Goal: Task Accomplishment & Management: Complete application form

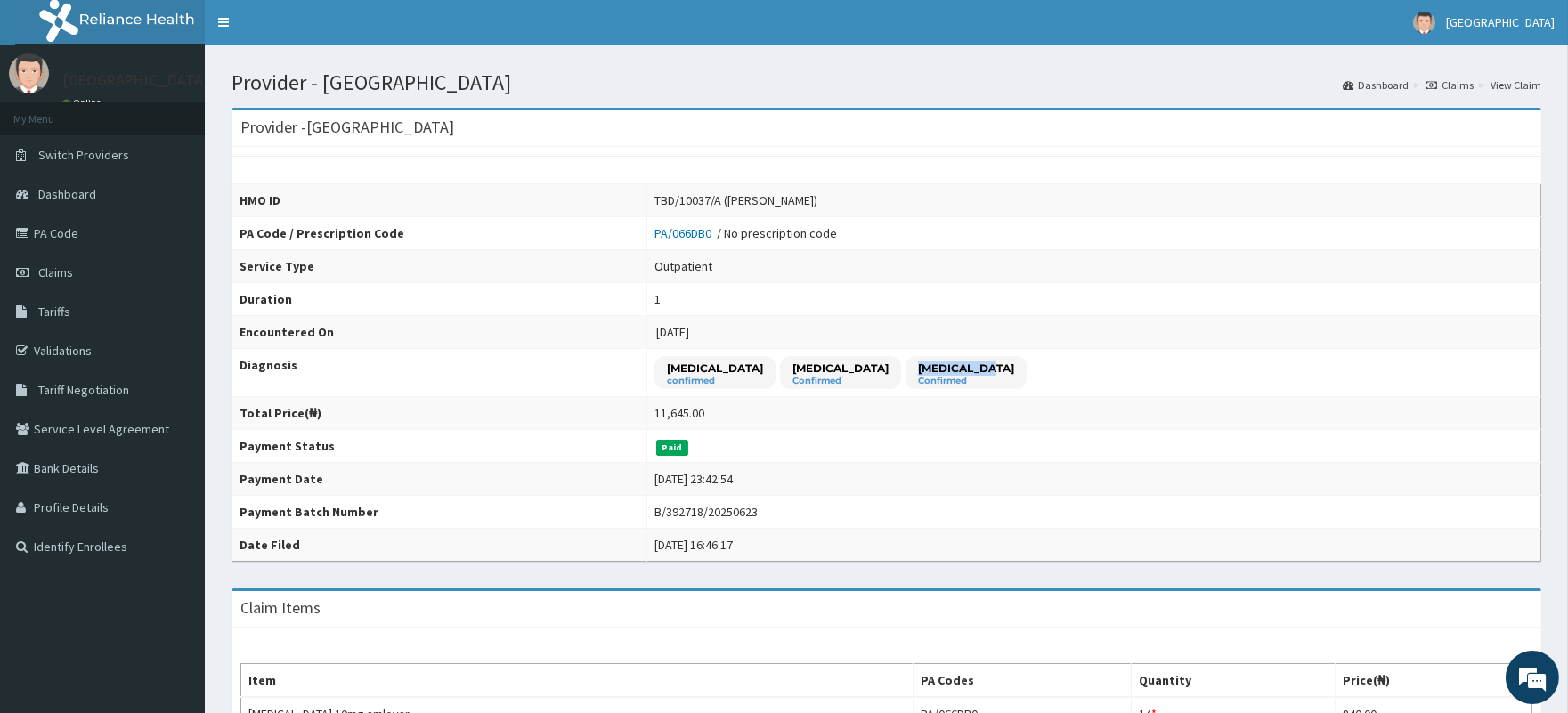
drag, startPoint x: 915, startPoint y: 371, endPoint x: 984, endPoint y: 375, distance: 69.1
click at [983, 367] on div "Spondylosis Confirmed" at bounding box center [966, 372] width 121 height 33
drag, startPoint x: 681, startPoint y: 367, endPoint x: 805, endPoint y: 366, distance: 124.0
click at [763, 366] on p "Essential hypertension" at bounding box center [714, 368] width 96 height 15
click at [60, 232] on link "PA Code" at bounding box center [102, 234] width 205 height 39
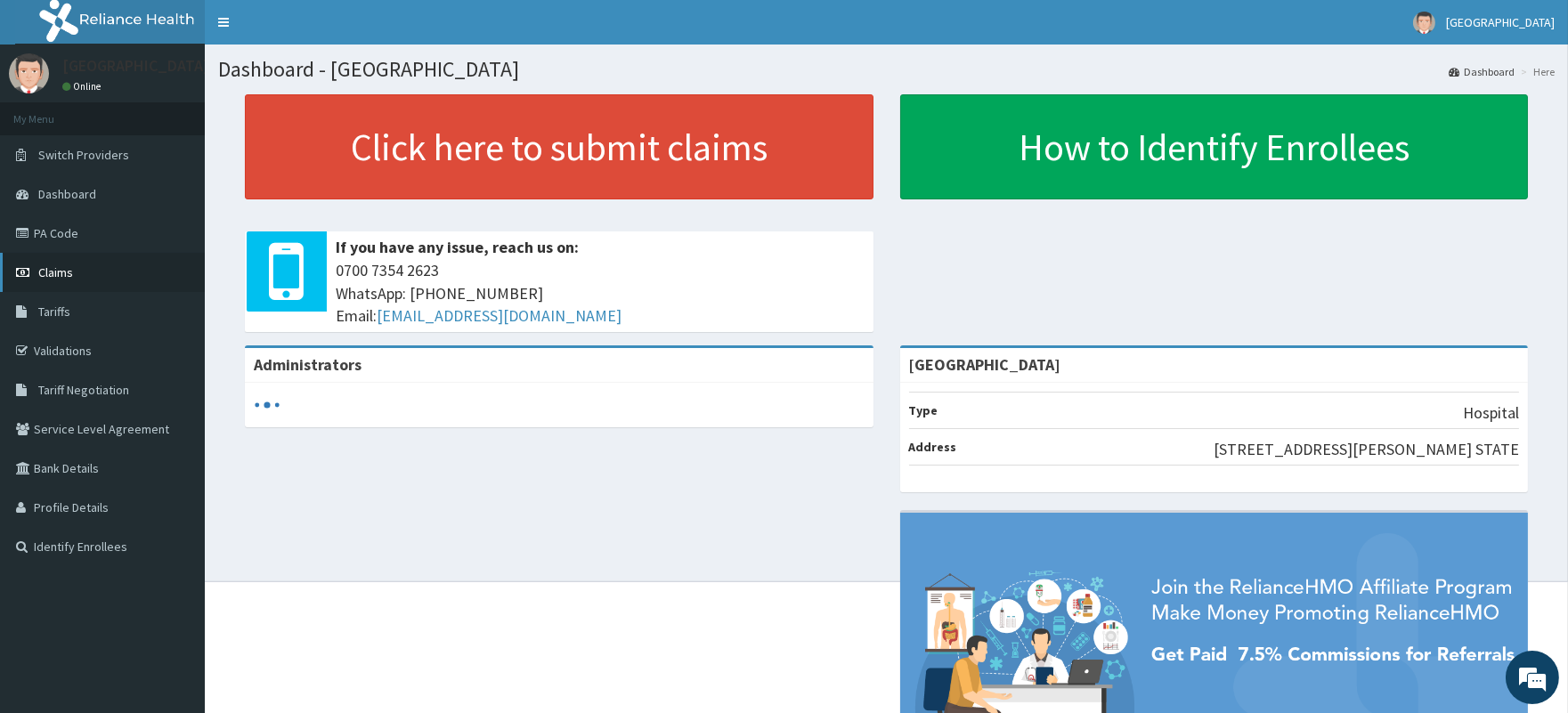
click at [54, 272] on span "Claims" at bounding box center [55, 272] width 35 height 16
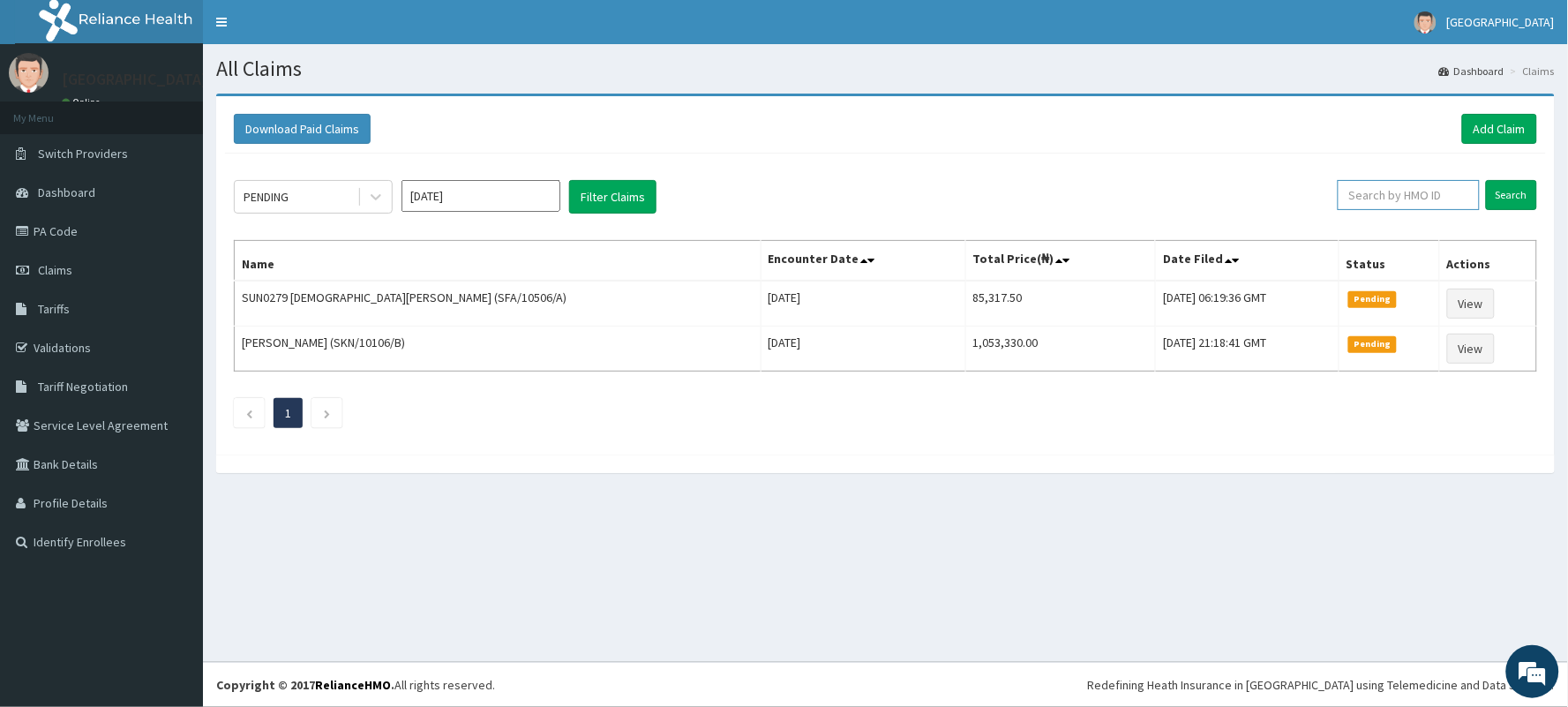
paste input "AEN/10079/C"
type input "AEN/10079/C"
click at [1512, 193] on input "Search" at bounding box center [1511, 195] width 51 height 30
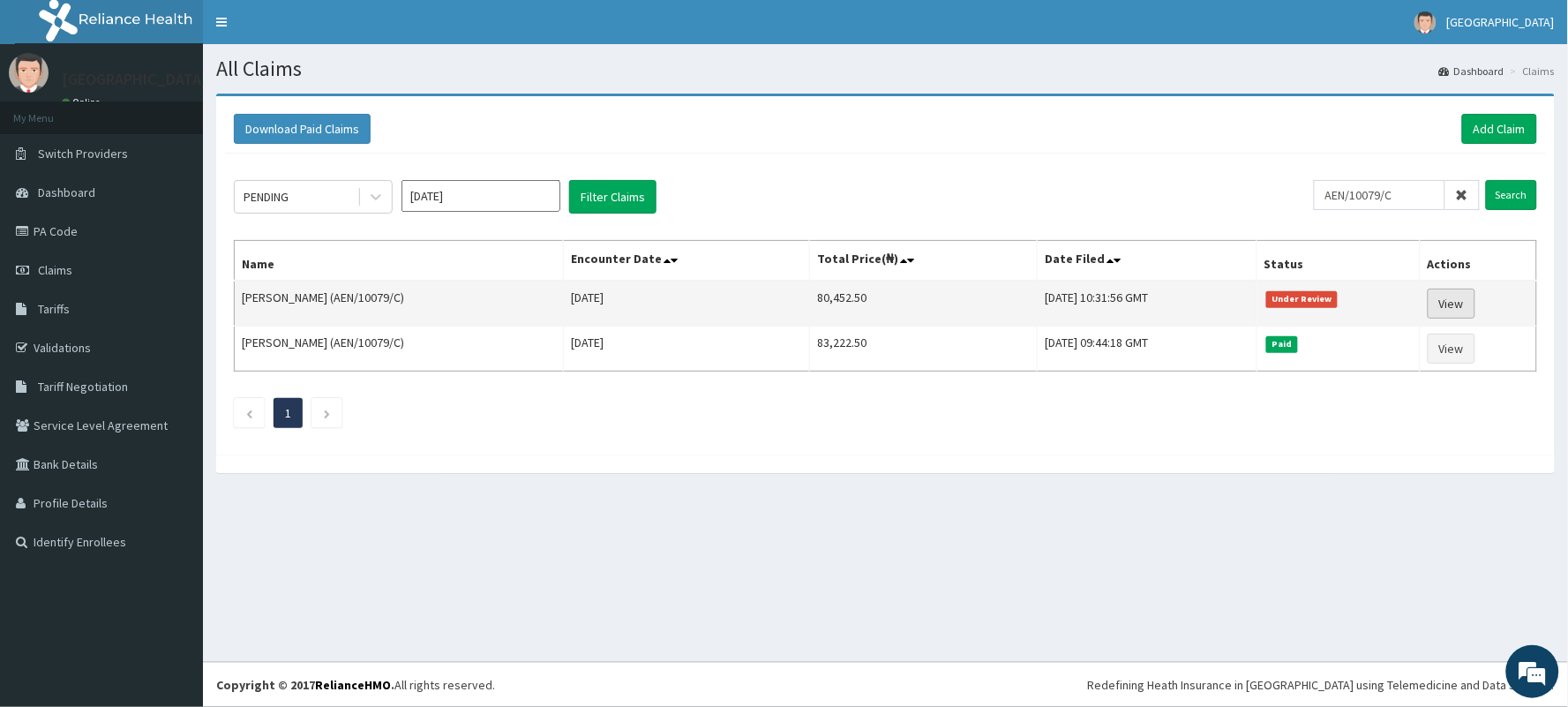
click at [1449, 296] on link "View" at bounding box center [1450, 303] width 47 height 30
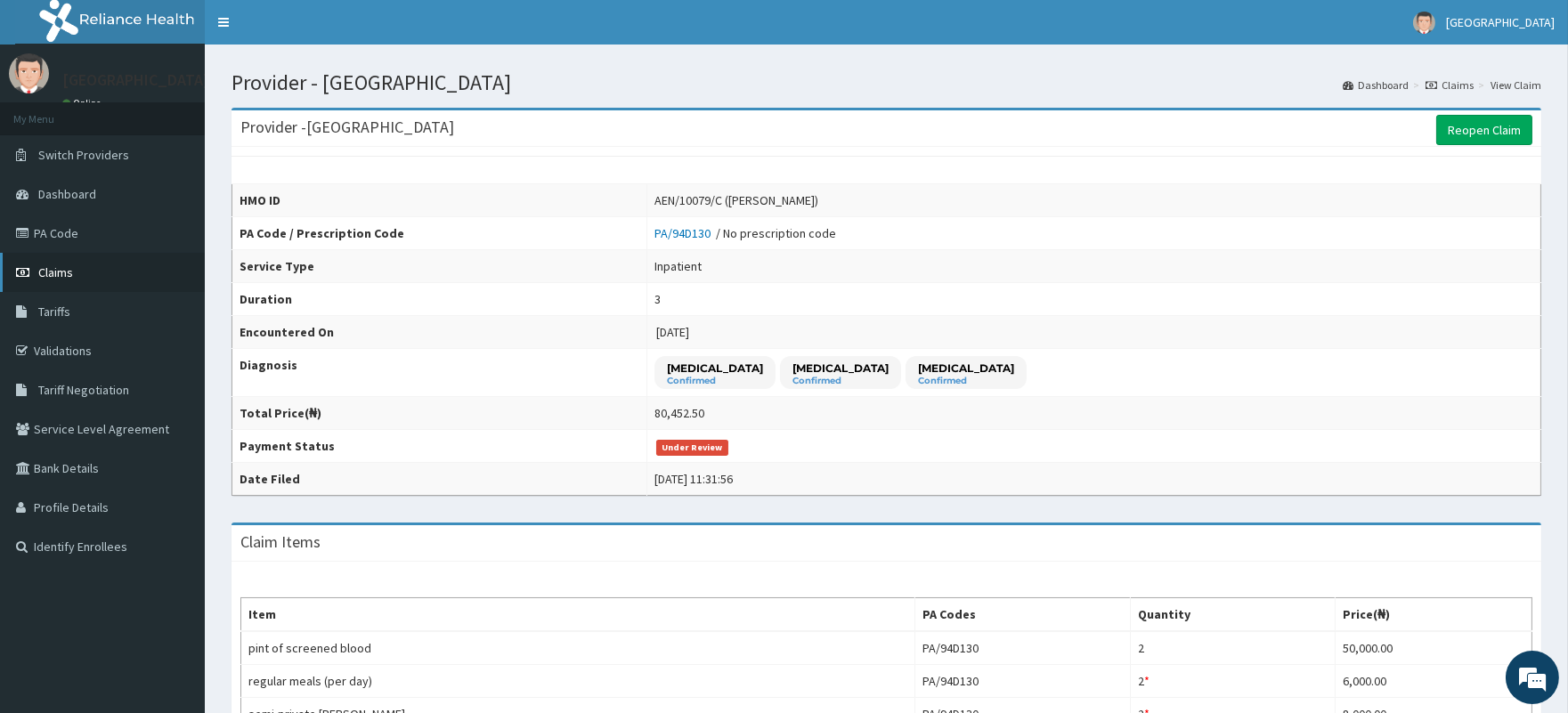
click at [59, 276] on span "Claims" at bounding box center [55, 272] width 35 height 16
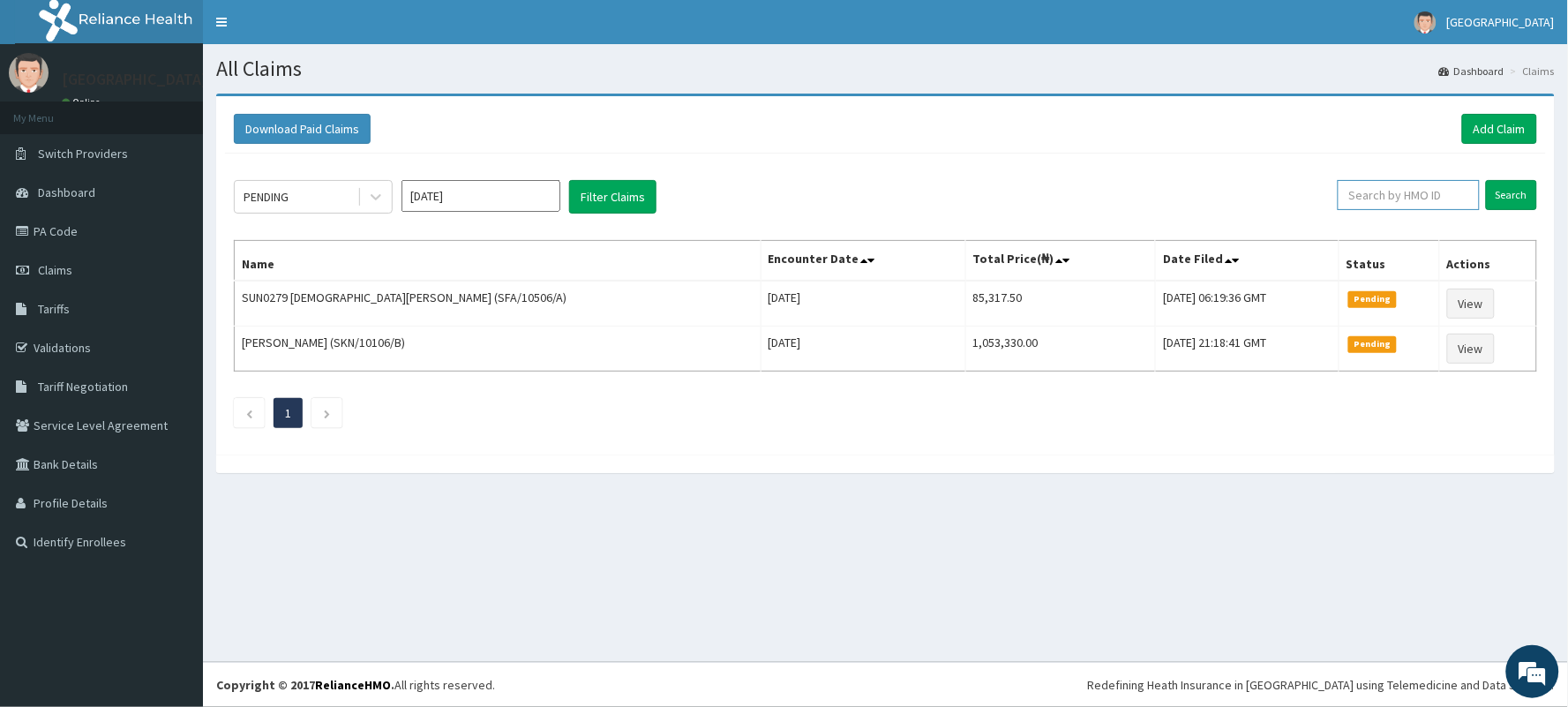
paste input "TBD/10037/A"
type input "TBD/10037/A"
click at [1506, 193] on input "Search" at bounding box center [1511, 195] width 51 height 30
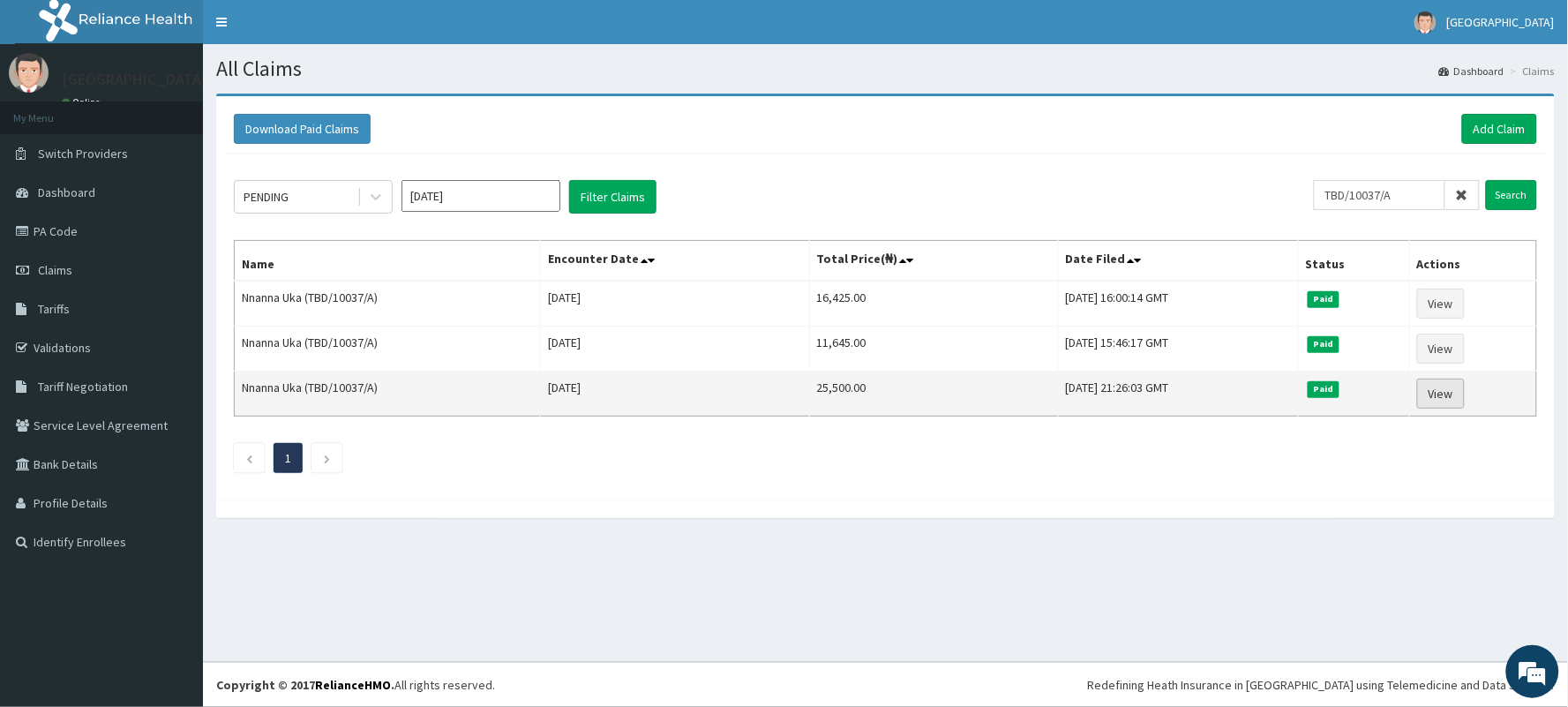
click at [1449, 398] on link "View" at bounding box center [1440, 394] width 47 height 30
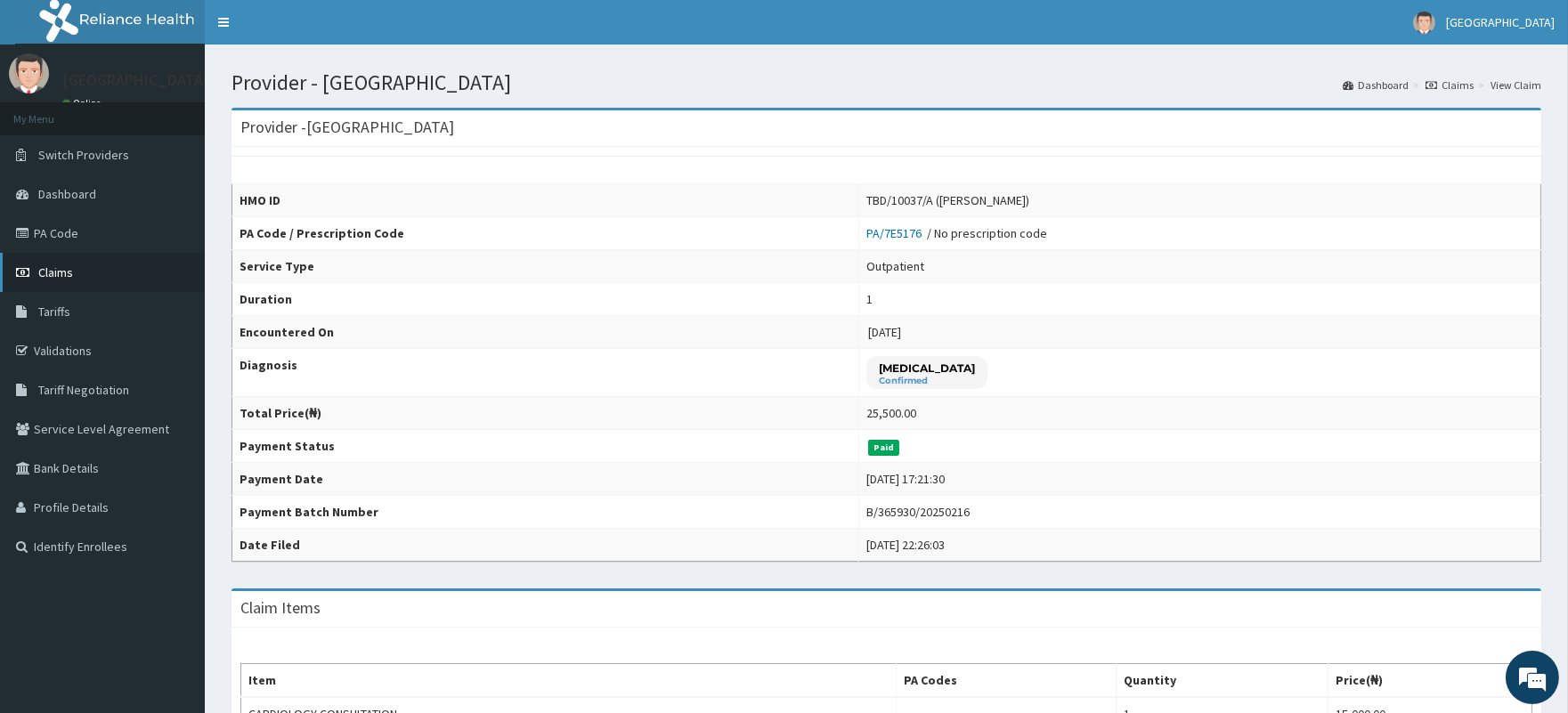
click at [40, 269] on span "Claims" at bounding box center [55, 272] width 35 height 16
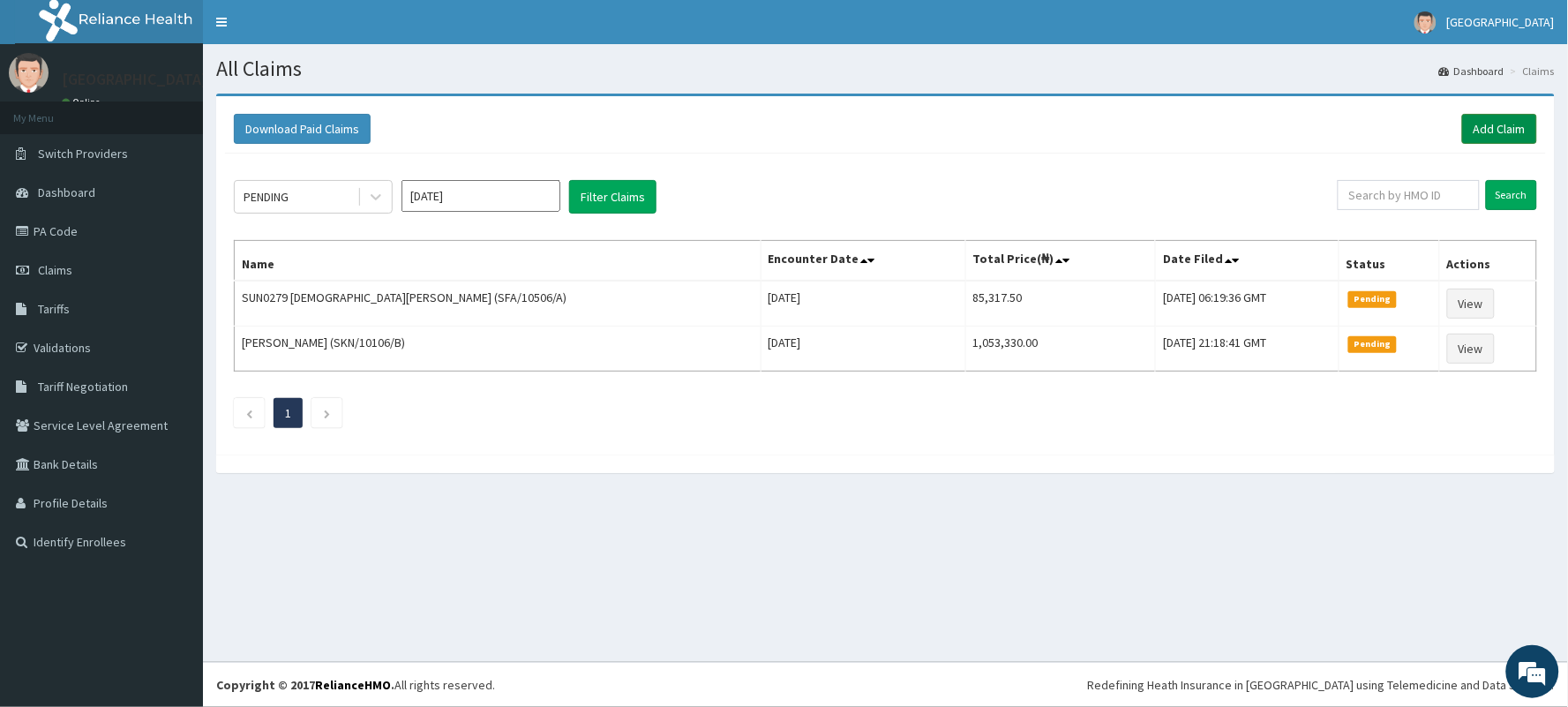
click at [1500, 133] on link "Add Claim" at bounding box center [1499, 129] width 75 height 30
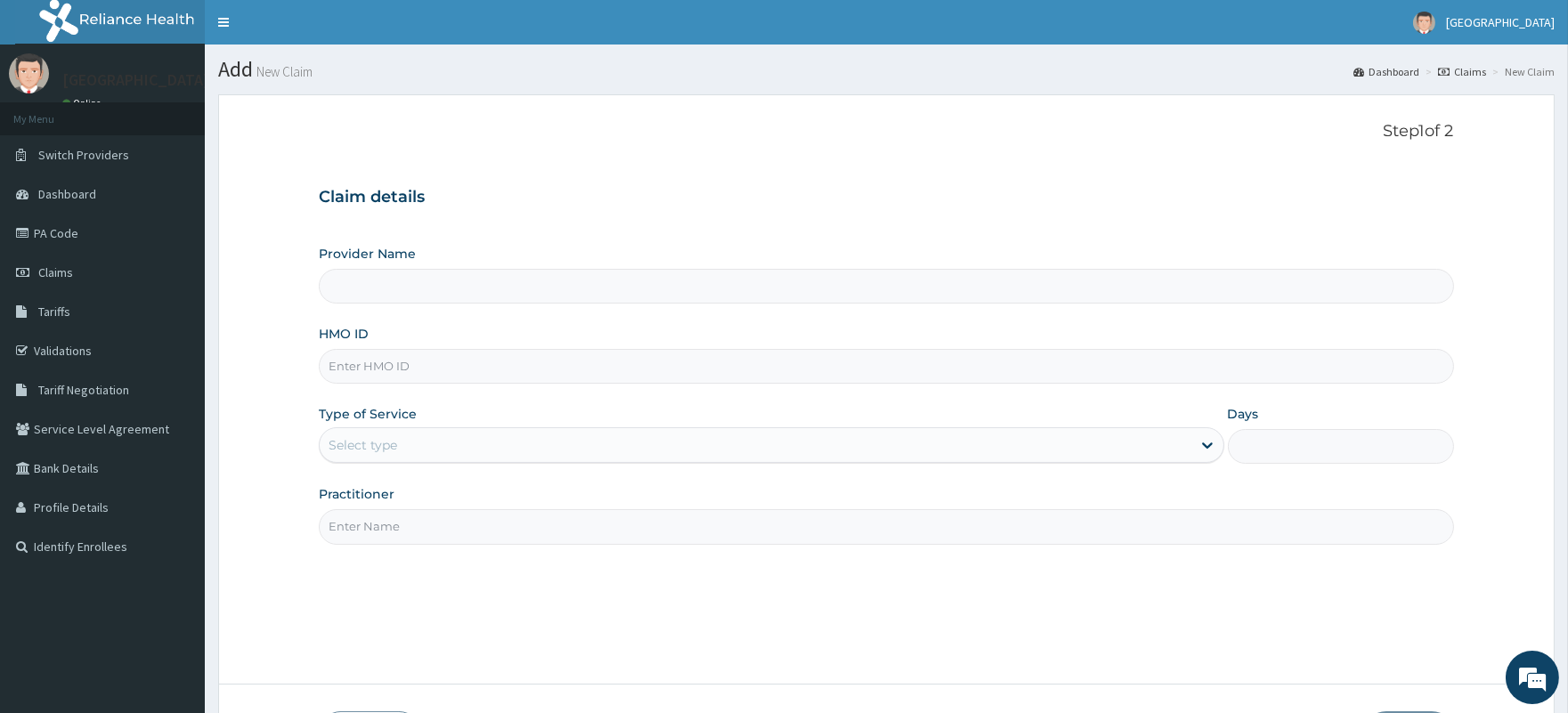
paste input "BRD/10034/A"
type input "BRD/10034/A"
type input "[GEOGRAPHIC_DATA]"
type input "BRD/10034/D"
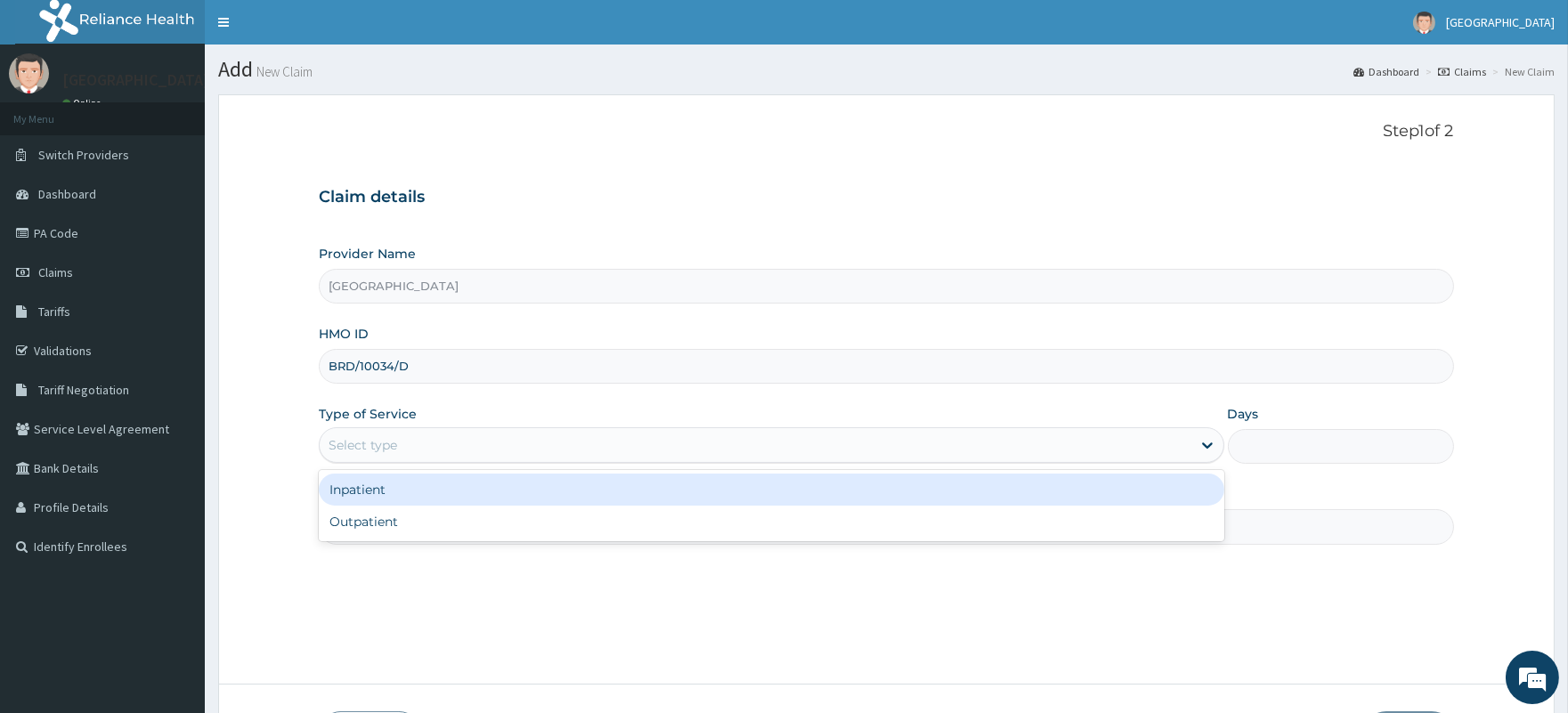
drag, startPoint x: 527, startPoint y: 433, endPoint x: 513, endPoint y: 482, distance: 51.0
click at [525, 435] on div "Select type" at bounding box center [755, 445] width 871 height 28
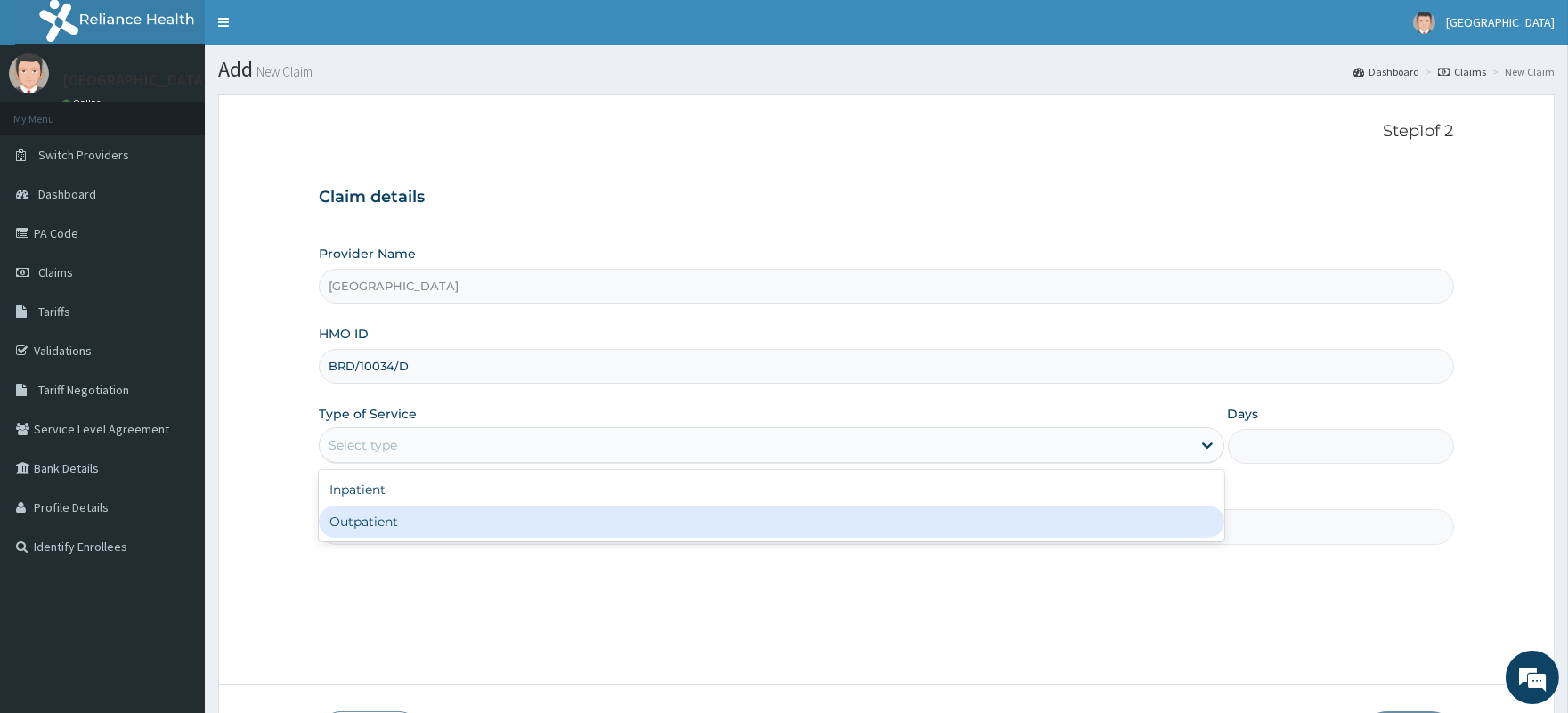
click at [503, 510] on div "Outpatient" at bounding box center [771, 521] width 905 height 32
type input "1"
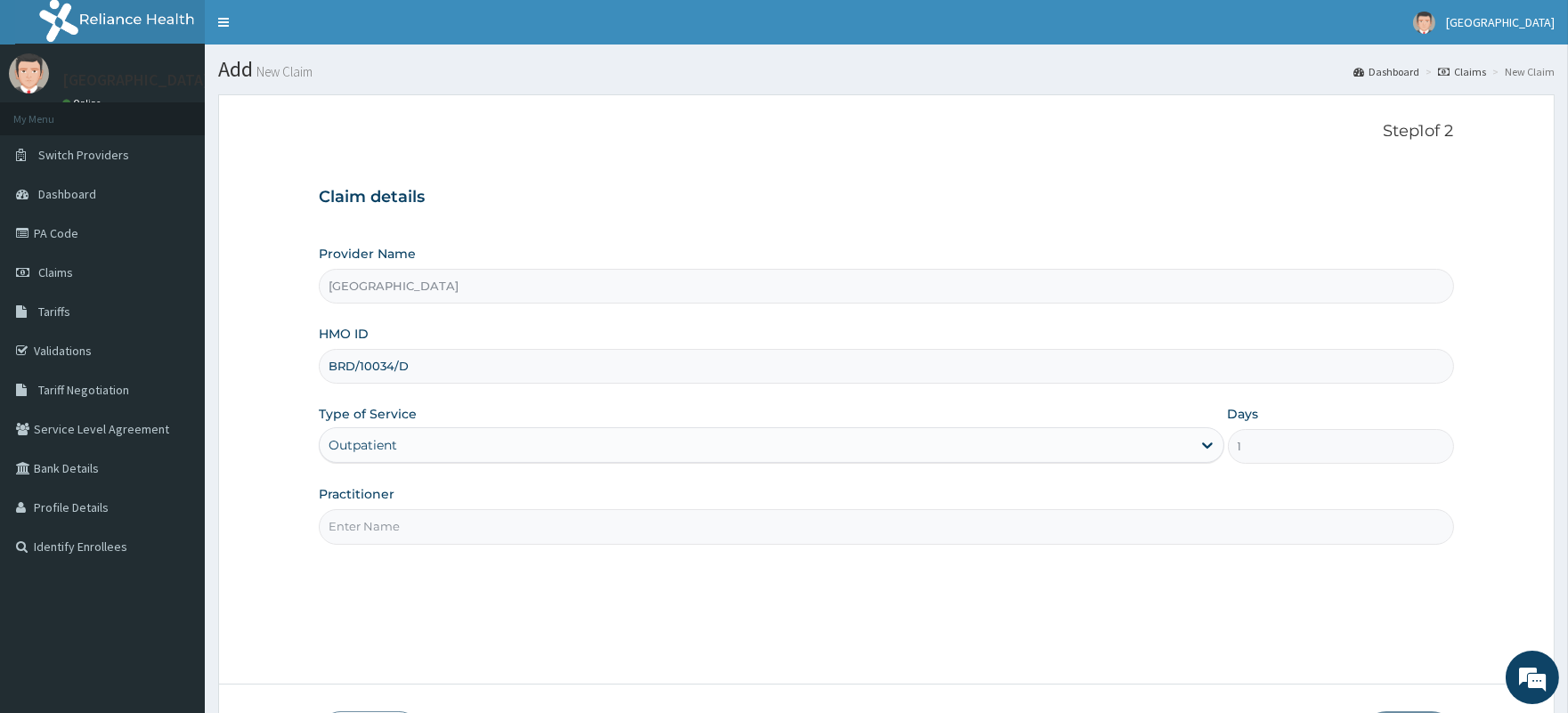
click at [498, 520] on input "Practitioner" at bounding box center [886, 526] width 1134 height 35
type input "DR AMADI-OPARAELI BUDUKA"
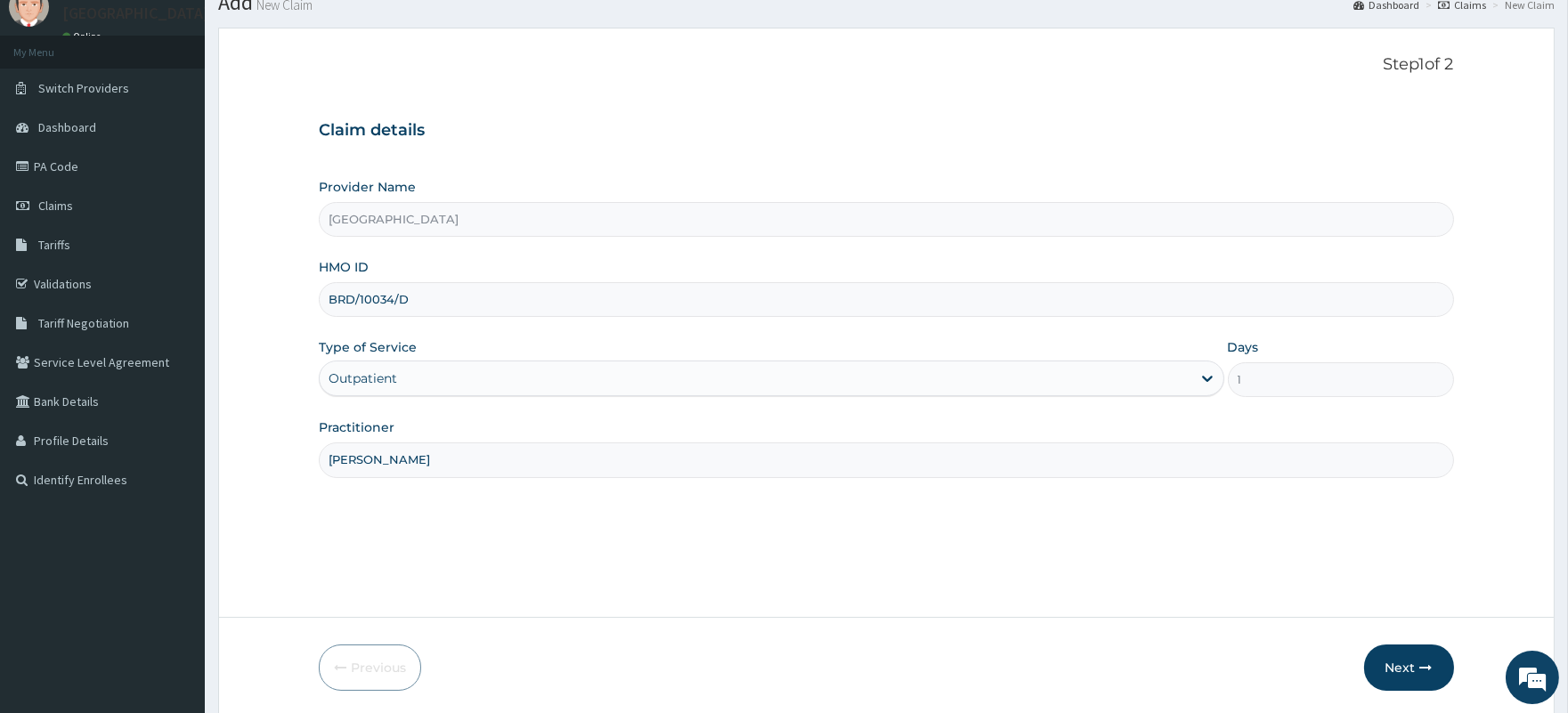
scroll to position [131, 0]
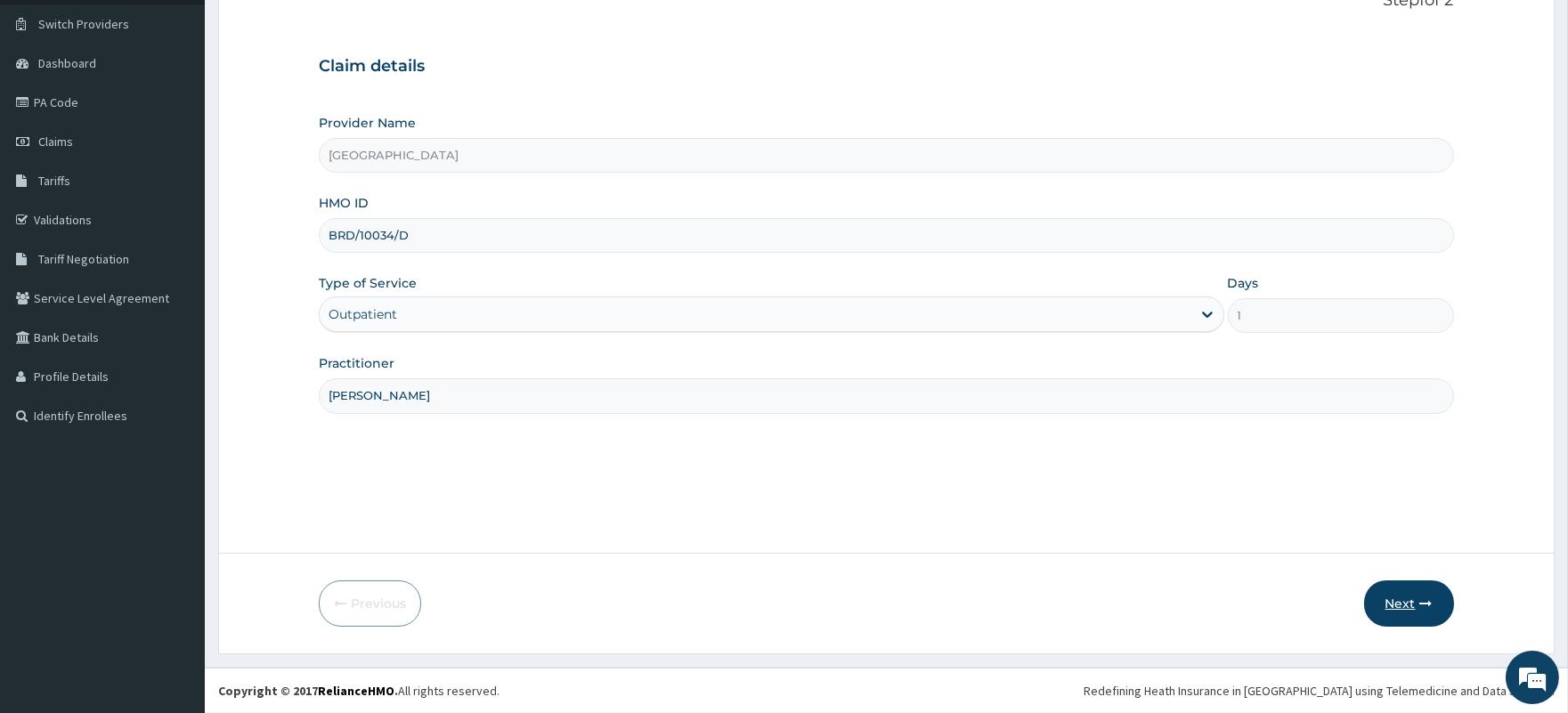
click at [1403, 610] on button "Next" at bounding box center [1408, 604] width 90 height 47
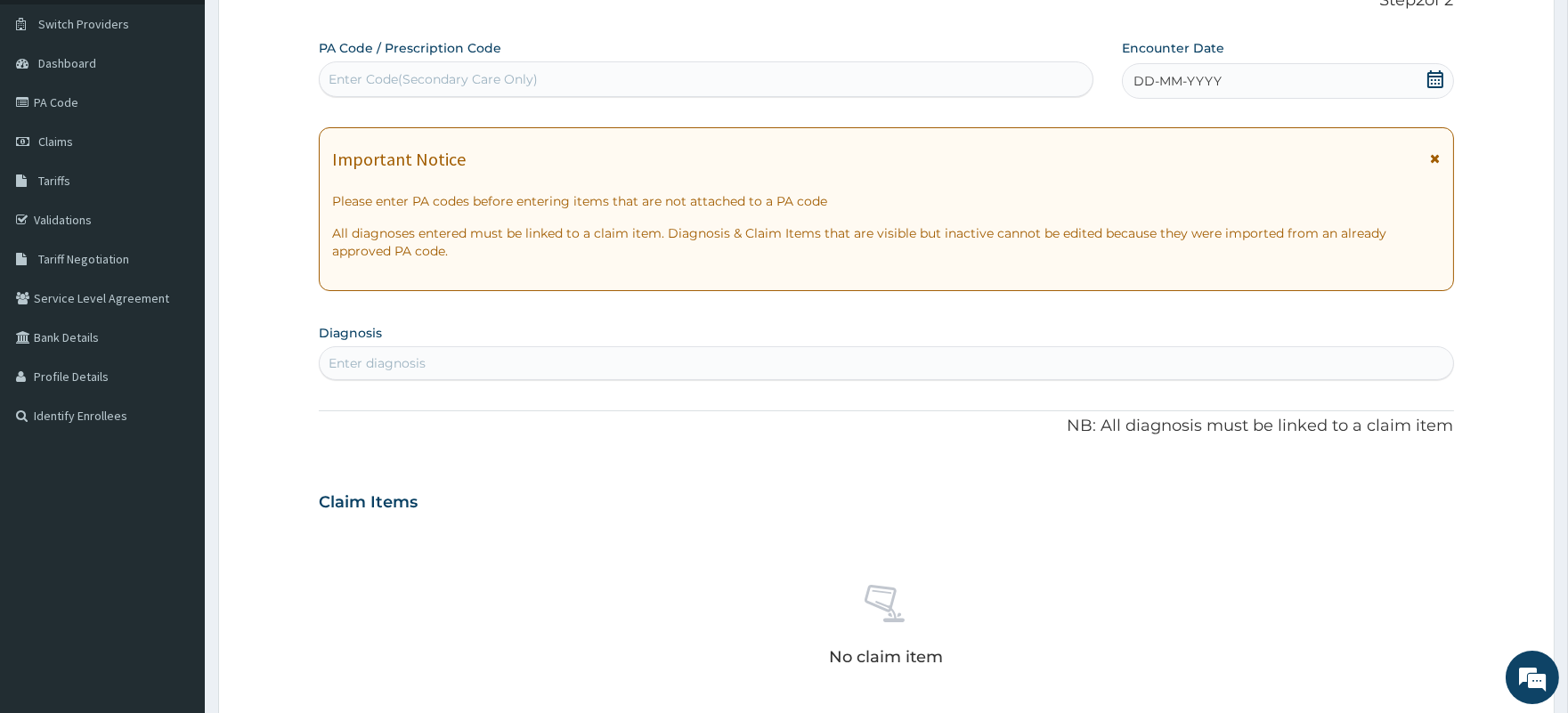
click at [1433, 80] on icon at bounding box center [1434, 78] width 18 height 18
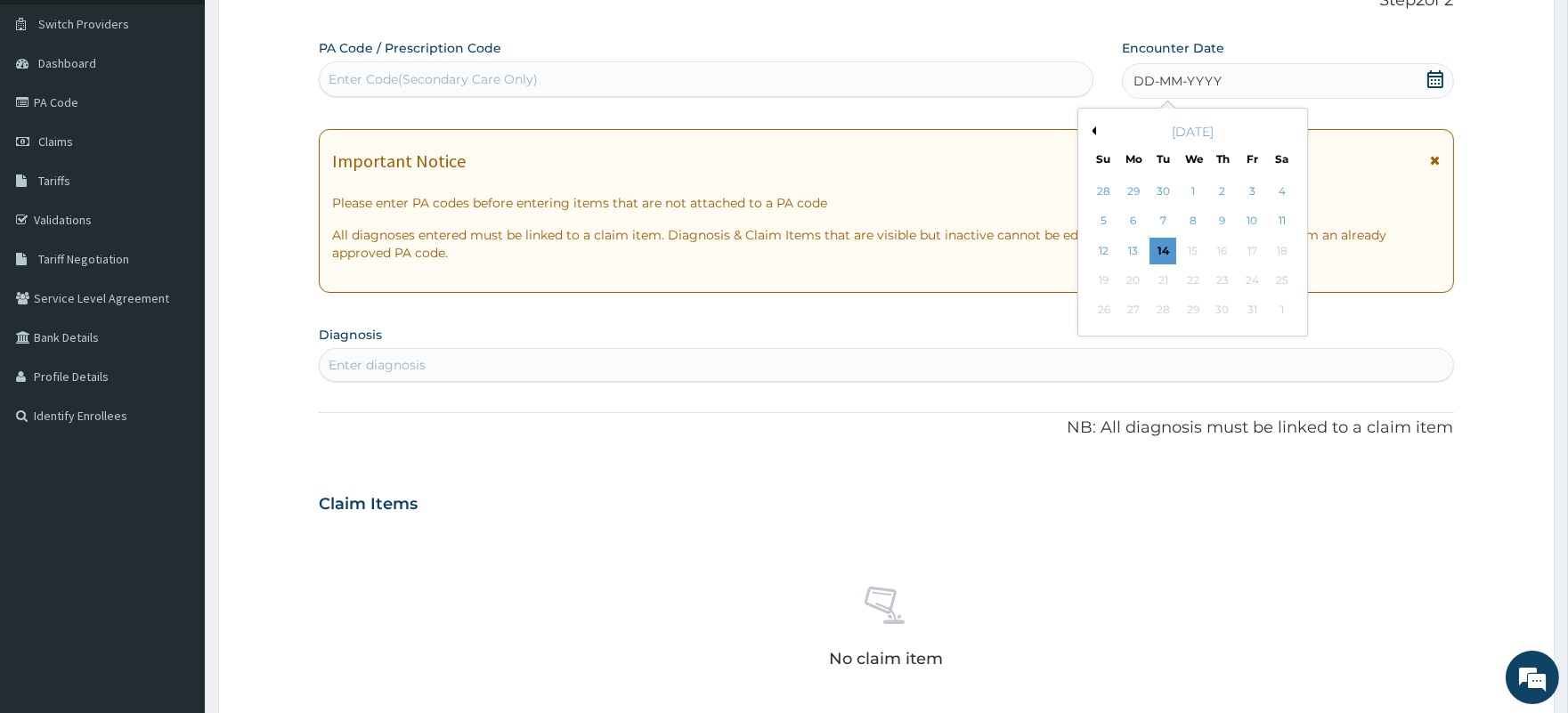
scroll to position [0, 0]
click at [1090, 128] on button "Previous Month" at bounding box center [1091, 131] width 9 height 9
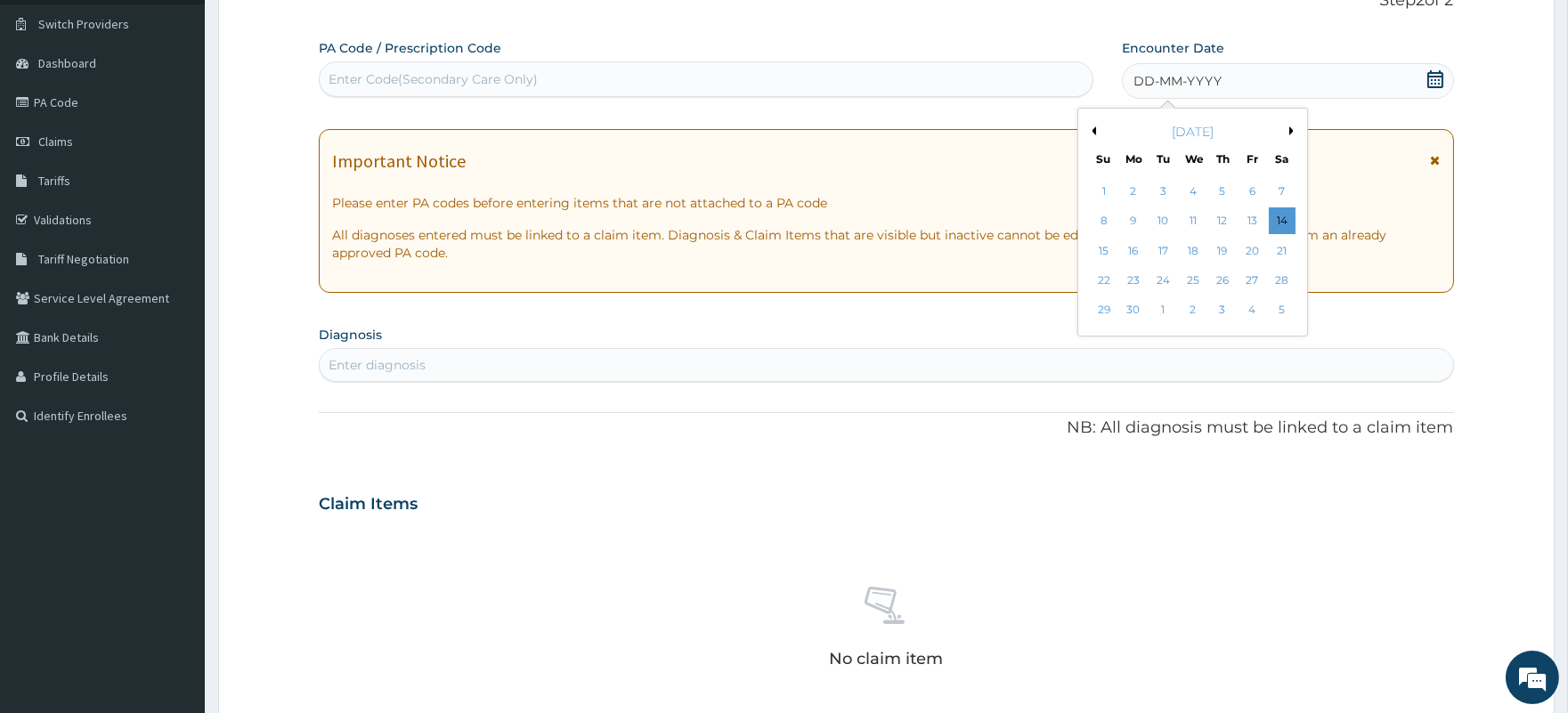
click at [1090, 128] on button "Previous Month" at bounding box center [1091, 131] width 9 height 9
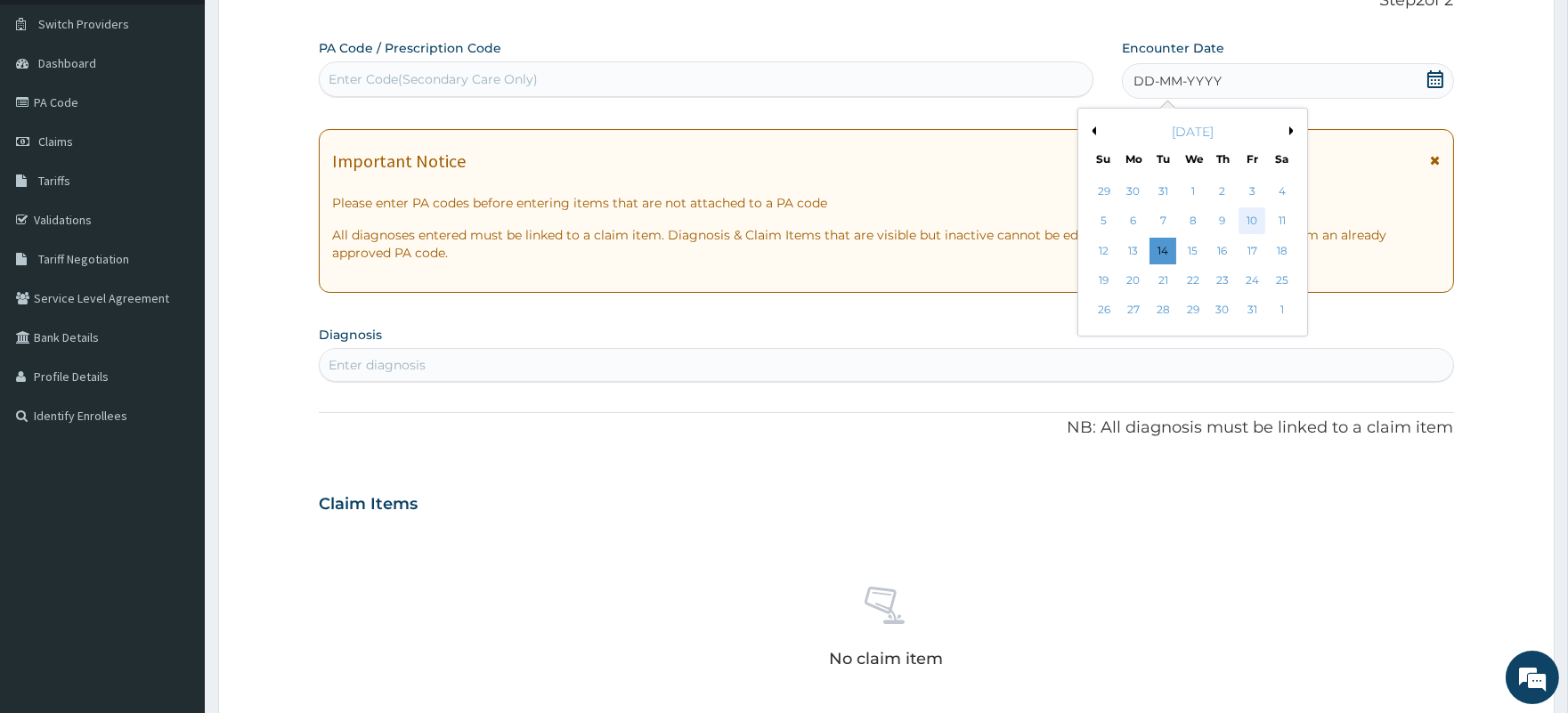
click at [1247, 217] on div "10" at bounding box center [1251, 221] width 27 height 27
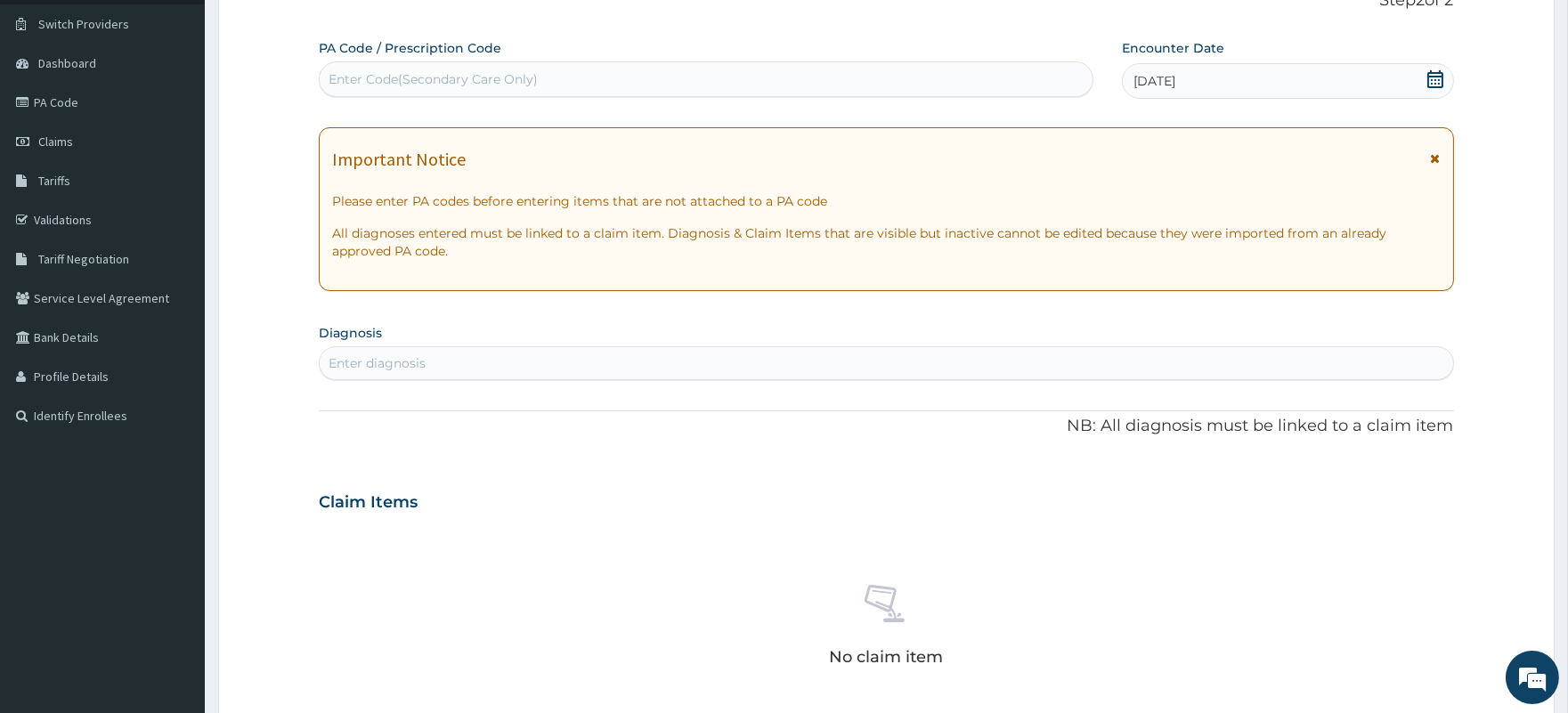
click at [525, 356] on div "Enter diagnosis" at bounding box center [886, 363] width 1133 height 28
type input "IMMUNIZATION"
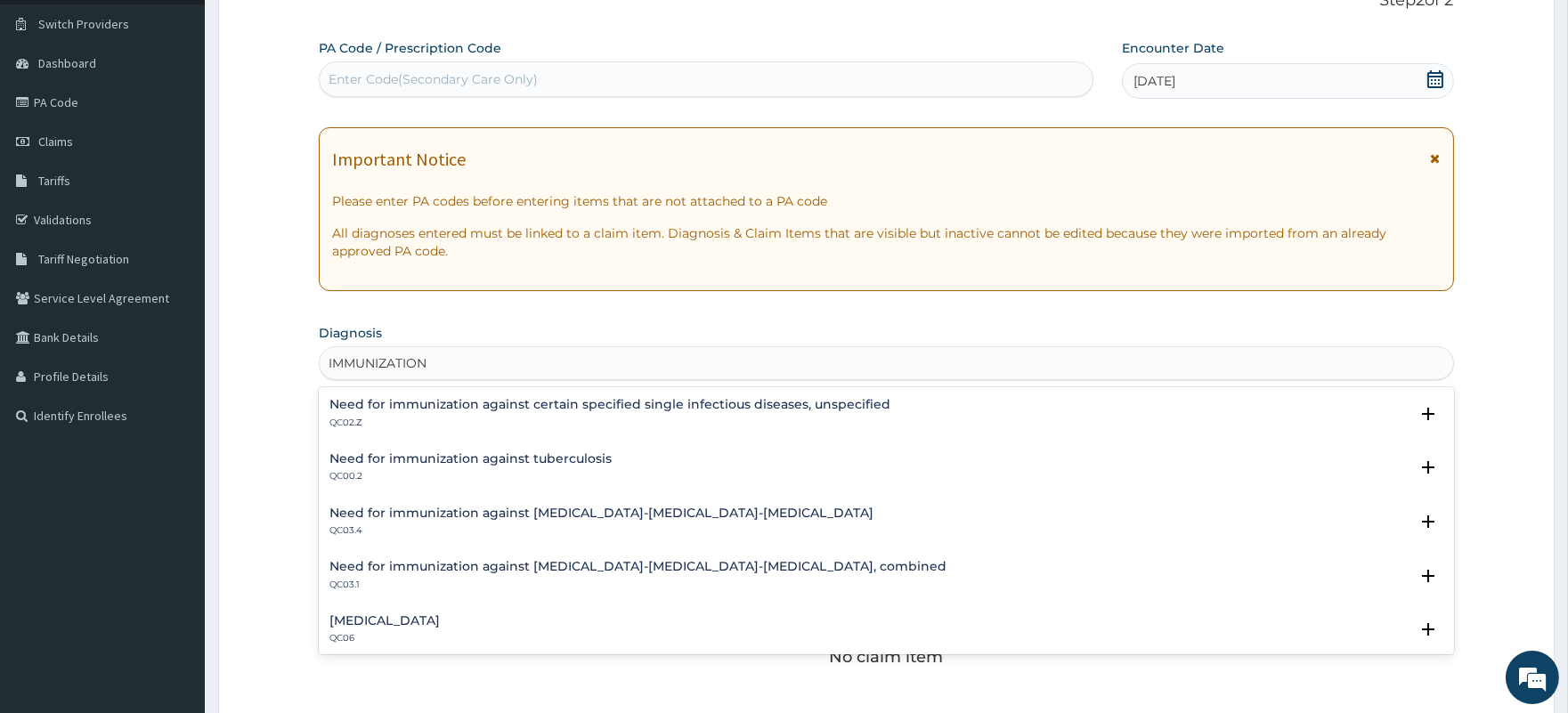
click at [440, 616] on h4 "Underimmunization status" at bounding box center [384, 620] width 110 height 13
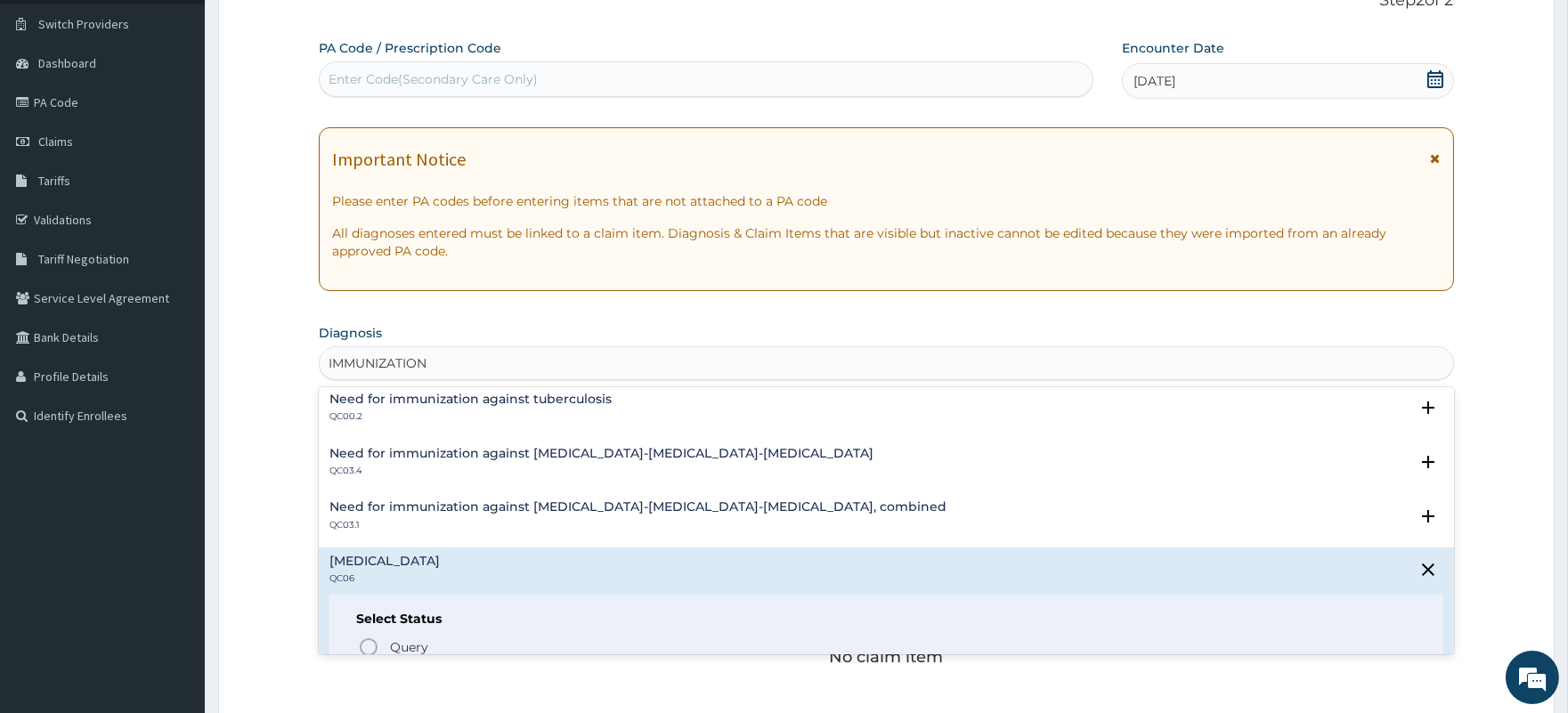
scroll to position [107, 0]
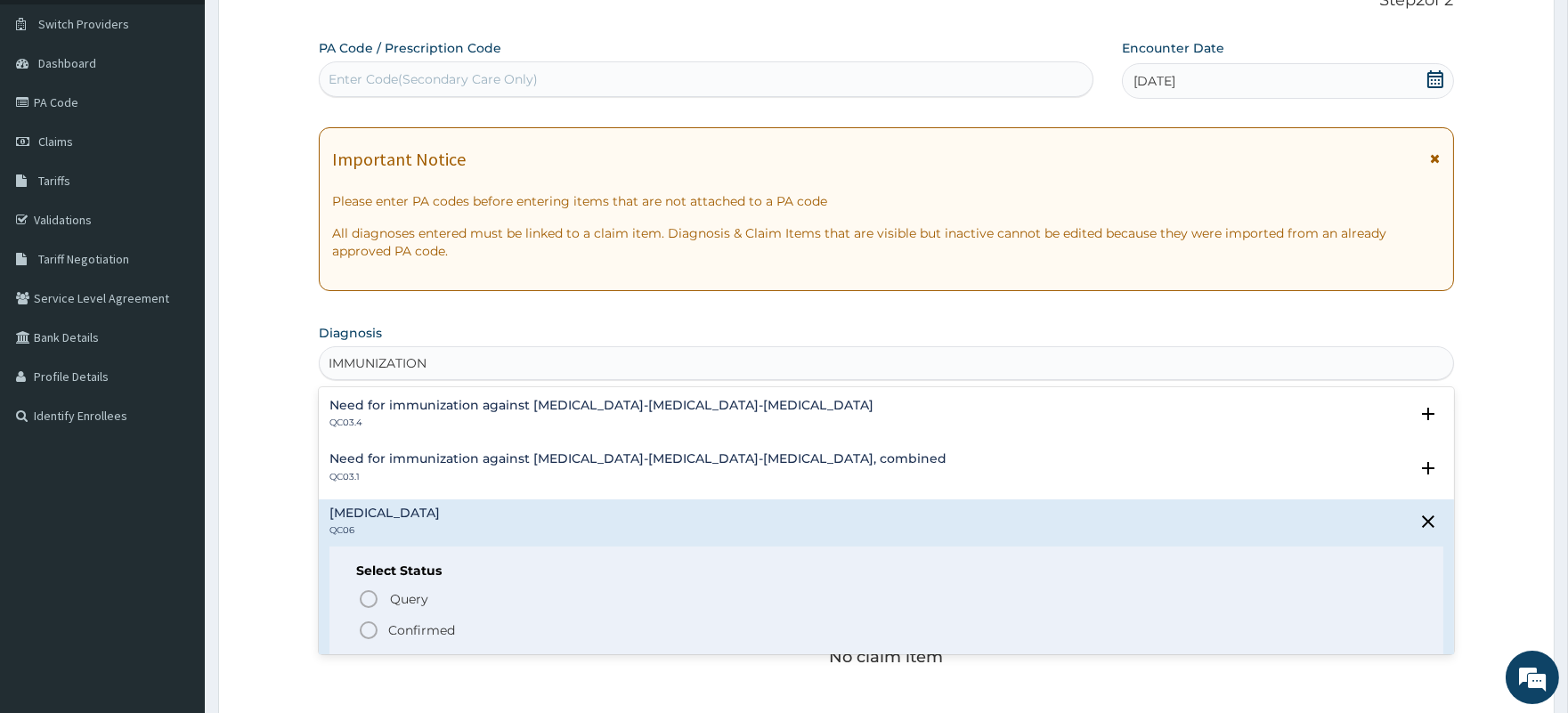
click at [405, 629] on p "Confirmed" at bounding box center [421, 630] width 66 height 18
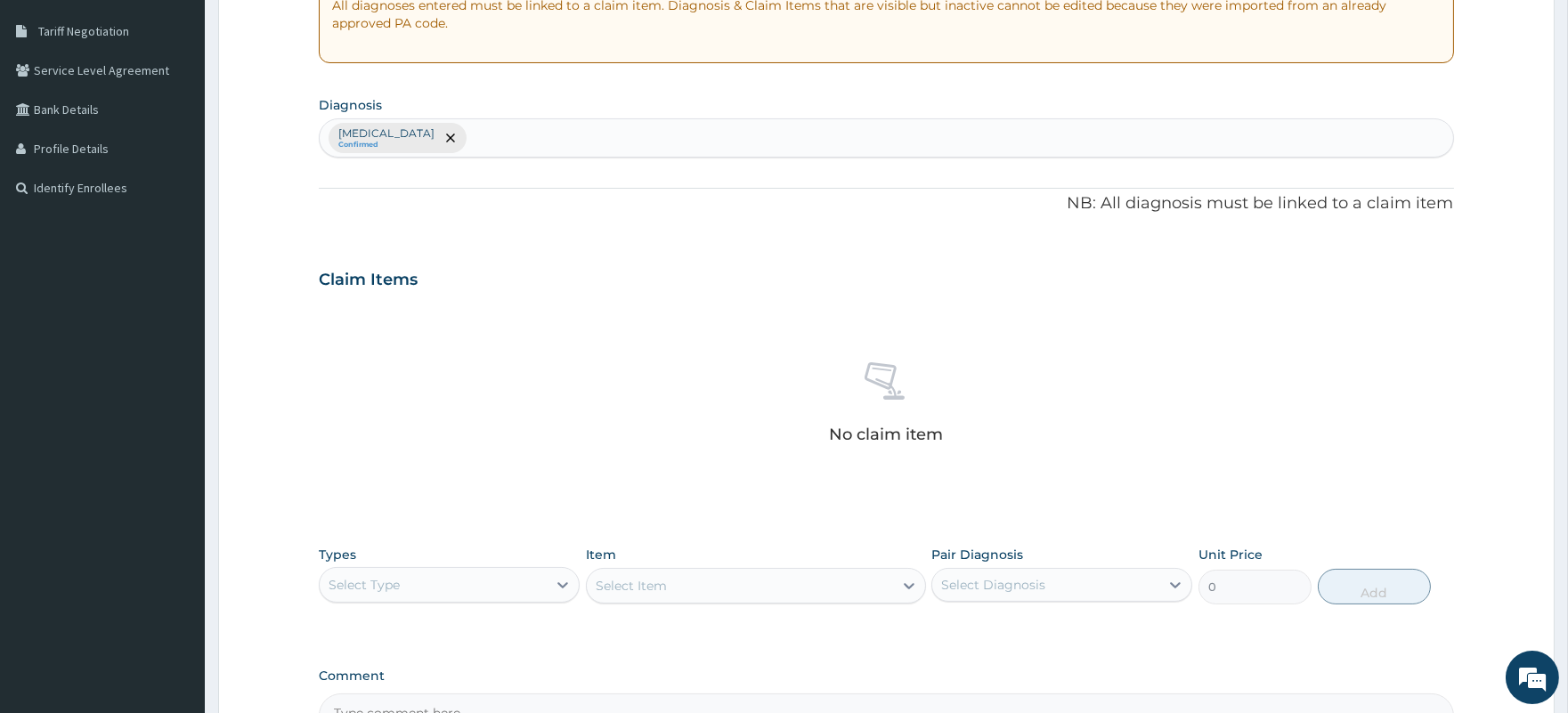
scroll to position [428, 0]
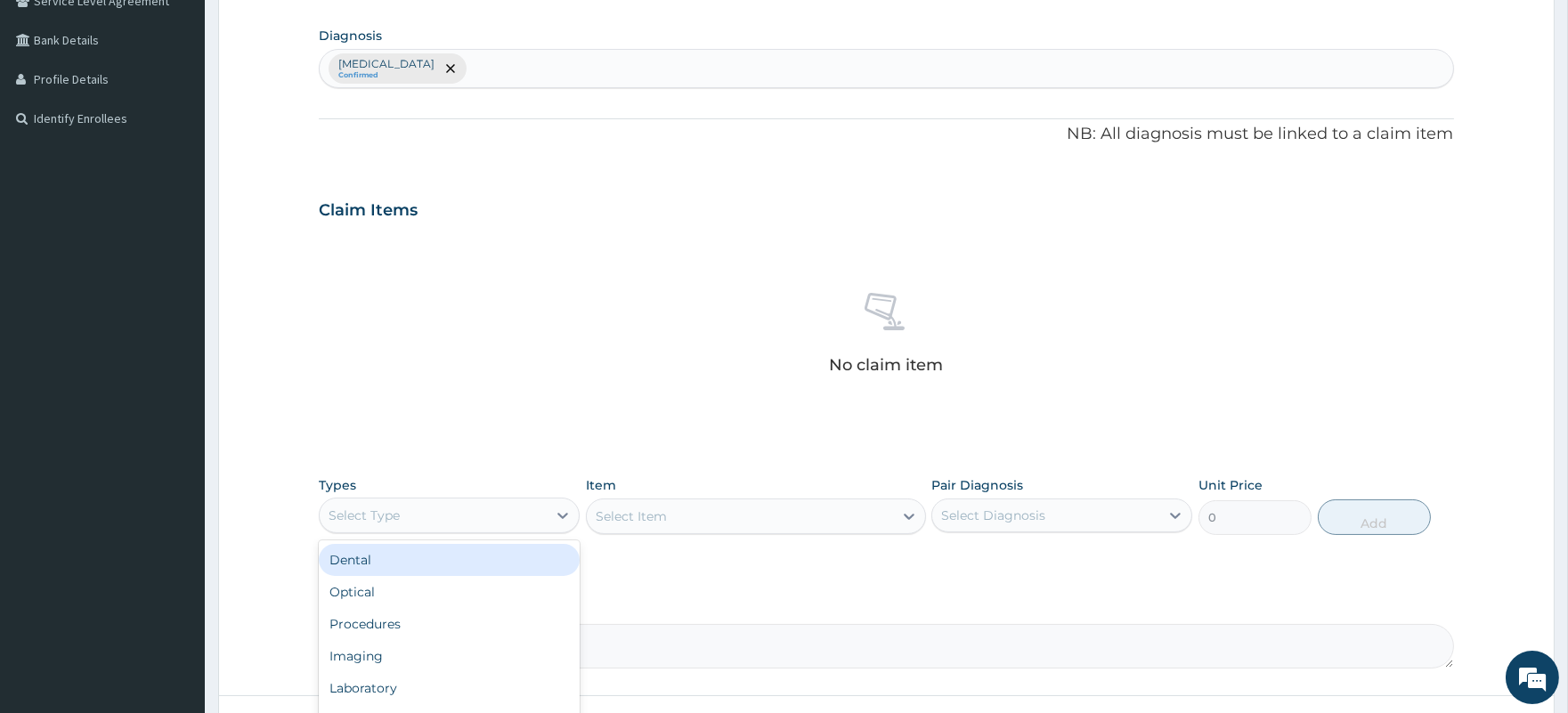
click at [390, 509] on div "Select Type" at bounding box center [364, 515] width 71 height 18
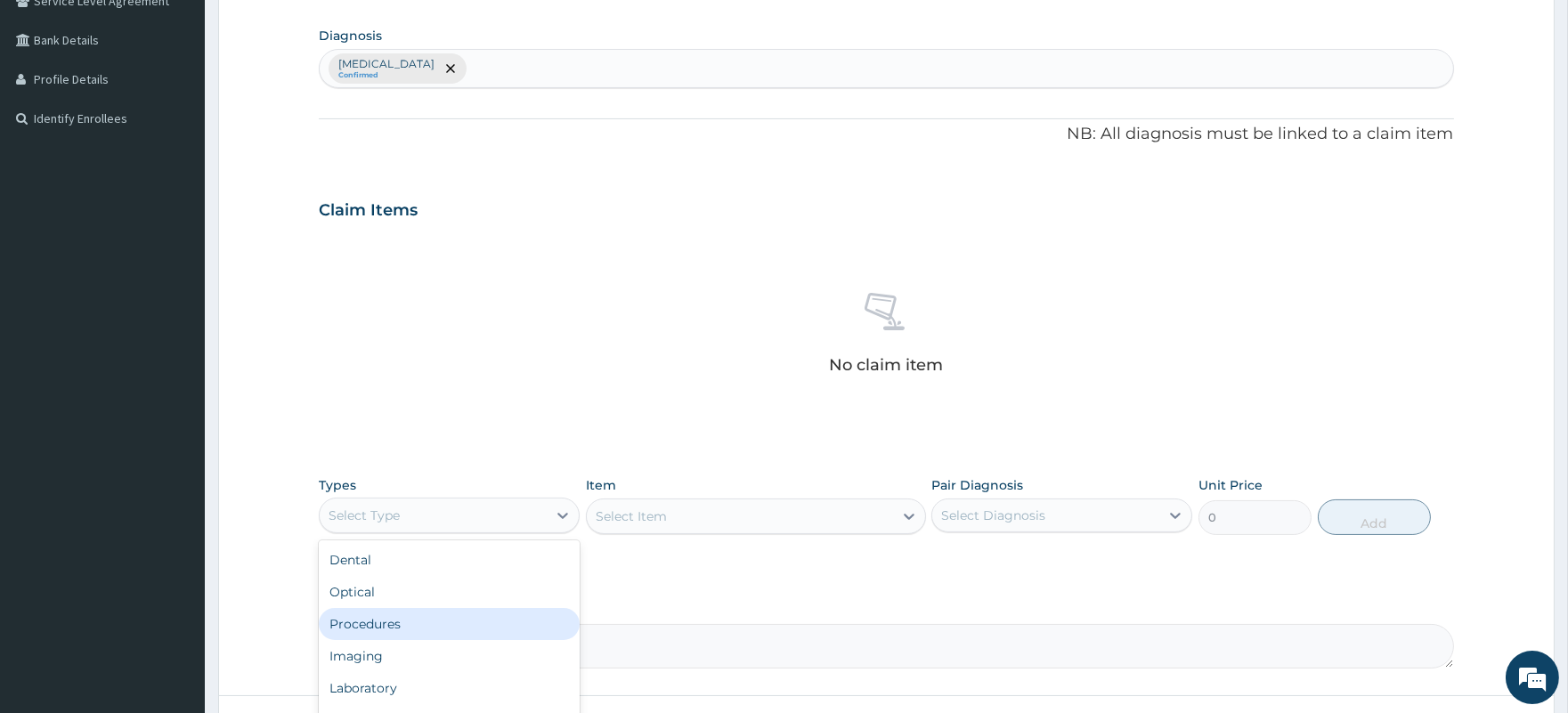
click at [372, 619] on div "Procedures" at bounding box center [449, 624] width 261 height 32
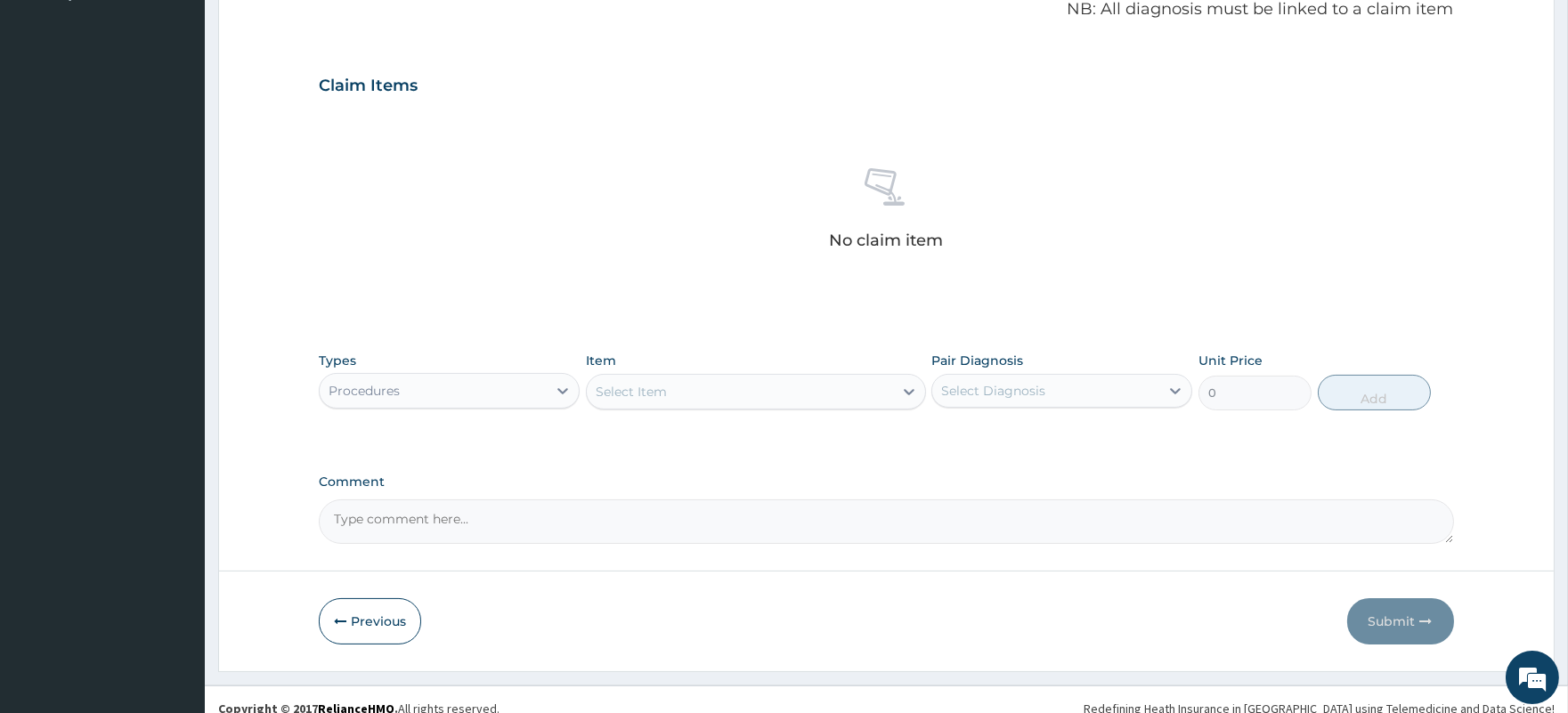
scroll to position [571, 0]
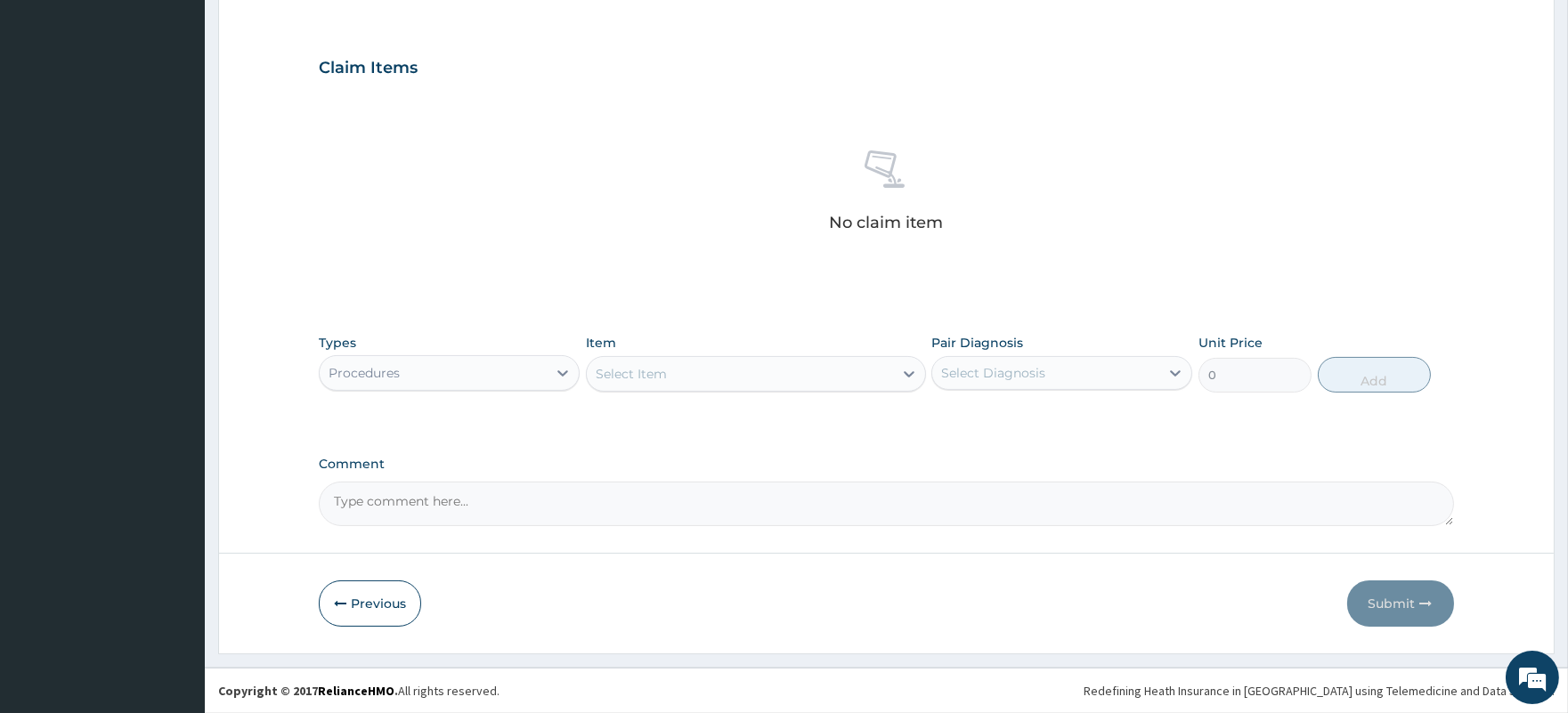
click at [750, 370] on div "Select Item" at bounding box center [740, 374] width 306 height 28
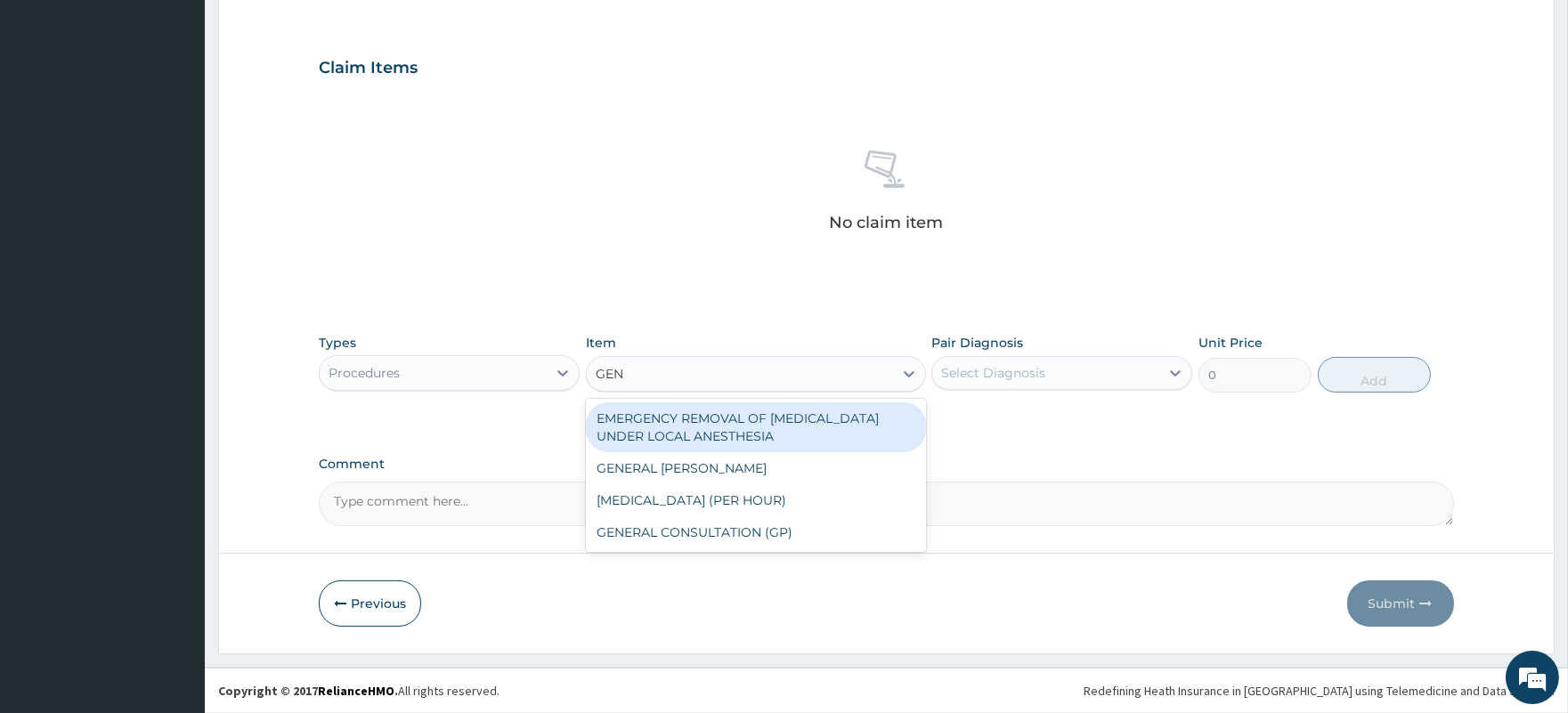
type input "GENE"
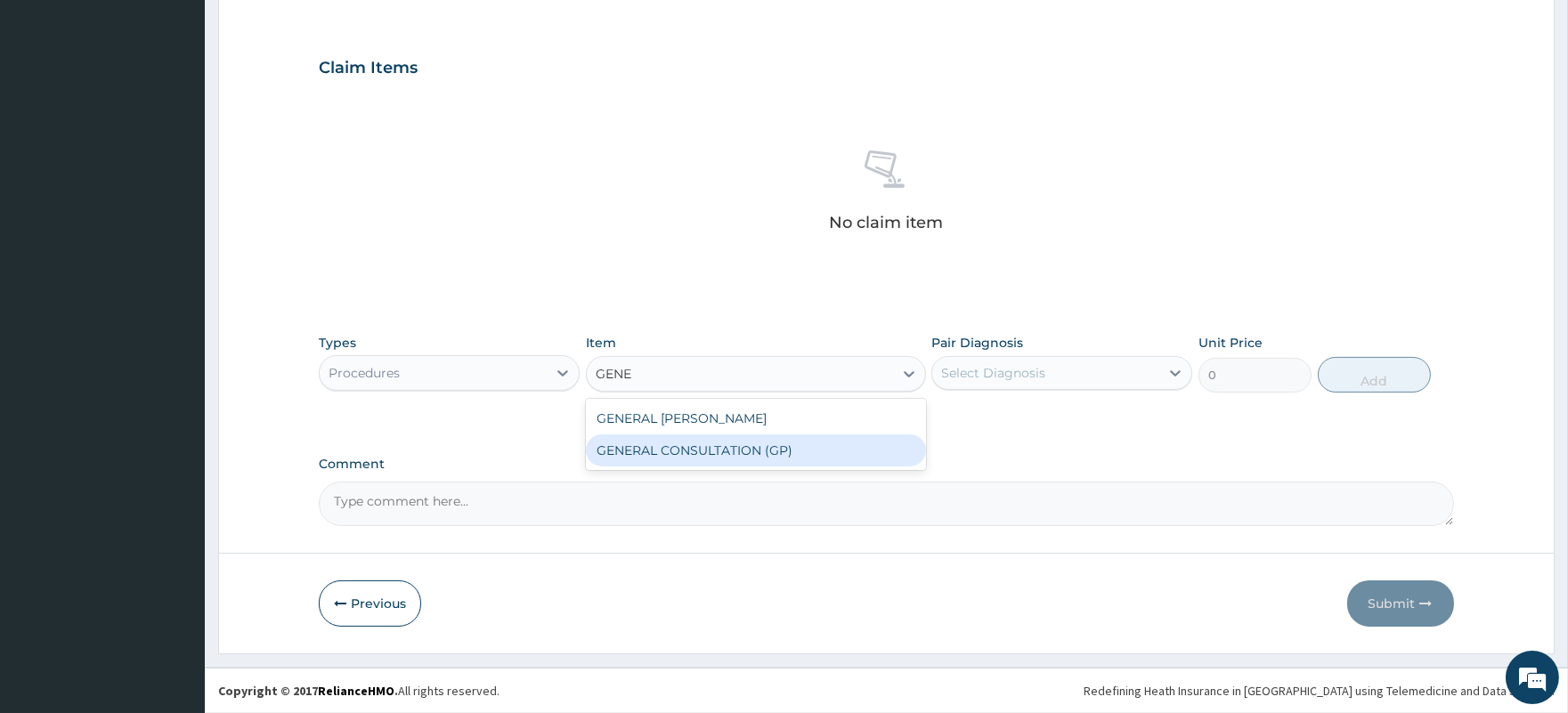
click at [724, 447] on div "GENERAL CONSULTATION (GP)" at bounding box center [756, 450] width 340 height 32
type input "1500"
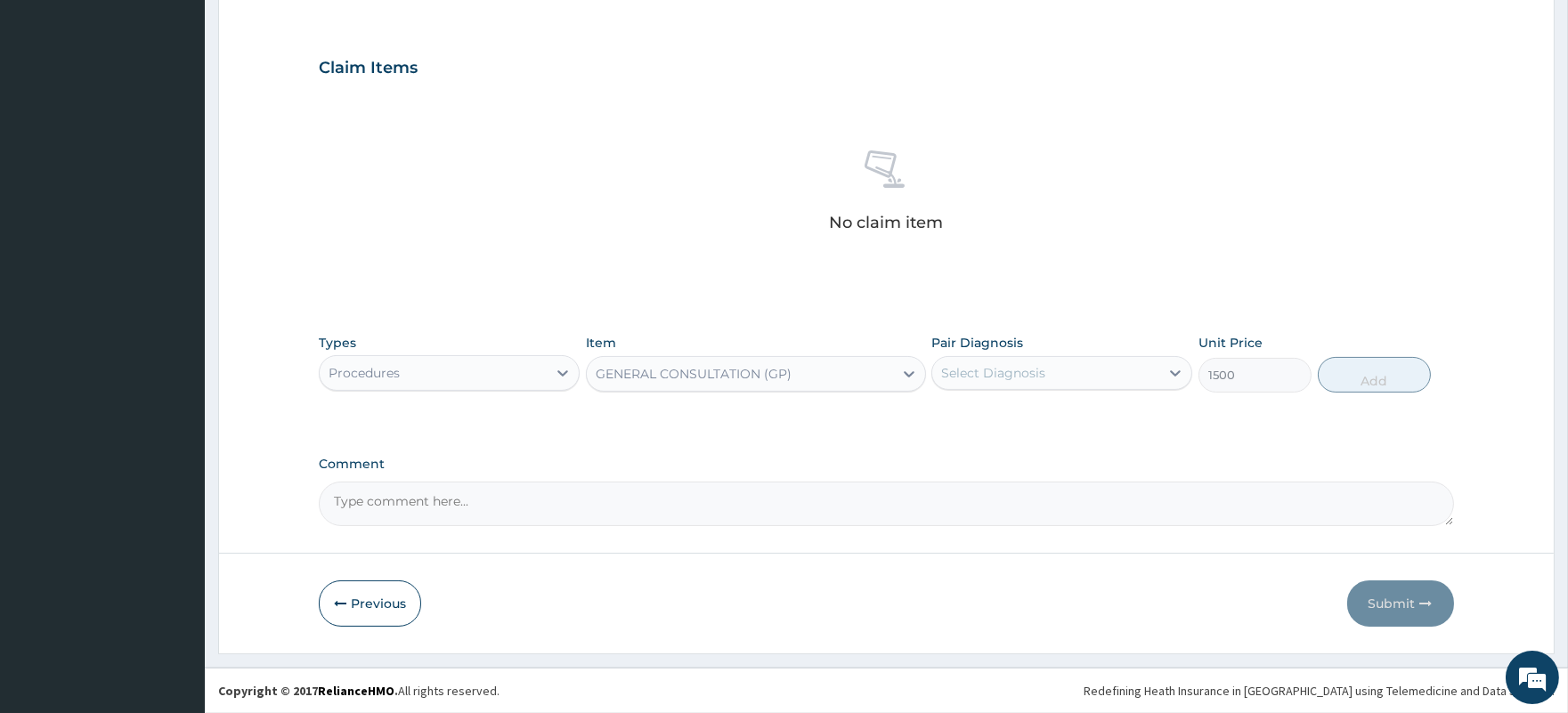
click at [1024, 366] on div "Select Diagnosis" at bounding box center [992, 373] width 104 height 18
click at [1024, 424] on label "Underimmunization status" at bounding box center [1016, 416] width 110 height 18
checkbox input "true"
click at [1374, 381] on button "Add" at bounding box center [1374, 375] width 113 height 36
type input "0"
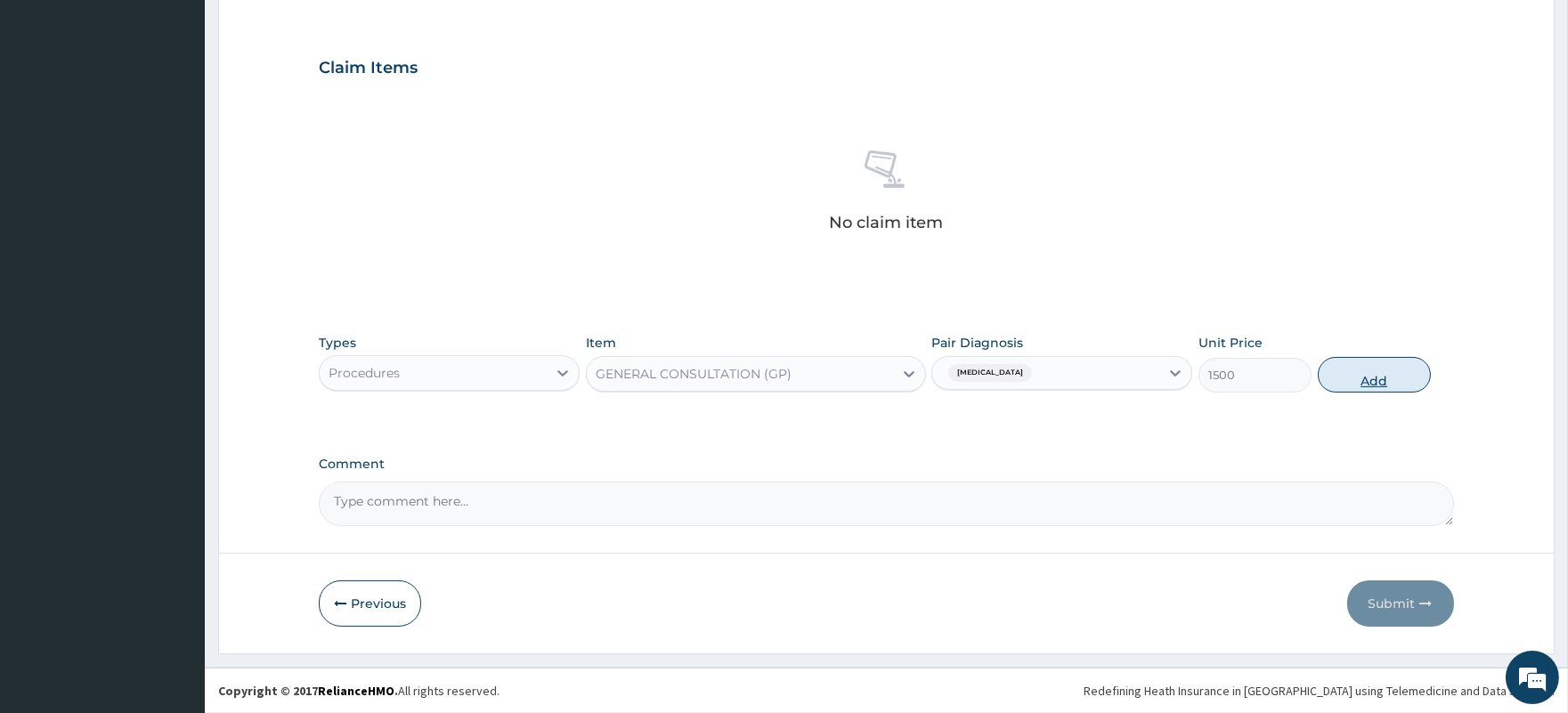
scroll to position [484, 0]
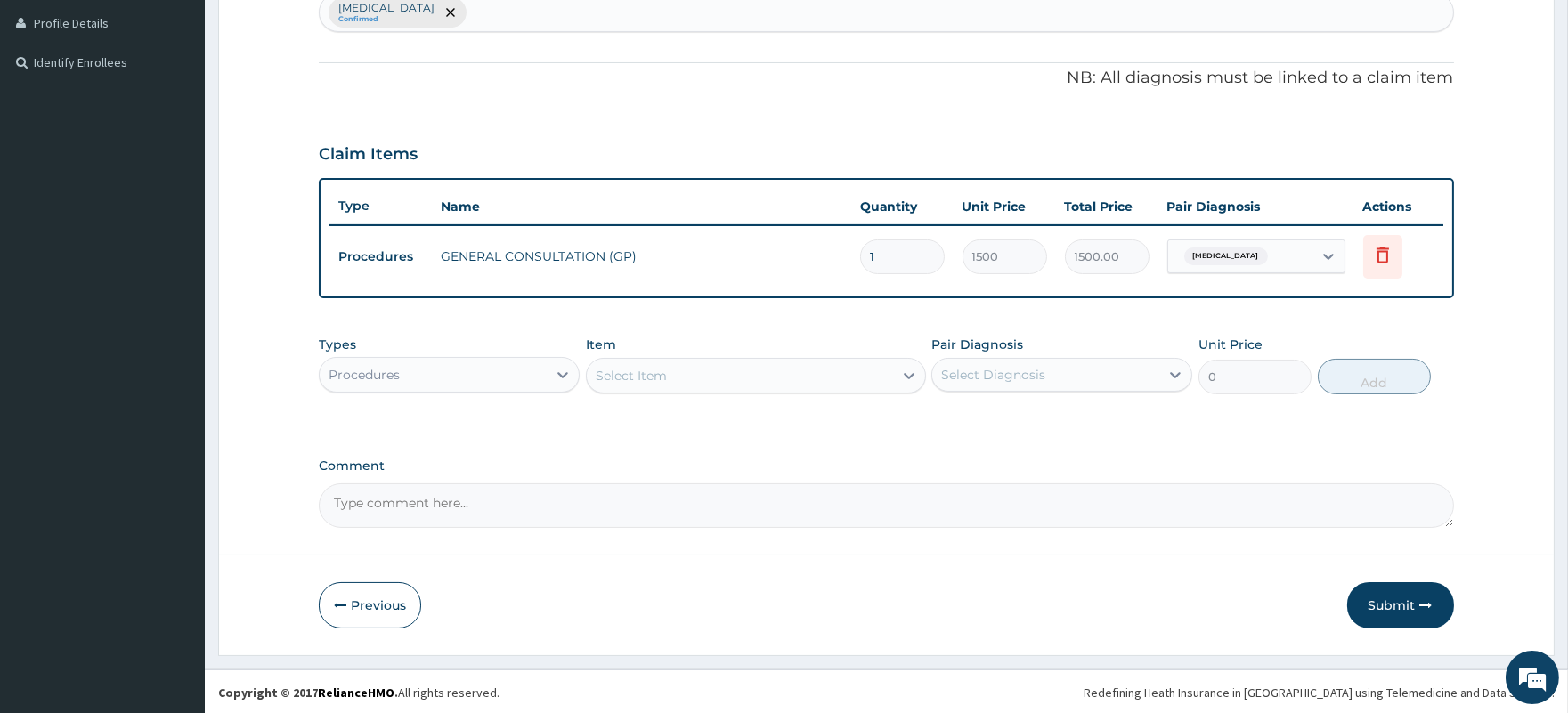
click at [428, 376] on div "Procedures" at bounding box center [433, 375] width 227 height 28
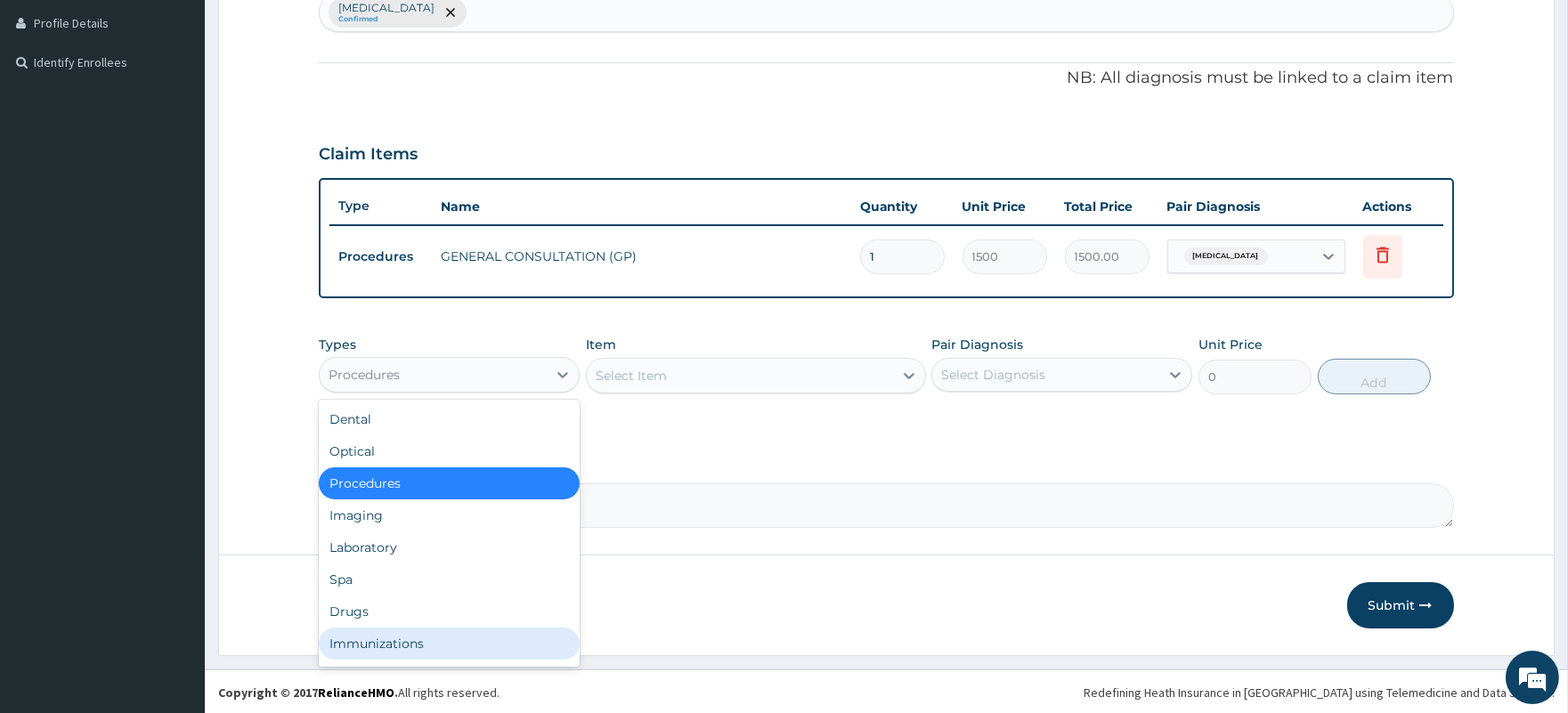
click at [369, 637] on div "Immunizations" at bounding box center [449, 644] width 261 height 32
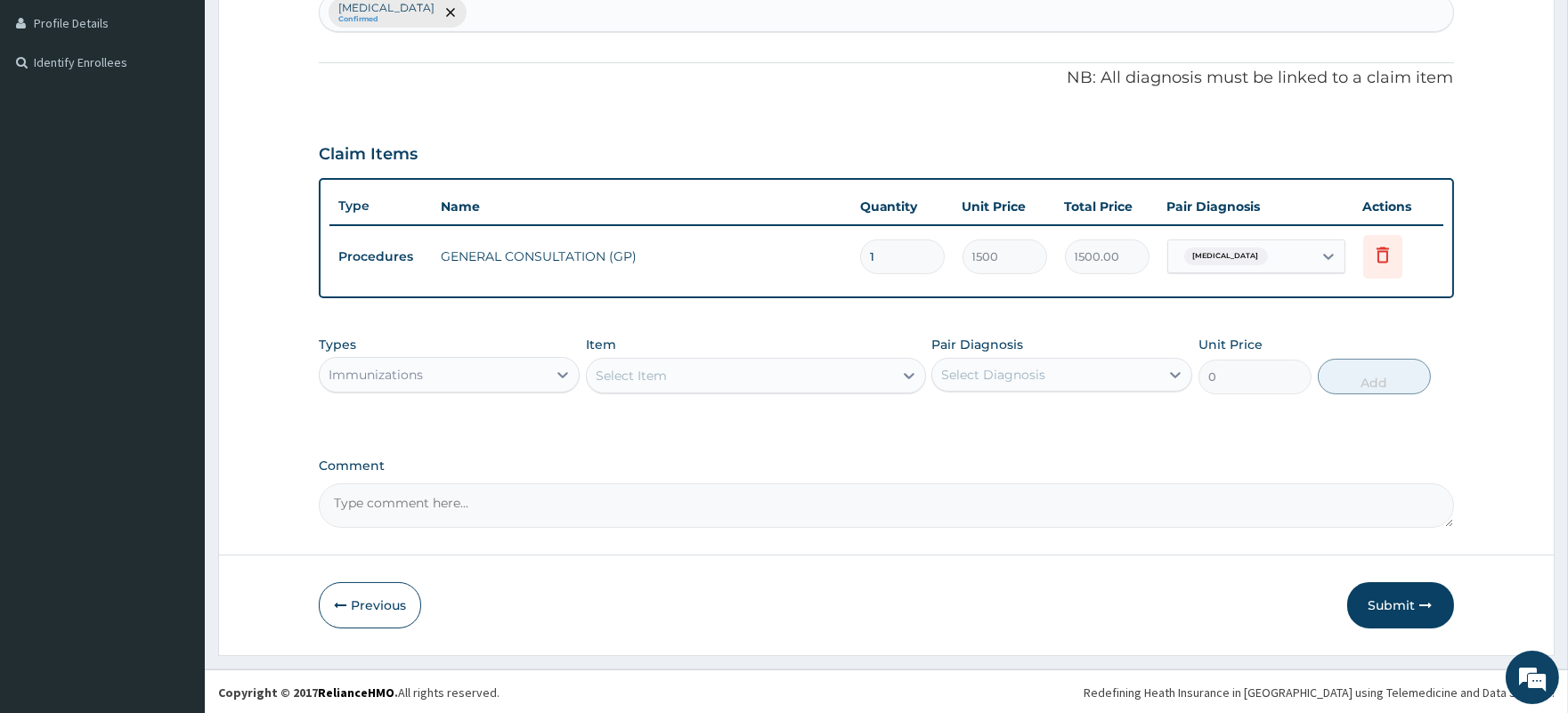
click at [1075, 375] on div "Select Diagnosis" at bounding box center [1045, 375] width 227 height 28
click at [1046, 423] on label "Underimmunization status" at bounding box center [1016, 418] width 110 height 18
checkbox input "true"
click at [765, 376] on div "Select Item" at bounding box center [740, 376] width 306 height 28
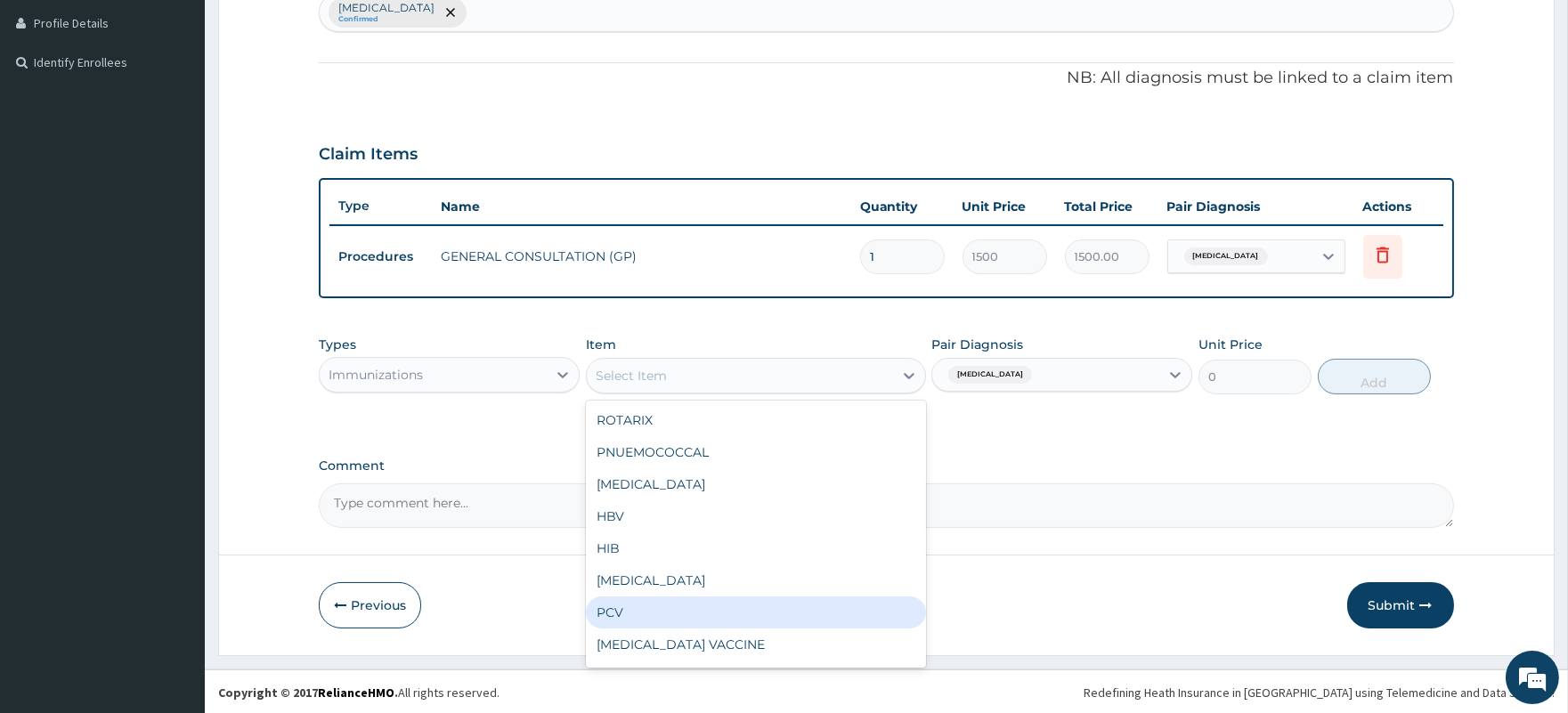
click at [681, 615] on div "PCV" at bounding box center [756, 612] width 340 height 32
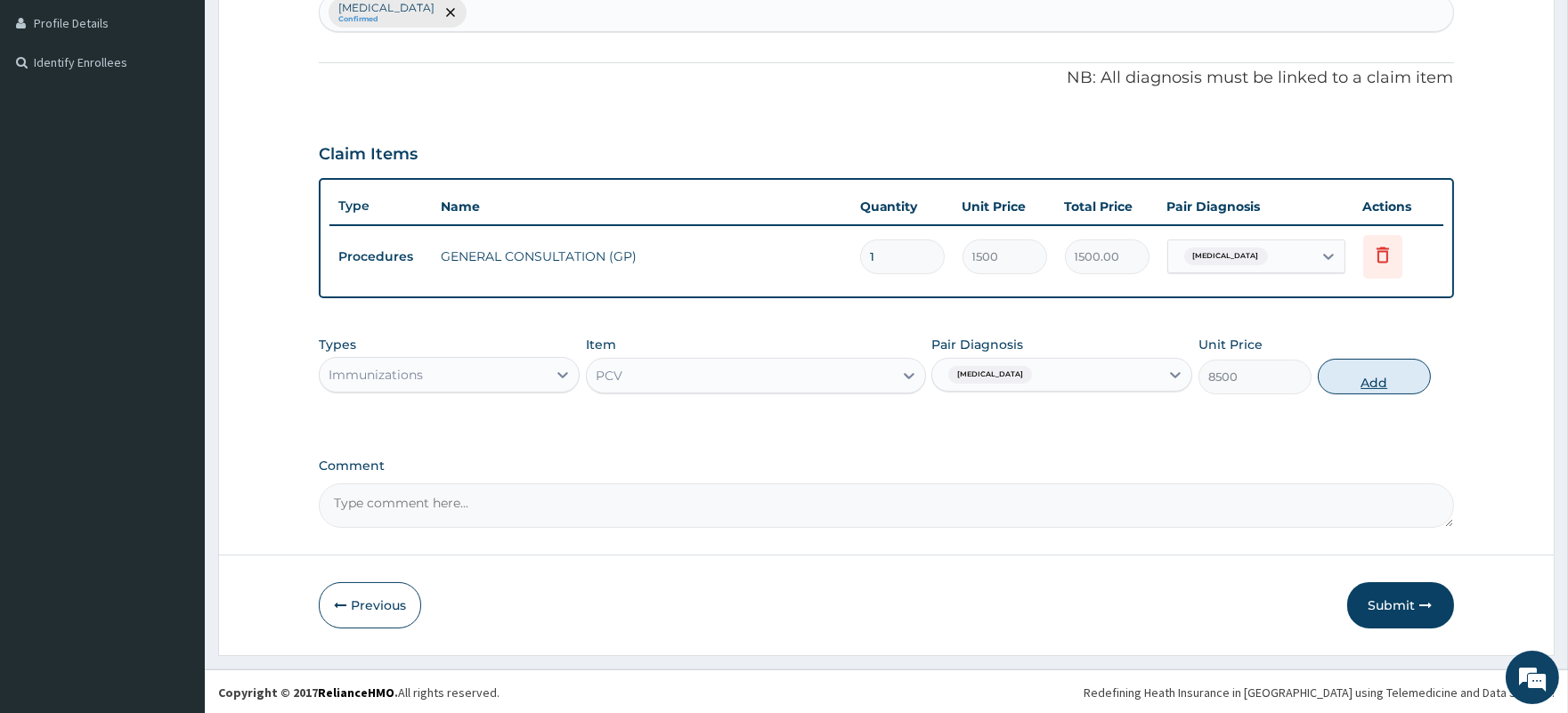
click at [1375, 379] on button "Add" at bounding box center [1374, 377] width 113 height 36
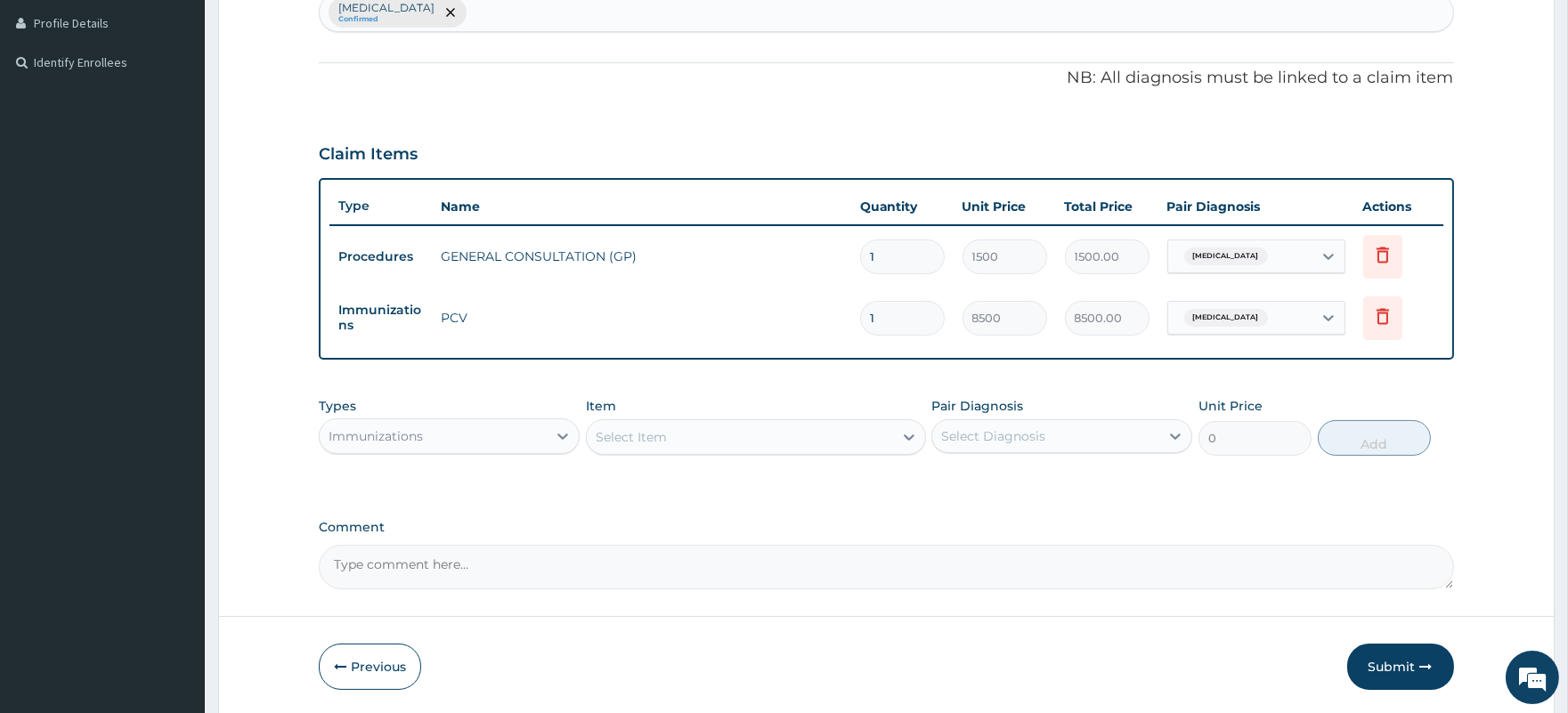
click at [722, 438] on div "Select Item" at bounding box center [740, 436] width 306 height 28
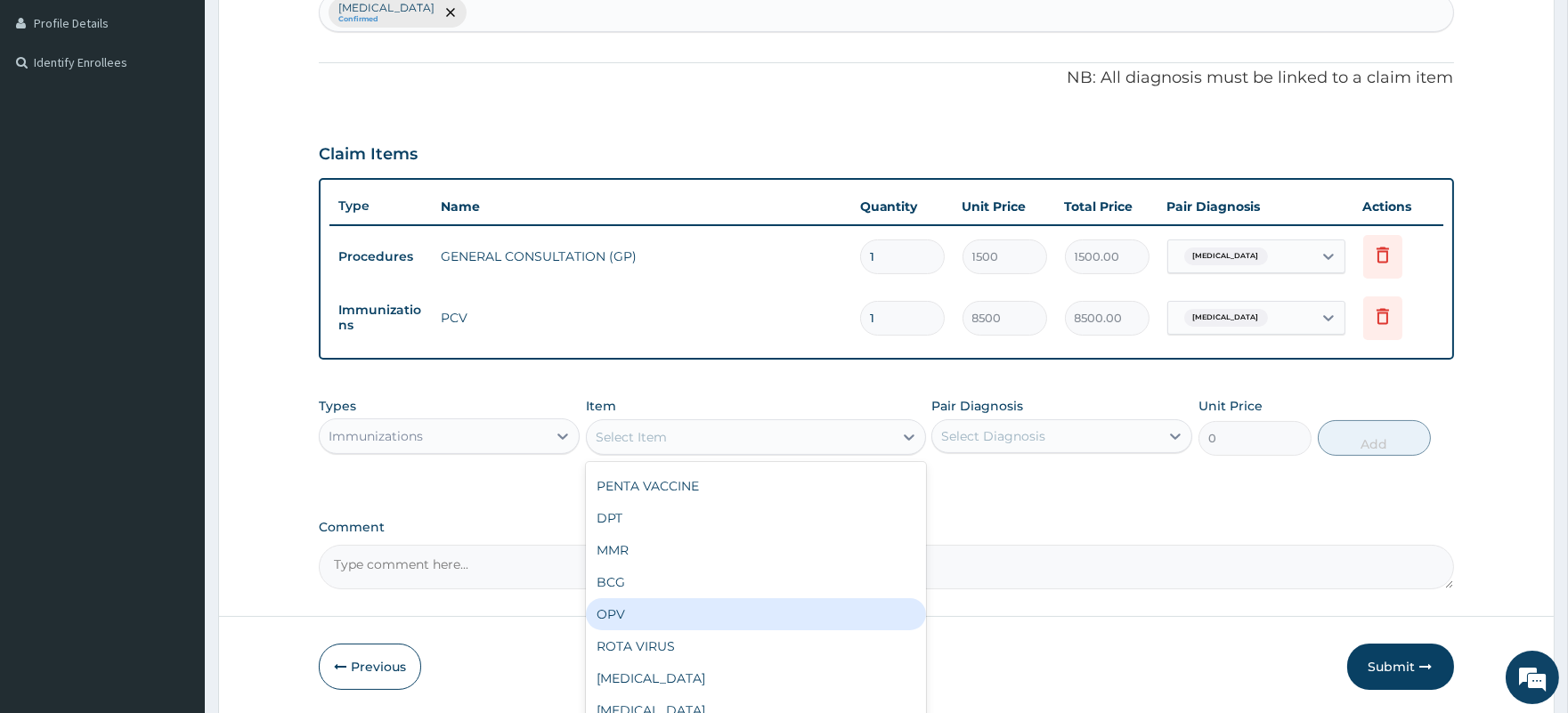
click at [650, 598] on div "OPV" at bounding box center [756, 614] width 340 height 32
type input "400"
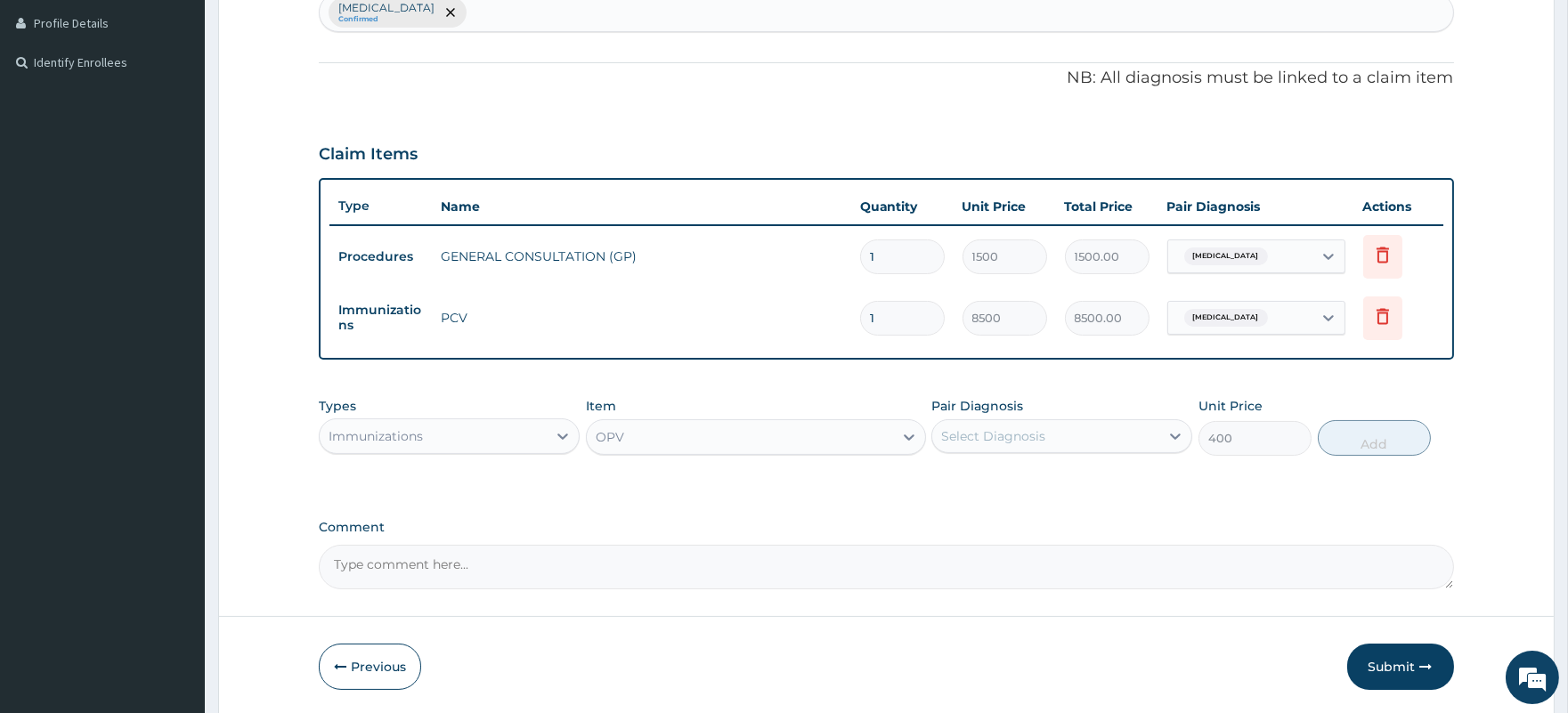
click at [1072, 433] on div "Select Diagnosis" at bounding box center [1045, 436] width 227 height 28
click at [1057, 486] on label "Underimmunization status" at bounding box center [1016, 479] width 110 height 18
checkbox input "true"
click at [1367, 438] on button "Add" at bounding box center [1374, 438] width 113 height 36
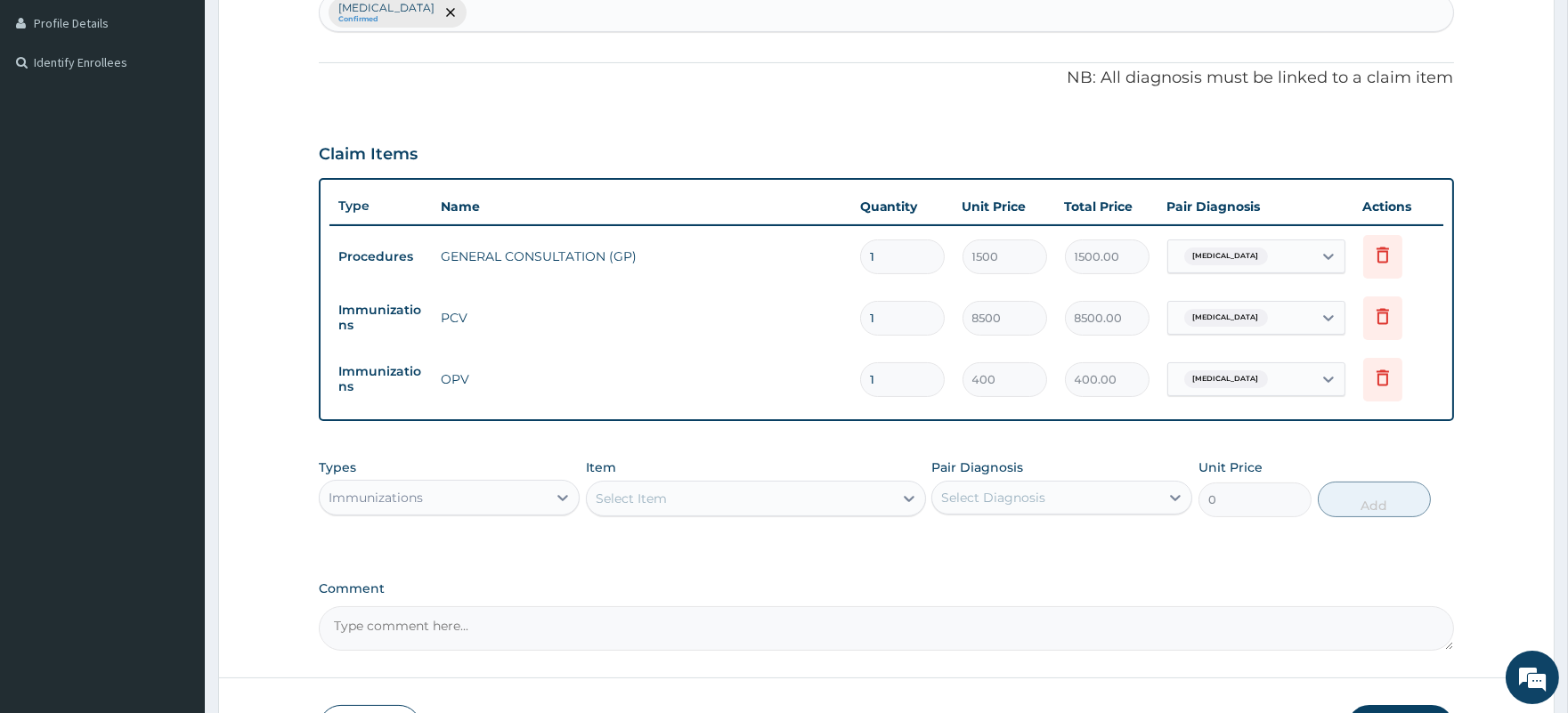
click at [726, 504] on div "Select Item" at bounding box center [740, 498] width 306 height 28
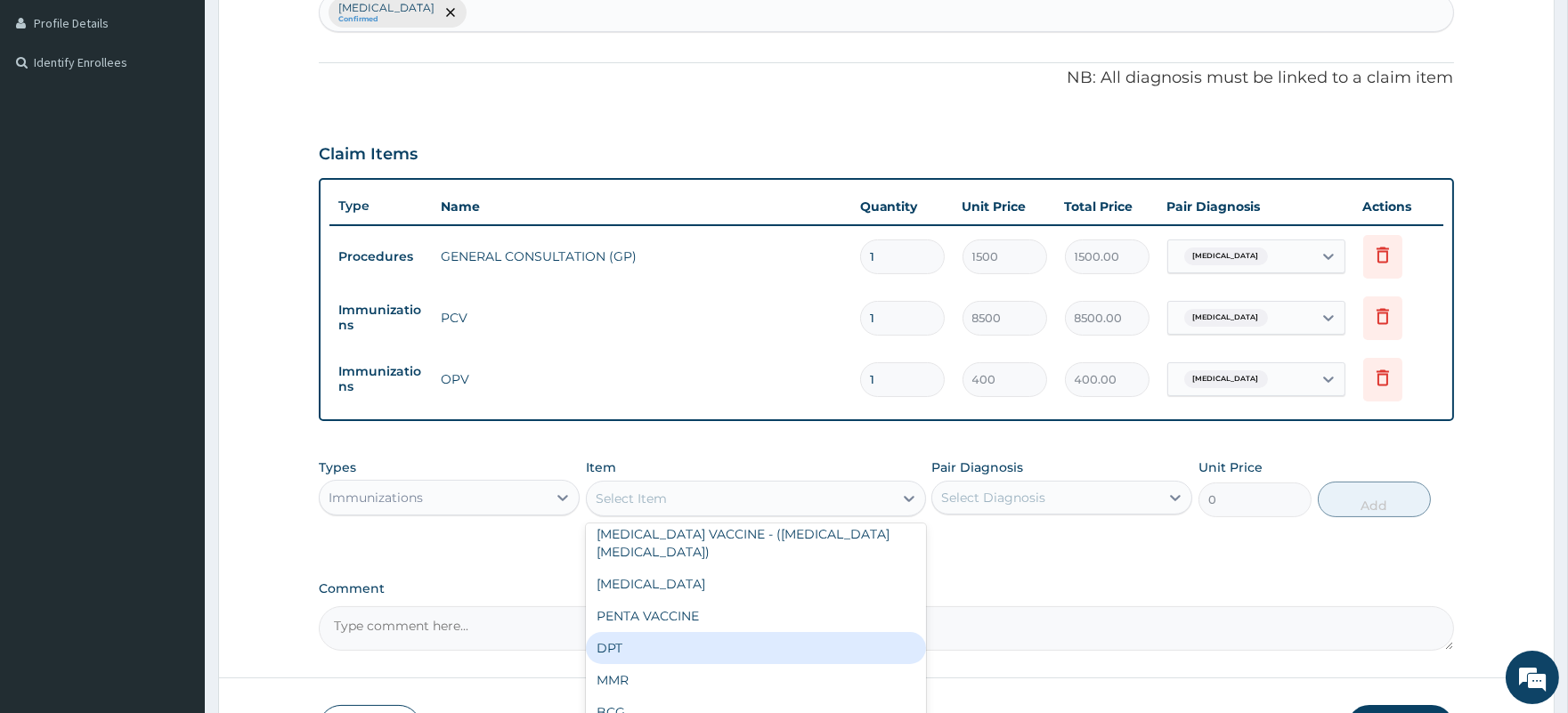
scroll to position [269, 0]
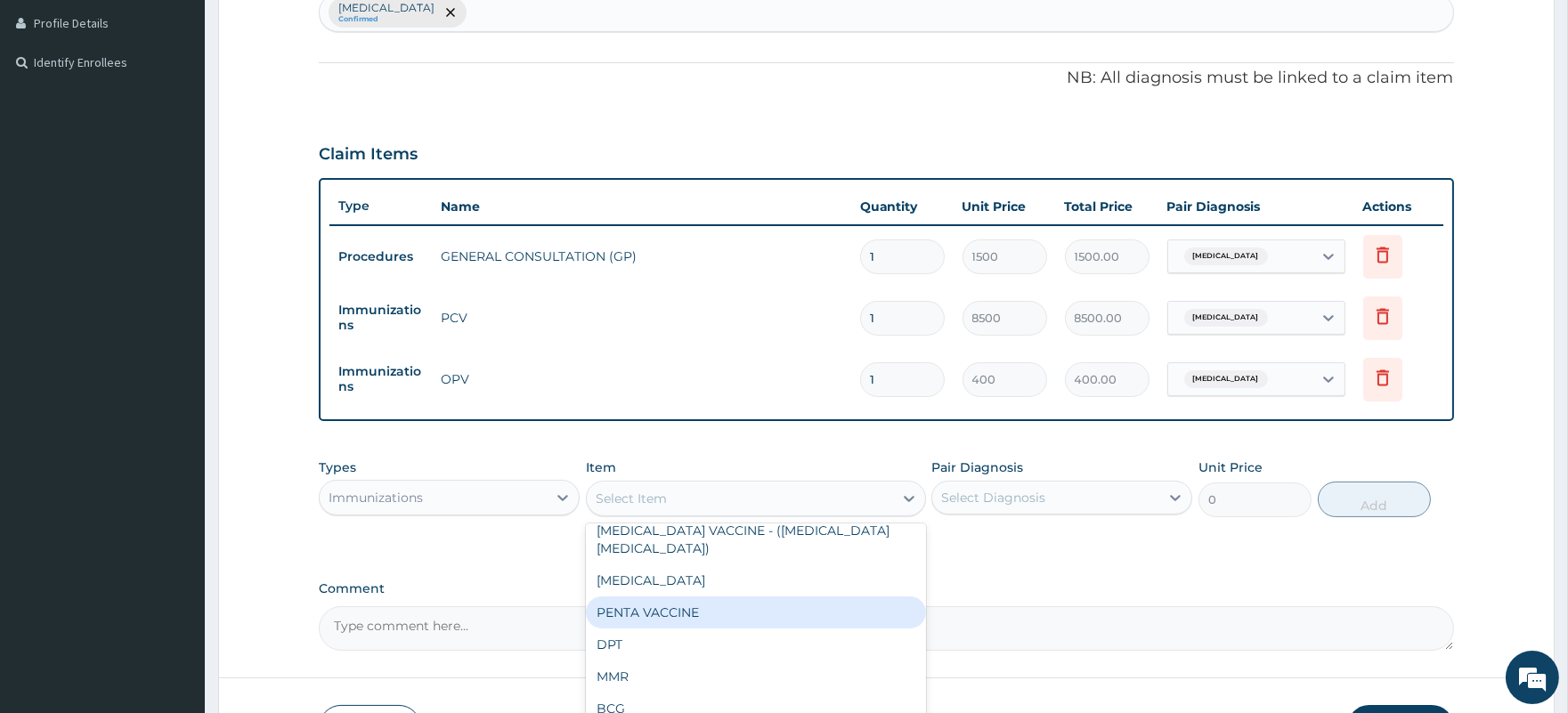
click at [689, 596] on div "PENTA VACCINE" at bounding box center [756, 612] width 340 height 32
type input "2000"
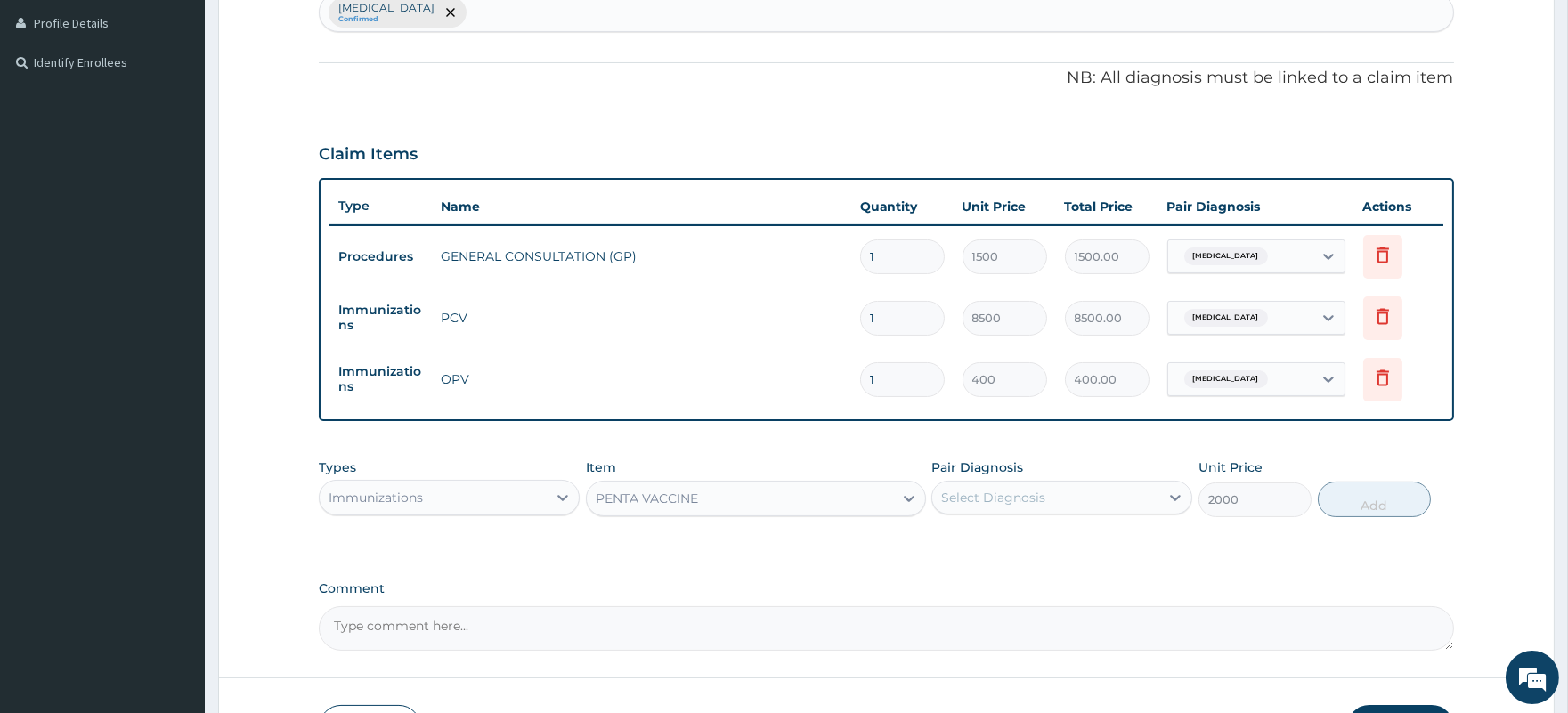
drag, startPoint x: 1013, startPoint y: 492, endPoint x: 1012, endPoint y: 514, distance: 22.0
click at [1012, 492] on div "Select Diagnosis" at bounding box center [992, 497] width 104 height 18
click at [1010, 539] on label "Underimmunization status" at bounding box center [1016, 541] width 110 height 18
checkbox input "true"
click at [1373, 502] on button "Add" at bounding box center [1374, 499] width 113 height 36
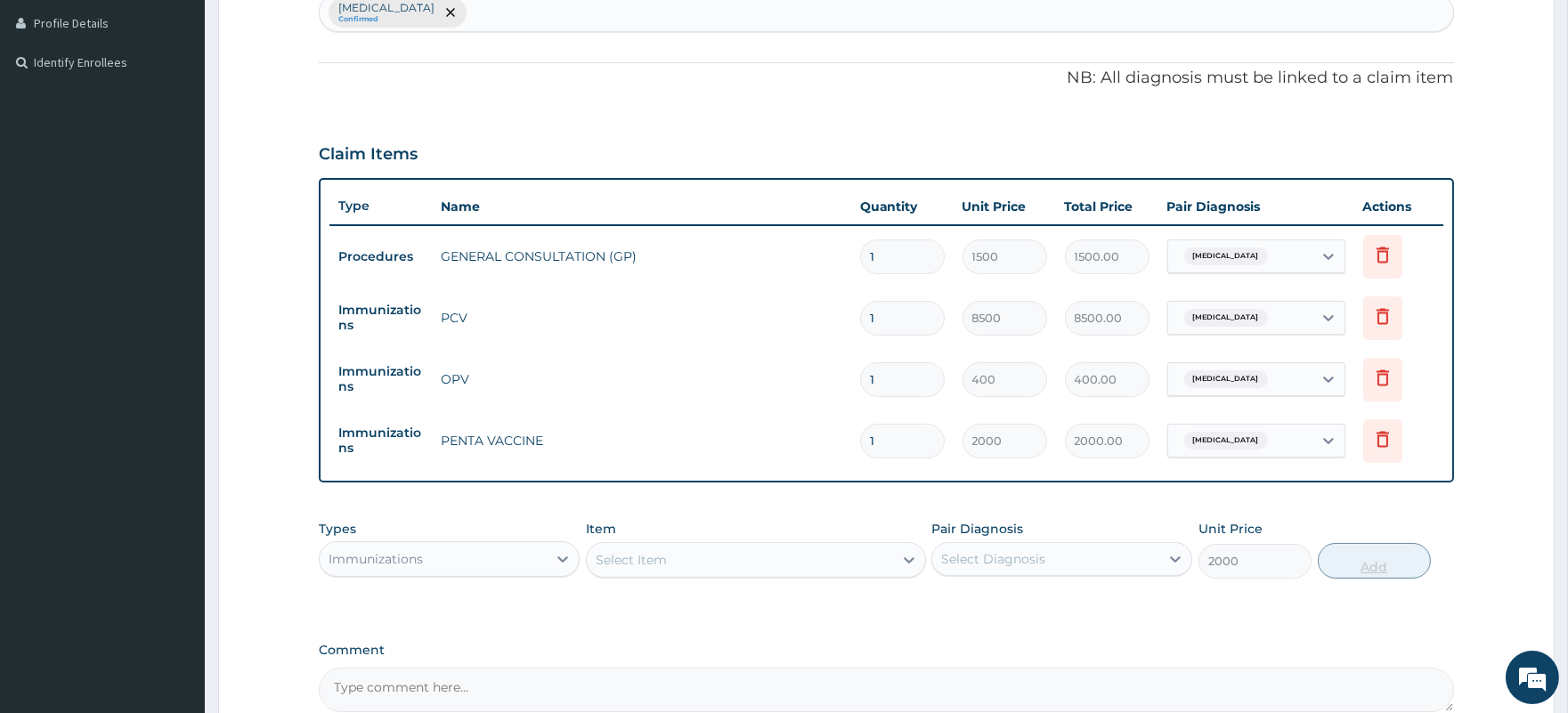
type input "0"
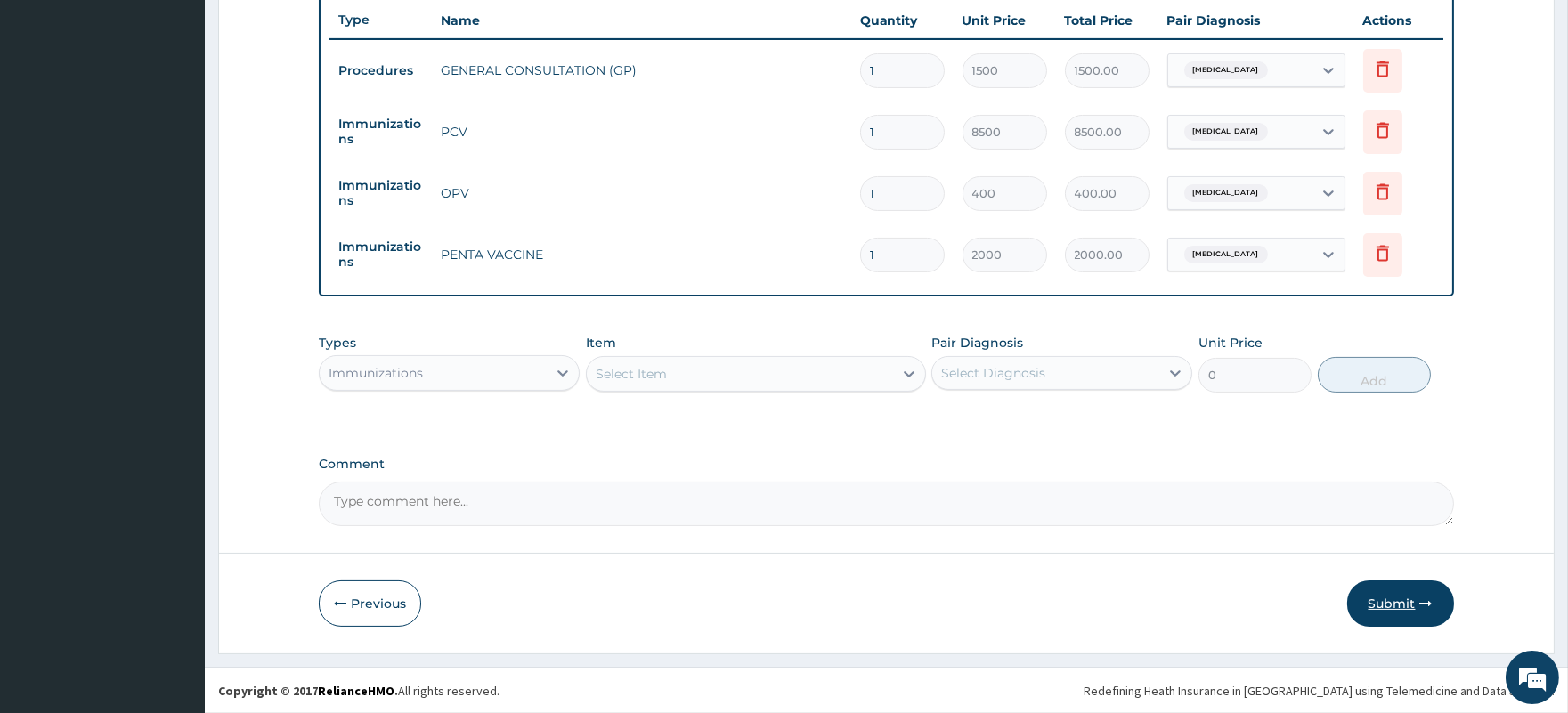
click at [1390, 606] on button "Submit" at bounding box center [1400, 604] width 107 height 47
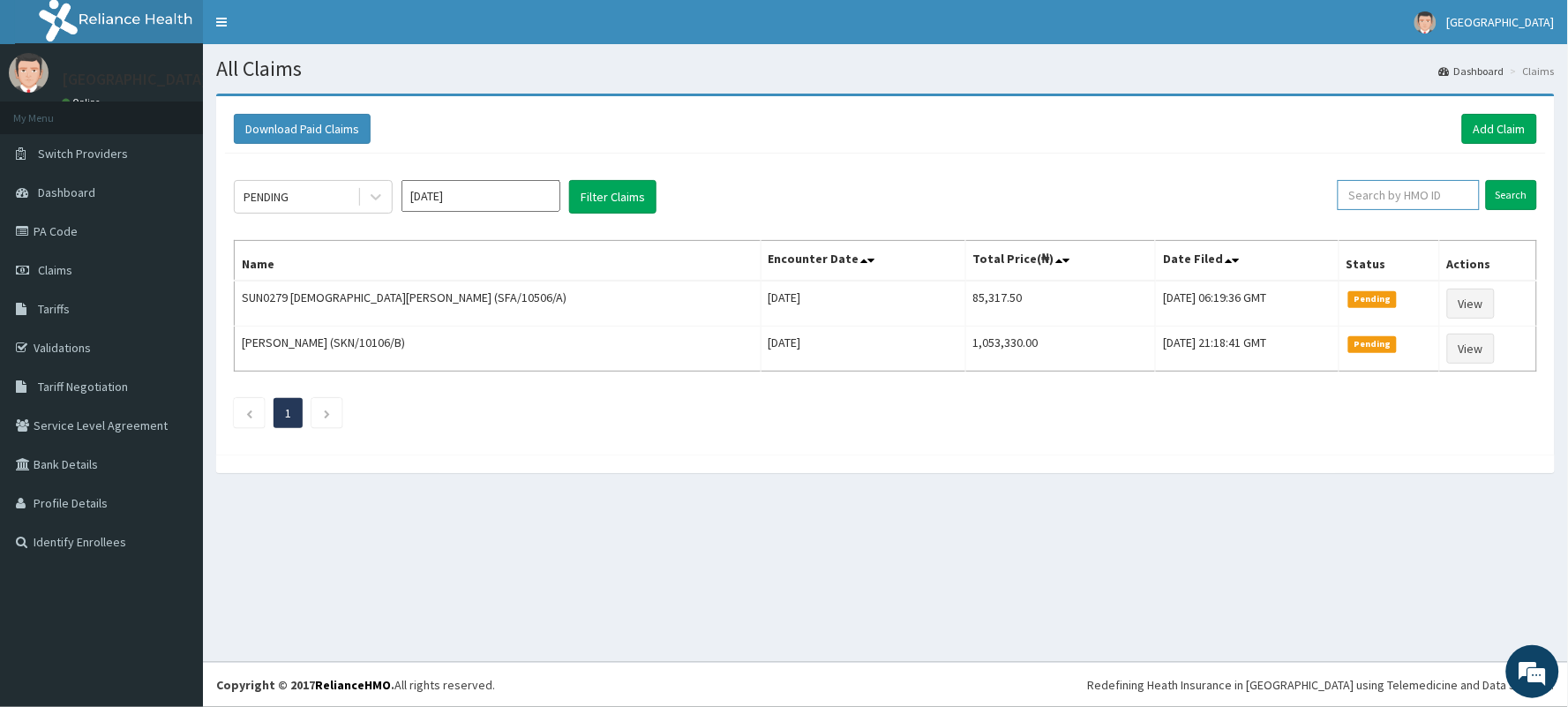
click at [1373, 193] on input "text" at bounding box center [1408, 195] width 142 height 30
paste input "GML/10032/B"
type input "GML/10032/B"
click at [1504, 195] on input "Search" at bounding box center [1511, 195] width 51 height 30
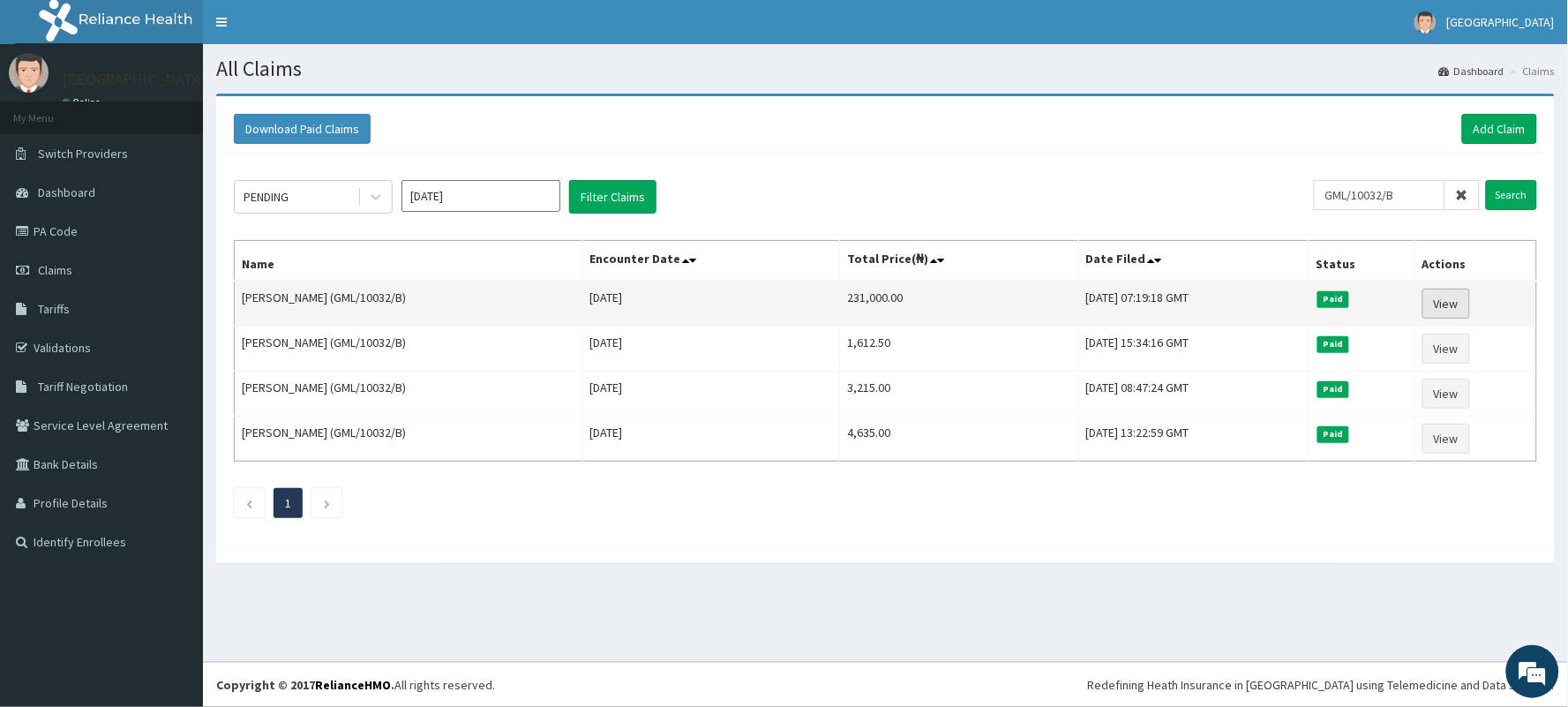
click at [1442, 305] on link "View" at bounding box center [1446, 303] width 47 height 30
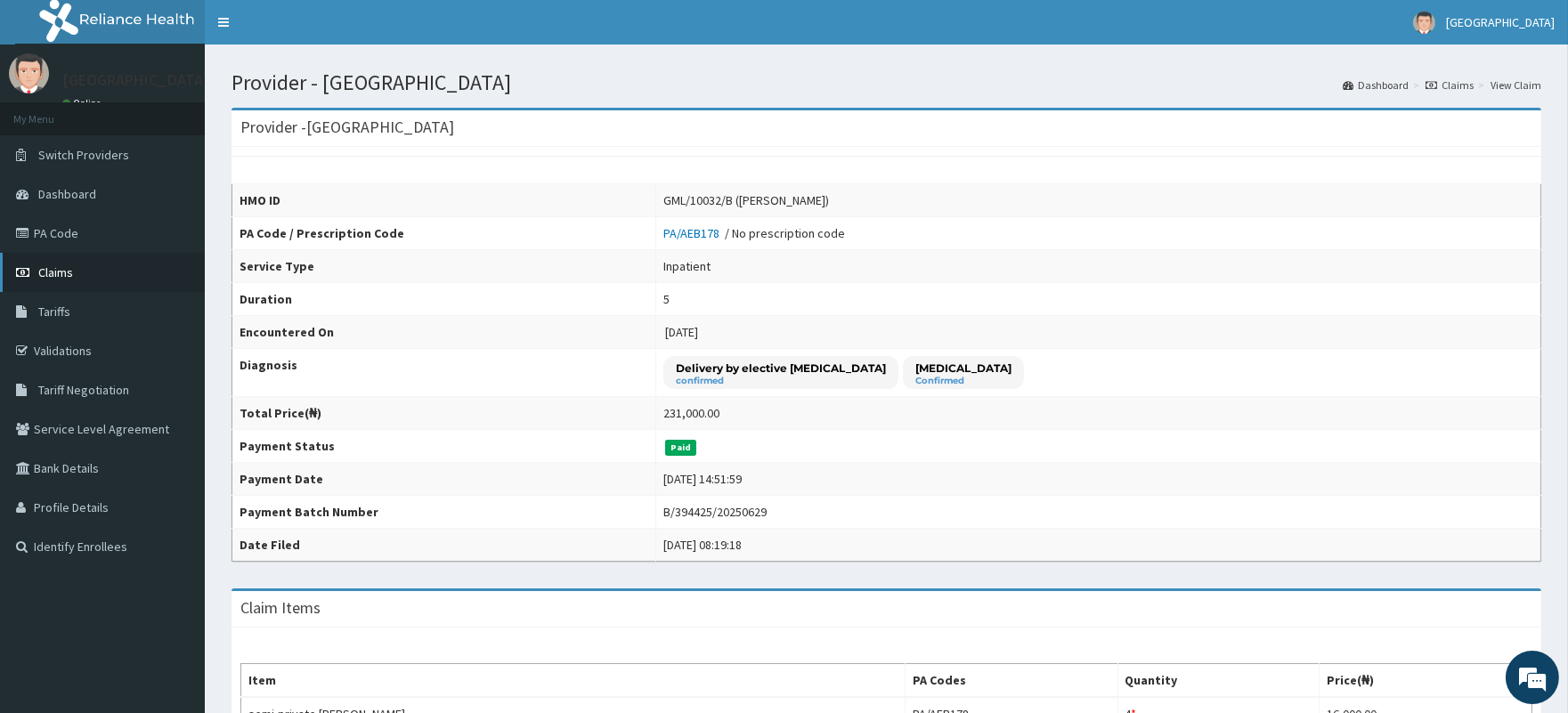
click at [48, 274] on span "Claims" at bounding box center [55, 272] width 35 height 16
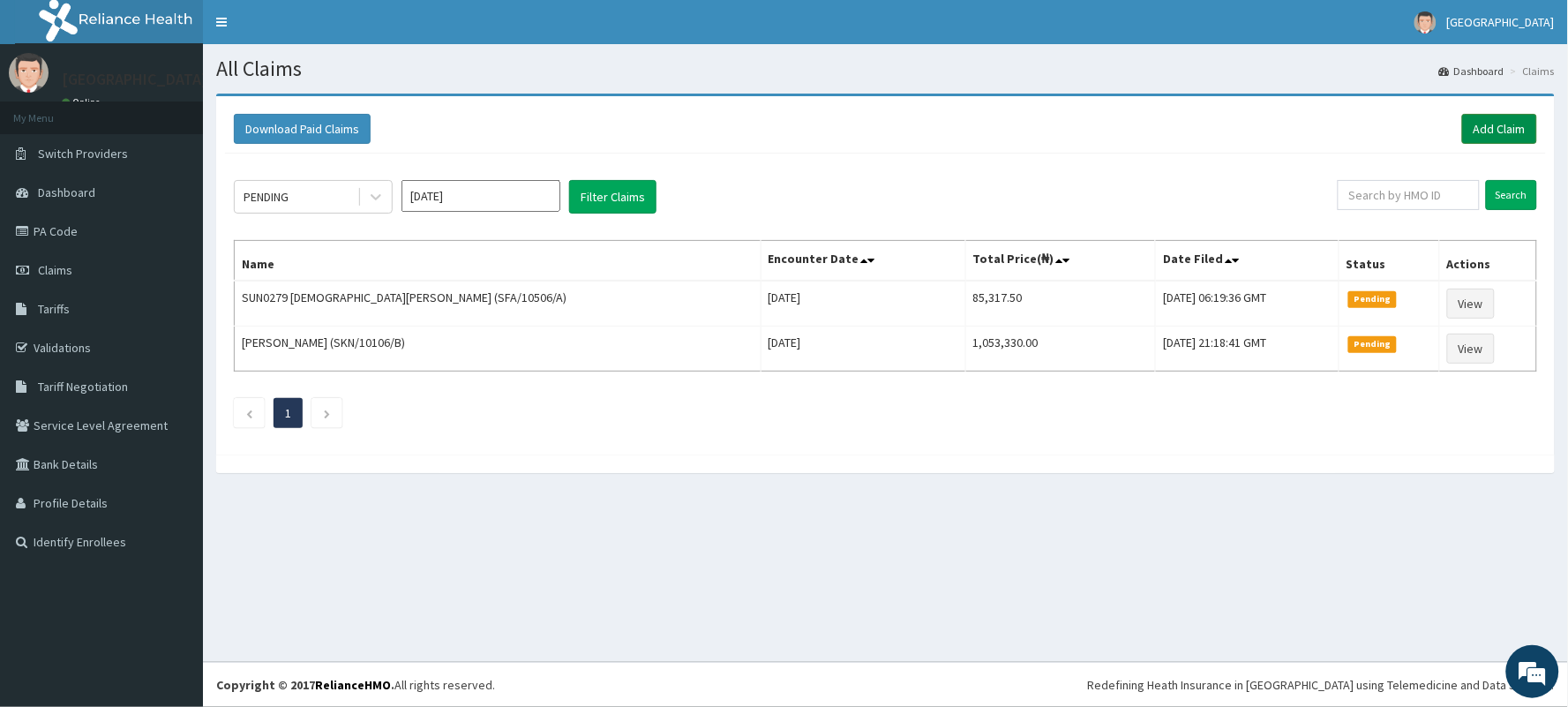
click at [1489, 128] on link "Add Claim" at bounding box center [1499, 129] width 75 height 30
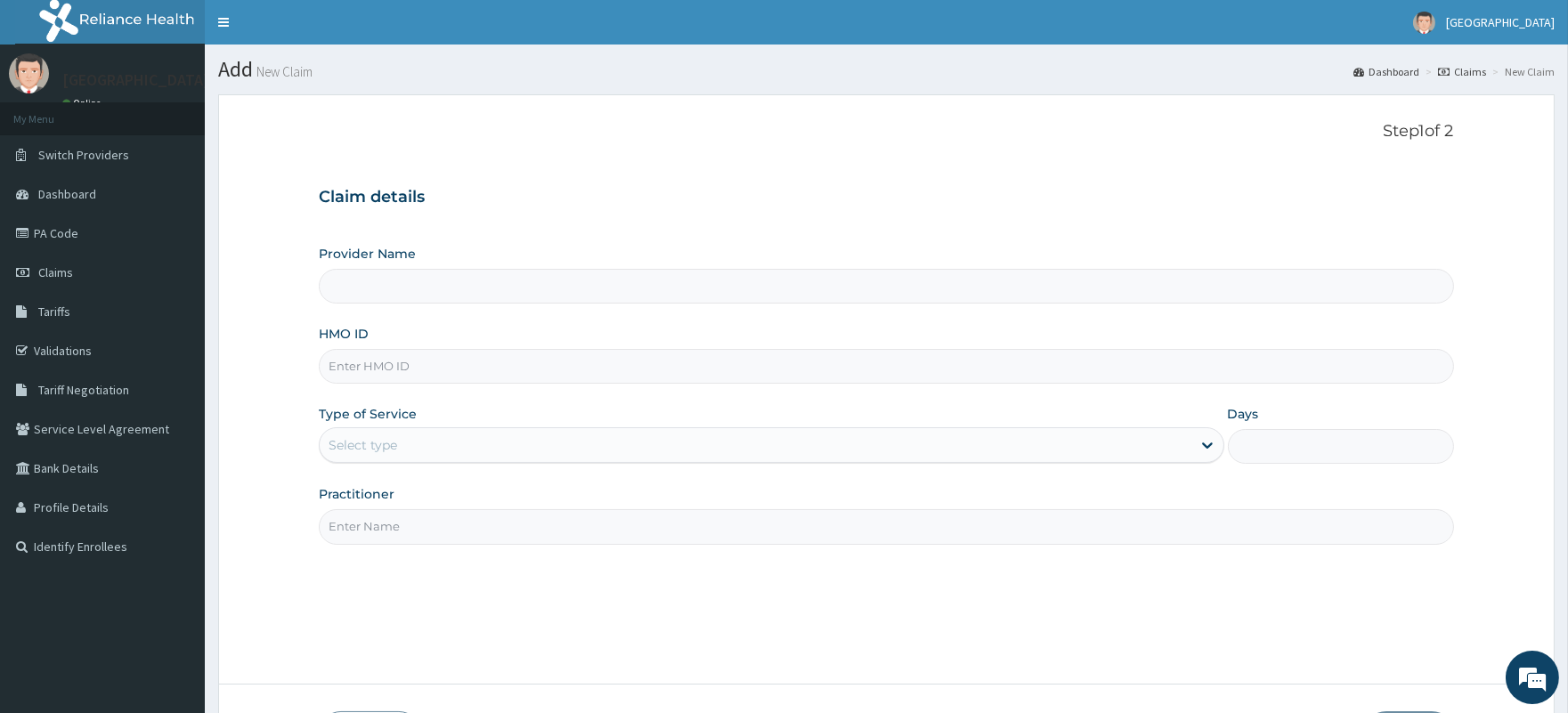
type input "[GEOGRAPHIC_DATA]"
click at [383, 366] on input "HMO ID" at bounding box center [886, 365] width 1134 height 35
paste input "GML/10032/B"
type input "GML/10032/B"
click at [406, 431] on div "Select type" at bounding box center [755, 445] width 871 height 28
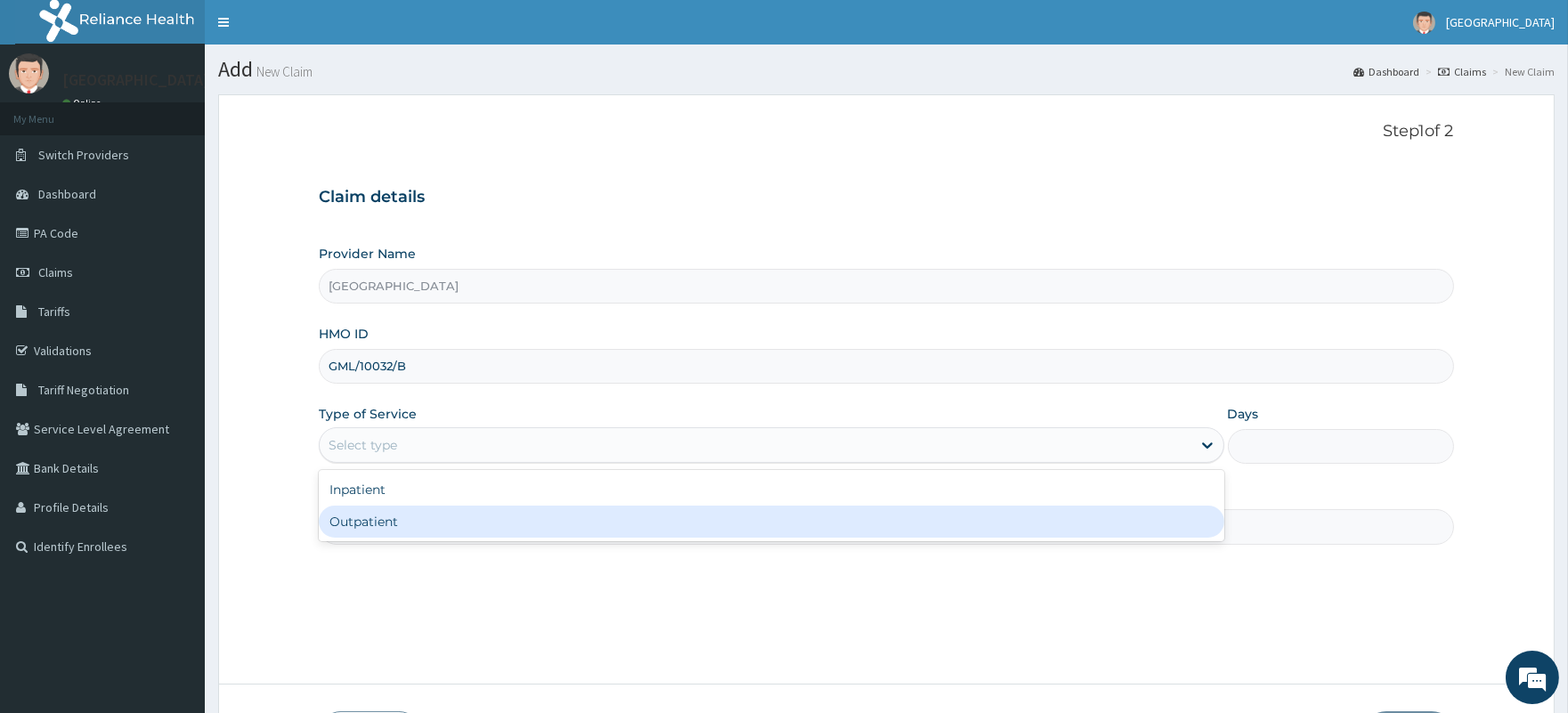
click at [404, 526] on div "Outpatient" at bounding box center [771, 521] width 905 height 32
type input "1"
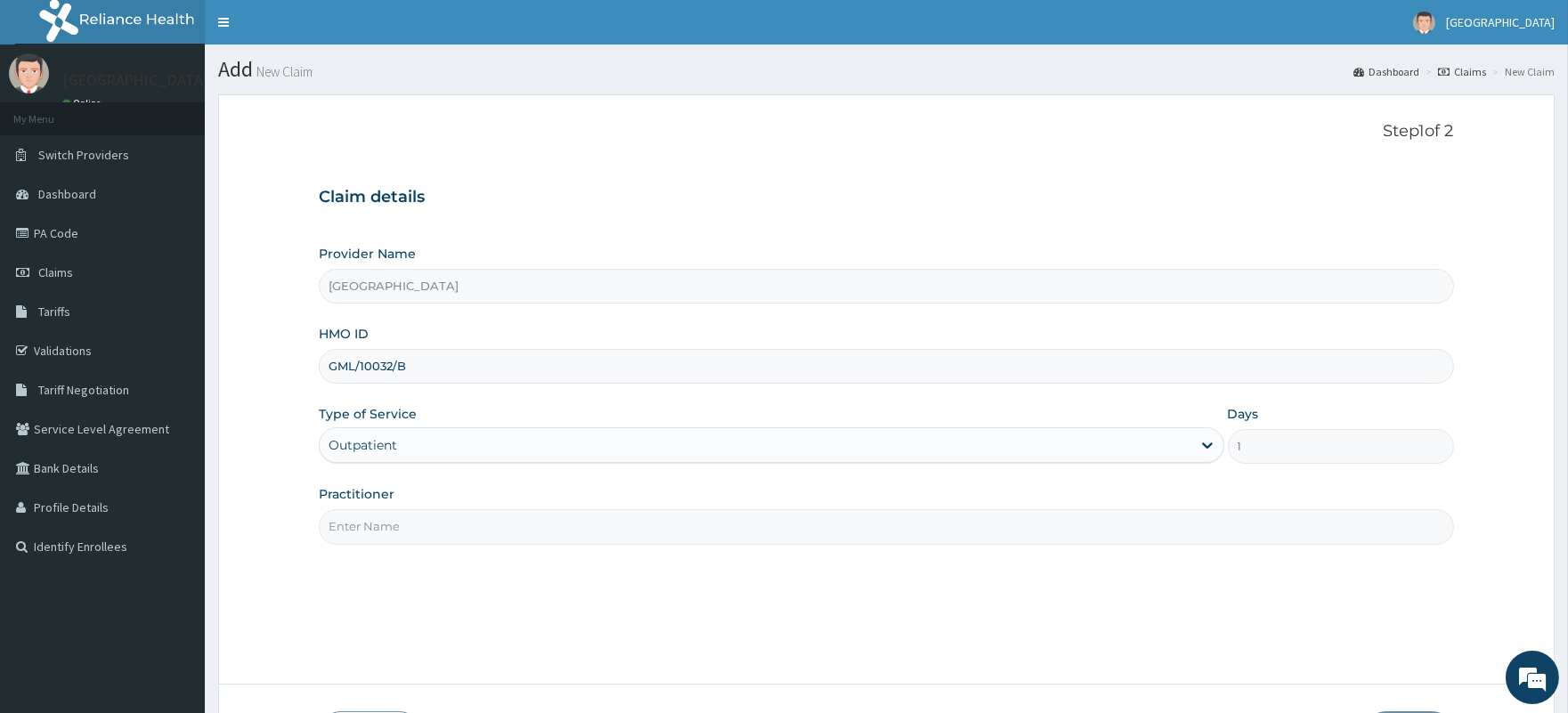
click at [402, 533] on input "Practitioner" at bounding box center [886, 526] width 1134 height 35
type input "DR AMADI-OPARAELI BUDUKA"
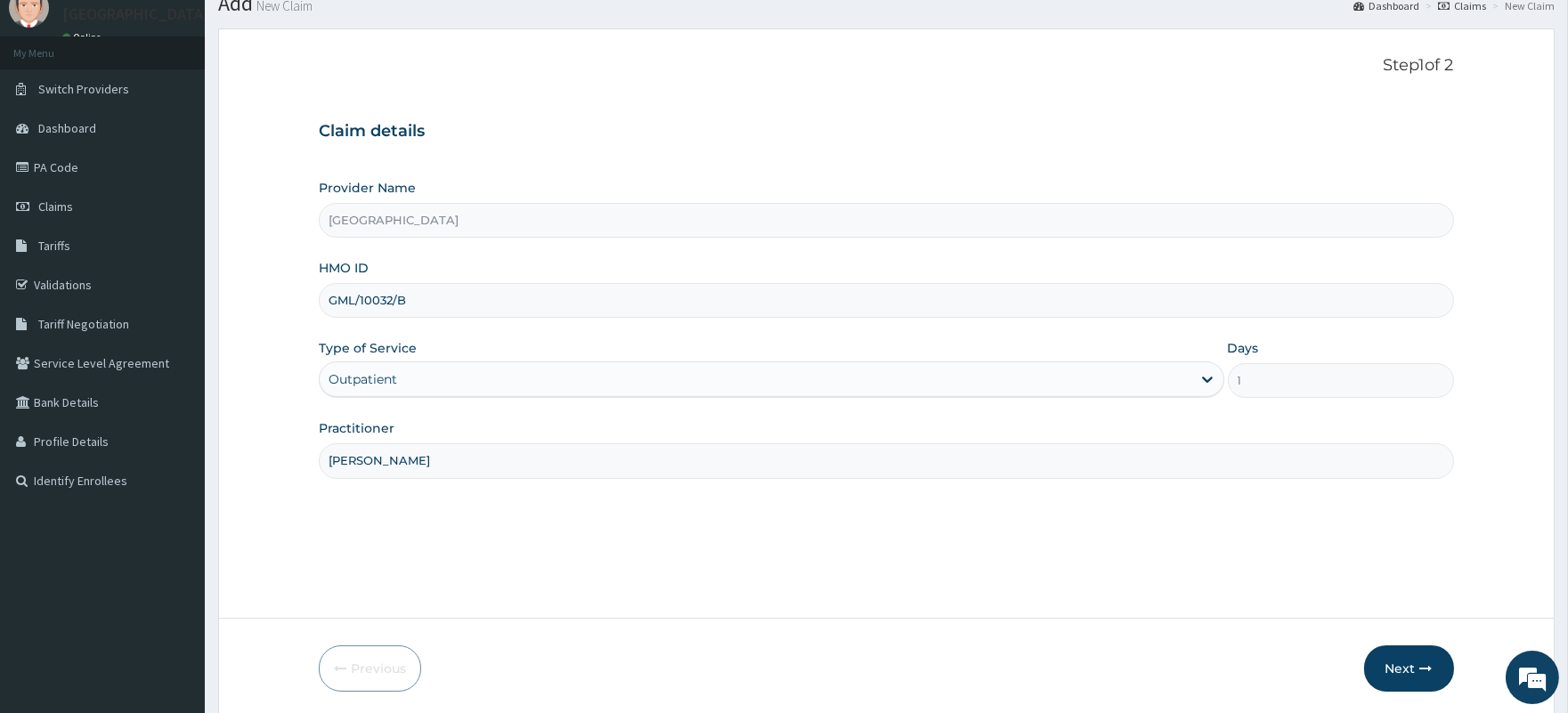
scroll to position [131, 0]
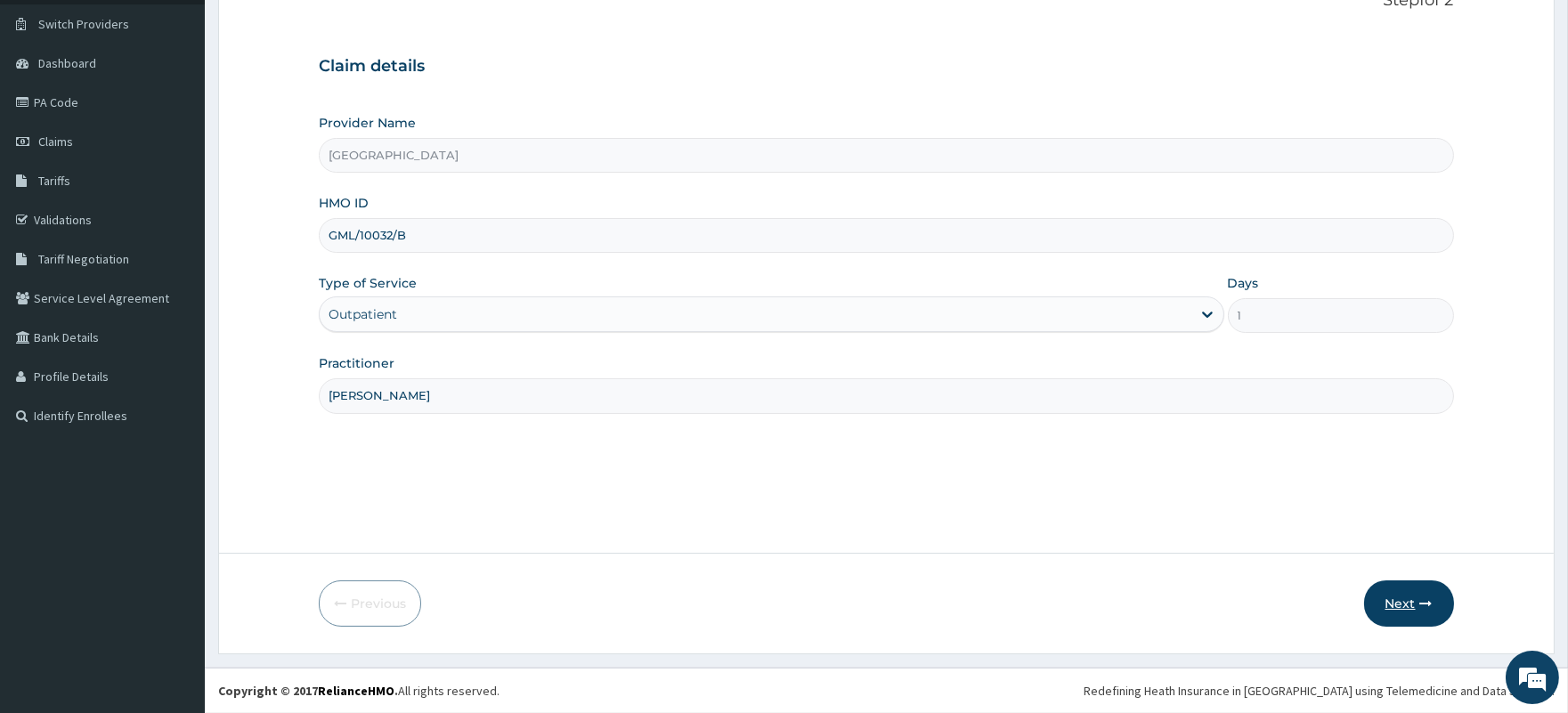
click at [1404, 603] on button "Next" at bounding box center [1408, 604] width 90 height 47
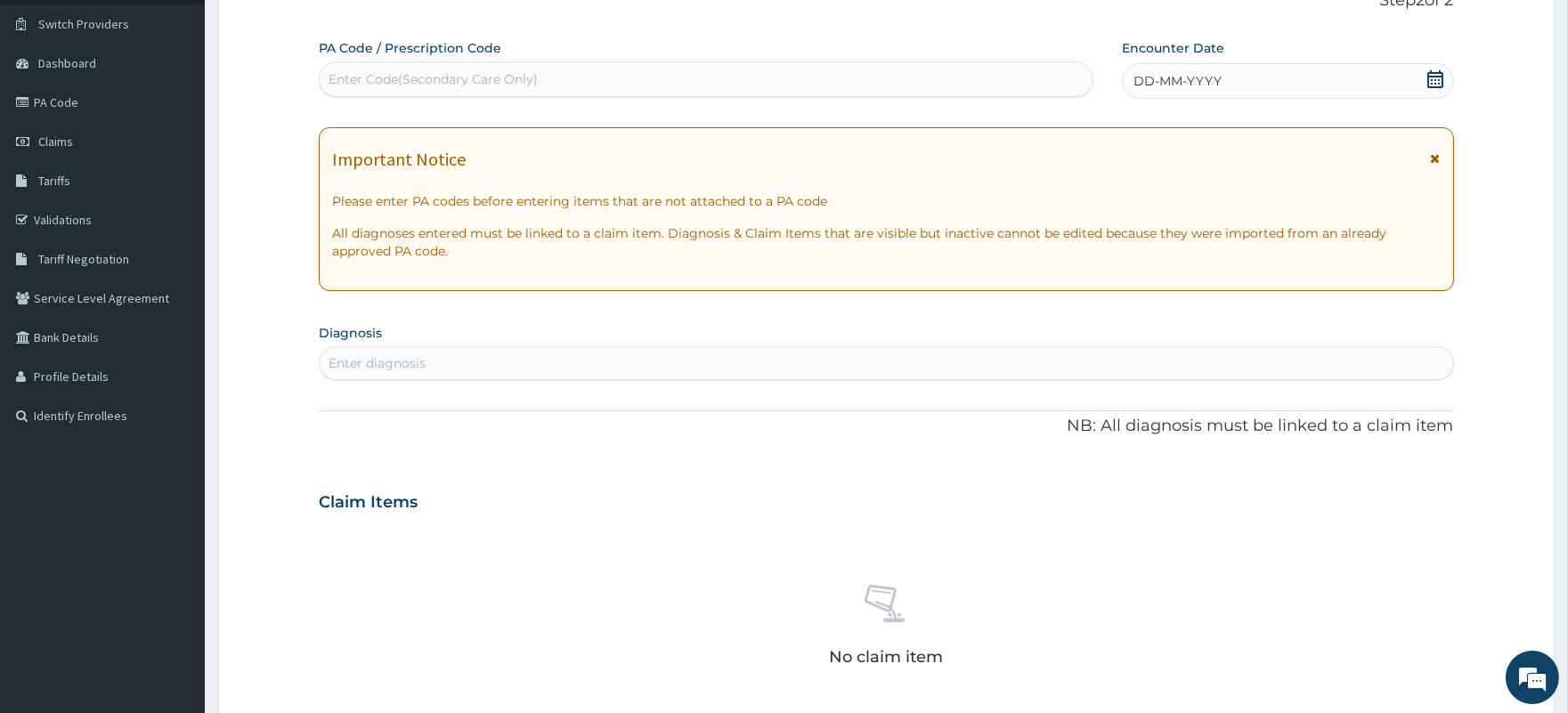
click at [702, 83] on div "Enter Code(Secondary Care Only)" at bounding box center [706, 79] width 772 height 28
paste input "PA/666A41"
type input "PA/666A41"
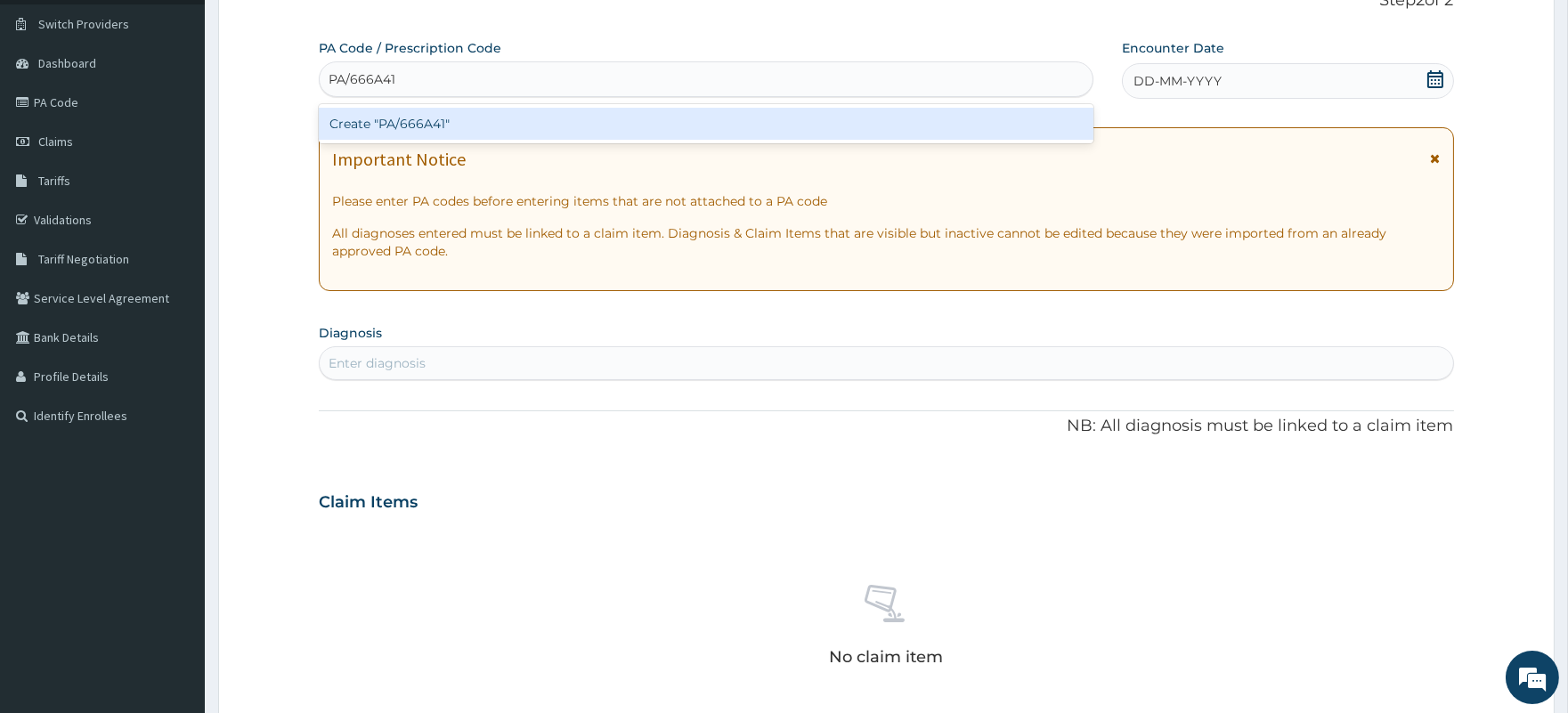
click at [702, 119] on div "Create "PA/666A41"" at bounding box center [706, 123] width 774 height 32
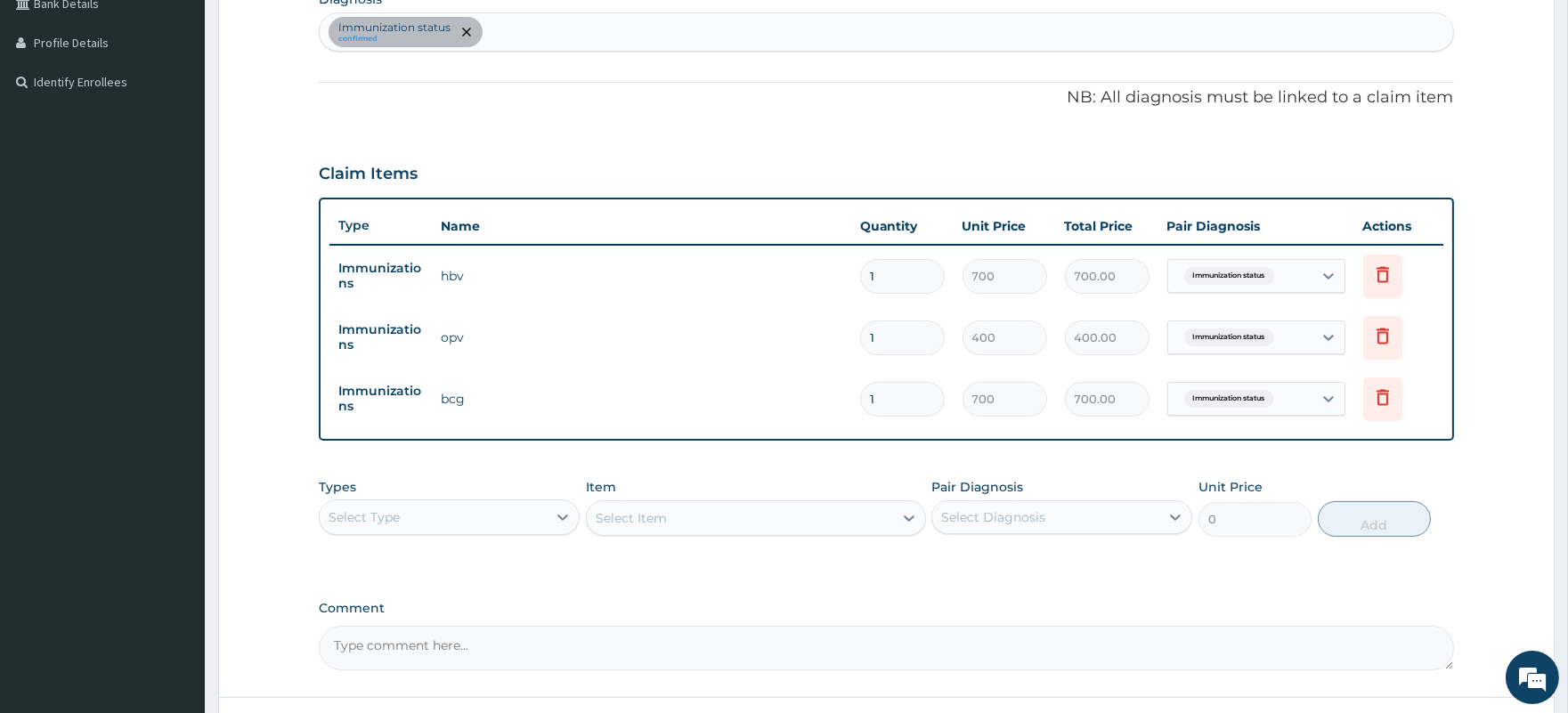
scroll to position [517, 0]
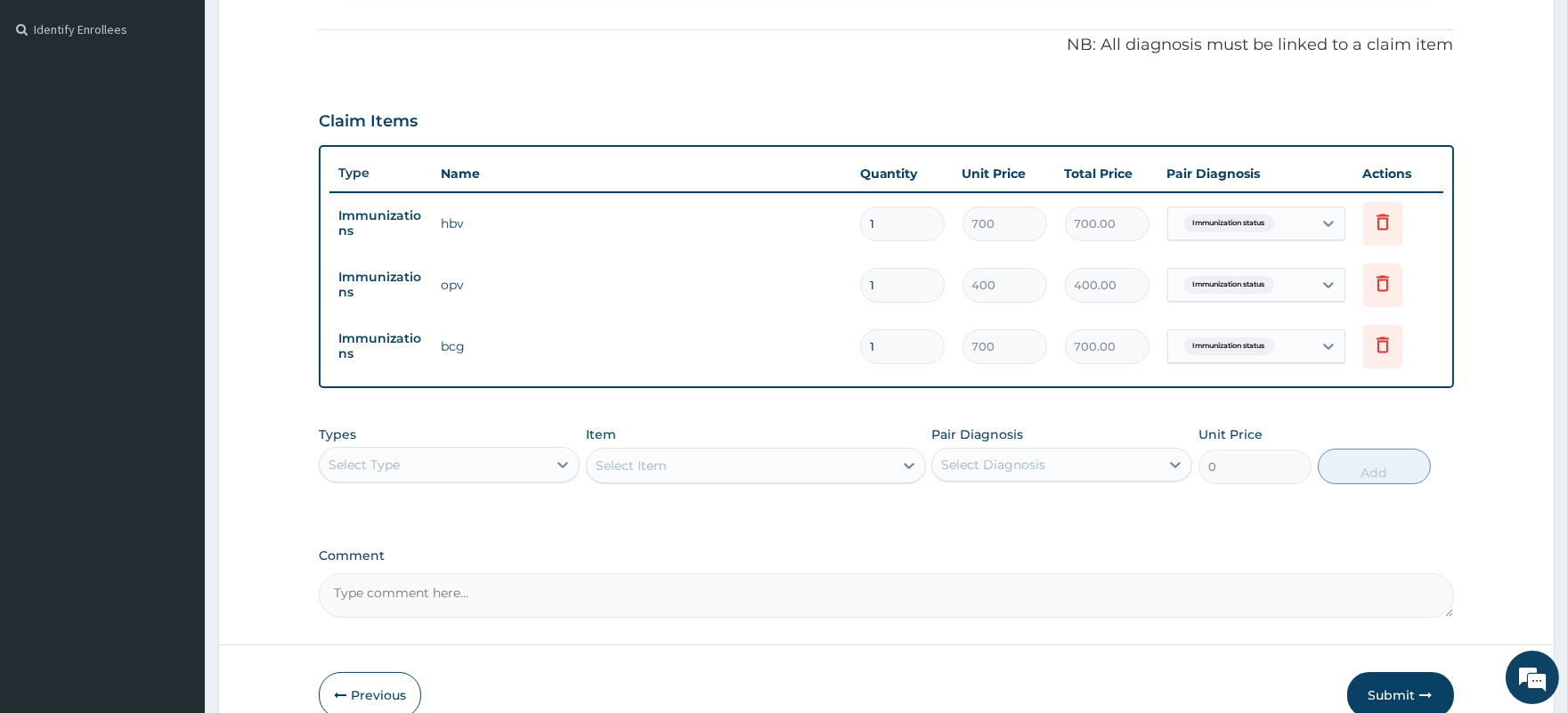
click at [473, 461] on div "Select Type" at bounding box center [433, 464] width 227 height 28
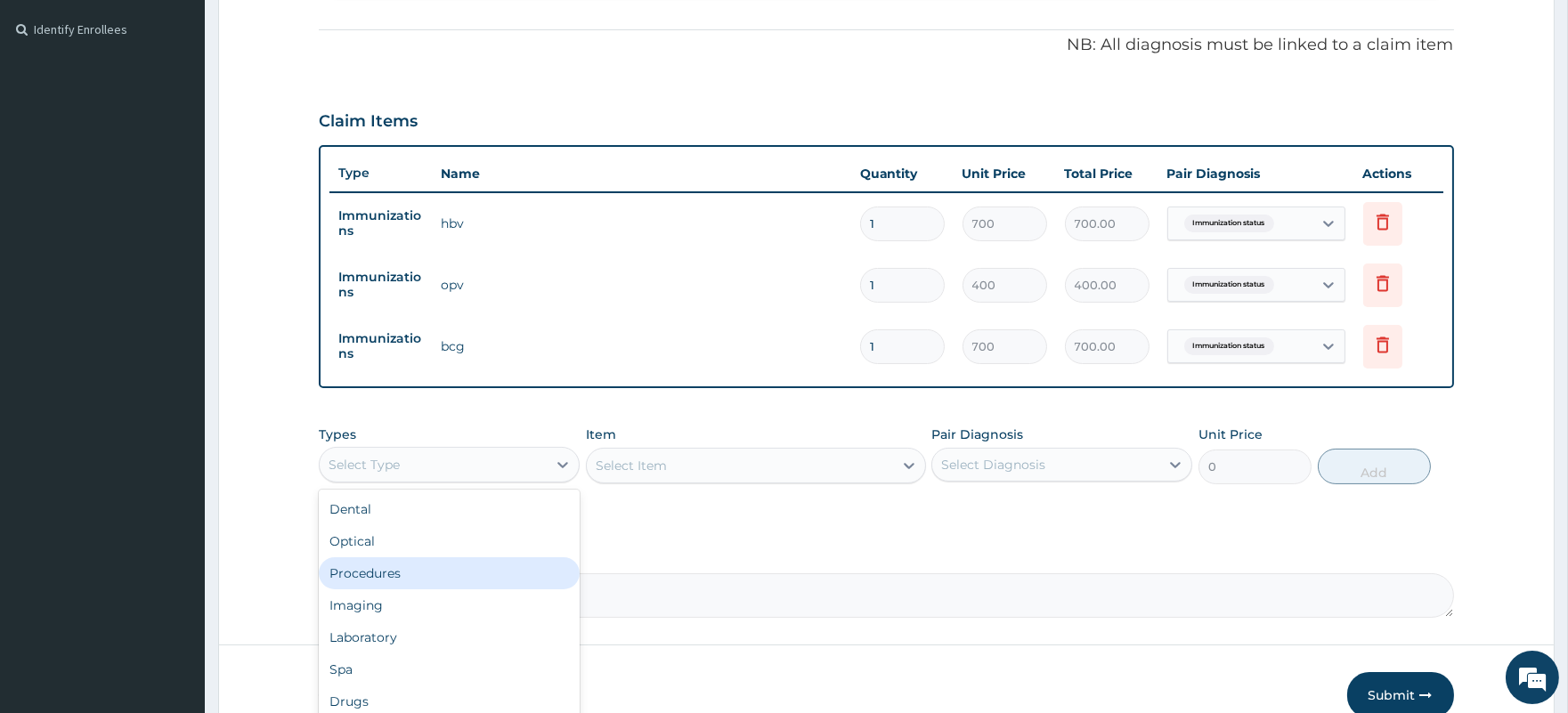
click at [434, 571] on div "Procedures" at bounding box center [449, 573] width 261 height 32
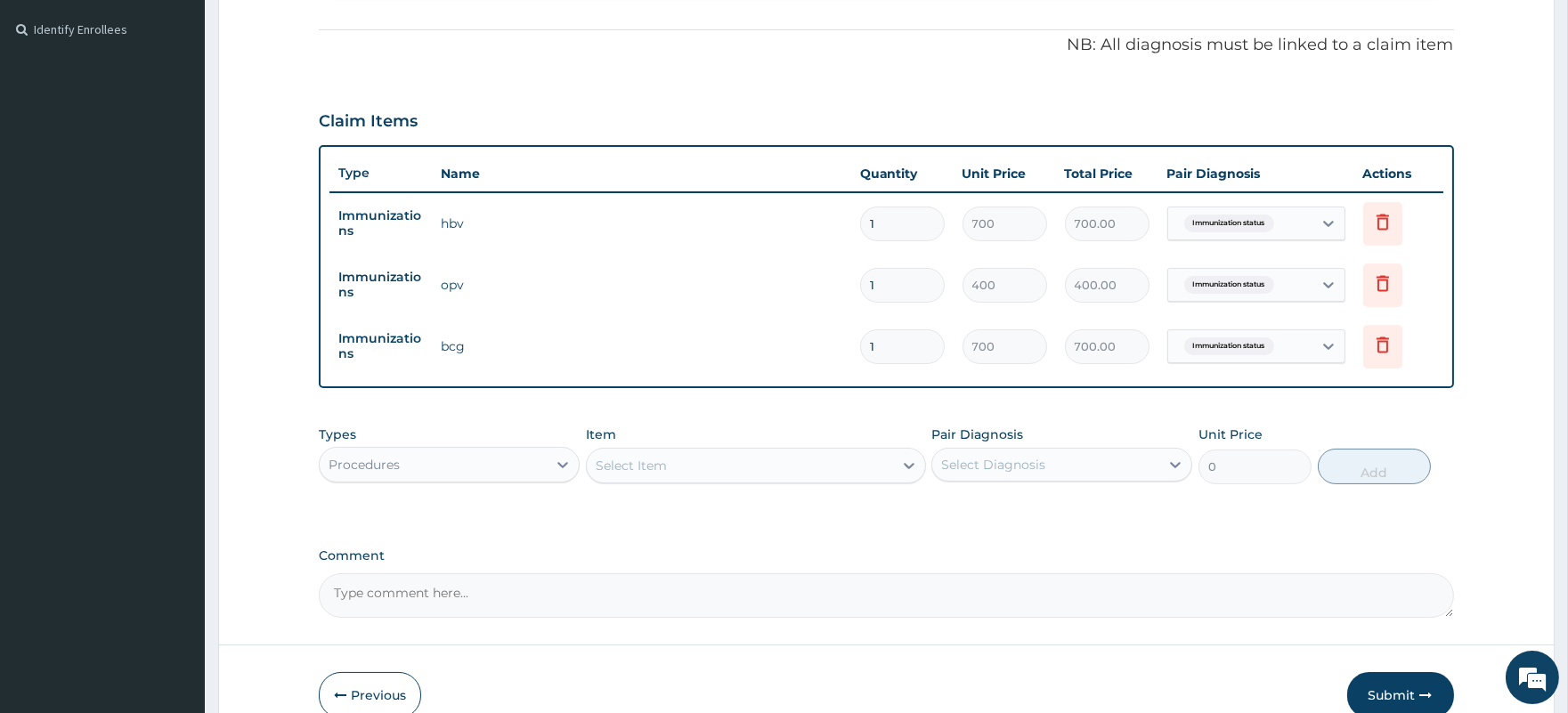
click at [697, 463] on div "Select Item" at bounding box center [740, 465] width 306 height 28
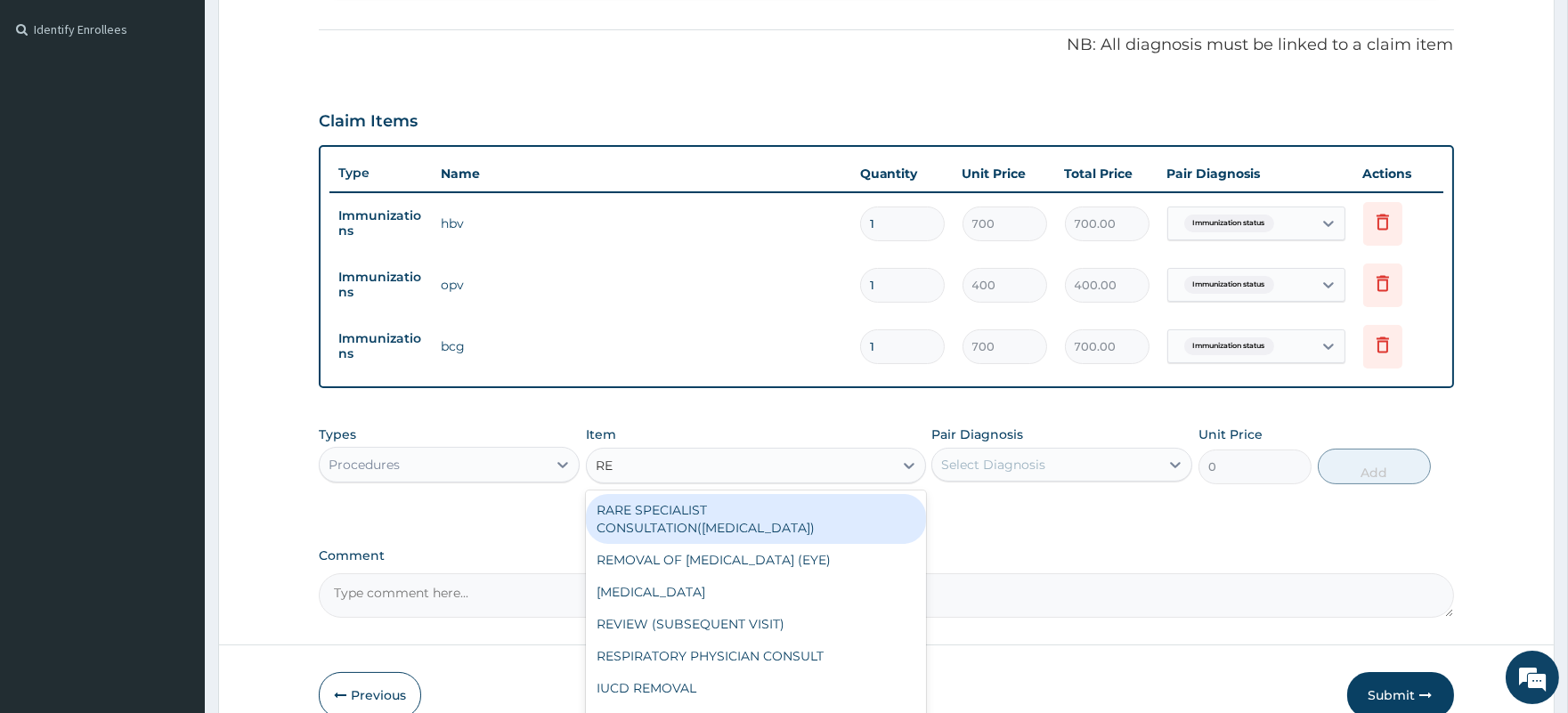
type input "REG"
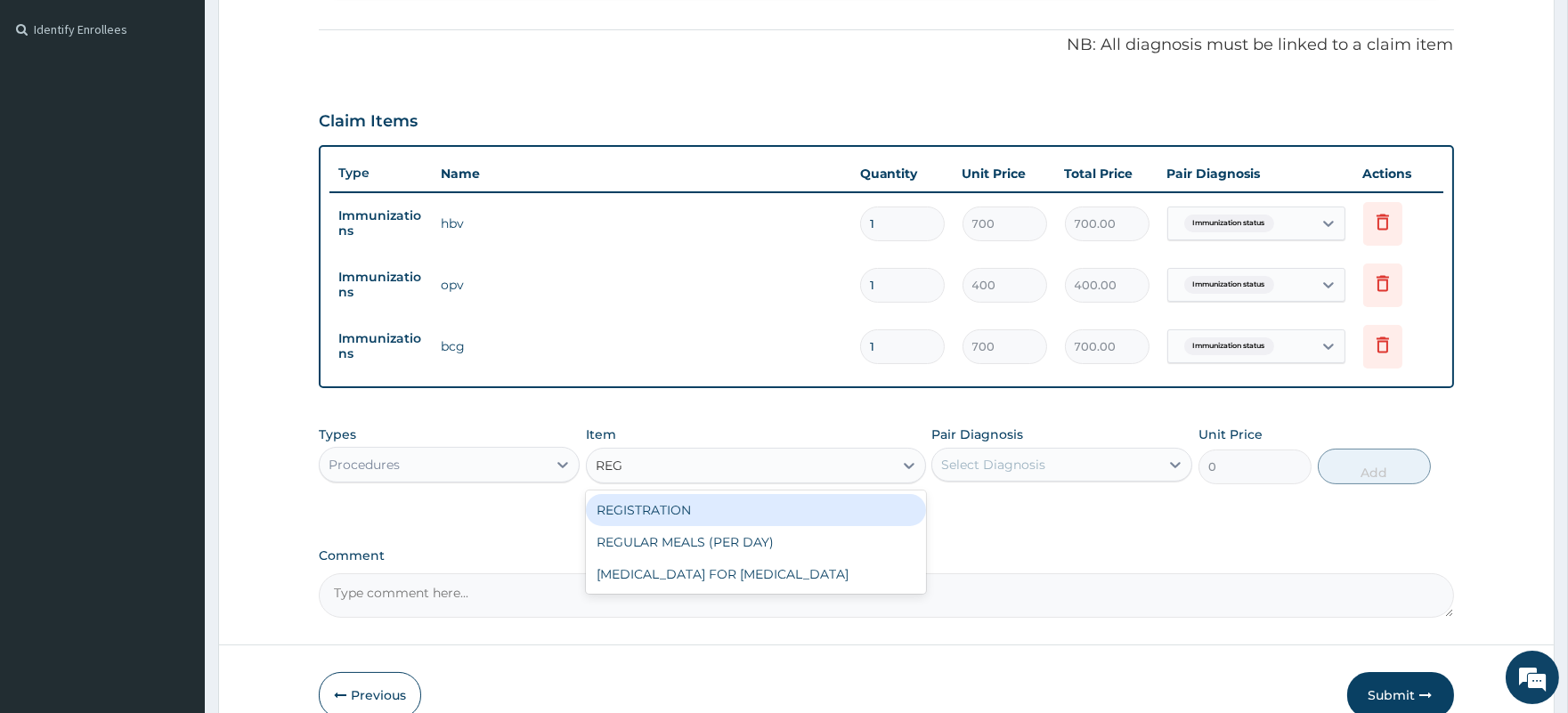
click at [700, 512] on div "REGISTRATION" at bounding box center [756, 510] width 340 height 32
type input "2000"
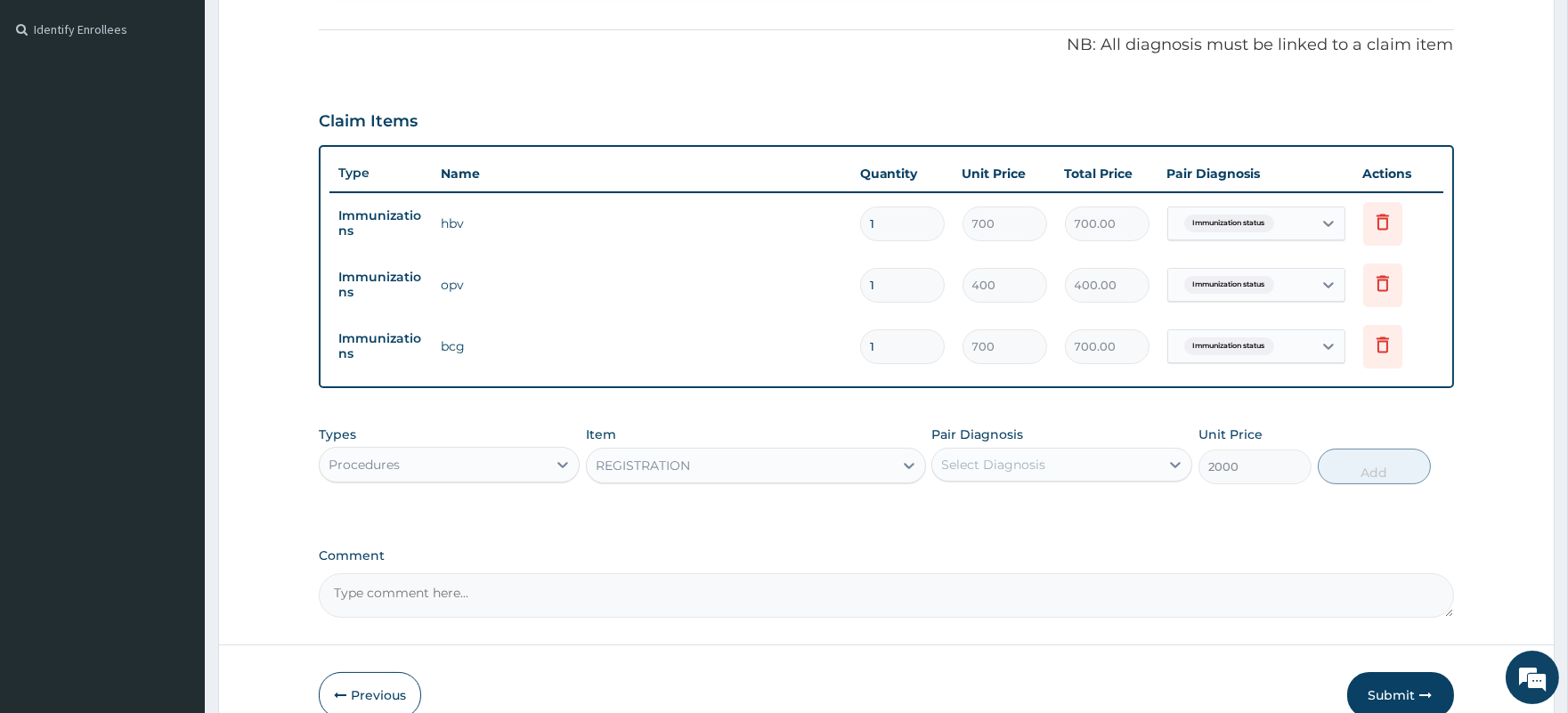
click at [1096, 466] on div "Select Diagnosis" at bounding box center [1045, 464] width 227 height 28
click at [1092, 509] on div "Immunization status" at bounding box center [1061, 510] width 261 height 36
checkbox input "true"
click at [1369, 468] on button "Add" at bounding box center [1374, 466] width 113 height 36
type input "0"
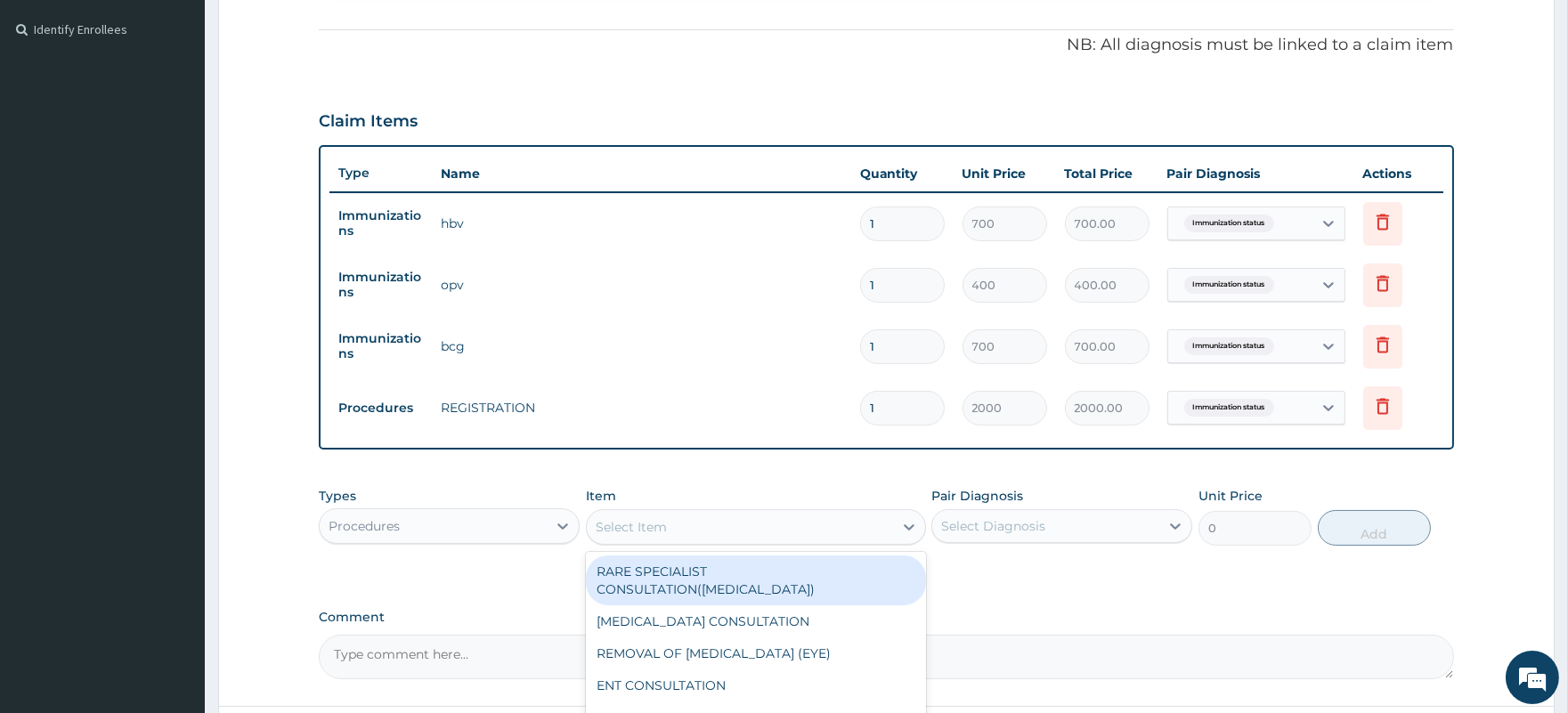
click at [665, 520] on div "Select Item" at bounding box center [631, 526] width 71 height 18
type input "GENE"
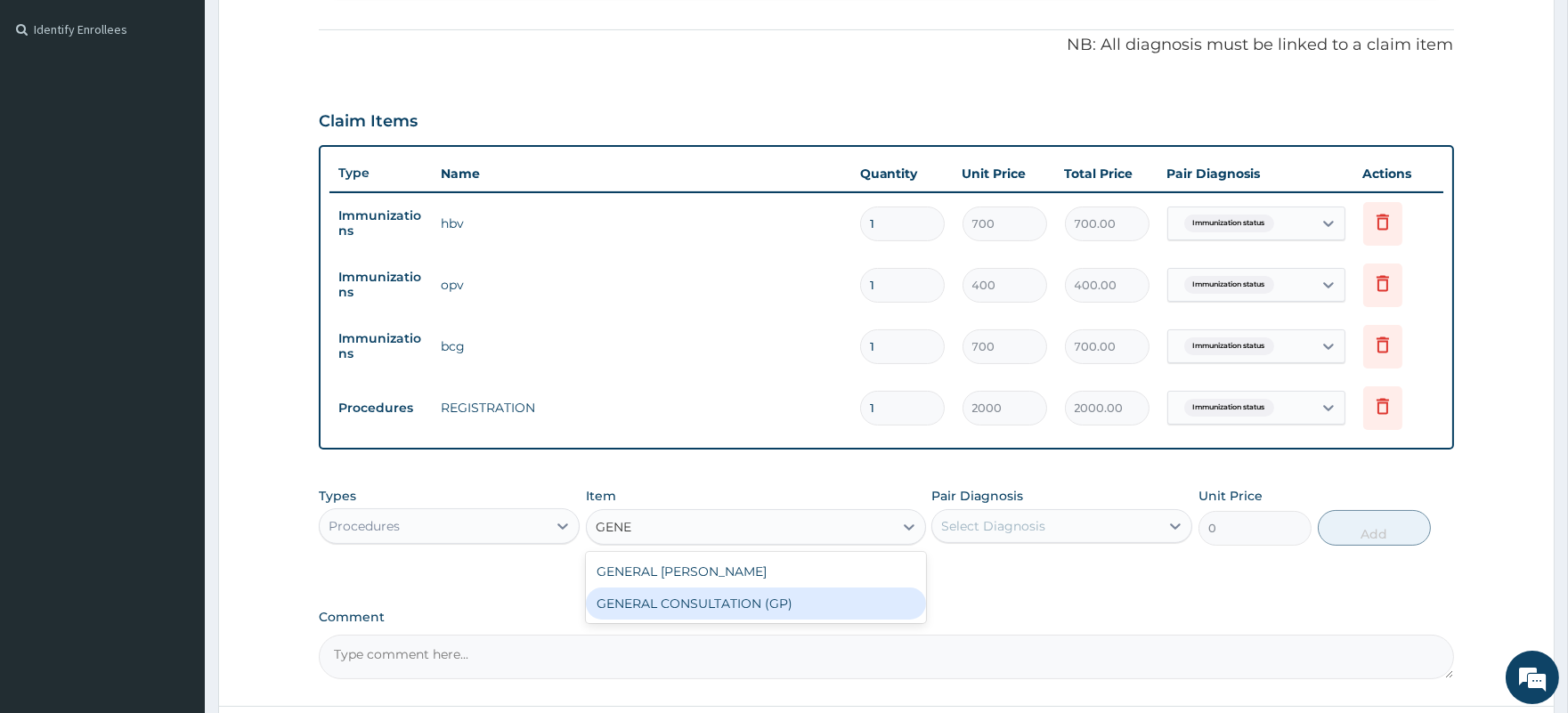
click at [717, 606] on div "GENERAL CONSULTATION (GP)" at bounding box center [756, 604] width 340 height 32
type input "1500"
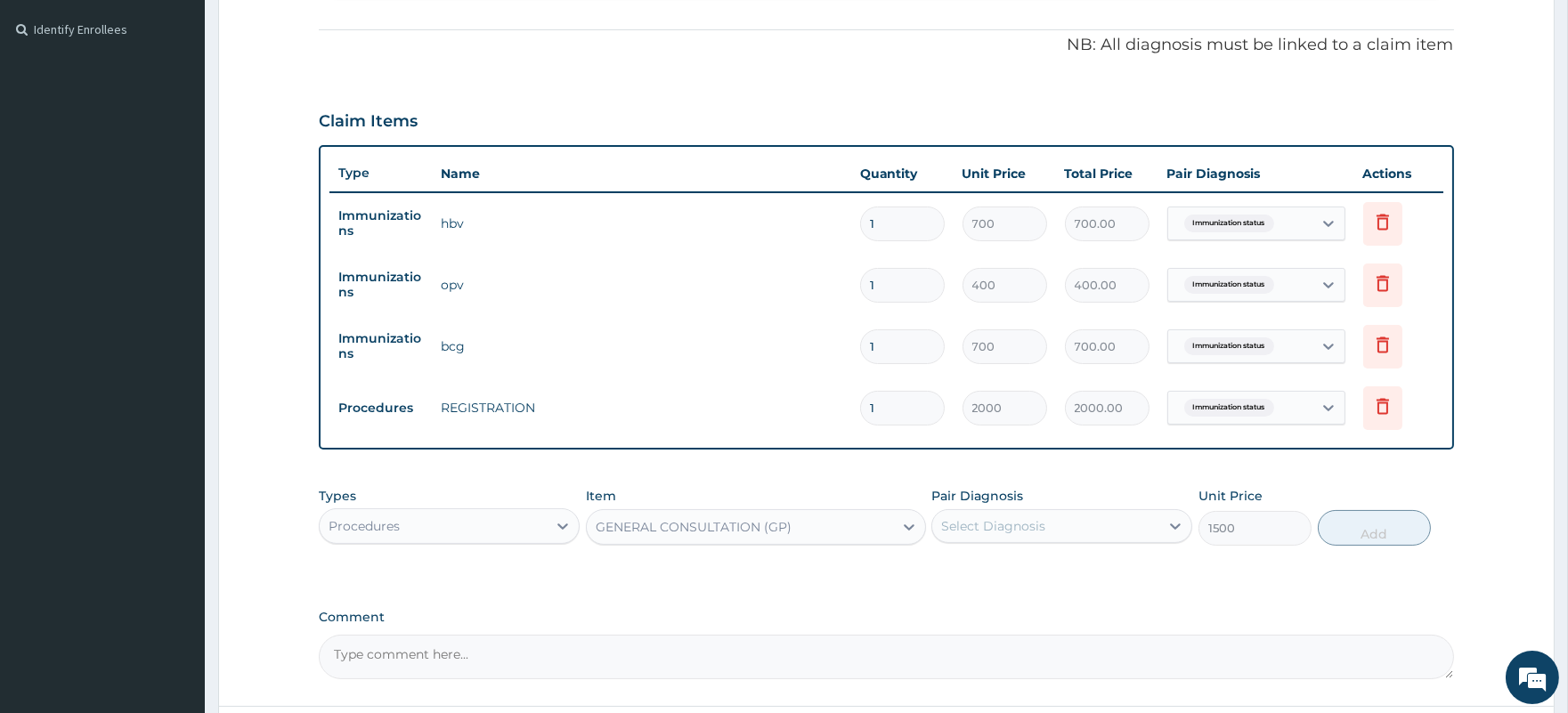
click at [1006, 530] on div "Select Diagnosis" at bounding box center [992, 525] width 104 height 18
click at [1011, 578] on div "Immunization status" at bounding box center [1061, 572] width 261 height 36
checkbox input "true"
click at [1361, 529] on button "Add" at bounding box center [1374, 528] width 113 height 36
type input "0"
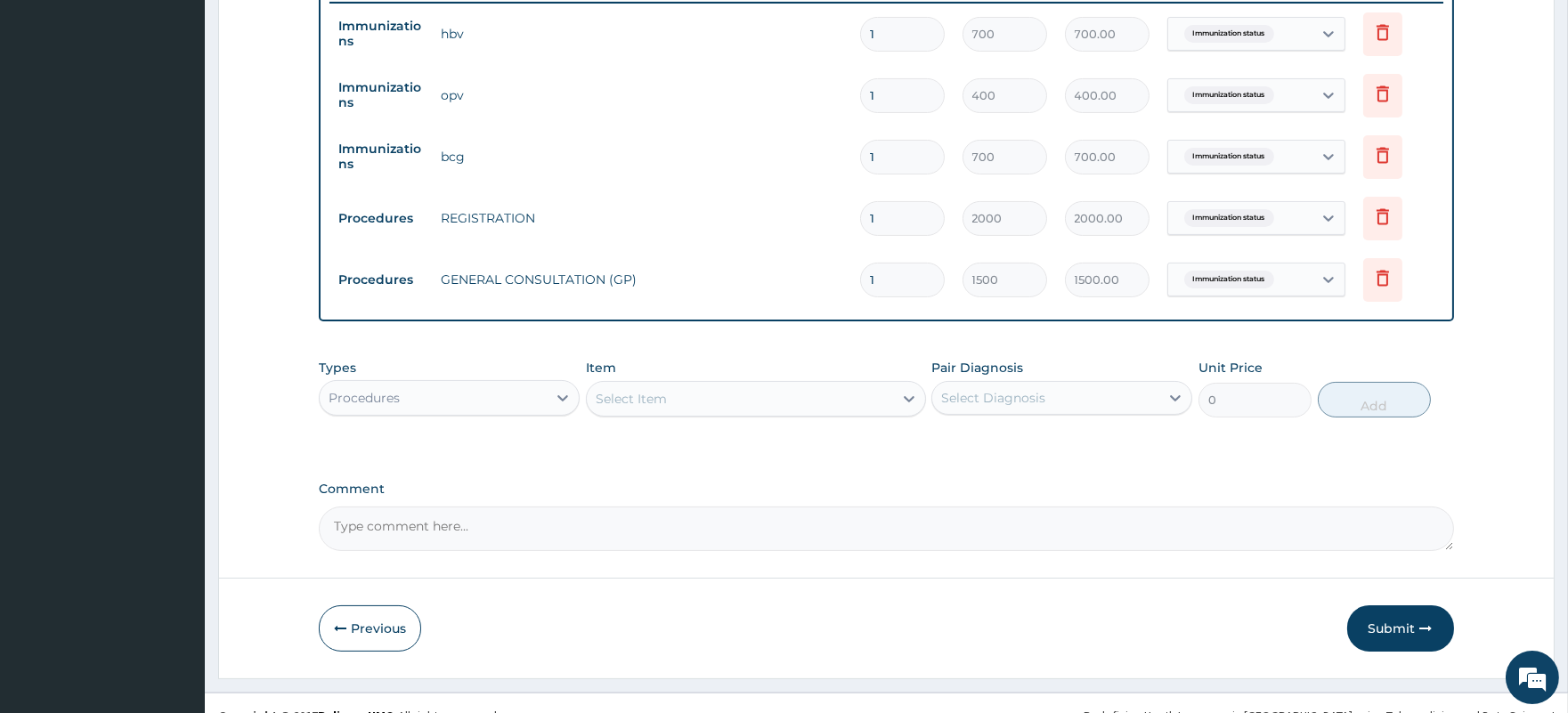
scroll to position [732, 0]
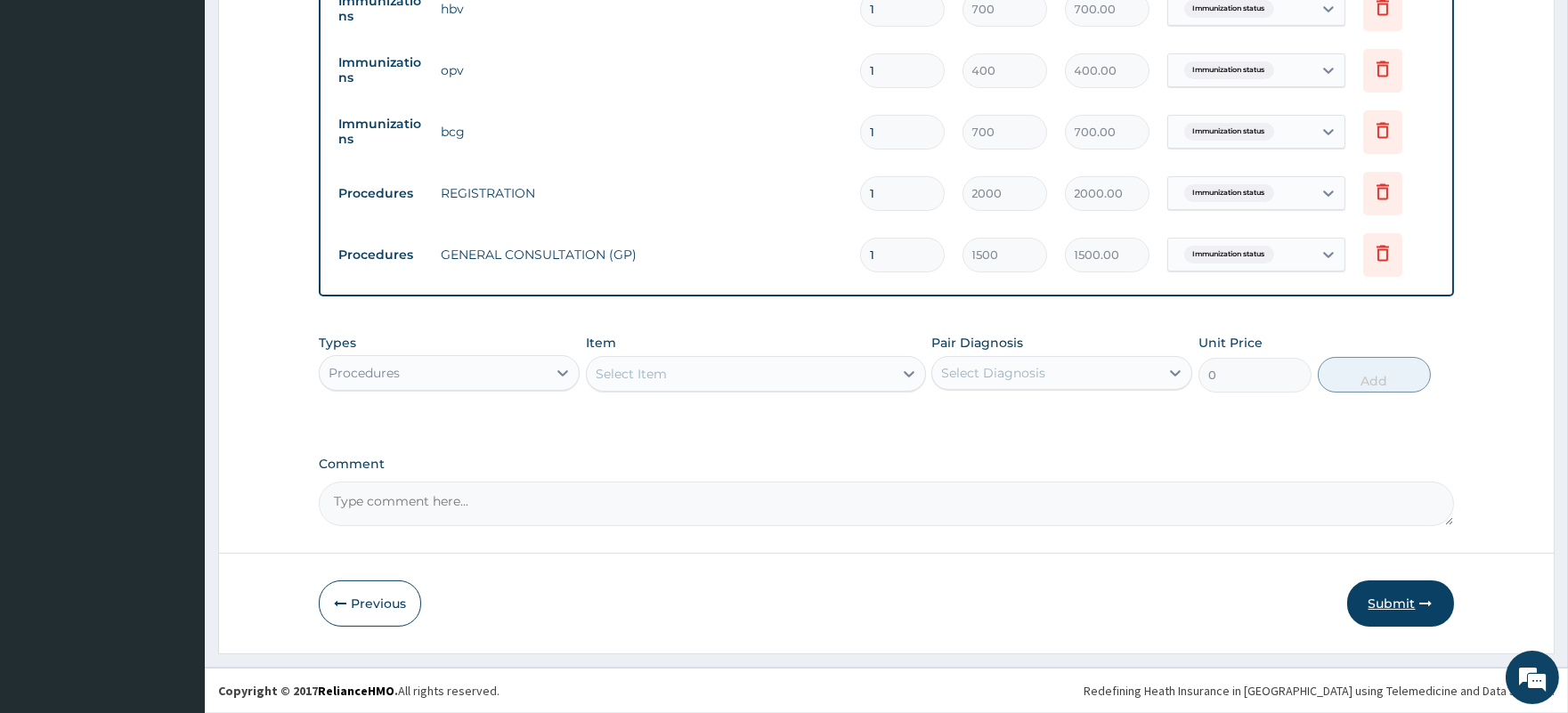
click at [1383, 599] on button "Submit" at bounding box center [1400, 604] width 107 height 47
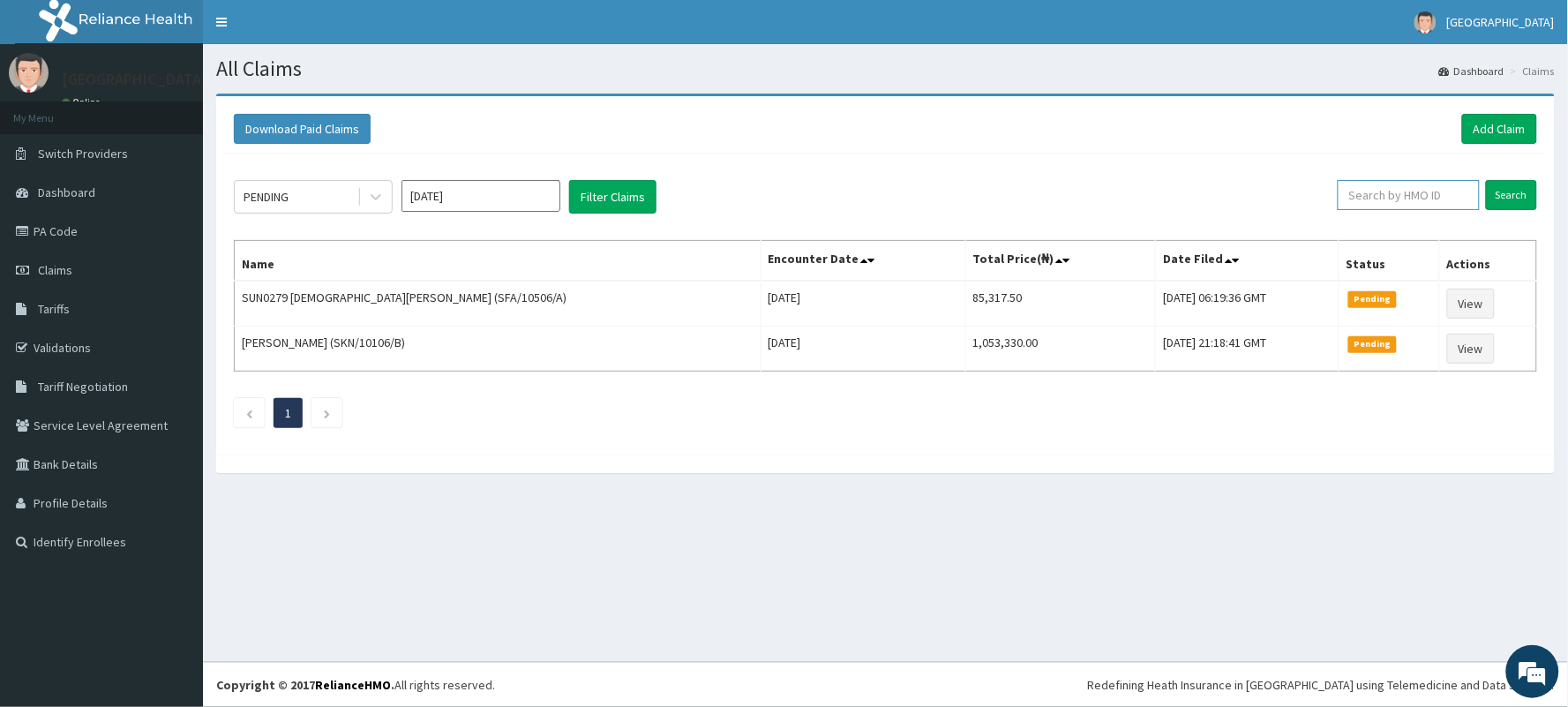
paste input "NAO/10012/B"
type input "NAO/10012/B"
click at [1510, 196] on input "Search" at bounding box center [1511, 195] width 51 height 30
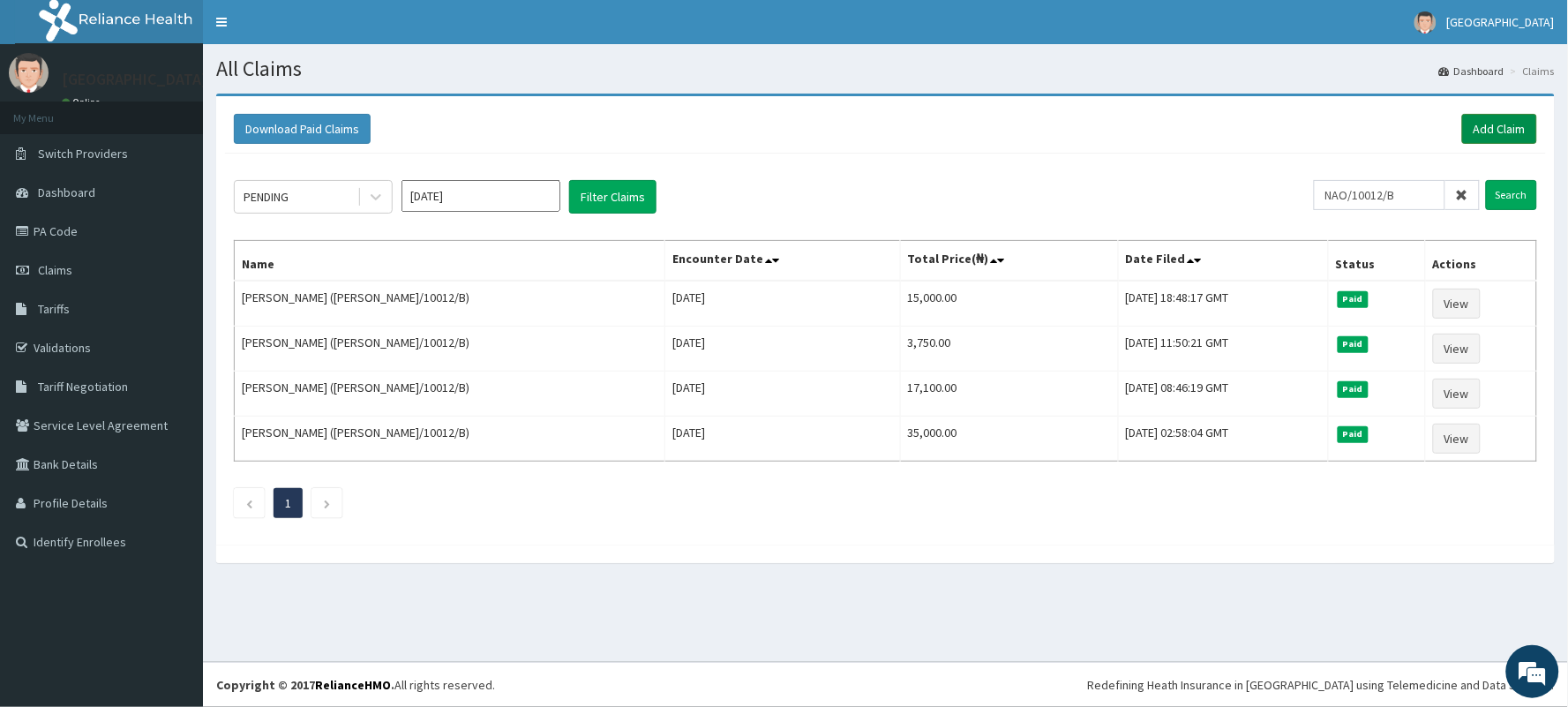
click at [1502, 131] on link "Add Claim" at bounding box center [1499, 129] width 75 height 30
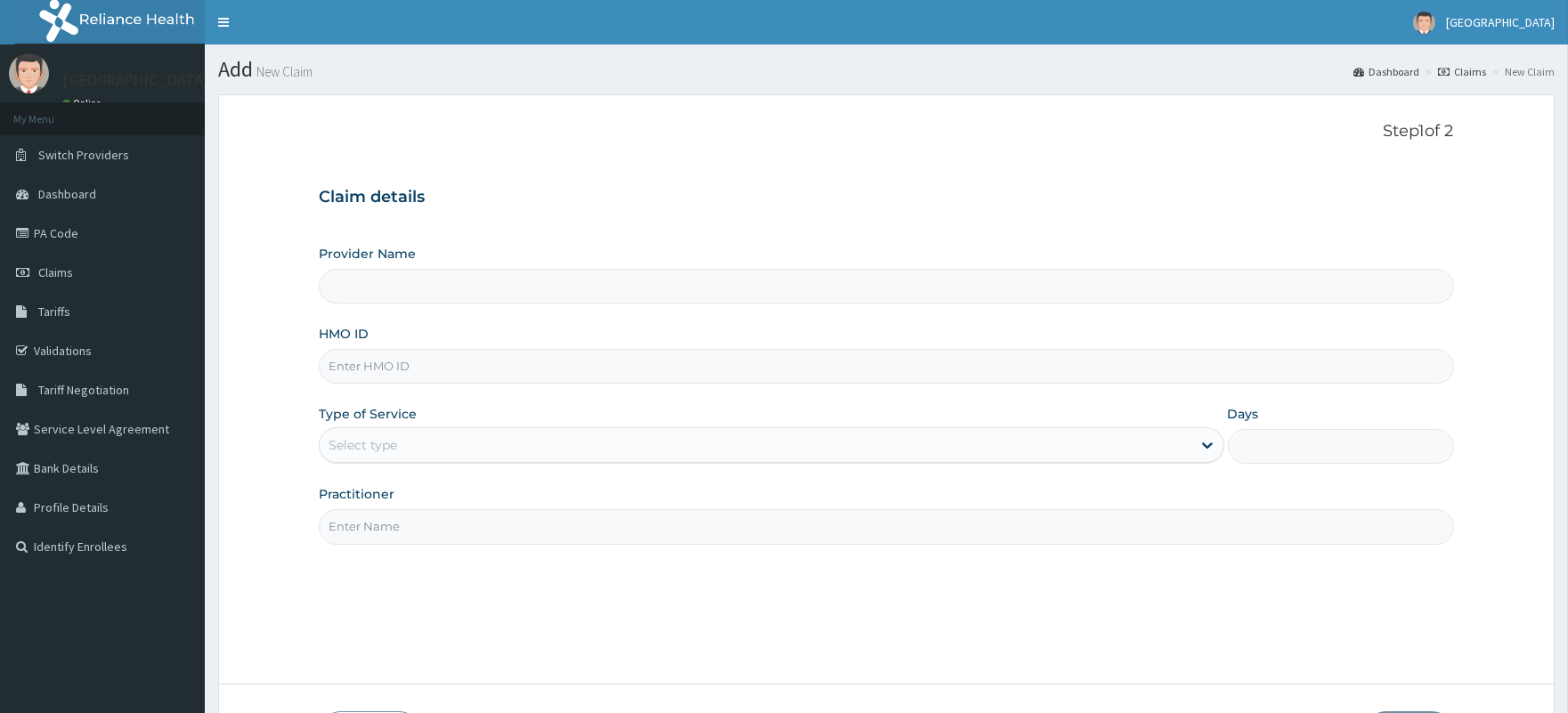
paste input "NAO/10012/B"
type input "NAO/10012/B"
type input "[GEOGRAPHIC_DATA]"
type input "NAO/10012/B"
click at [392, 442] on div "Select type" at bounding box center [363, 445] width 68 height 18
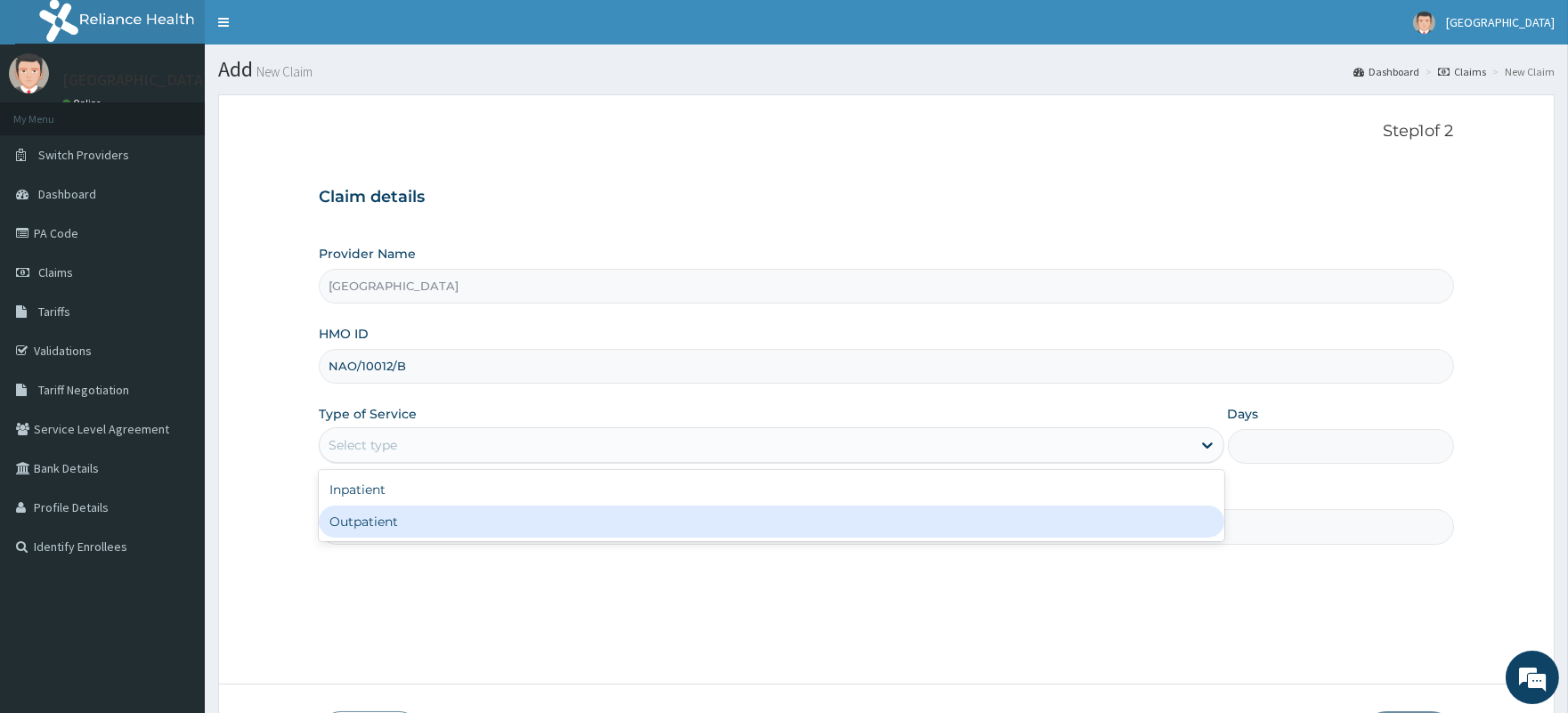
click at [401, 519] on div "Outpatient" at bounding box center [771, 521] width 905 height 32
type input "1"
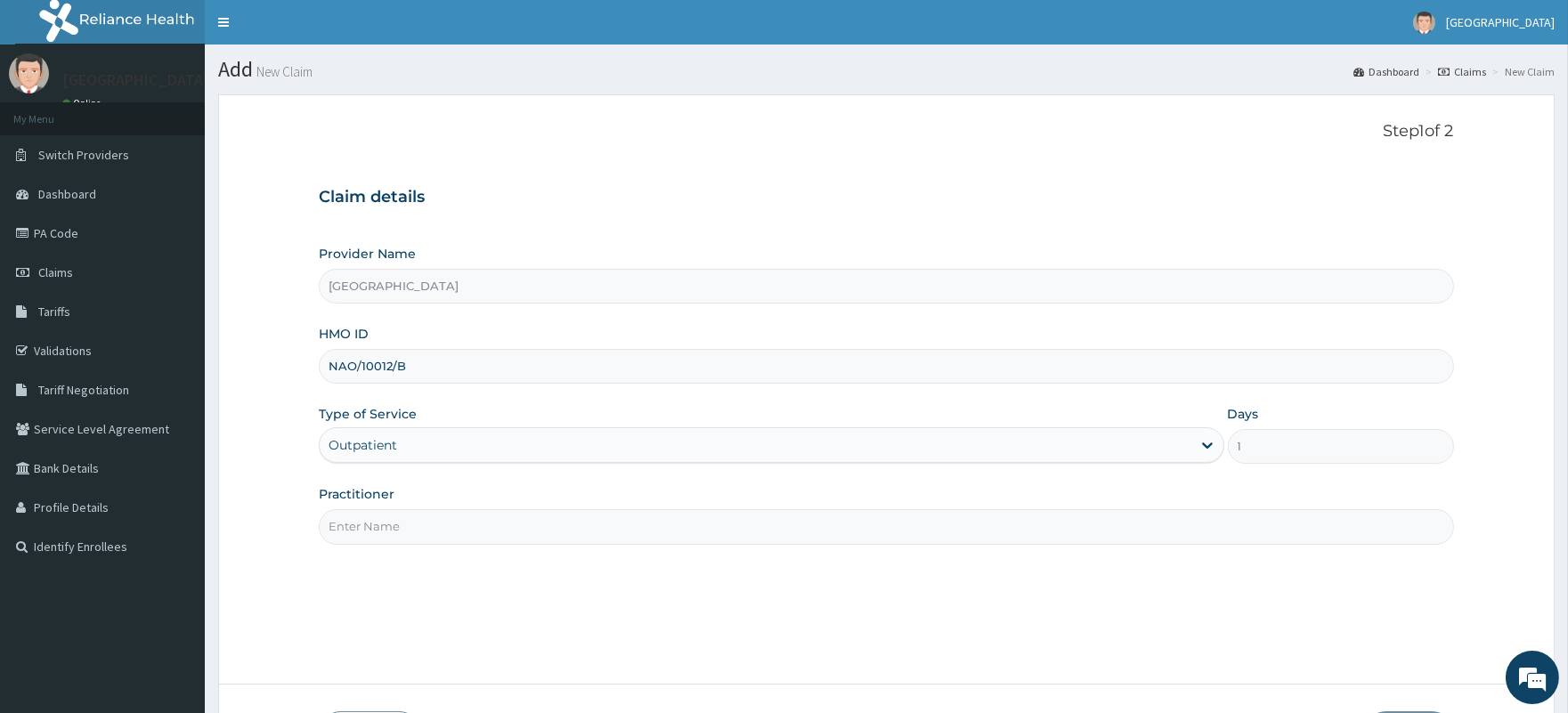
click at [401, 520] on input "Practitioner" at bounding box center [886, 526] width 1134 height 35
type input "DR AMADI-OPARAELI BUDUKA"
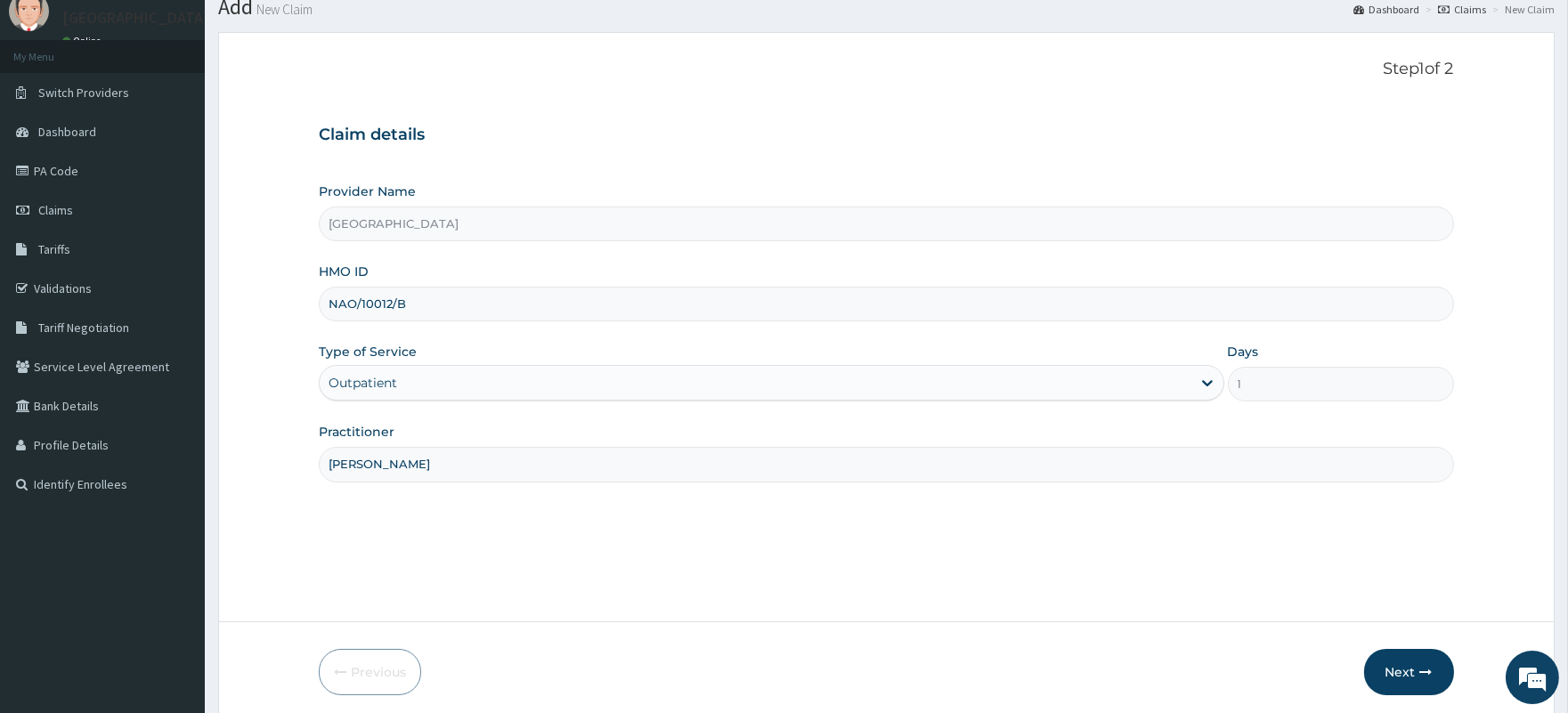
scroll to position [131, 0]
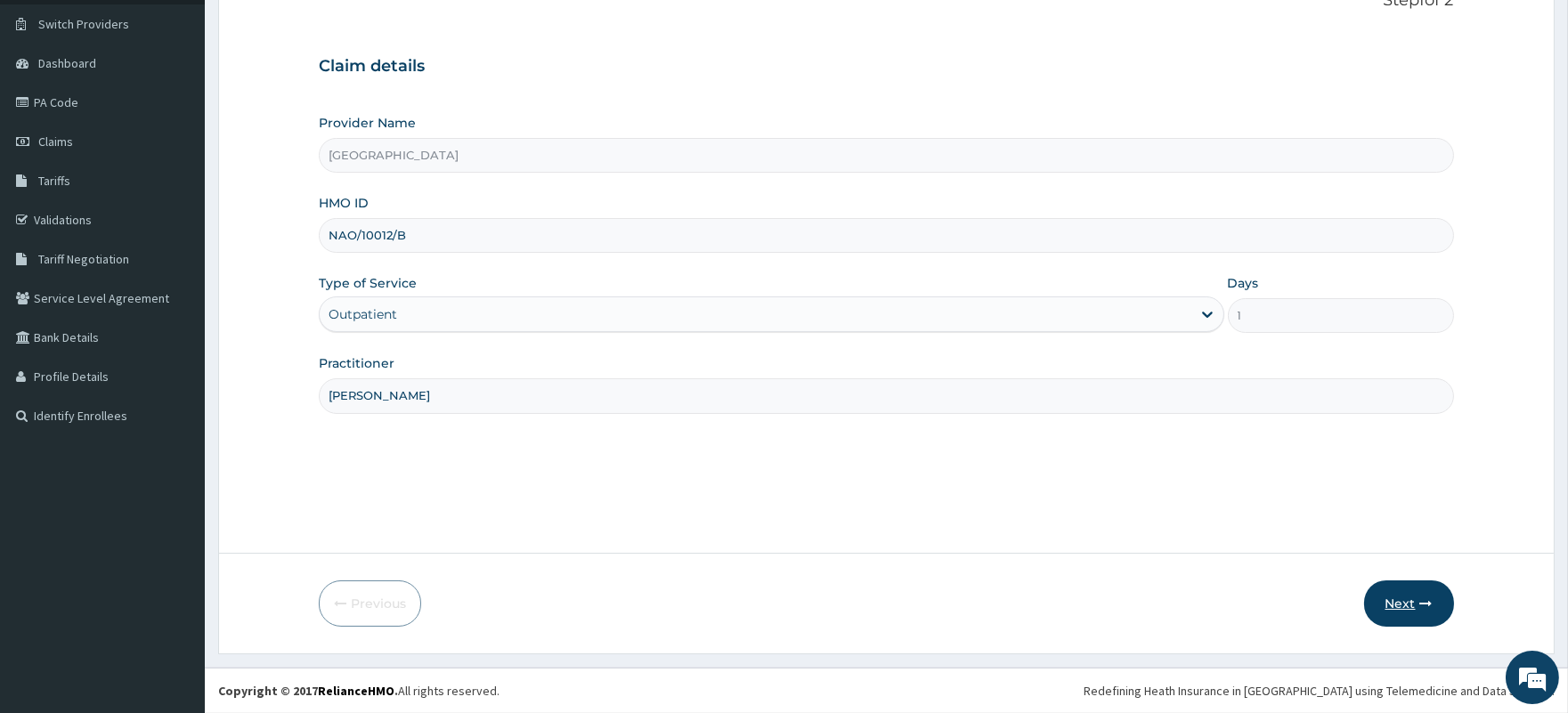
click at [1404, 600] on button "Next" at bounding box center [1408, 604] width 90 height 47
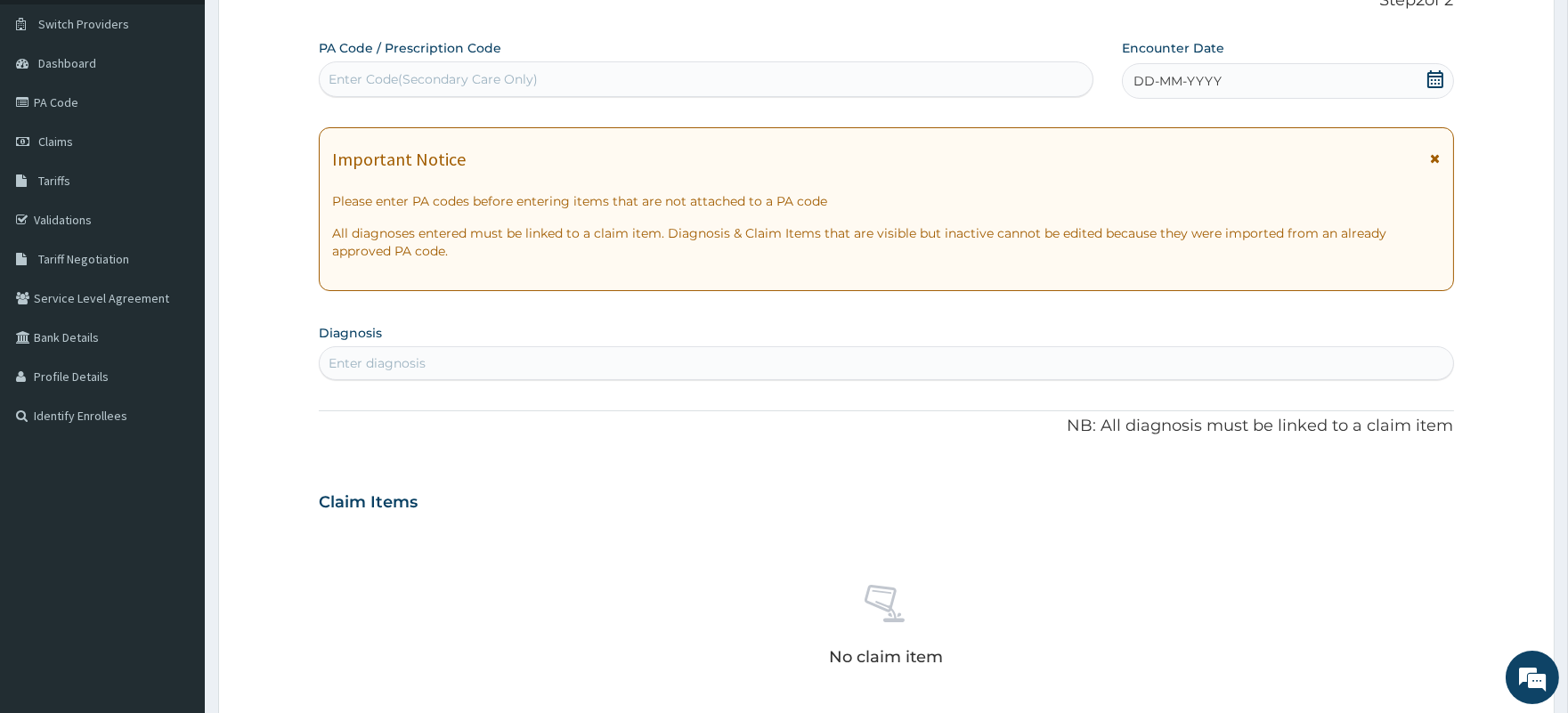
scroll to position [0, 0]
click at [488, 63] on div "Enter Code(Secondary Care Only)" at bounding box center [706, 79] width 774 height 36
paste input "PA/851E9A"
type input "PA/851E9A"
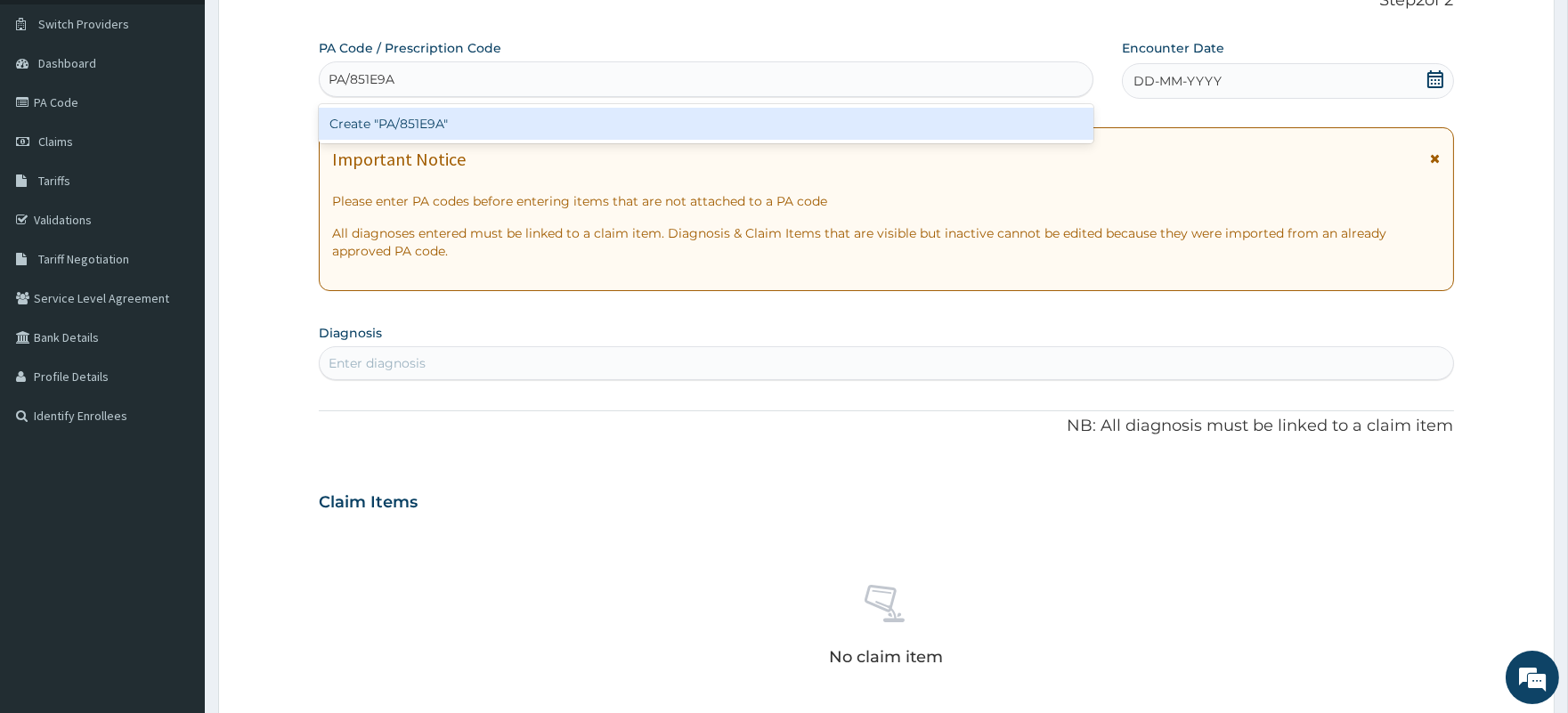
click at [478, 125] on div "Create "PA/851E9A"" at bounding box center [706, 123] width 774 height 32
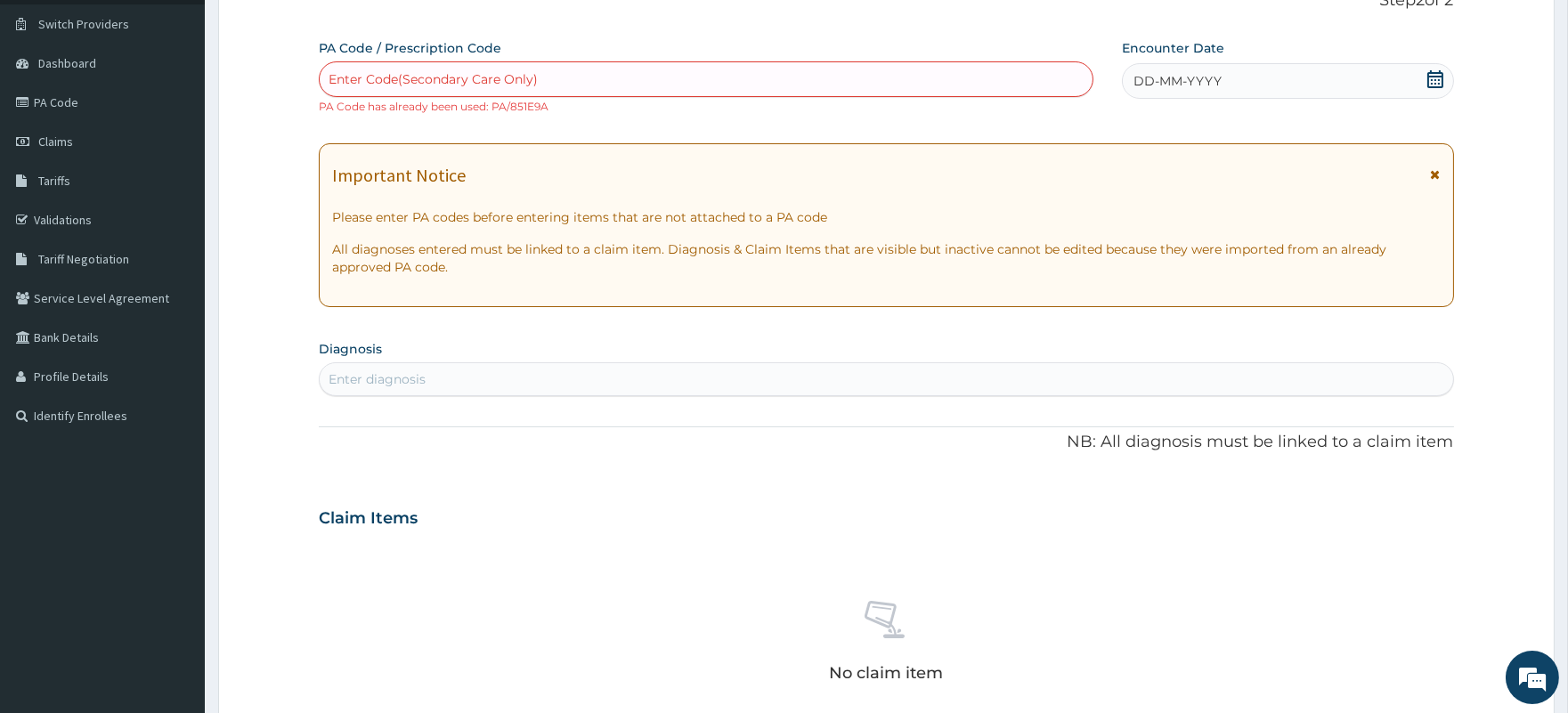
click at [415, 377] on div "Enter diagnosis" at bounding box center [378, 378] width 97 height 18
type input "Diabet"
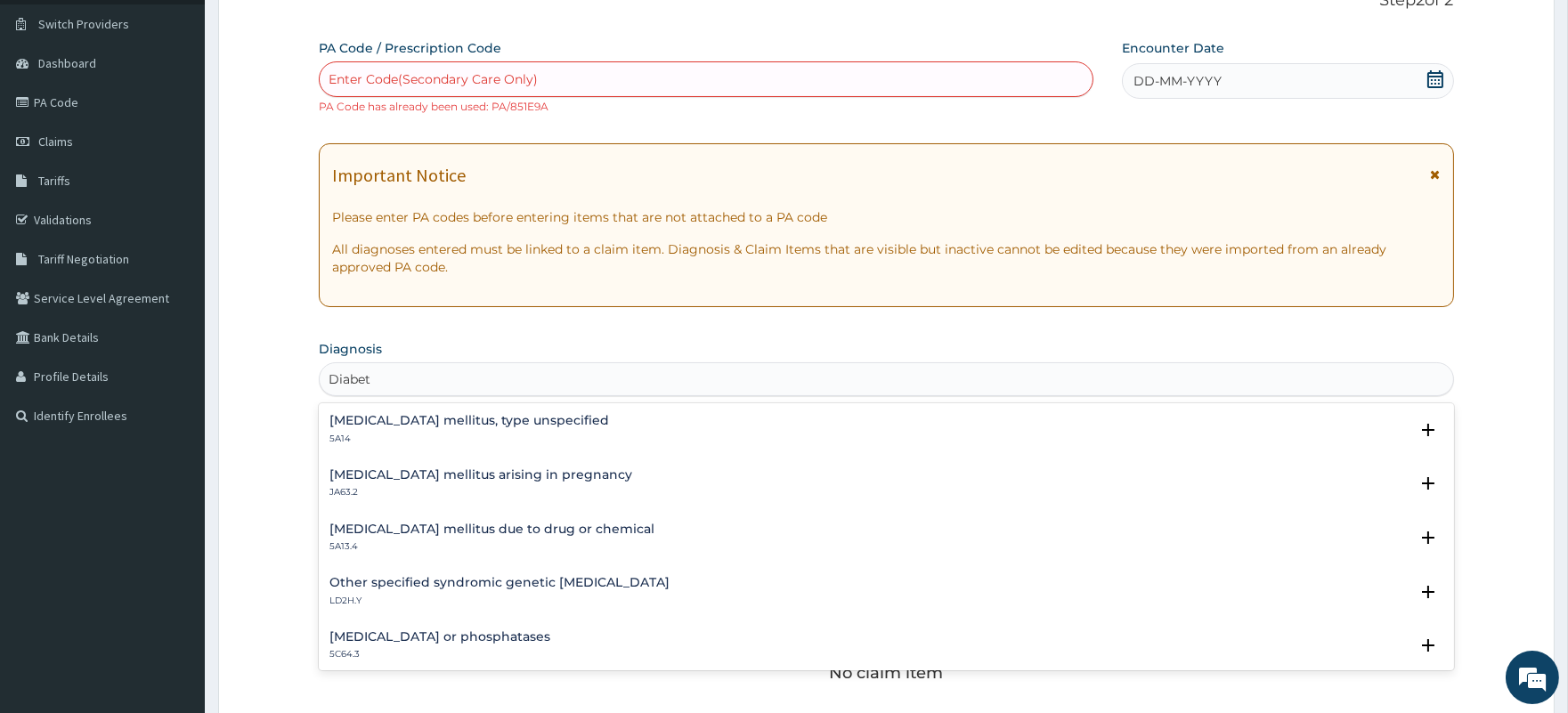
click at [474, 422] on h4 "Diabetes mellitus, type unspecified" at bounding box center [468, 421] width 279 height 13
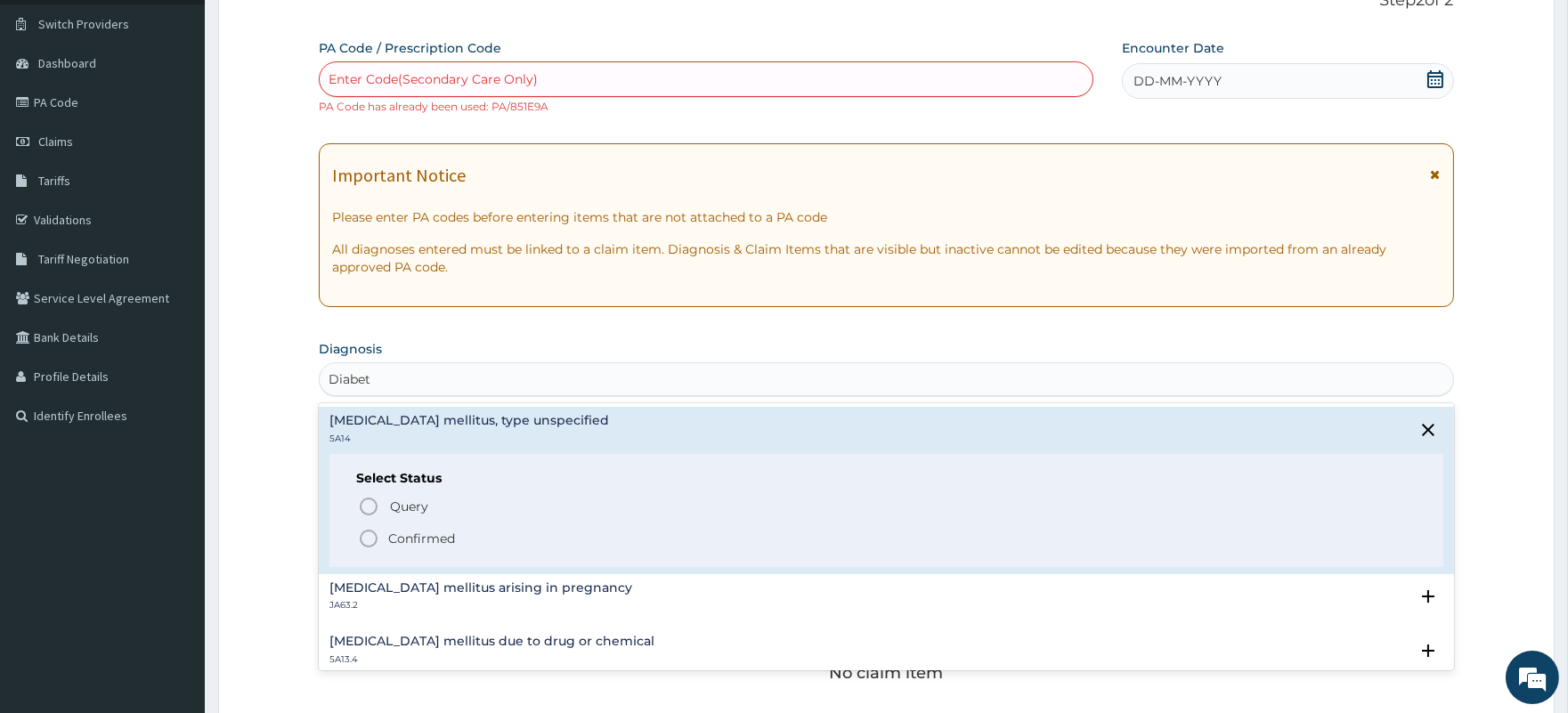
click at [436, 528] on span "Confirmed" at bounding box center [887, 538] width 1058 height 21
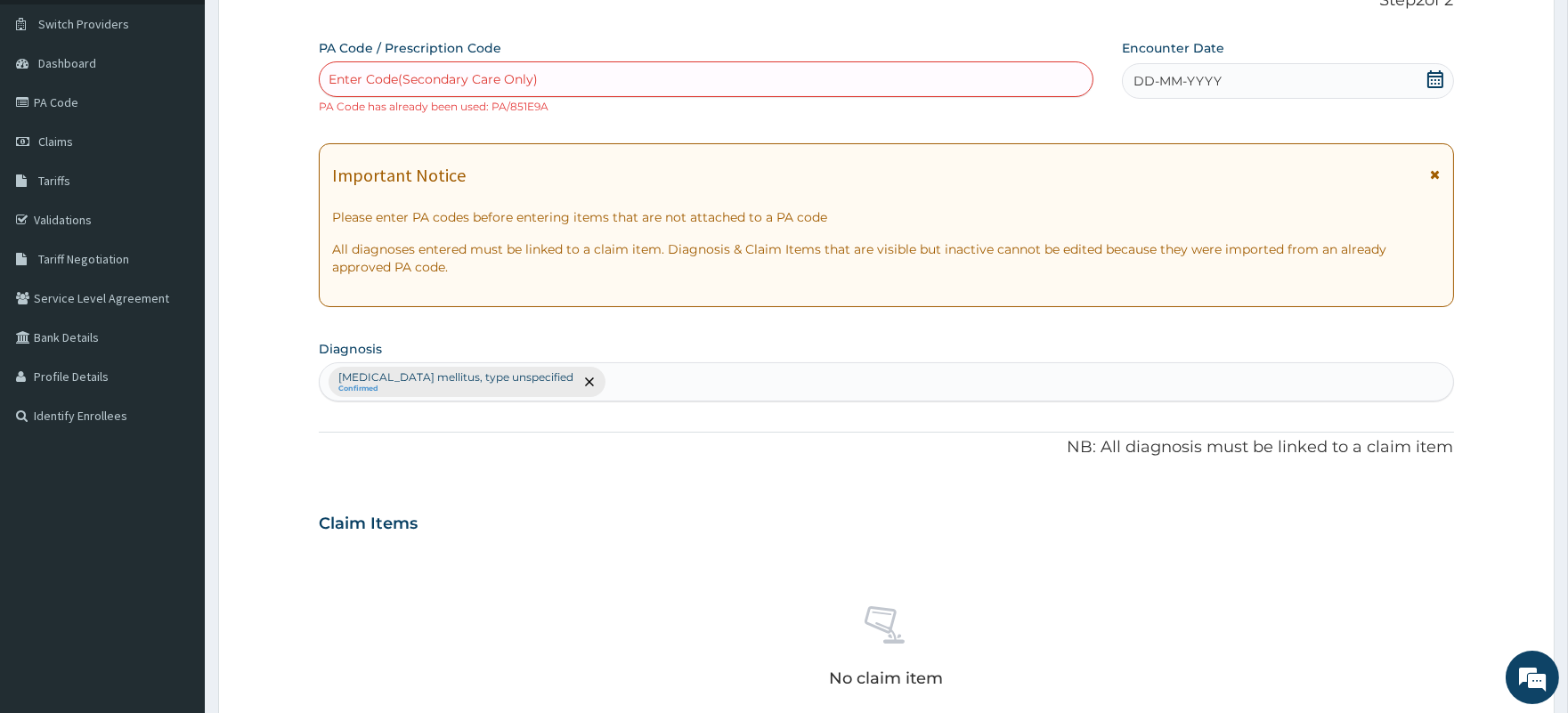
click at [1436, 77] on icon at bounding box center [1434, 78] width 18 height 18
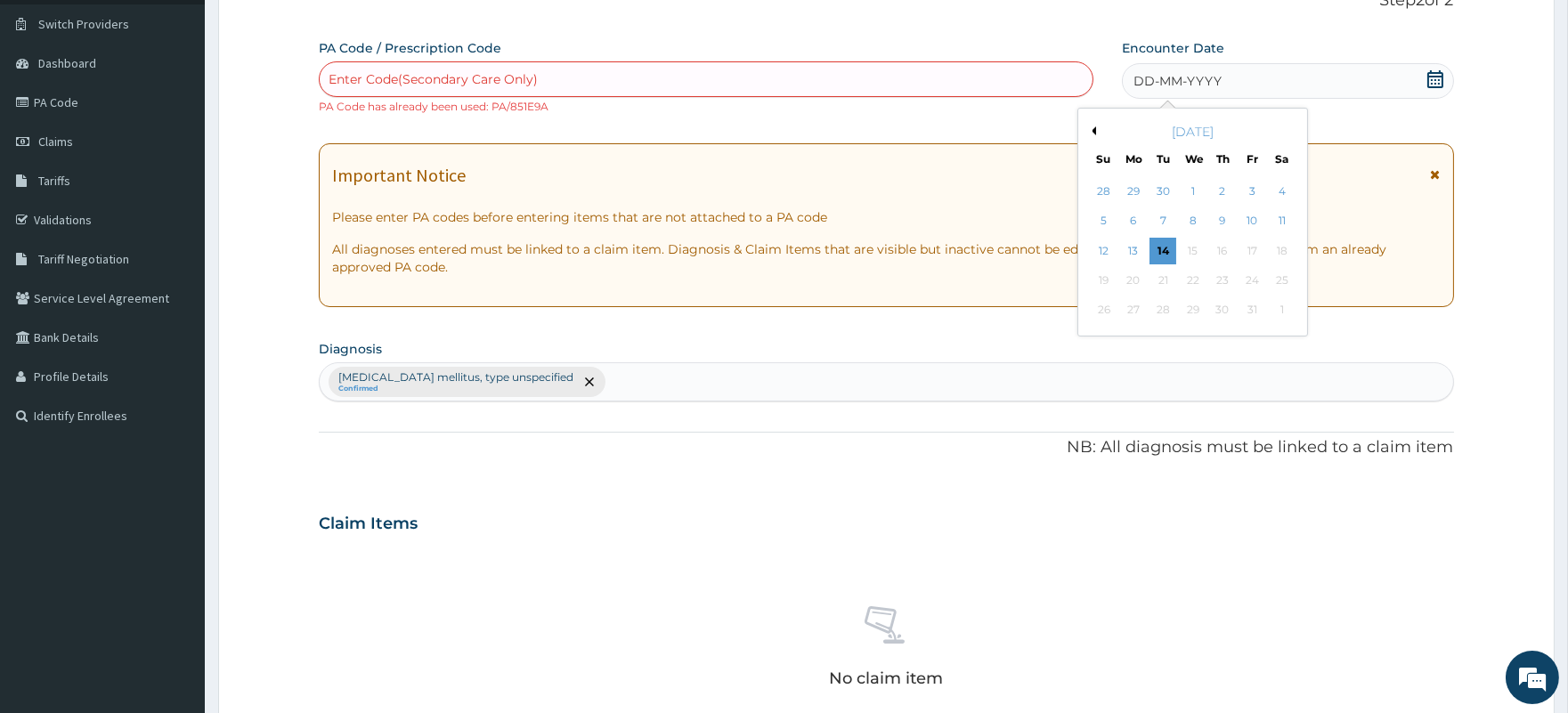
click at [1090, 128] on button "Previous Month" at bounding box center [1091, 131] width 9 height 9
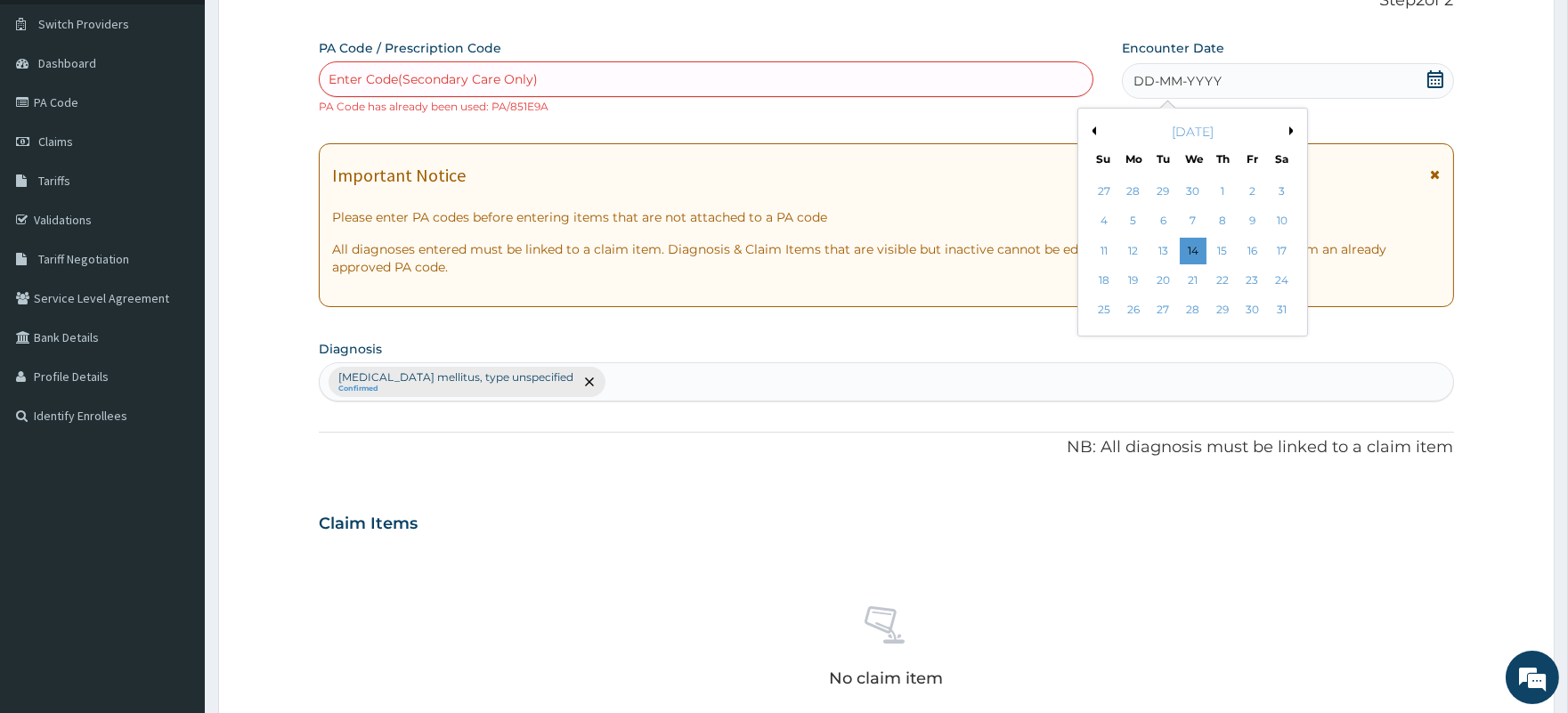
click at [1090, 128] on button "Previous Month" at bounding box center [1091, 131] width 9 height 9
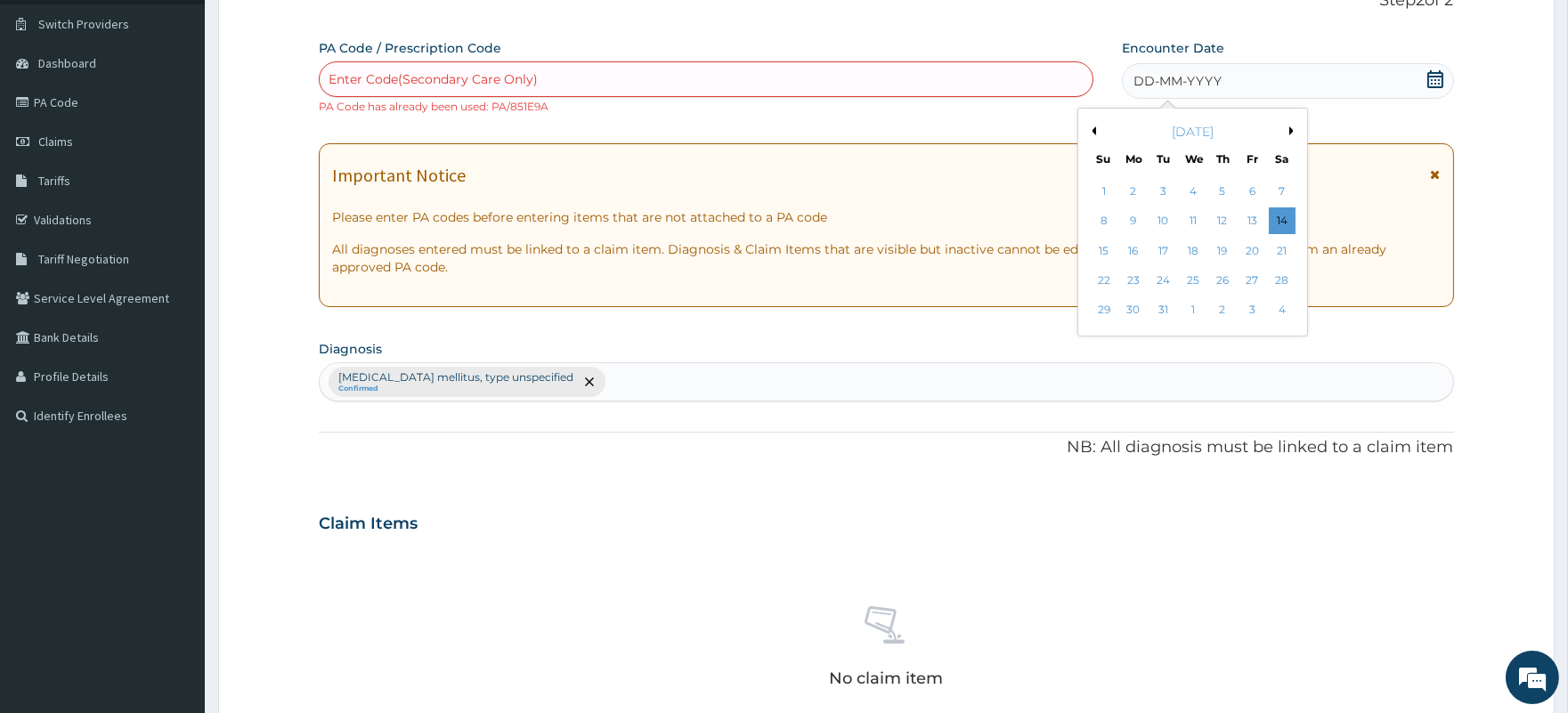
click at [1090, 128] on button "Previous Month" at bounding box center [1091, 131] width 9 height 9
click at [1286, 128] on div "November 2024" at bounding box center [1192, 131] width 215 height 18
click at [1290, 127] on button "Next Month" at bounding box center [1293, 131] width 9 height 9
click at [1253, 218] on div "10" at bounding box center [1251, 221] width 27 height 27
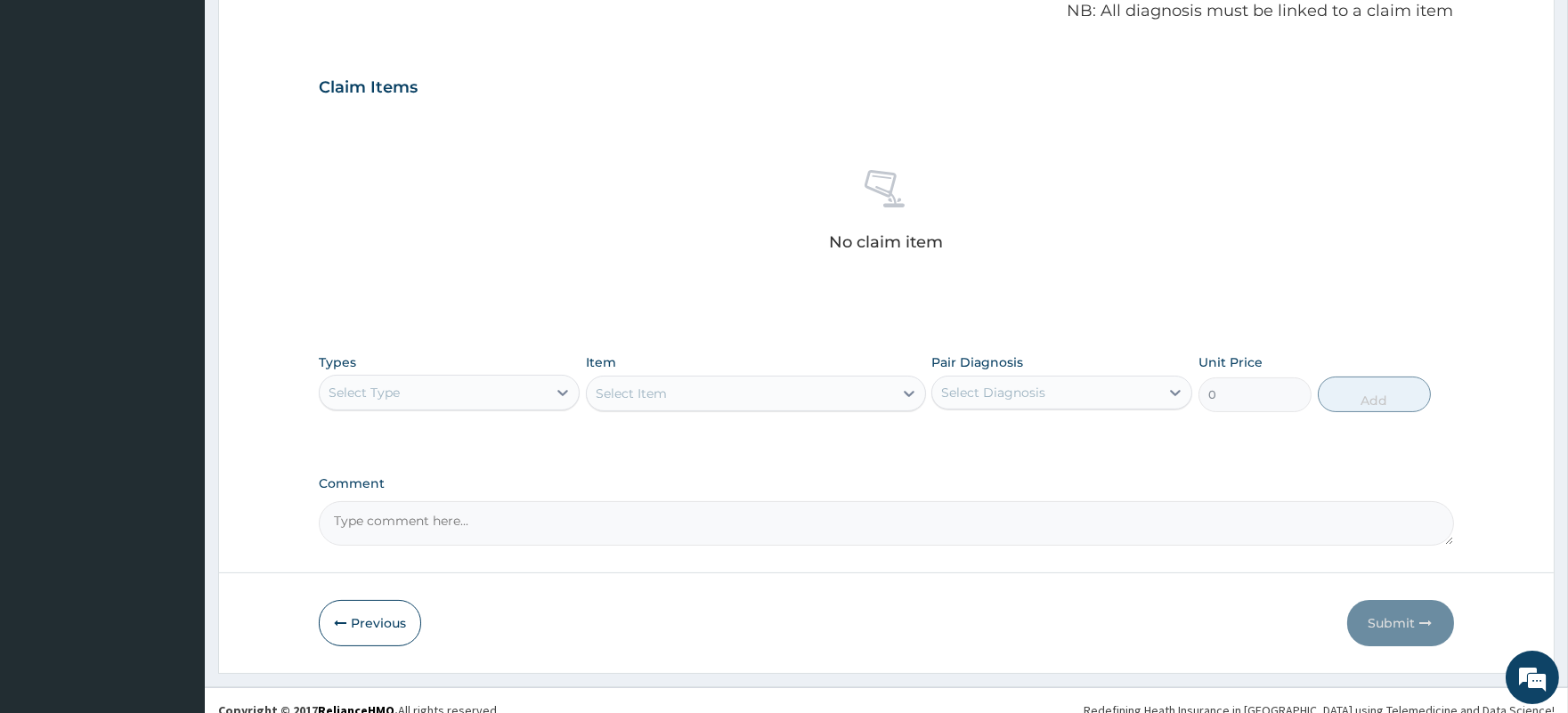
scroll to position [586, 0]
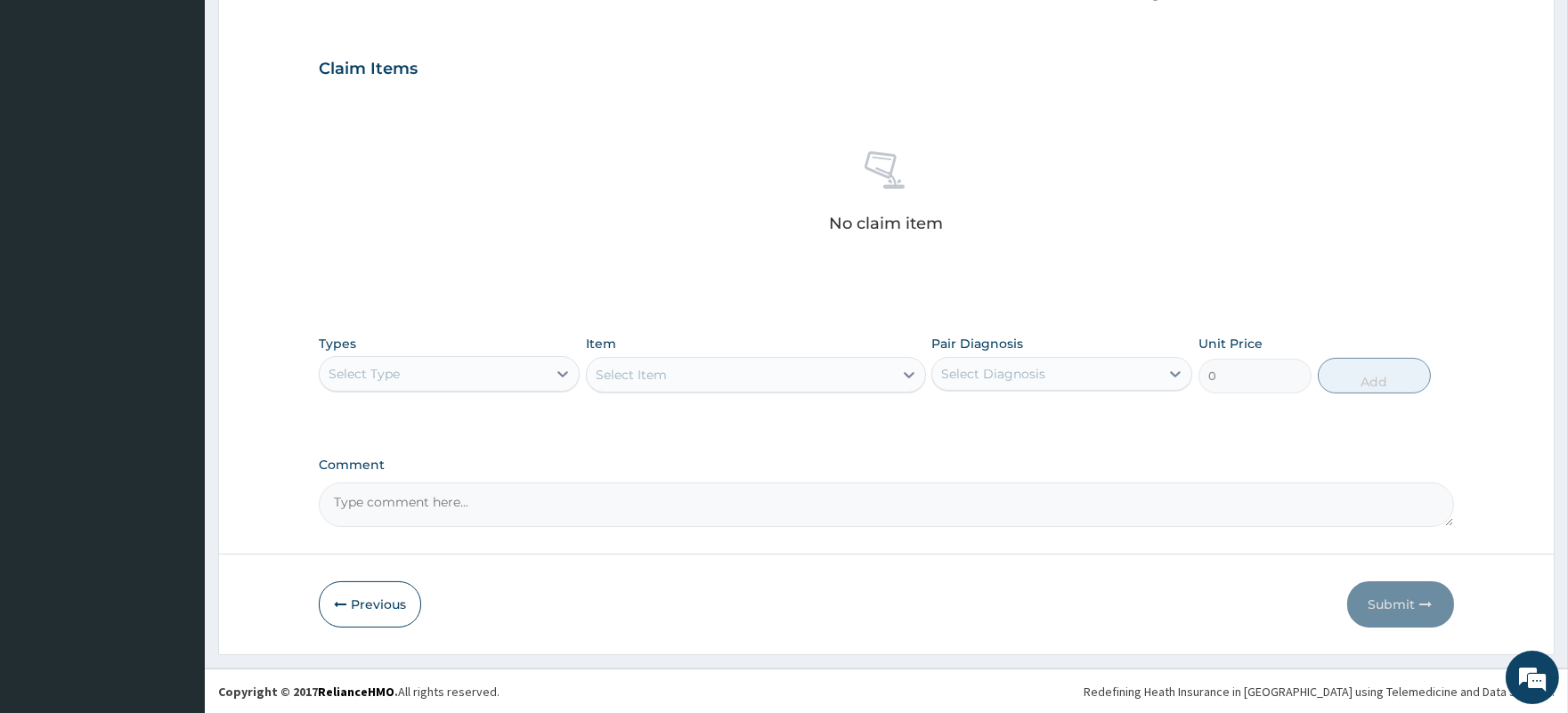
click at [457, 367] on div "Select Type" at bounding box center [433, 374] width 227 height 28
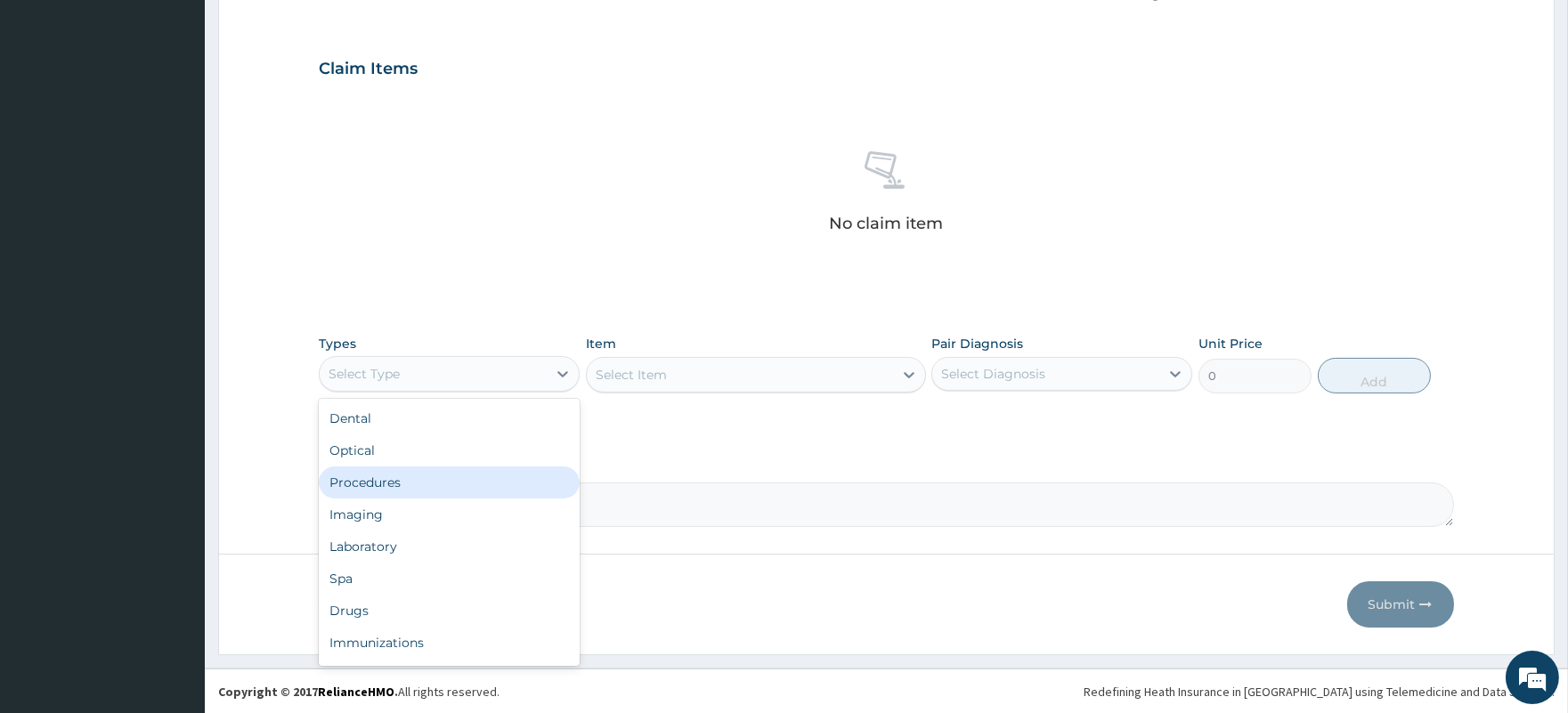
click at [409, 478] on div "Procedures" at bounding box center [449, 482] width 261 height 32
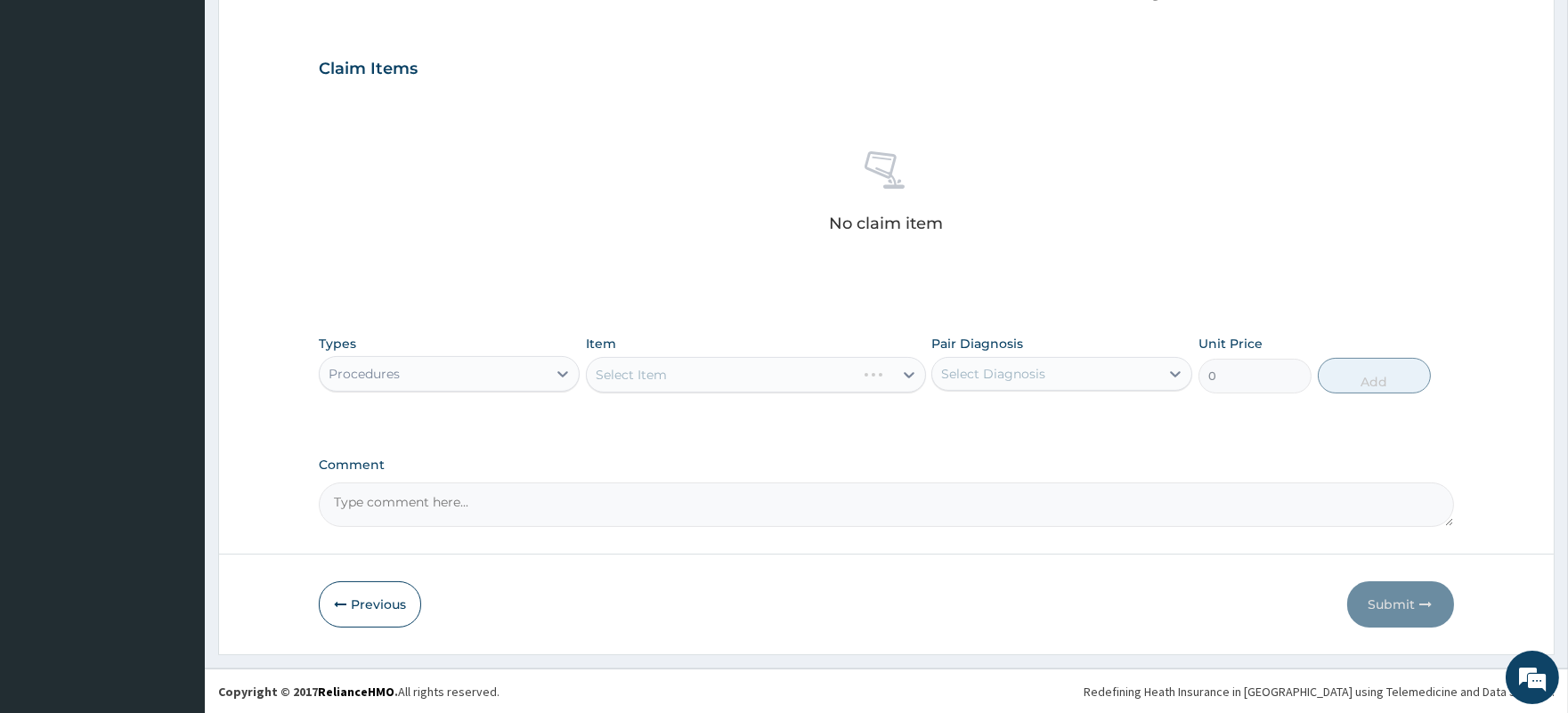
click at [1039, 378] on div "Select Diagnosis" at bounding box center [992, 374] width 104 height 18
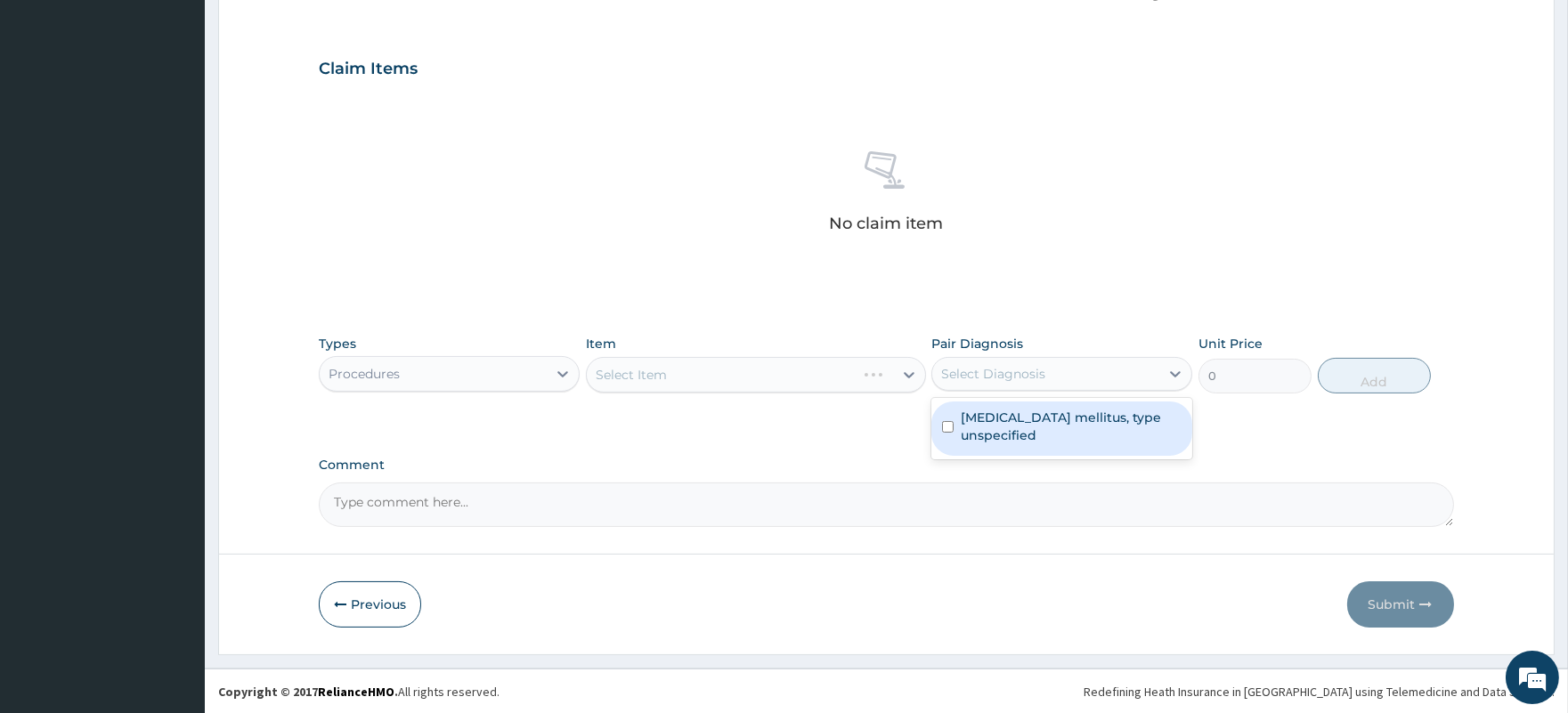
click at [1039, 417] on label "Diabetes mellitus, type unspecified" at bounding box center [1071, 426] width 221 height 36
checkbox input "true"
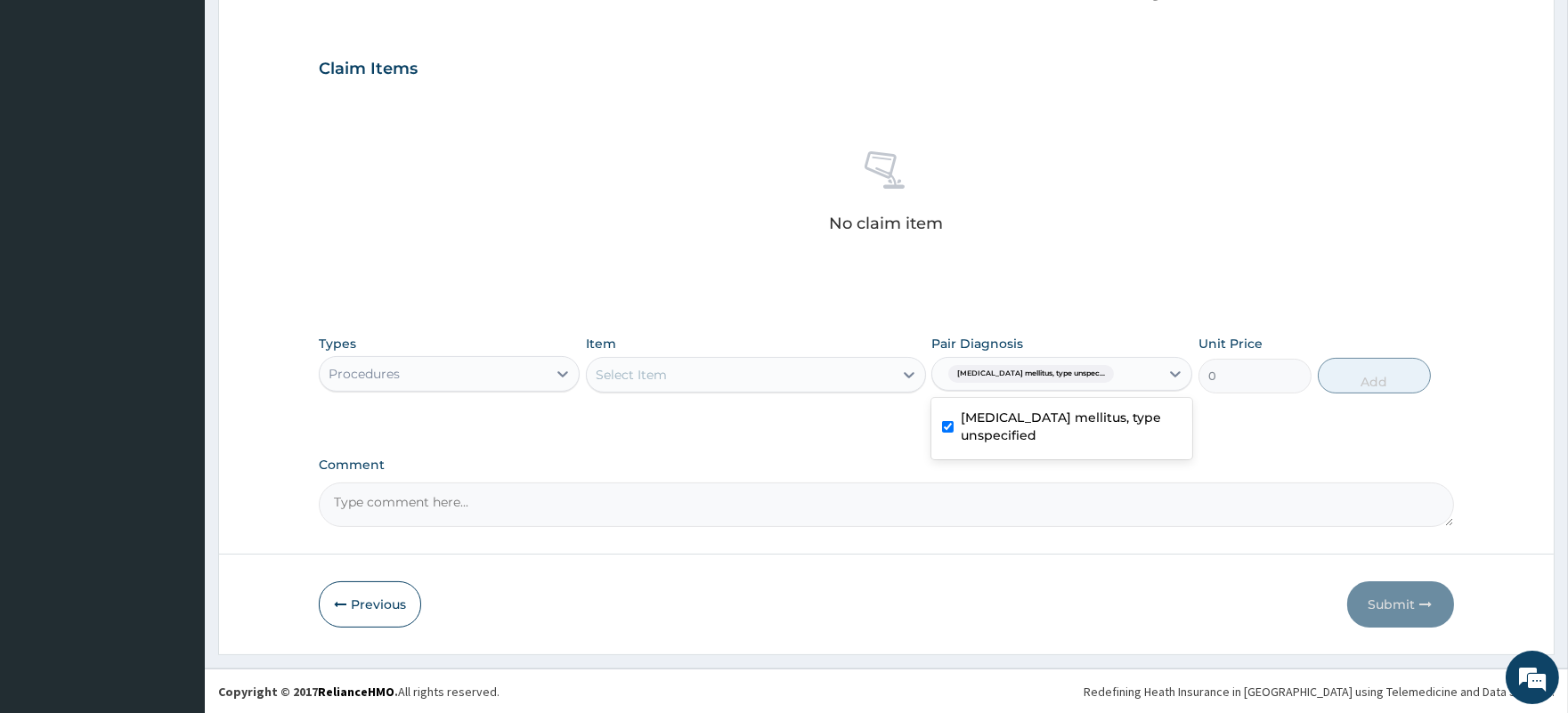
click at [720, 371] on div "Select Item" at bounding box center [740, 375] width 306 height 28
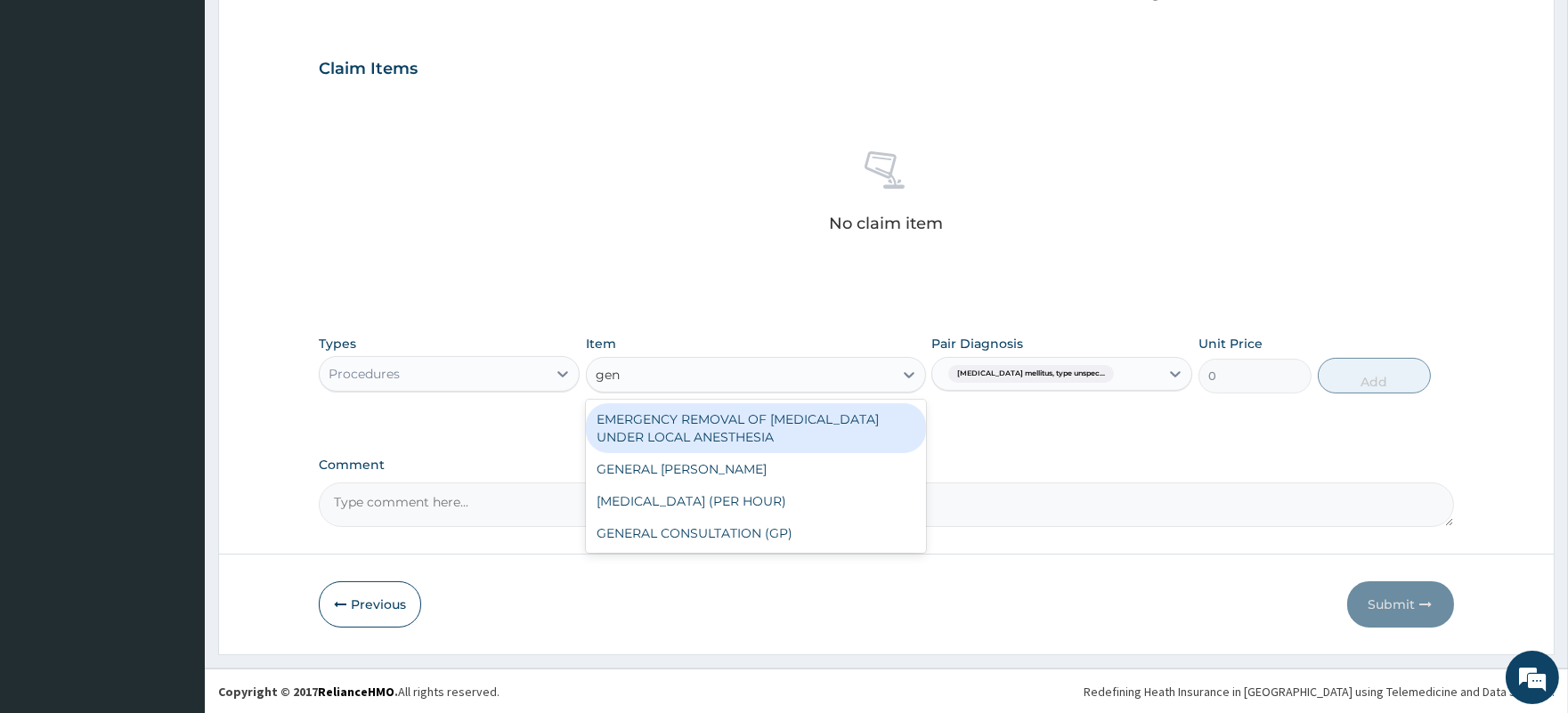
type input "gene"
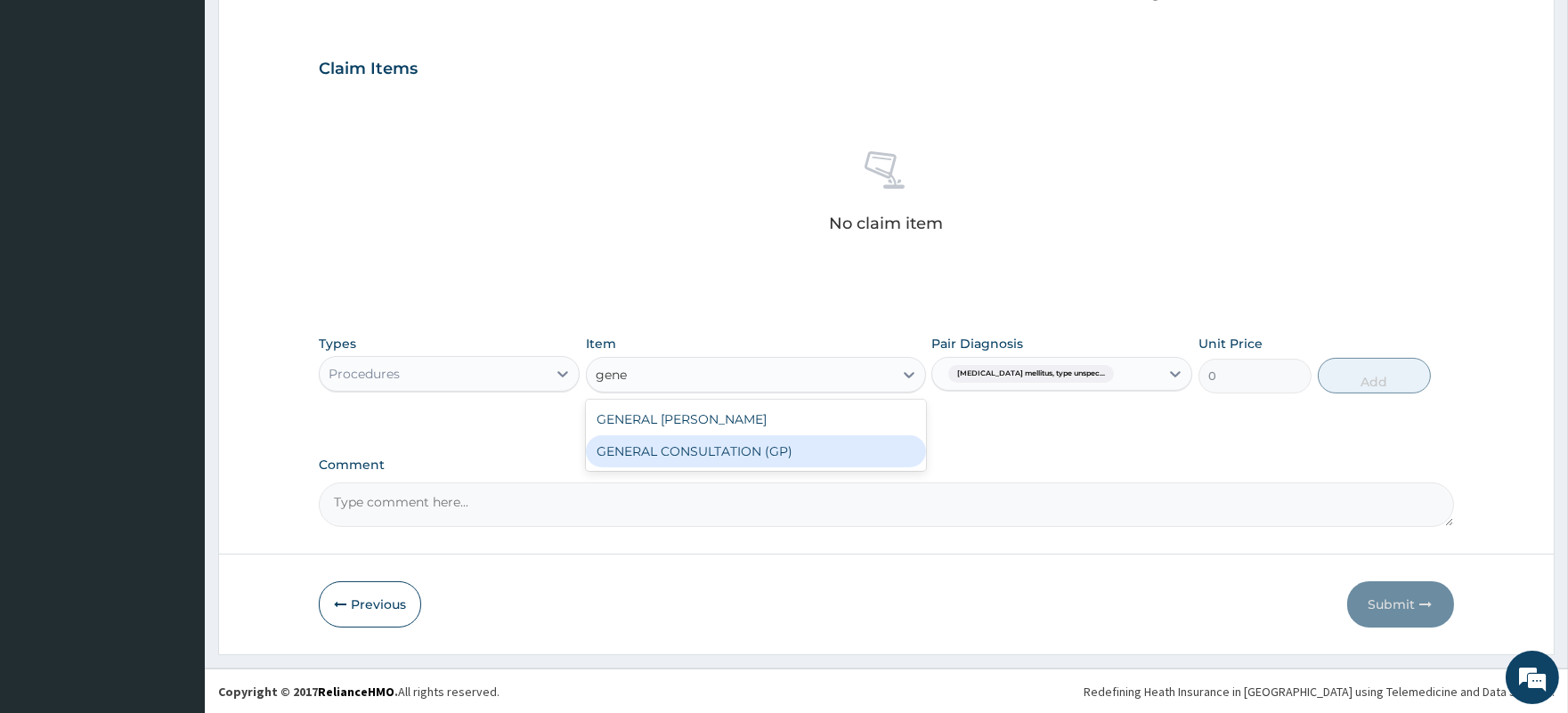
click at [755, 449] on div "GENERAL CONSULTATION (GP)" at bounding box center [756, 451] width 340 height 32
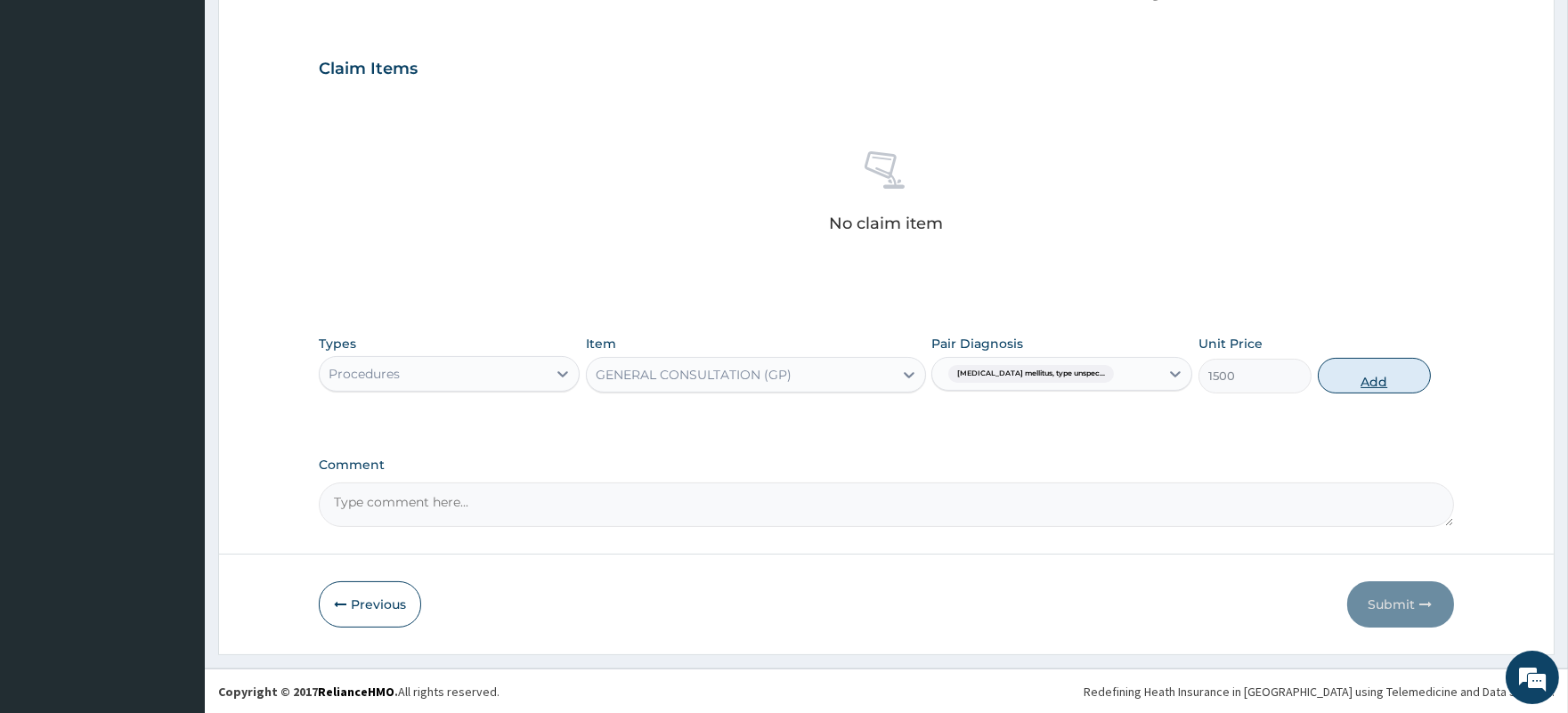
click at [1383, 387] on button "Add" at bounding box center [1374, 376] width 113 height 36
type input "0"
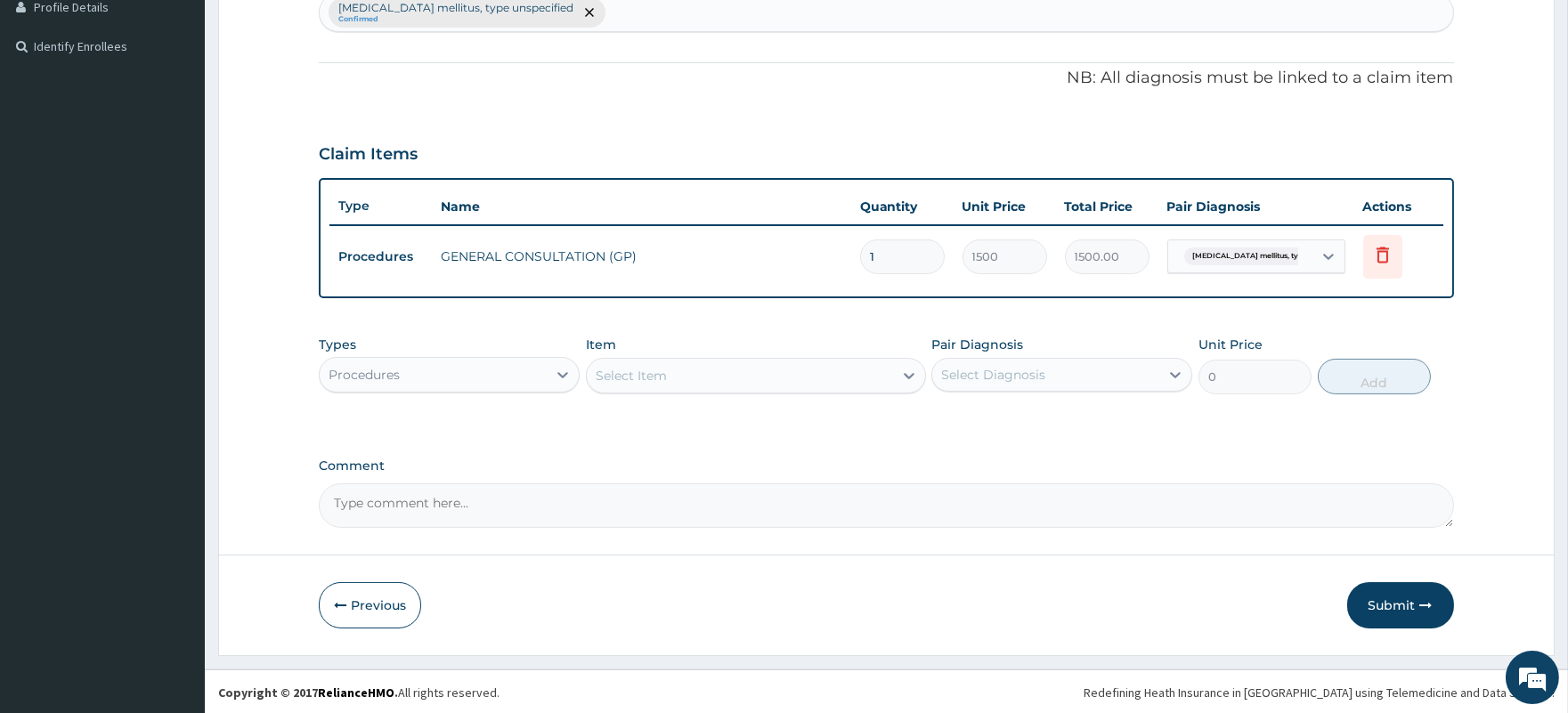
click at [478, 367] on div "Procedures" at bounding box center [433, 375] width 227 height 28
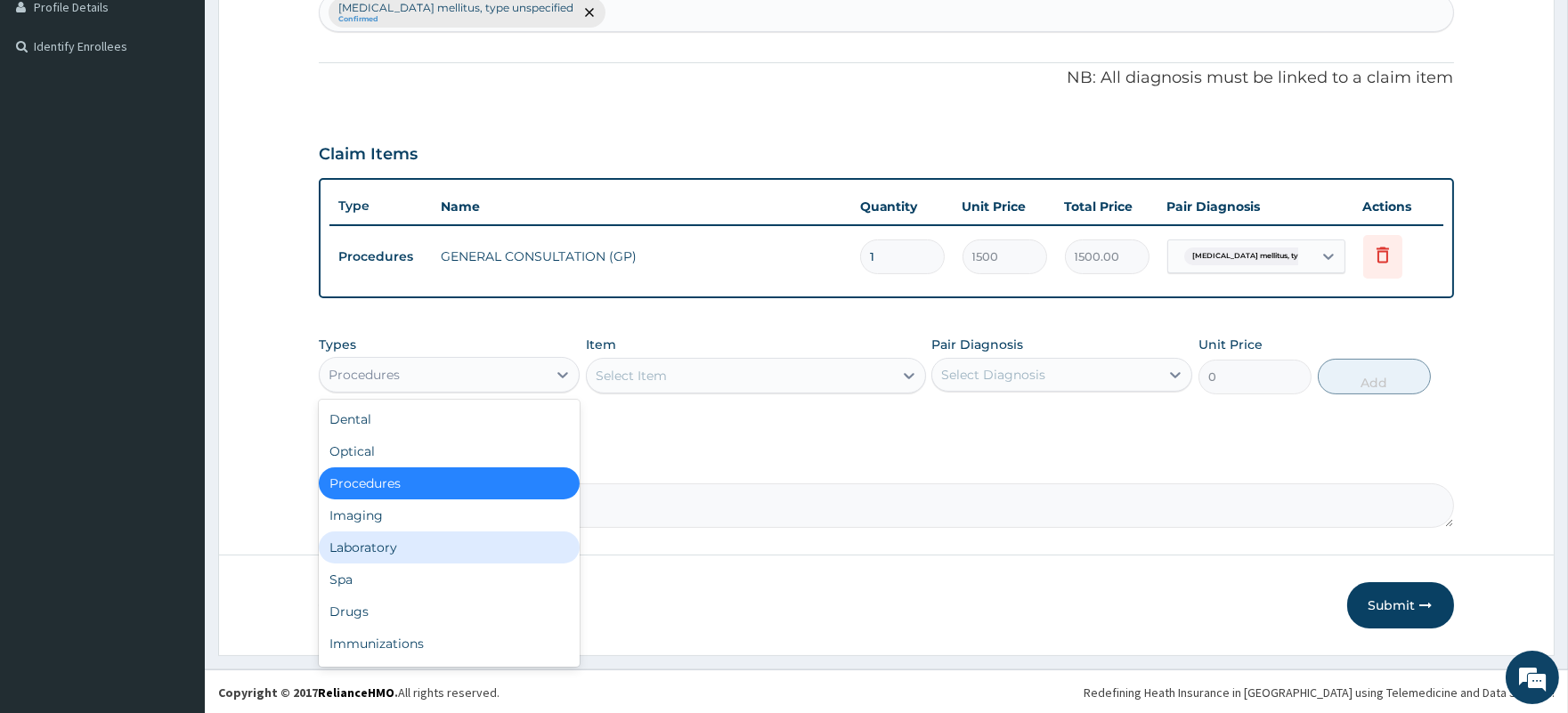
click at [416, 550] on div "Laboratory" at bounding box center [449, 548] width 261 height 32
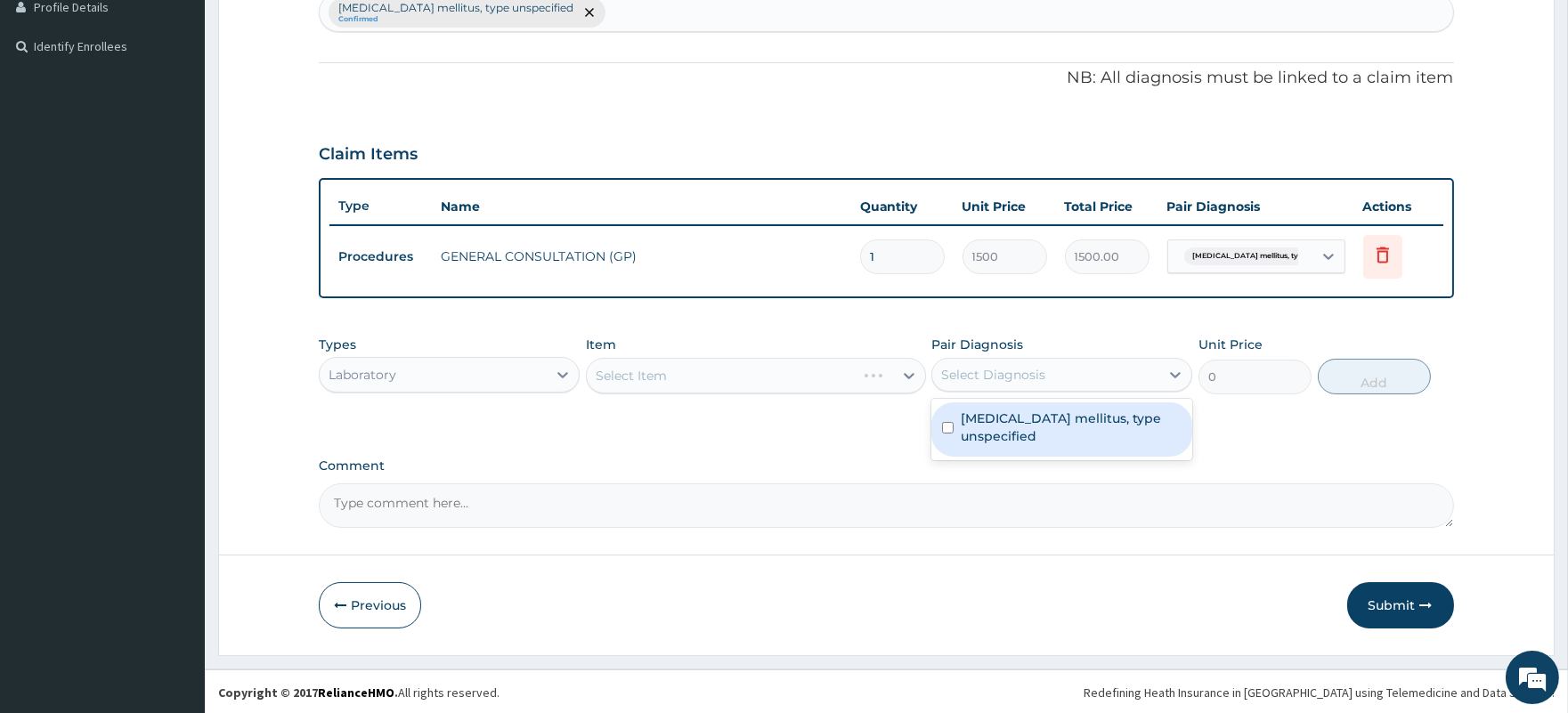
click at [1013, 371] on div "Select Diagnosis" at bounding box center [992, 375] width 104 height 18
click at [1017, 420] on label "Diabetes mellitus, type unspecified" at bounding box center [1071, 427] width 221 height 36
checkbox input "true"
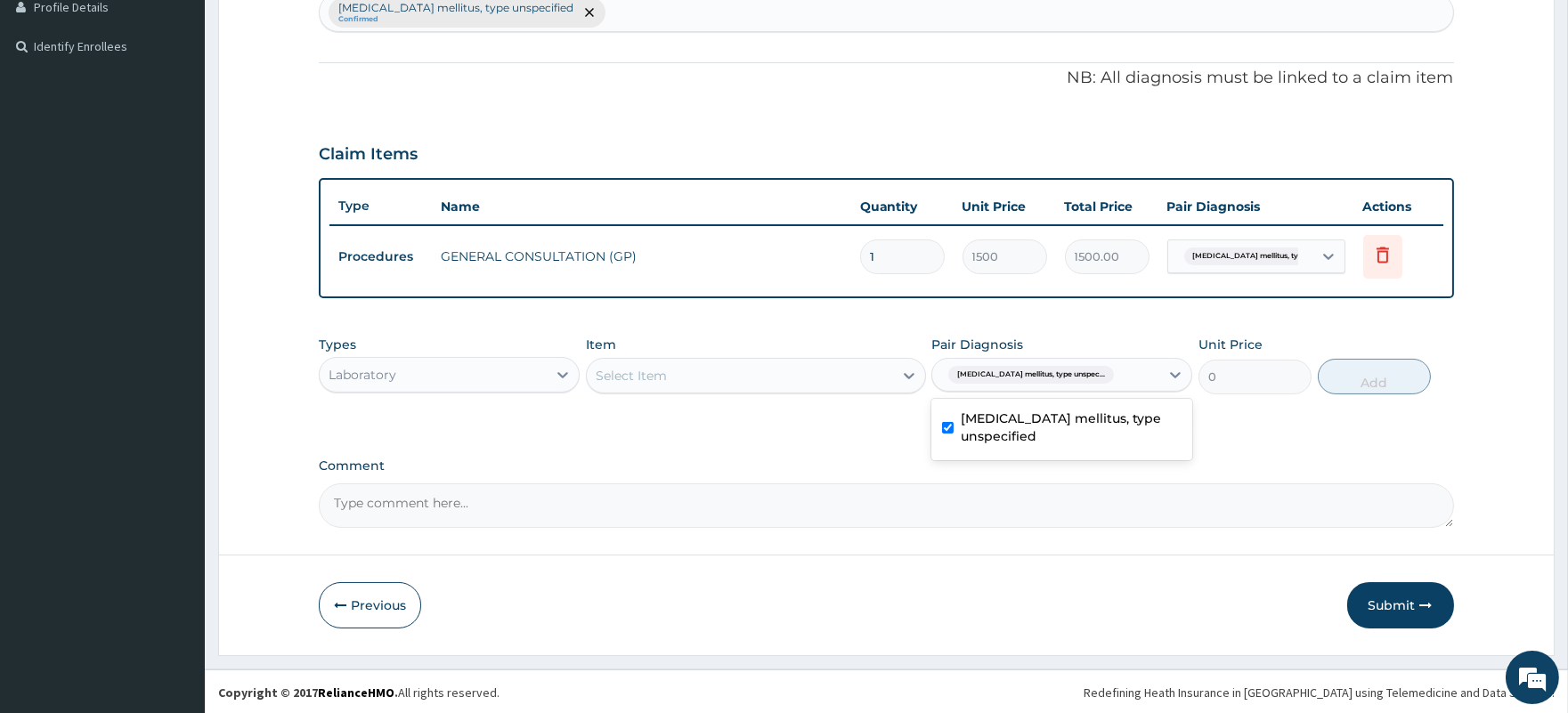
click at [744, 372] on div "Select Item" at bounding box center [740, 376] width 306 height 28
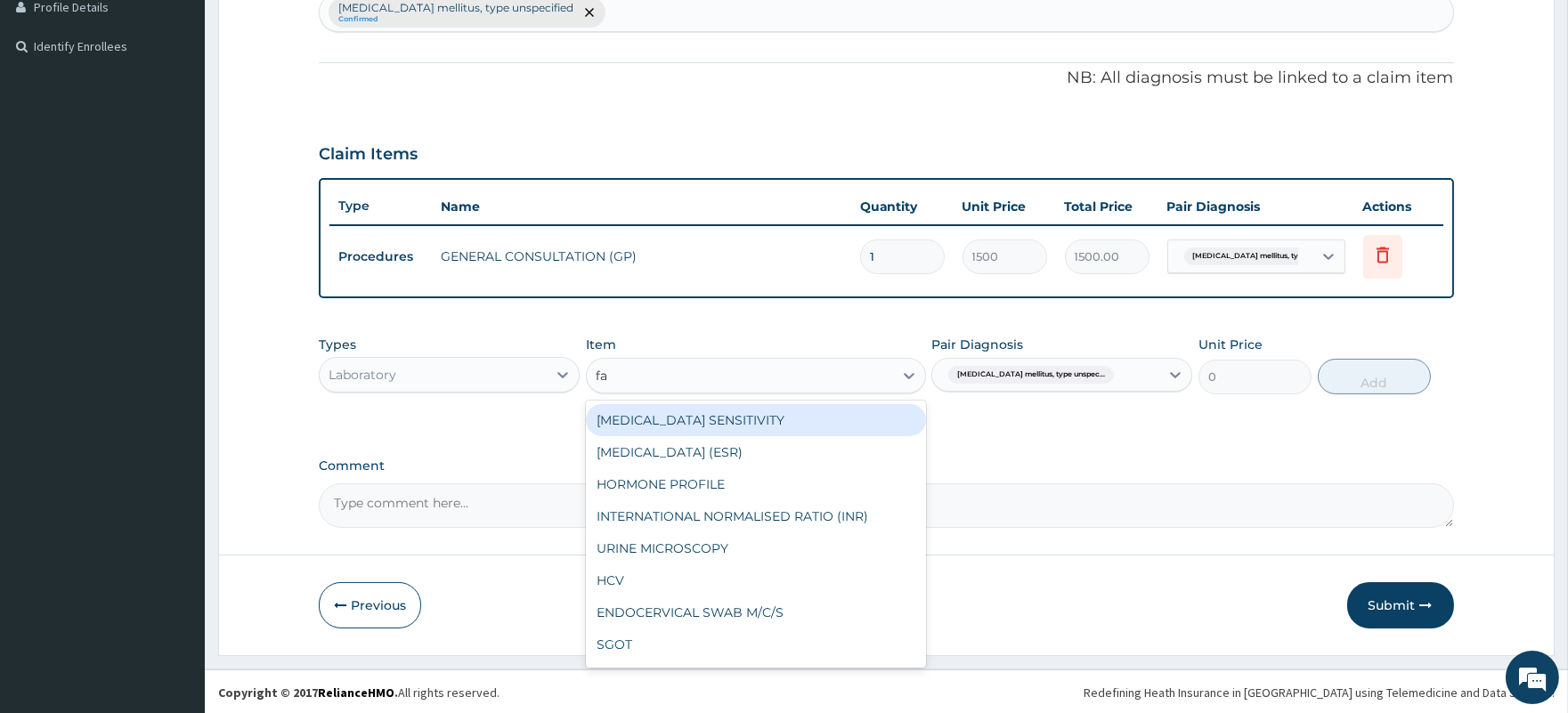
type input "fas"
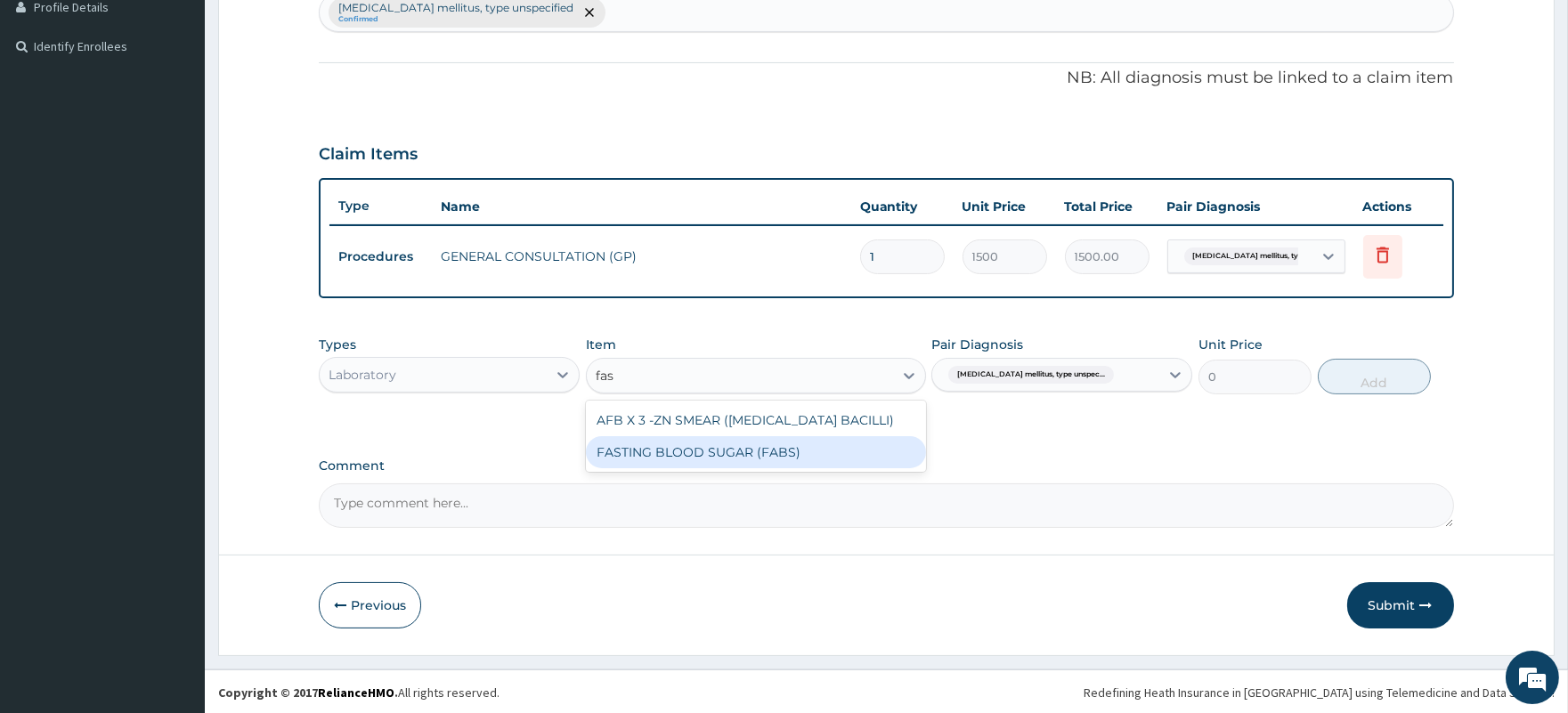
click at [801, 452] on div "FASTING BLOOD SUGAR (FABS)" at bounding box center [756, 452] width 340 height 32
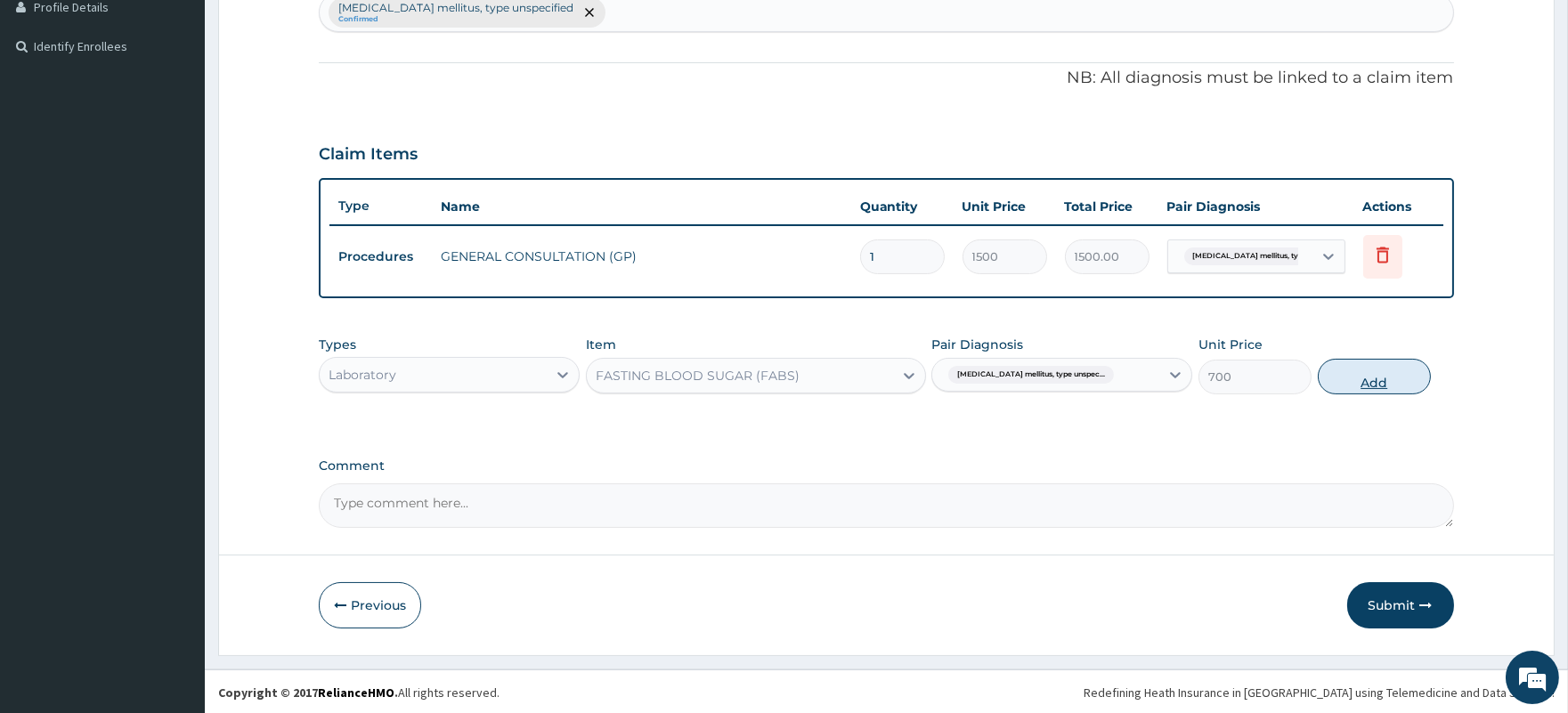
click at [1380, 374] on button "Add" at bounding box center [1374, 377] width 113 height 36
type input "0"
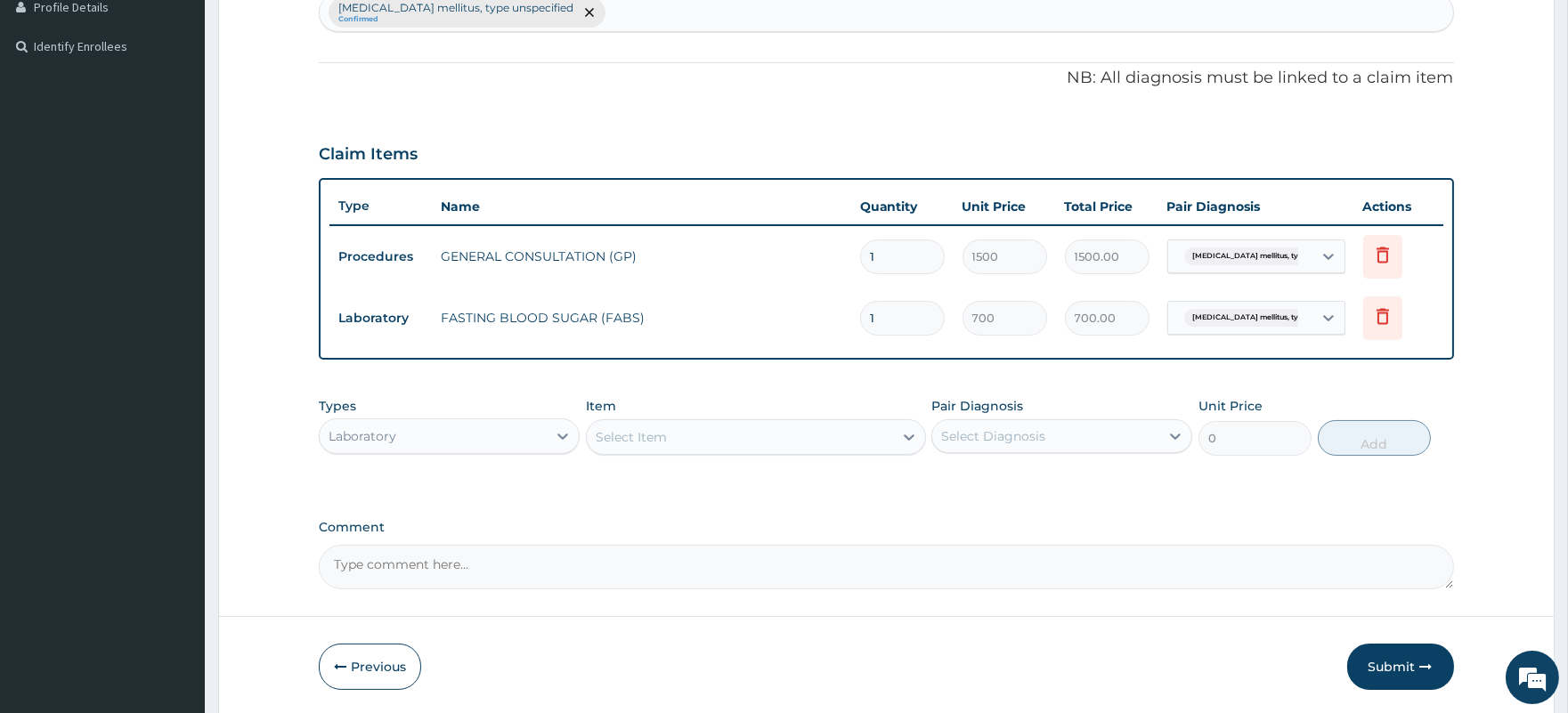
click at [674, 423] on div "Select Item" at bounding box center [740, 436] width 306 height 28
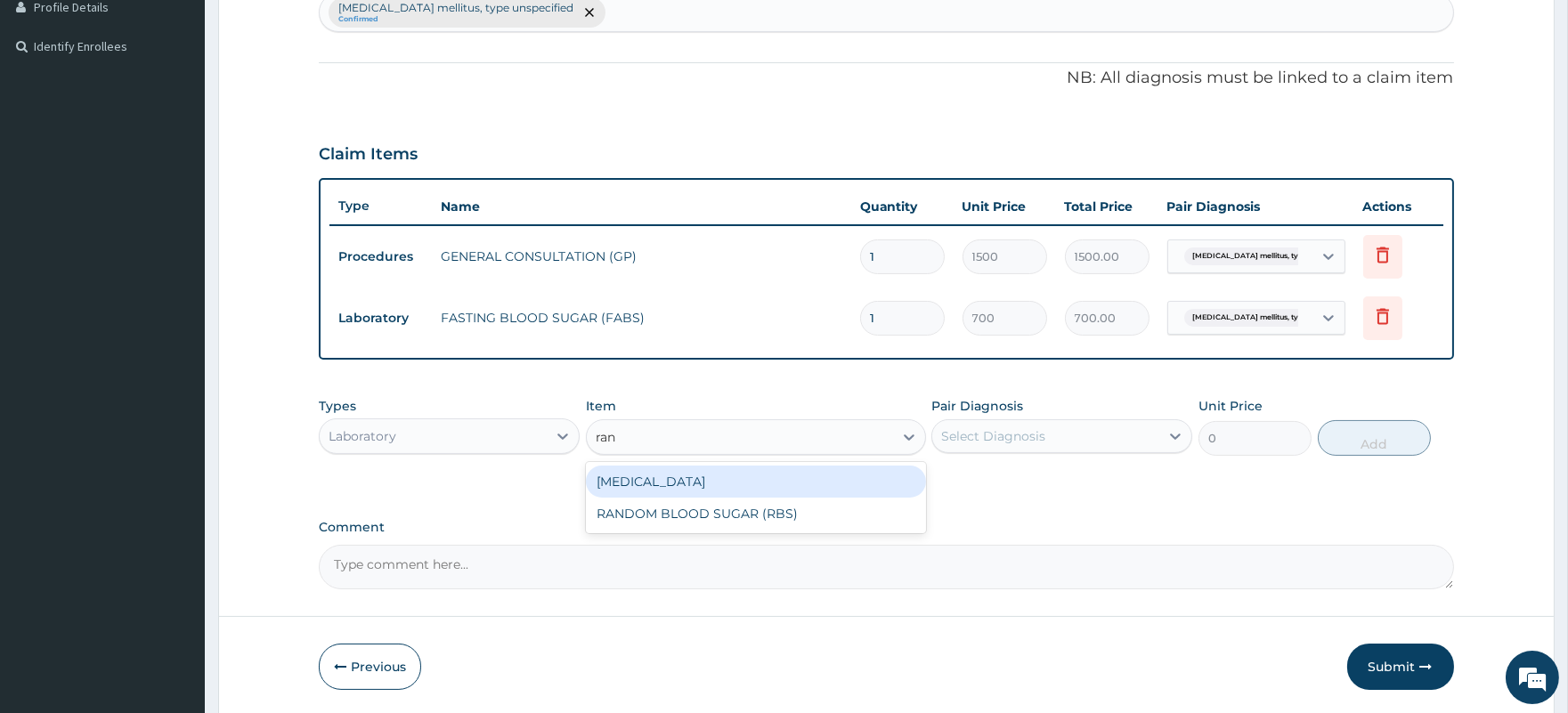
type input "rand"
click at [787, 482] on div "RANDOM BLOOD SUGAR (RBS)" at bounding box center [756, 481] width 340 height 32
type input "700"
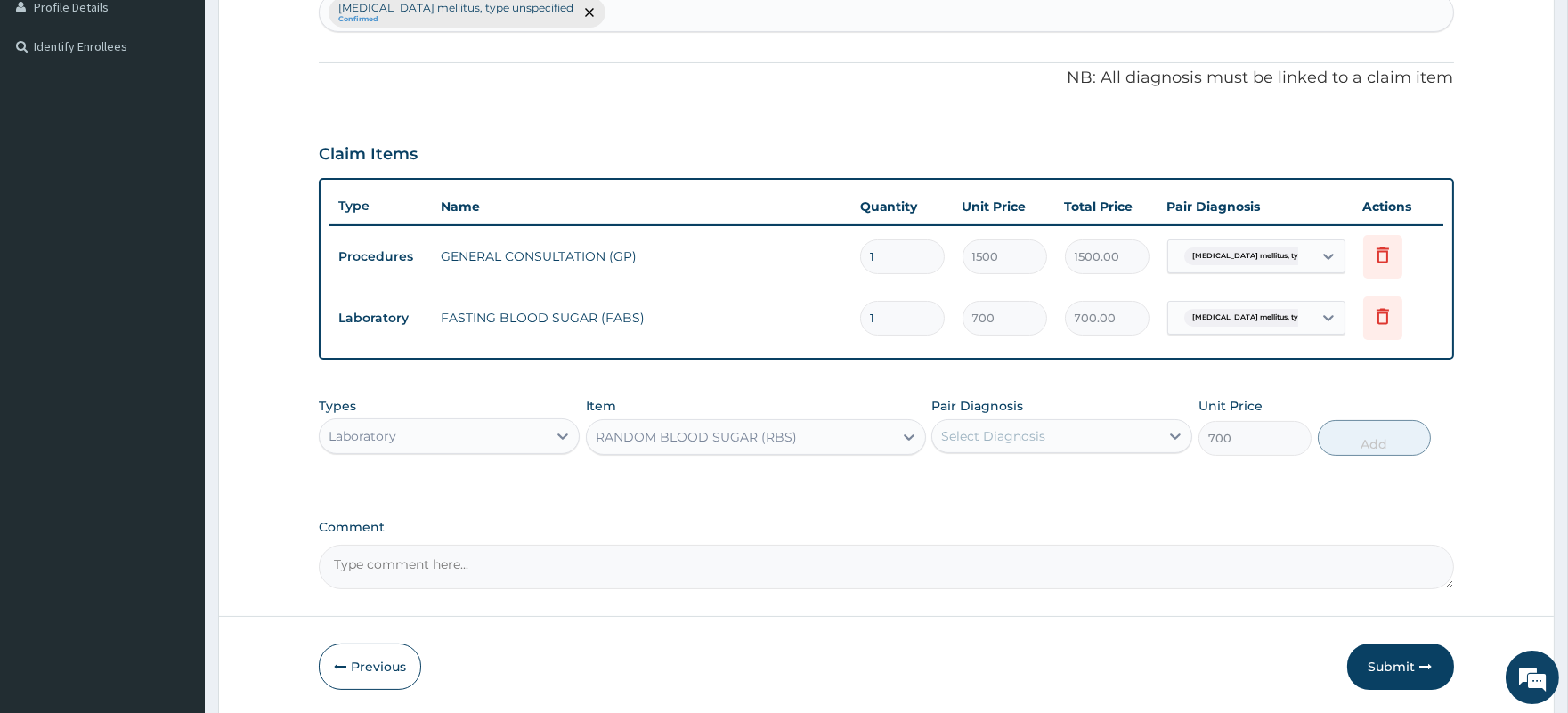
click at [1090, 434] on div "Select Diagnosis" at bounding box center [1045, 436] width 227 height 28
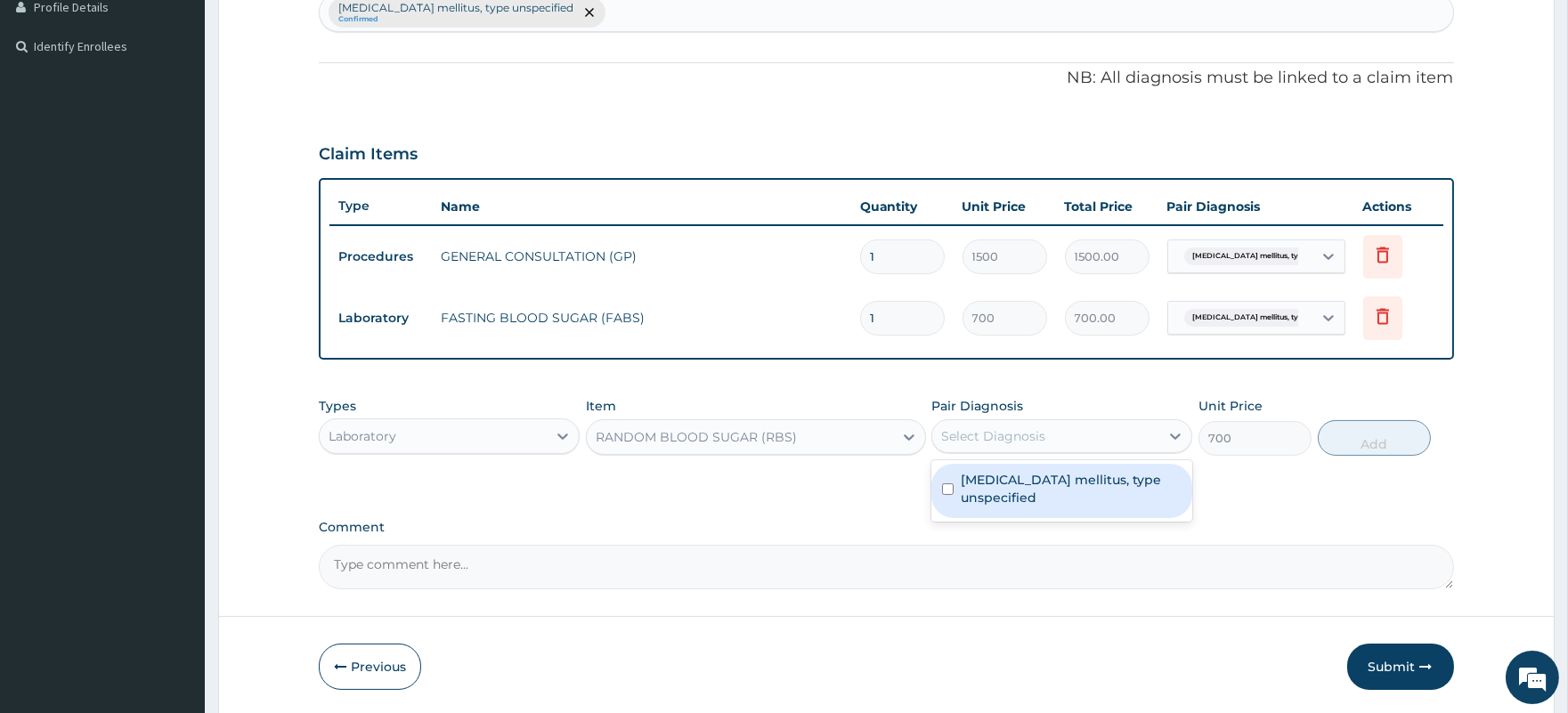
click at [1064, 491] on label "Diabetes mellitus, type unspecified" at bounding box center [1071, 489] width 221 height 36
checkbox input "true"
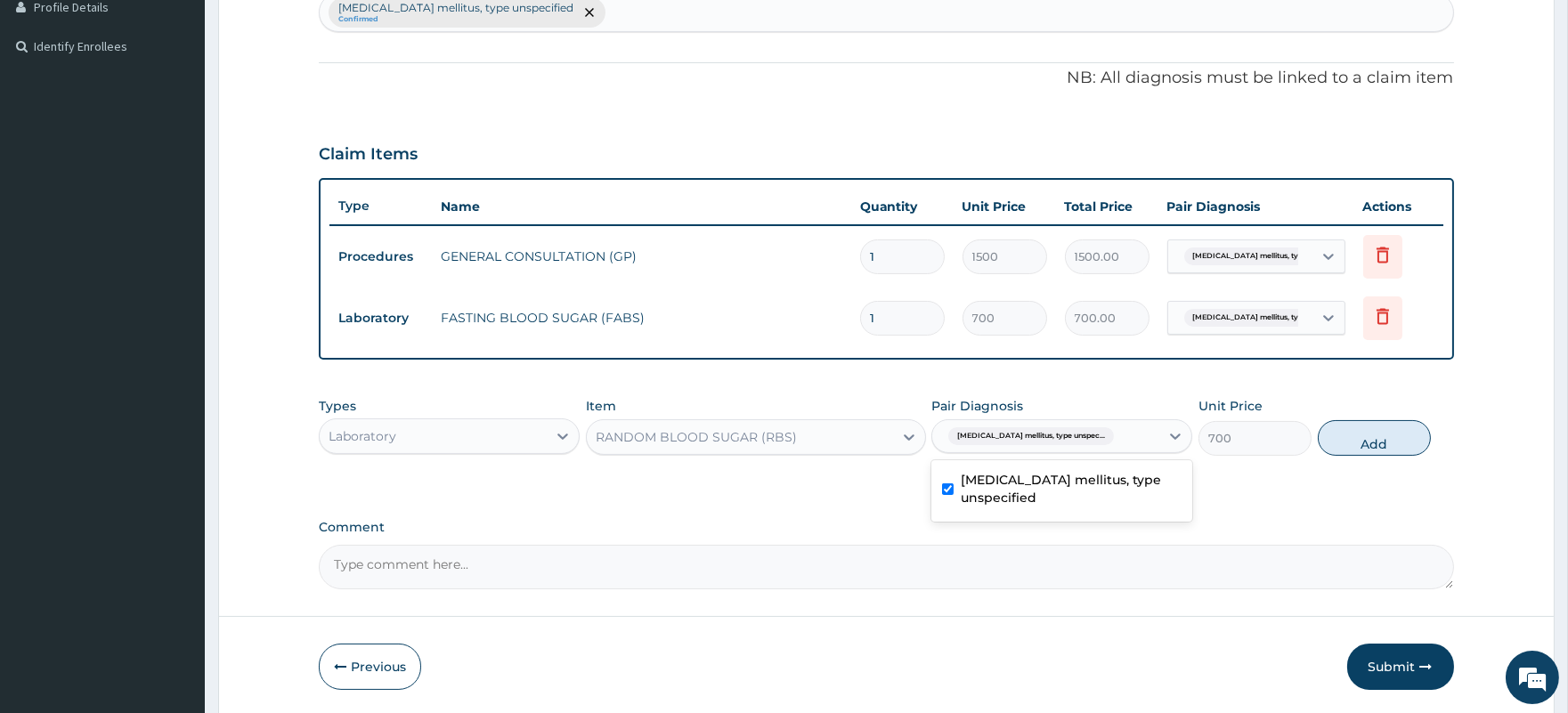
click at [1363, 437] on button "Add" at bounding box center [1374, 438] width 113 height 36
type input "0"
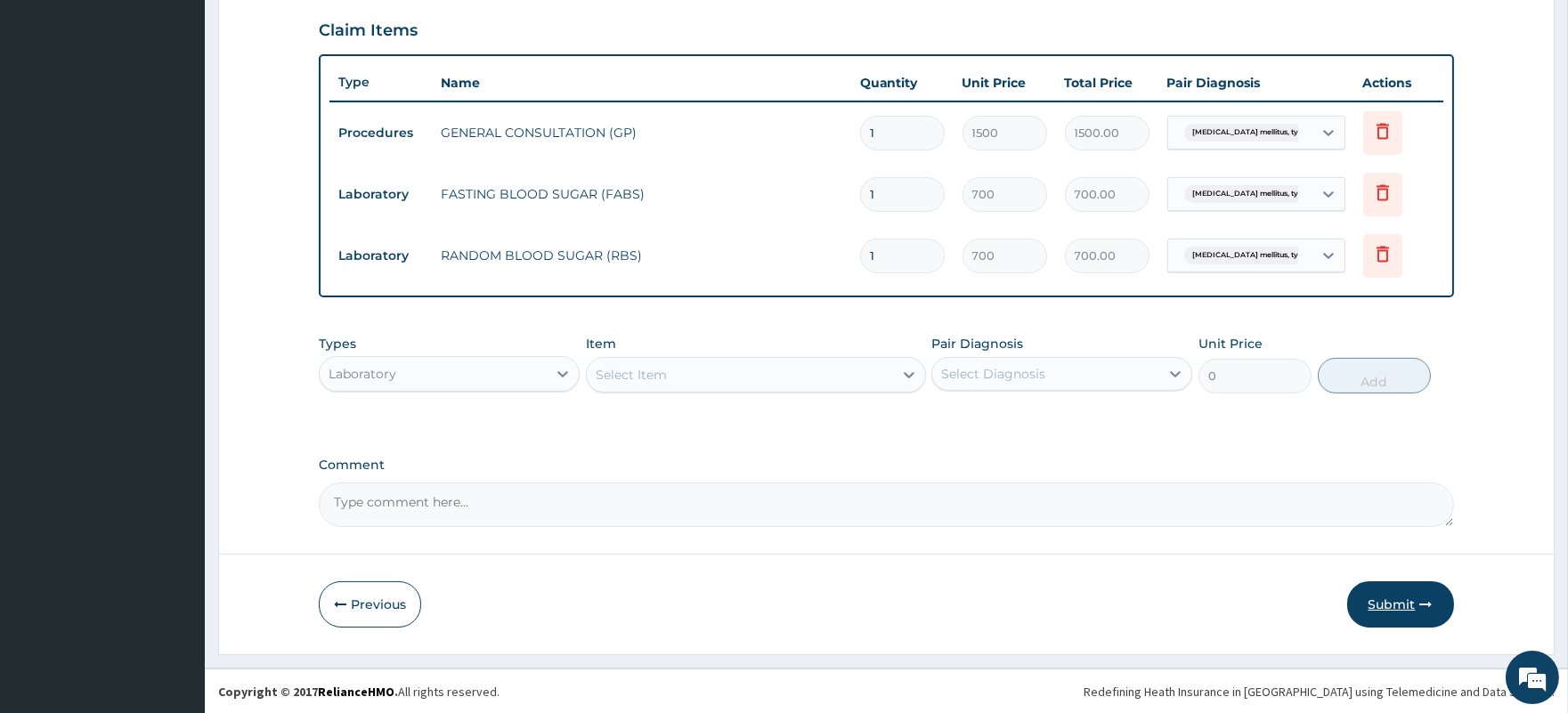
click at [1383, 601] on button "Submit" at bounding box center [1400, 605] width 107 height 47
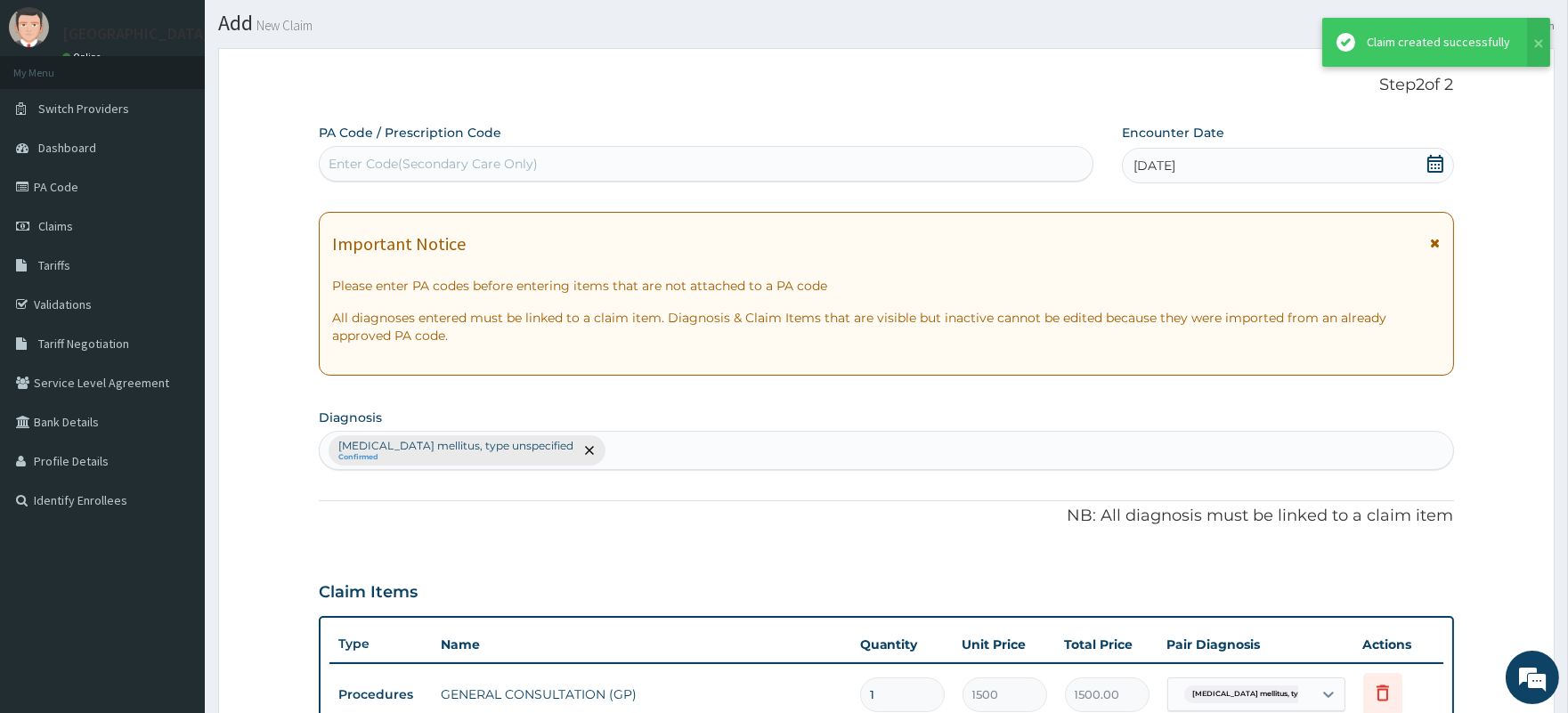
scroll to position [608, 0]
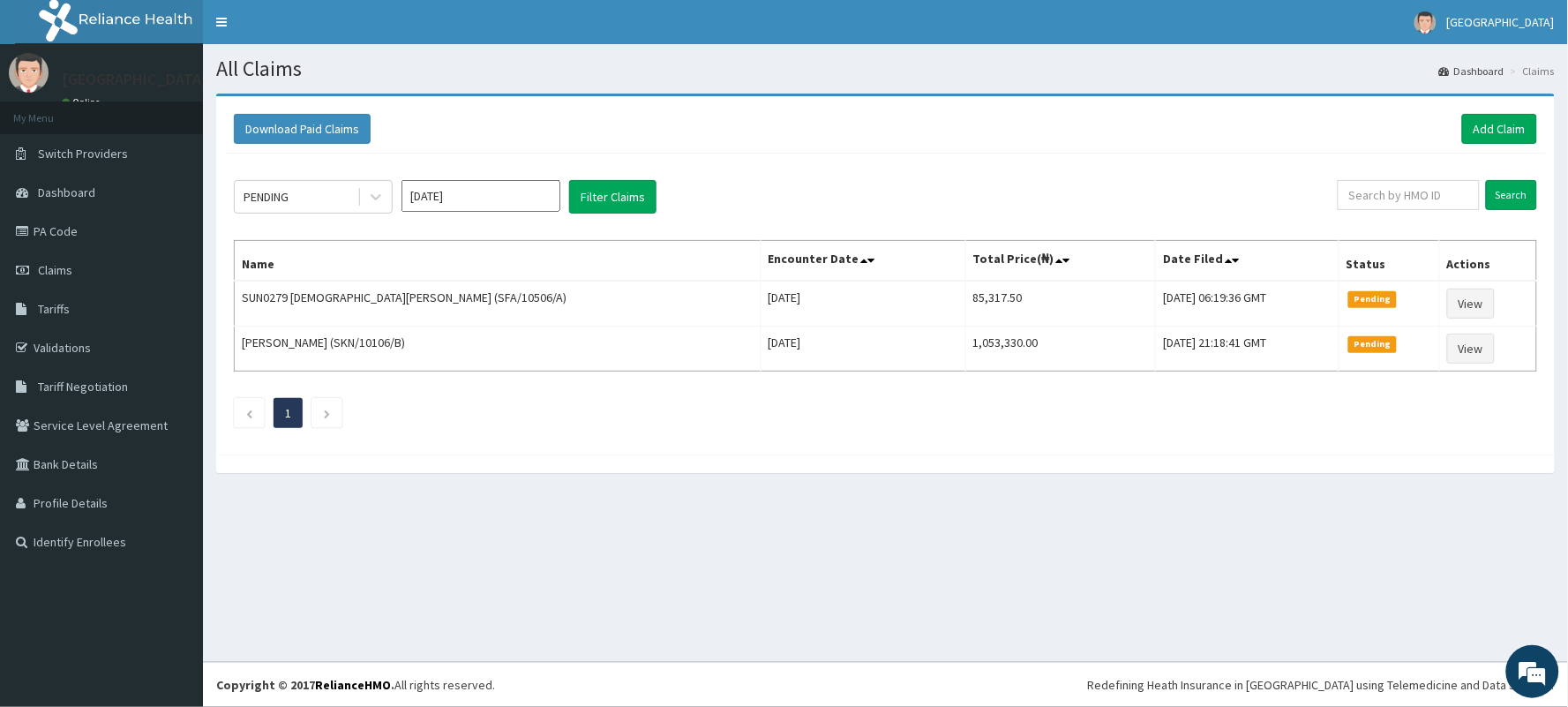
click at [1356, 115] on div "Download Paid Claims Add Claim" at bounding box center [884, 129] width 1303 height 30
paste input "FMP/10169/A"
type input "FMP/10169/A"
click at [1512, 190] on input "Search" at bounding box center [1511, 195] width 51 height 30
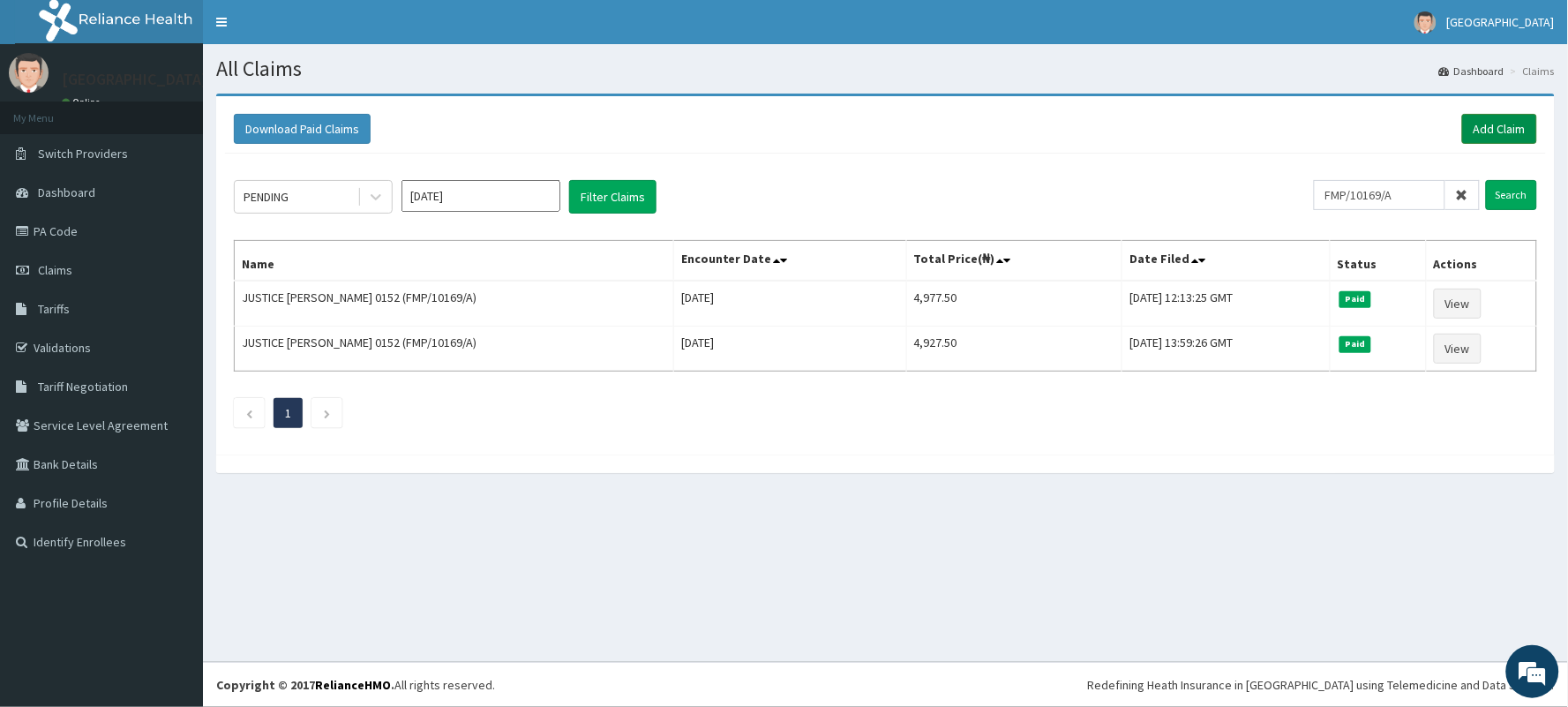
click at [1501, 134] on link "Add Claim" at bounding box center [1499, 129] width 75 height 30
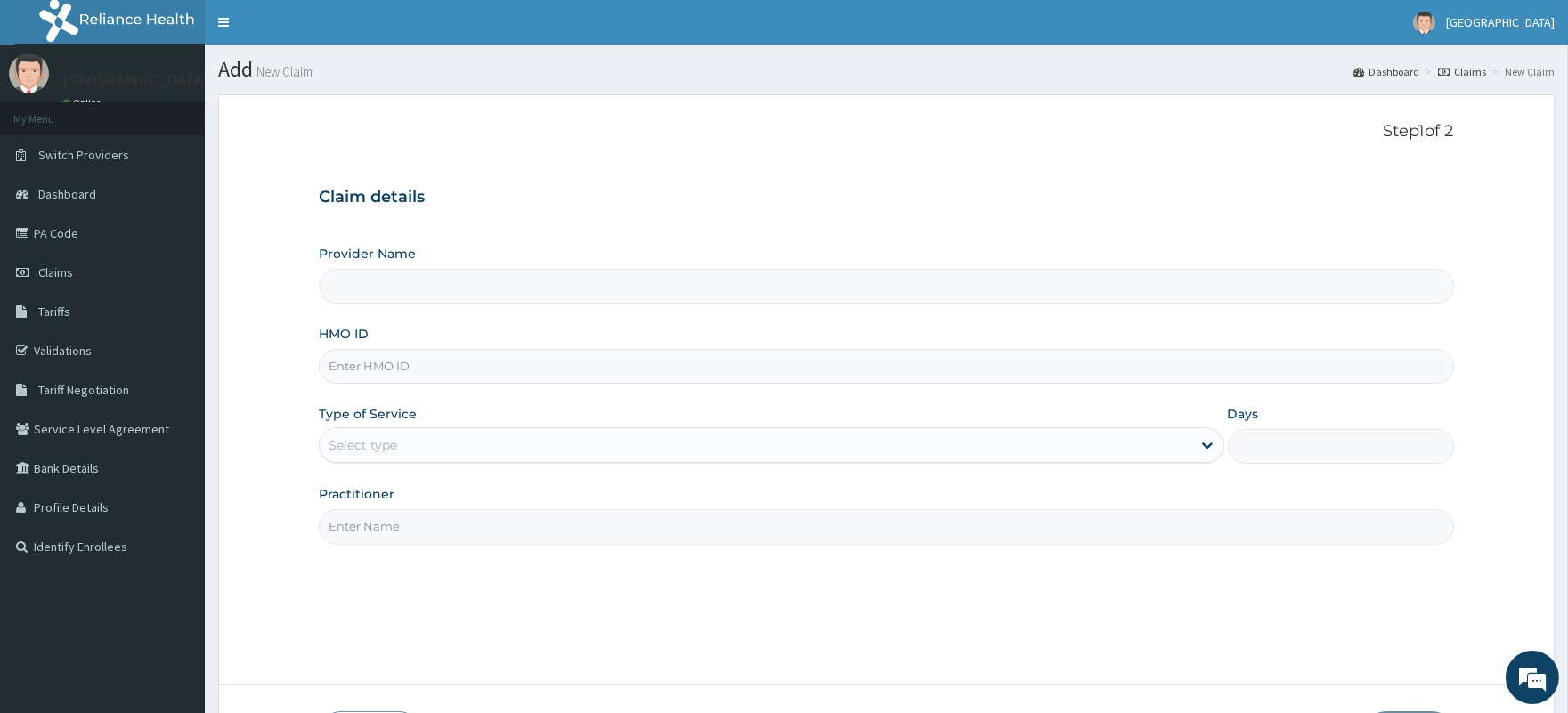
type input "[GEOGRAPHIC_DATA]"
paste input "FMP/10169/A"
type input "FMP/10169/A"
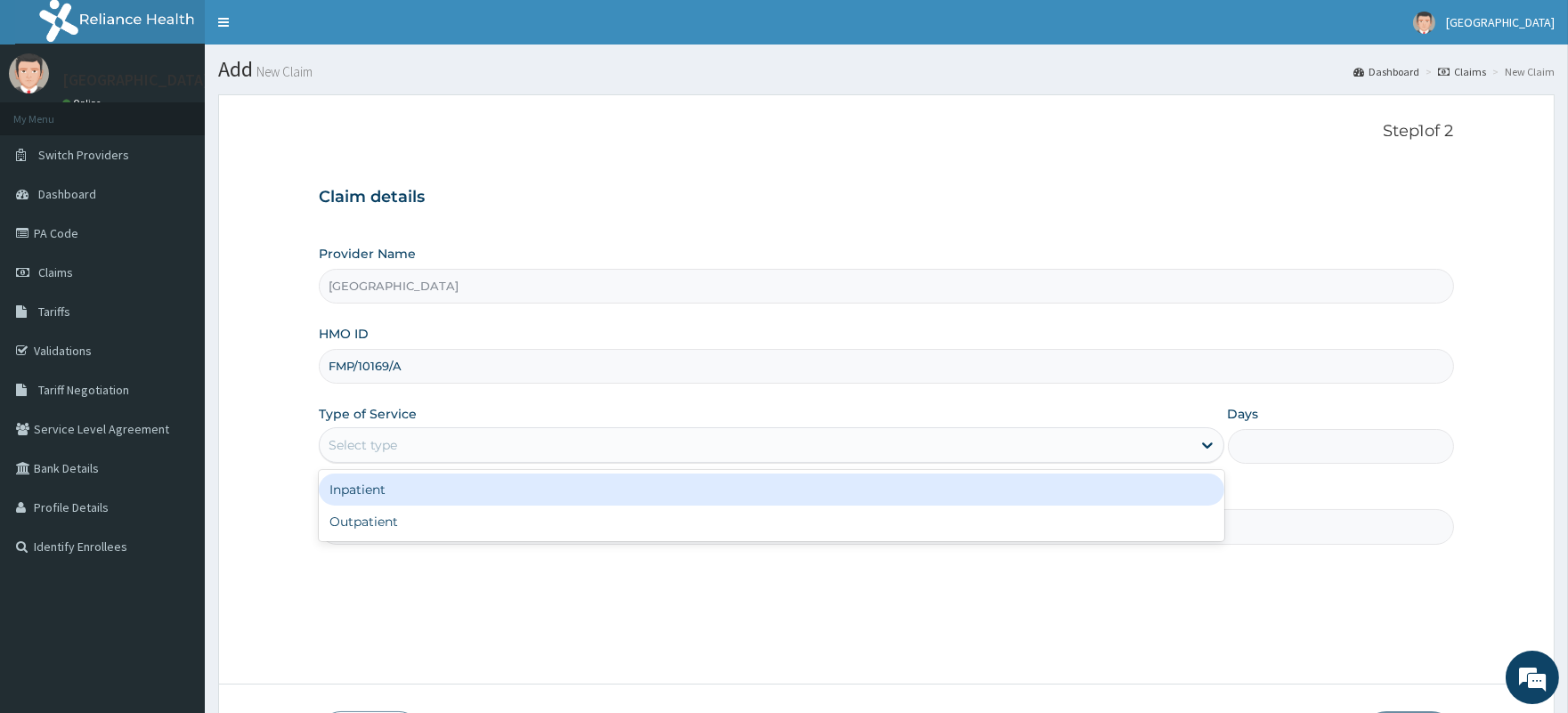
click at [425, 445] on div "Select type" at bounding box center [755, 445] width 871 height 28
click at [421, 492] on div "Inpatient" at bounding box center [771, 490] width 905 height 32
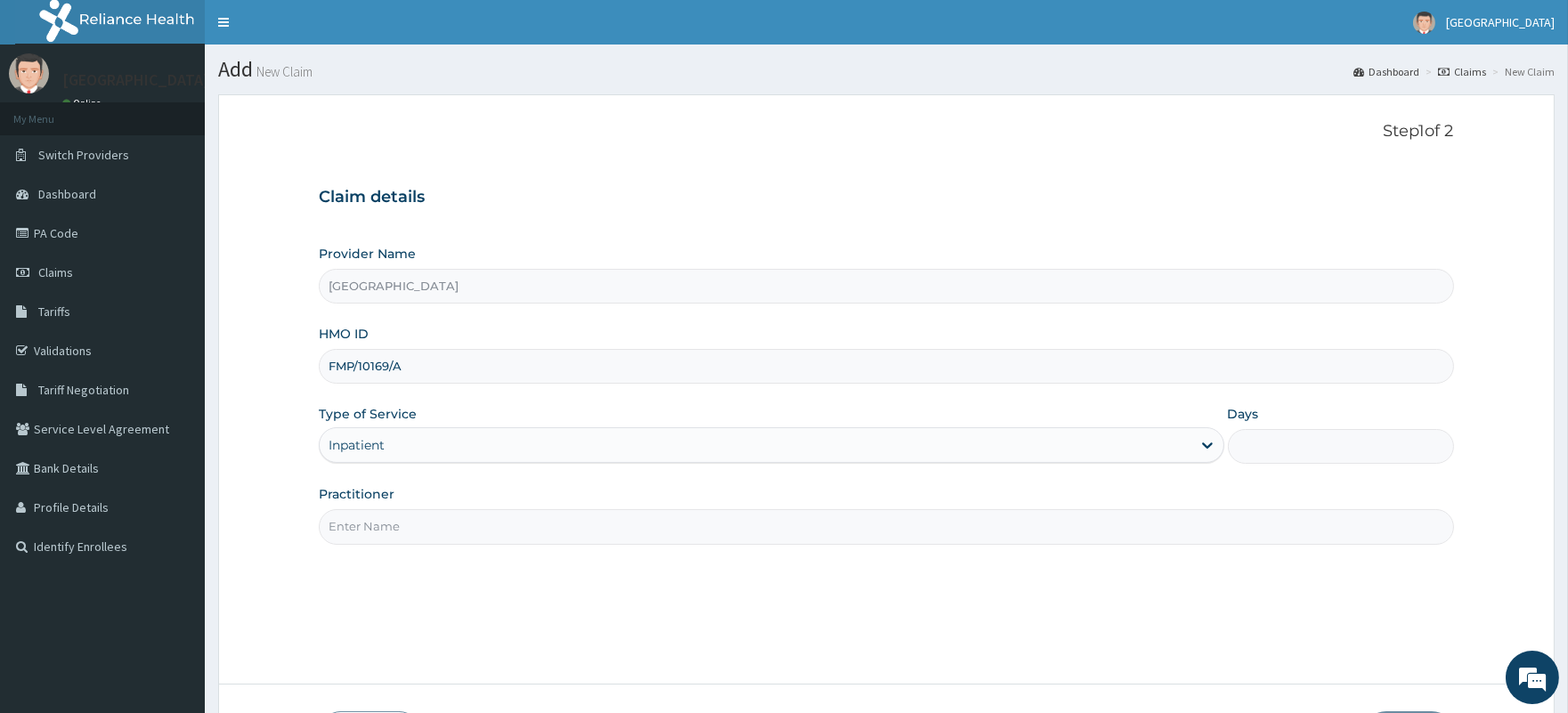
drag, startPoint x: 500, startPoint y: 530, endPoint x: 496, endPoint y: 546, distance: 16.5
click at [498, 531] on input "Practitioner" at bounding box center [886, 526] width 1134 height 35
type input "DR AMADI-OPARAELI BUDUKA"
click at [1266, 459] on input "Days" at bounding box center [1341, 446] width 226 height 35
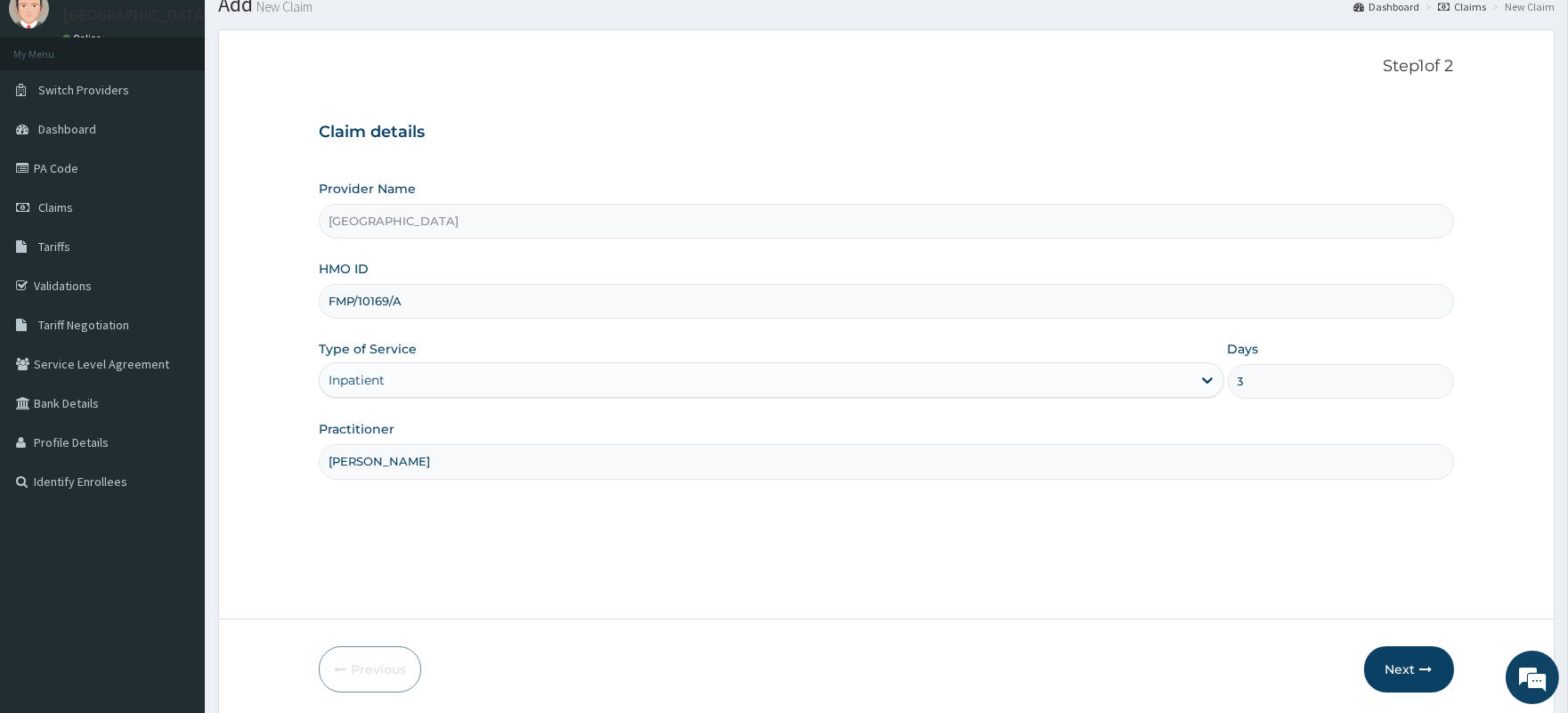
scroll to position [131, 0]
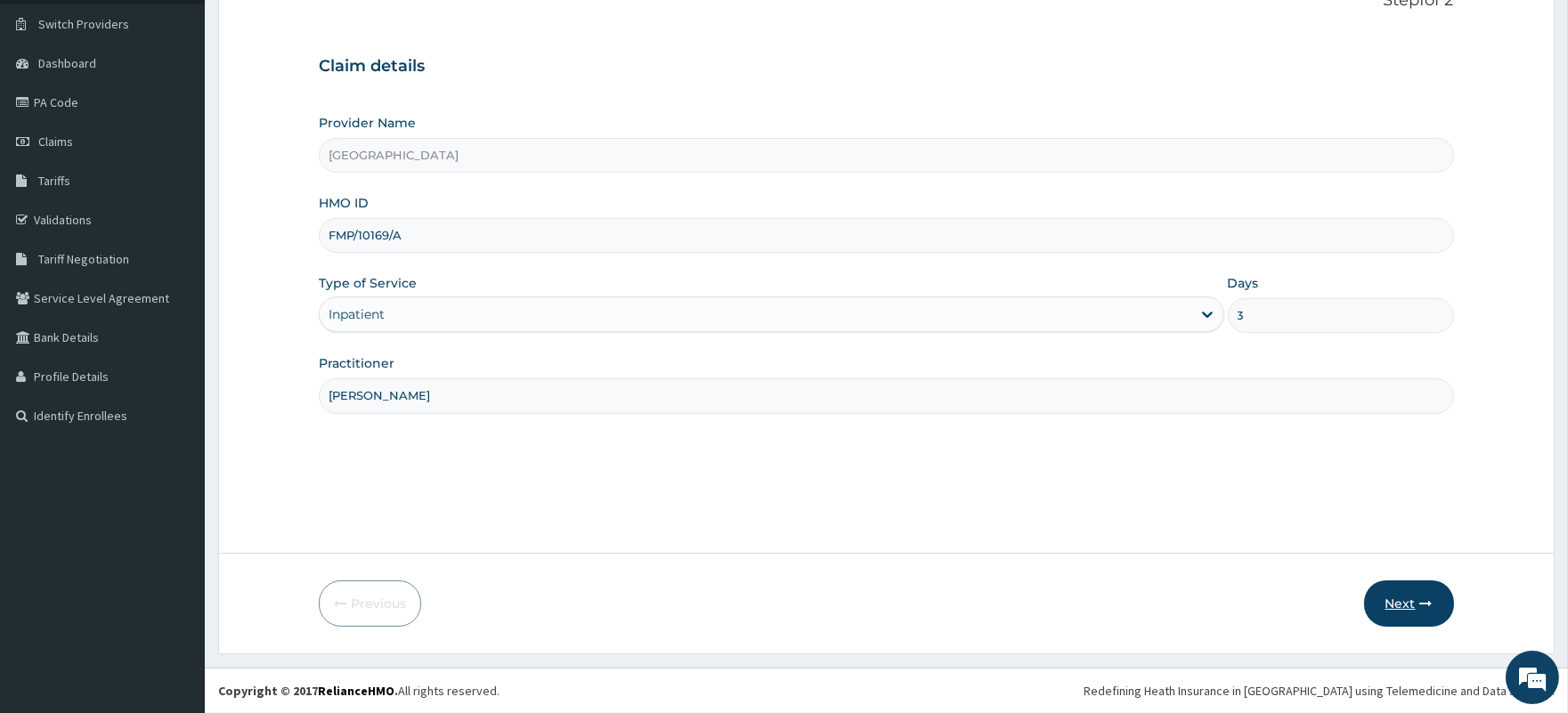
type input "3"
click at [1399, 606] on button "Next" at bounding box center [1408, 604] width 90 height 47
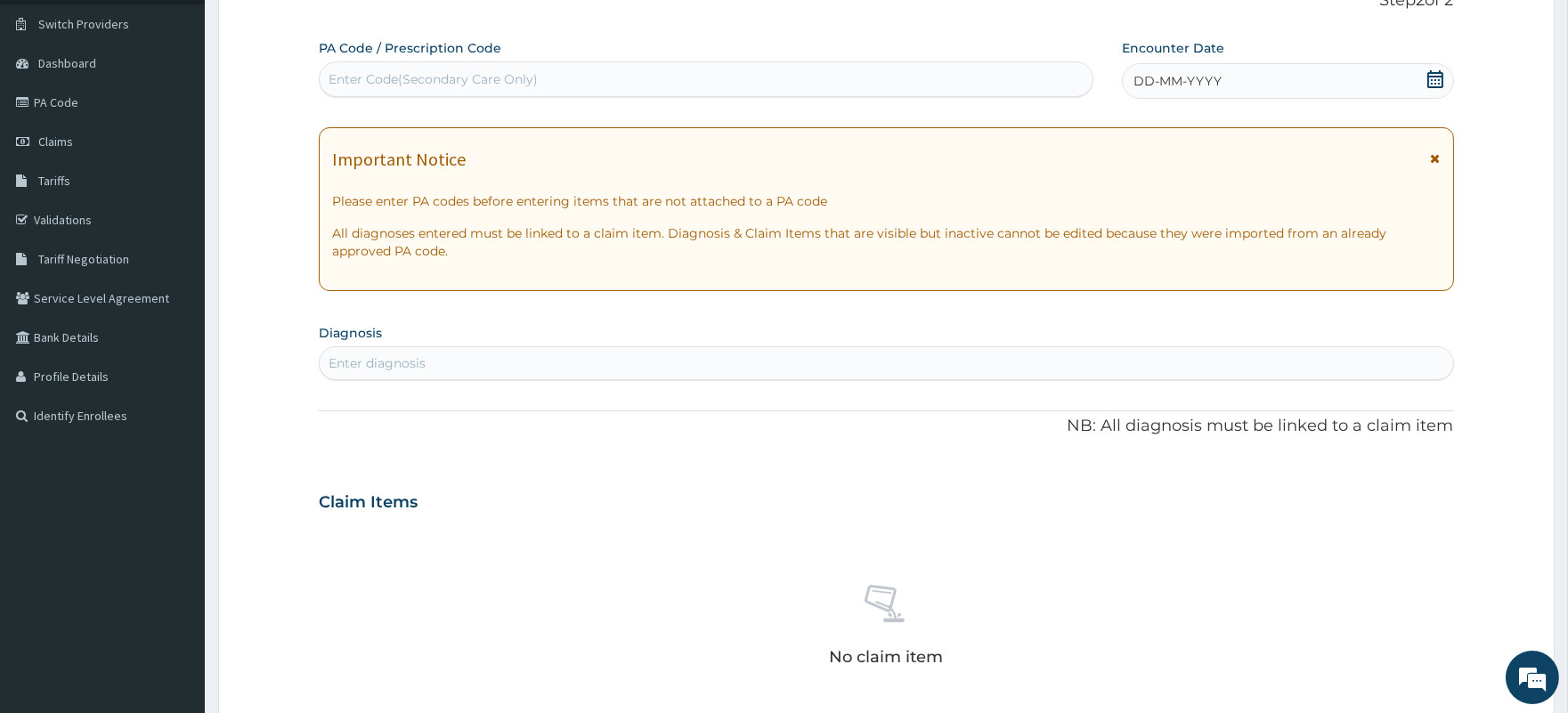
click at [520, 73] on div "Enter Code(Secondary Care Only)" at bounding box center [434, 78] width 209 height 18
paste input "PA/508798"
type input "PA/508798"
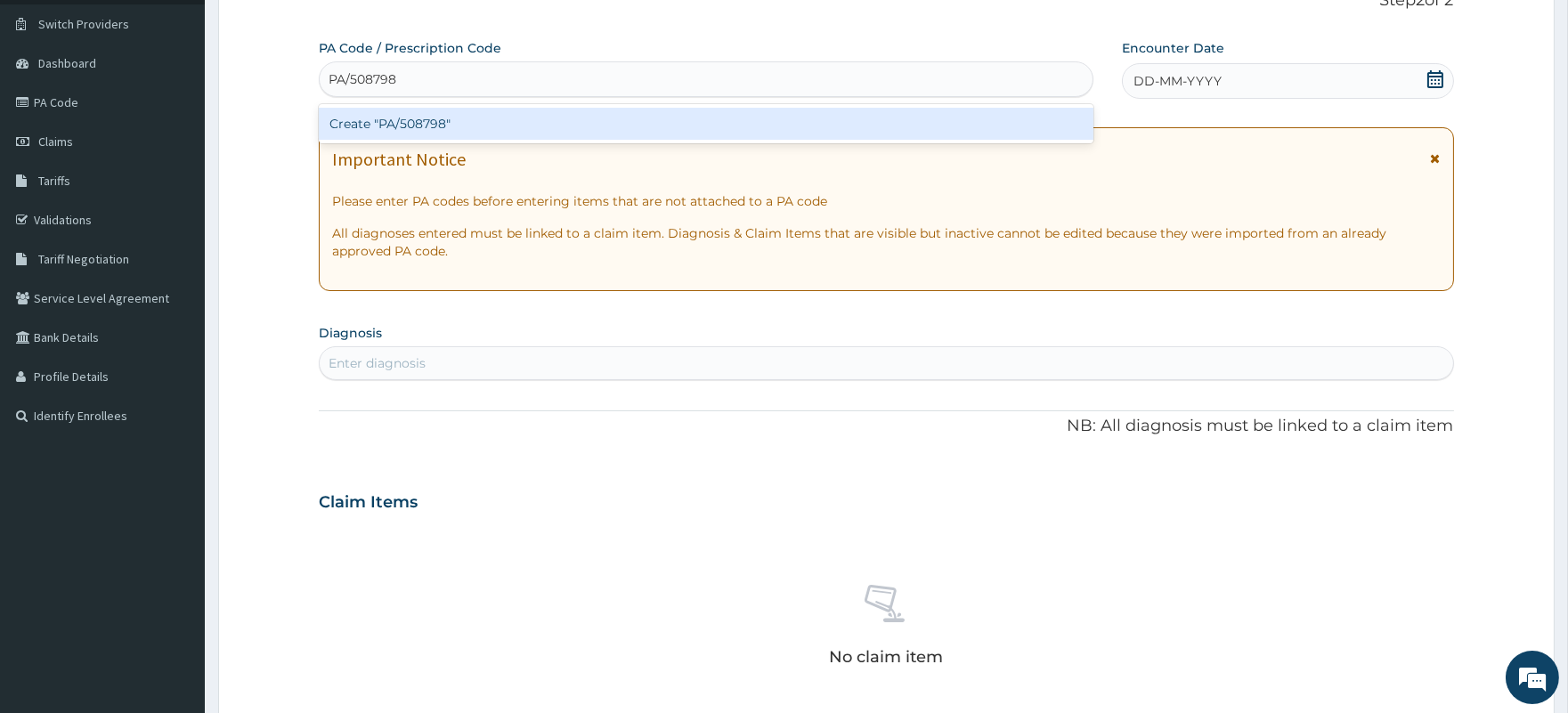
click at [673, 125] on div "Create "PA/508798"" at bounding box center [706, 123] width 774 height 32
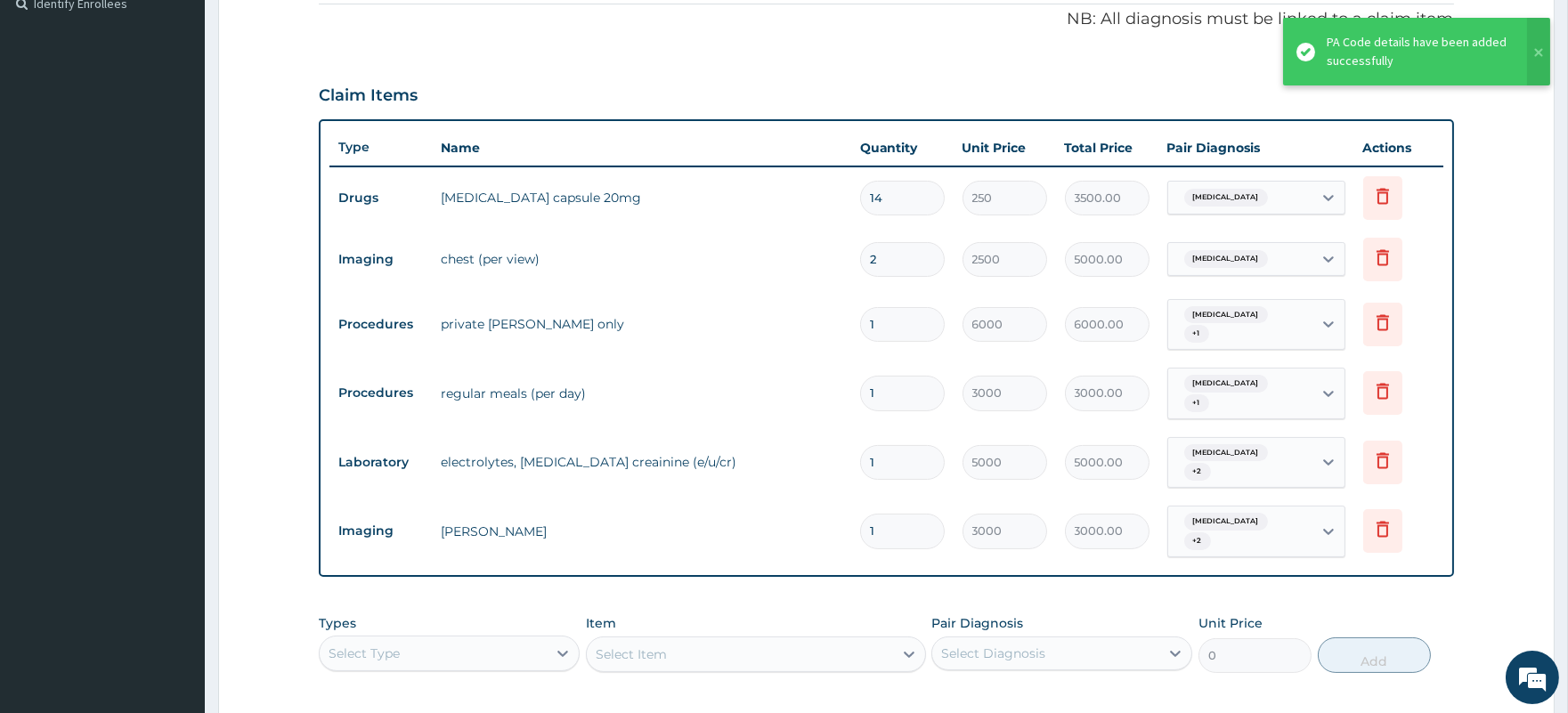
scroll to position [608, 0]
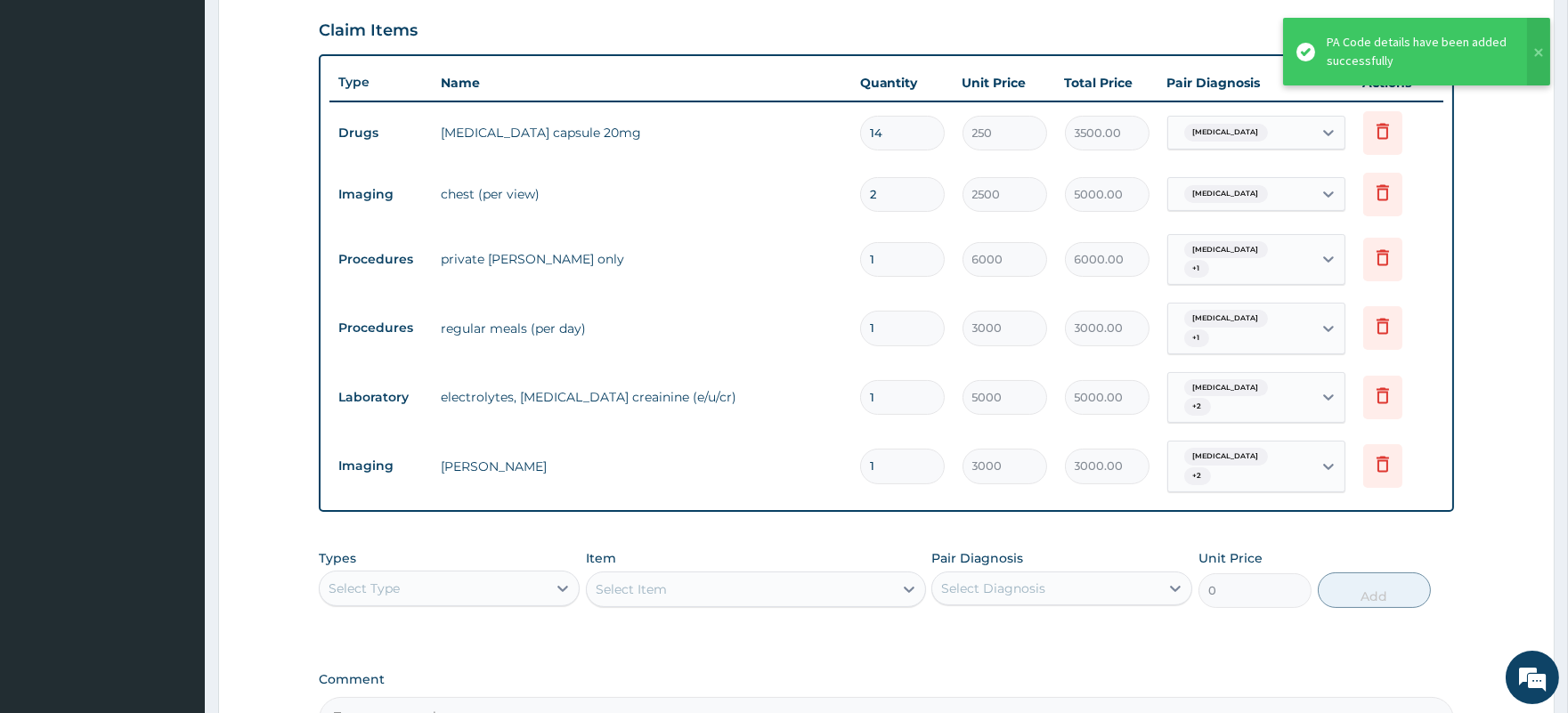
click at [867, 250] on input "1" at bounding box center [902, 259] width 84 height 35
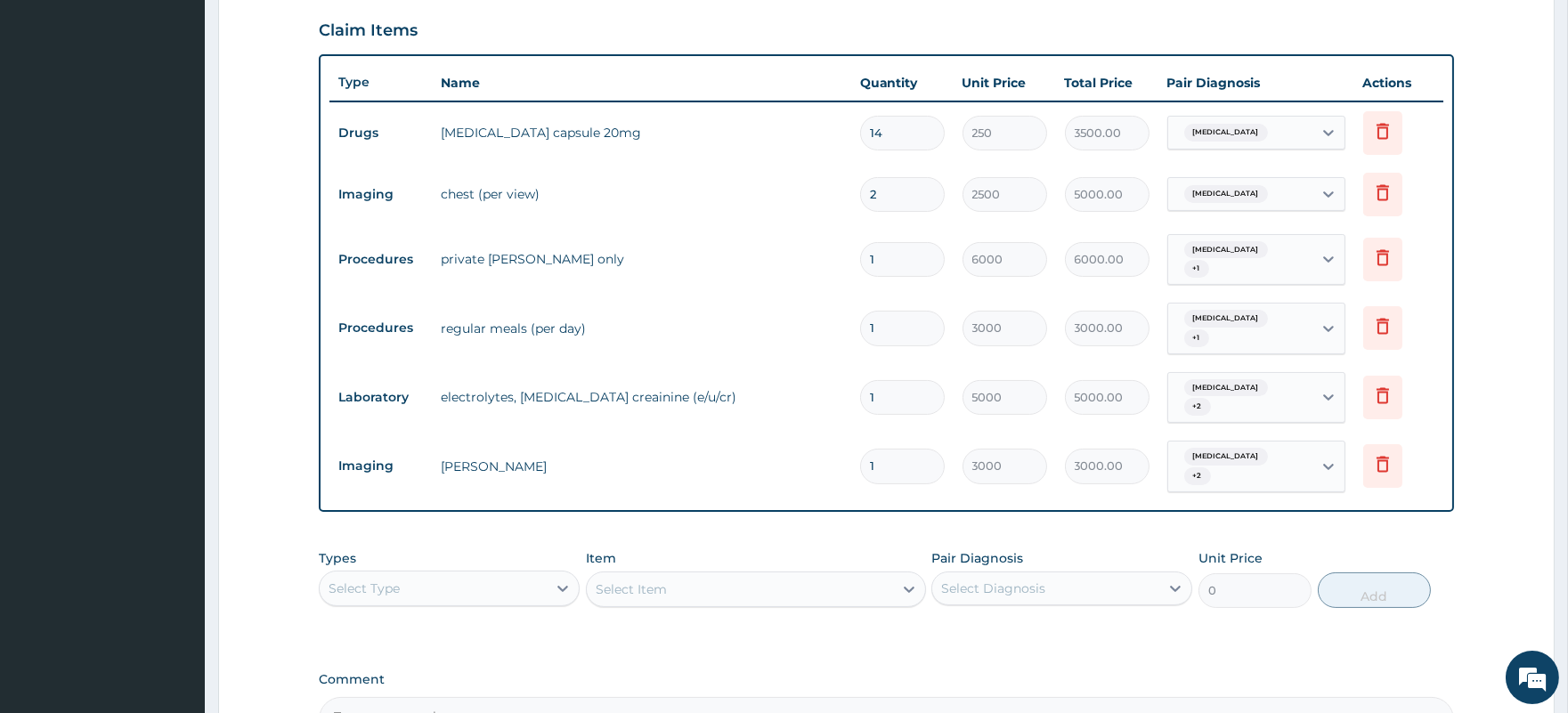
type input "3"
type input "18000.00"
type input "3"
drag, startPoint x: 888, startPoint y: 317, endPoint x: 860, endPoint y: 321, distance: 28.3
click at [860, 321] on input "1" at bounding box center [902, 327] width 84 height 35
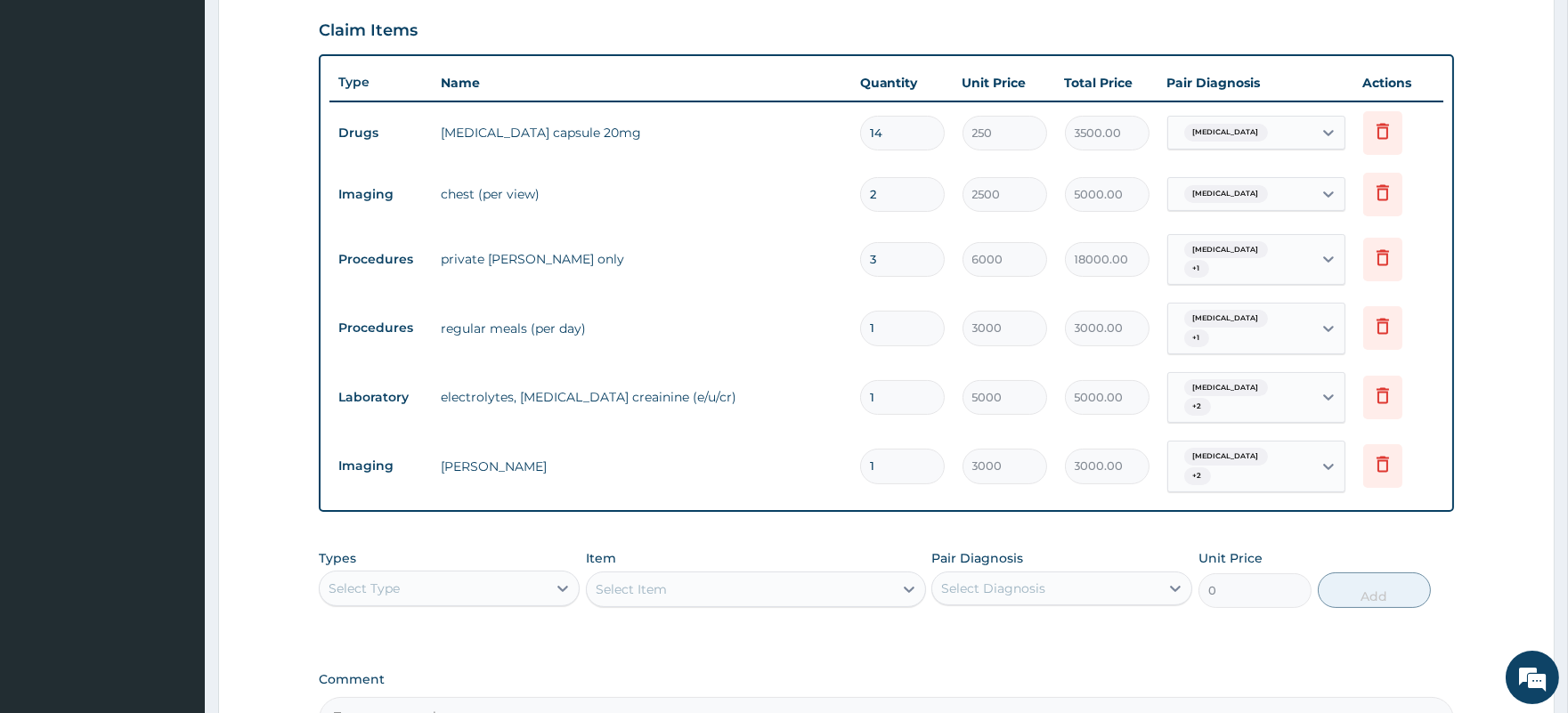
type input "3"
type input "9000.00"
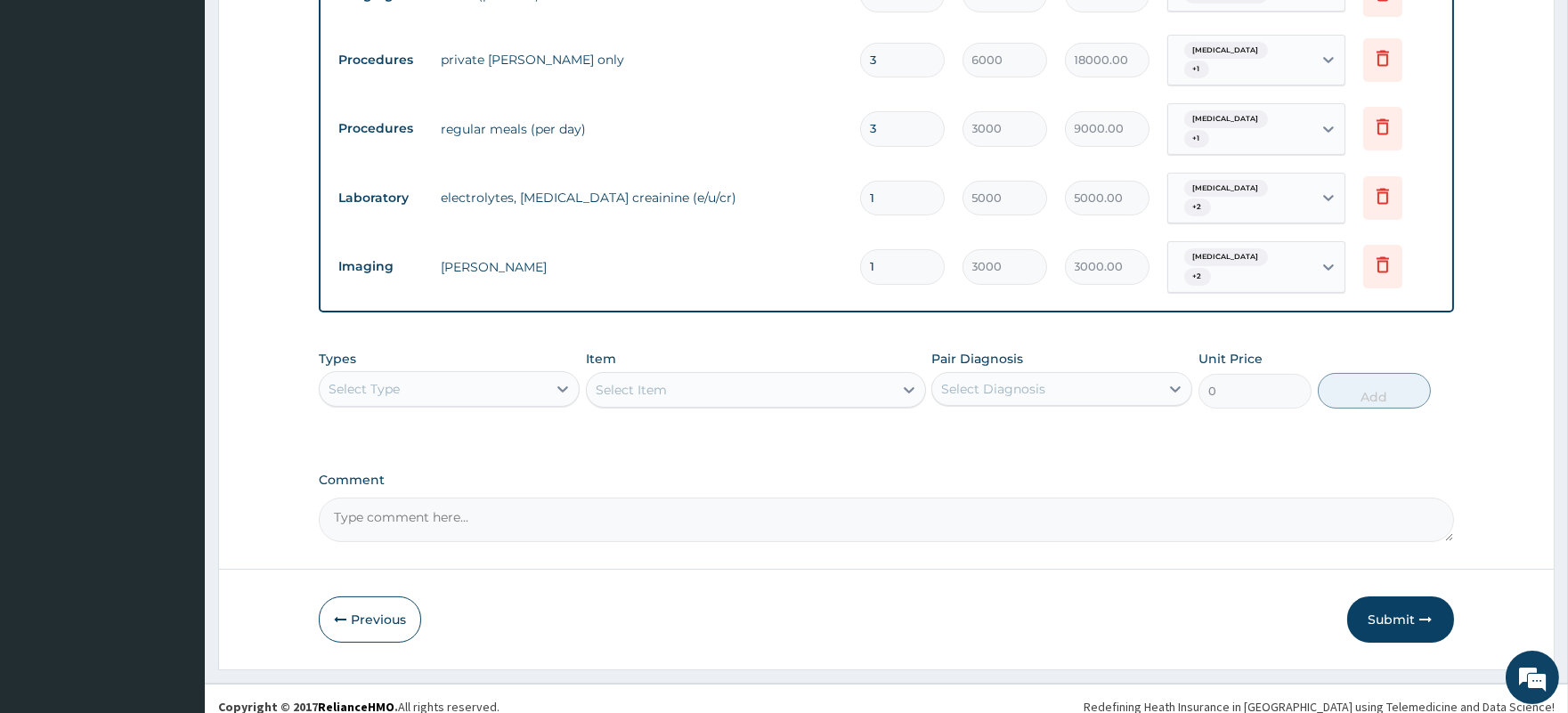
scroll to position [808, 0]
type input "3"
click at [468, 374] on div "Select Type" at bounding box center [433, 388] width 227 height 28
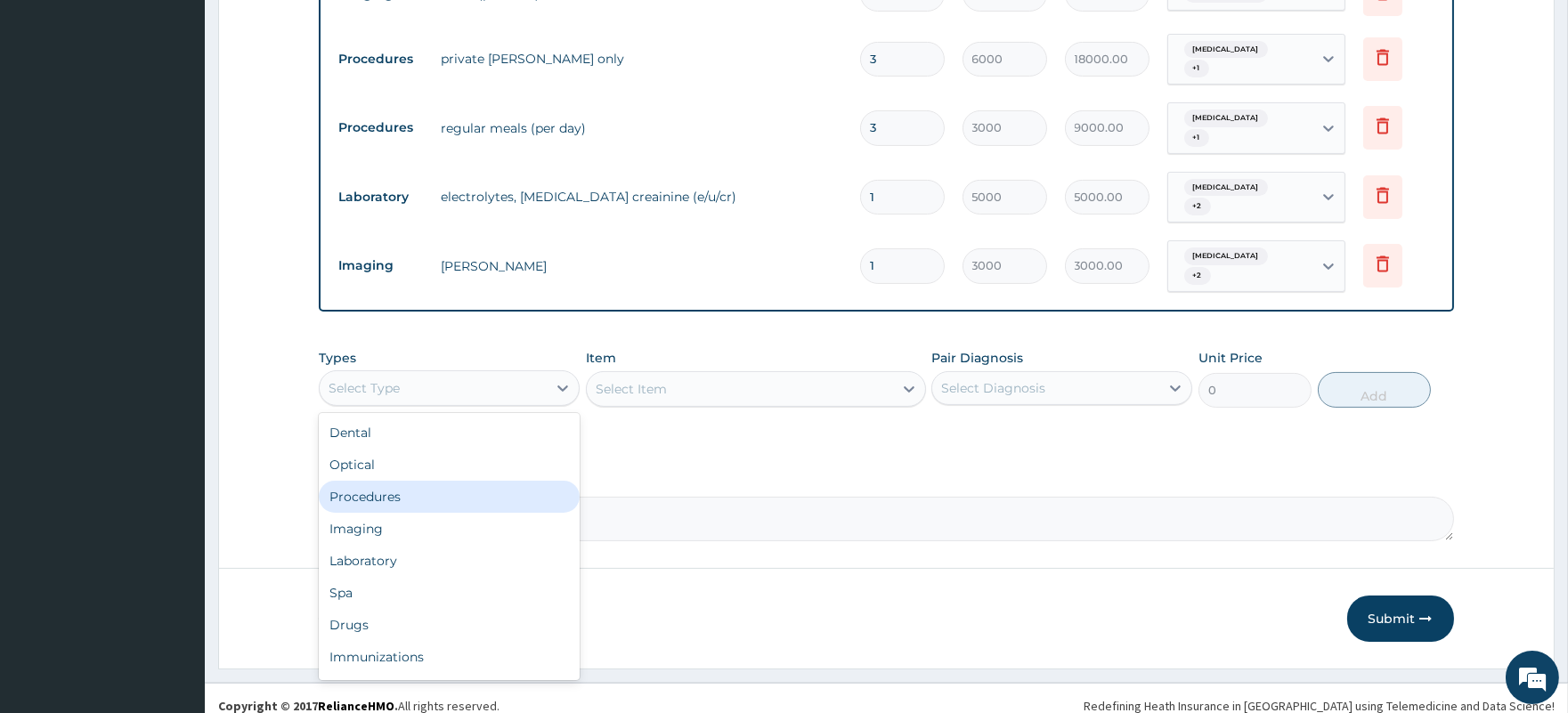
click at [403, 482] on div "Procedures" at bounding box center [449, 496] width 261 height 32
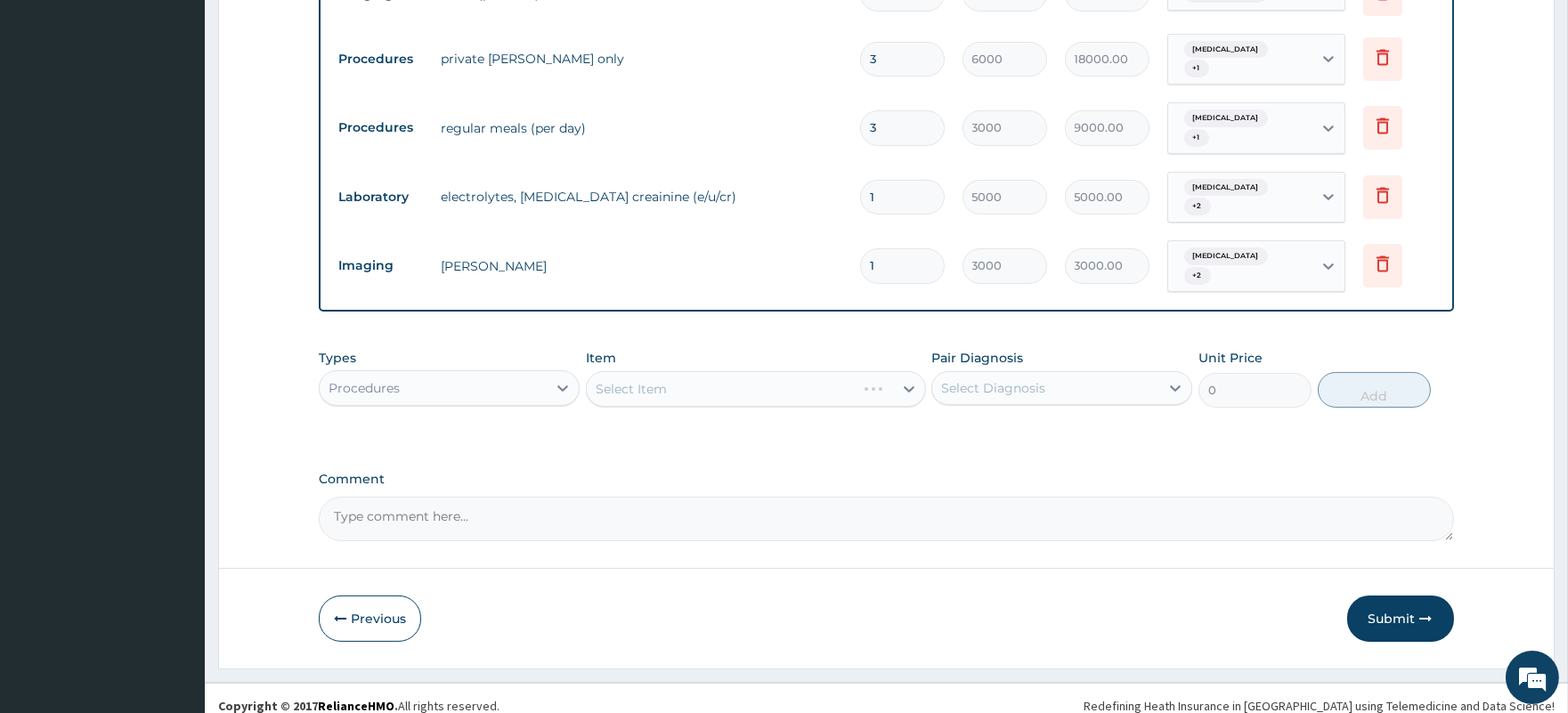
click at [1019, 379] on div "Select Diagnosis" at bounding box center [992, 388] width 104 height 18
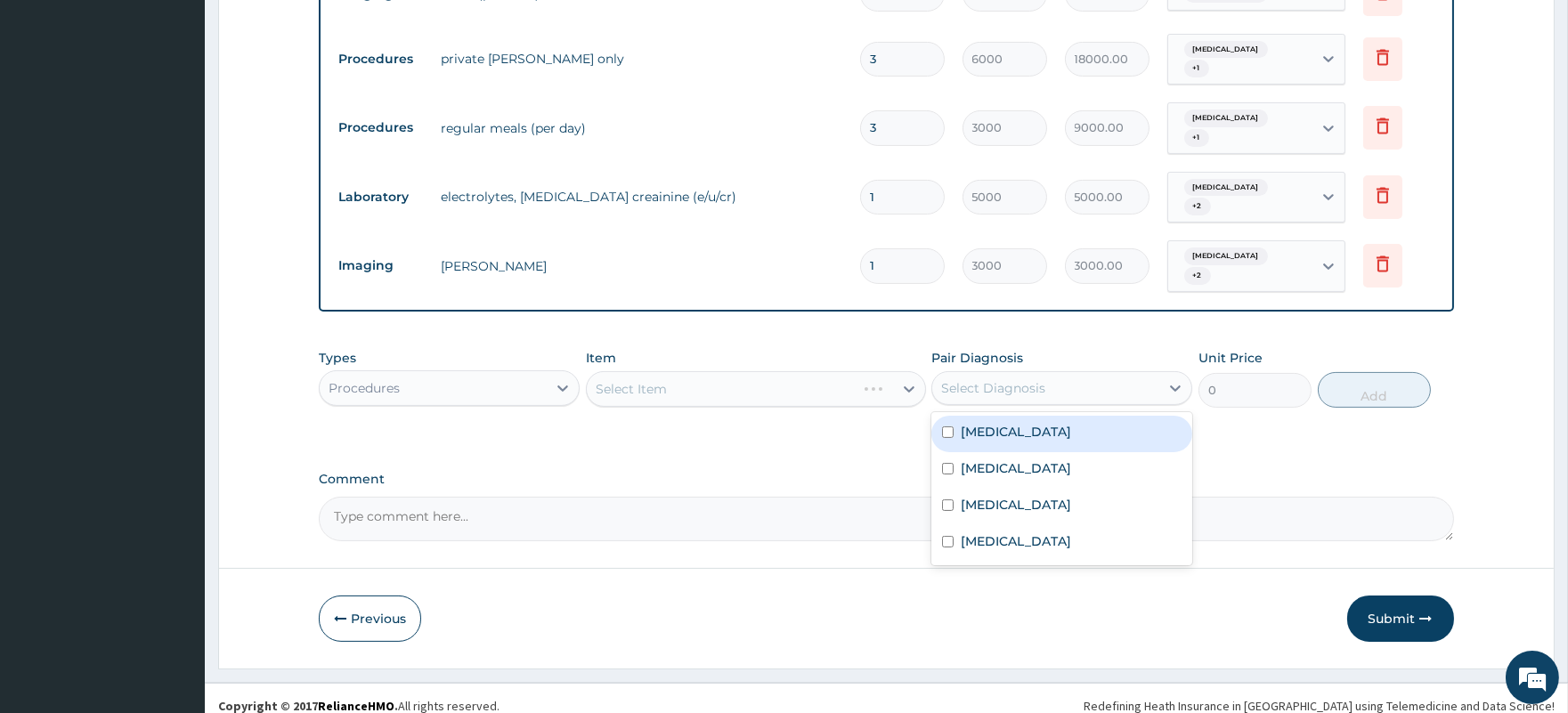
click at [1020, 420] on div "Gastritis" at bounding box center [1061, 434] width 261 height 36
checkbox input "true"
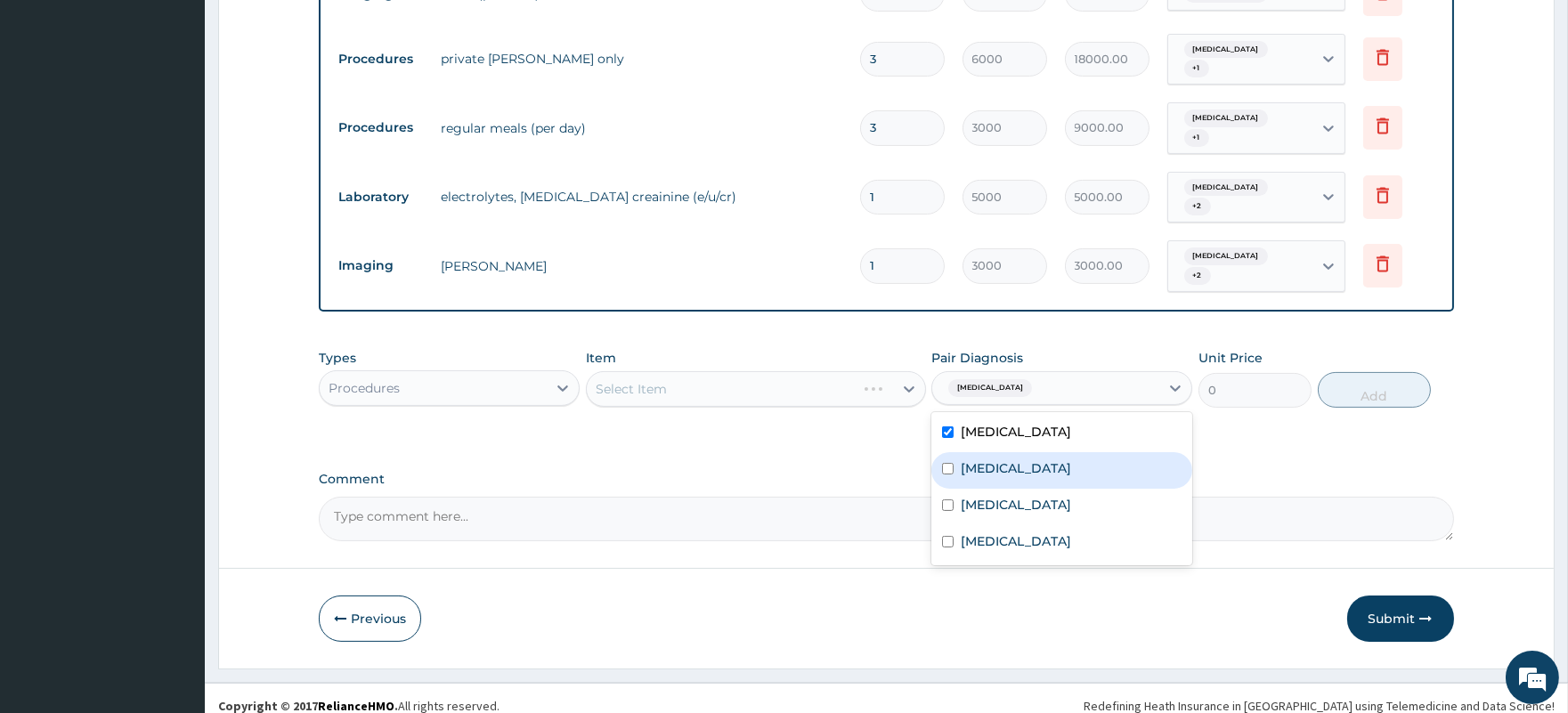
click at [1034, 460] on label "Acute chest syndrome" at bounding box center [1016, 468] width 110 height 18
checkbox input "true"
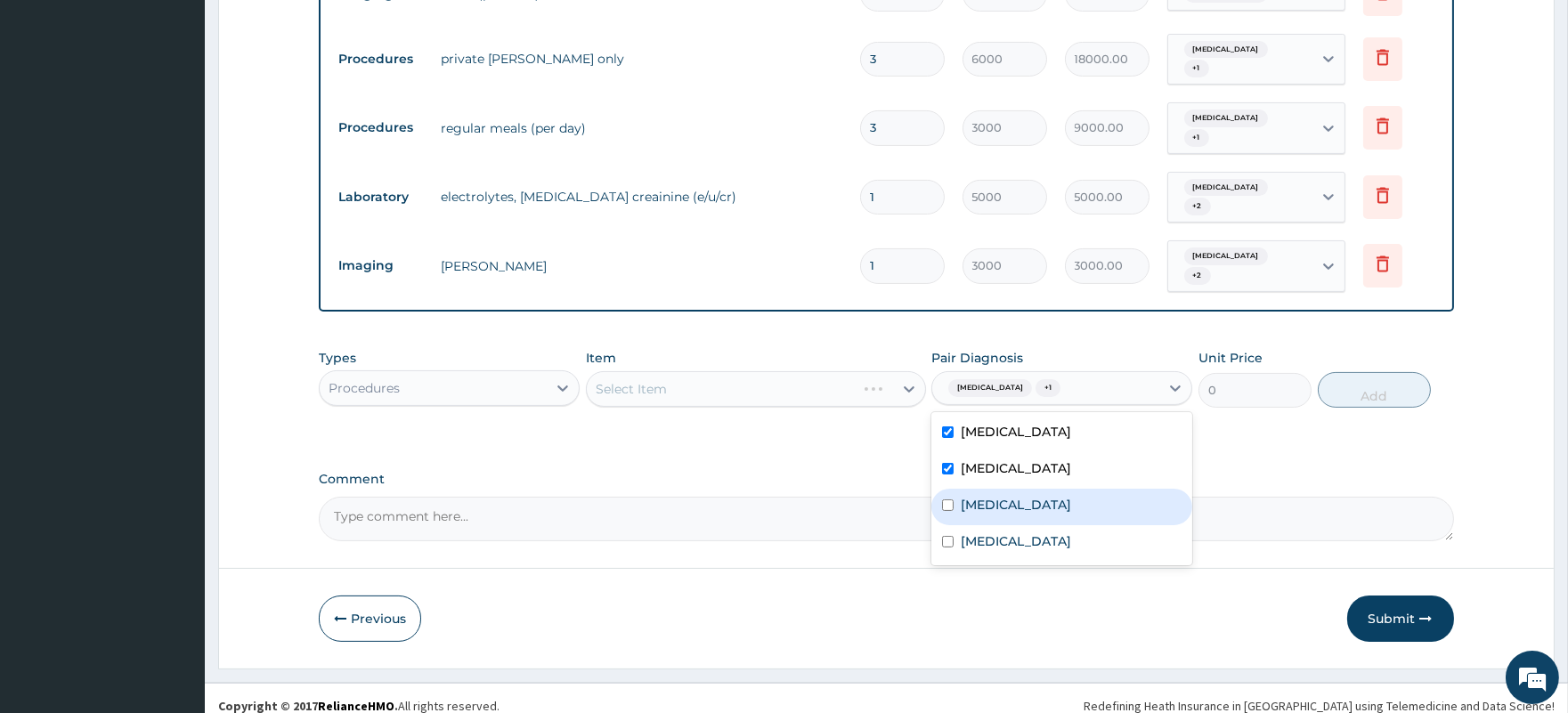
click at [1022, 489] on div "Sepsis" at bounding box center [1061, 506] width 261 height 36
checkbox input "true"
click at [1009, 529] on div "Lipoma" at bounding box center [1061, 543] width 261 height 36
checkbox input "true"
click at [731, 375] on div "Select Item" at bounding box center [740, 389] width 306 height 28
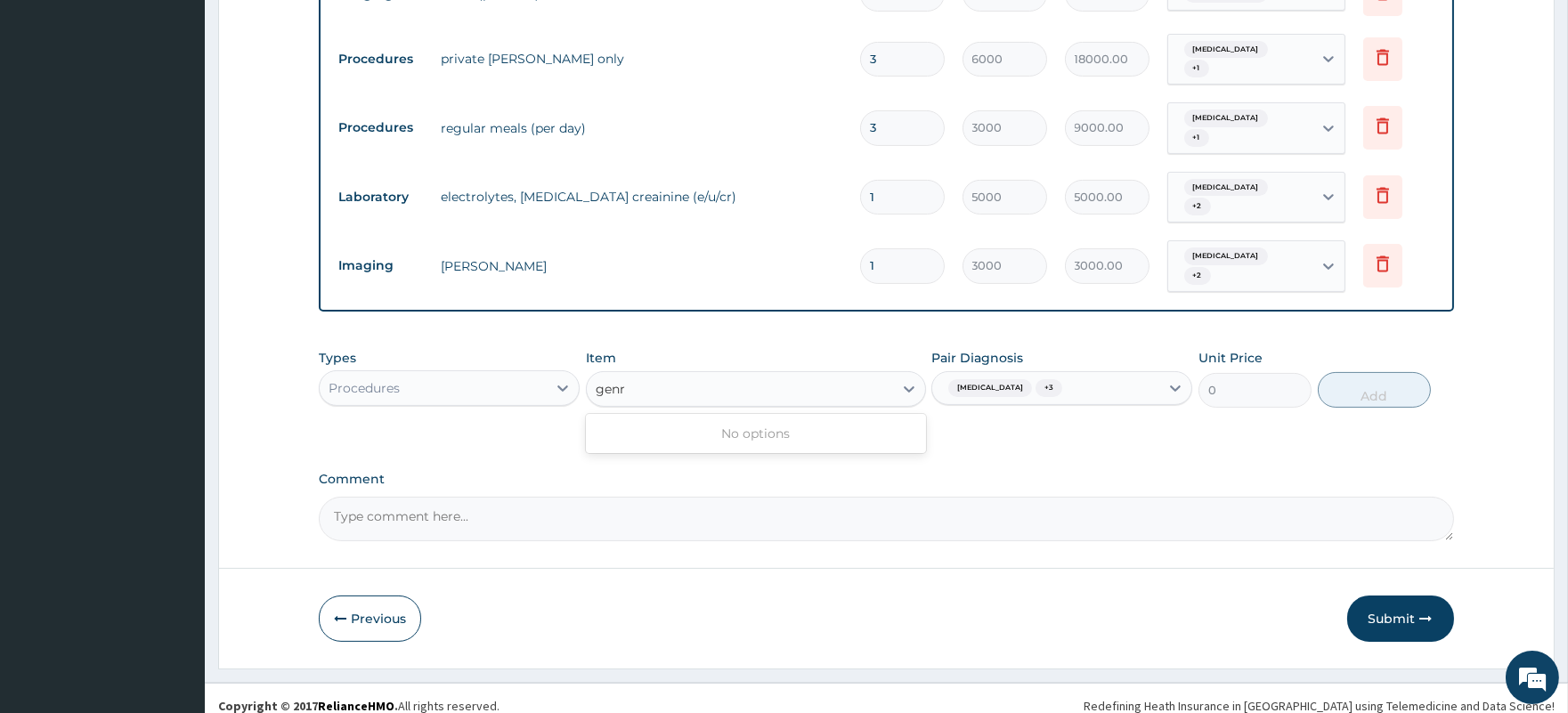
type input "gen"
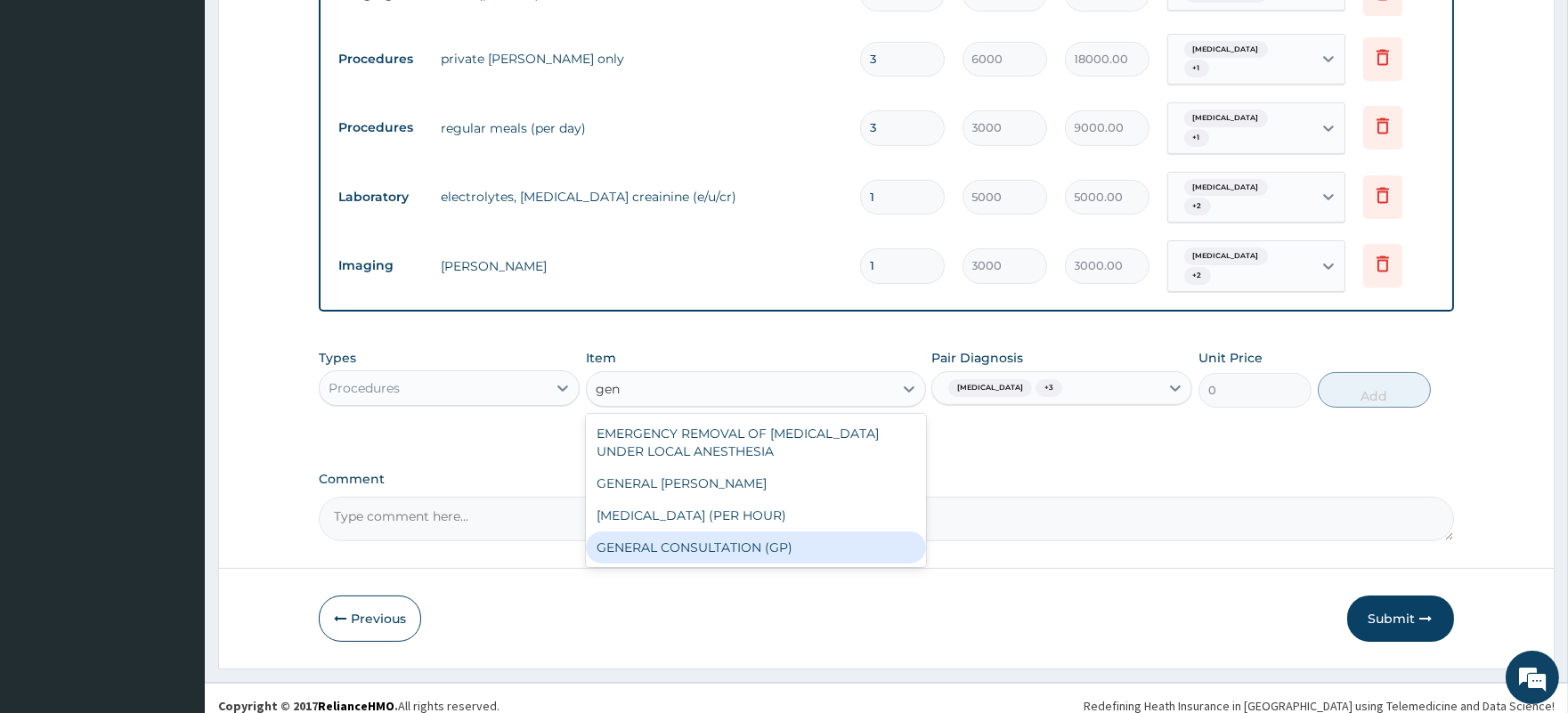
click at [679, 532] on div "GENERAL CONSULTATION (GP)" at bounding box center [756, 548] width 340 height 32
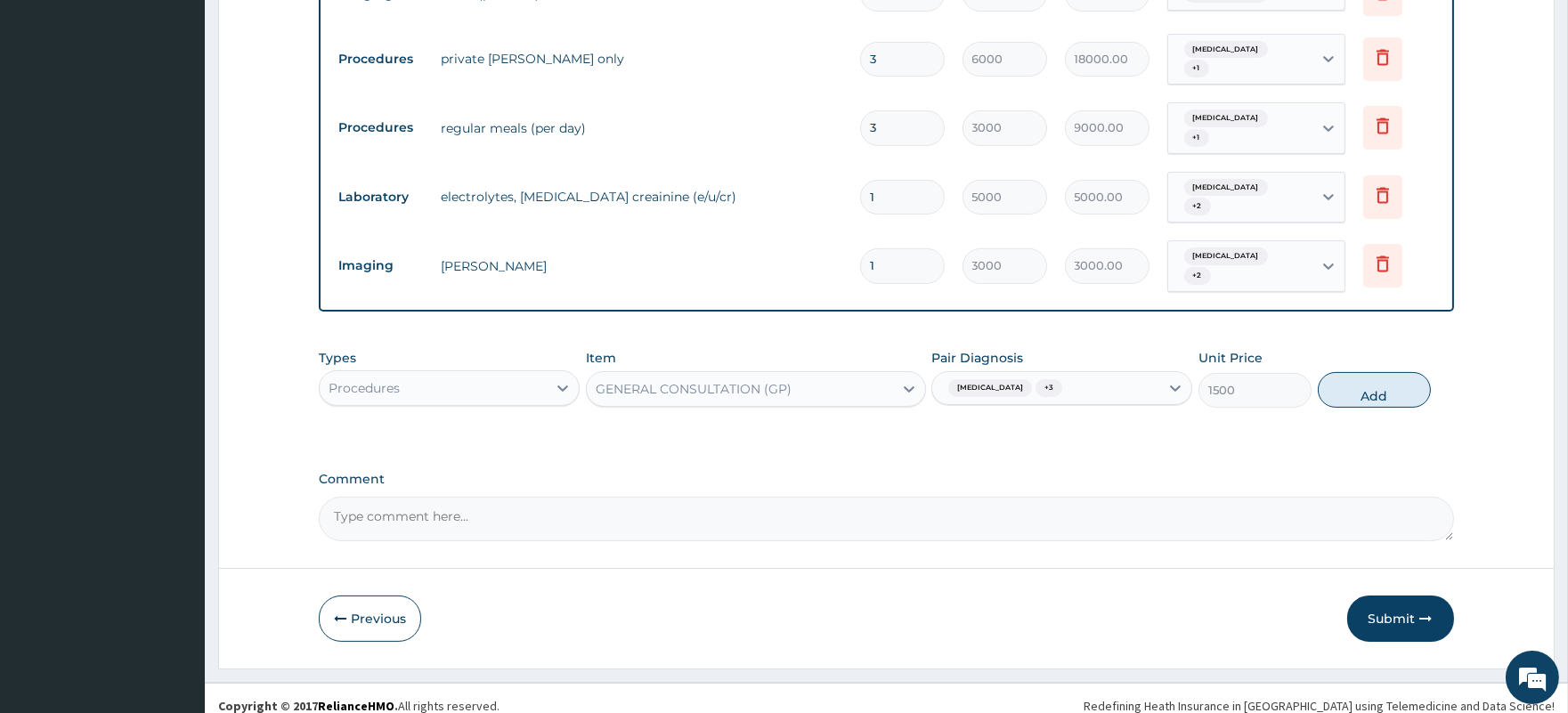
click at [1367, 372] on button "Add" at bounding box center [1374, 390] width 113 height 36
type input "0"
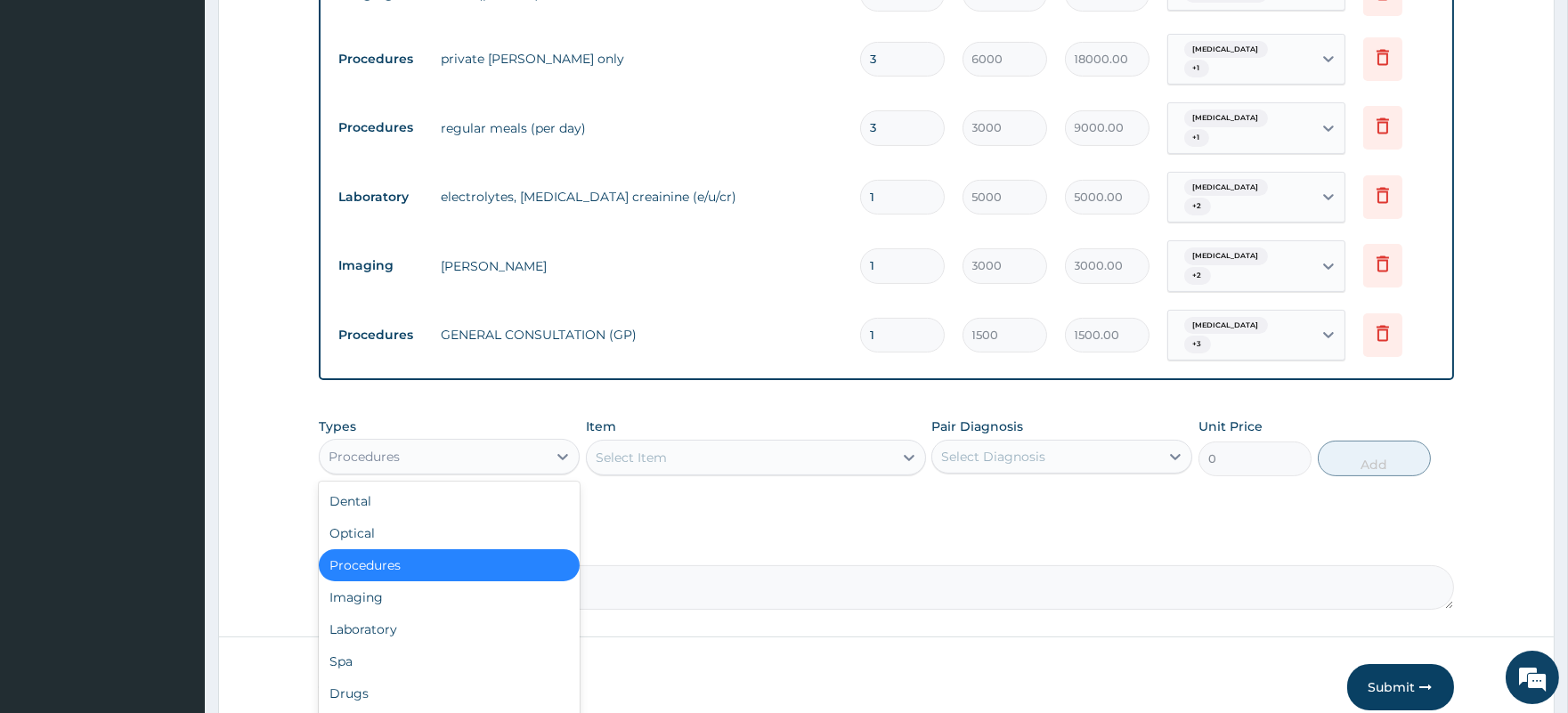
click at [456, 442] on div "Procedures" at bounding box center [433, 456] width 227 height 28
click at [429, 613] on div "Laboratory" at bounding box center [449, 629] width 261 height 32
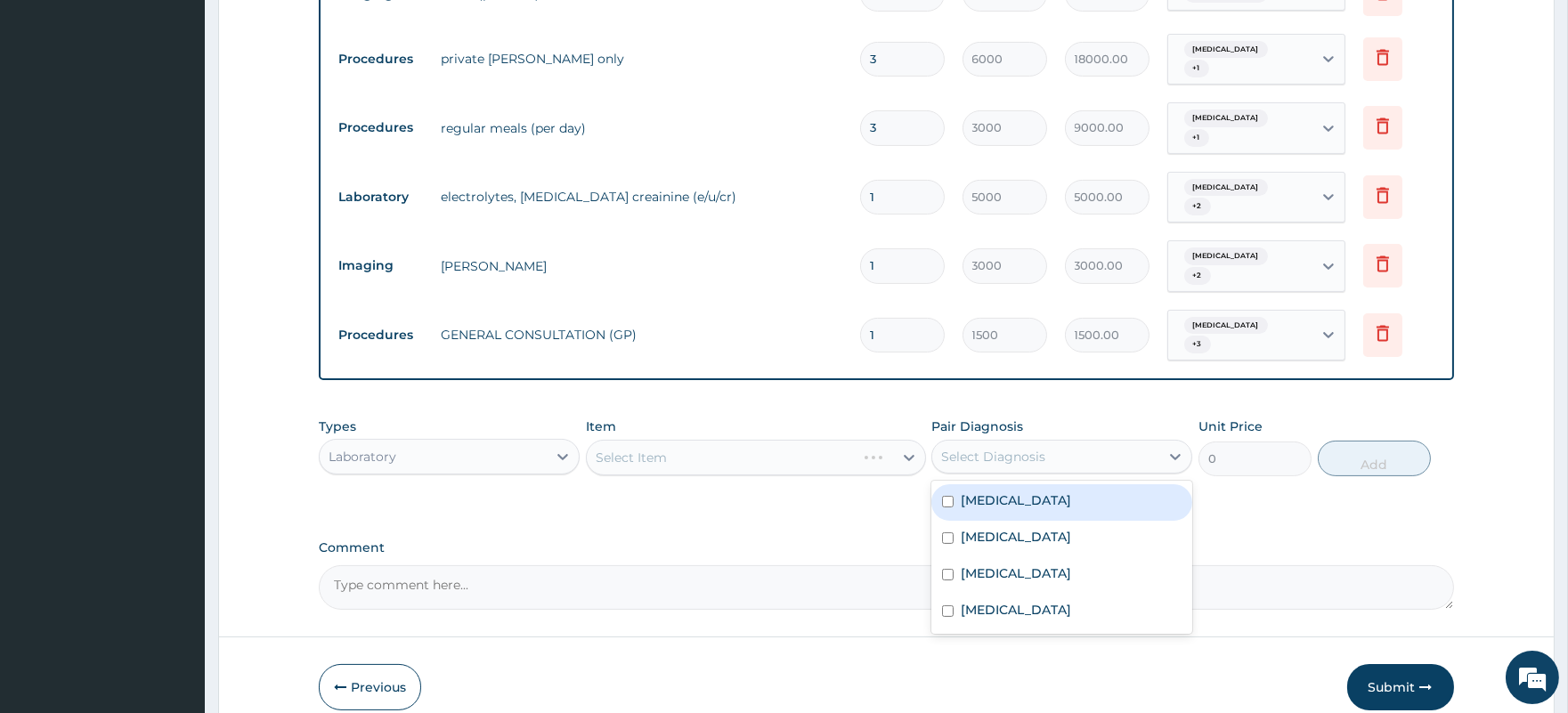
click at [1089, 442] on div "Select Diagnosis" at bounding box center [1045, 456] width 227 height 28
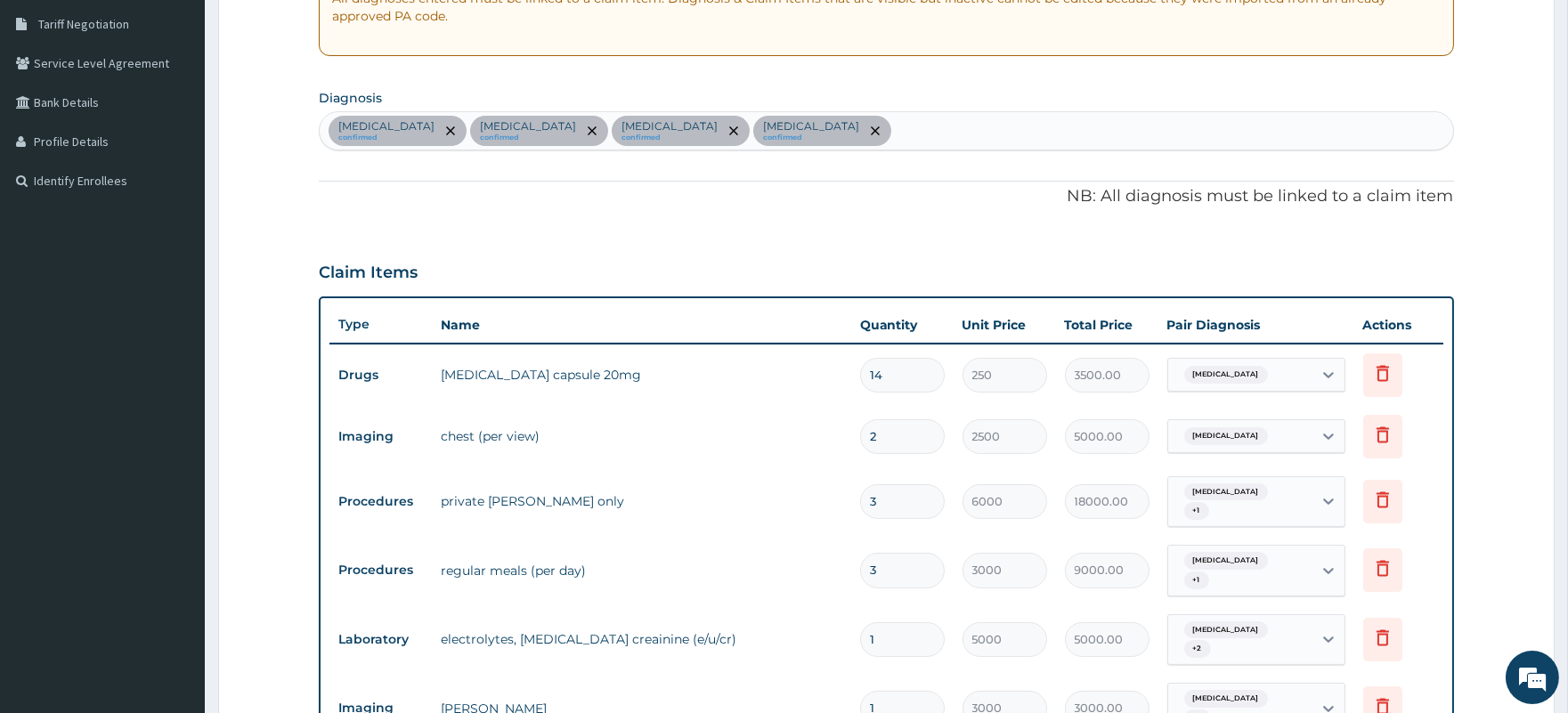
scroll to position [117, 0]
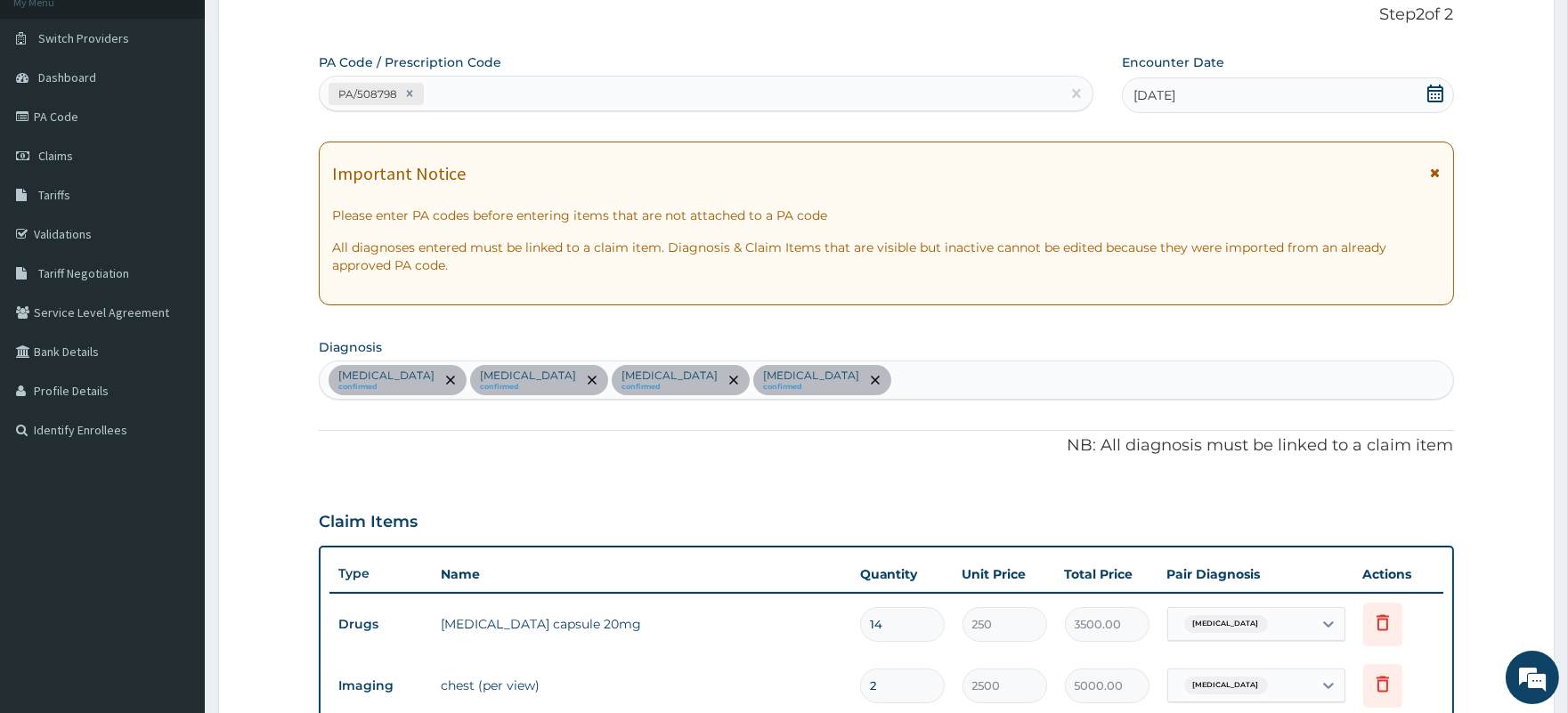
click at [881, 386] on div "Gastritis confirmed Acute chest syndrome confirmed Sepsis confirmed Lipoma conf…" at bounding box center [886, 380] width 1133 height 37
type input "Other severe complicated"
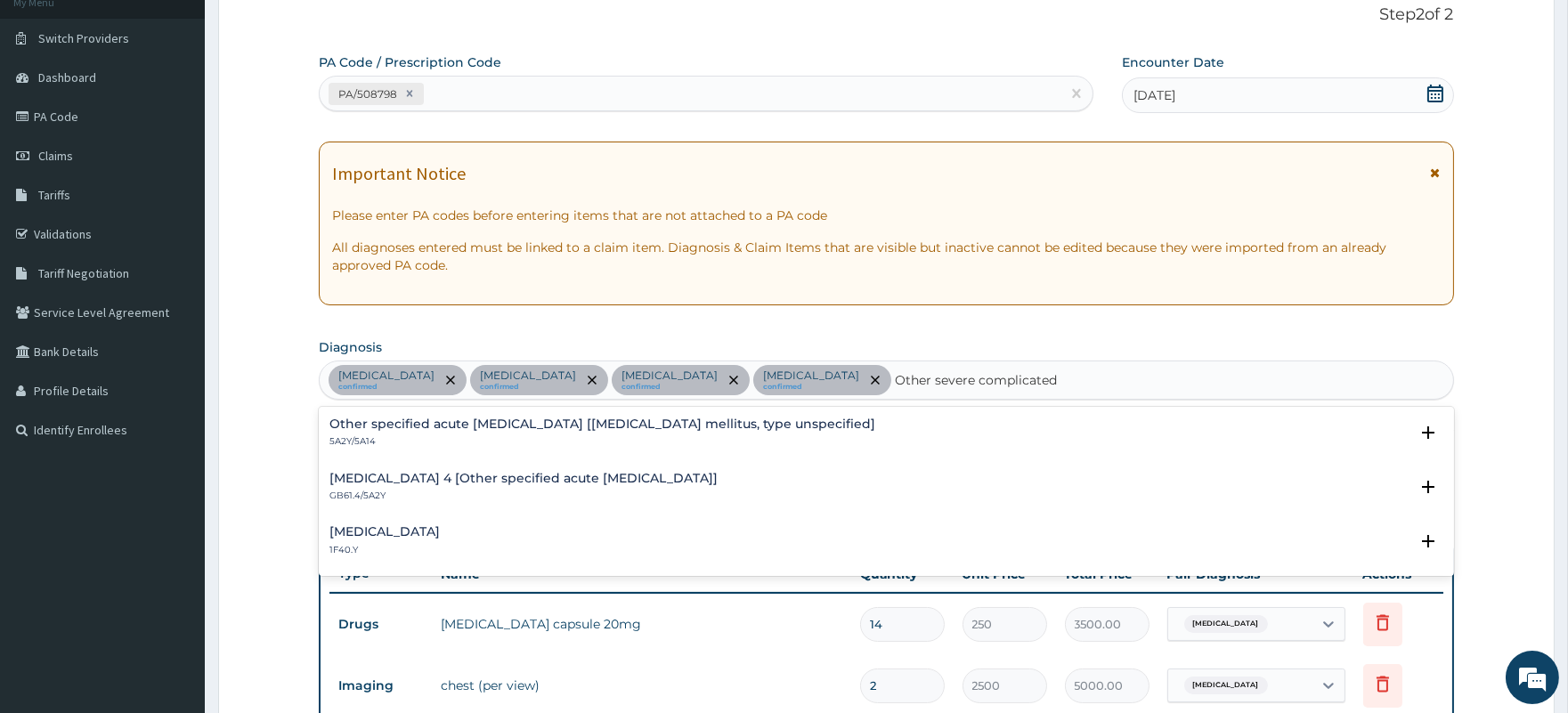
click at [440, 525] on h4 "Other severe and complicated Plasmodium falciparum malaria" at bounding box center [384, 532] width 110 height 13
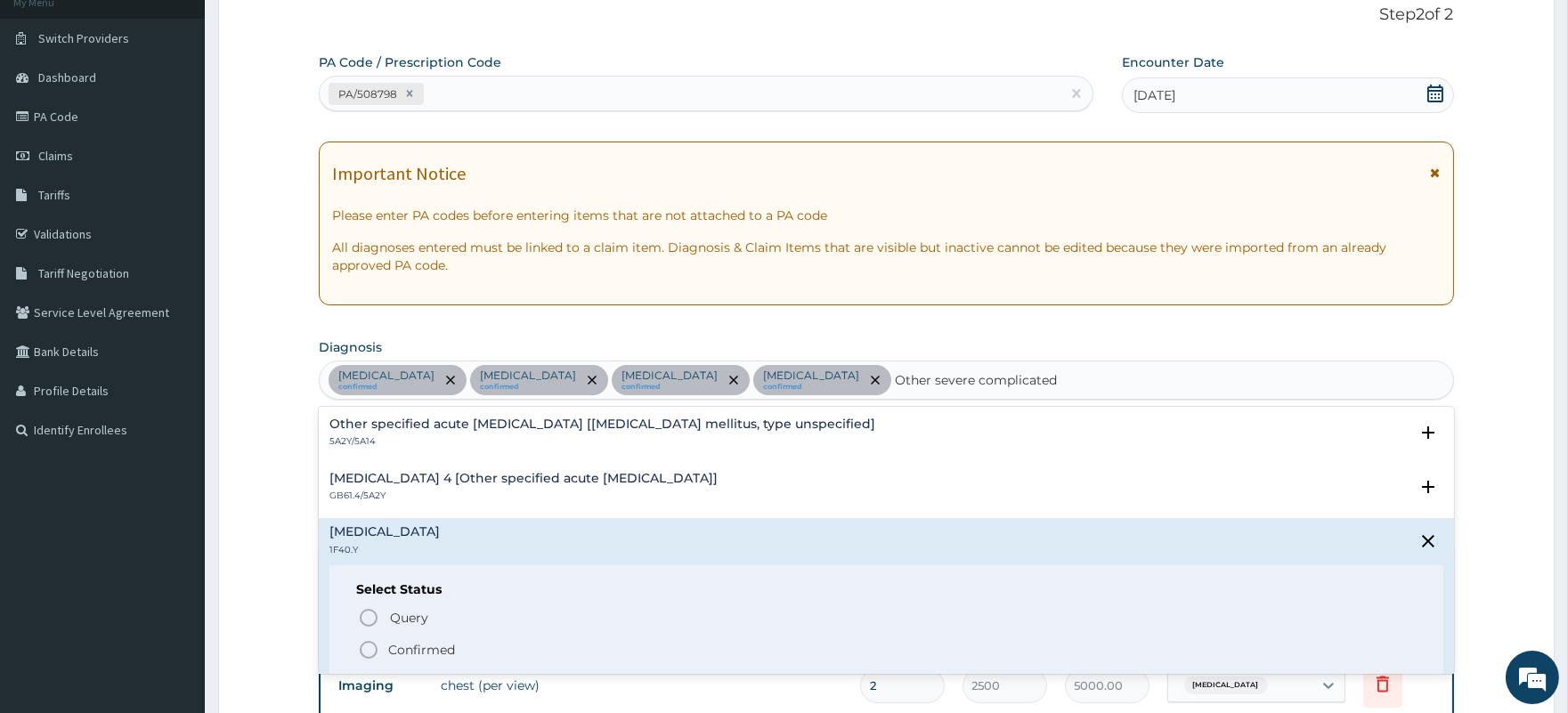
click at [442, 647] on p "Confirmed" at bounding box center [421, 649] width 66 height 18
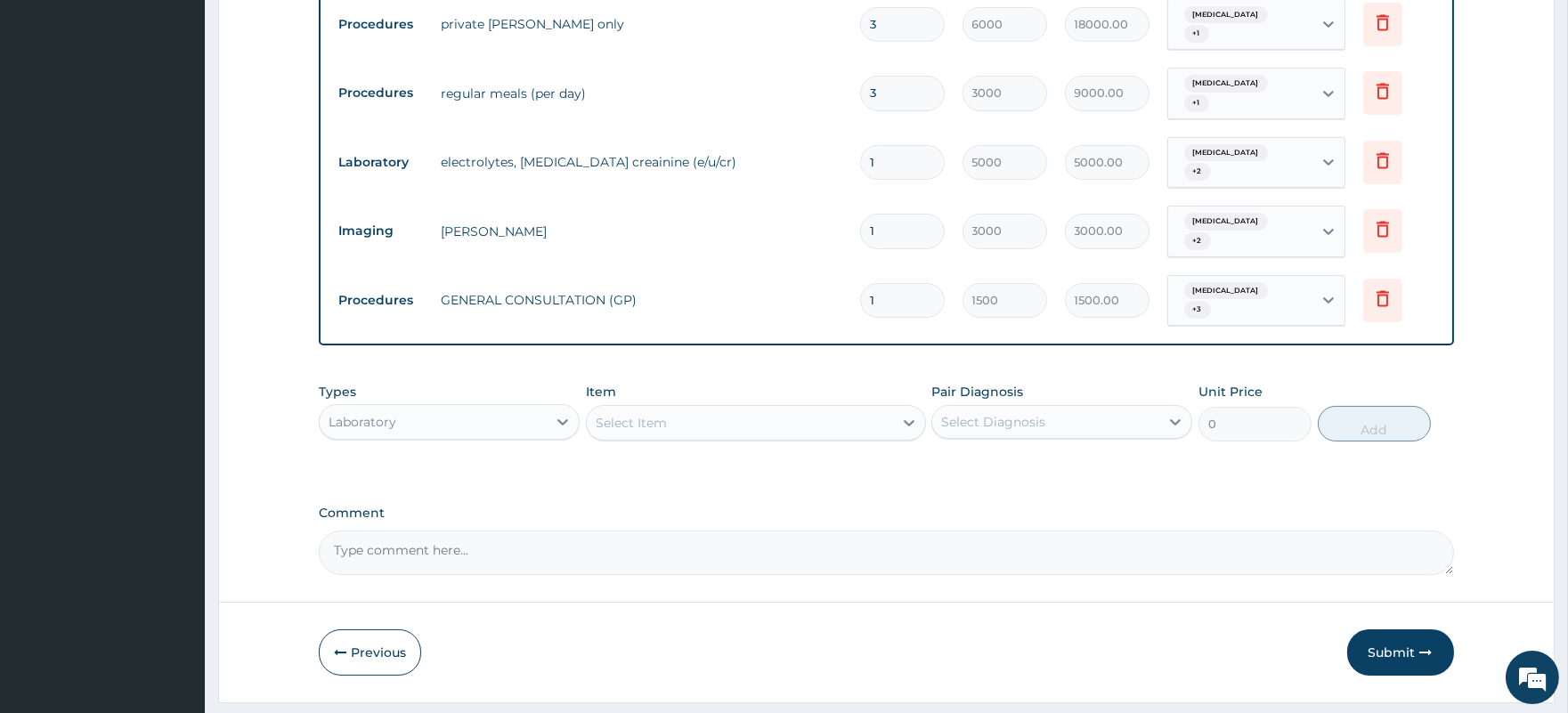
scroll to position [870, 0]
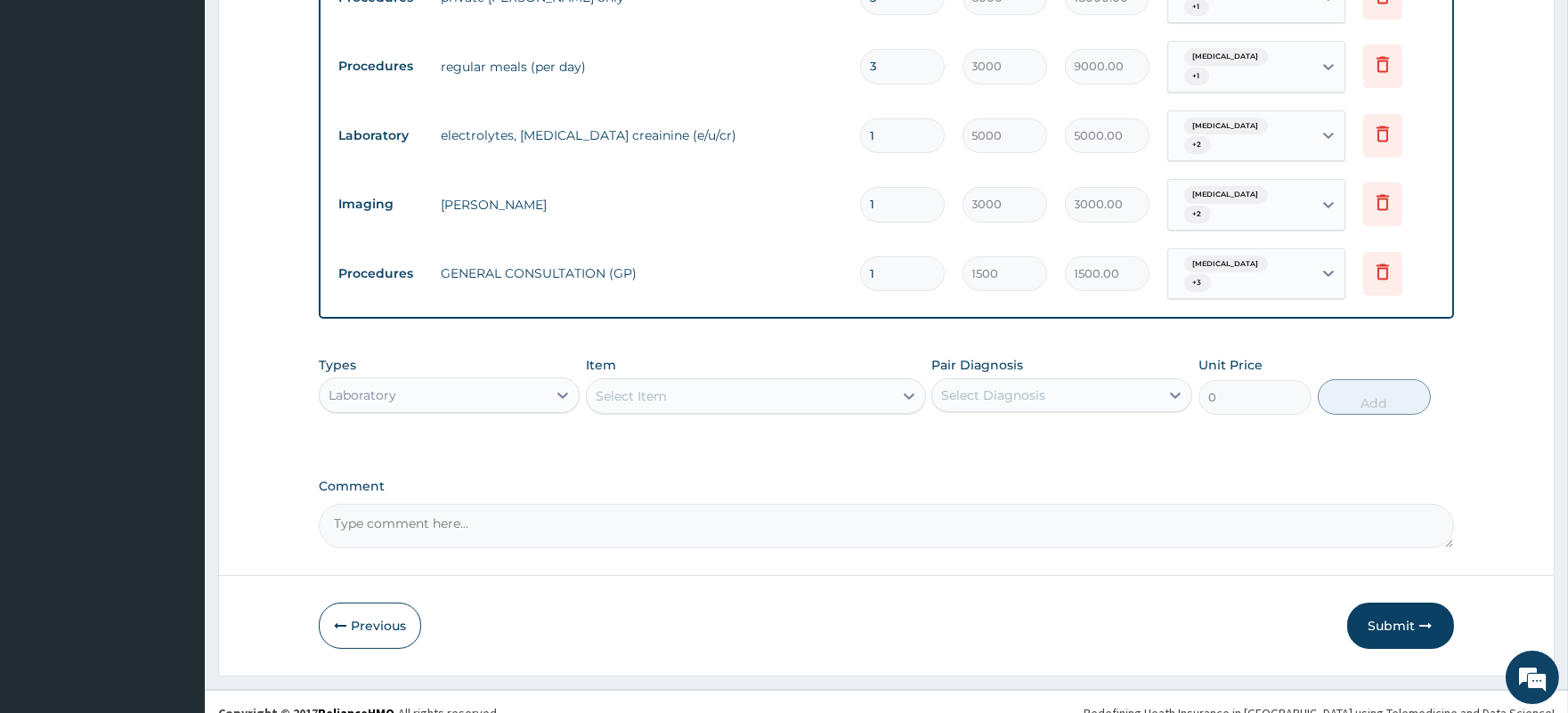
click at [760, 382] on div "Select Item" at bounding box center [740, 396] width 306 height 28
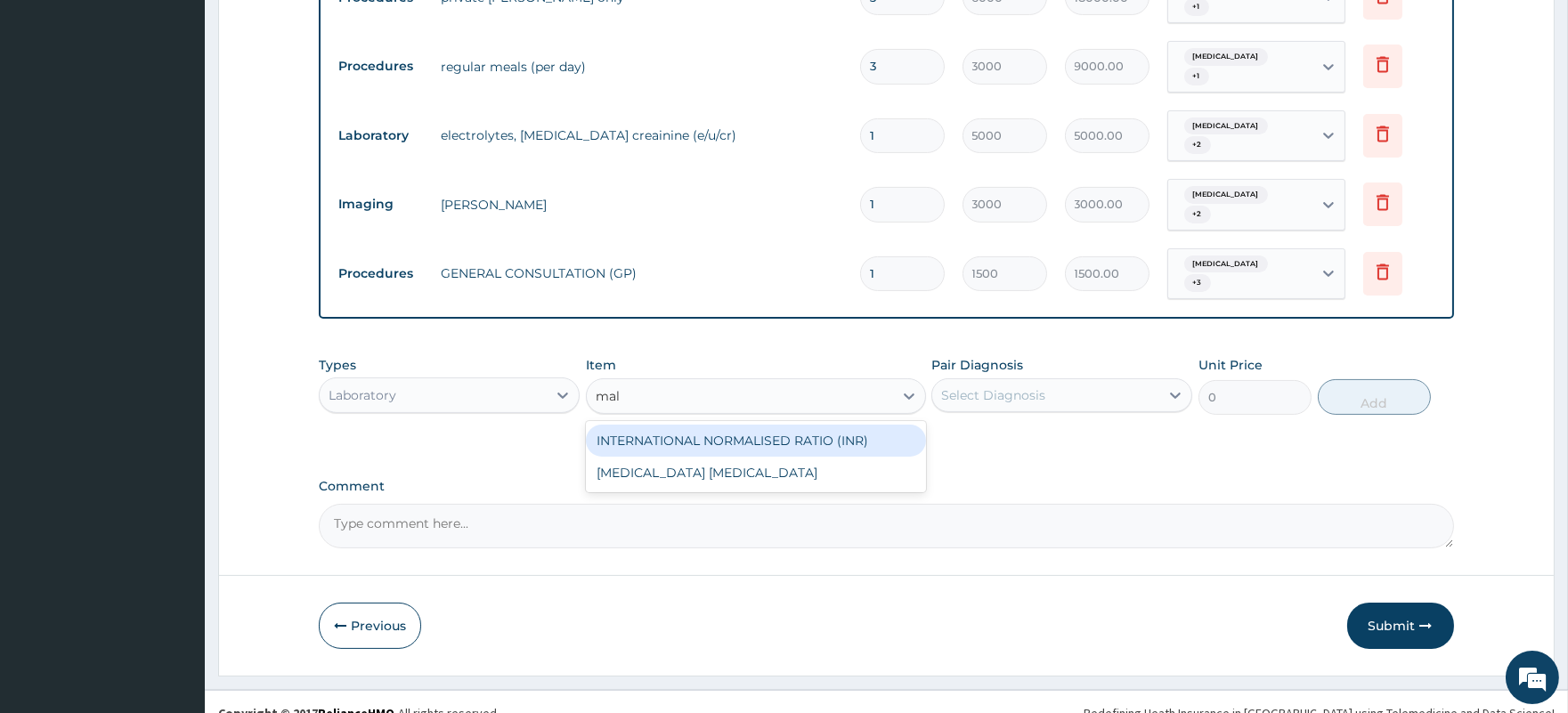
type input "mala"
click at [768, 424] on div "MALARIA PARASITE" at bounding box center [756, 440] width 340 height 32
type input "800"
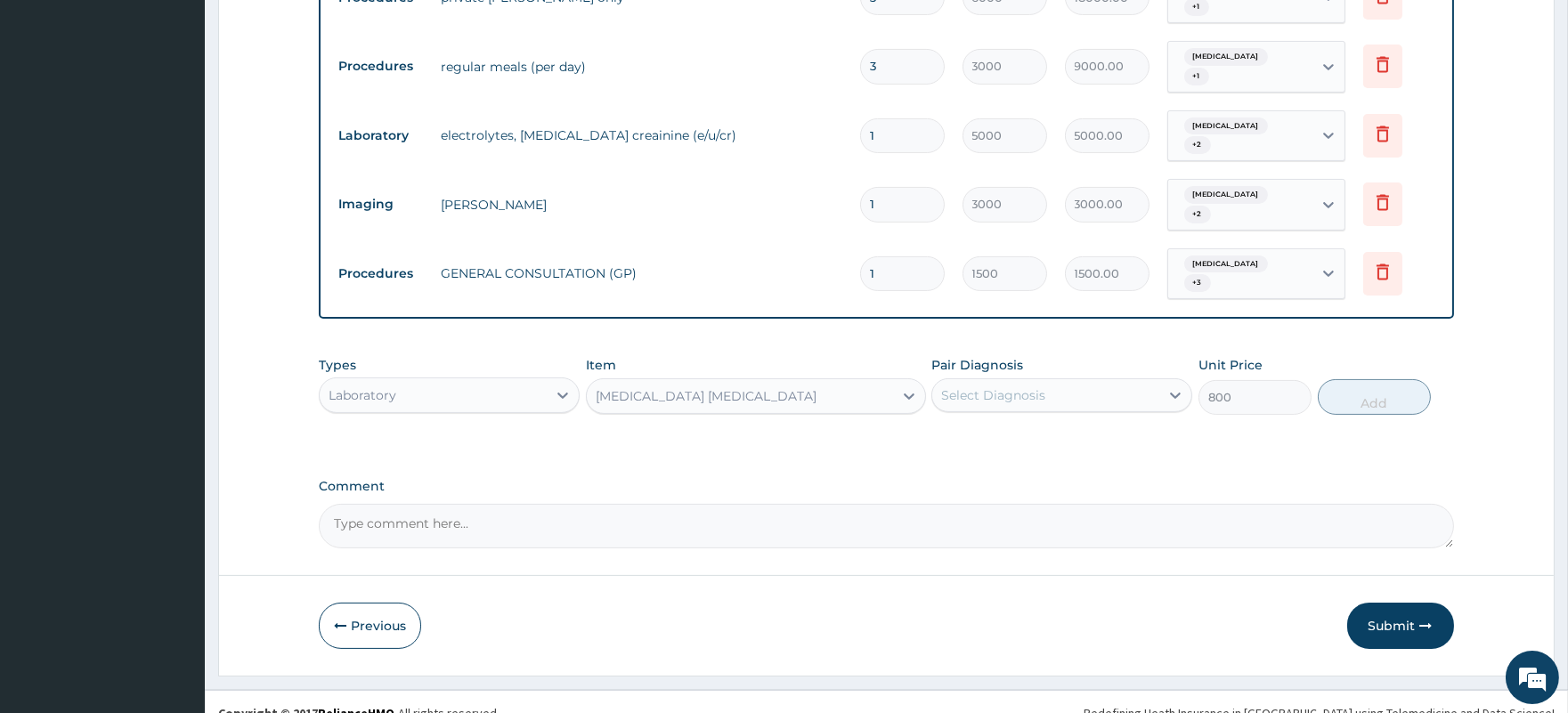
click at [974, 386] on div "Select Diagnosis" at bounding box center [992, 394] width 104 height 18
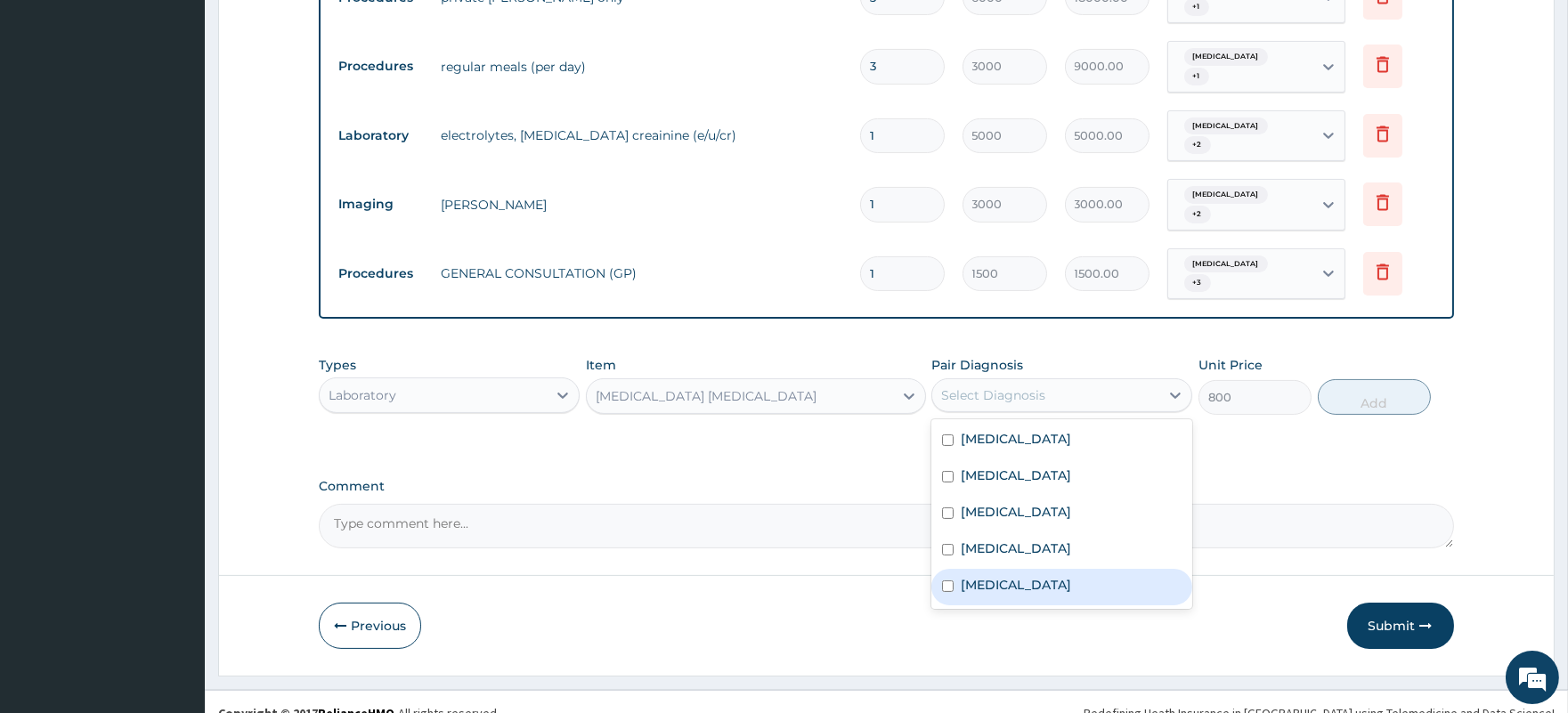
click at [994, 576] on label "Other severe and complicated Plasmodium falciparum malaria" at bounding box center [1016, 584] width 110 height 18
checkbox input "true"
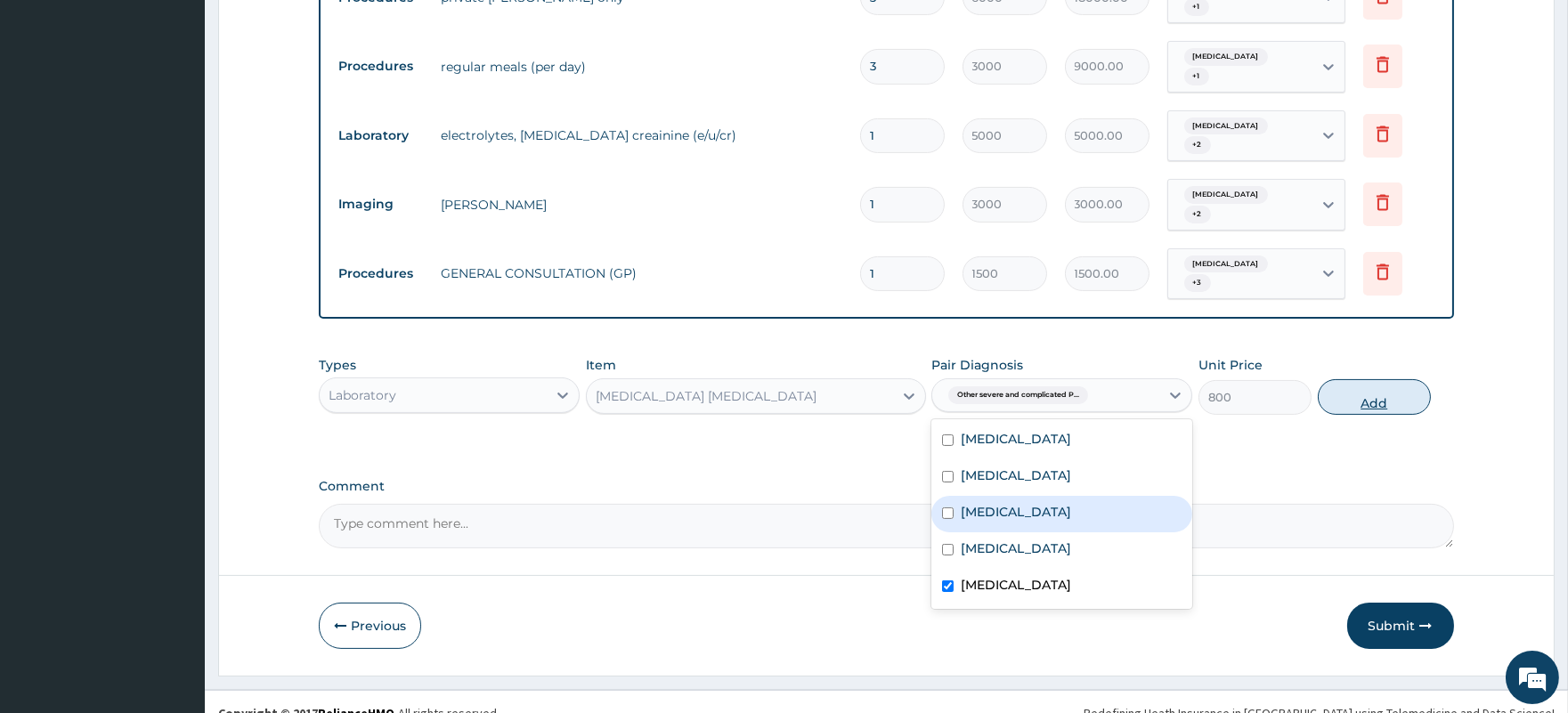
click at [1386, 379] on button "Add" at bounding box center [1374, 397] width 113 height 36
type input "0"
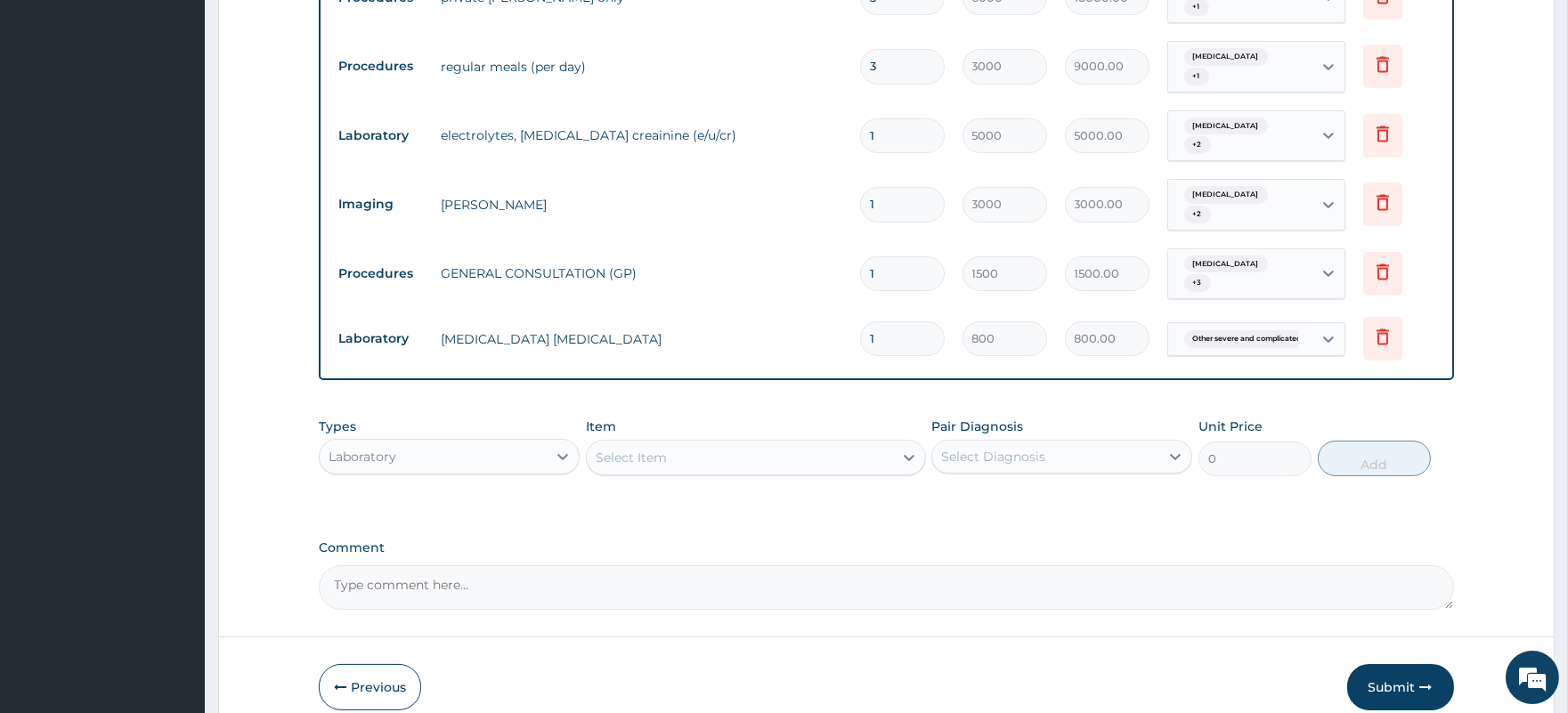
click at [706, 443] on div "Select Item" at bounding box center [740, 457] width 306 height 28
type input "full"
click at [714, 486] on div "FULL BLOOD COUNT" at bounding box center [756, 502] width 340 height 32
type input "1500"
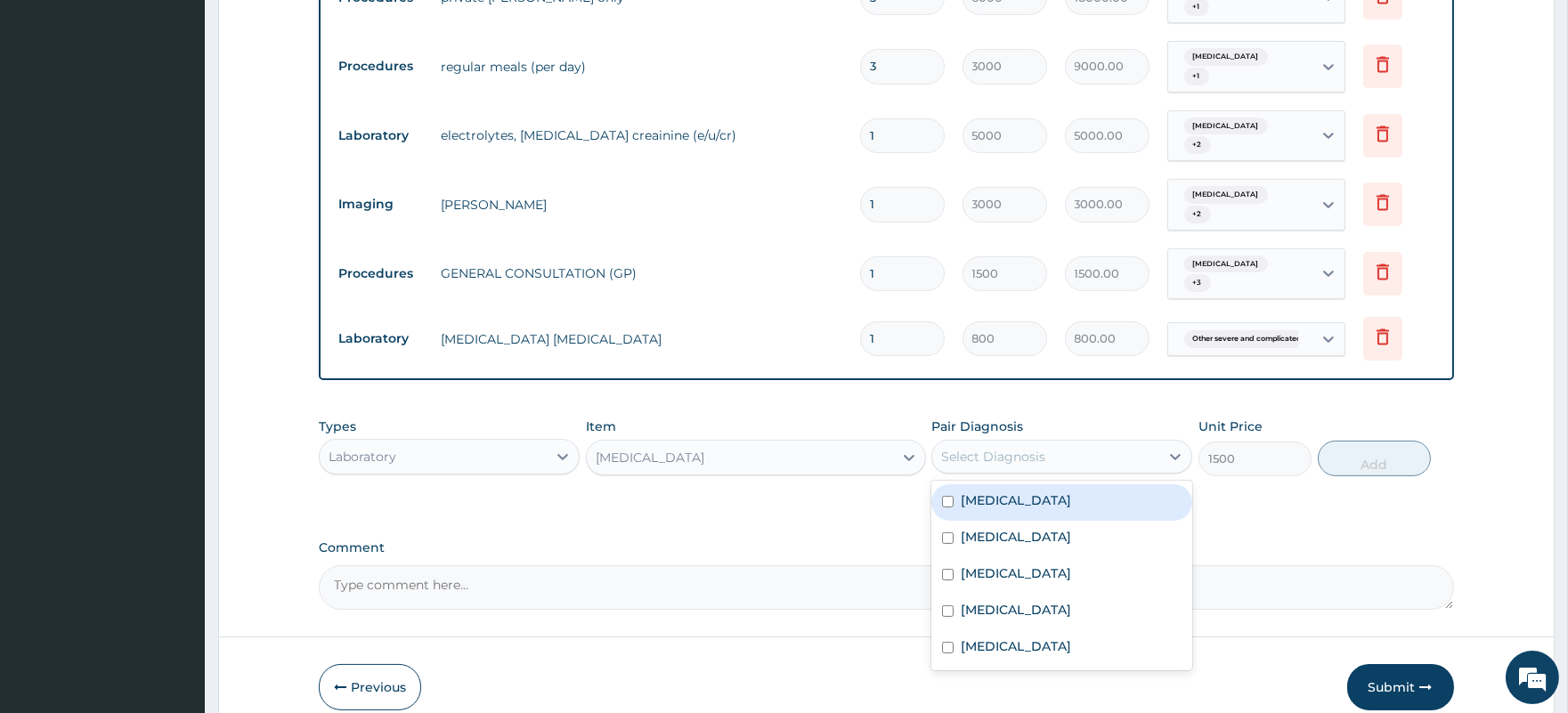
click at [990, 448] on div "Select Diagnosis" at bounding box center [992, 456] width 104 height 18
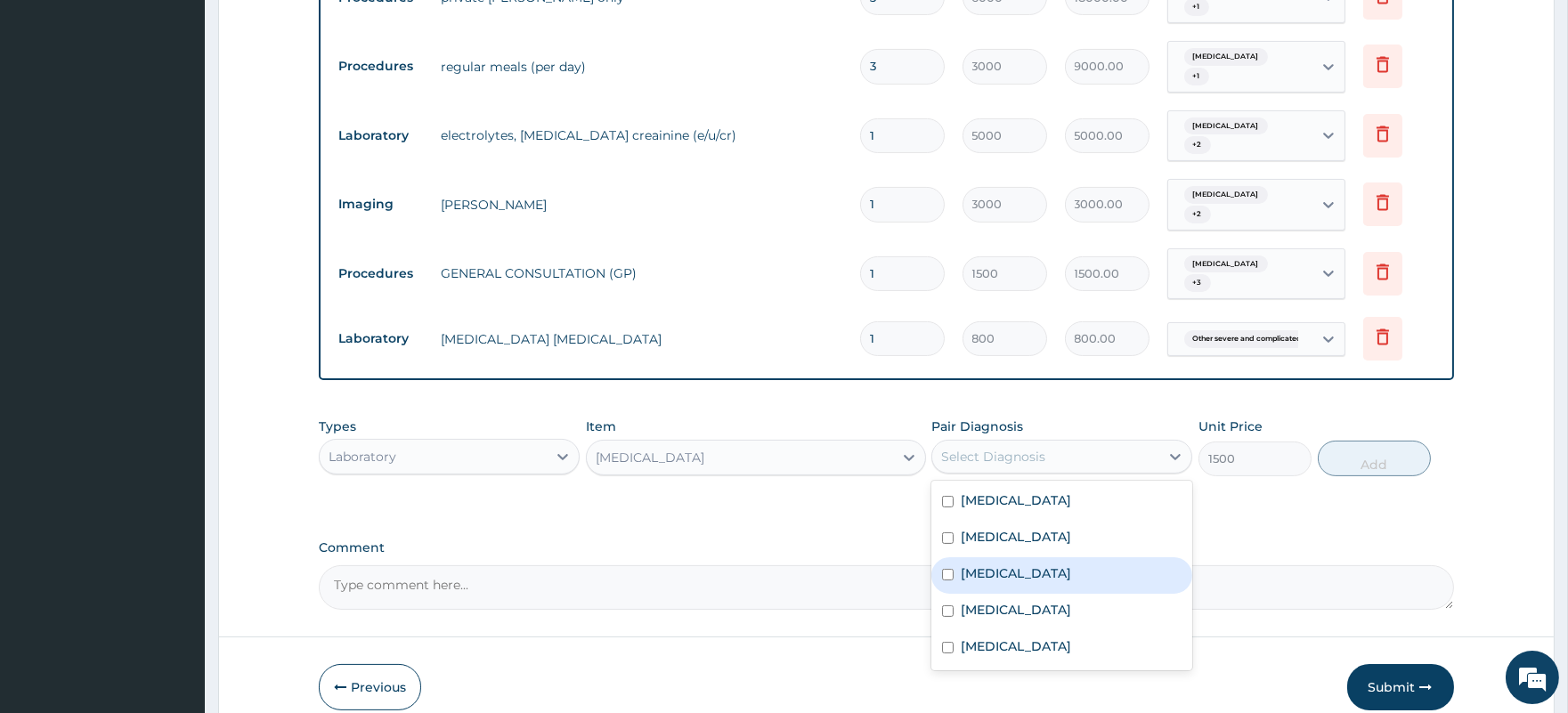
click at [989, 564] on label "Sepsis" at bounding box center [1016, 573] width 110 height 18
checkbox input "true"
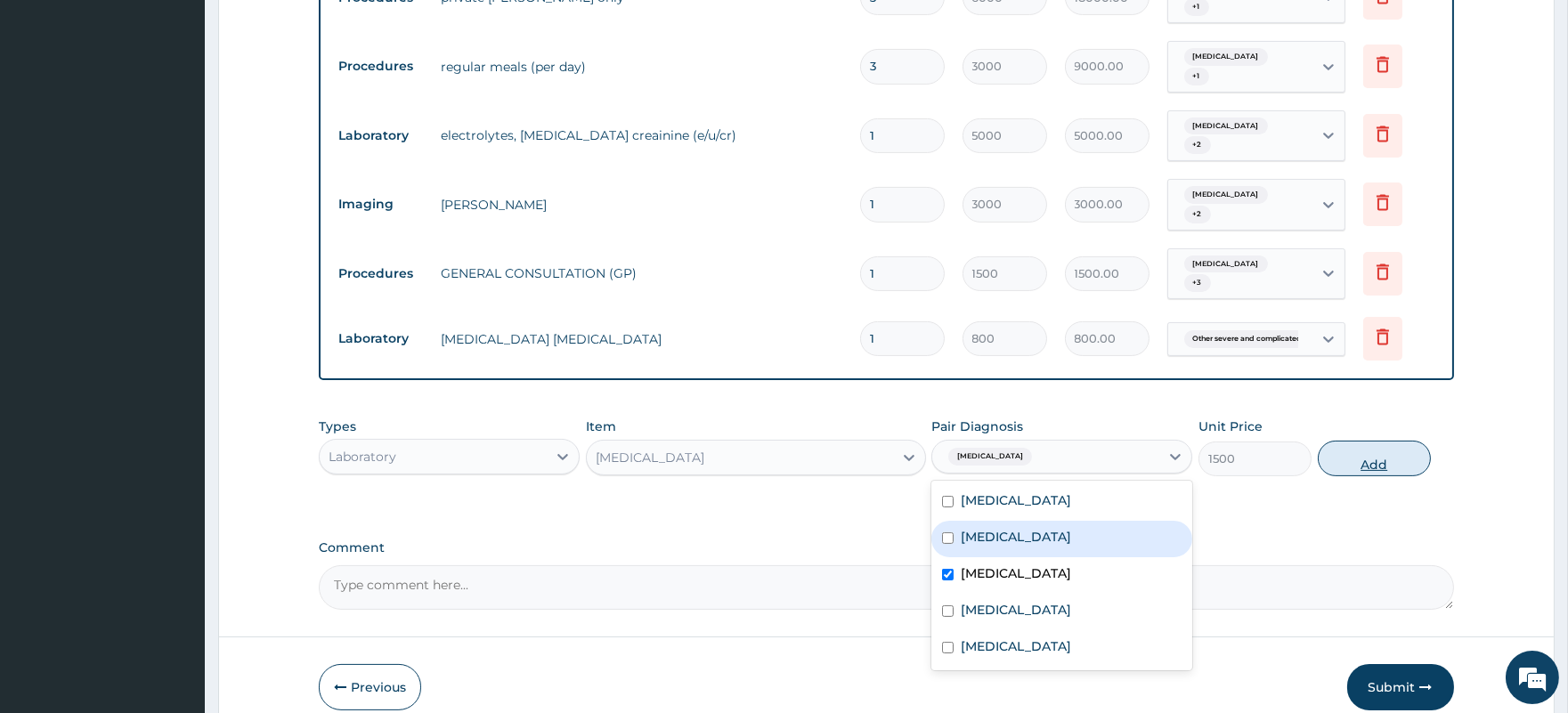
click at [1376, 441] on button "Add" at bounding box center [1374, 459] width 113 height 36
type input "0"
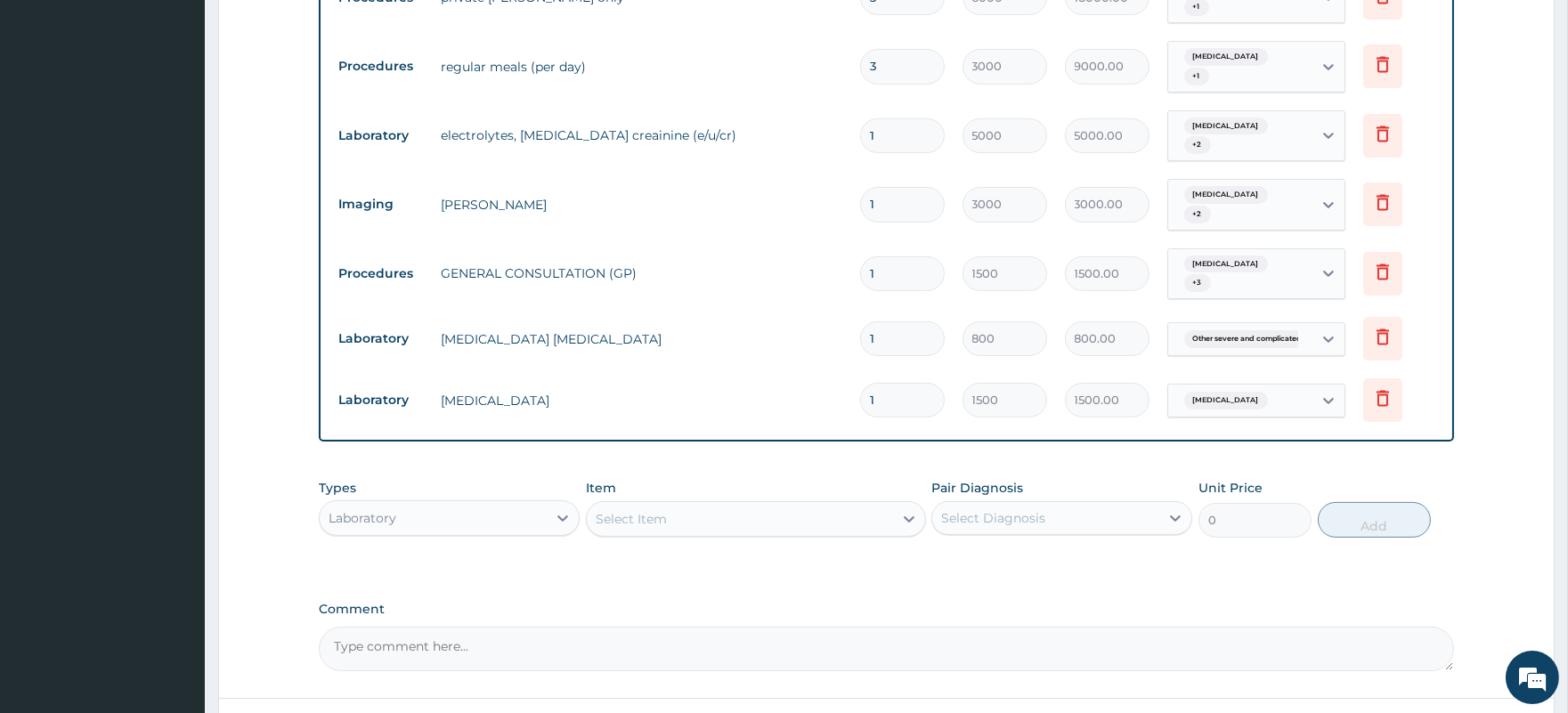
click at [679, 505] on div "Select Item" at bounding box center [740, 519] width 306 height 28
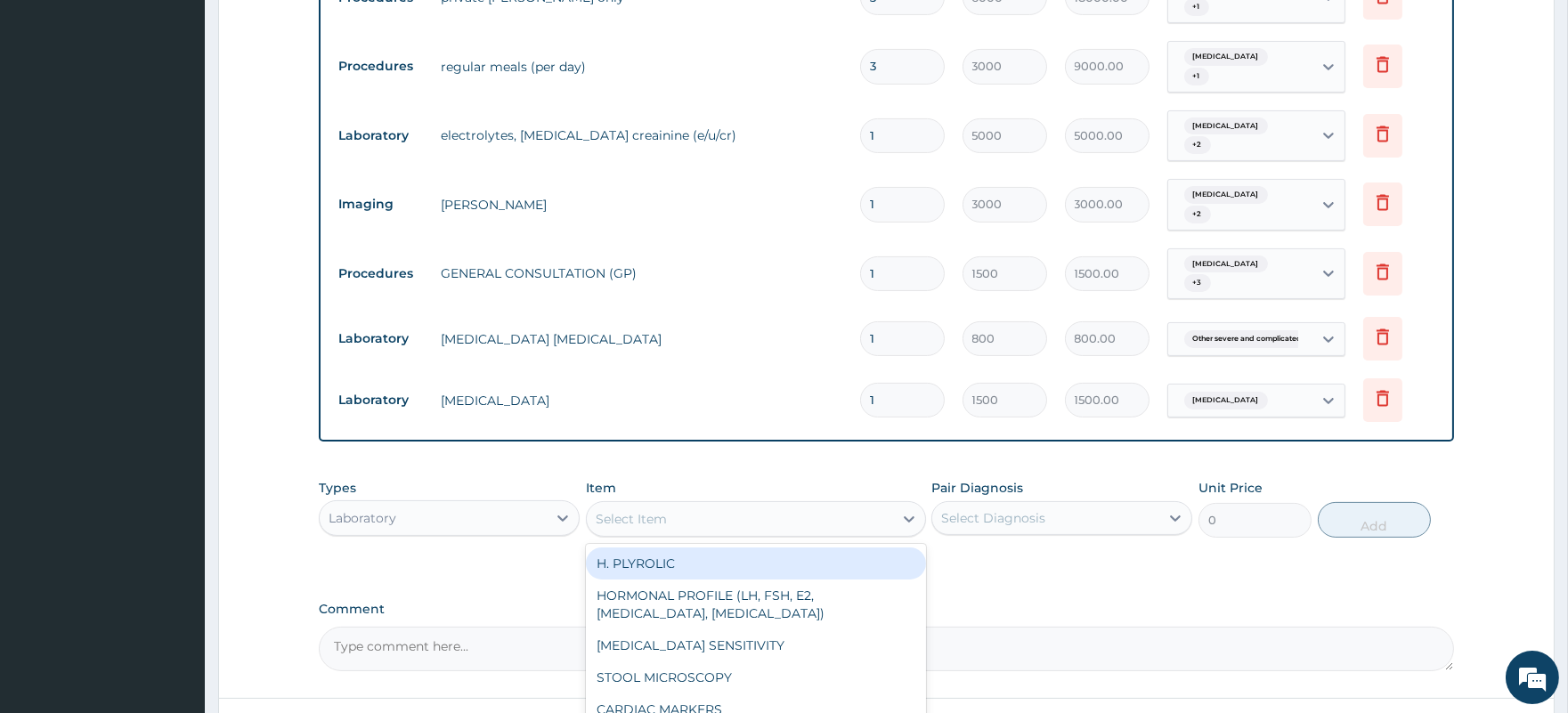
type input "p"
click at [677, 548] on div "H. PLYROLIC" at bounding box center [756, 563] width 340 height 32
type input "4500"
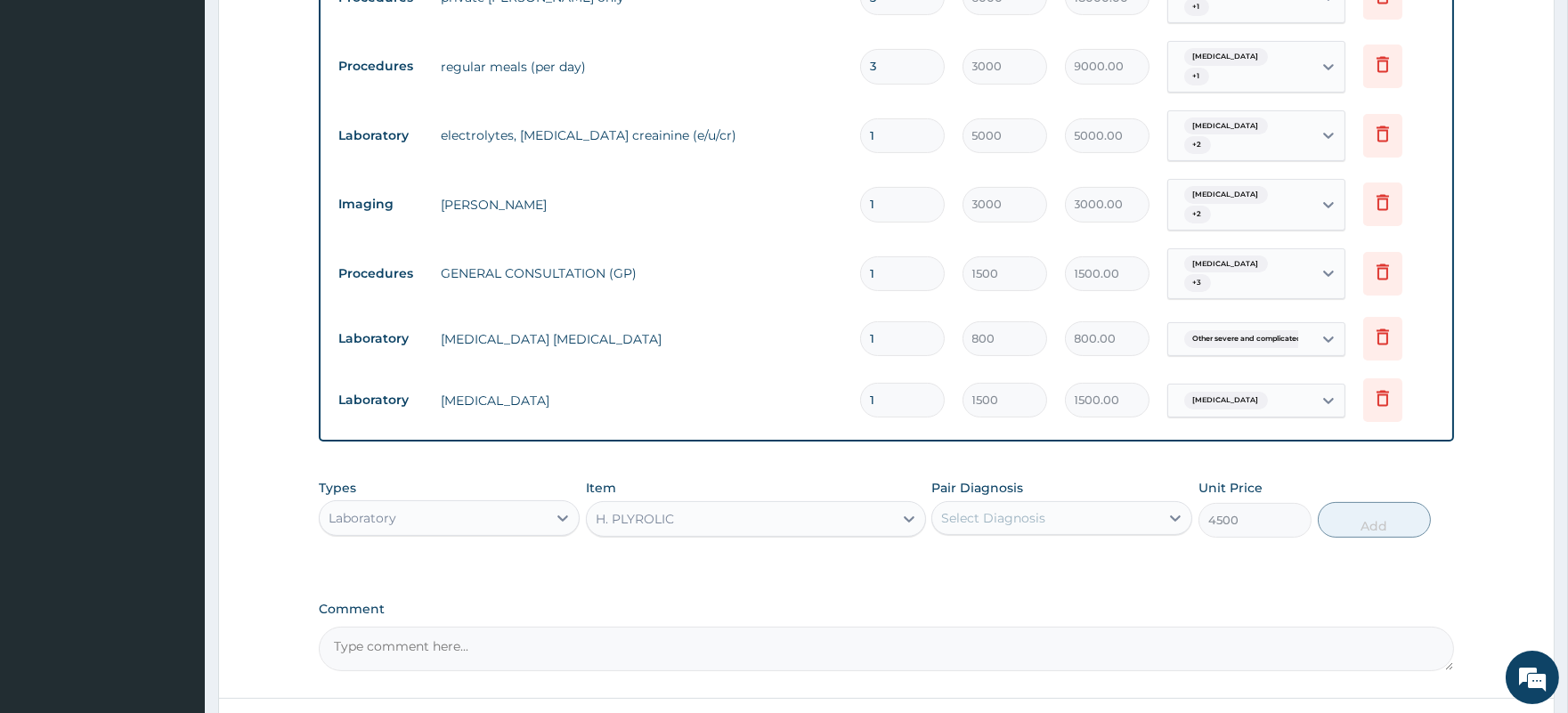
click at [955, 509] on div "Select Diagnosis" at bounding box center [992, 518] width 104 height 18
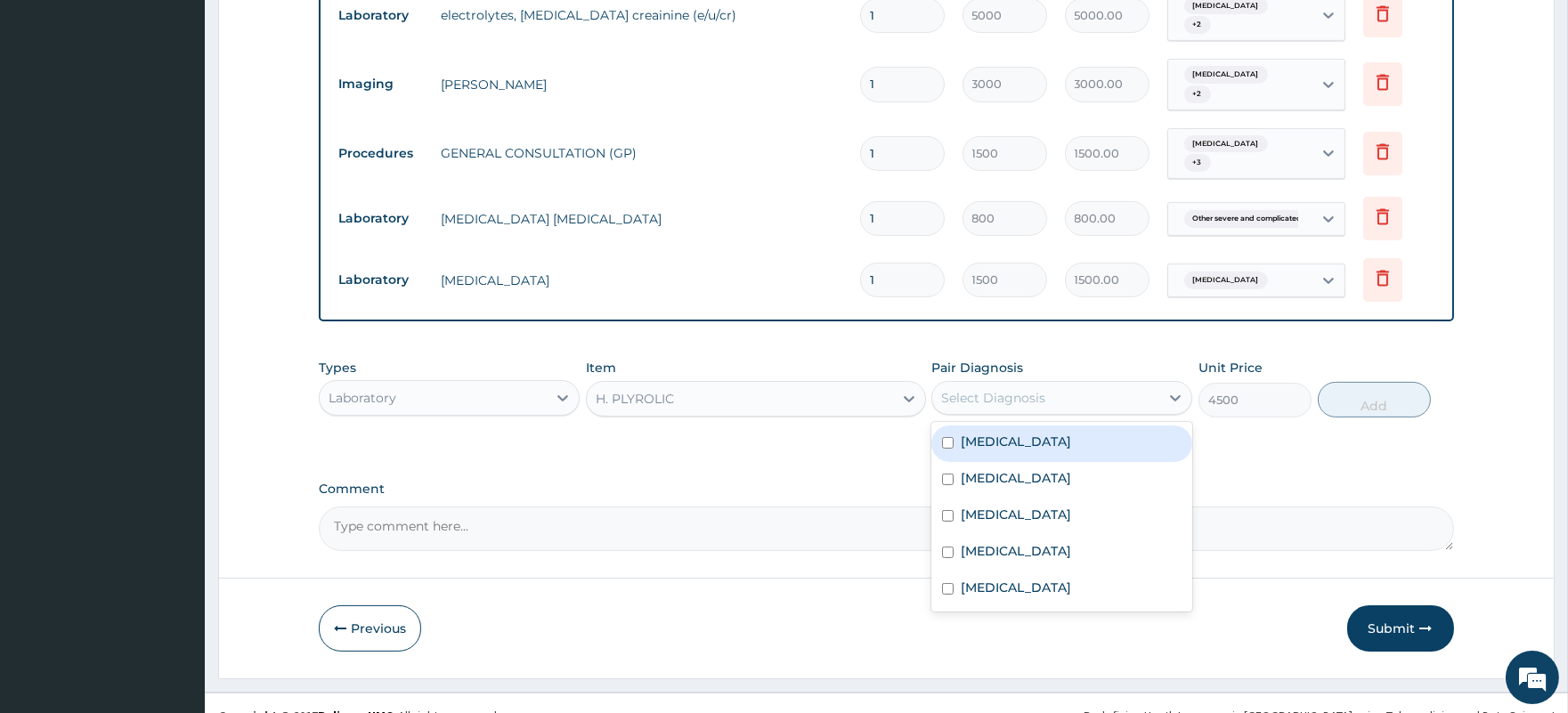
scroll to position [993, 0]
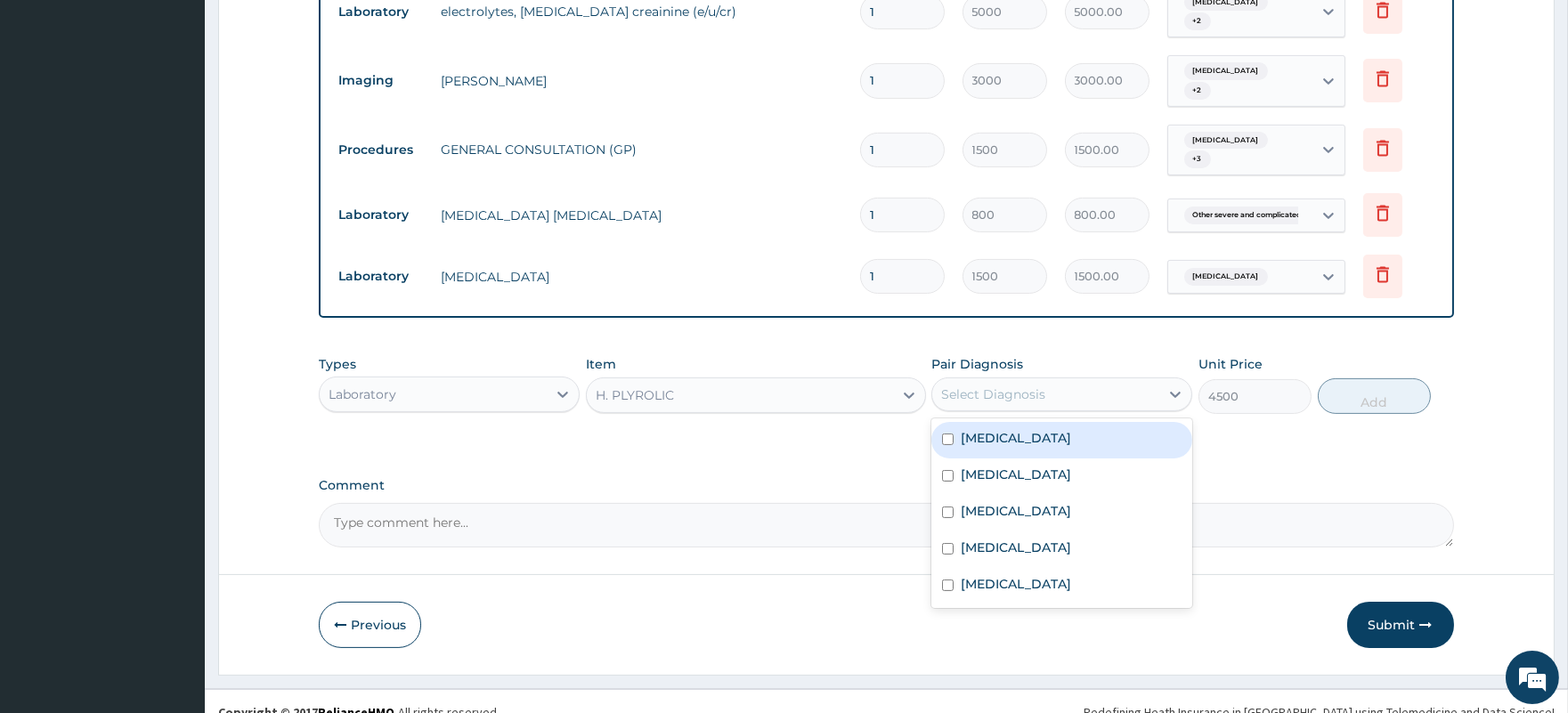
click at [1001, 429] on label "Gastritis" at bounding box center [1016, 437] width 110 height 18
checkbox input "true"
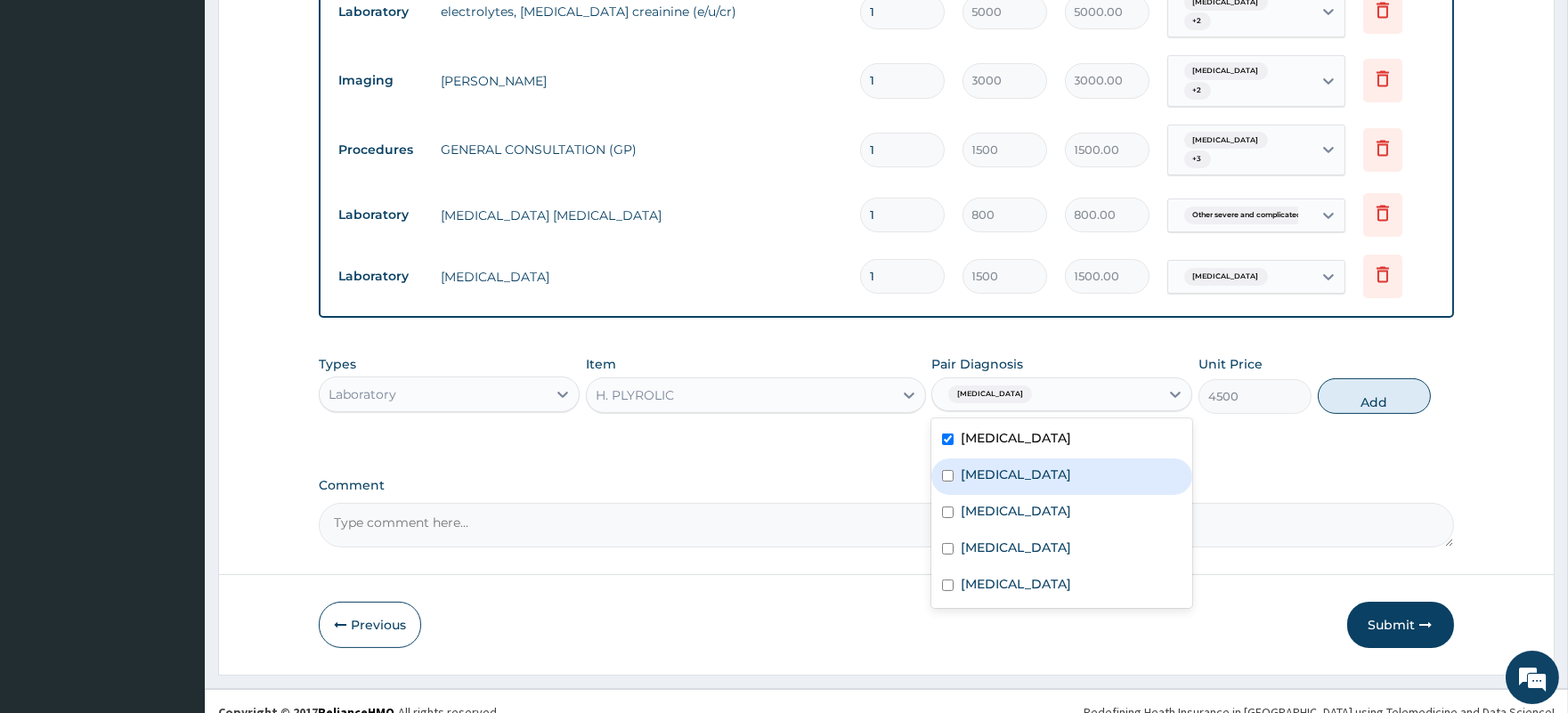
drag, startPoint x: 1078, startPoint y: 451, endPoint x: 1255, endPoint y: 447, distance: 177.0
click at [1071, 465] on label "Acute chest syndrome" at bounding box center [1016, 474] width 110 height 18
checkbox input "true"
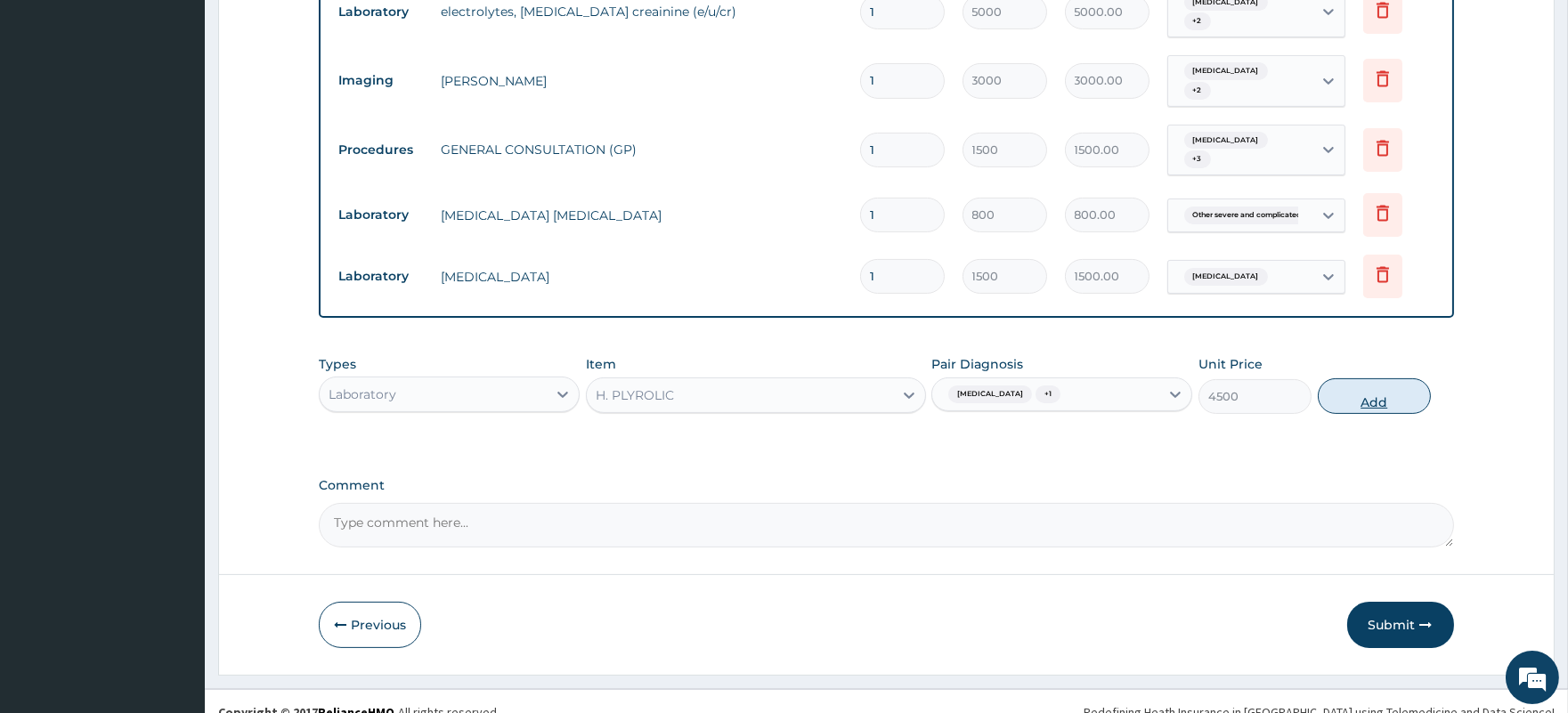
click at [1376, 383] on button "Add" at bounding box center [1374, 396] width 113 height 36
type input "0"
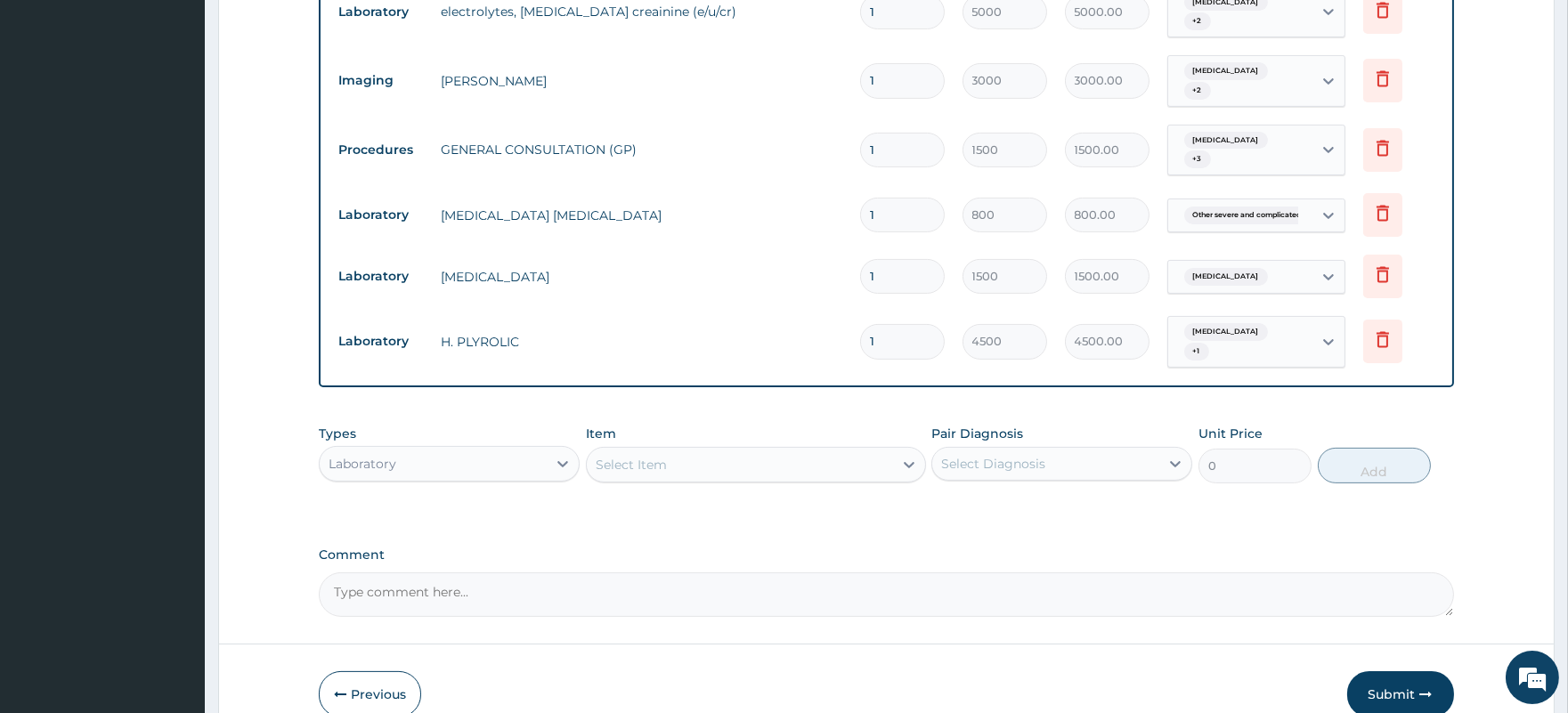
click at [773, 450] on div "Select Item" at bounding box center [740, 464] width 306 height 28
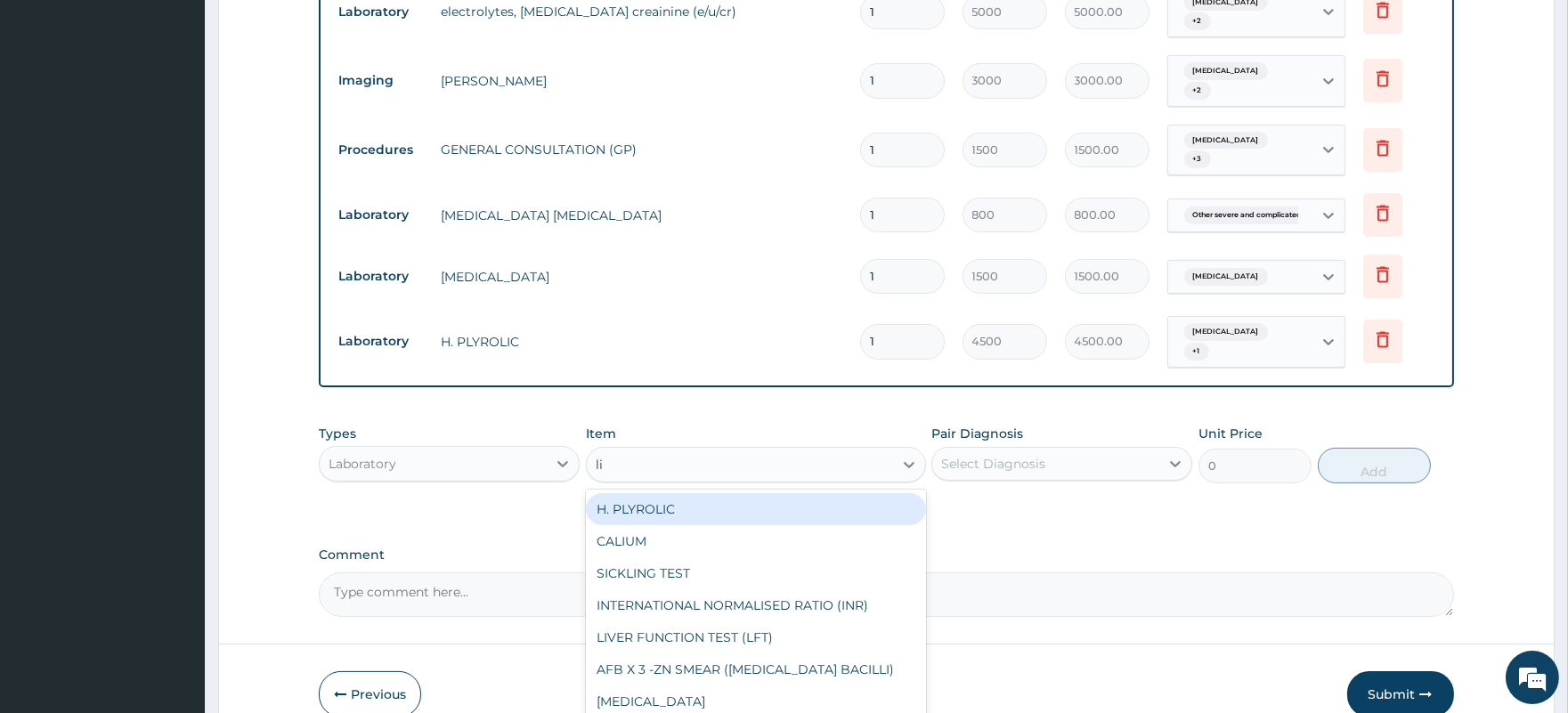
type input "liv"
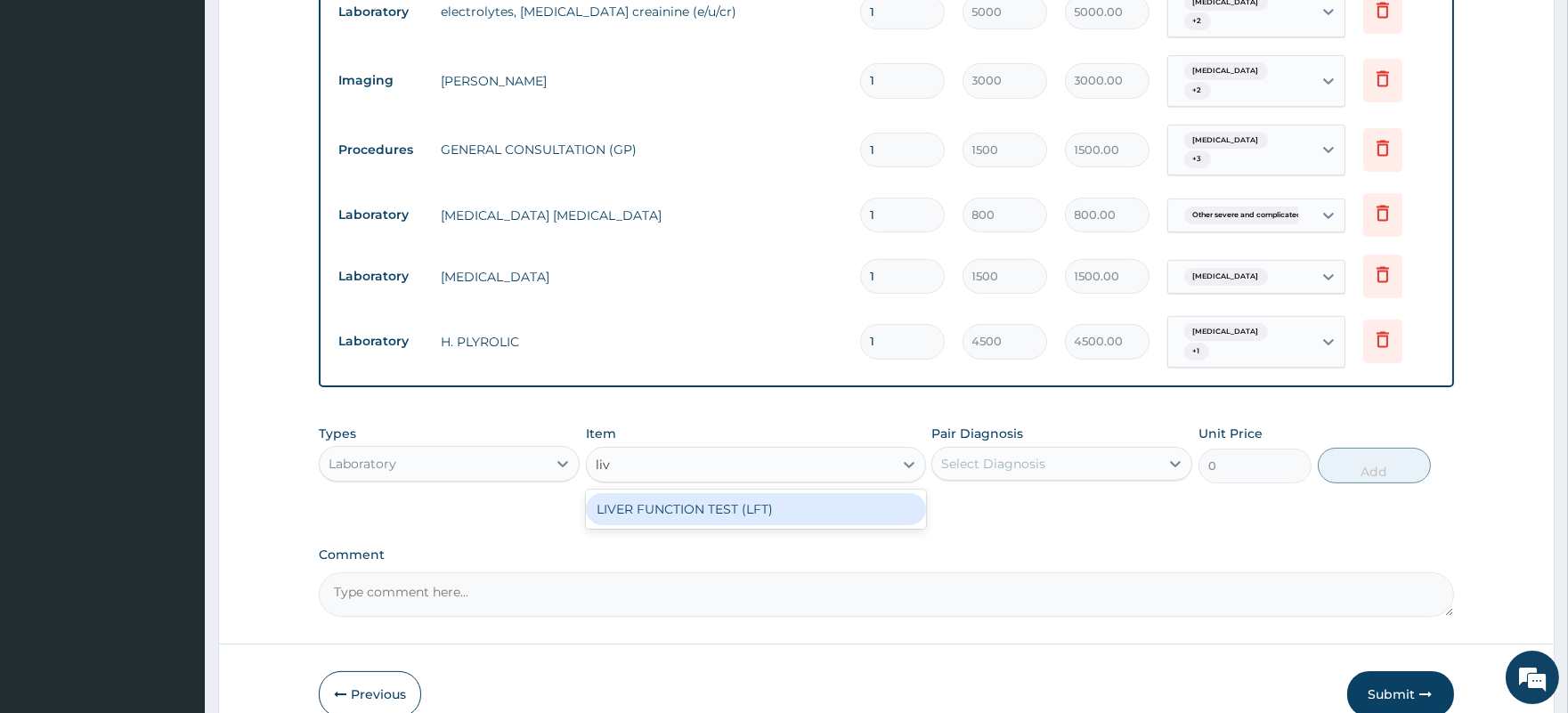
click at [777, 493] on div "LIVER FUNCTION TEST (LFT)" at bounding box center [756, 509] width 340 height 32
type input "18000"
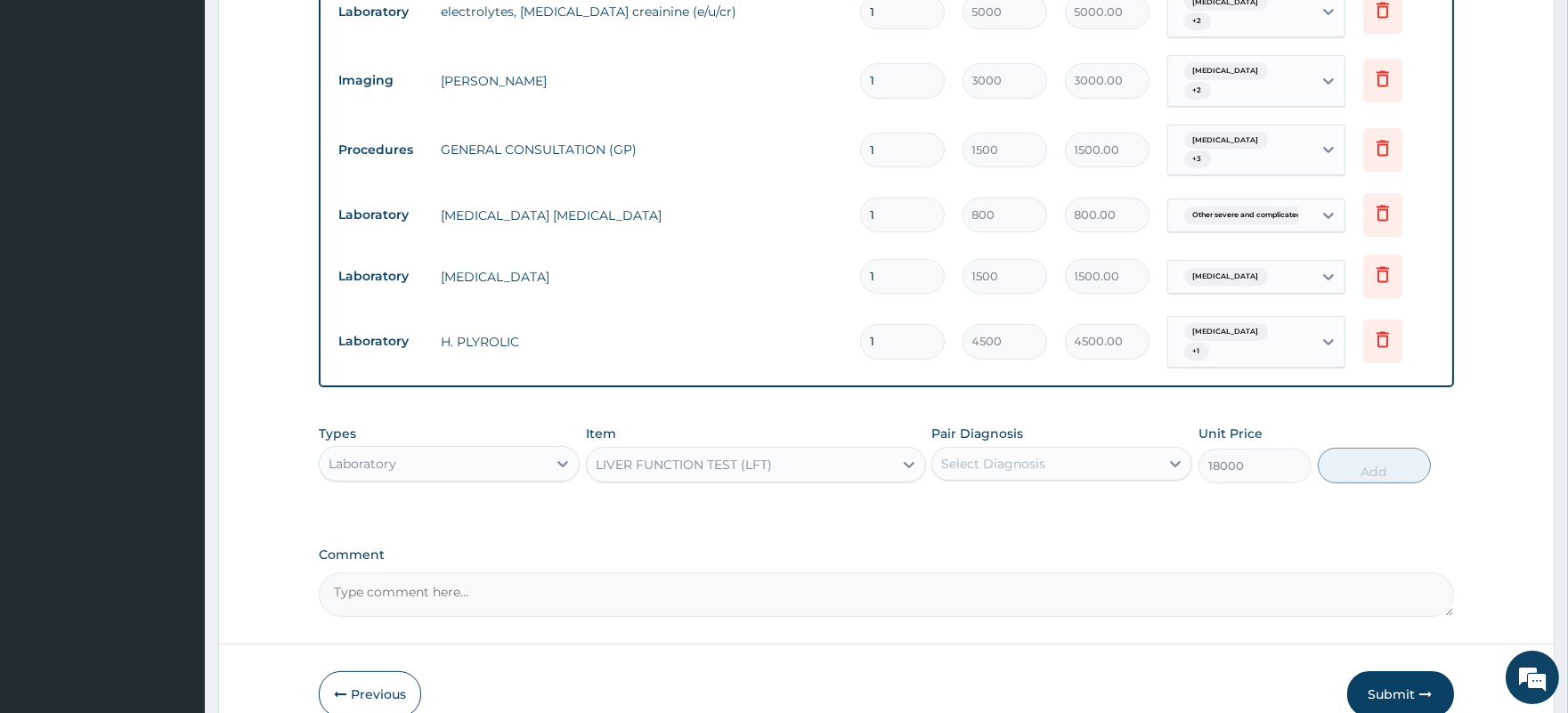
click at [963, 455] on div "Select Diagnosis" at bounding box center [992, 463] width 104 height 18
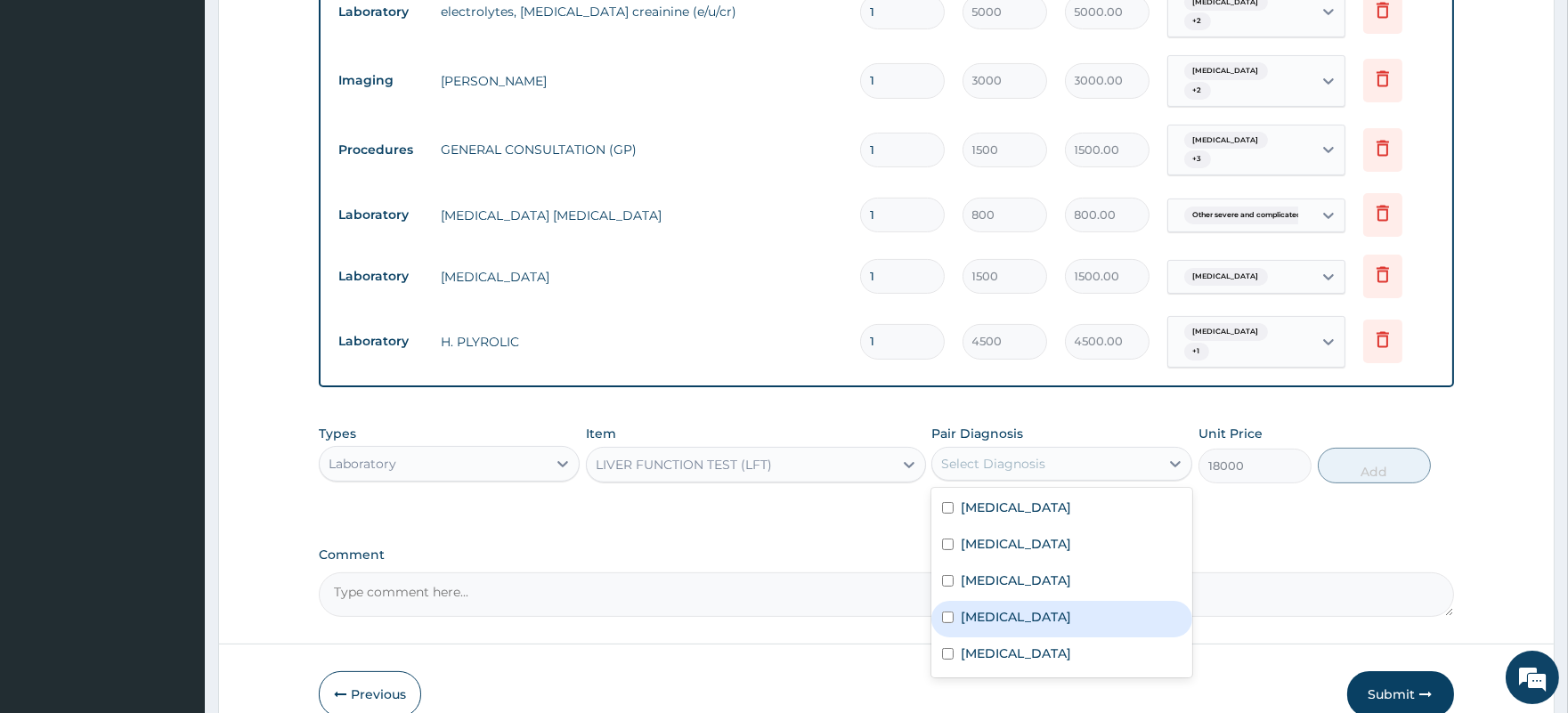
click at [1019, 601] on div "Lipoma" at bounding box center [1061, 619] width 261 height 36
checkbox input "true"
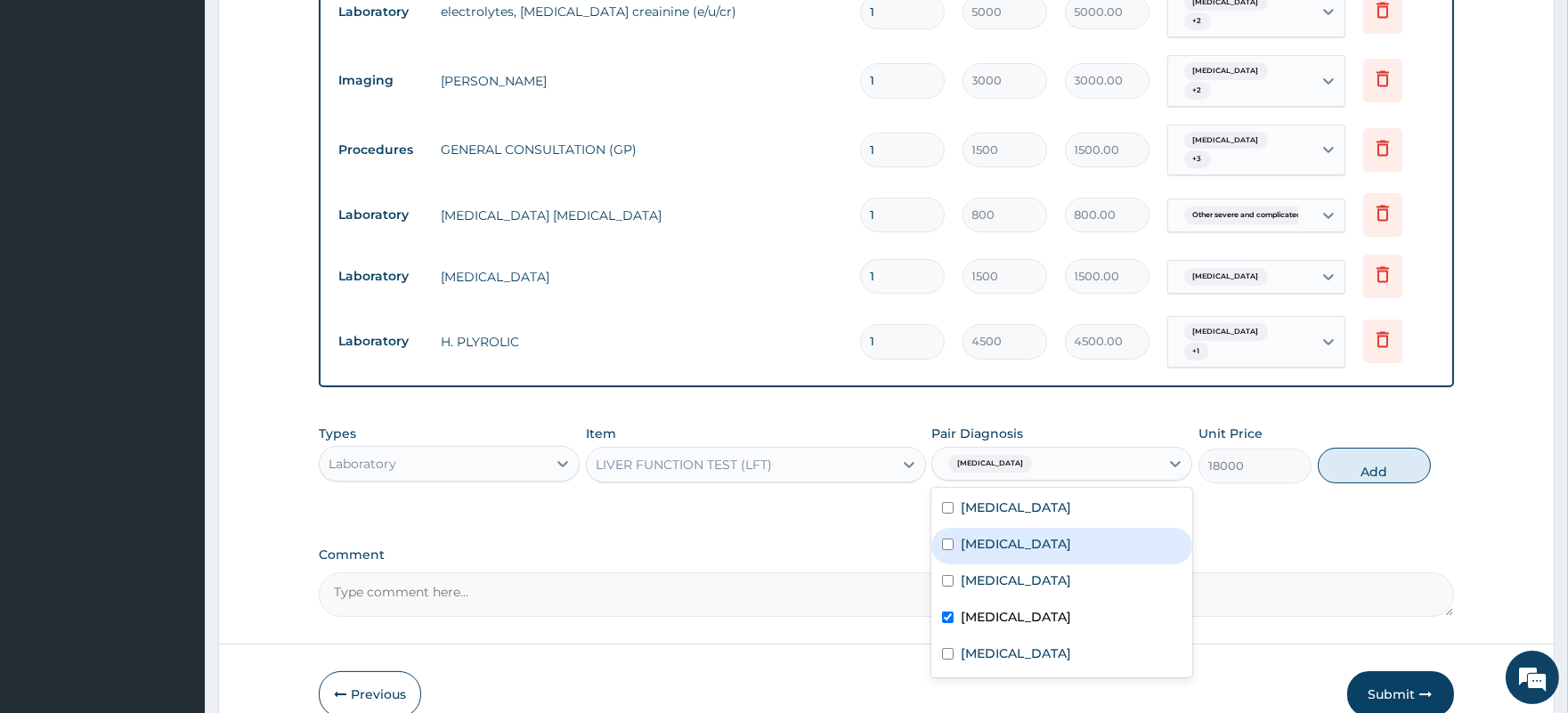
click at [1052, 535] on label "Acute chest syndrome" at bounding box center [1016, 544] width 110 height 18
checkbox input "true"
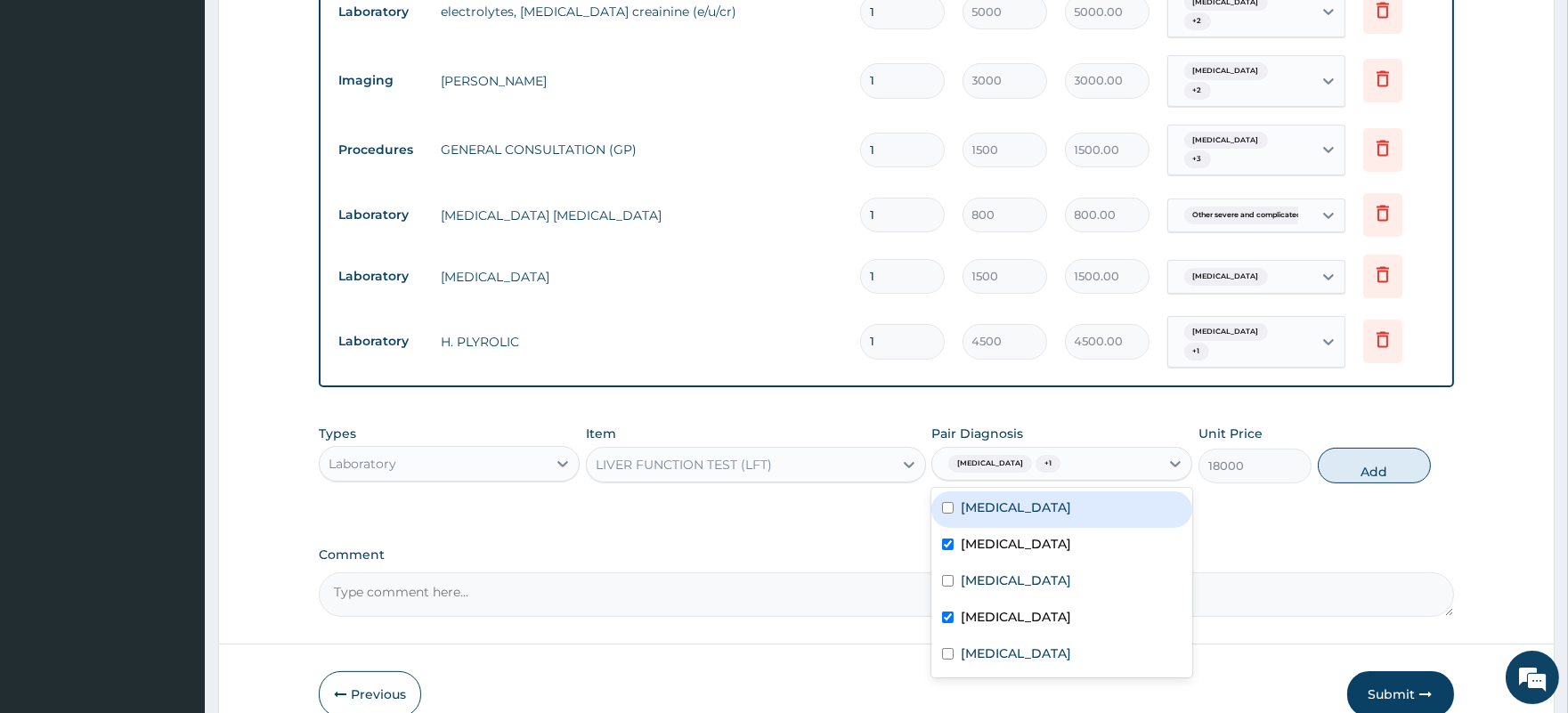
click at [1030, 492] on div "Gastritis" at bounding box center [1061, 509] width 261 height 36
checkbox input "true"
click at [1376, 448] on button "Add" at bounding box center [1374, 465] width 113 height 36
type input "0"
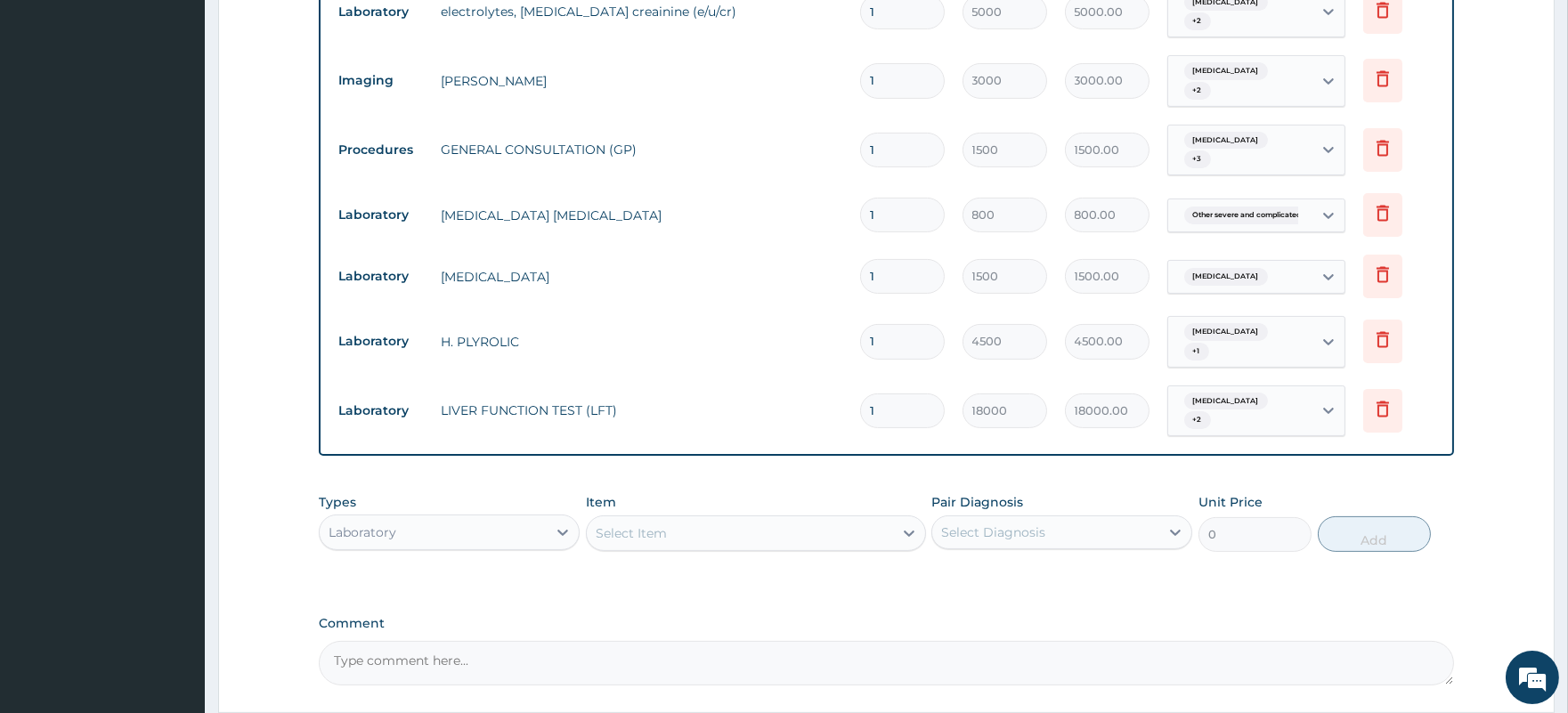
click at [683, 519] on div "Select Item" at bounding box center [740, 533] width 306 height 28
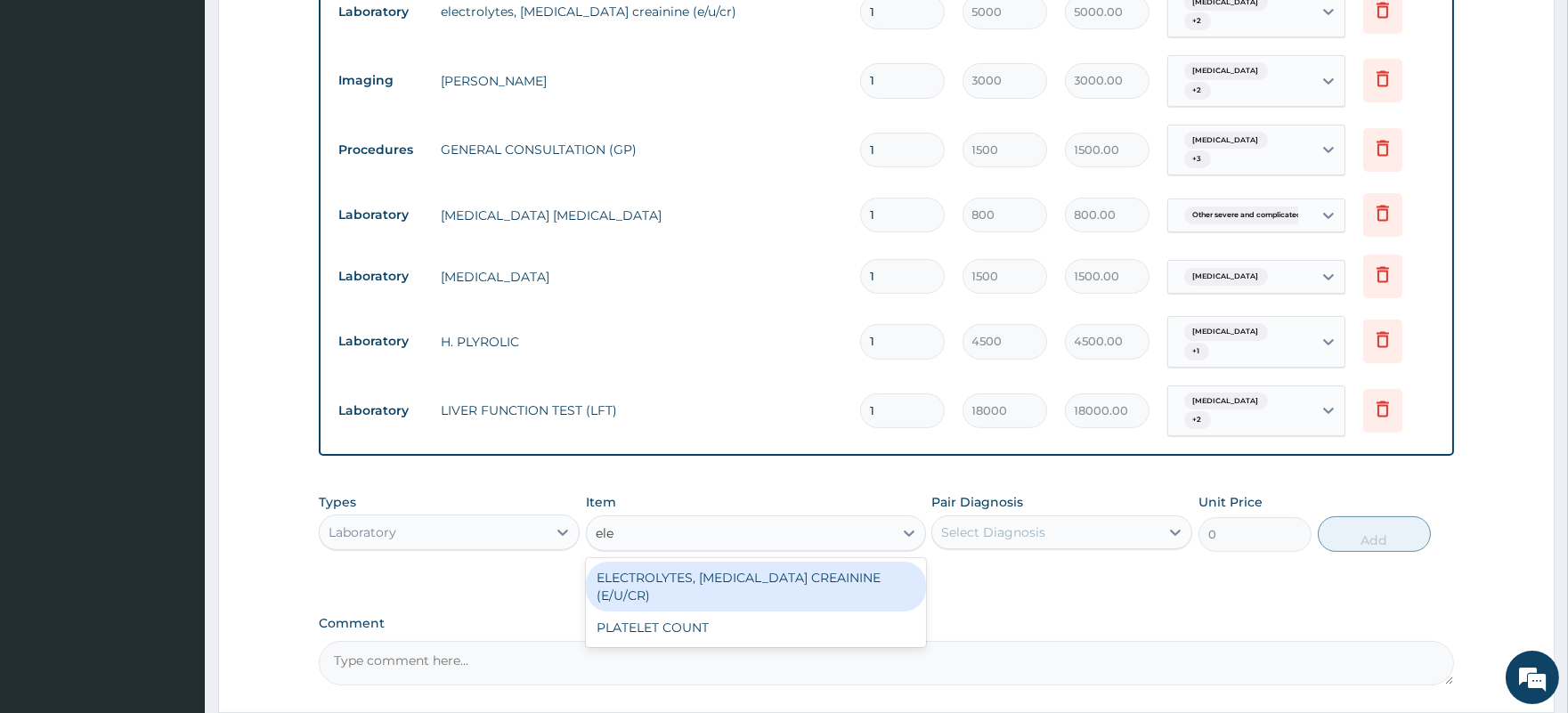
type input "elec"
click at [707, 562] on div "ELECTROLYTES, UREA CREAININE (E/U/CR)" at bounding box center [756, 586] width 340 height 50
type input "5000"
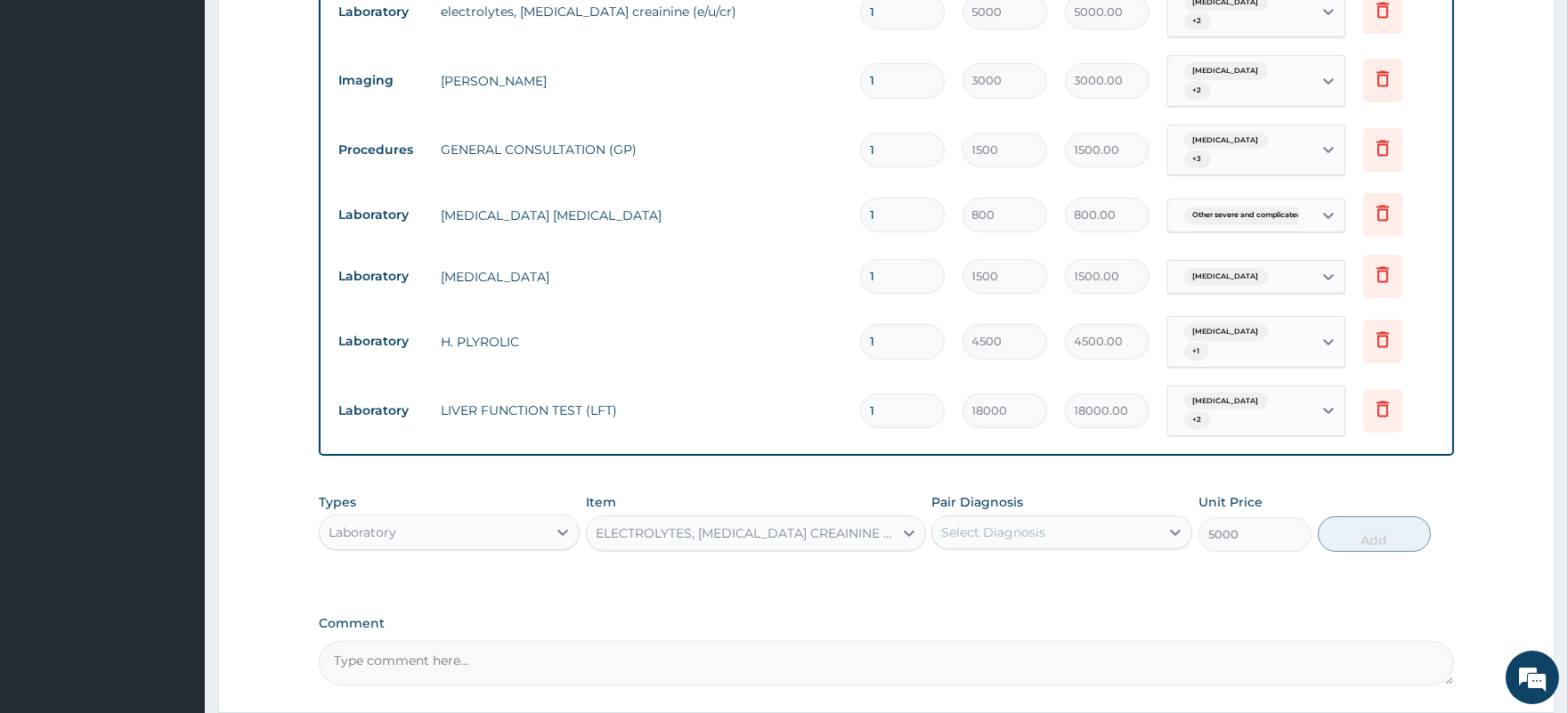
click at [975, 523] on div "Select Diagnosis" at bounding box center [992, 532] width 104 height 18
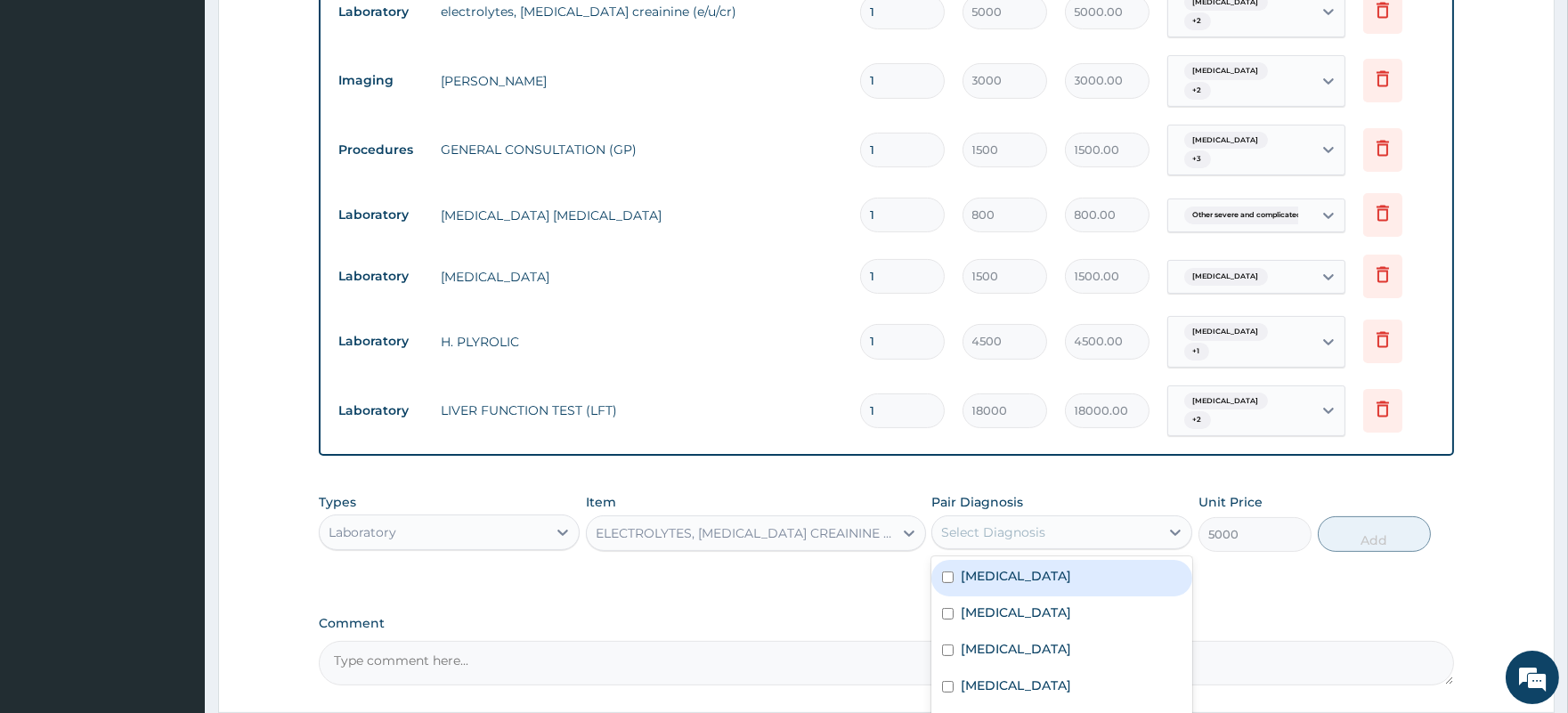
click at [991, 567] on label "Gastritis" at bounding box center [1016, 576] width 110 height 18
checkbox input "true"
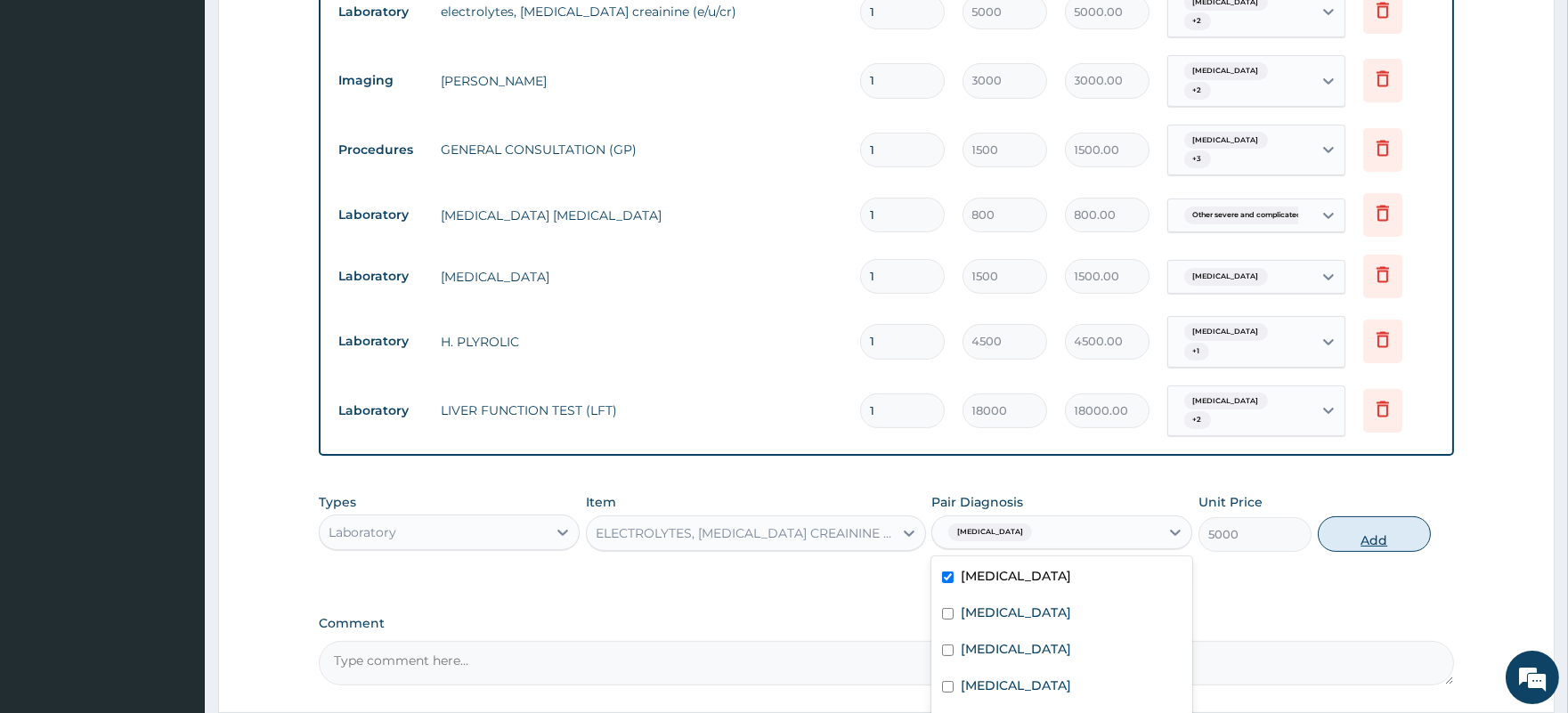
click at [1368, 517] on button "Add" at bounding box center [1374, 535] width 113 height 36
type input "0"
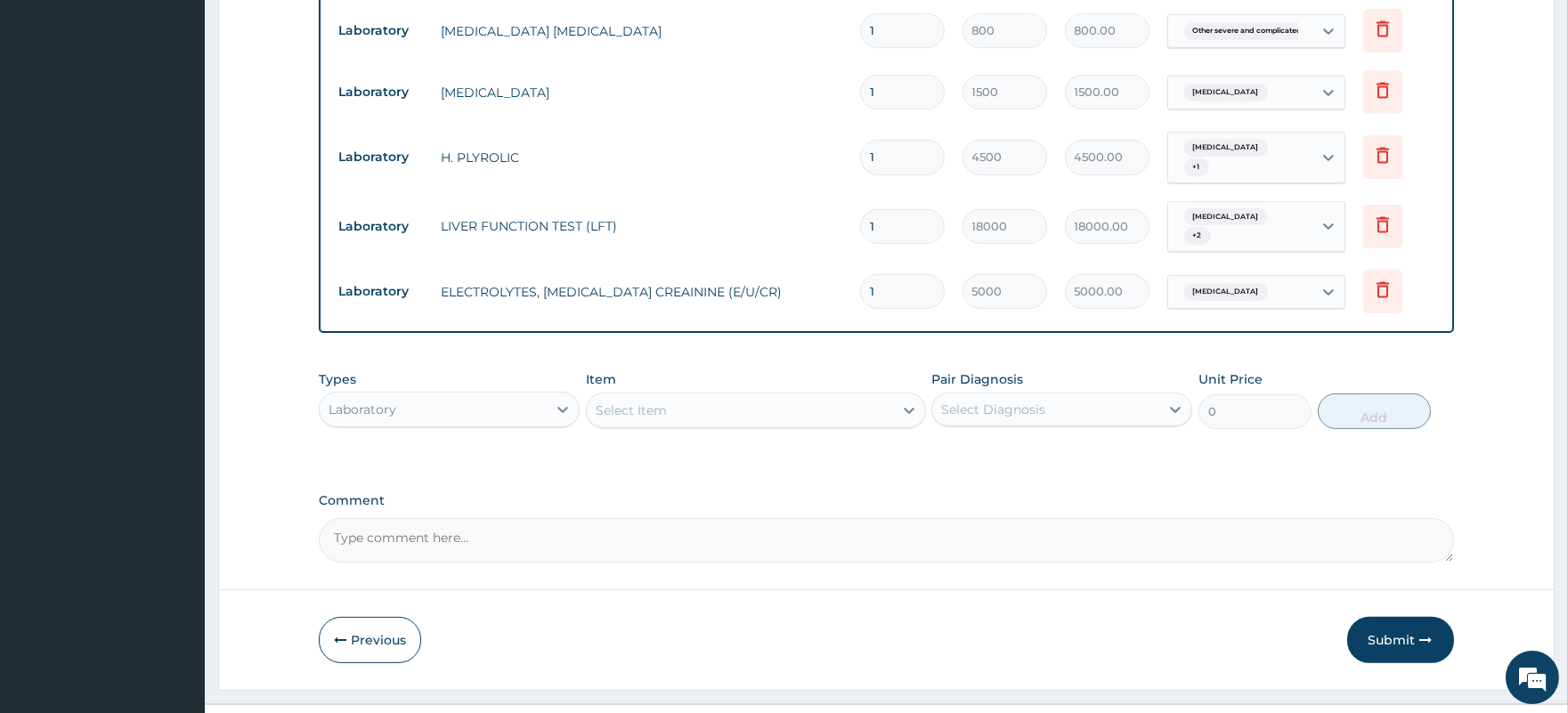
scroll to position [1179, 0]
click at [405, 393] on div "Laboratory" at bounding box center [433, 407] width 227 height 28
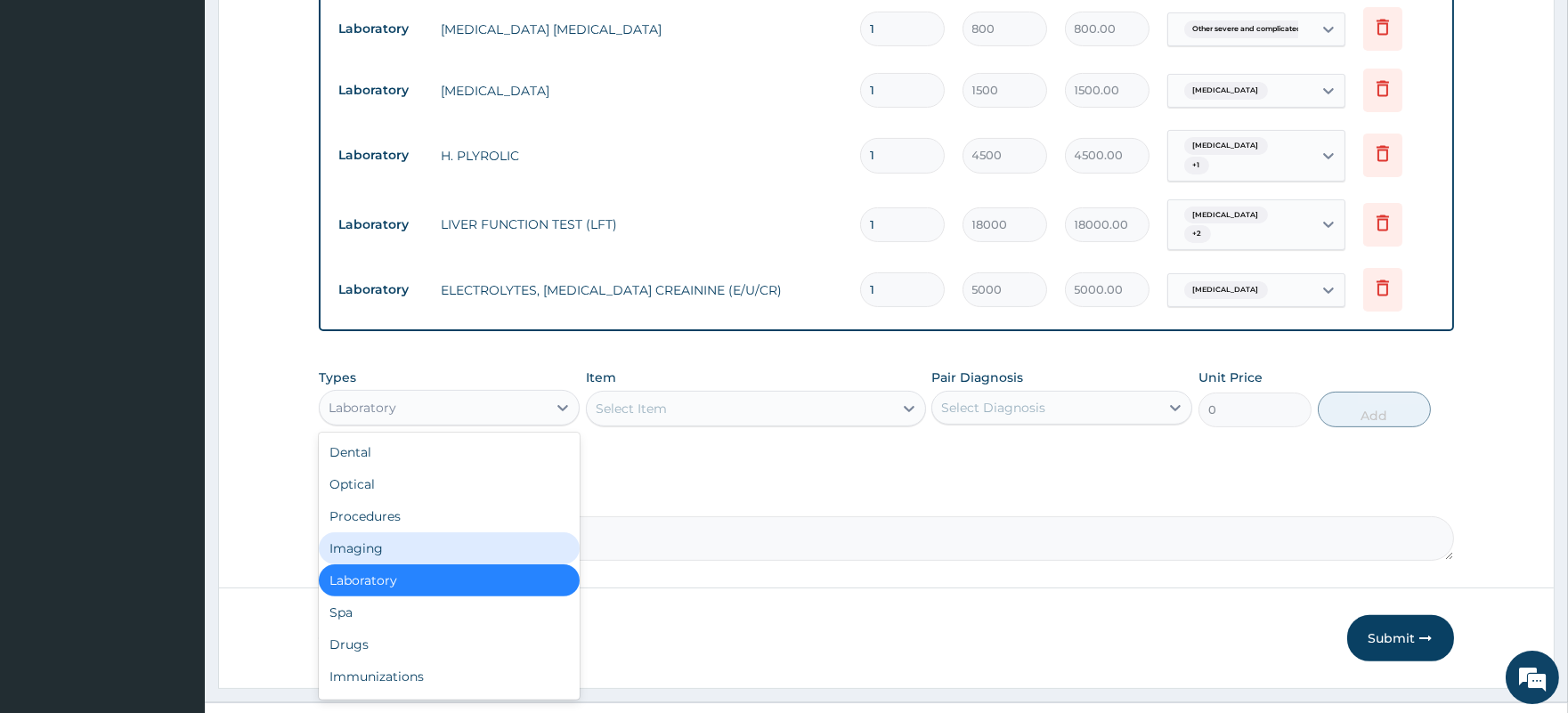
click at [385, 533] on div "Imaging" at bounding box center [449, 549] width 261 height 32
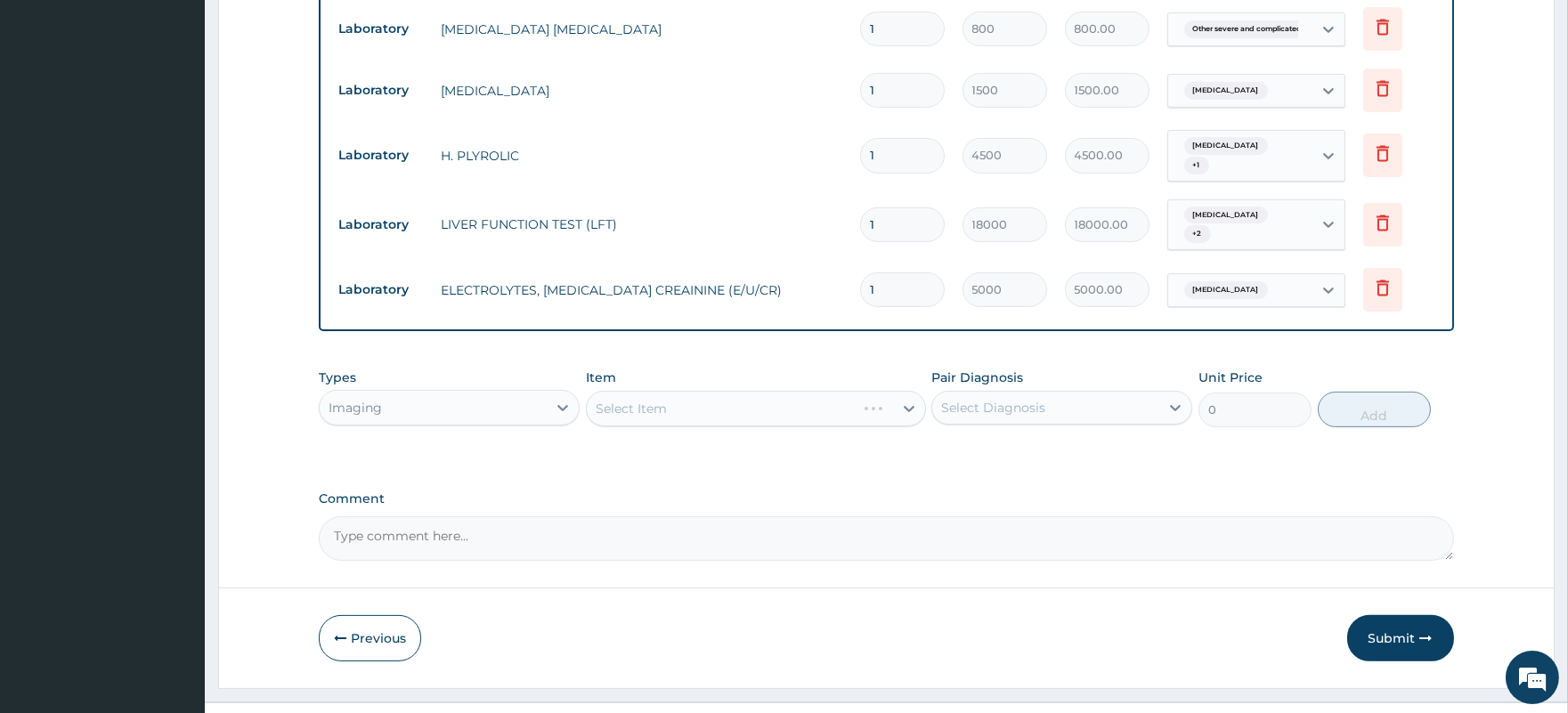
click at [1034, 399] on div "Select Diagnosis" at bounding box center [992, 407] width 104 height 18
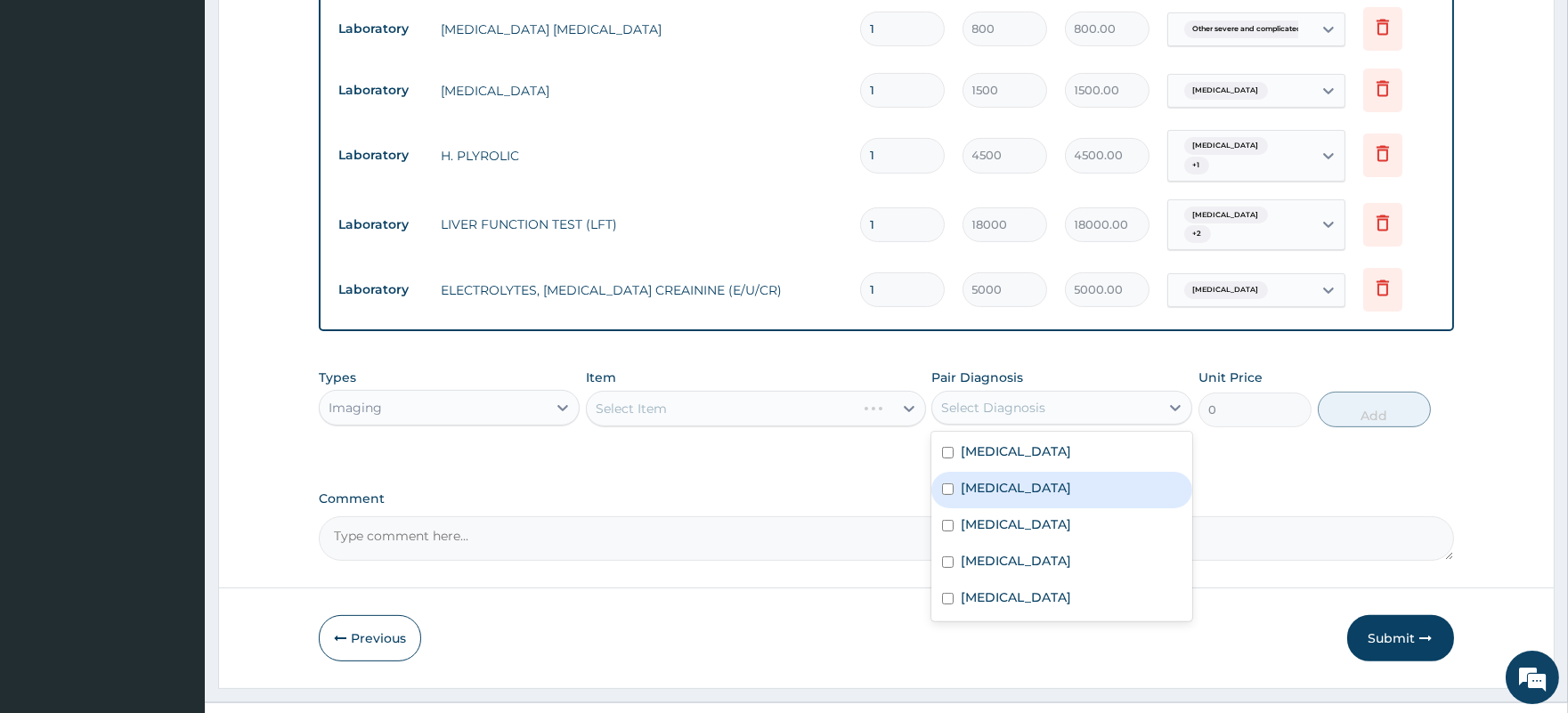
click at [1027, 478] on label "Acute chest syndrome" at bounding box center [1016, 487] width 110 height 18
checkbox input "true"
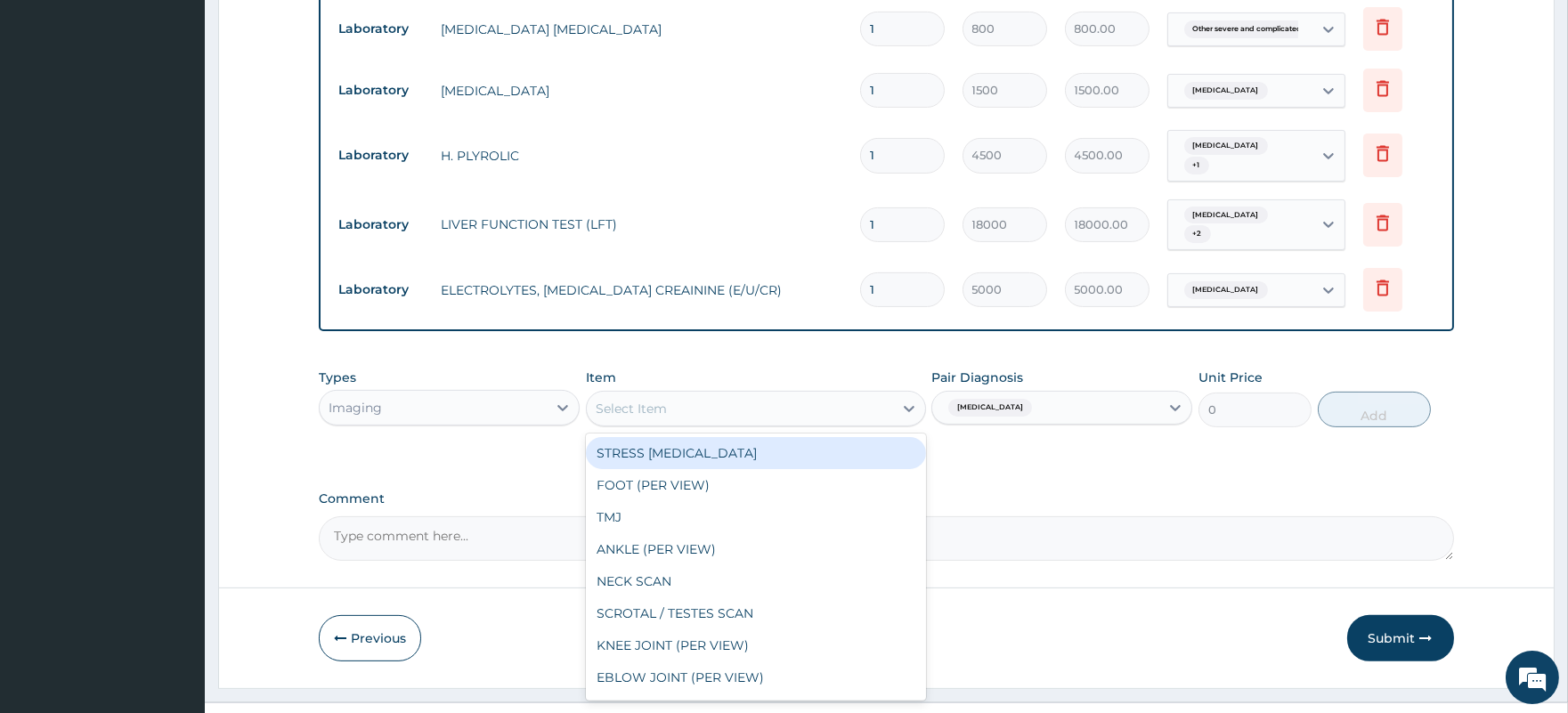
click at [753, 394] on div "Select Item" at bounding box center [740, 408] width 306 height 28
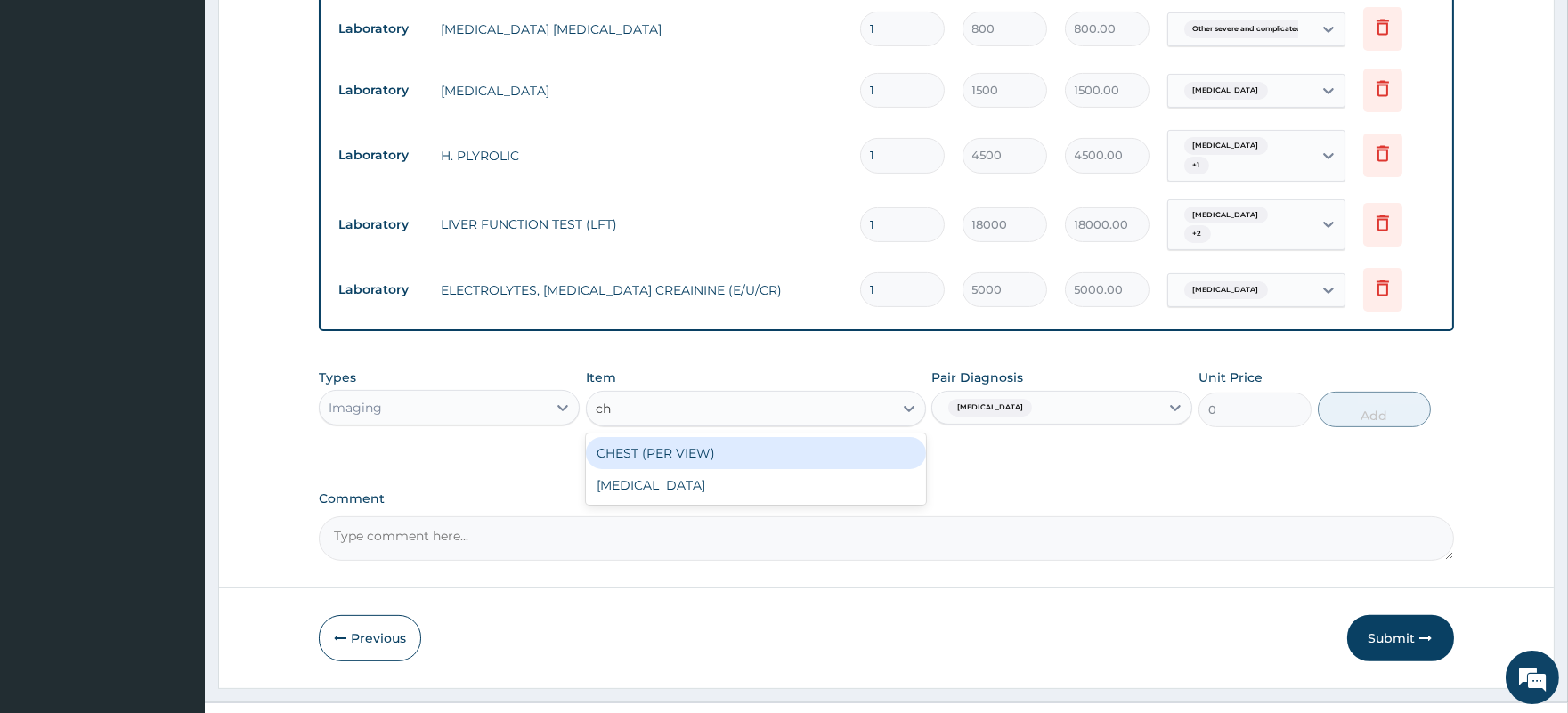
type input "che"
click at [731, 437] on div "CHEST (PER VIEW)" at bounding box center [756, 453] width 340 height 32
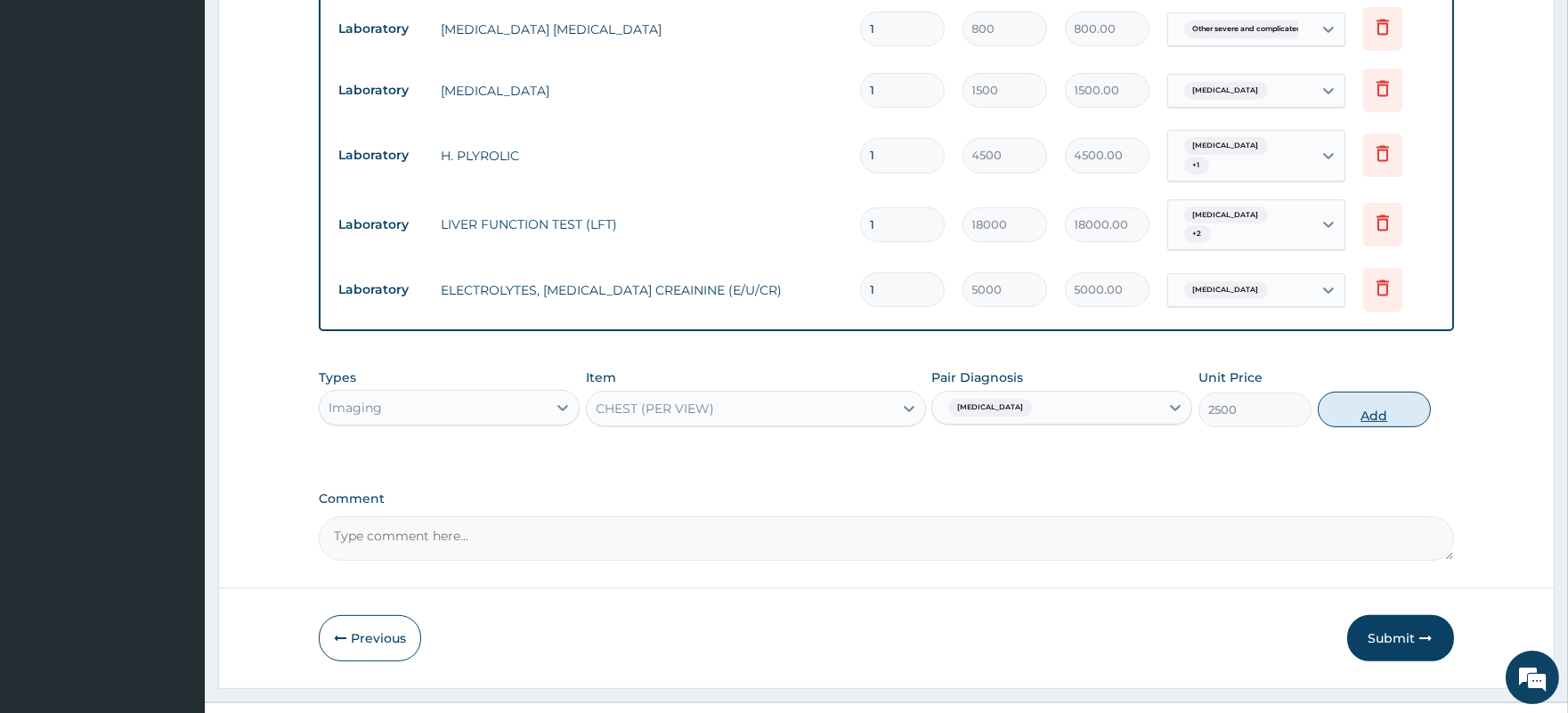
click at [1383, 392] on button "Add" at bounding box center [1374, 409] width 113 height 36
type input "0"
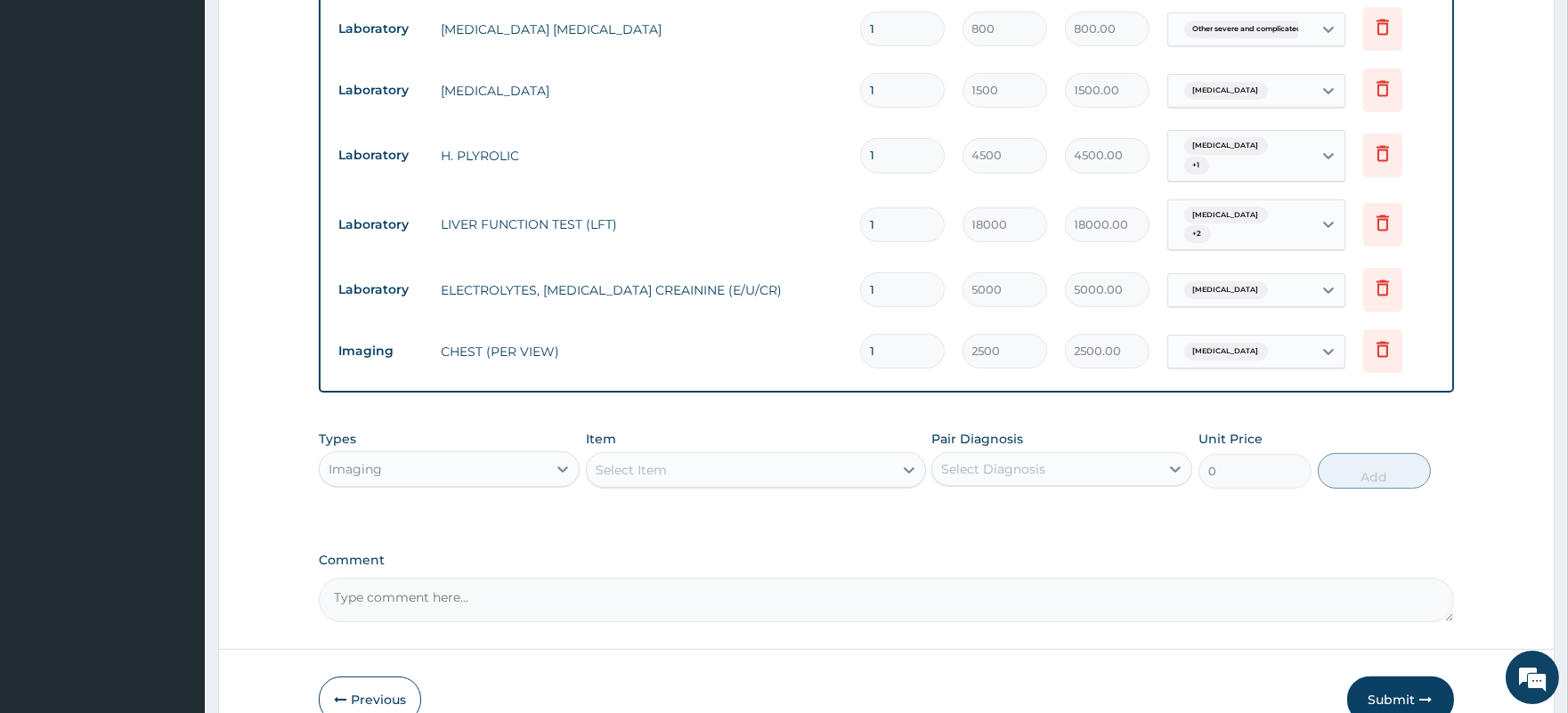
click at [683, 456] on div "Select Item" at bounding box center [740, 470] width 306 height 28
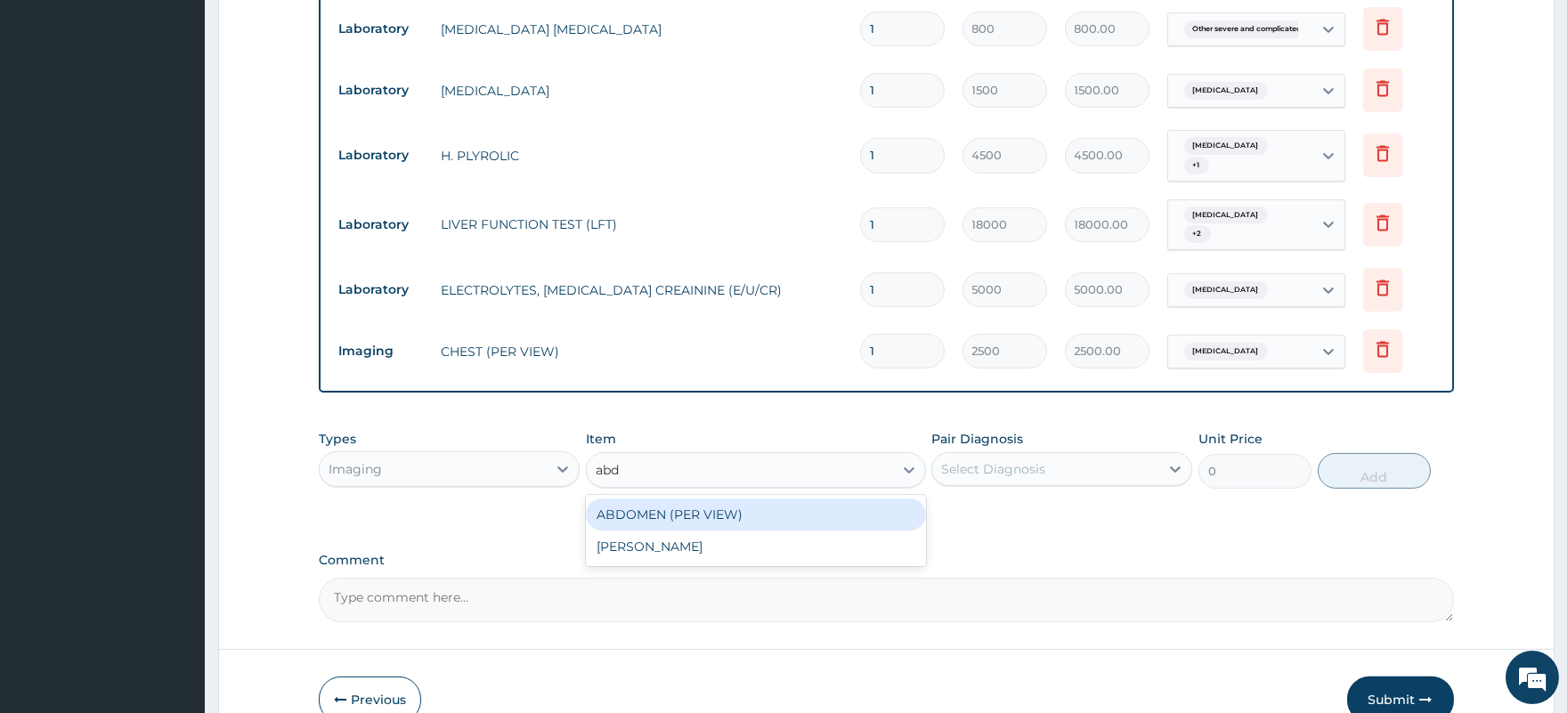
type input "abdo"
click at [707, 498] on div "ABDOMEN (PER VIEW)" at bounding box center [756, 514] width 340 height 32
type input "2500"
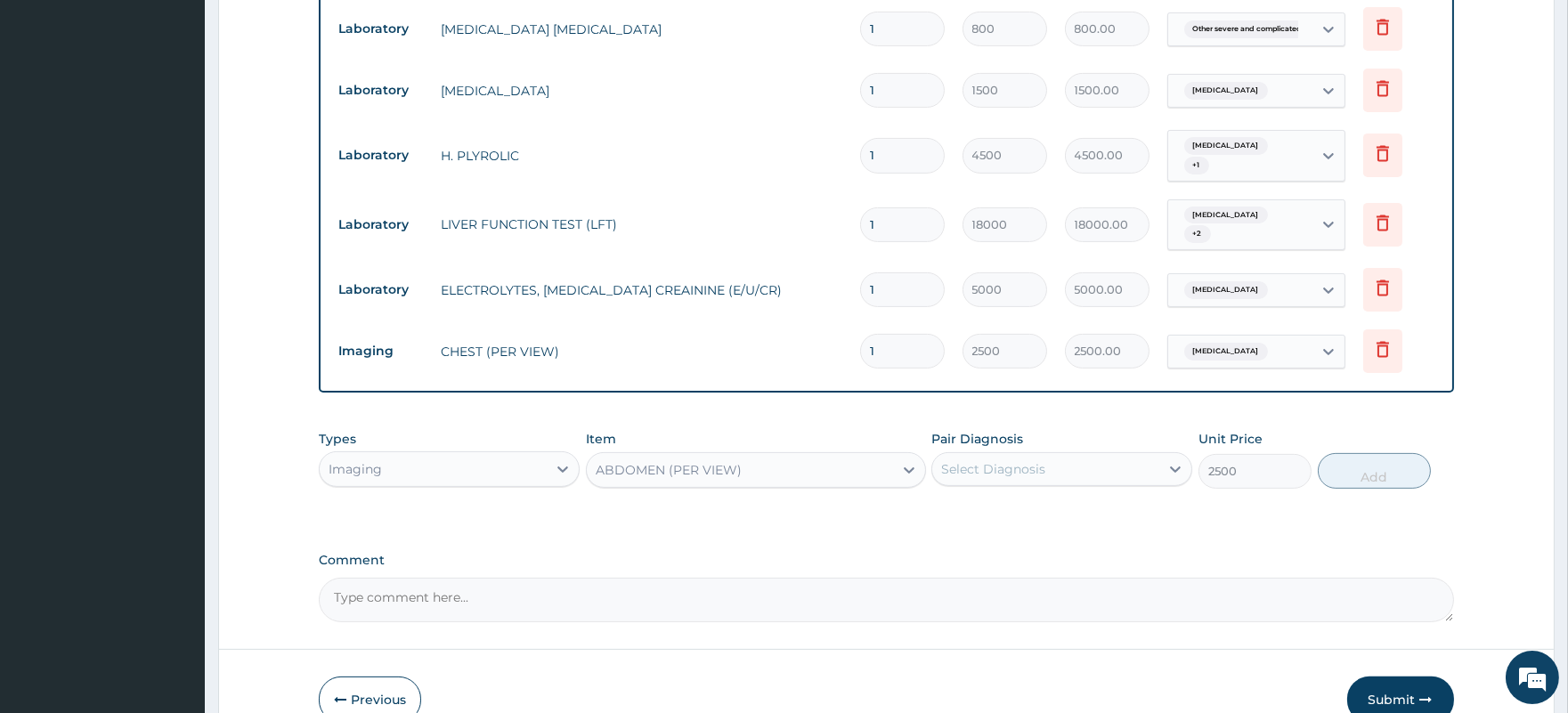
click at [1111, 455] on div "Select Diagnosis" at bounding box center [1045, 469] width 227 height 28
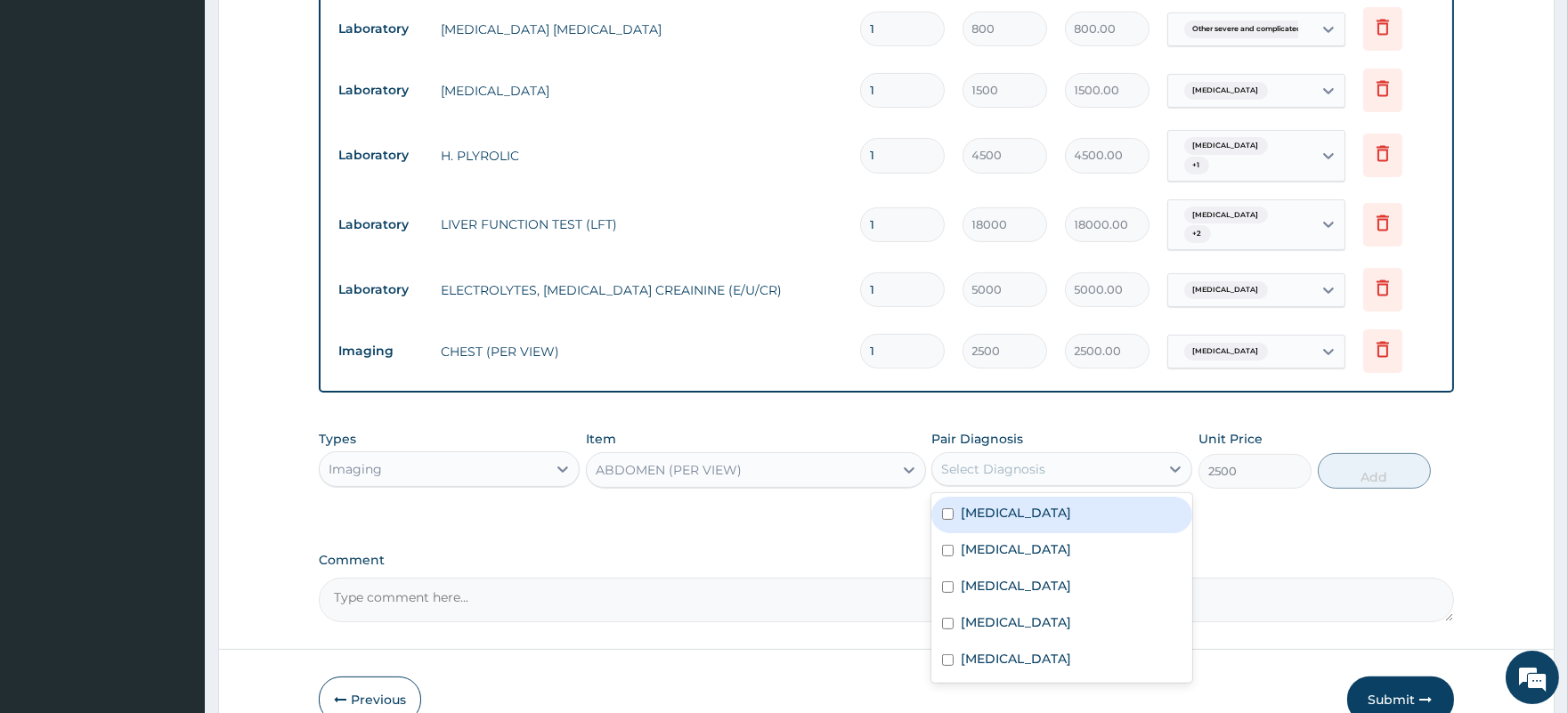
click at [1062, 497] on div "Gastritis" at bounding box center [1061, 515] width 261 height 36
checkbox input "true"
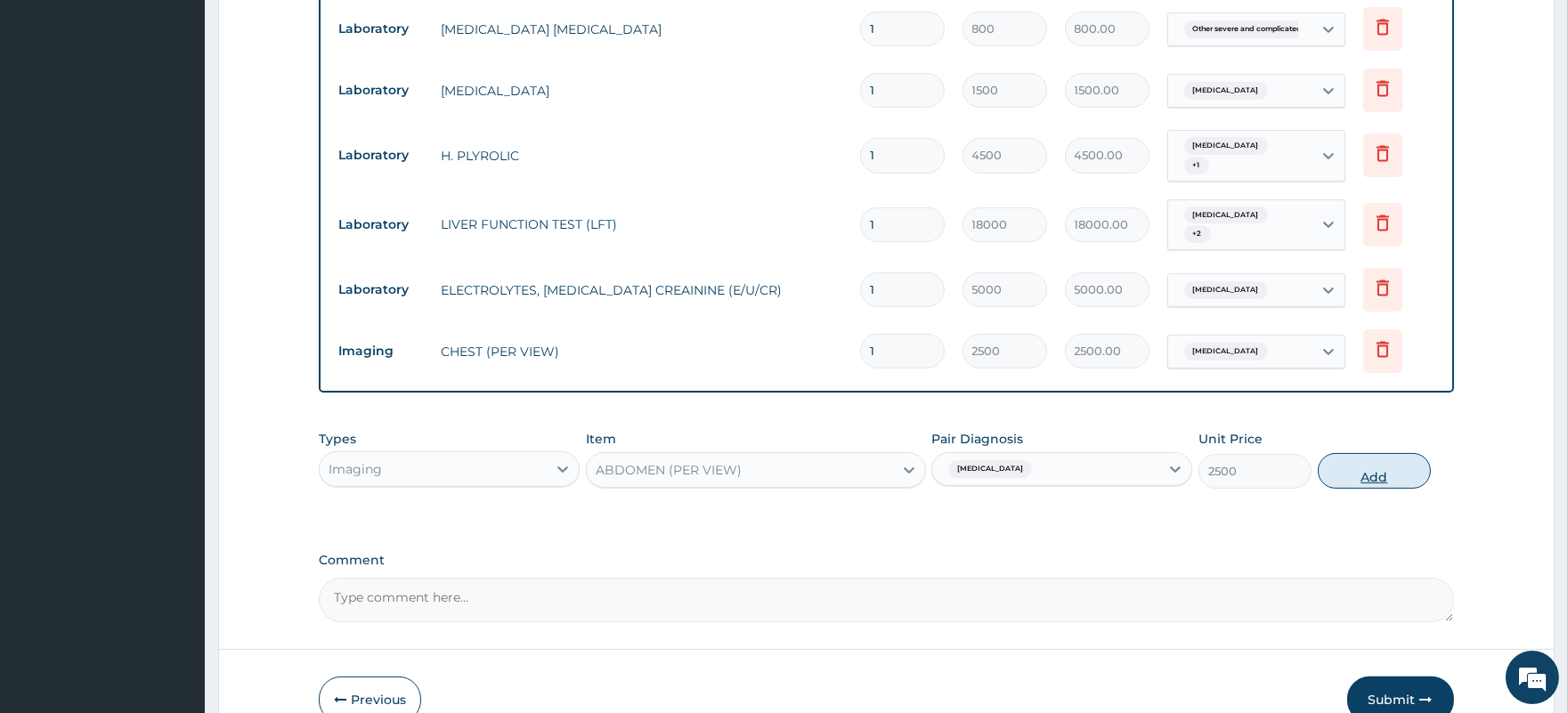
click at [1372, 453] on button "Add" at bounding box center [1374, 471] width 113 height 36
type input "0"
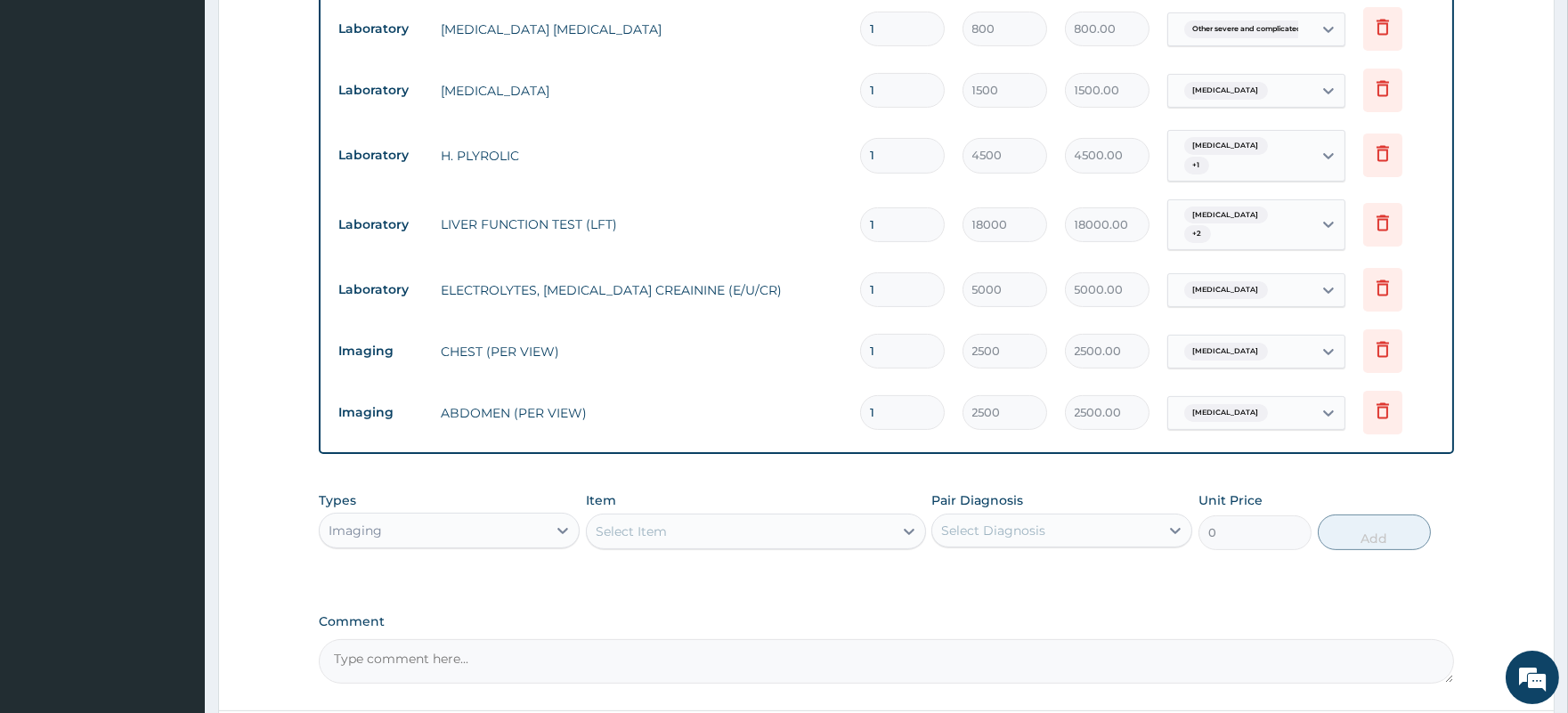
scroll to position [1304, 0]
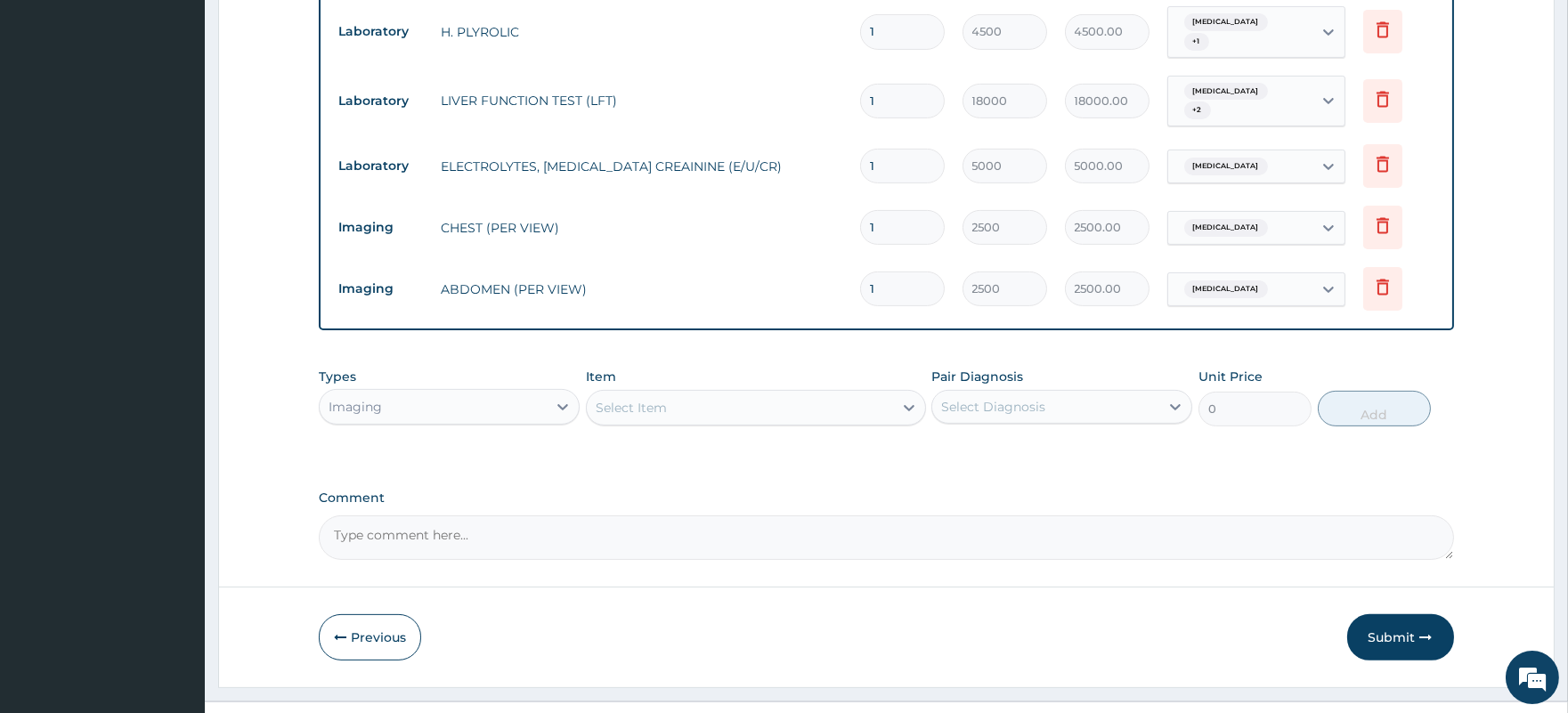
click at [467, 392] on div "Imaging" at bounding box center [433, 406] width 227 height 28
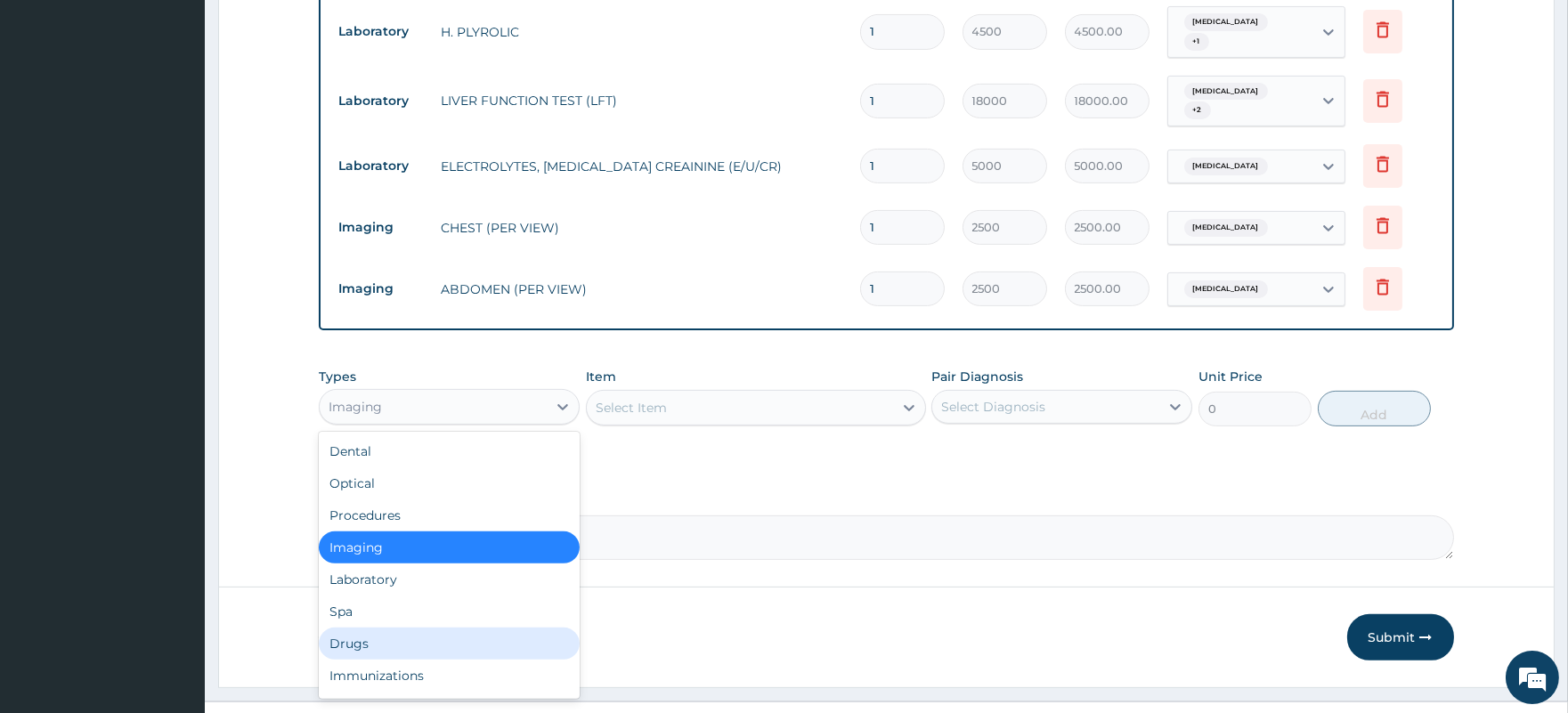
click at [375, 628] on div "Drugs" at bounding box center [449, 644] width 261 height 32
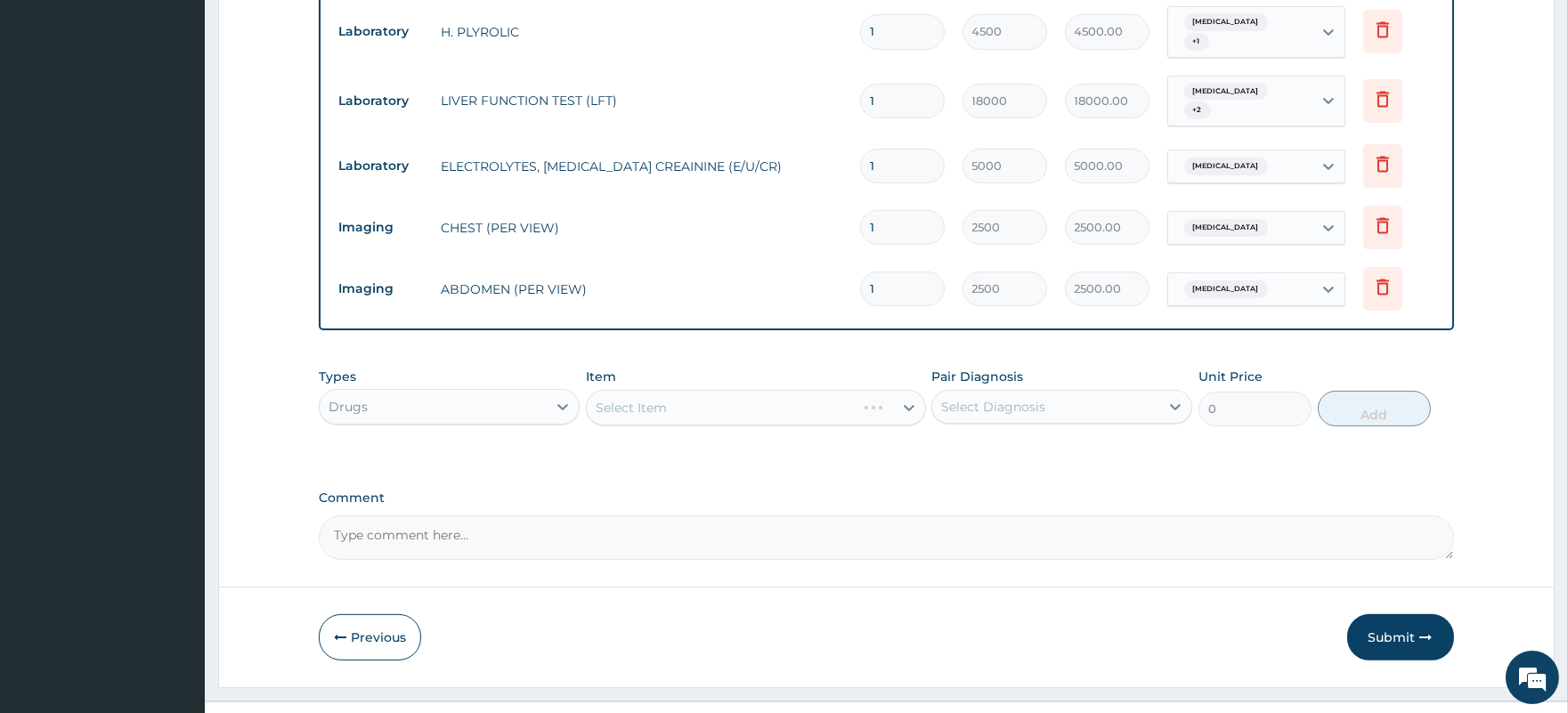
click at [870, 390] on div "Select Item" at bounding box center [756, 407] width 340 height 36
click at [781, 390] on div "Select Item" at bounding box center [756, 407] width 340 height 36
click at [793, 393] on div "Select Item" at bounding box center [740, 407] width 306 height 28
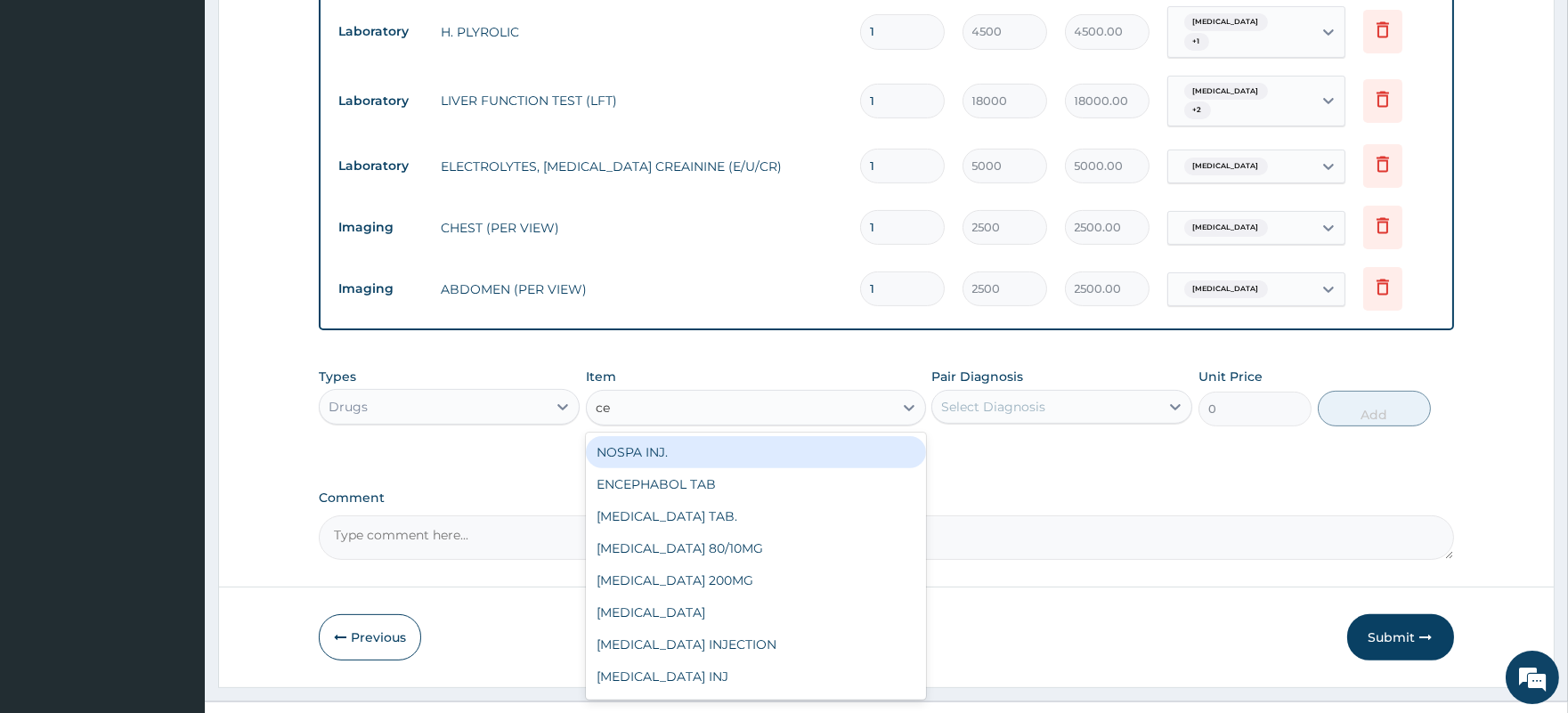
type input "cef"
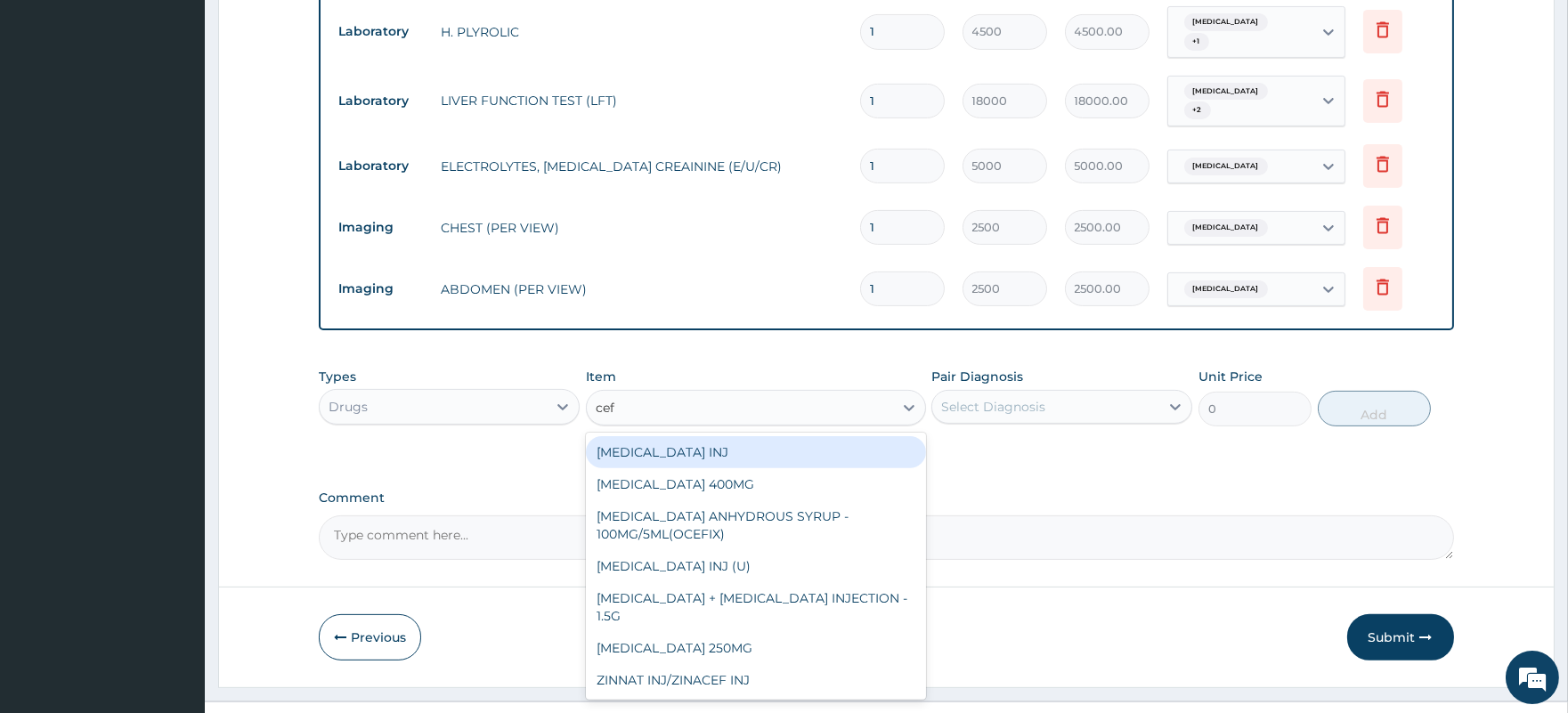
click at [702, 436] on div "CEFOTAXIME INJ" at bounding box center [756, 452] width 340 height 32
type input "850"
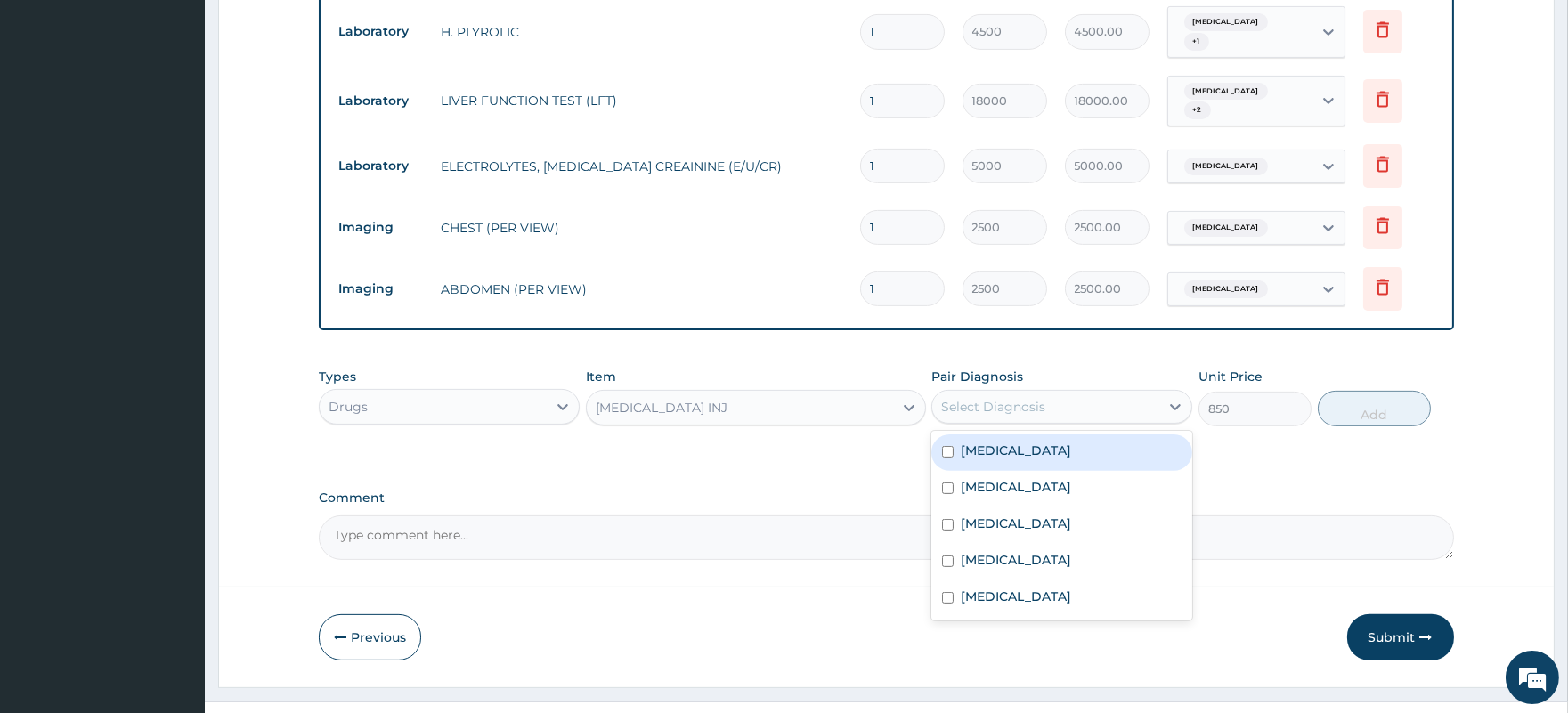
drag, startPoint x: 1022, startPoint y: 365, endPoint x: 1021, endPoint y: 374, distance: 9.1
click at [1022, 398] on div "Select Diagnosis" at bounding box center [992, 406] width 104 height 18
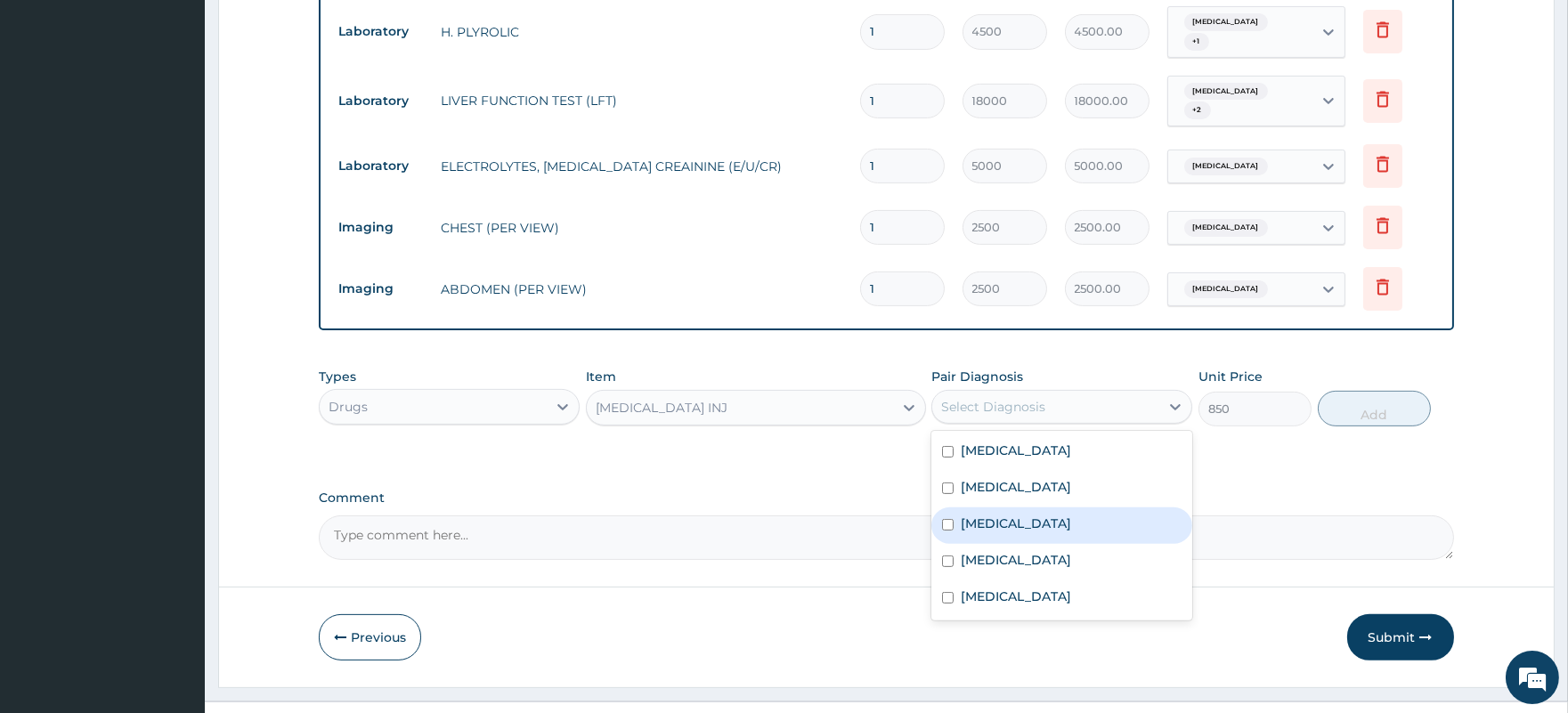
click at [1009, 507] on div "Sepsis" at bounding box center [1061, 525] width 261 height 36
checkbox input "true"
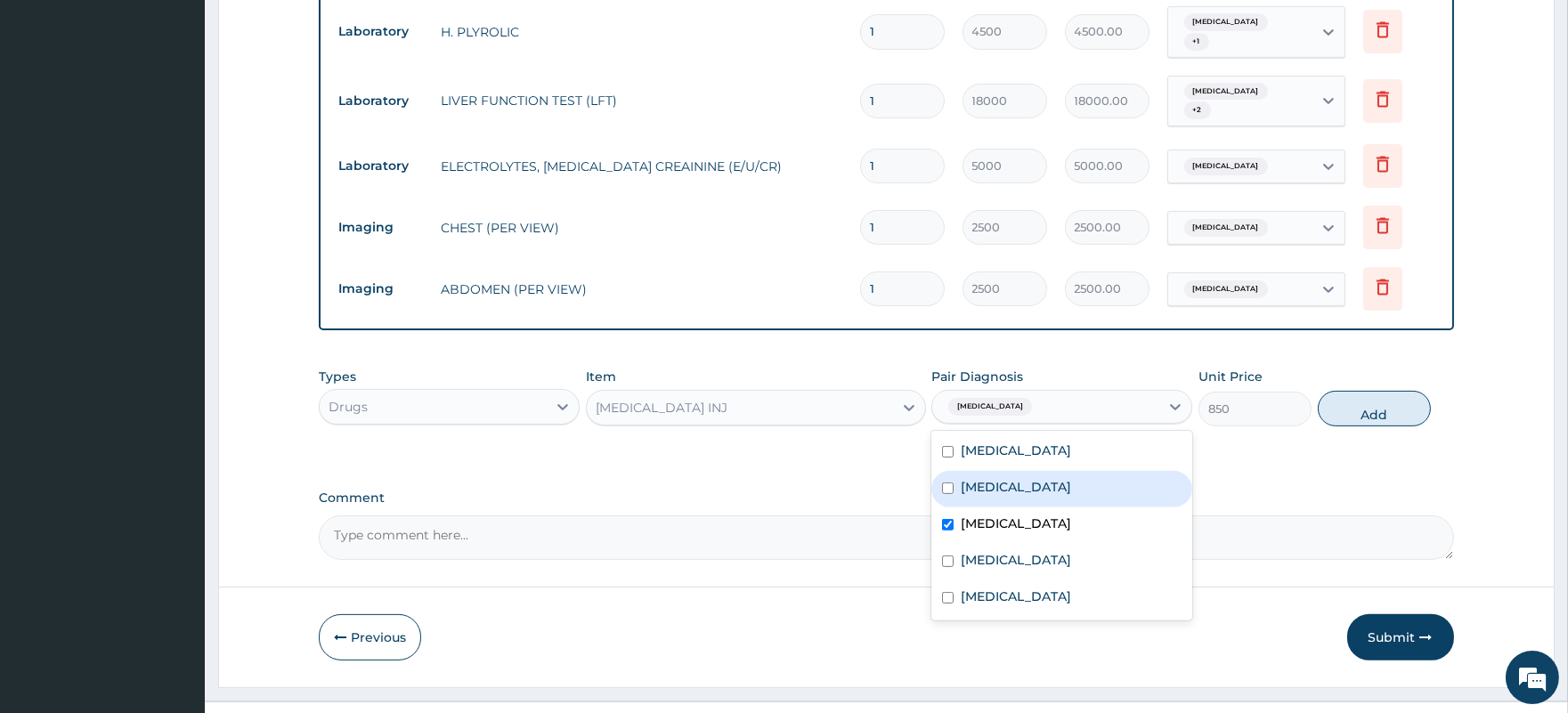
click at [1043, 478] on label "Acute chest syndrome" at bounding box center [1016, 487] width 110 height 18
checkbox input "true"
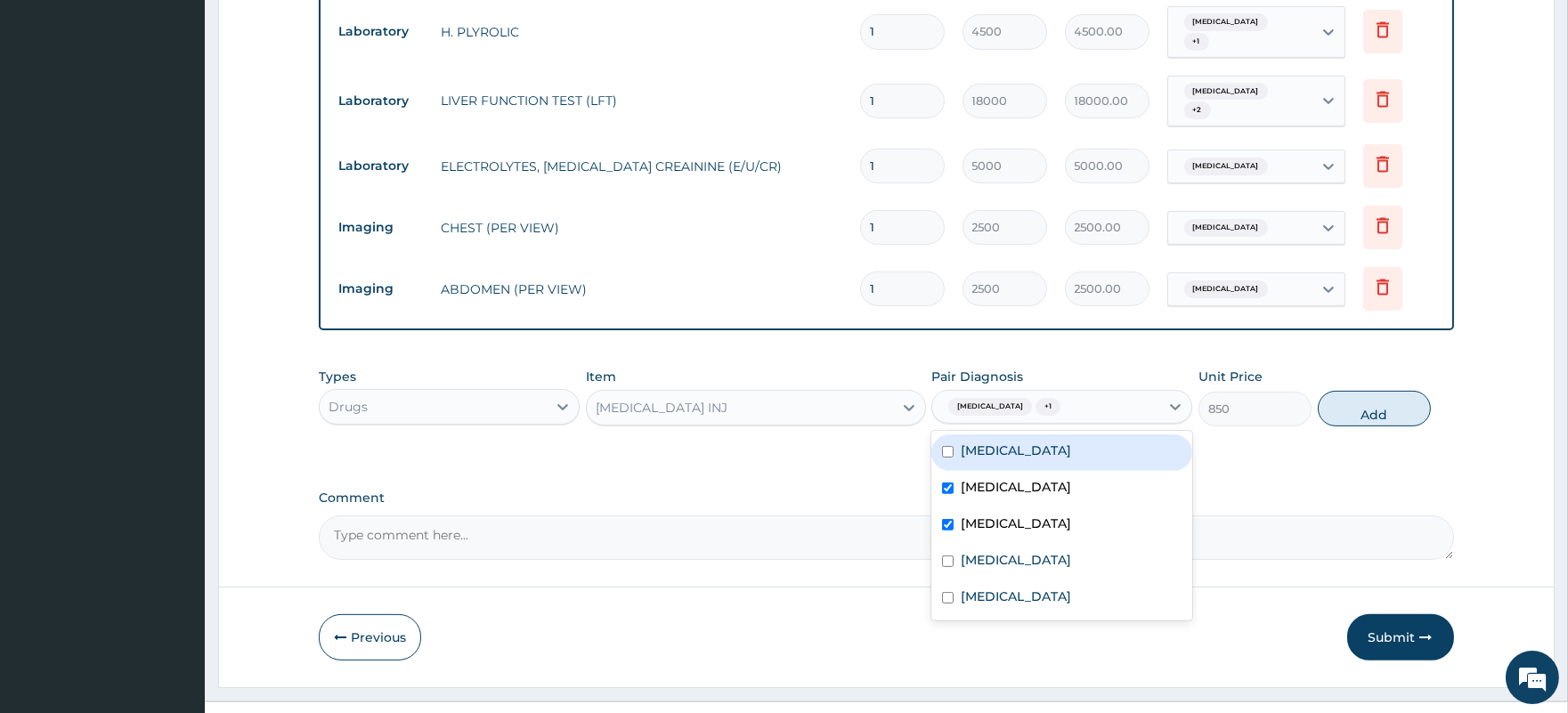
click at [1027, 435] on div "Gastritis" at bounding box center [1061, 452] width 261 height 36
checkbox input "true"
click at [1364, 391] on button "Add" at bounding box center [1374, 408] width 113 height 36
type input "0"
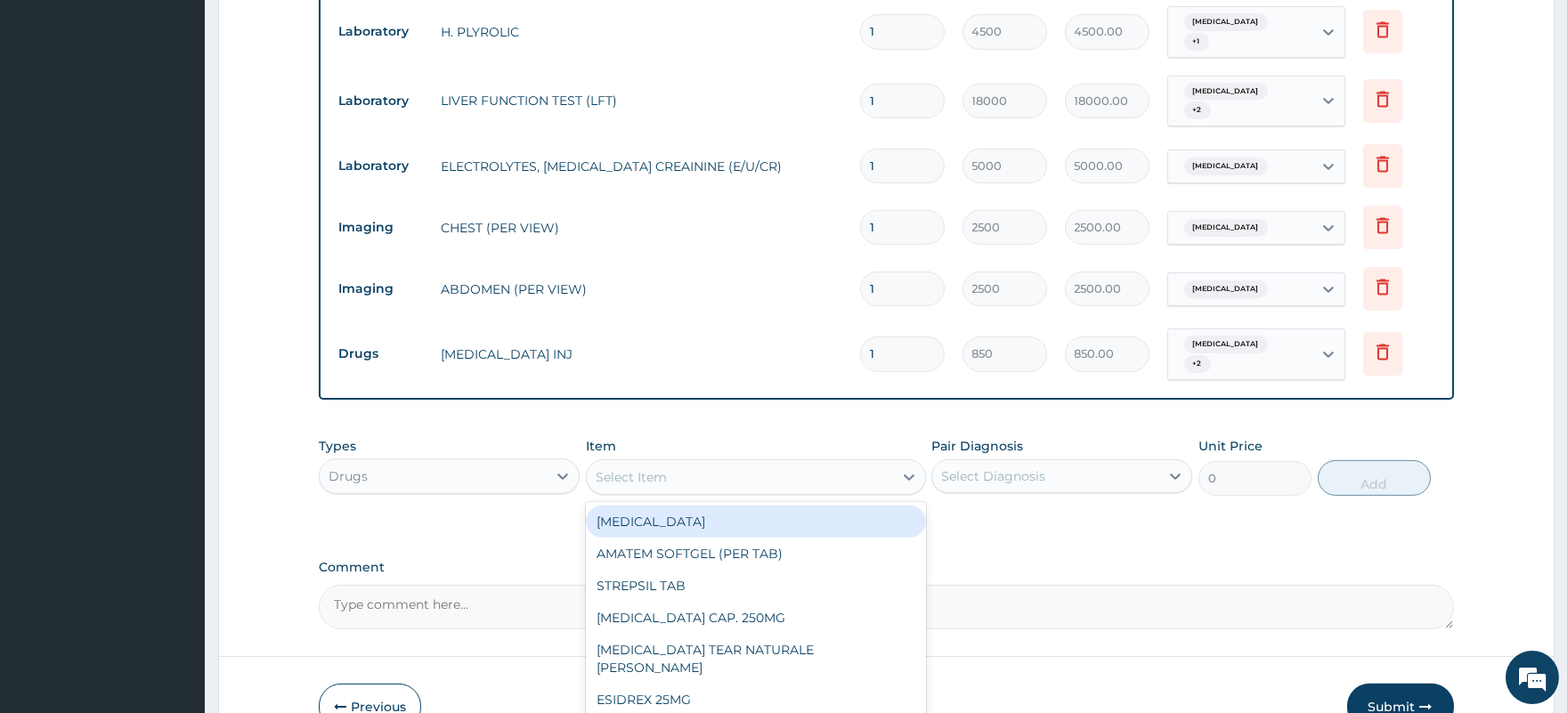
click at [759, 463] on div "Select Item" at bounding box center [740, 477] width 306 height 28
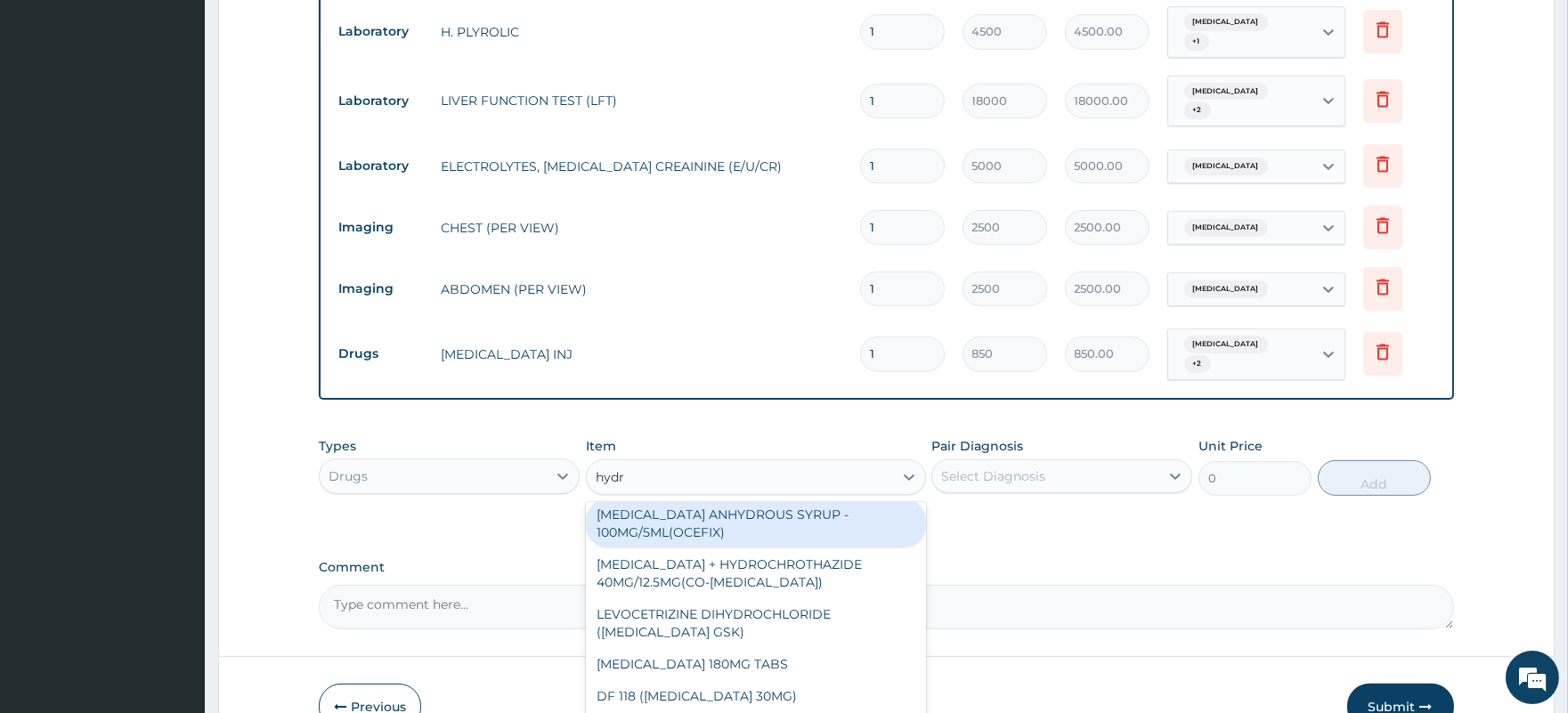
scroll to position [0, 0]
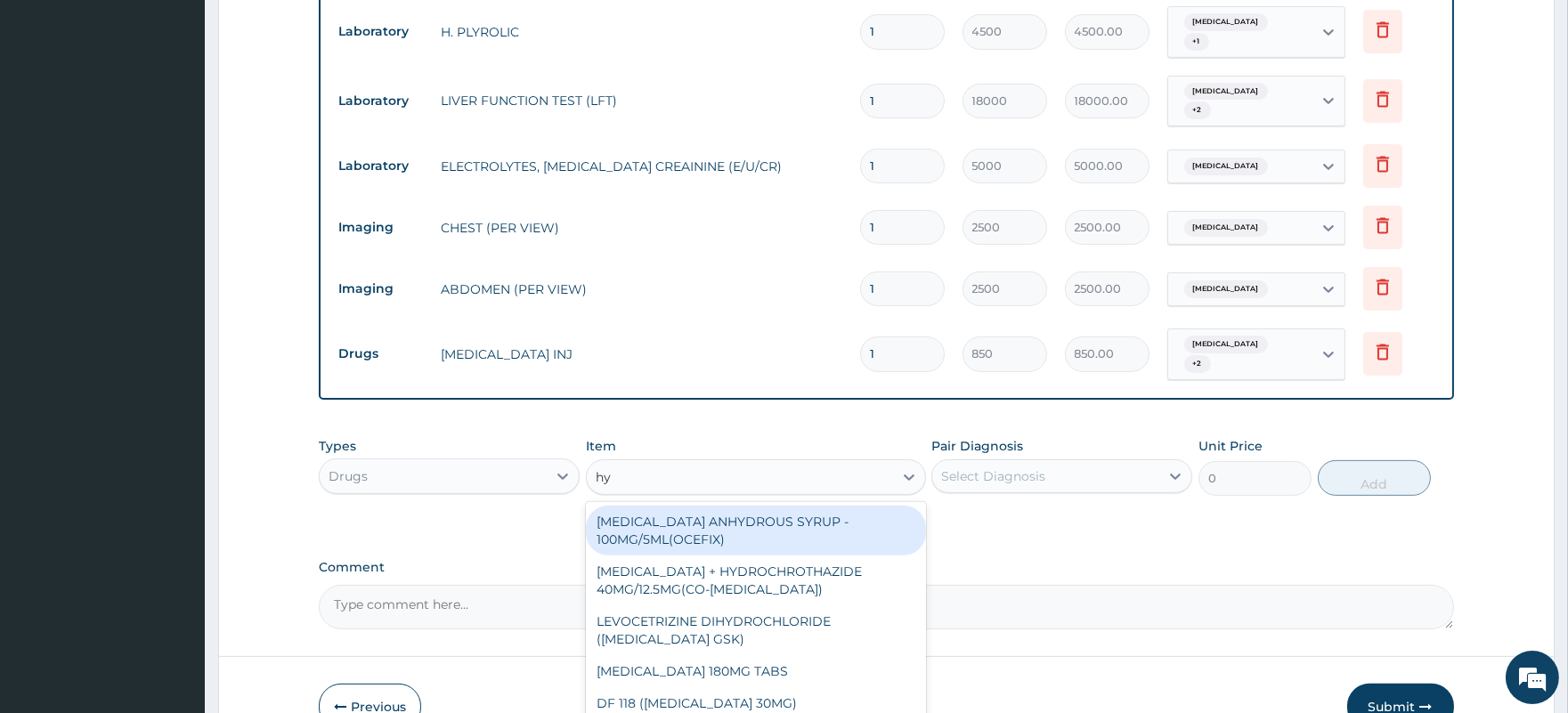
type input "h"
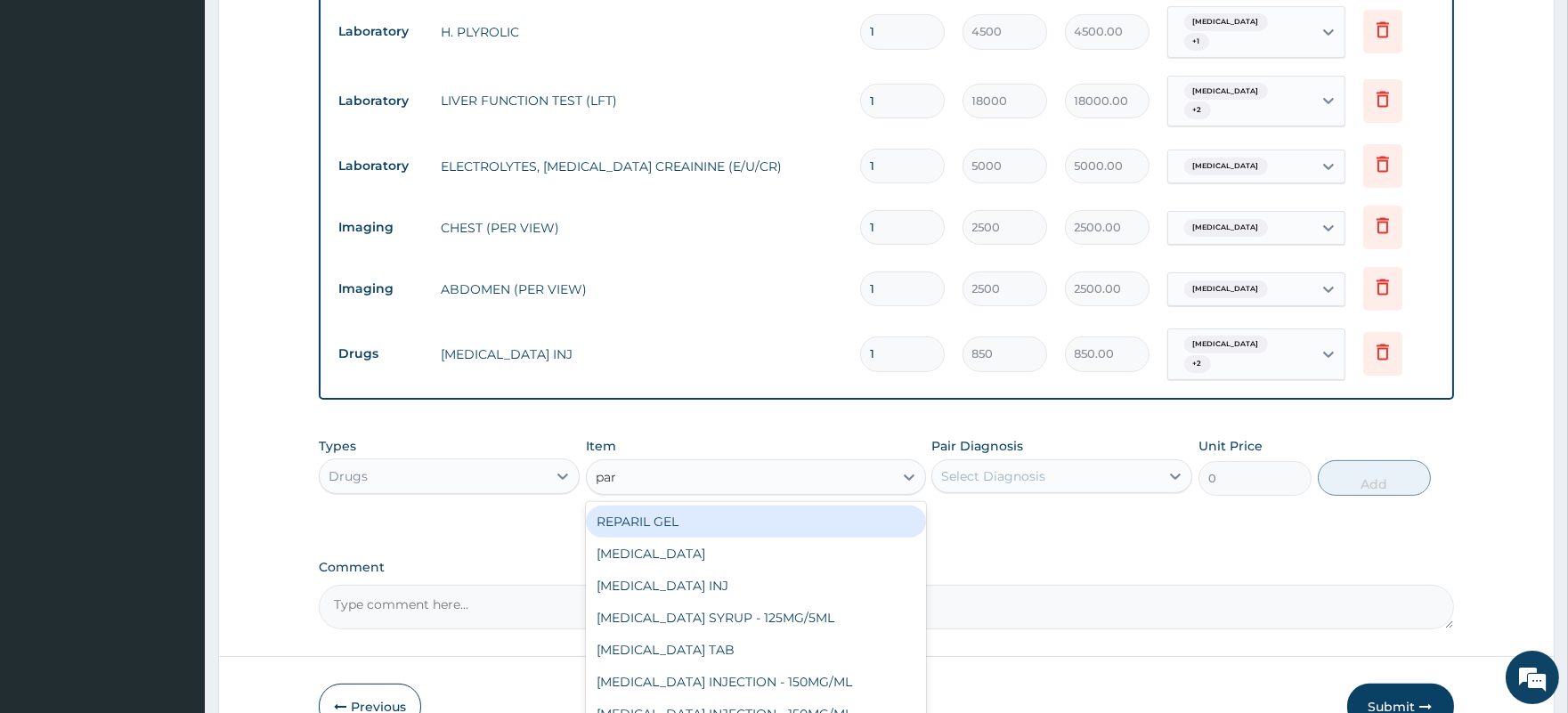
type input "para"
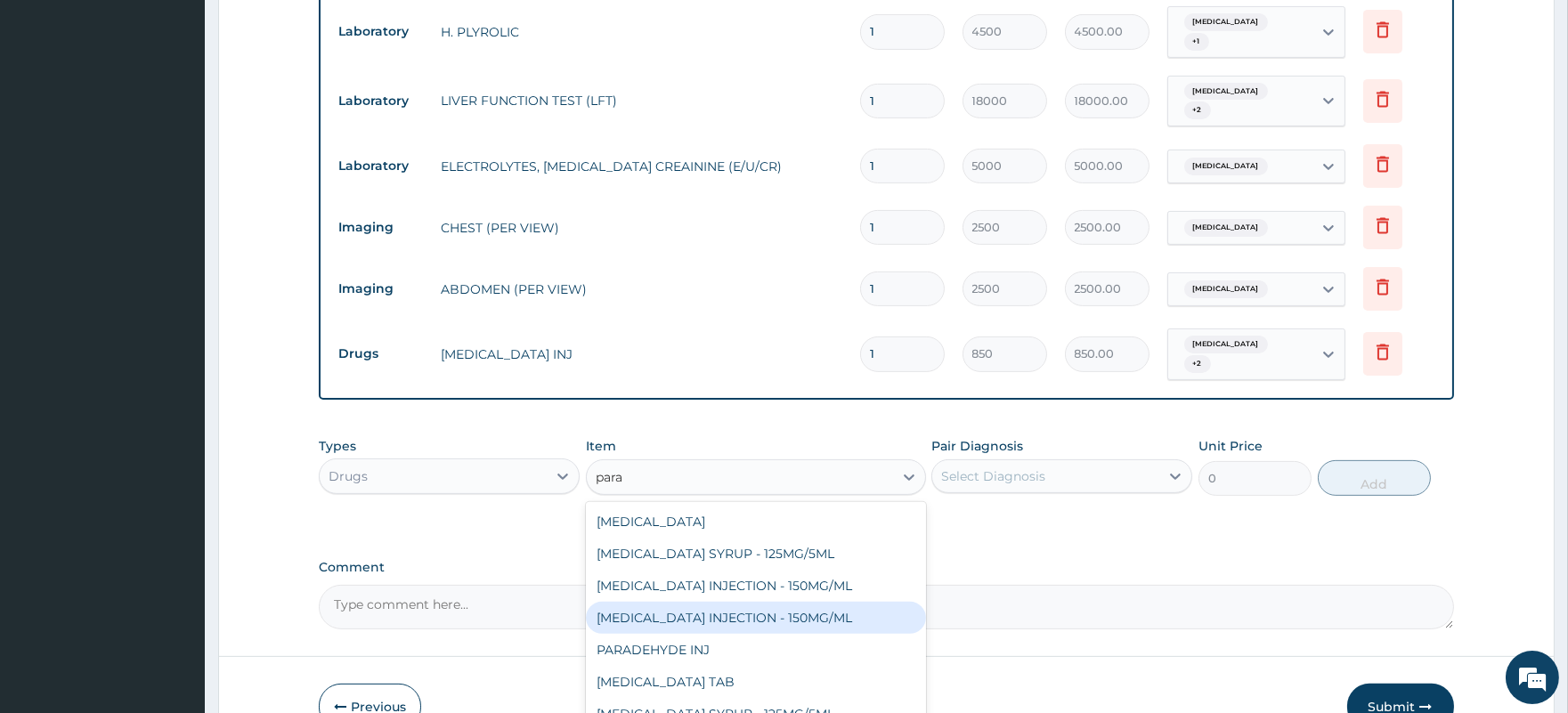
click at [757, 602] on div "PARACETAMOL INJECTION - 150MG/ML" at bounding box center [756, 618] width 340 height 32
type input "350"
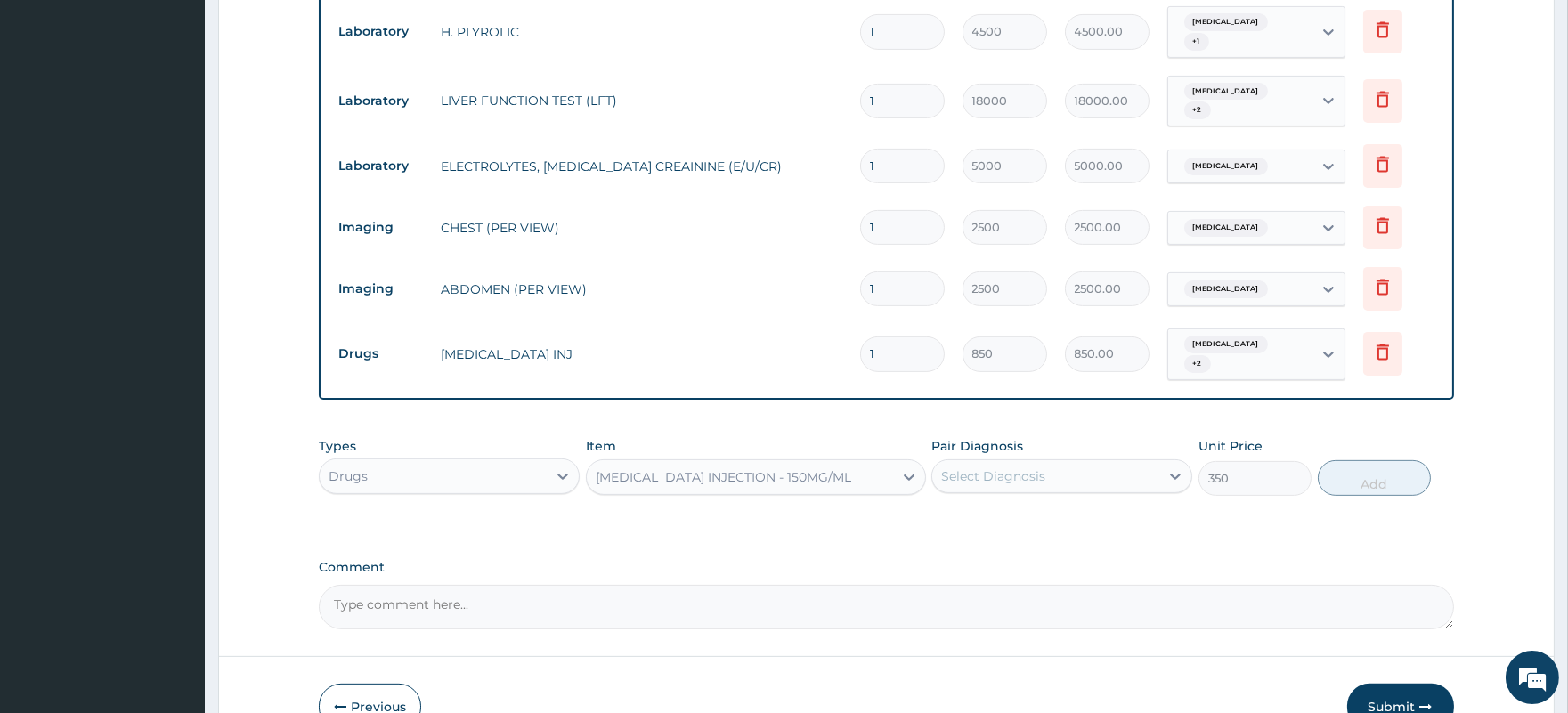
click at [1005, 467] on div "Select Diagnosis" at bounding box center [992, 476] width 104 height 18
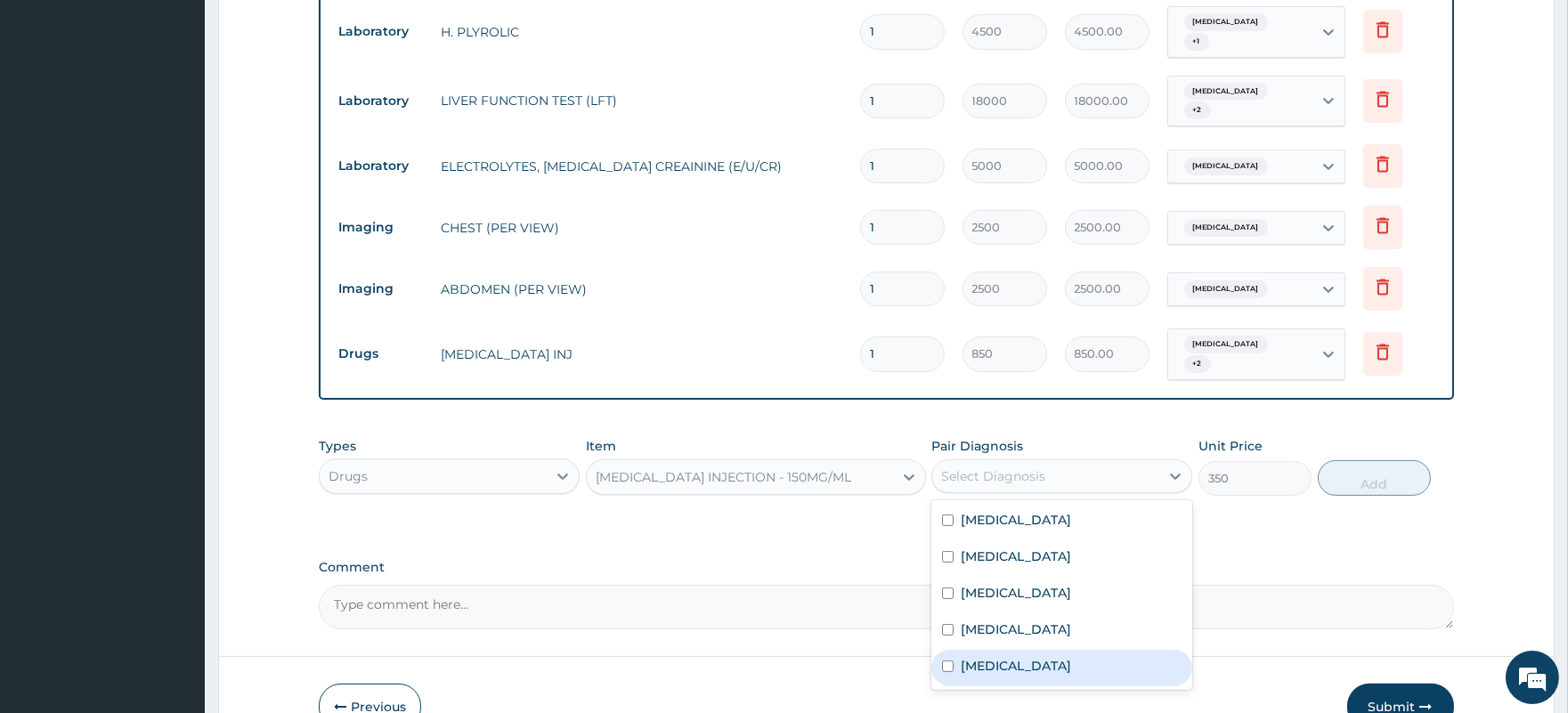
click at [1033, 653] on div "Other severe and complicated Plasmodium falciparum malaria" at bounding box center [1061, 667] width 261 height 36
checkbox input "true"
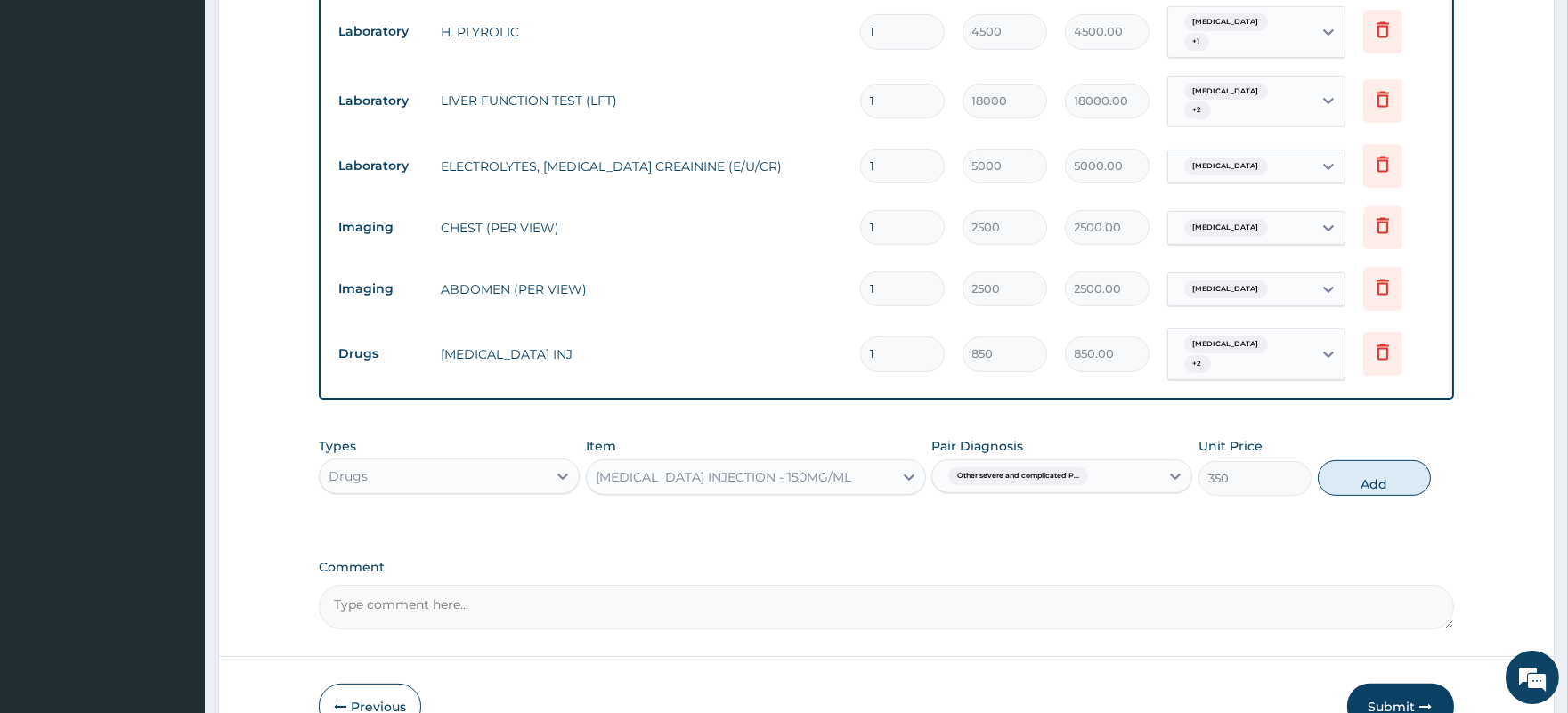
drag, startPoint x: 1375, startPoint y: 443, endPoint x: 1368, endPoint y: 451, distance: 10.6
click at [1375, 460] on button "Add" at bounding box center [1374, 478] width 113 height 36
type input "0"
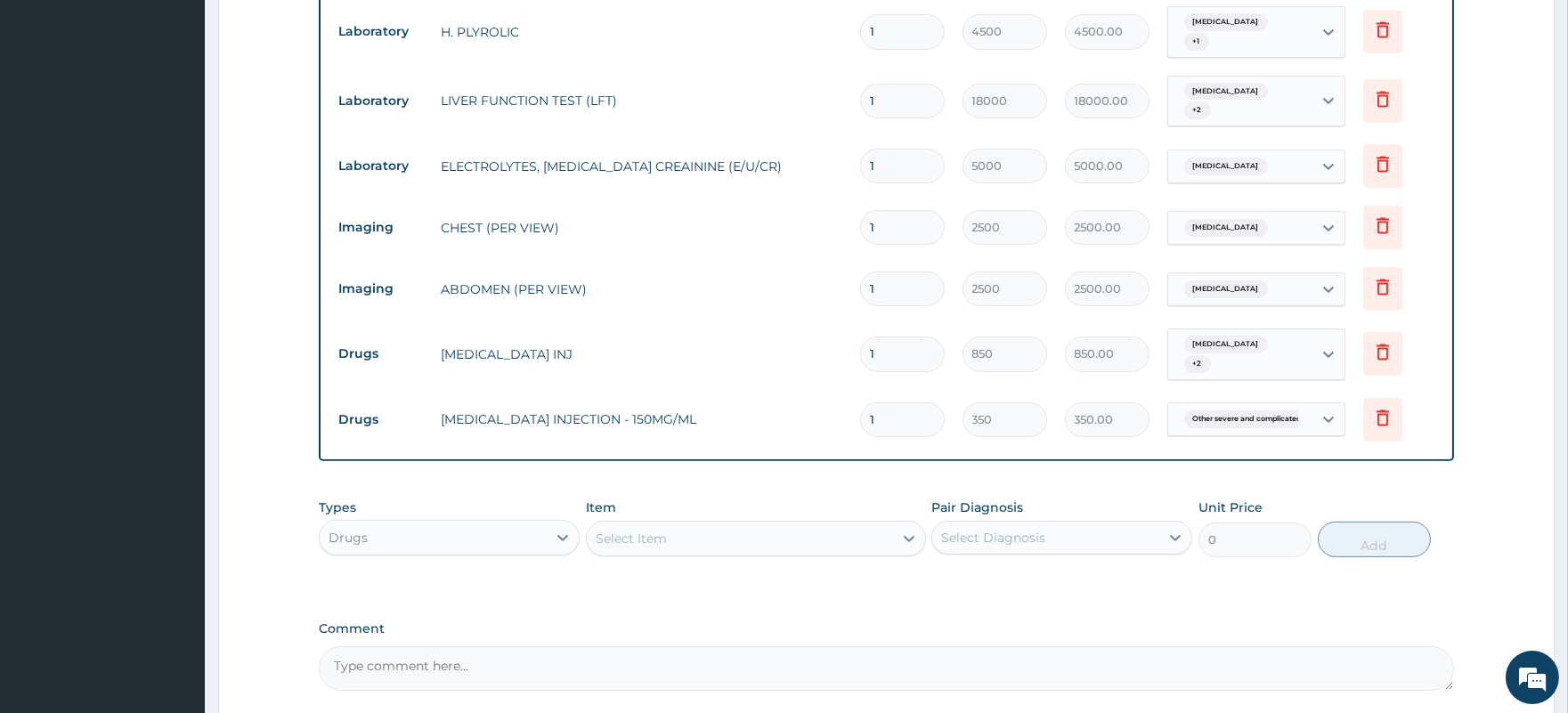
click at [757, 524] on div "Select Item" at bounding box center [740, 538] width 306 height 28
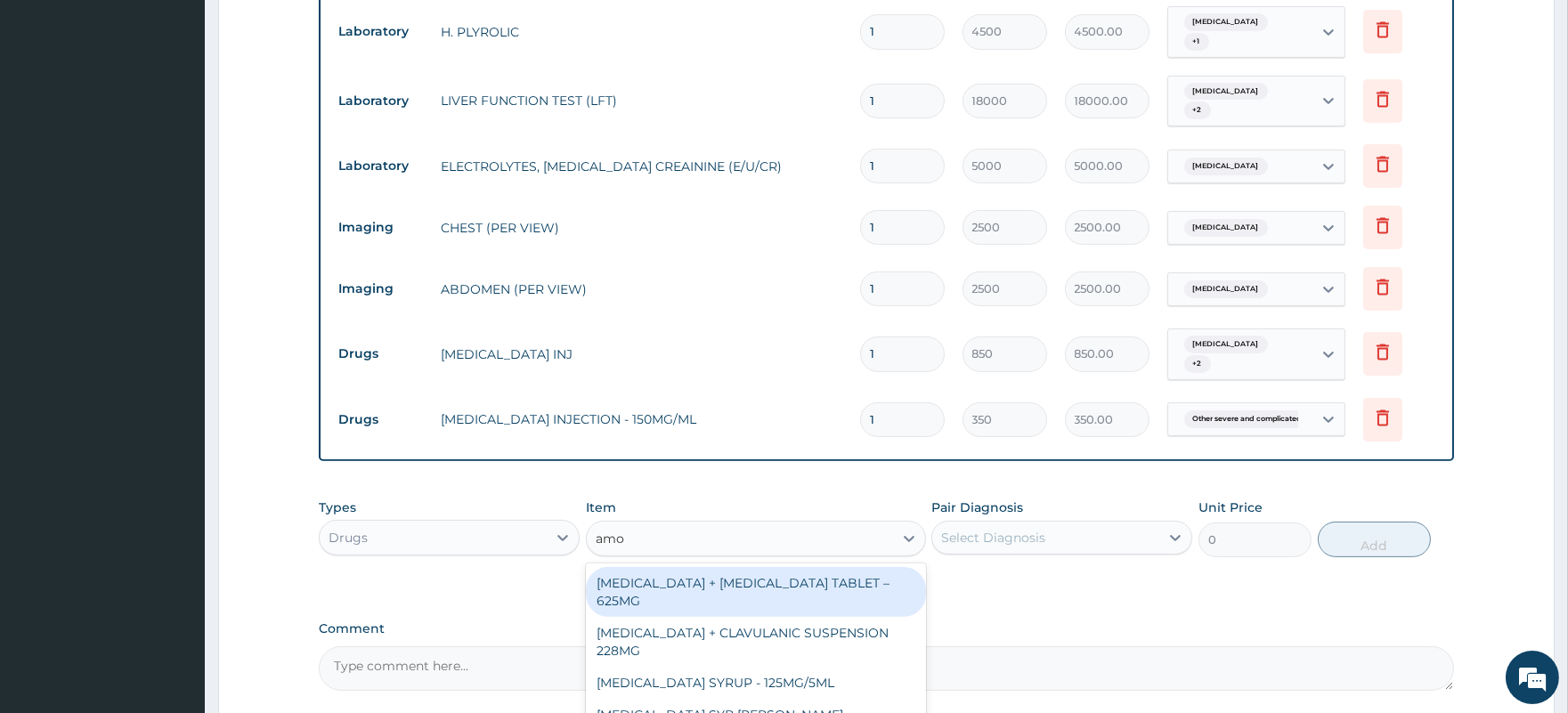
type input "amox"
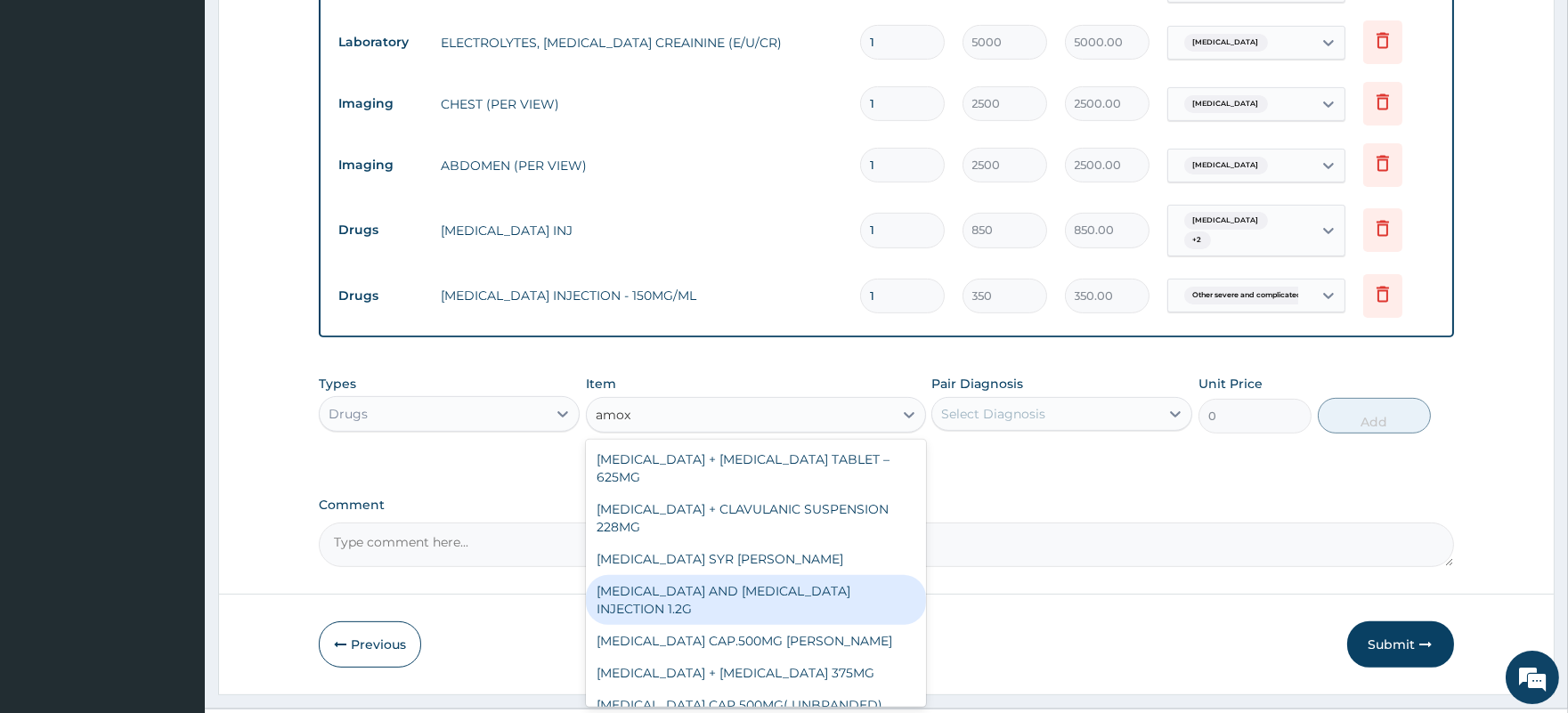
click at [820, 575] on div "AMOXICILLIN AND CLAVULANIC ACID INJECTION 1.2G" at bounding box center [756, 599] width 340 height 50
type input "2500"
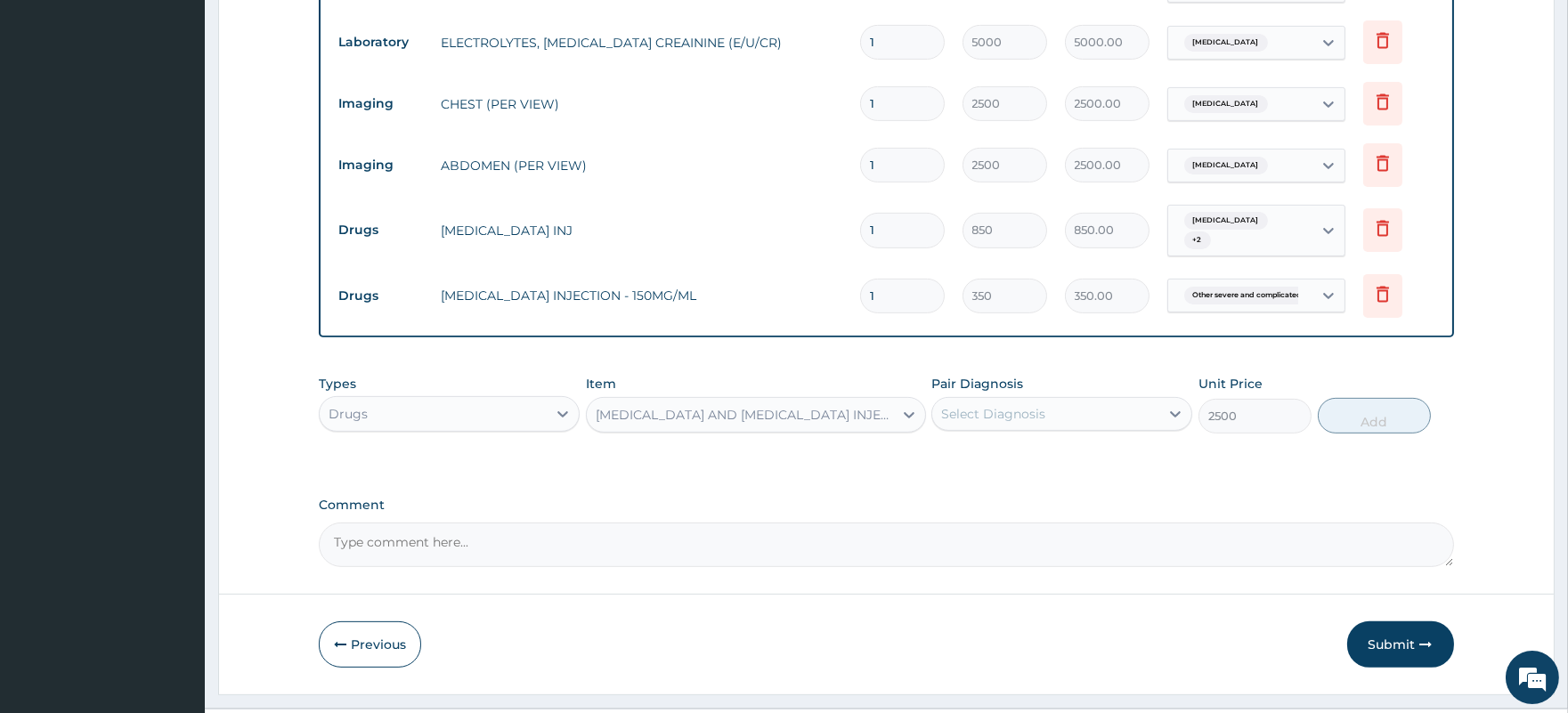
click at [1073, 400] on div "Select Diagnosis" at bounding box center [1045, 414] width 227 height 28
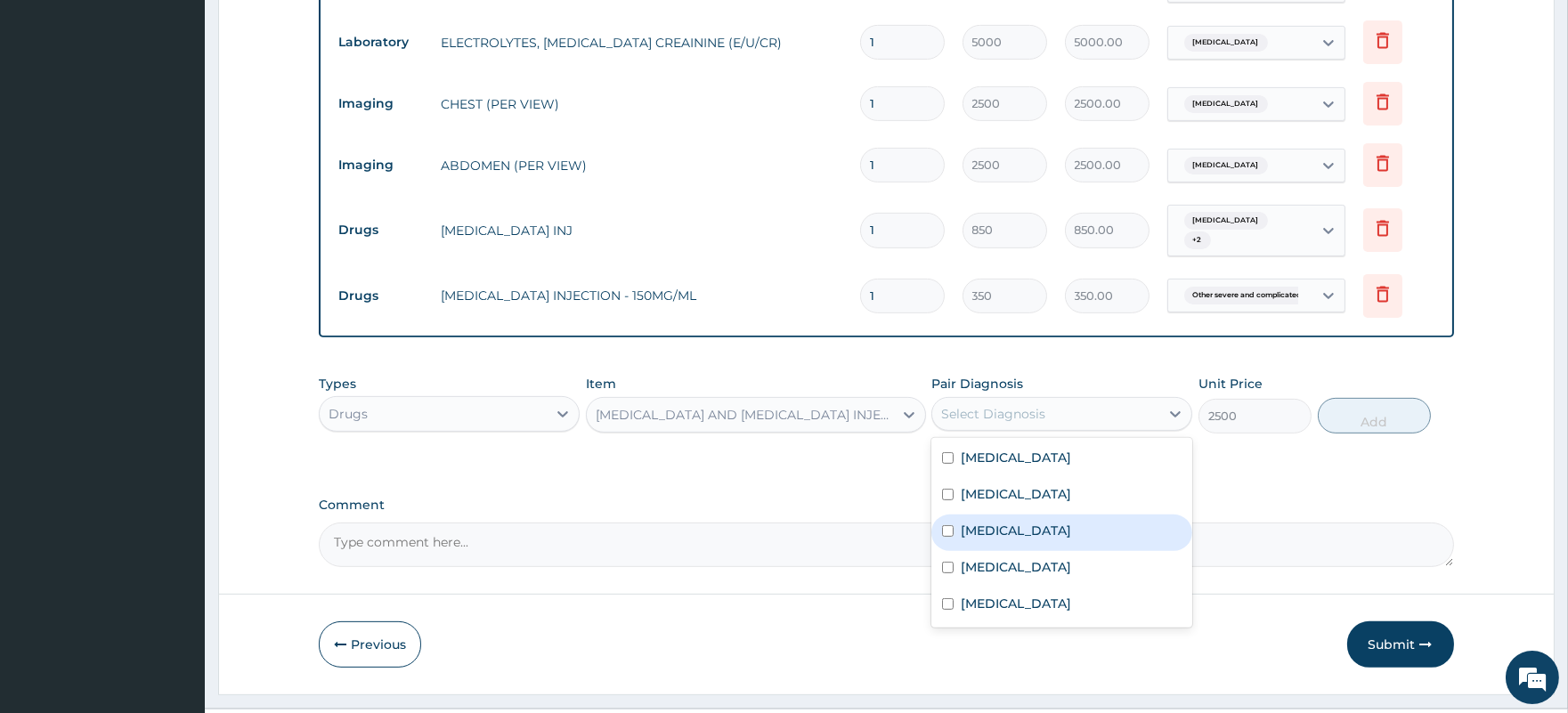
click at [1035, 515] on div "Sepsis" at bounding box center [1061, 533] width 261 height 36
checkbox input "true"
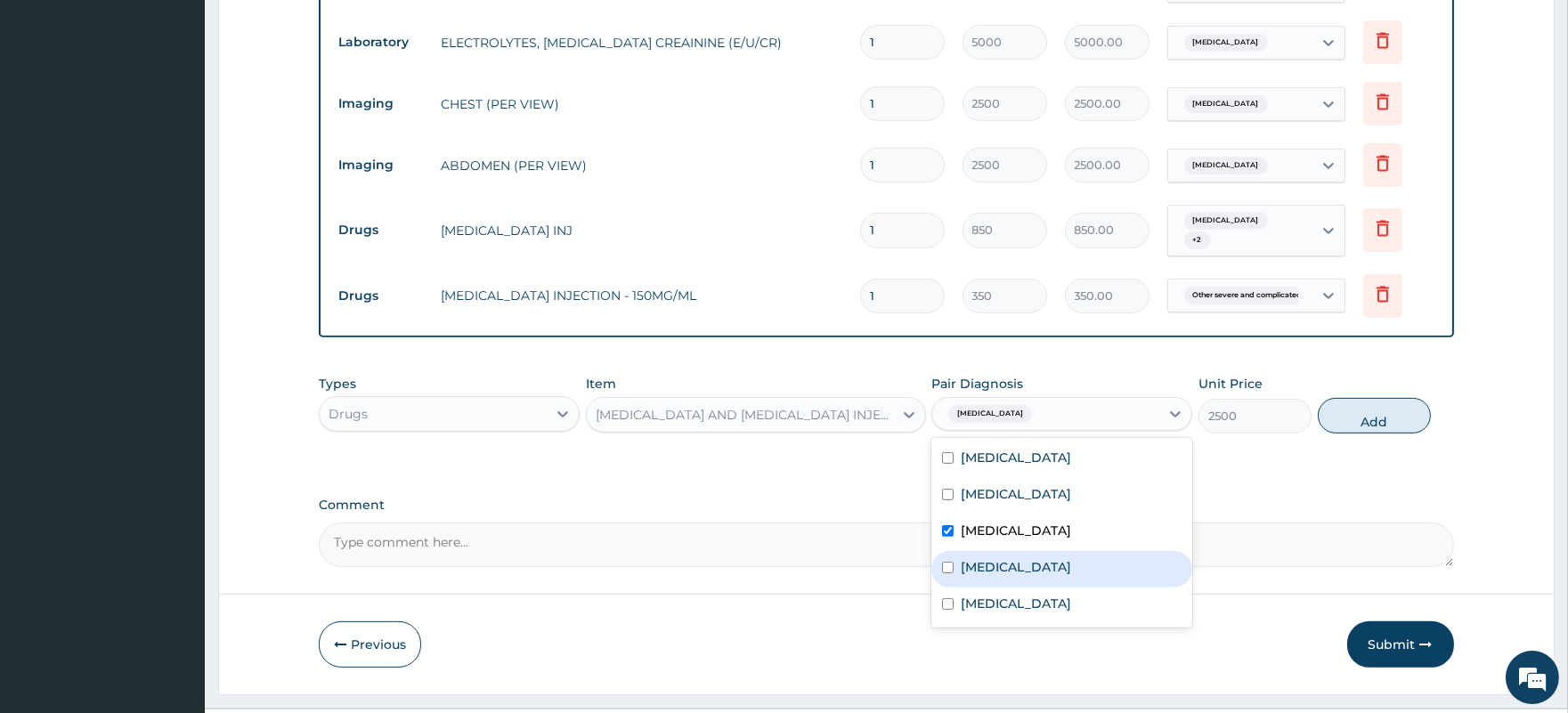
drag, startPoint x: 1042, startPoint y: 529, endPoint x: 1048, endPoint y: 483, distance: 46.4
click at [1042, 551] on div "Lipoma" at bounding box center [1061, 569] width 261 height 36
checkbox input "true"
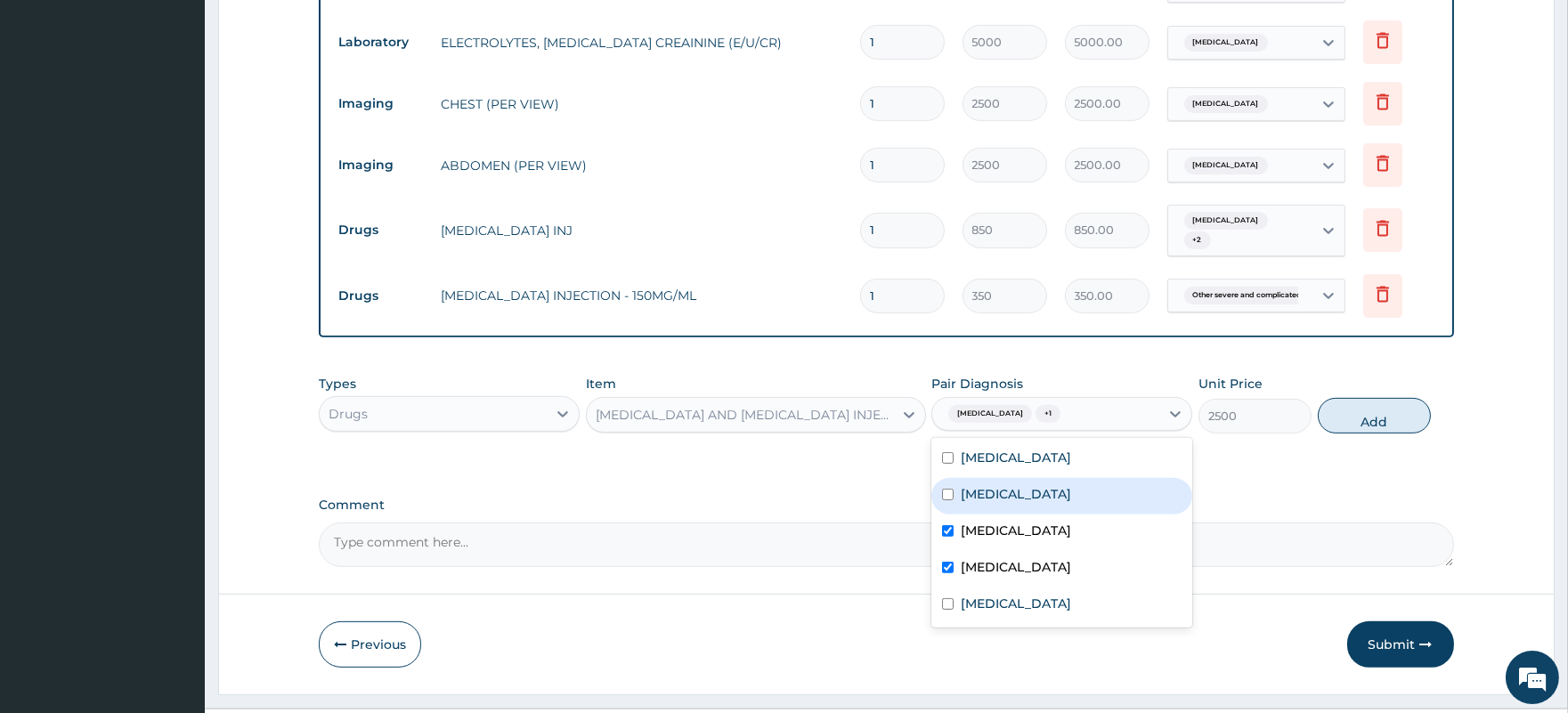
click at [1056, 485] on label "Acute chest syndrome" at bounding box center [1016, 493] width 110 height 18
checkbox input "true"
click at [1022, 441] on div "Gastritis" at bounding box center [1061, 459] width 261 height 36
checkbox input "true"
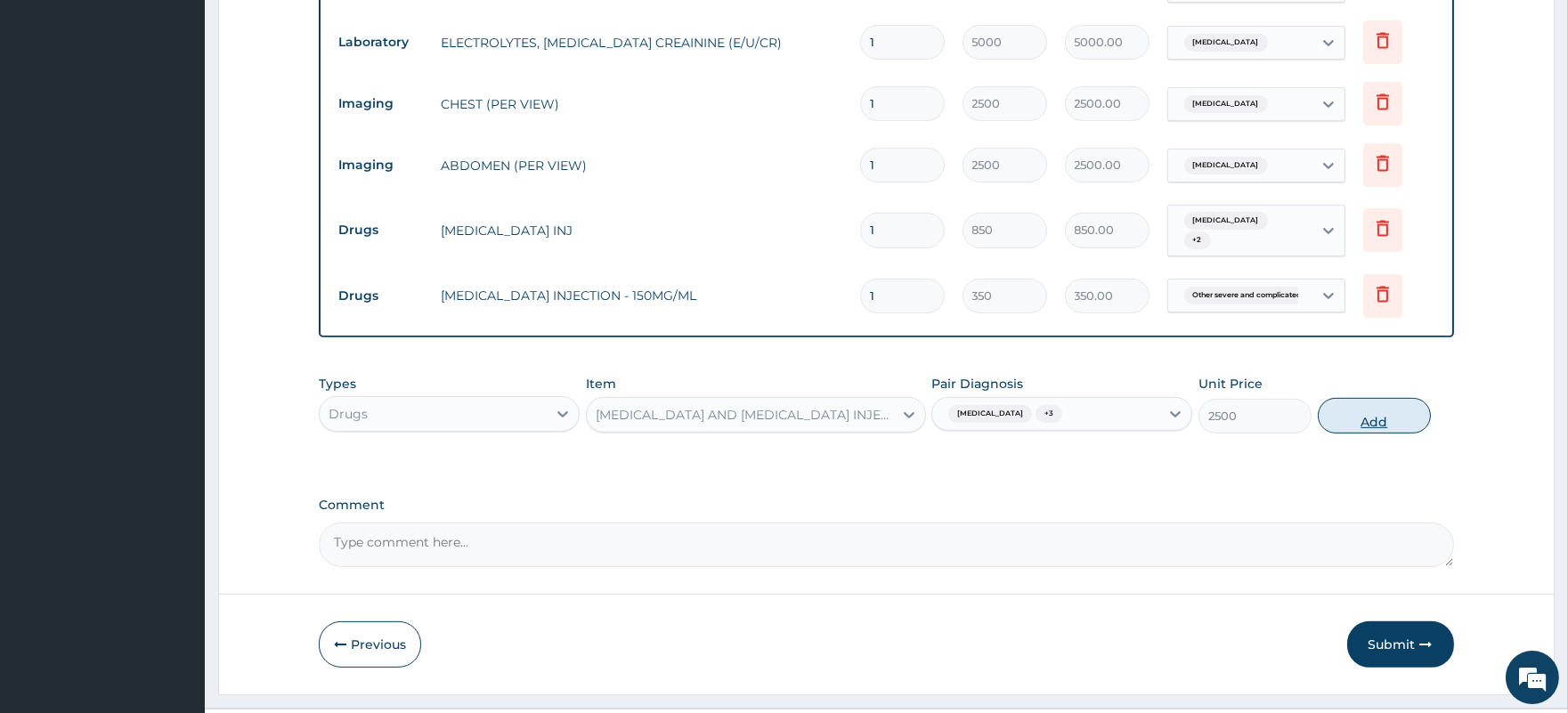
click at [1376, 398] on button "Add" at bounding box center [1374, 416] width 113 height 36
type input "0"
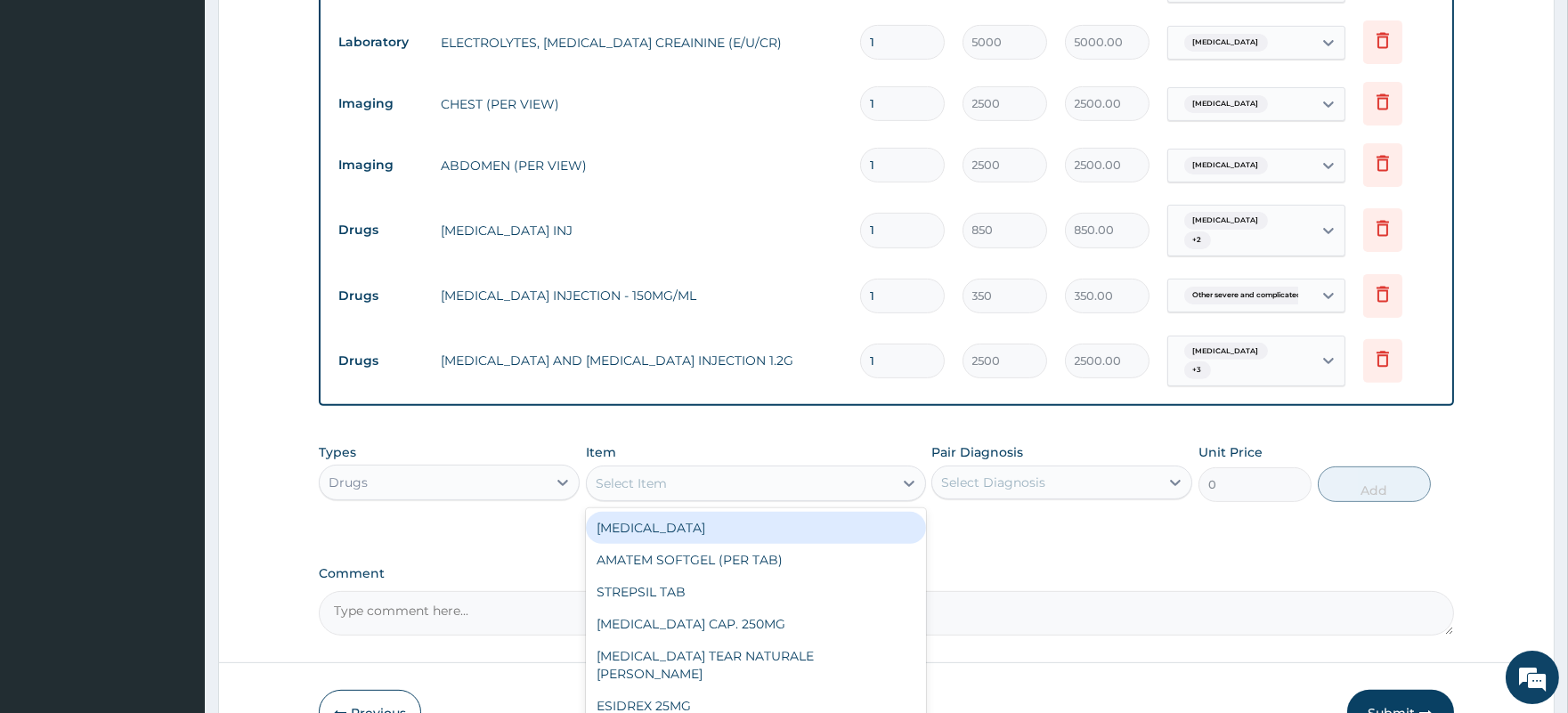
click at [700, 469] on div "Select Item" at bounding box center [740, 483] width 306 height 28
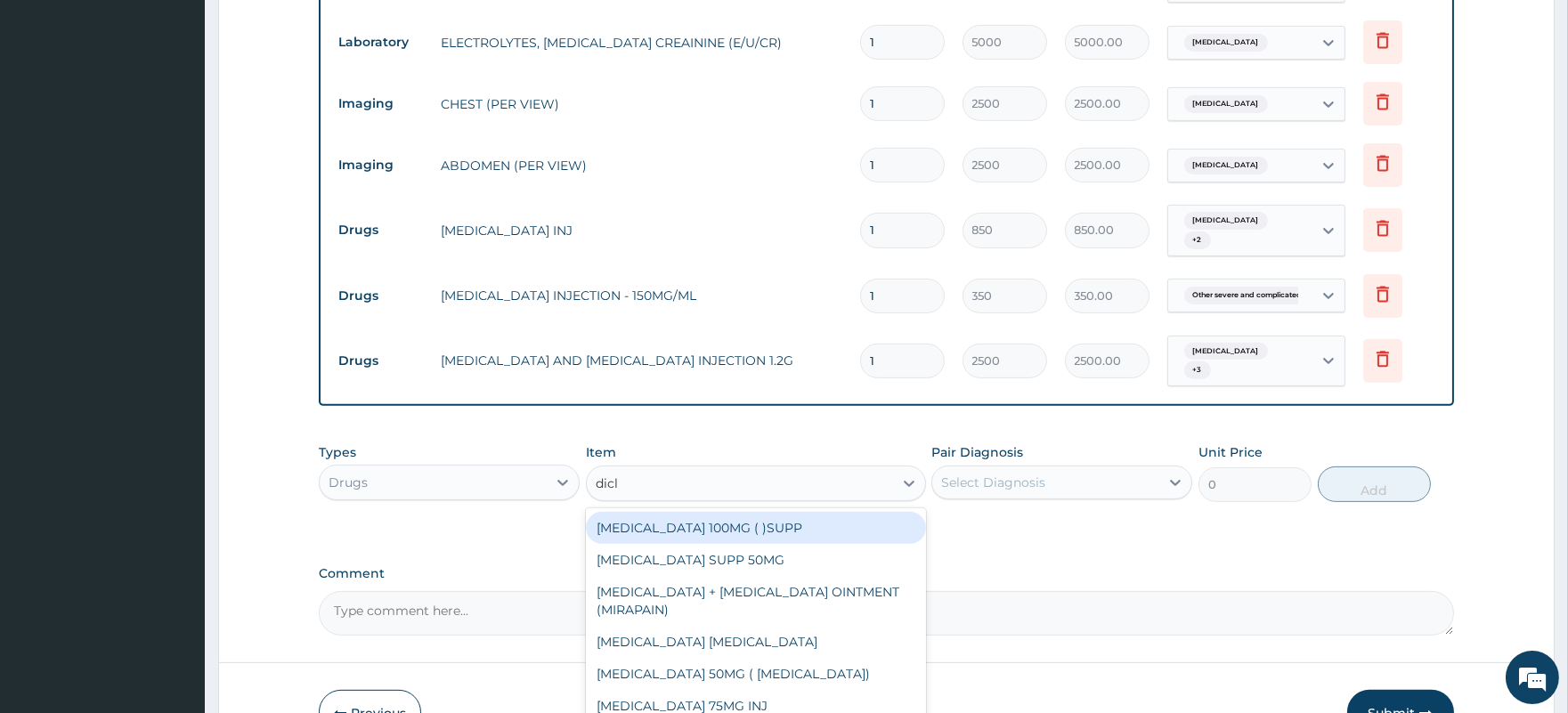
type input "diclo"
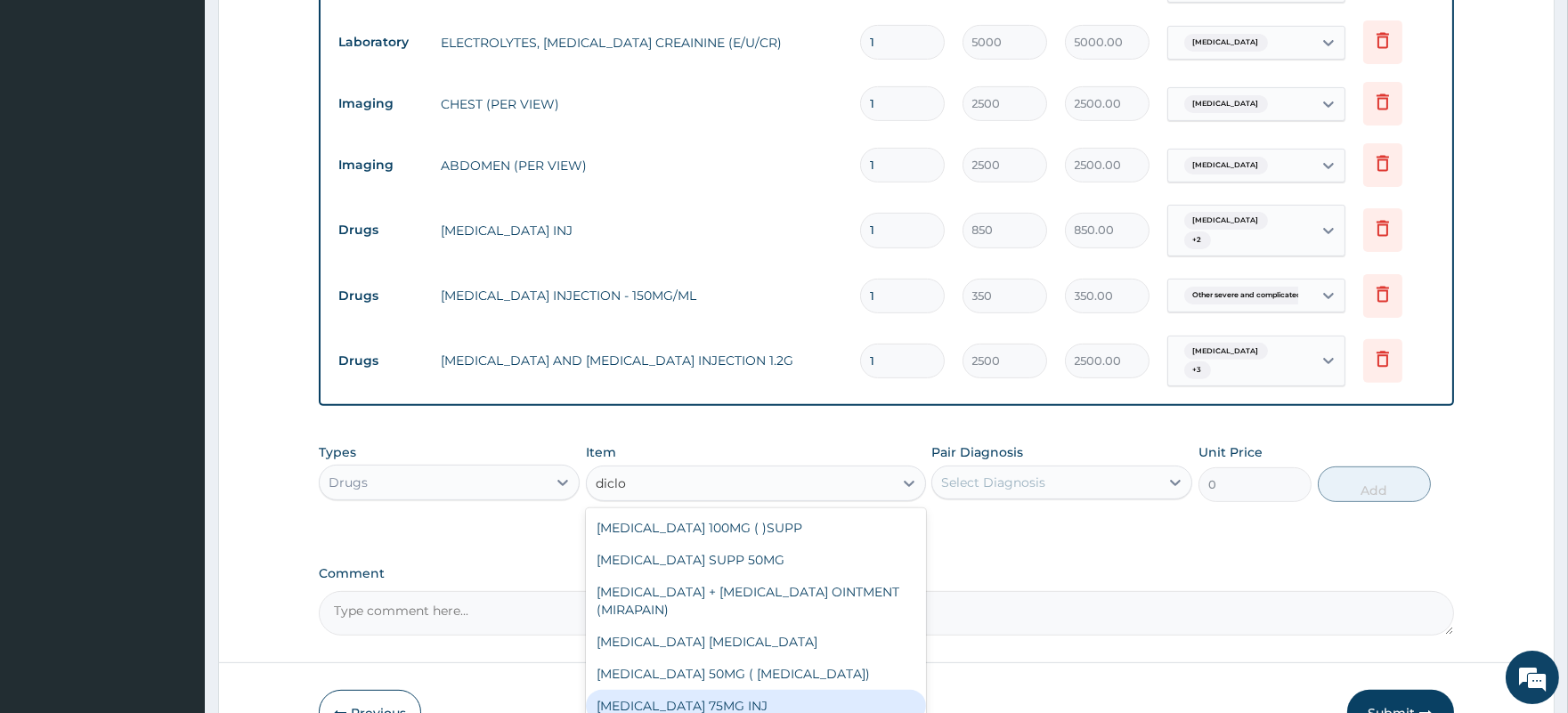
click at [795, 690] on div "DICLOFENAC 75MG INJ" at bounding box center [756, 706] width 340 height 32
type input "325"
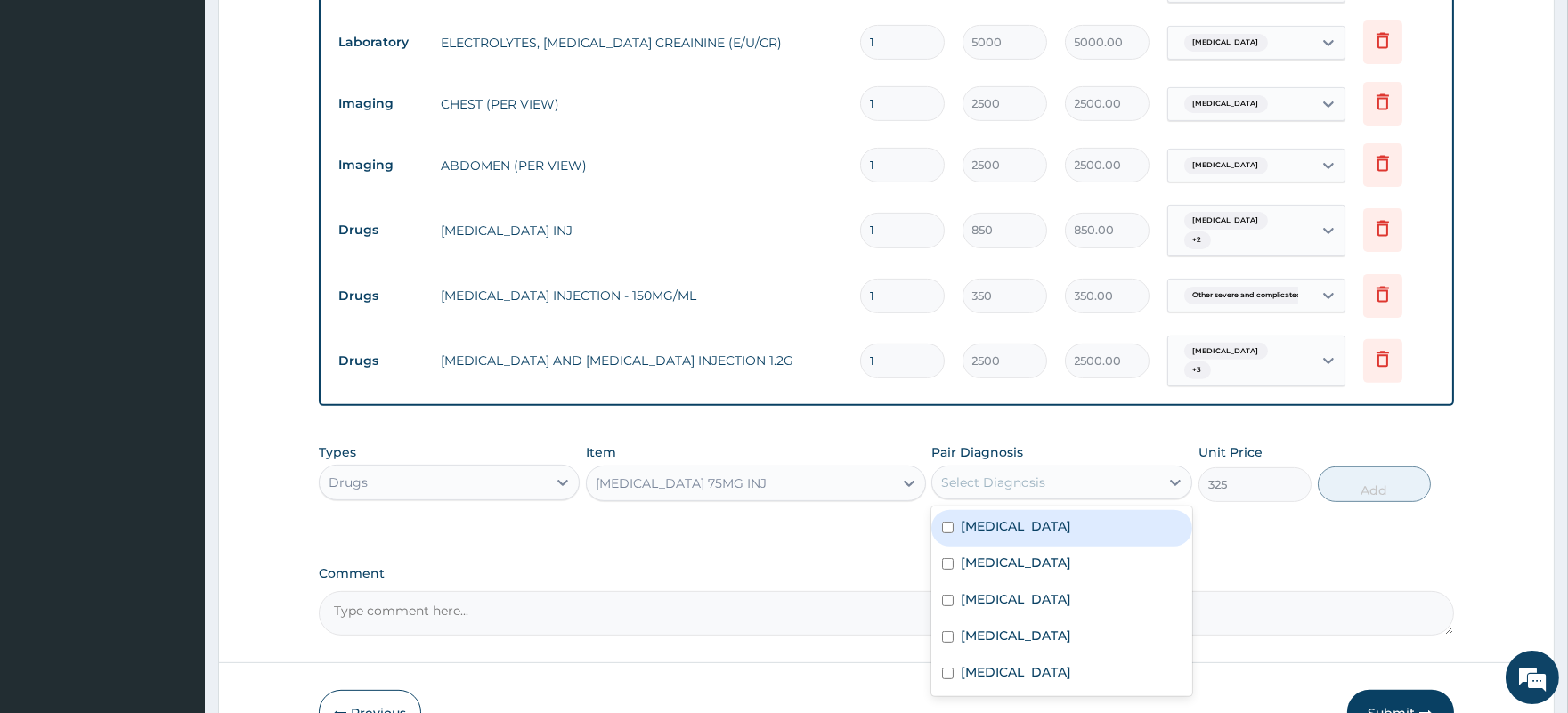
click at [999, 468] on div "Select Diagnosis" at bounding box center [1045, 482] width 227 height 28
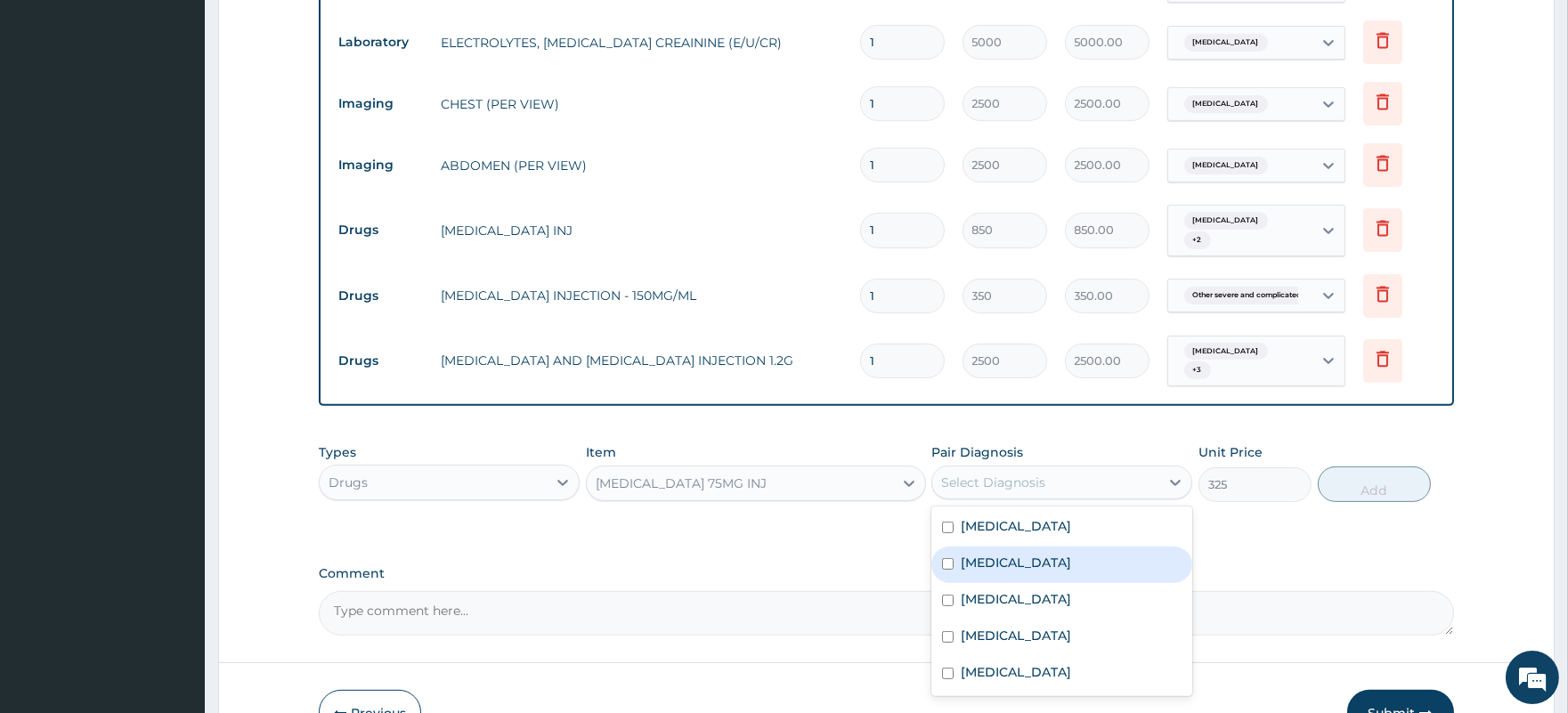
click at [1019, 554] on label "Acute chest syndrome" at bounding box center [1016, 563] width 110 height 18
checkbox input "true"
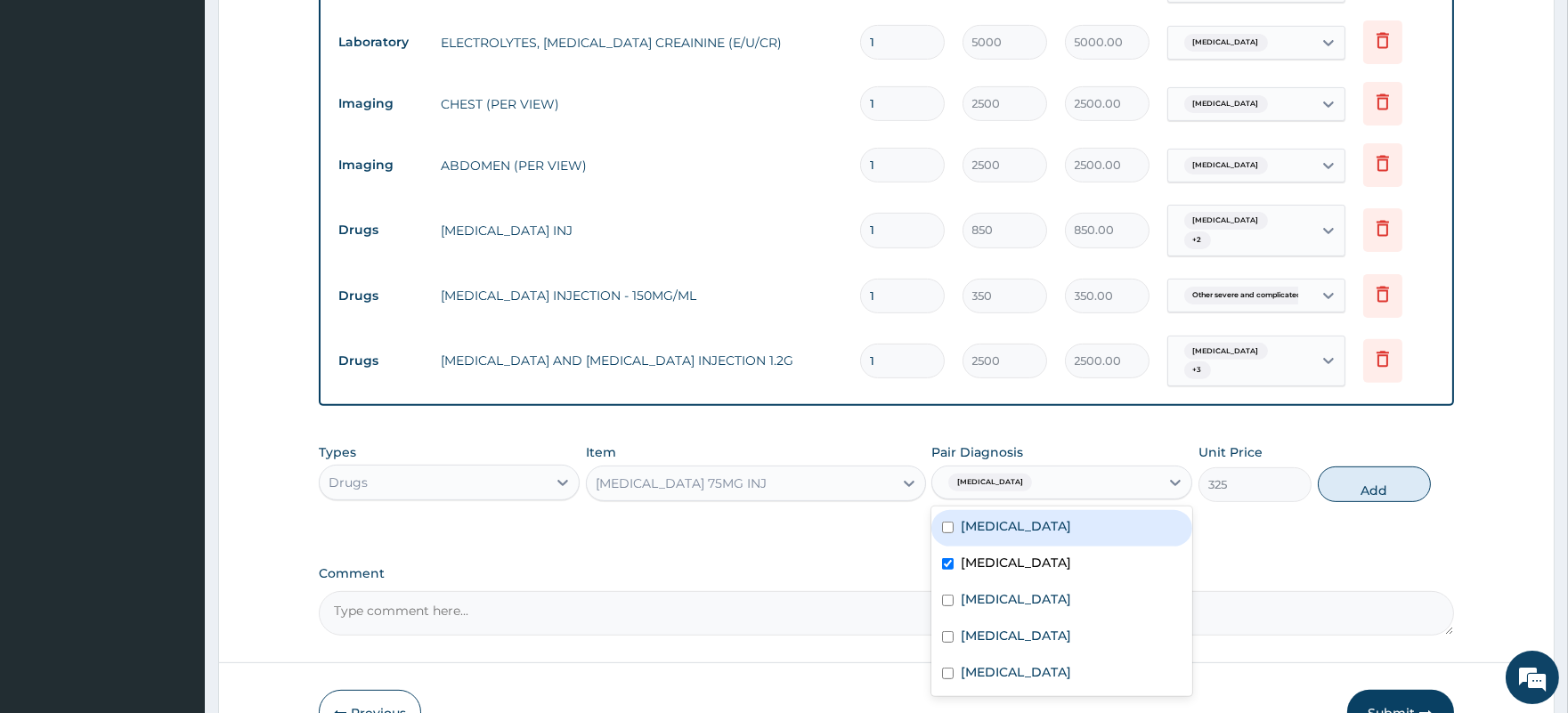
click at [1020, 510] on div "Gastritis" at bounding box center [1061, 528] width 261 height 36
checkbox input "true"
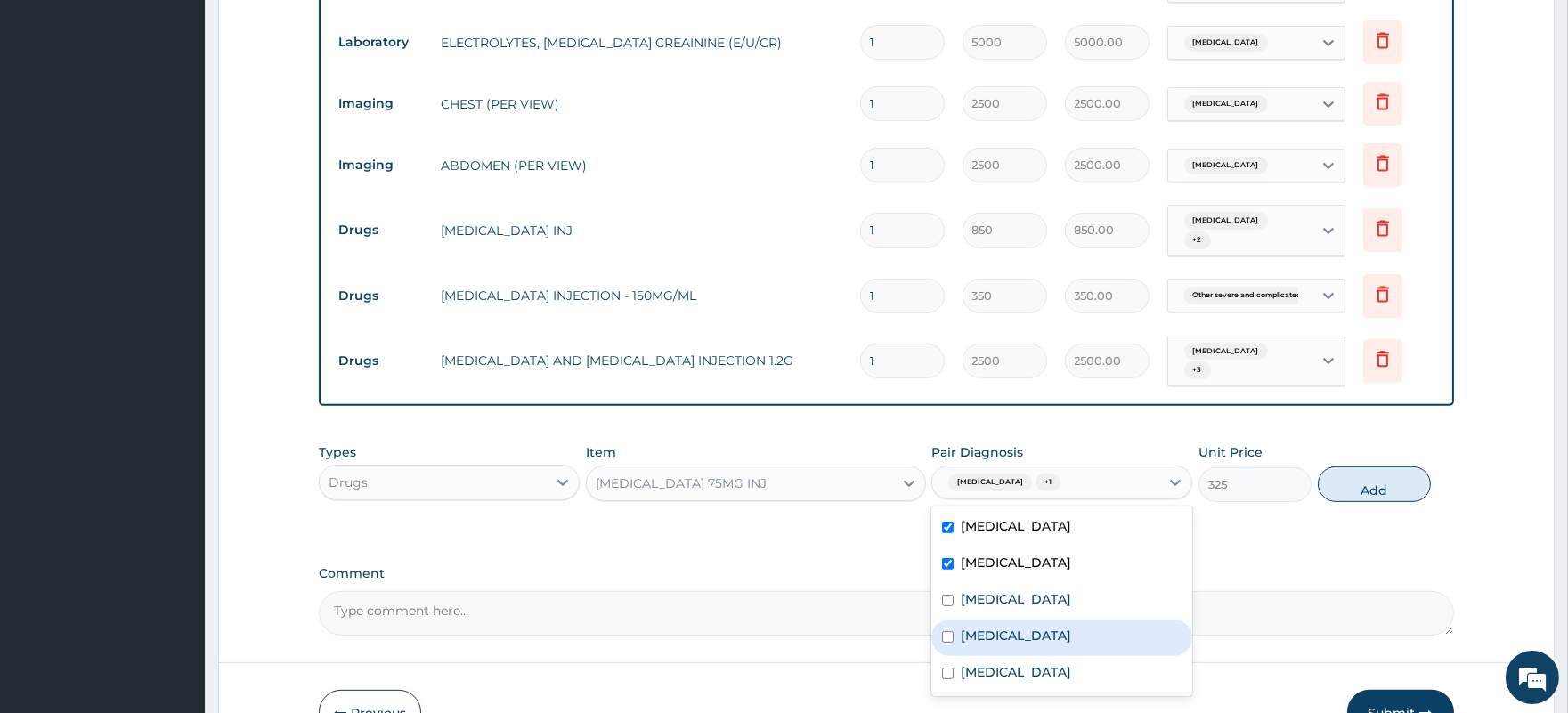
click at [1023, 620] on div "Lipoma" at bounding box center [1061, 637] width 261 height 36
checkbox input "true"
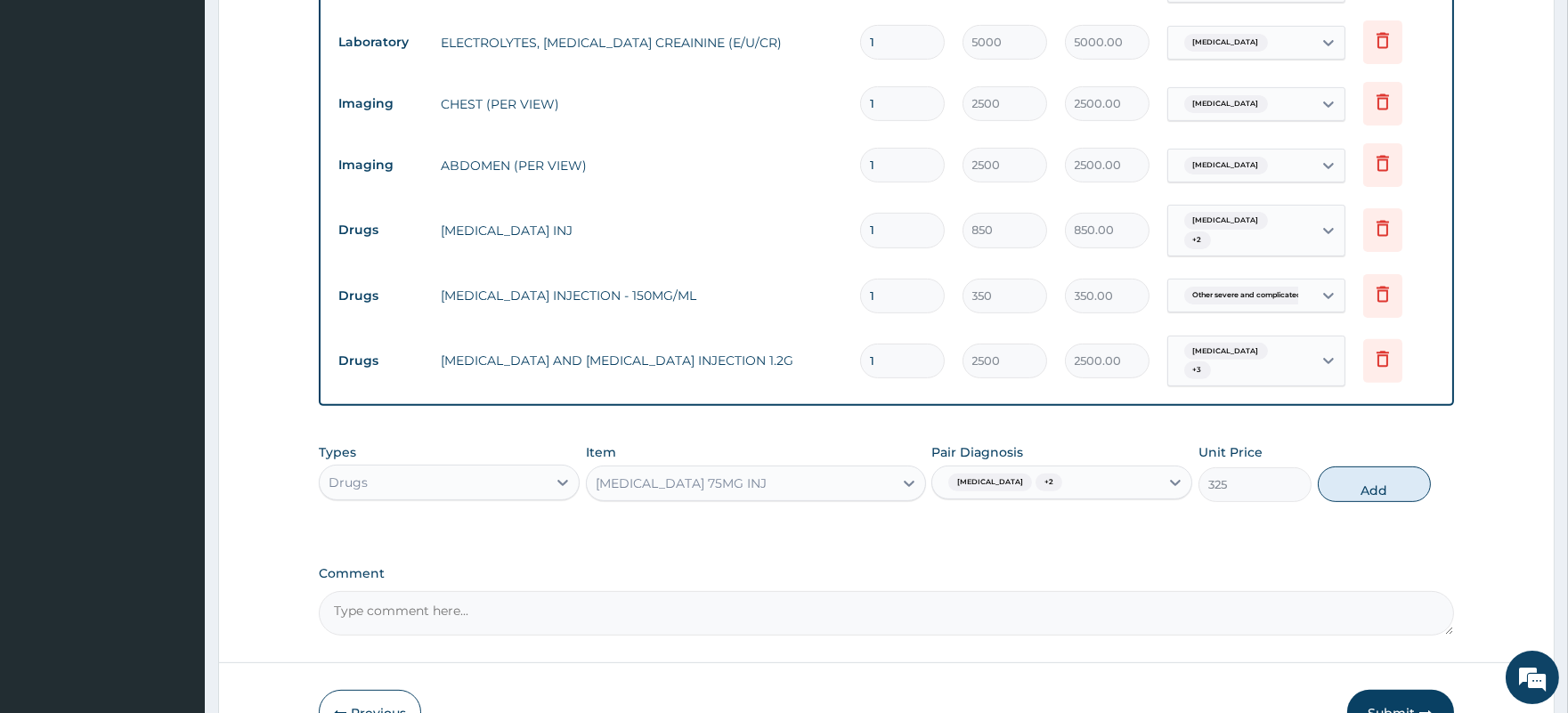
drag, startPoint x: 1402, startPoint y: 441, endPoint x: 1381, endPoint y: 445, distance: 21.4
click at [1400, 466] on button "Add" at bounding box center [1374, 484] width 113 height 36
type input "0"
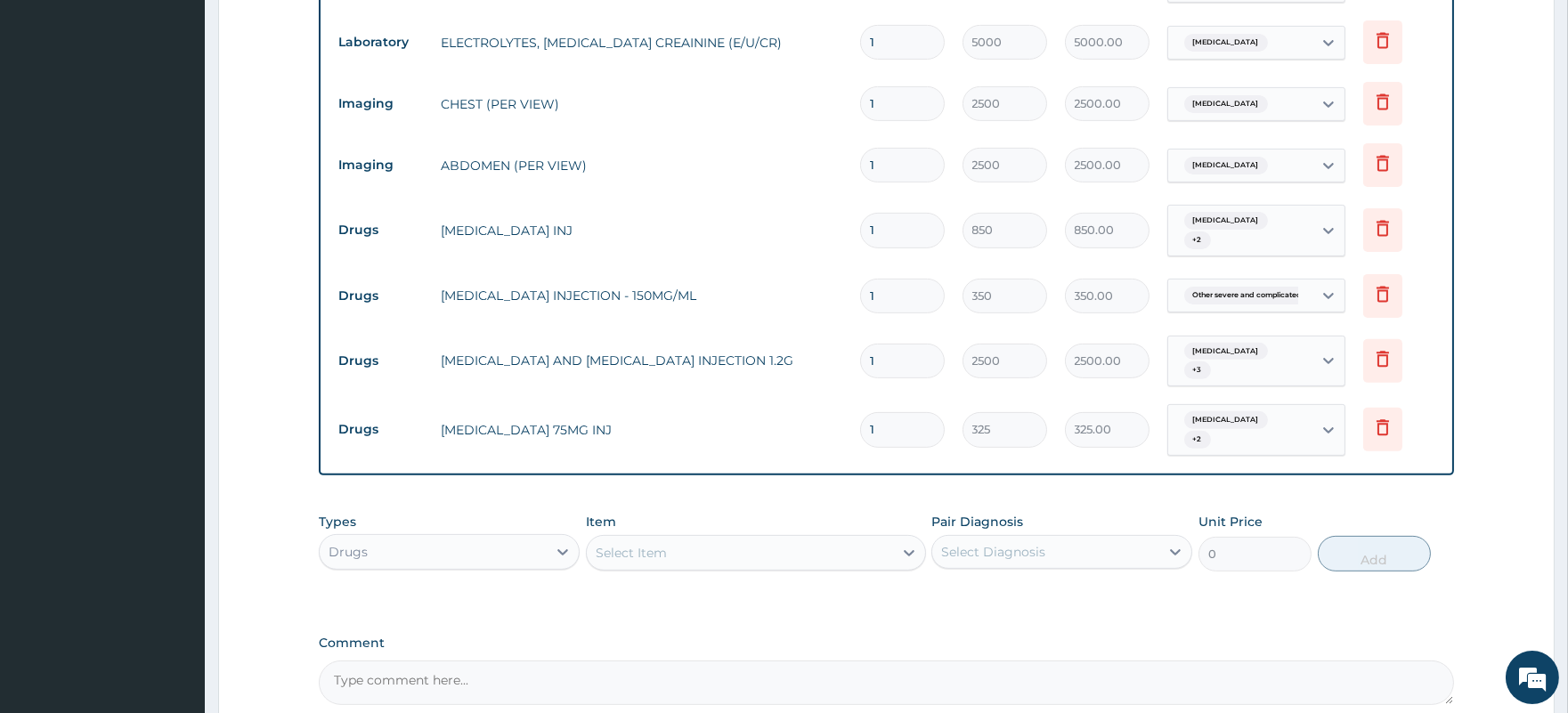
click at [737, 538] on div "Select Item" at bounding box center [740, 552] width 306 height 28
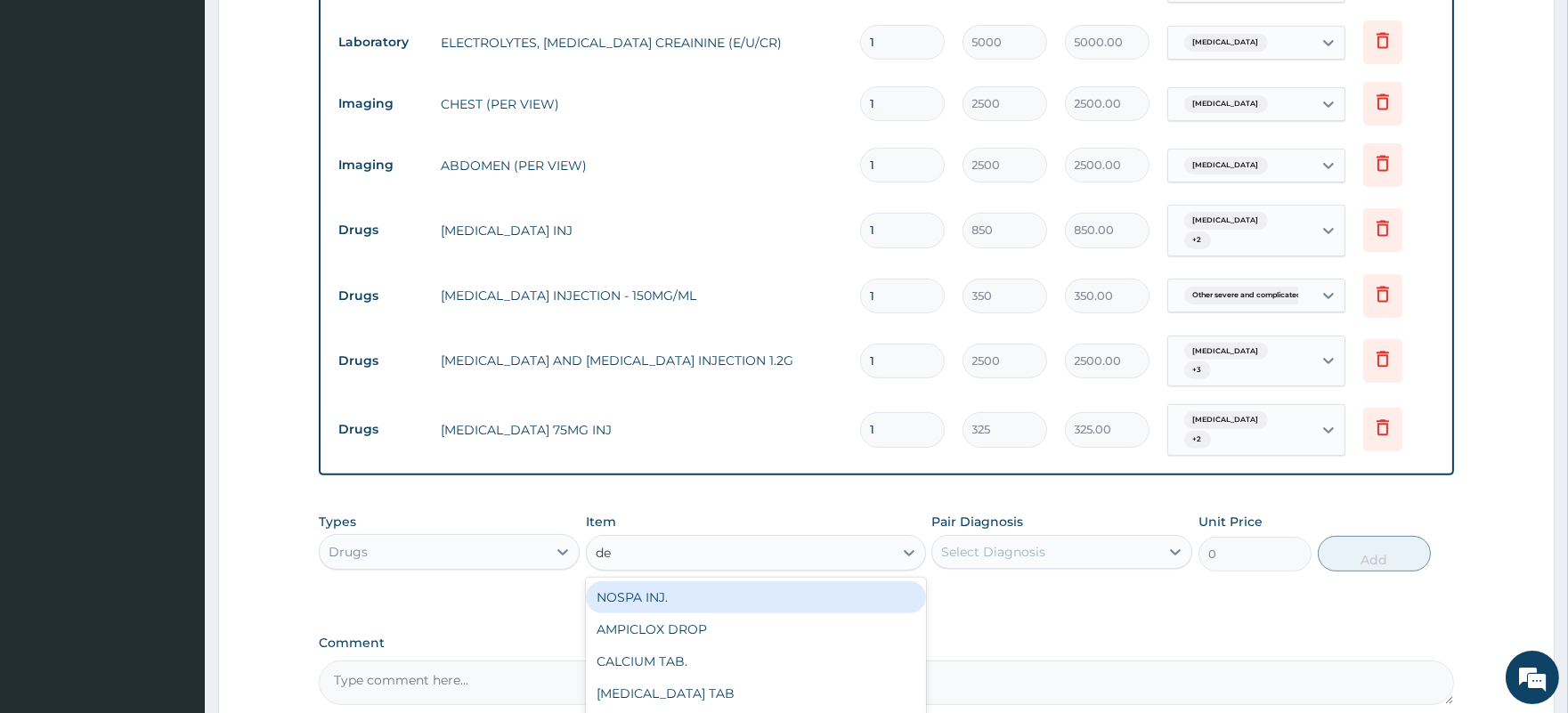
type input "dex"
type input "1200"
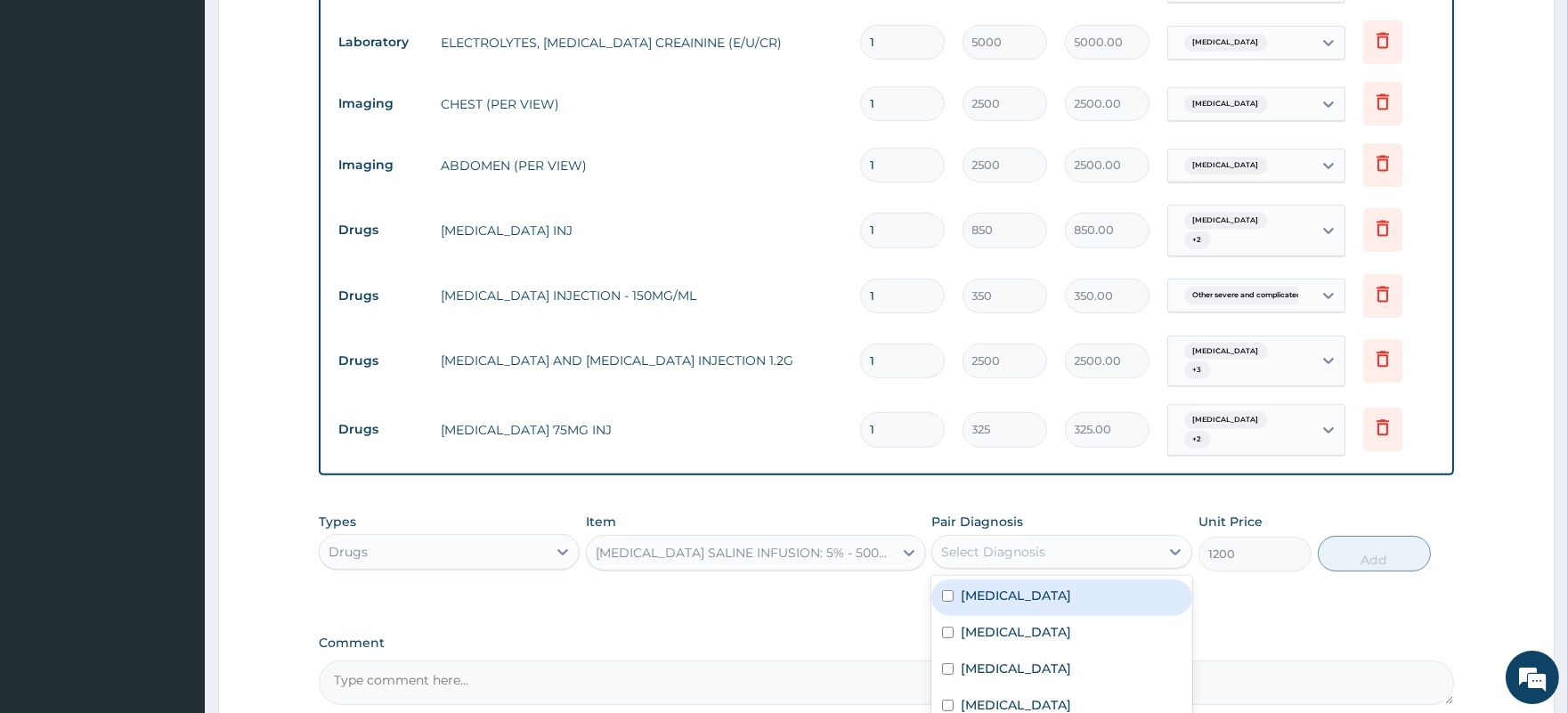
click at [980, 543] on div "Select Diagnosis" at bounding box center [992, 551] width 104 height 18
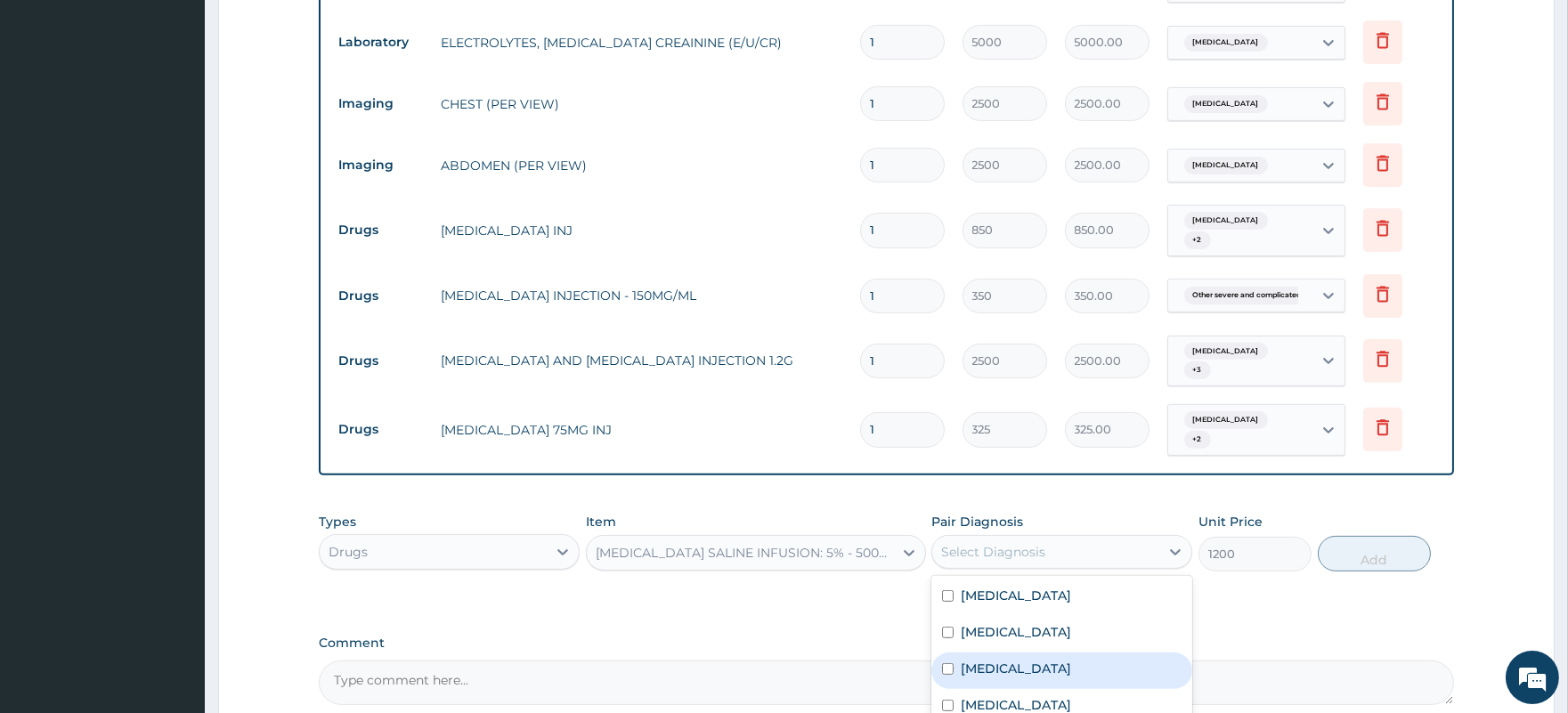
click at [997, 660] on label "Sepsis" at bounding box center [1016, 668] width 110 height 18
checkbox input "true"
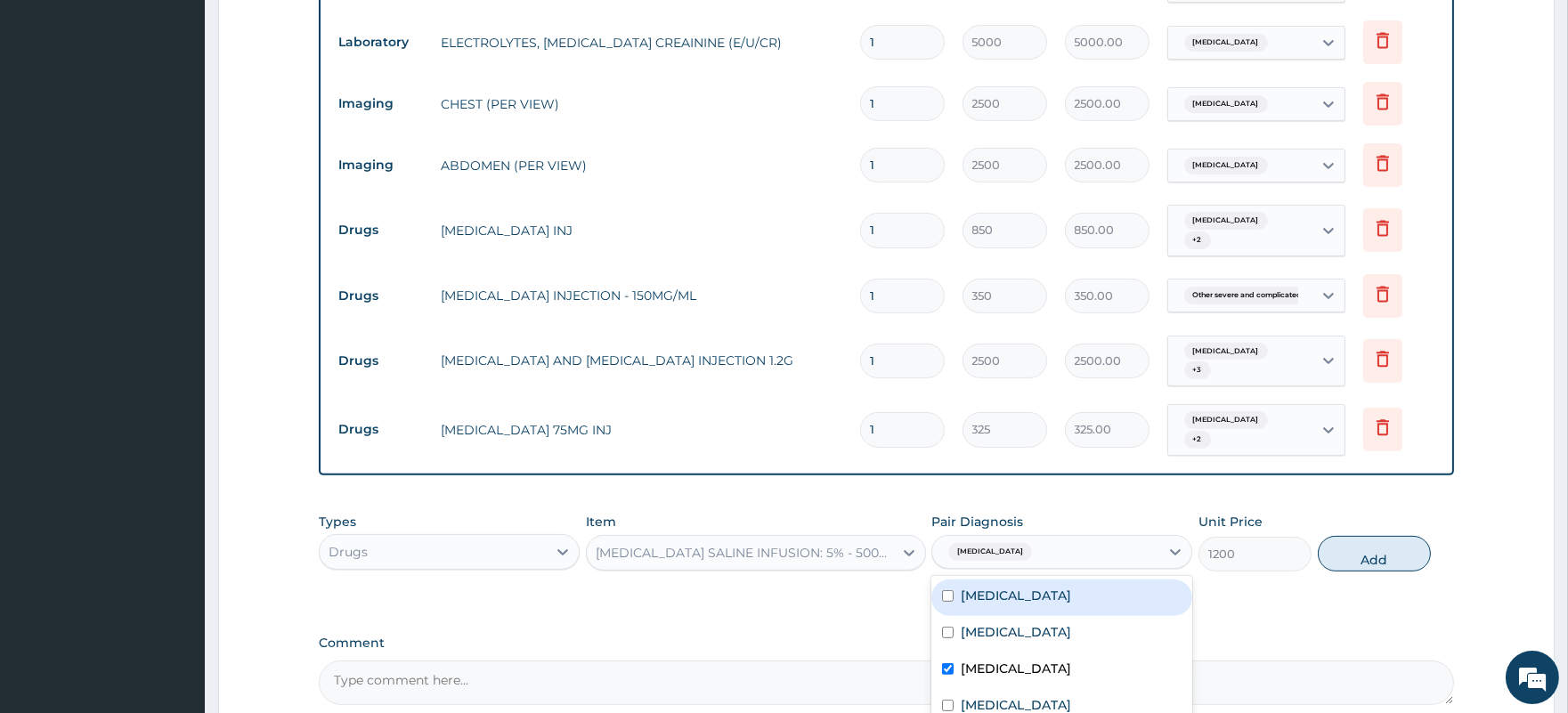
click at [998, 587] on label "Gastritis" at bounding box center [1016, 595] width 110 height 18
checkbox input "true"
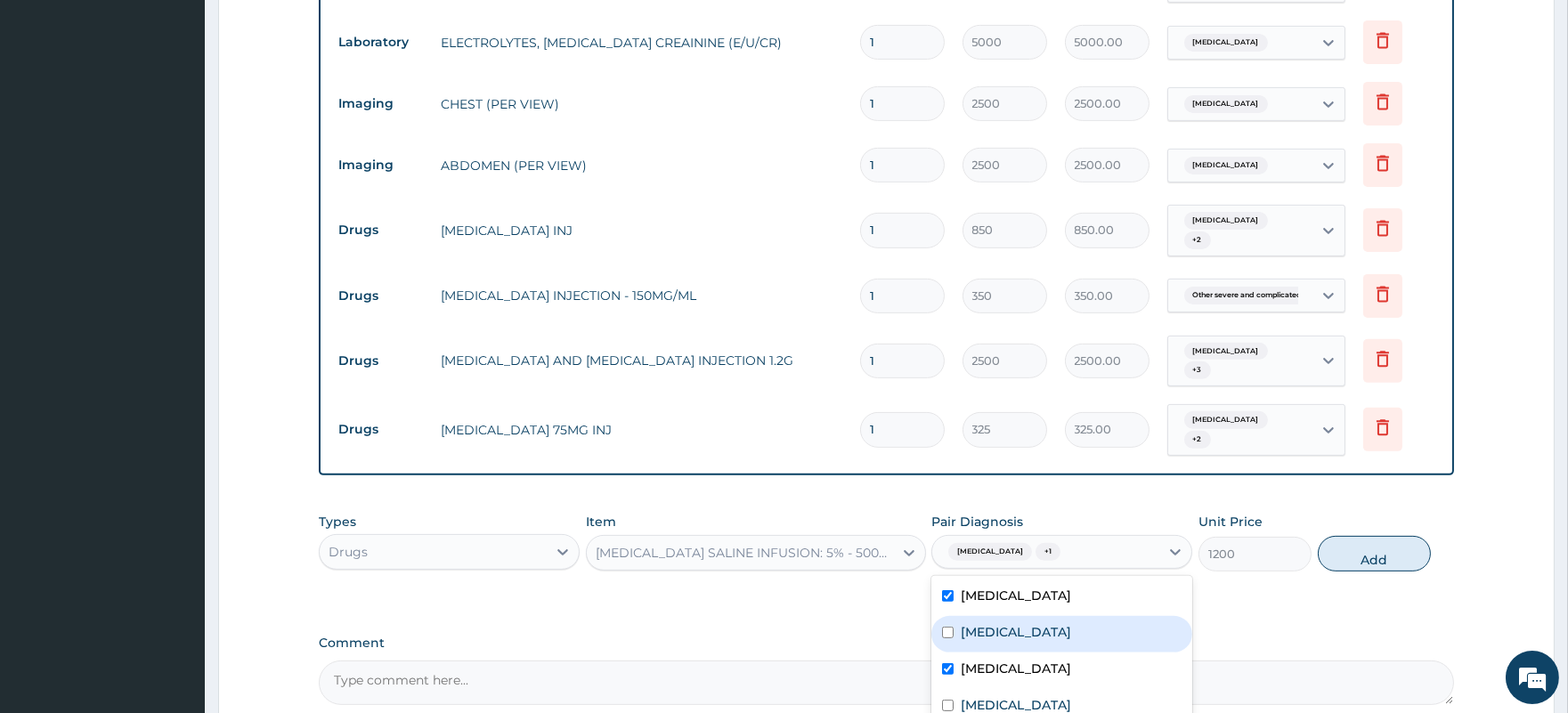
click at [1023, 623] on label "Acute chest syndrome" at bounding box center [1016, 632] width 110 height 18
checkbox input "true"
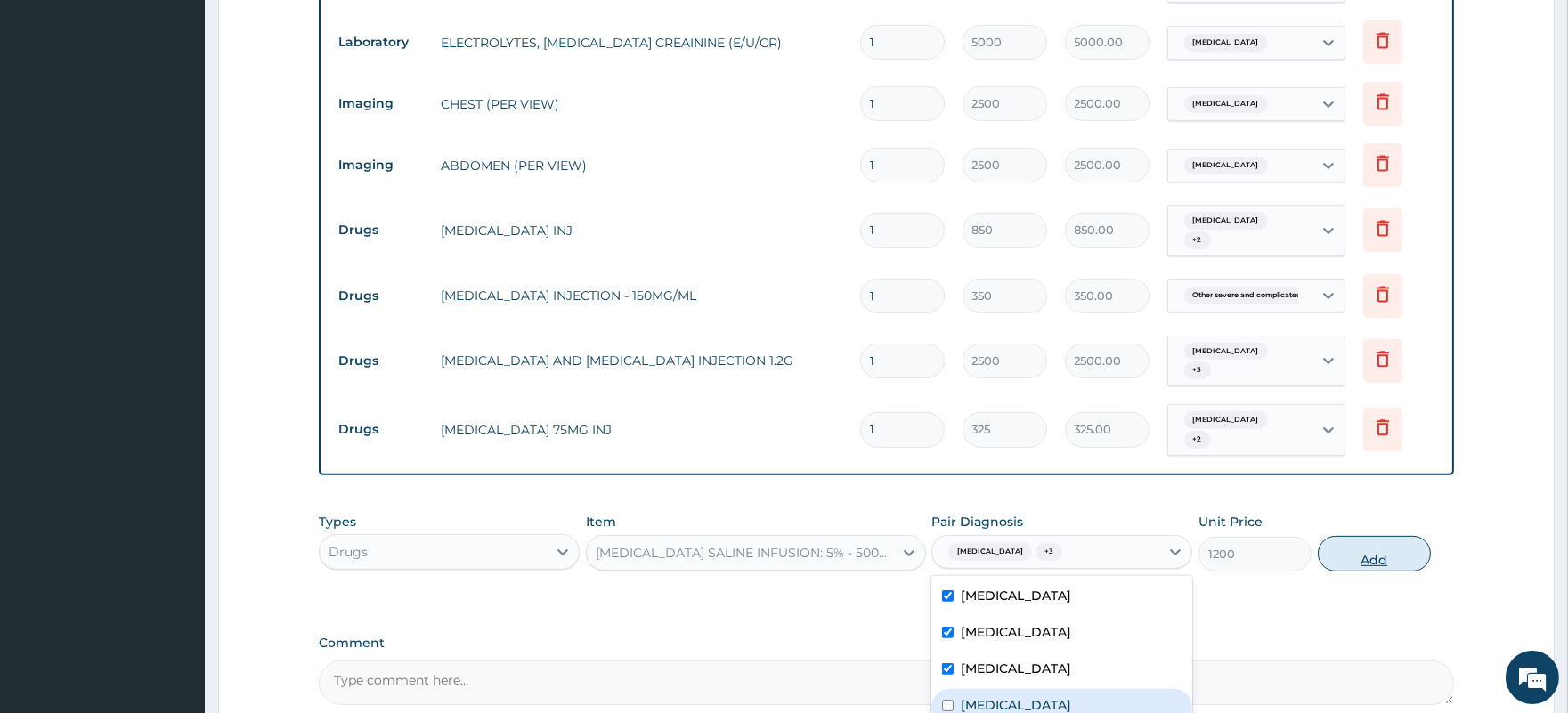
click at [1371, 535] on button "Add" at bounding box center [1374, 553] width 113 height 36
type input "0"
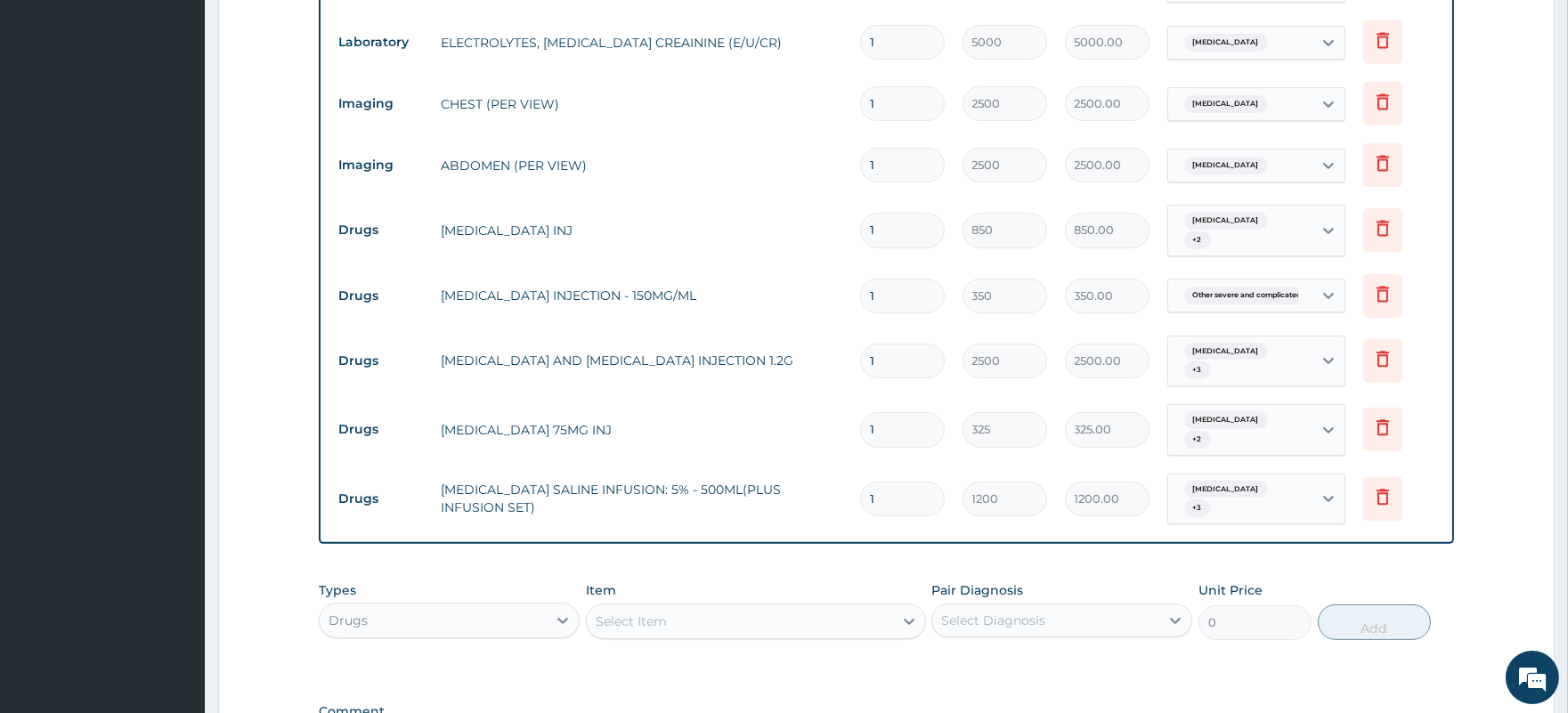
type input "0.00"
type input "3"
type input "3600.00"
type input "3"
click at [643, 612] on div "Select Item" at bounding box center [631, 620] width 71 height 18
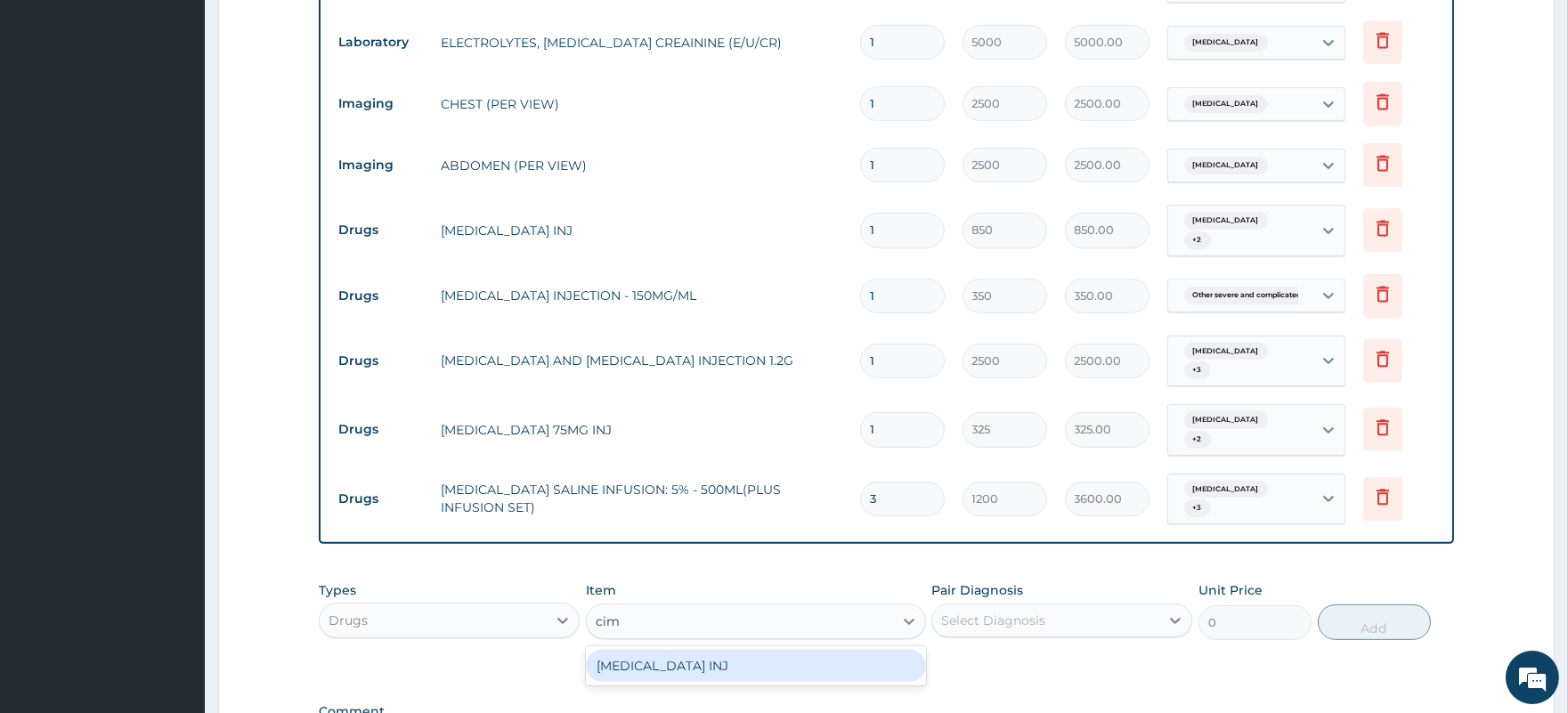
type input "cime"
click at [662, 649] on div "CIMETIDINE INJ" at bounding box center [756, 665] width 340 height 32
type input "270"
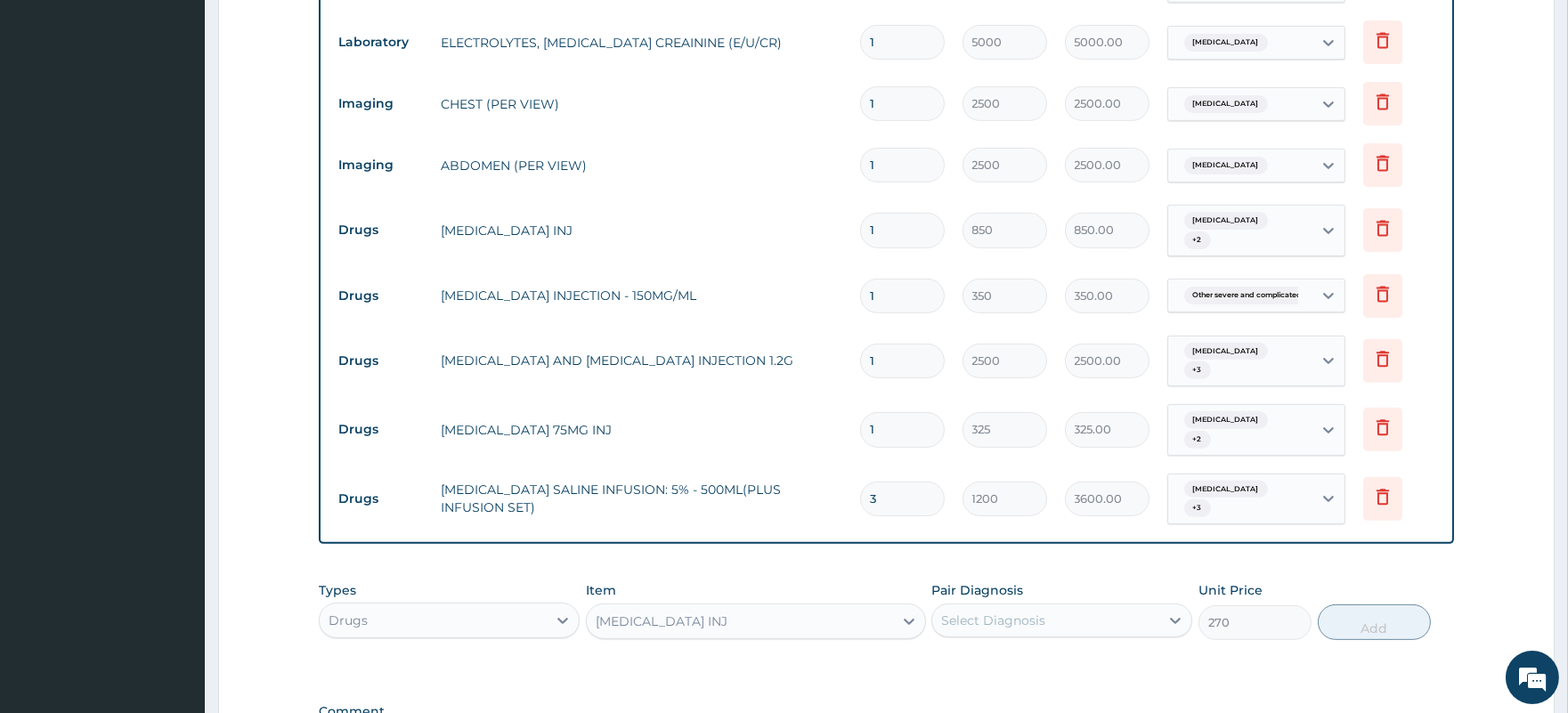
click at [958, 611] on div "Select Diagnosis" at bounding box center [992, 620] width 104 height 18
drag, startPoint x: 986, startPoint y: 612, endPoint x: 988, endPoint y: 624, distance: 12.2
click at [988, 655] on label "Gastritis" at bounding box center [1016, 663] width 110 height 18
checkbox input "true"
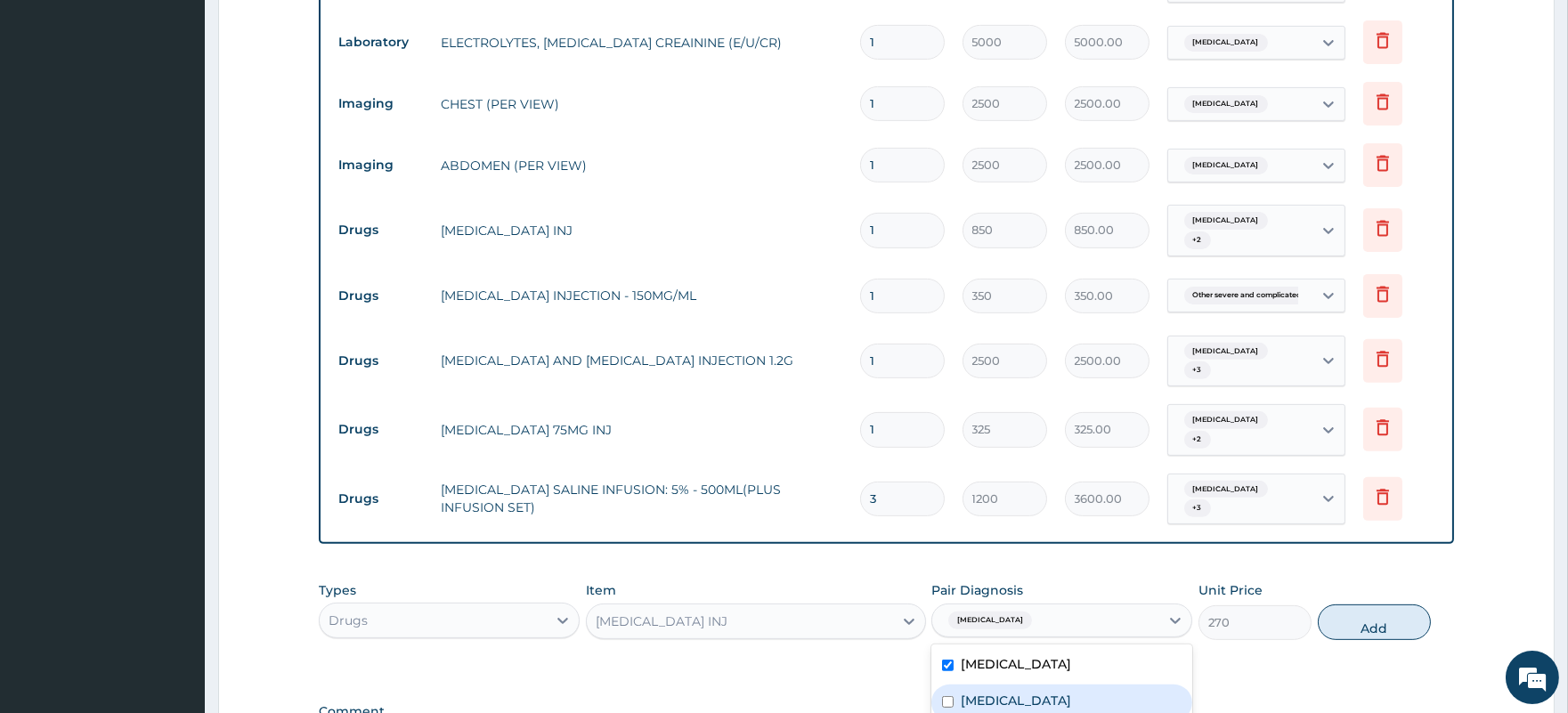
click at [998, 692] on label "Acute chest syndrome" at bounding box center [1016, 700] width 110 height 18
checkbox input "true"
click at [1376, 605] on button "Add" at bounding box center [1374, 622] width 113 height 36
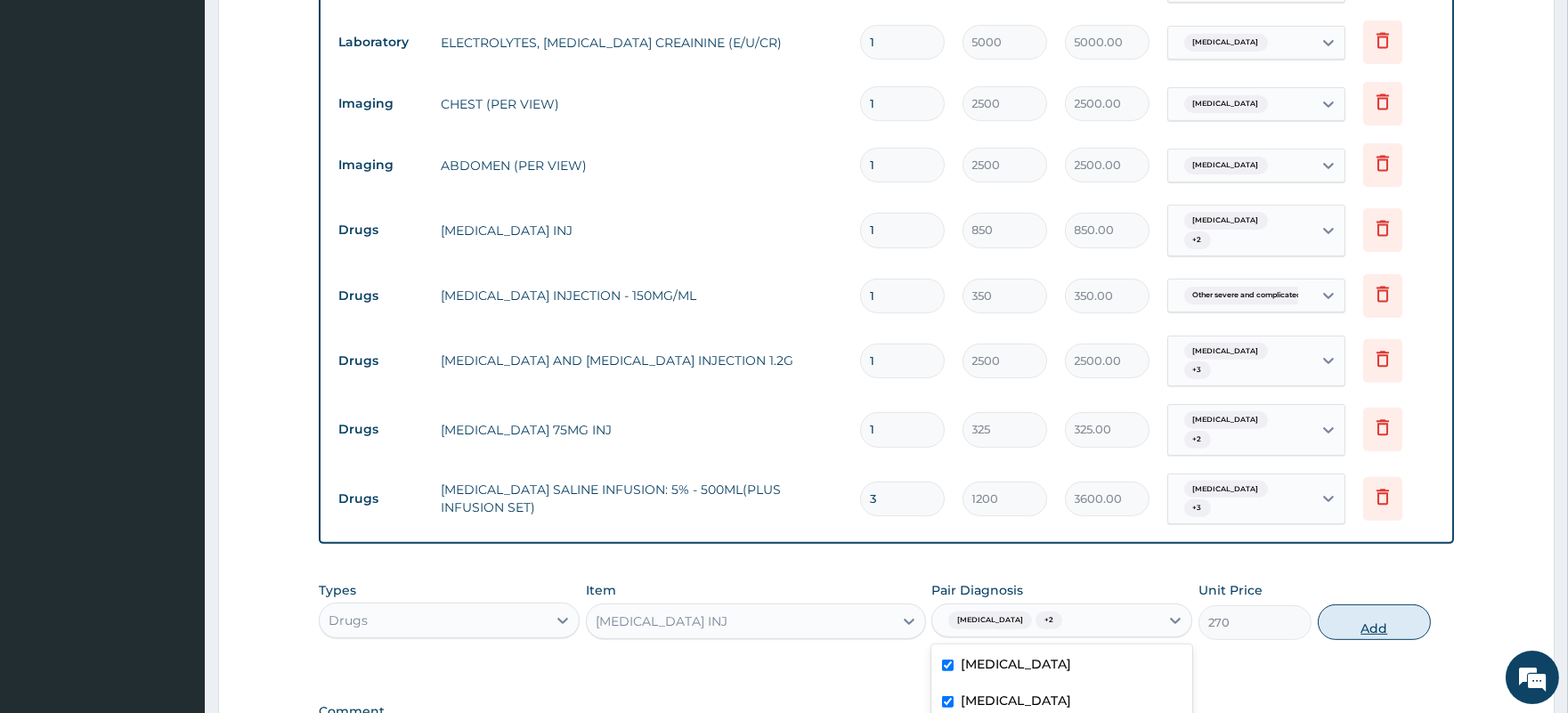
type input "0"
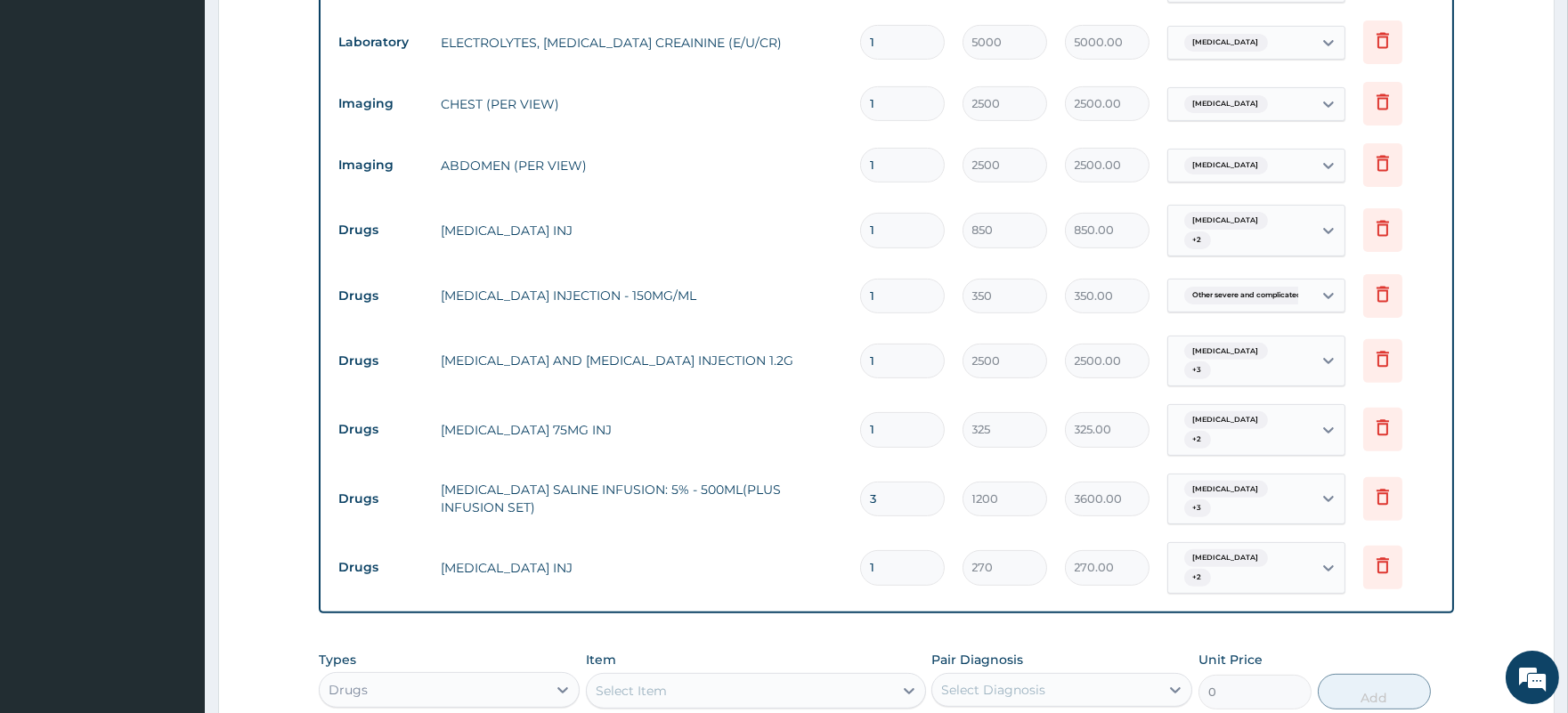
click at [657, 682] on div "Select Item" at bounding box center [631, 691] width 71 height 18
type input "gest"
type input "410"
click at [990, 676] on div "Select Diagnosis" at bounding box center [1045, 690] width 227 height 28
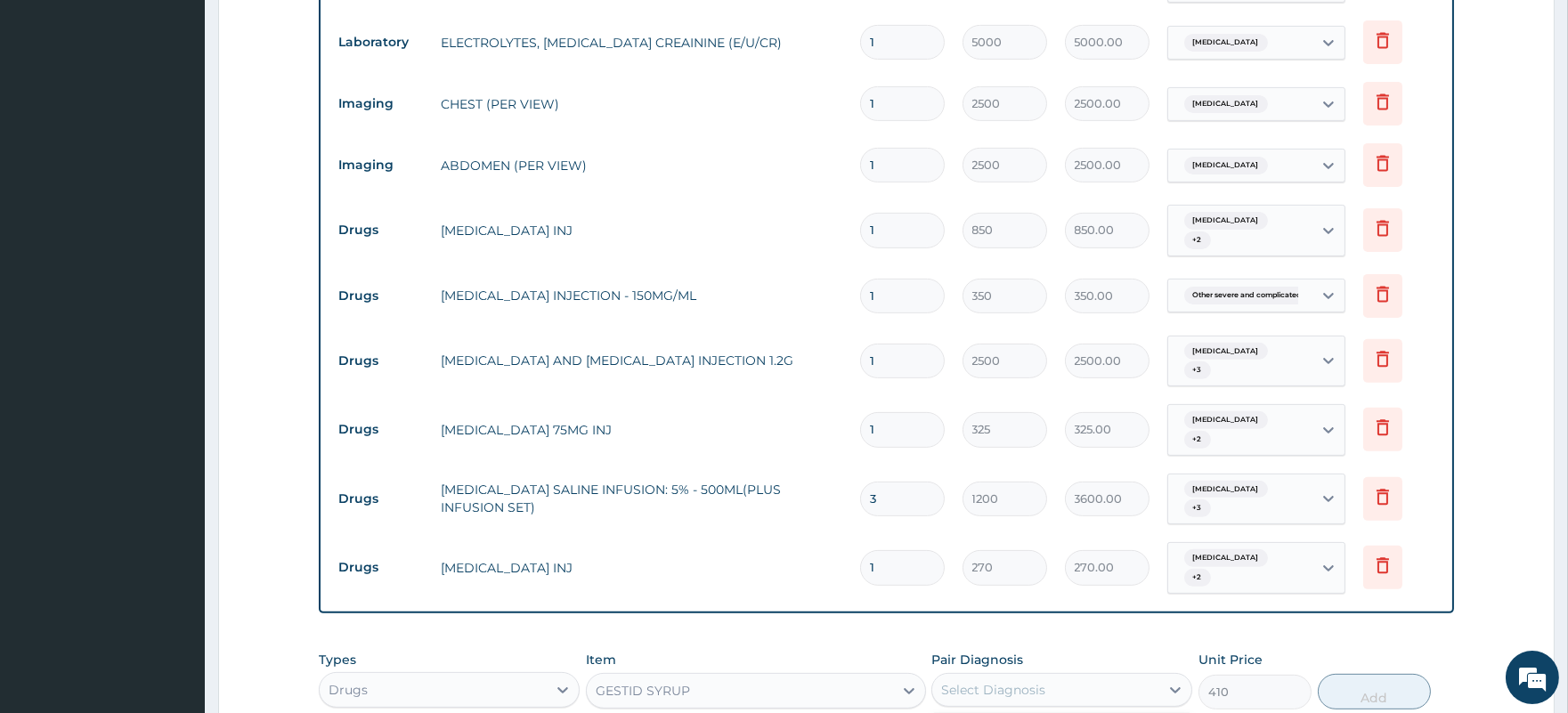
checkbox input "true"
click at [1380, 674] on button "Add" at bounding box center [1374, 692] width 113 height 36
type input "0"
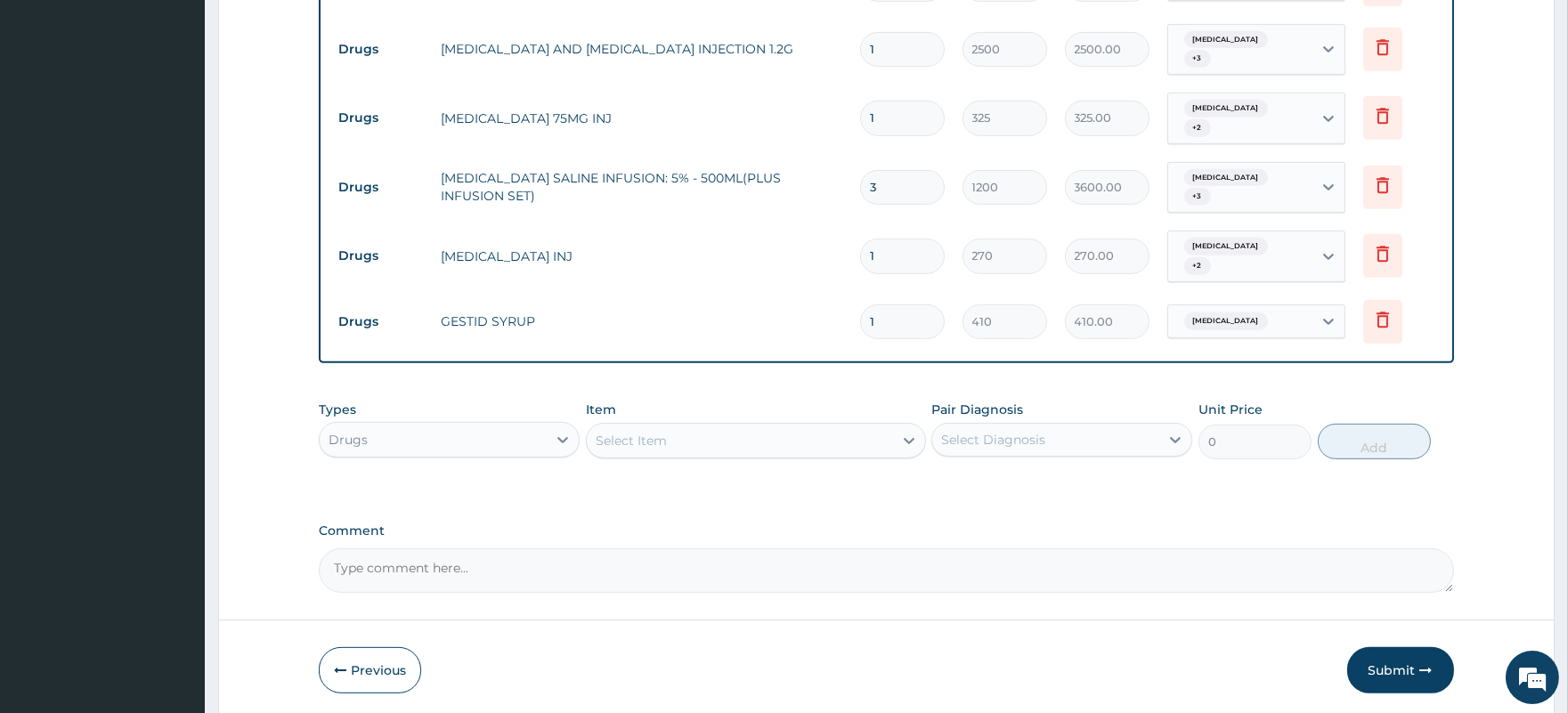
scroll to position [1745, 0]
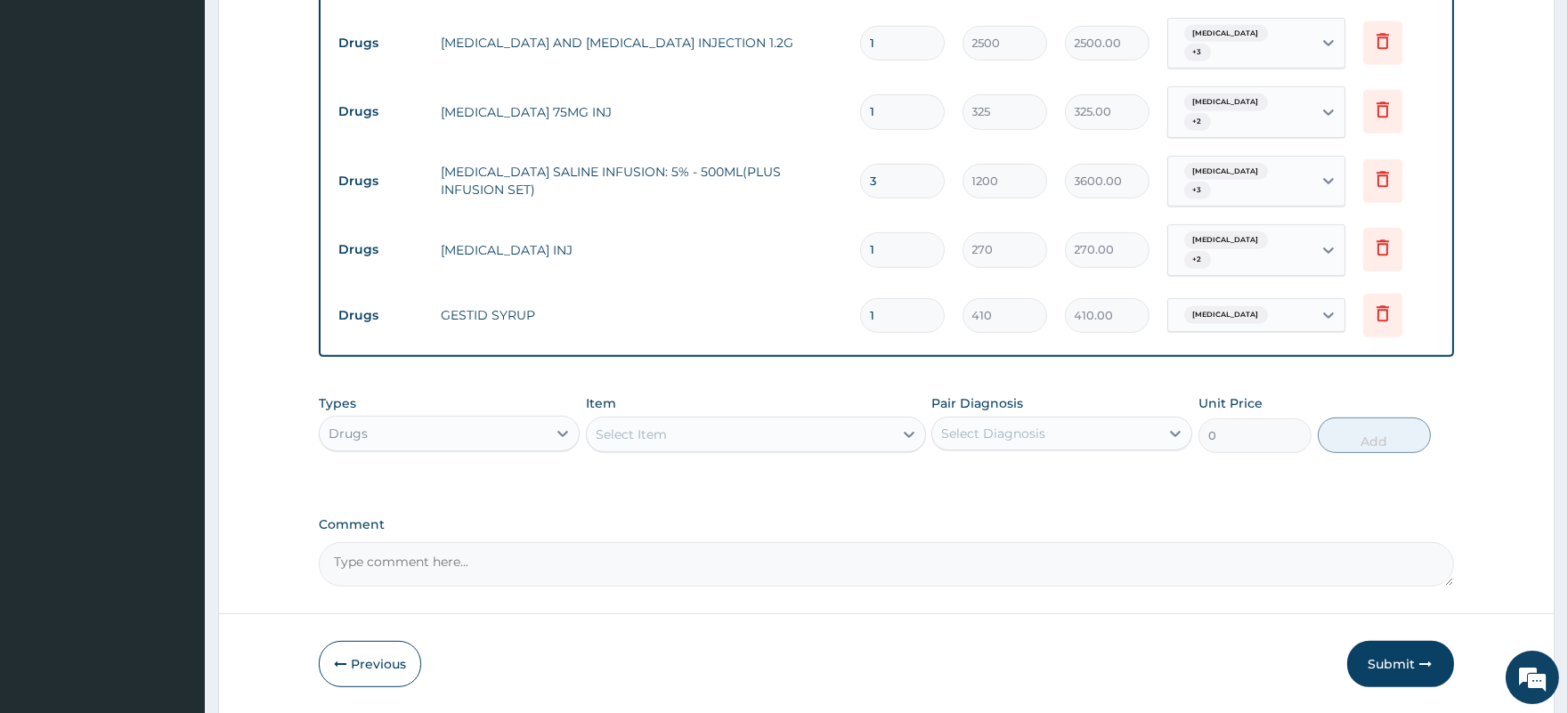
click at [643, 425] on div "Select Item" at bounding box center [631, 434] width 71 height 18
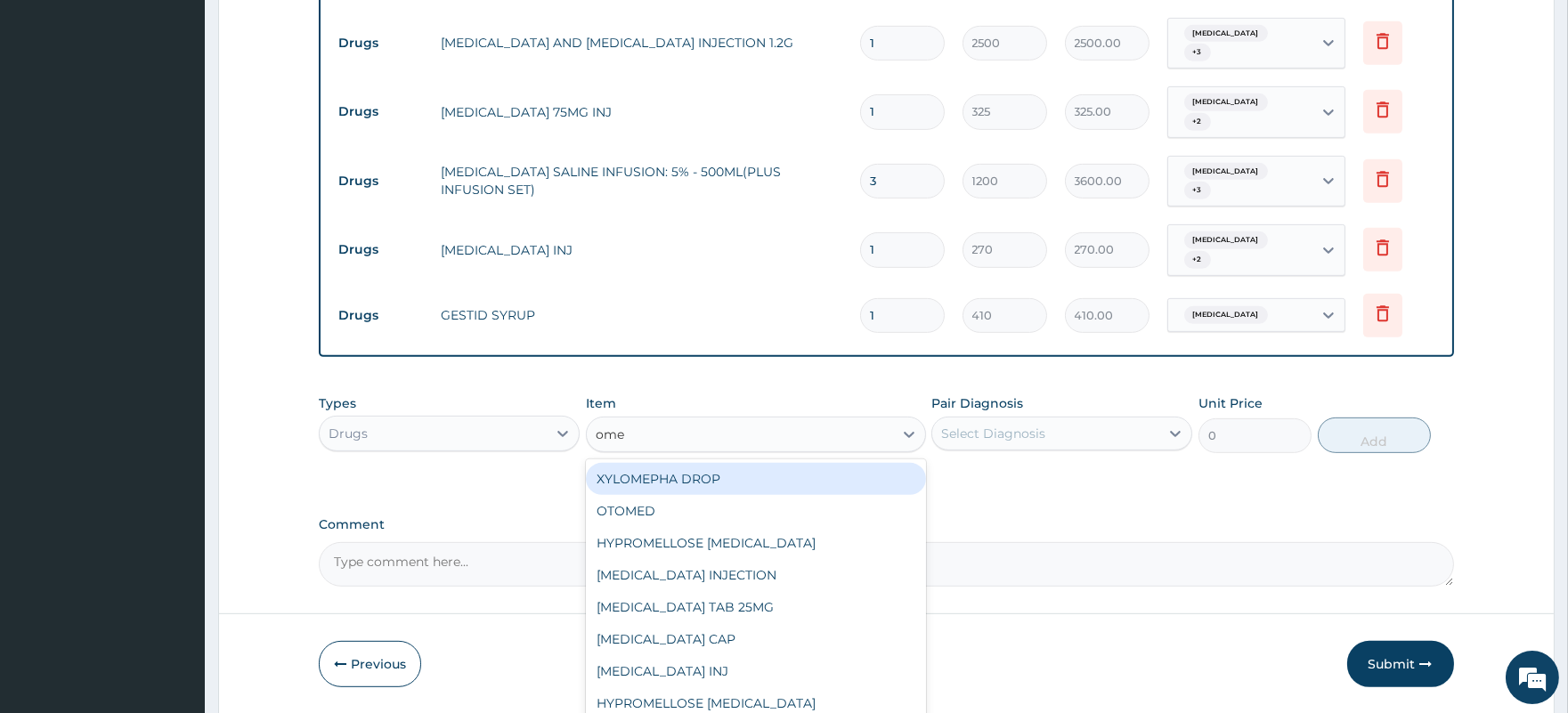
type input "omep"
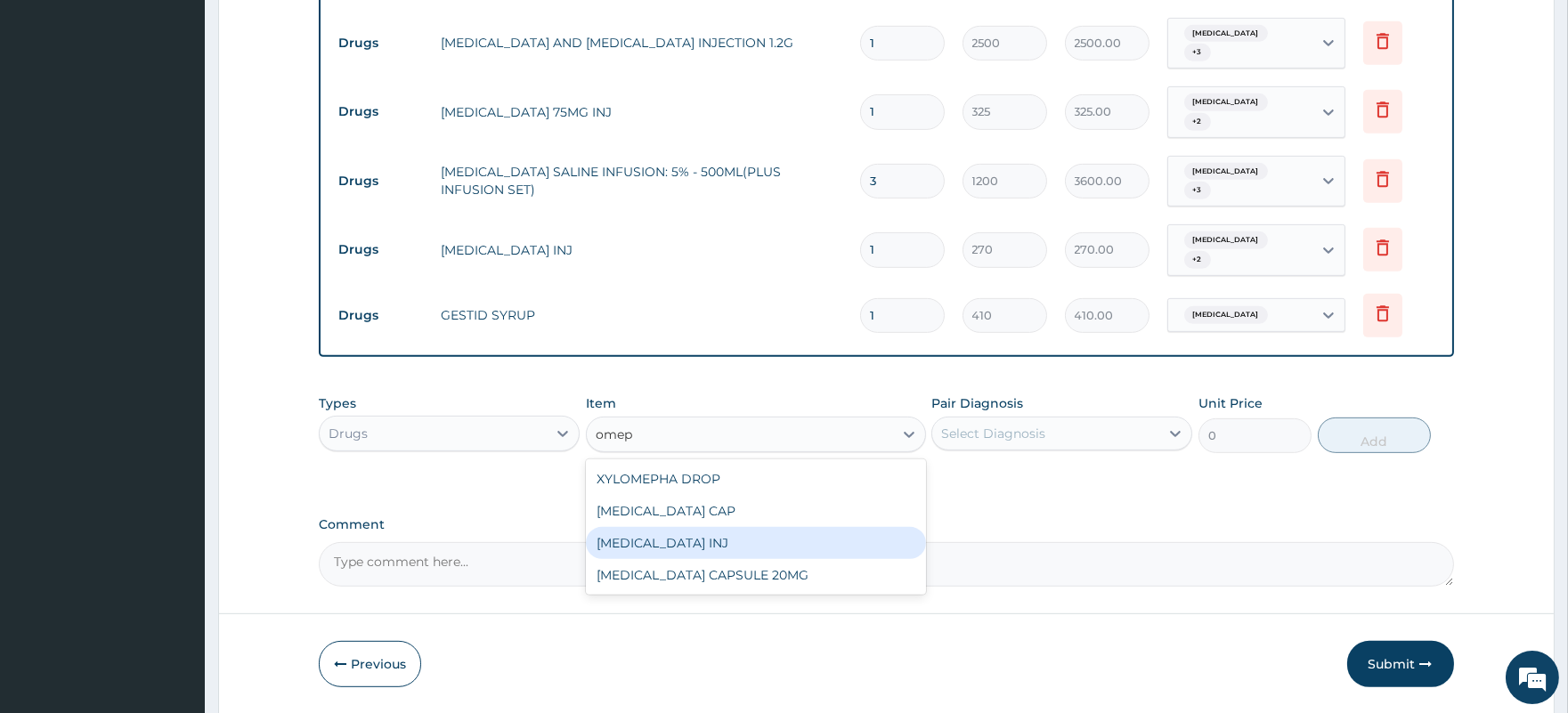
click at [653, 527] on div "OMEPRAZOLE INJ" at bounding box center [756, 543] width 340 height 32
type input "600"
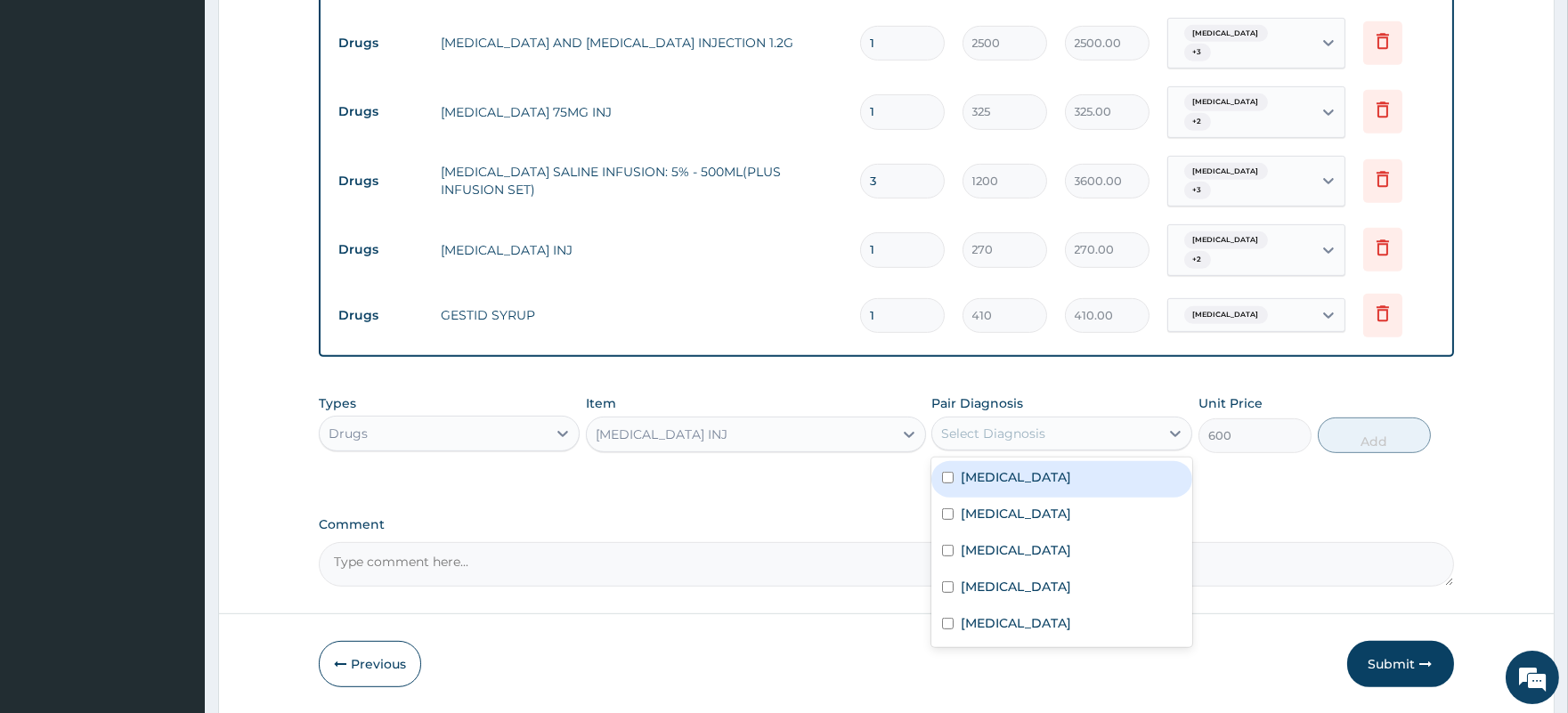
click at [1058, 420] on div "Select Diagnosis" at bounding box center [1045, 434] width 227 height 28
click at [1030, 461] on div "Gastritis" at bounding box center [1061, 478] width 261 height 36
checkbox input "true"
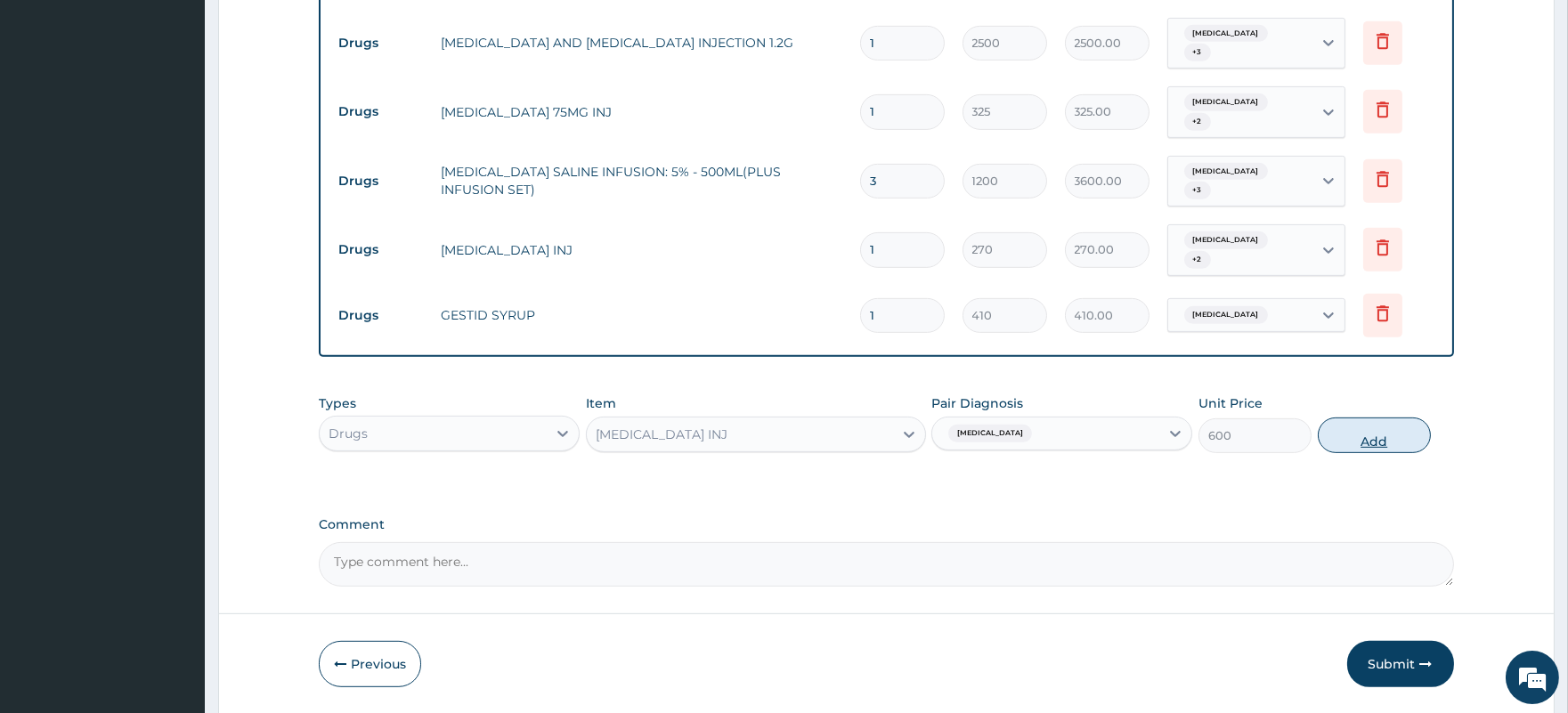
click at [1380, 418] on button "Add" at bounding box center [1374, 435] width 113 height 36
type input "0"
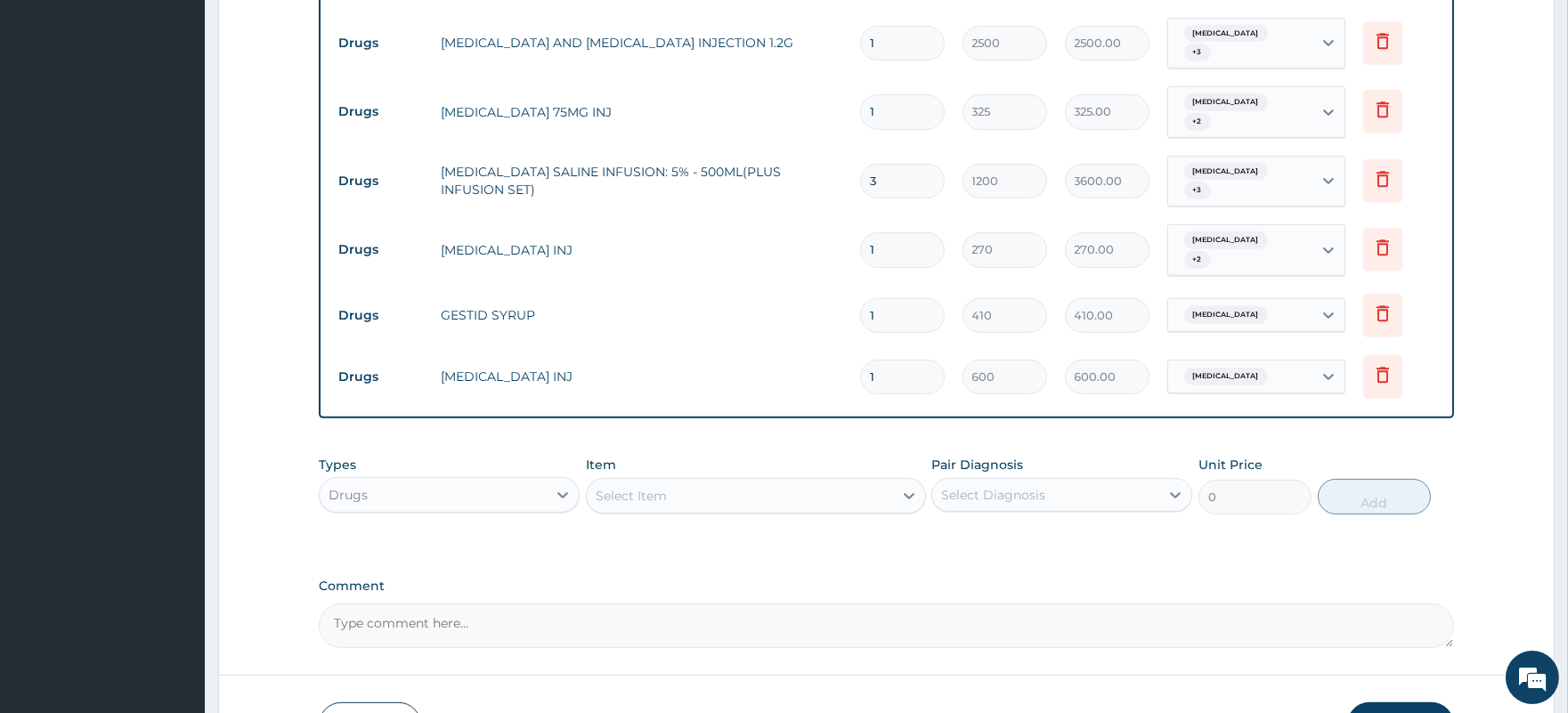
type input "0.00"
type input "3"
type input "1800.00"
type input "3"
click at [721, 481] on div "Select Item" at bounding box center [740, 495] width 306 height 28
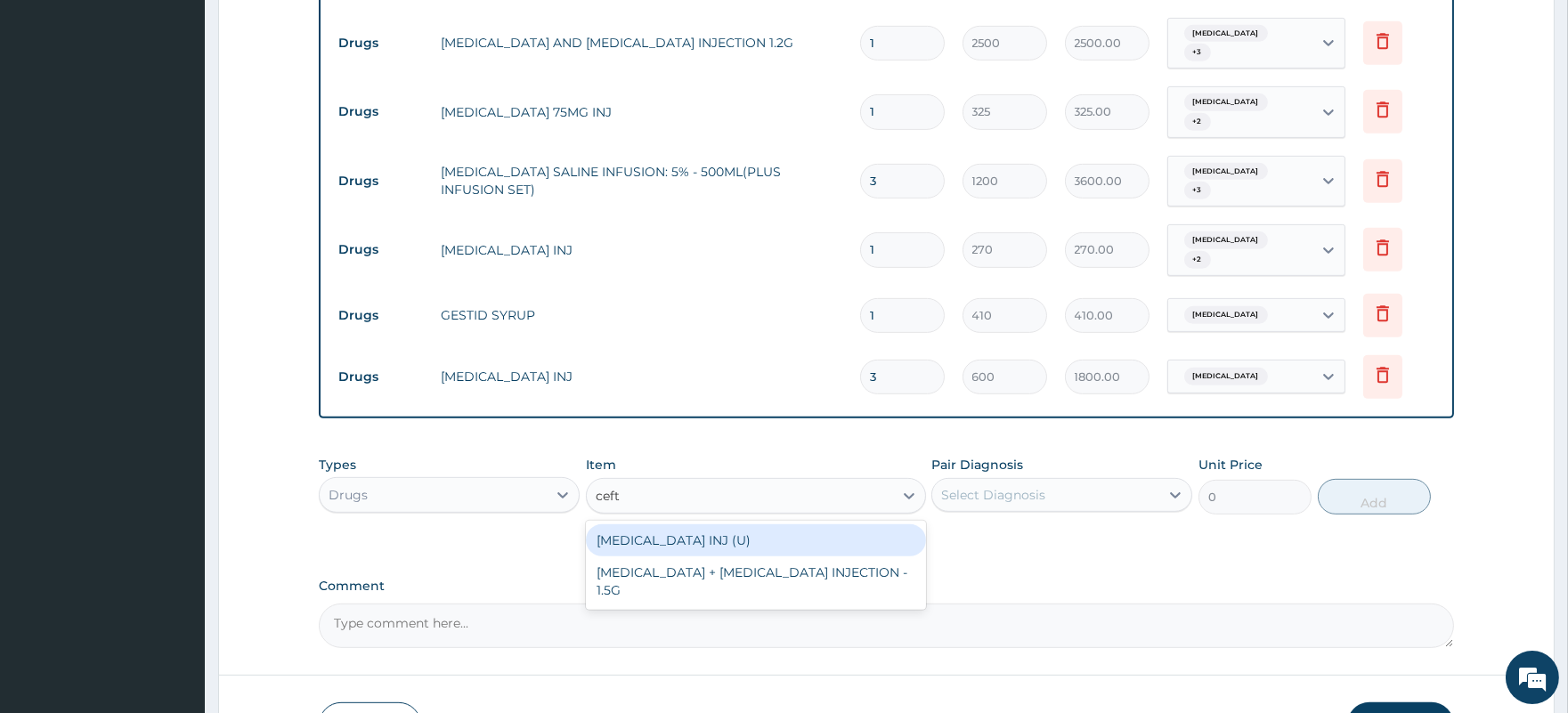
type input "ceftr"
click at [712, 524] on div "CEFTRIAXONE INJ (U)" at bounding box center [756, 540] width 340 height 32
type input "1000"
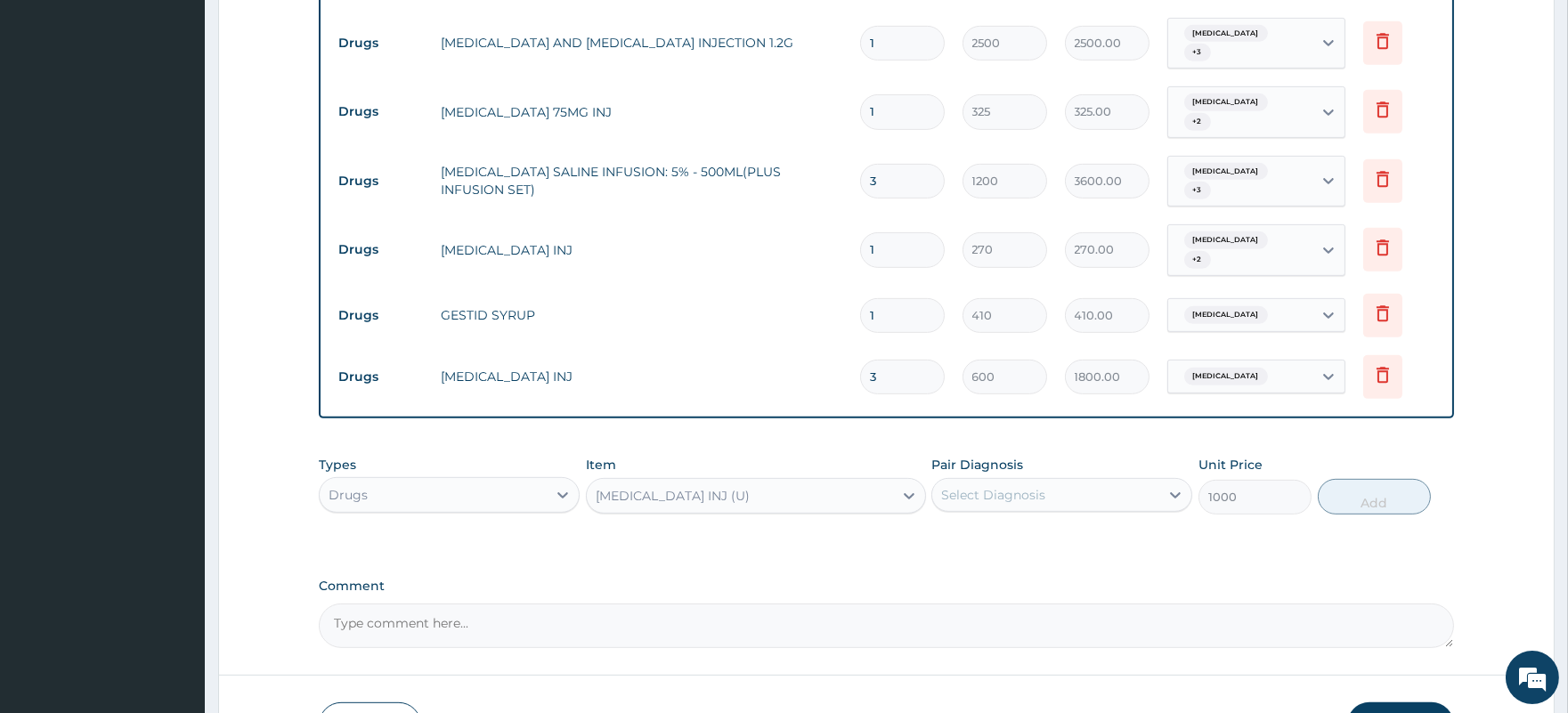
click at [1061, 480] on div "Select Diagnosis" at bounding box center [1045, 494] width 227 height 28
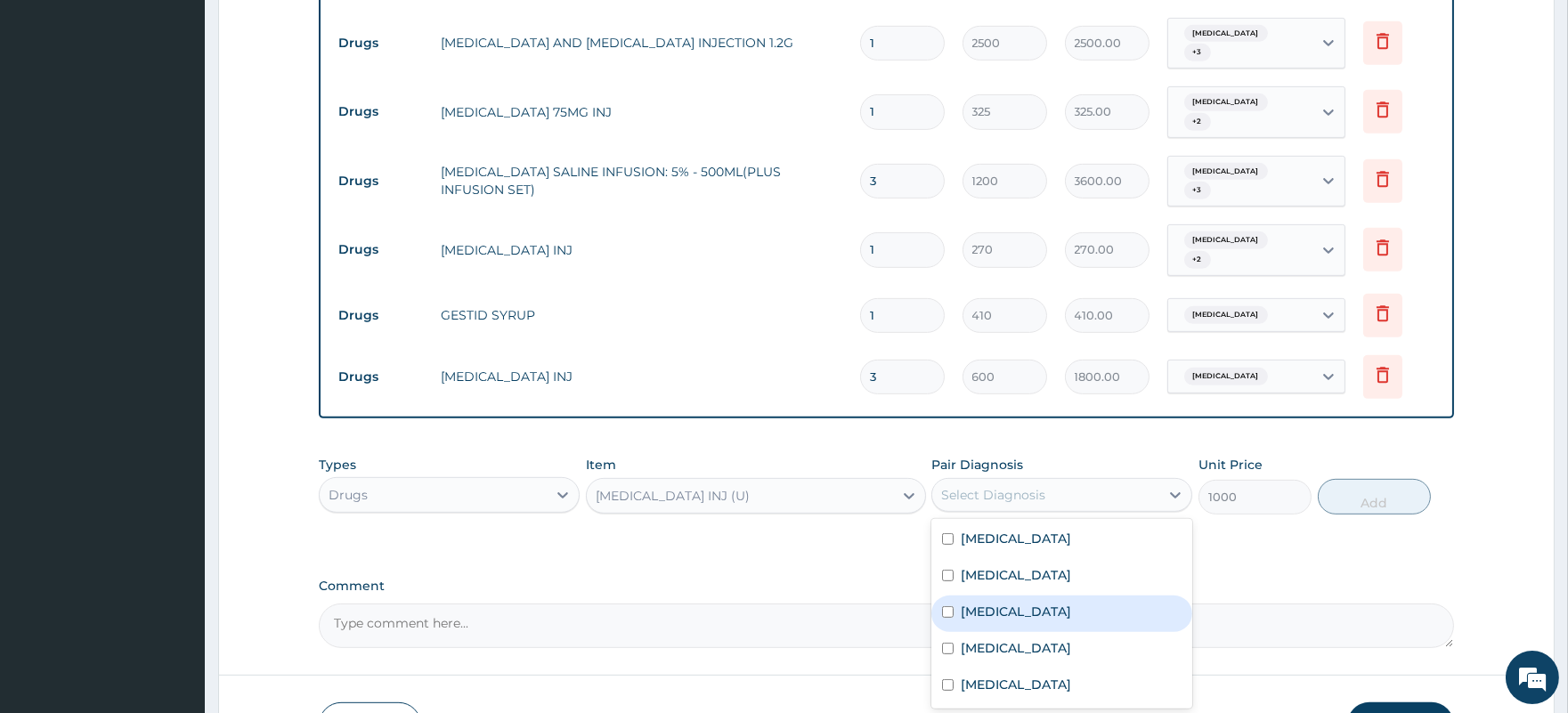
click at [1020, 595] on div "Sepsis" at bounding box center [1061, 613] width 261 height 36
checkbox input "true"
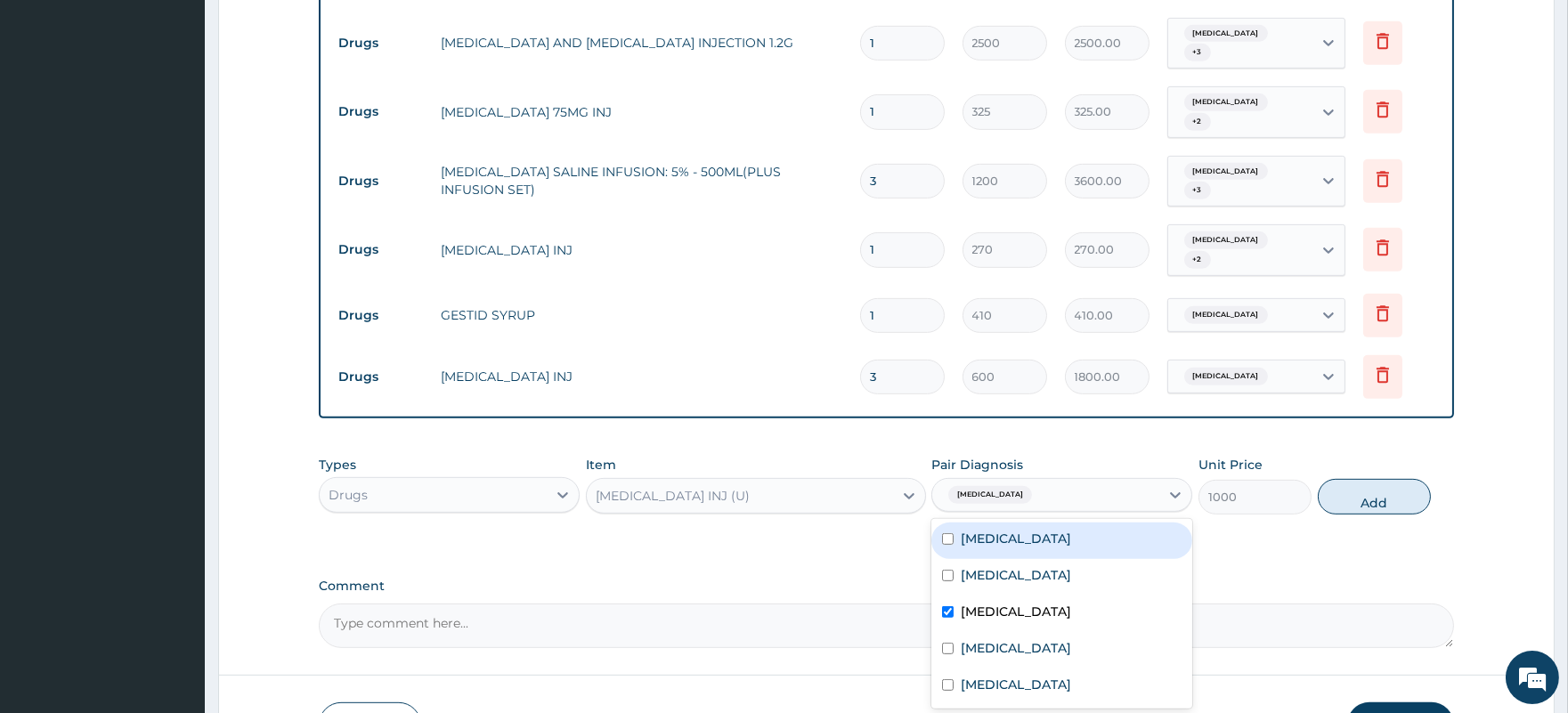
click at [1044, 522] on div "Gastritis" at bounding box center [1061, 540] width 261 height 36
checkbox input "true"
click at [1066, 566] on label "Acute chest syndrome" at bounding box center [1016, 575] width 110 height 18
checkbox input "true"
click at [1384, 478] on button "Add" at bounding box center [1374, 496] width 113 height 36
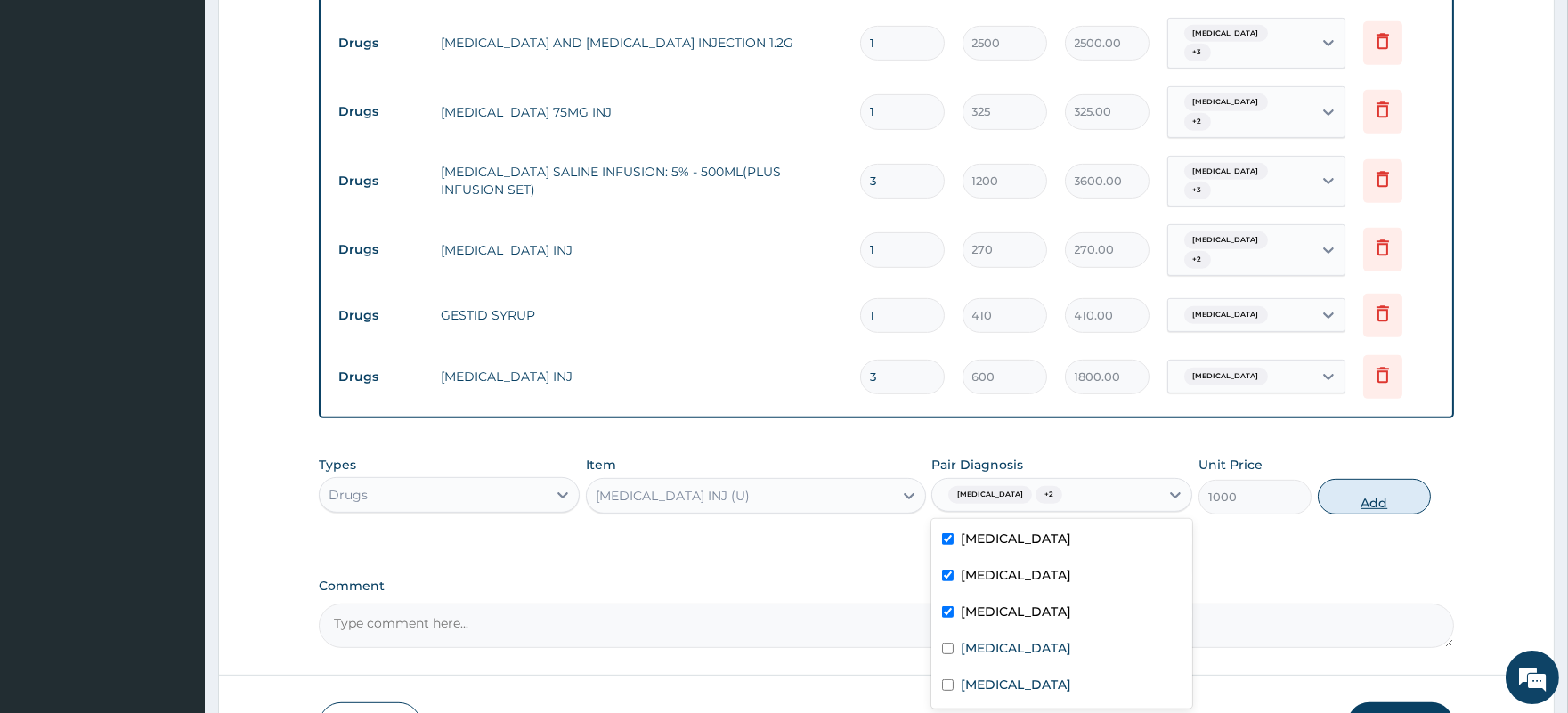
type input "0"
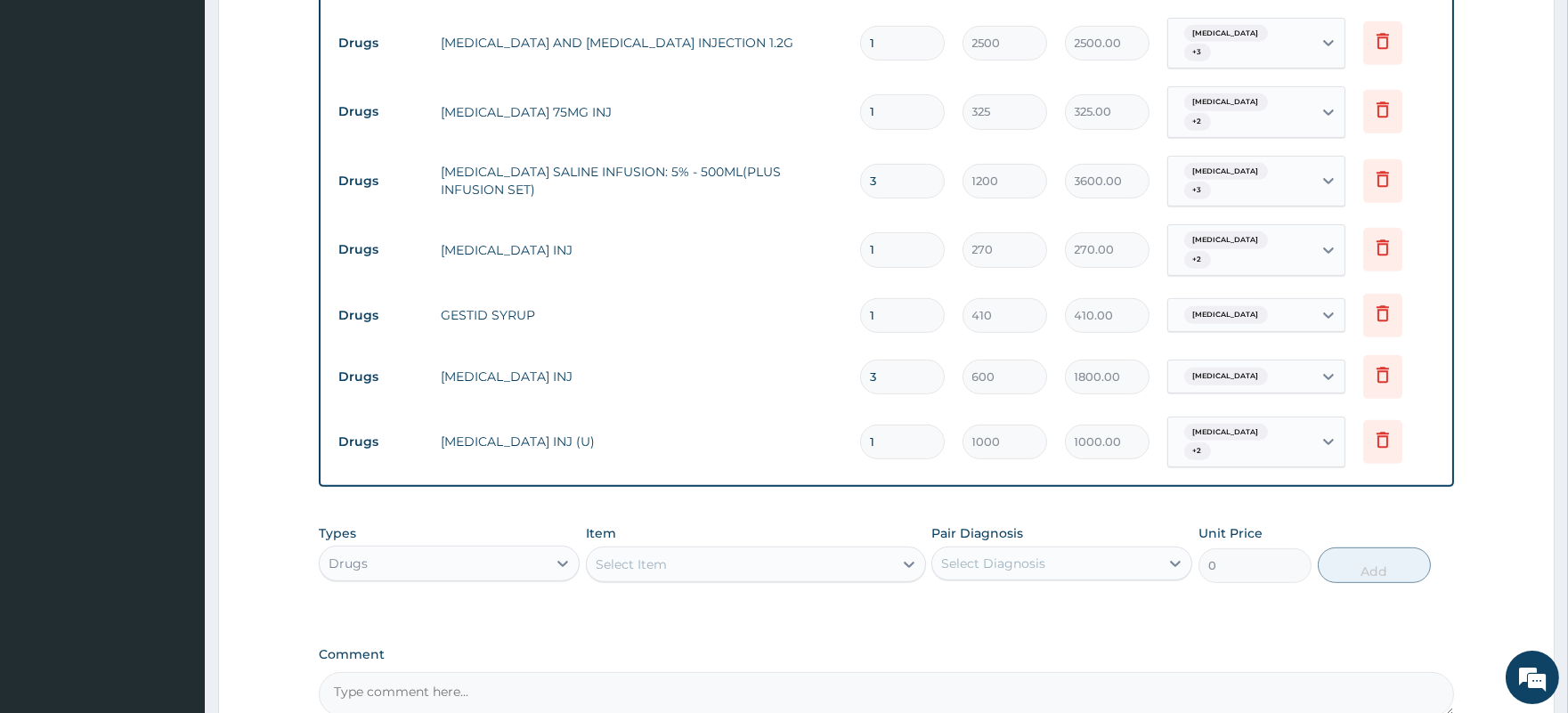
drag, startPoint x: 879, startPoint y: 380, endPoint x: 855, endPoint y: 383, distance: 24.2
click at [855, 416] on td "1" at bounding box center [903, 442] width 103 height 52
type input "2"
type input "2000.00"
click at [865, 424] on input "2" at bounding box center [902, 441] width 84 height 35
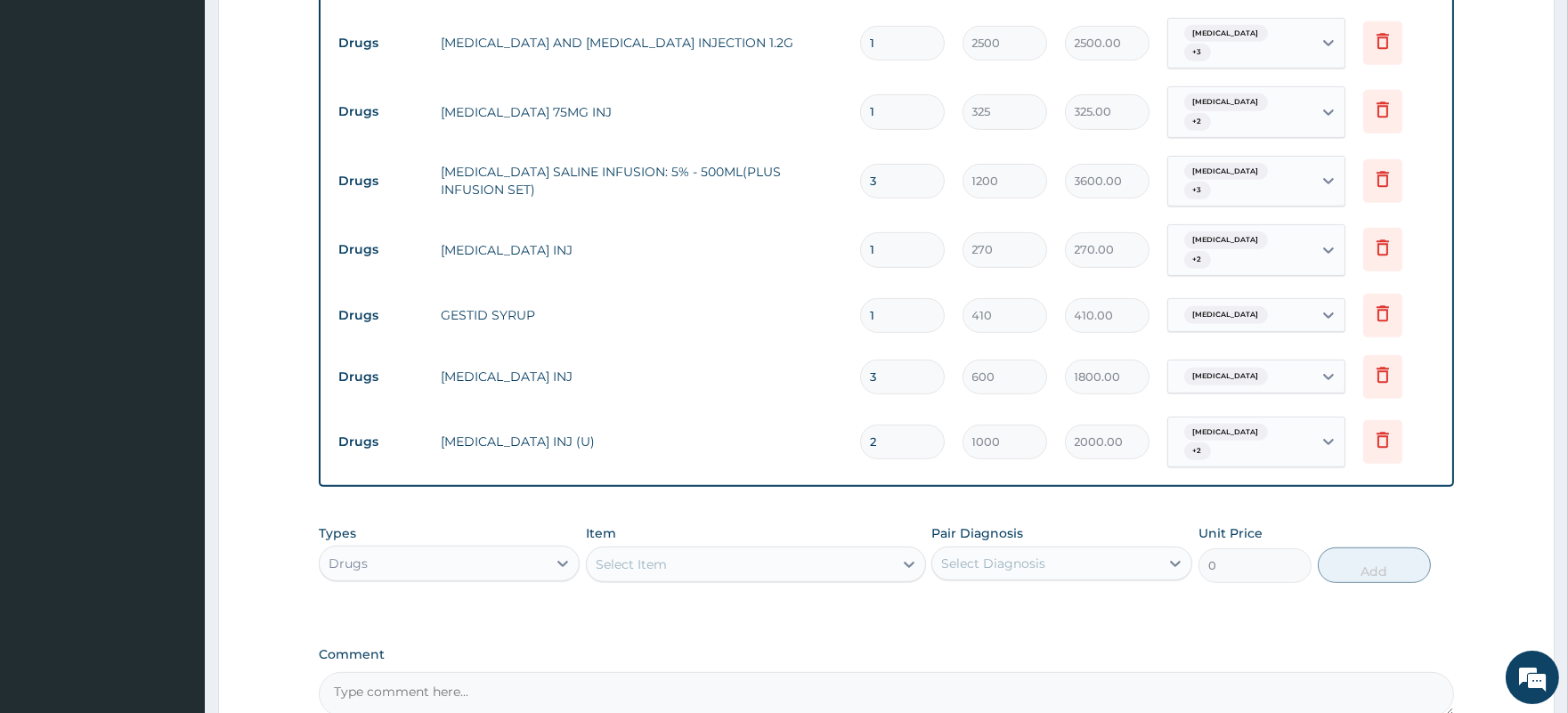
type input "3"
type input "3000.00"
type input "3"
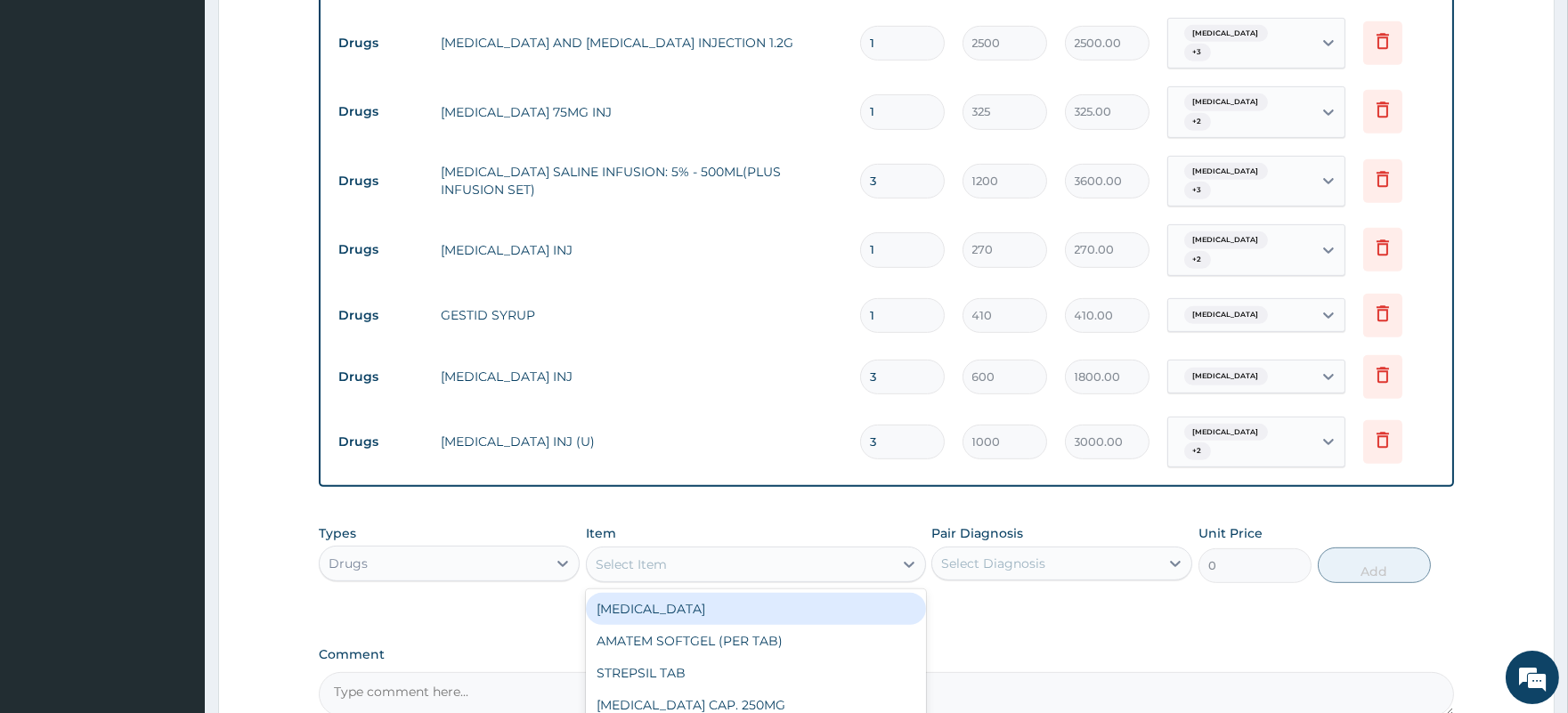
click at [662, 555] on div "Select Item" at bounding box center [631, 563] width 71 height 18
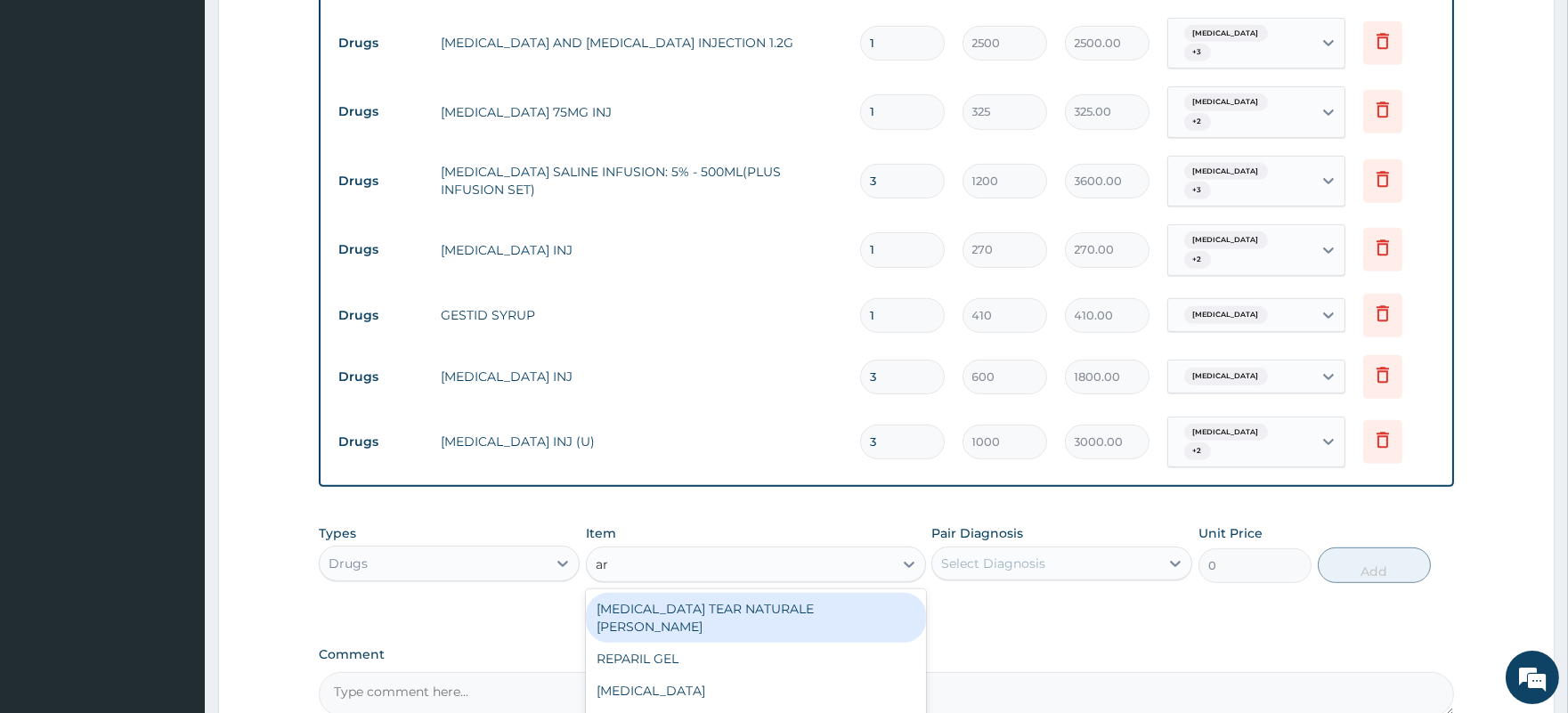
type input "art"
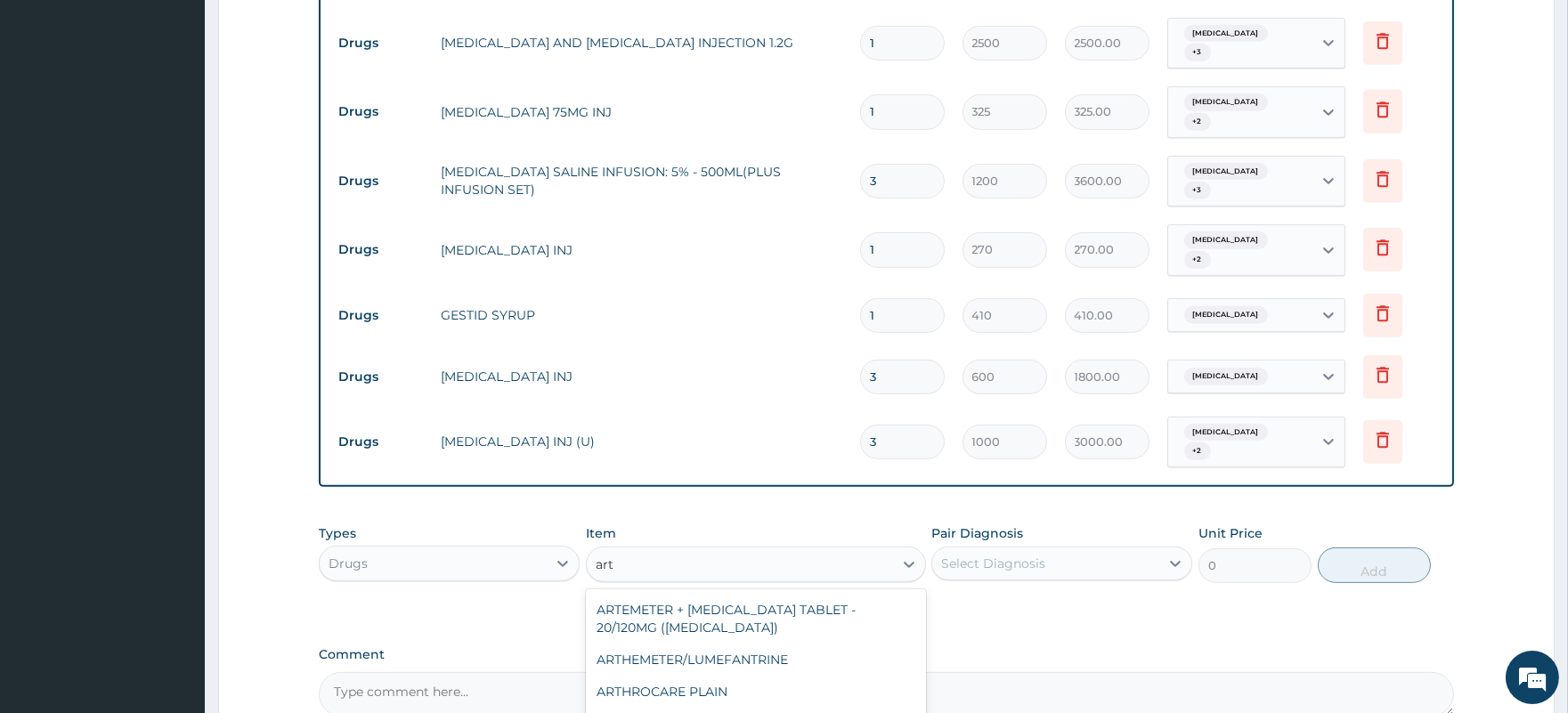
scroll to position [116, 0]
click at [803, 705] on div "ARTEMETHER INJ (PALUTHER/LONART" at bounding box center [756, 720] width 340 height 32
type input "500"
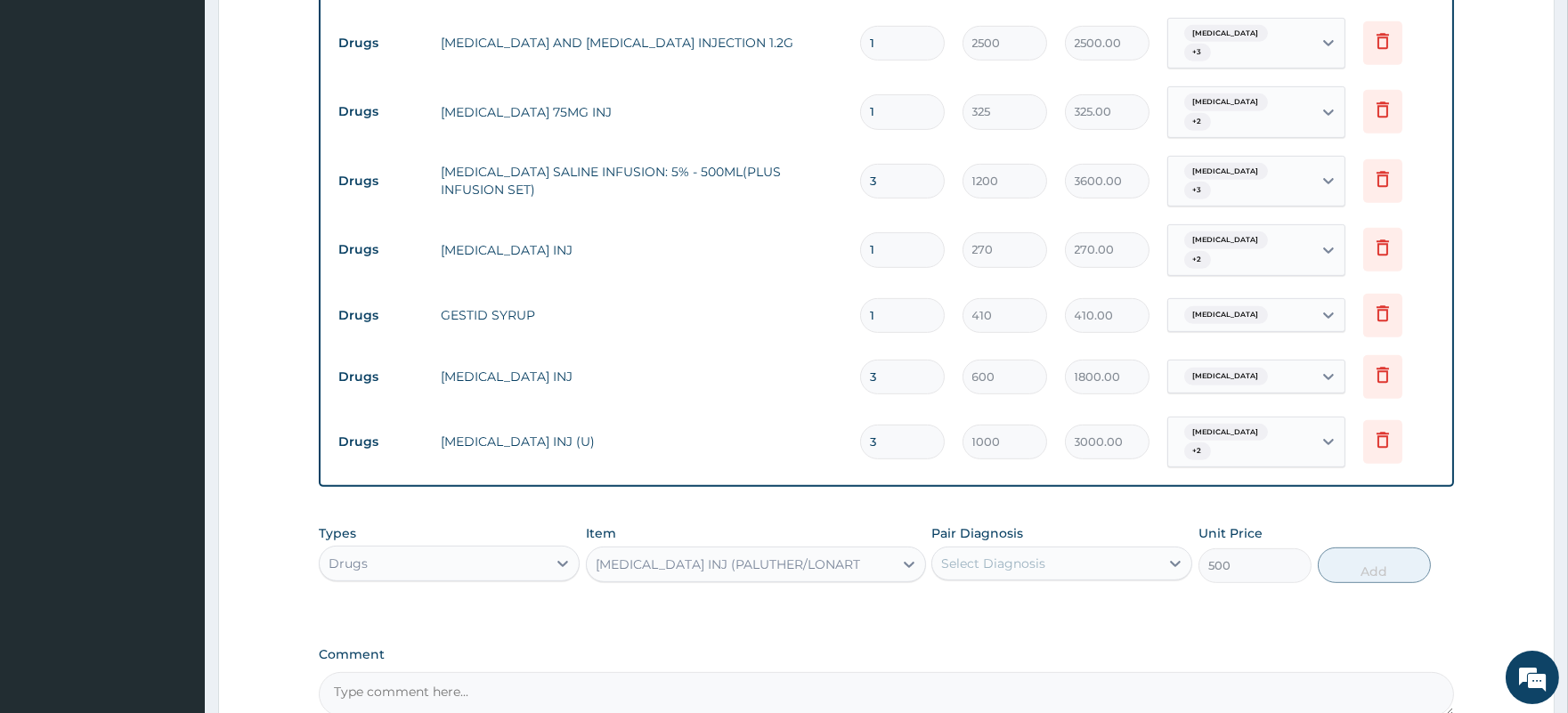
click at [1044, 549] on div "Select Diagnosis" at bounding box center [1045, 563] width 227 height 28
checkbox input "true"
click at [1369, 548] on button "Add" at bounding box center [1374, 565] width 113 height 36
type input "0"
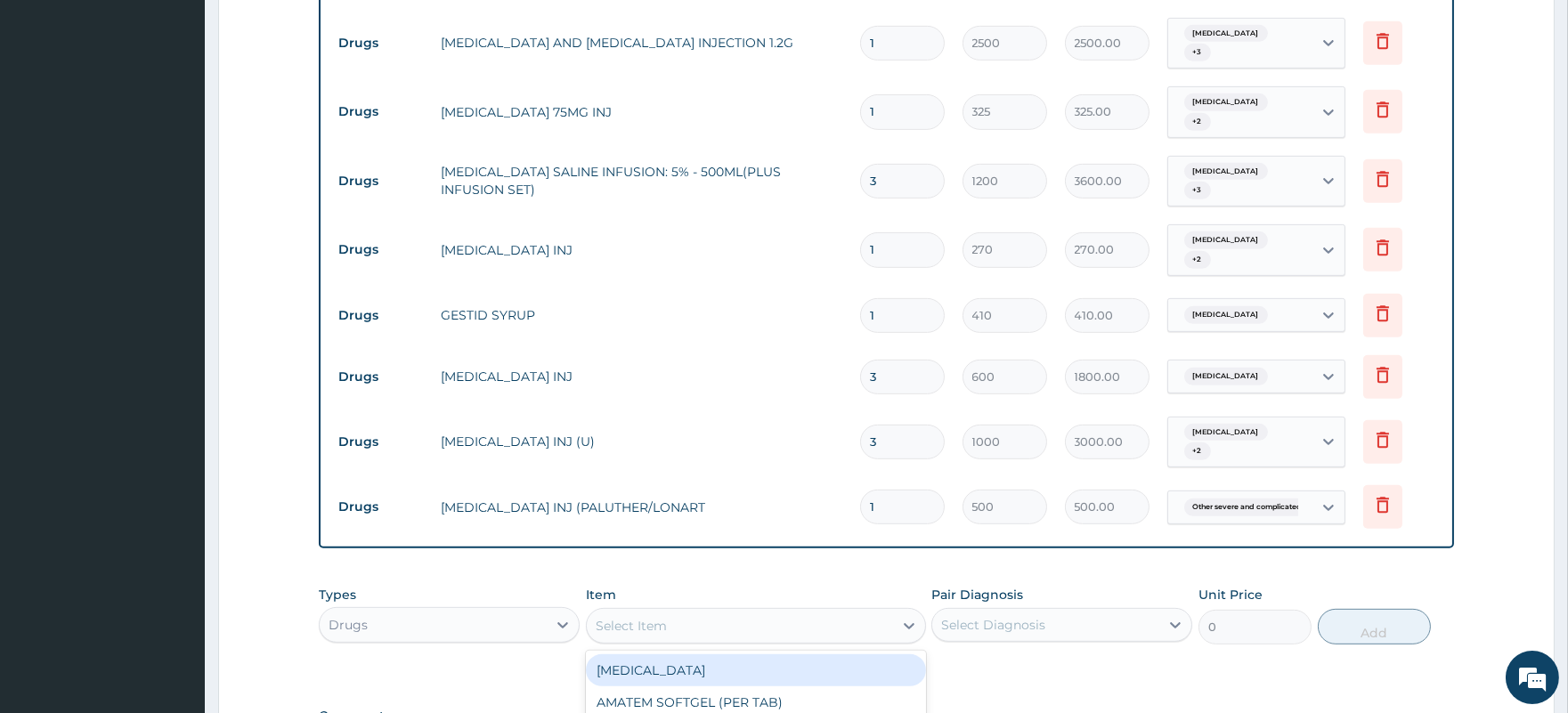
click at [695, 611] on div "Select Item" at bounding box center [740, 625] width 306 height 28
type input "art"
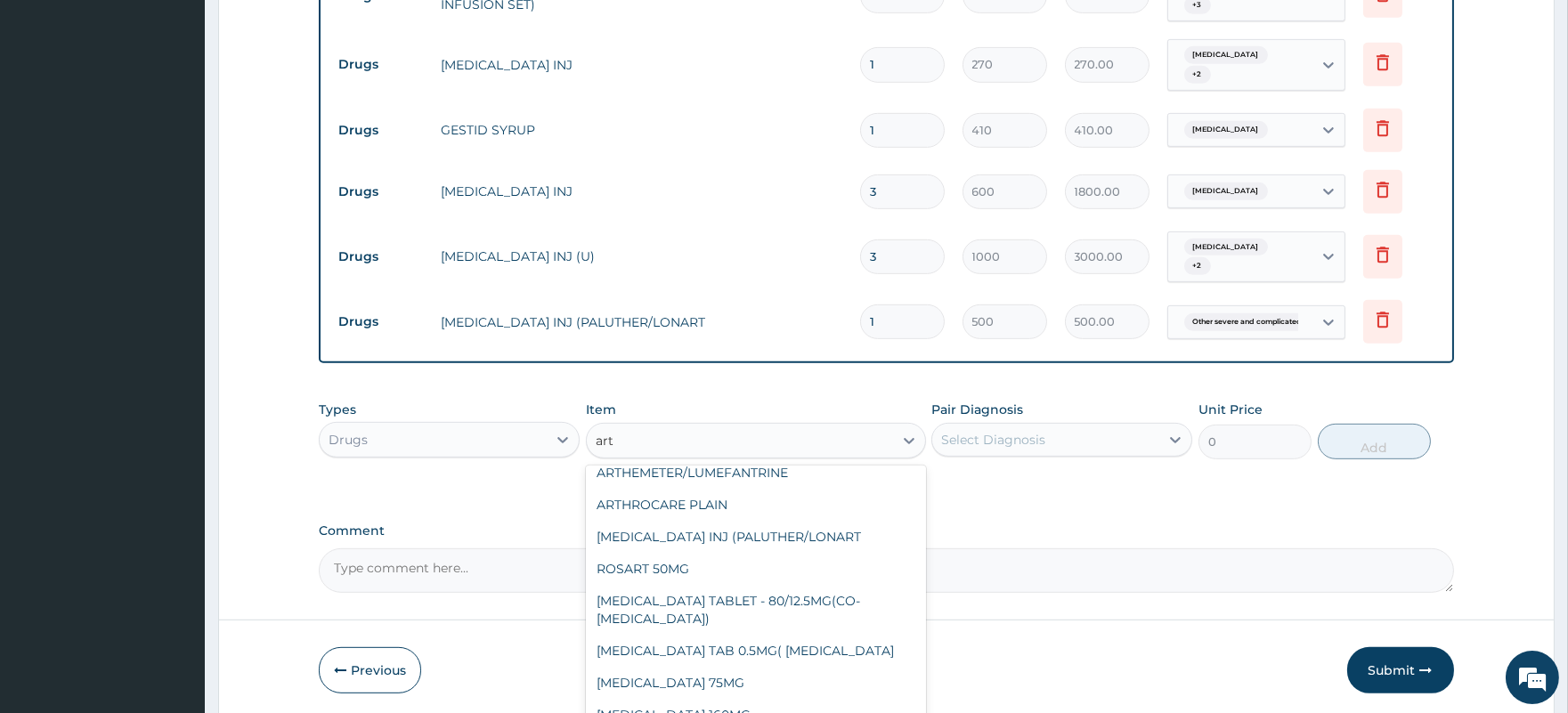
scroll to position [0, 0]
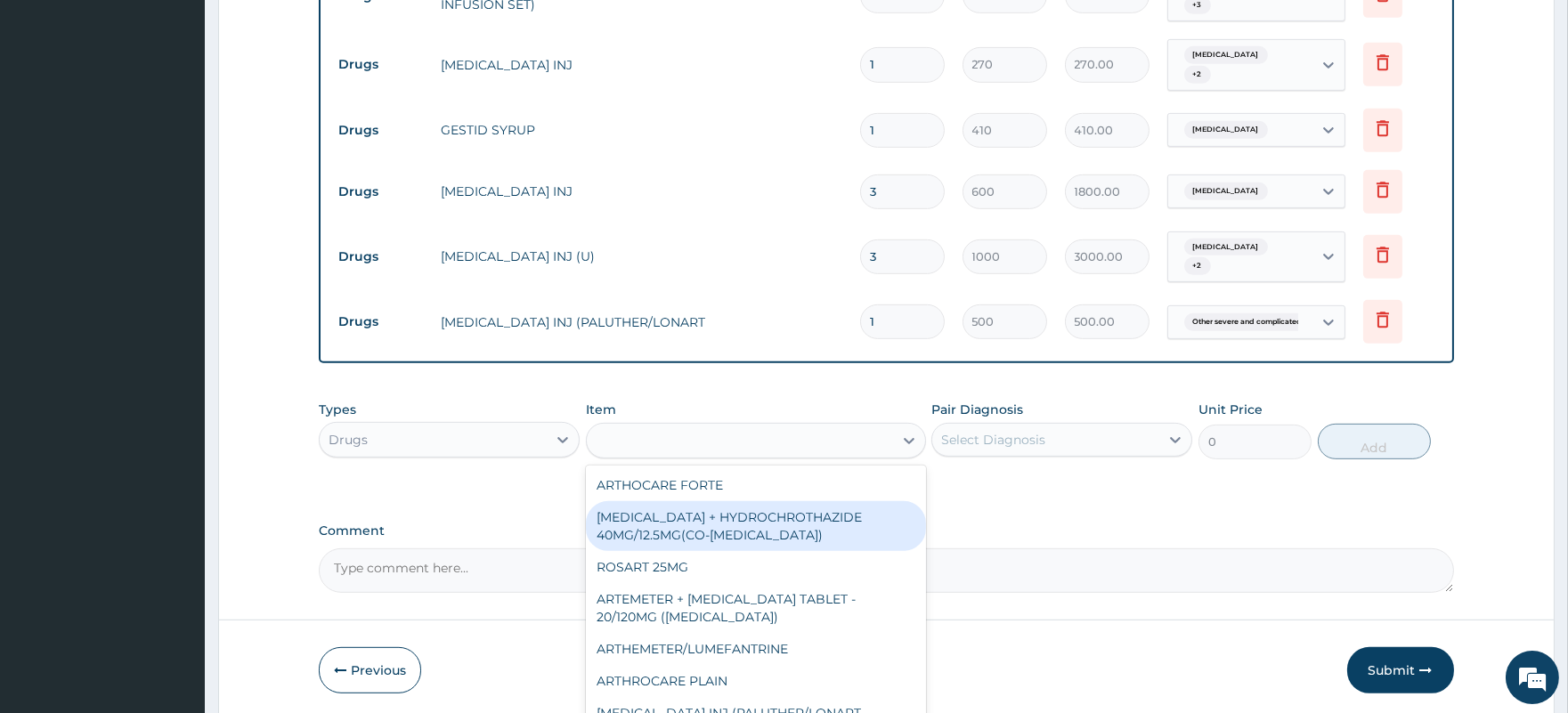
click at [696, 426] on div "art" at bounding box center [740, 440] width 306 height 28
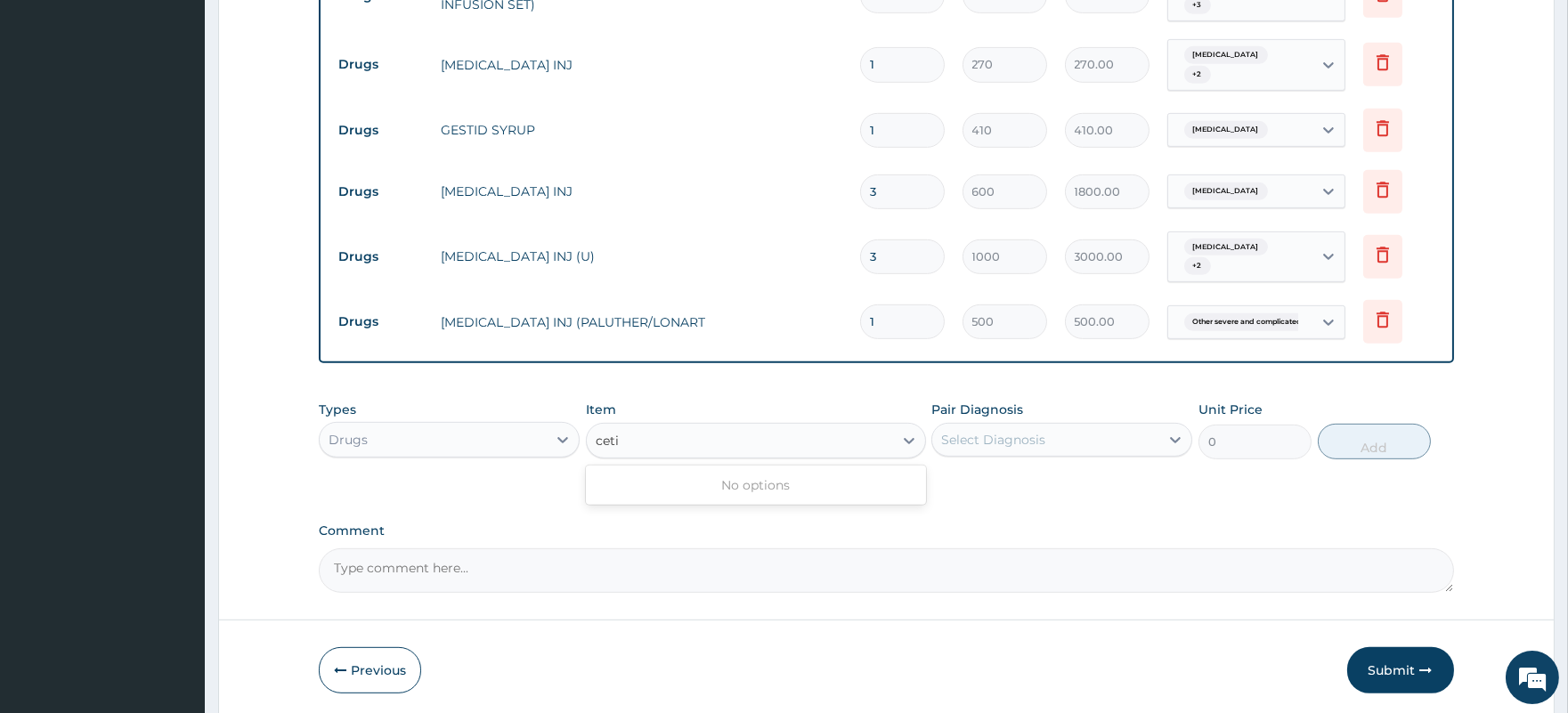
type input "cet"
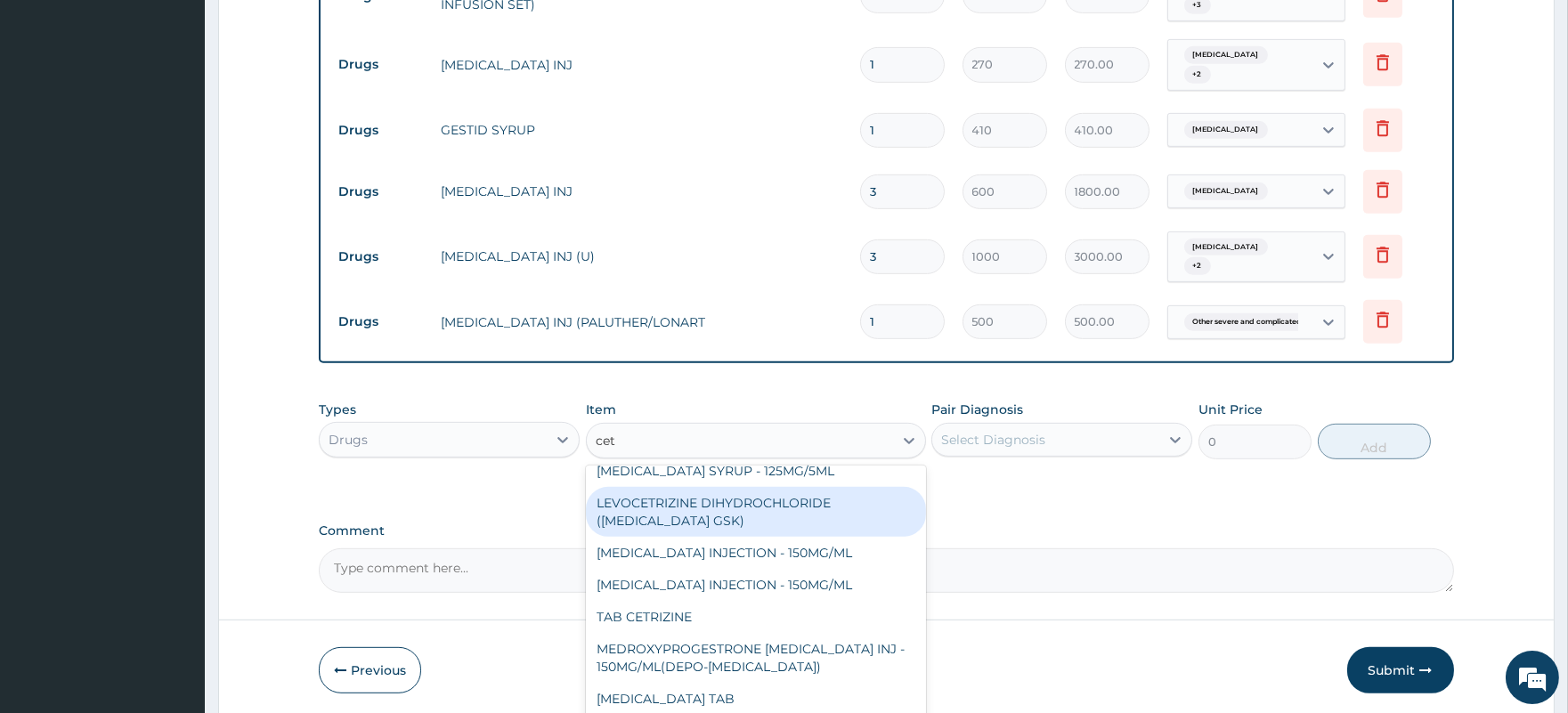
scroll to position [31, 0]
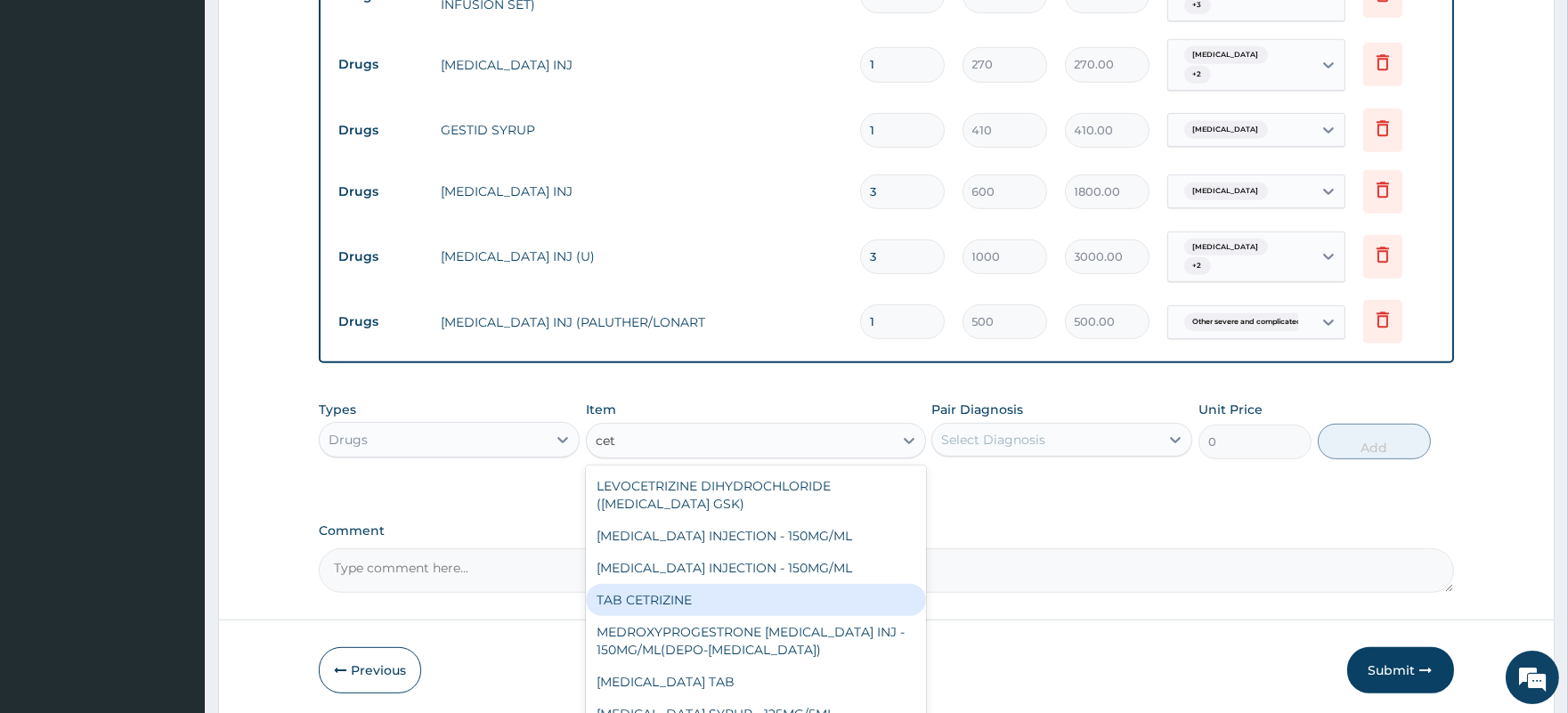
click at [753, 584] on div "TAB CETRIZINE" at bounding box center [756, 600] width 340 height 32
type input "160"
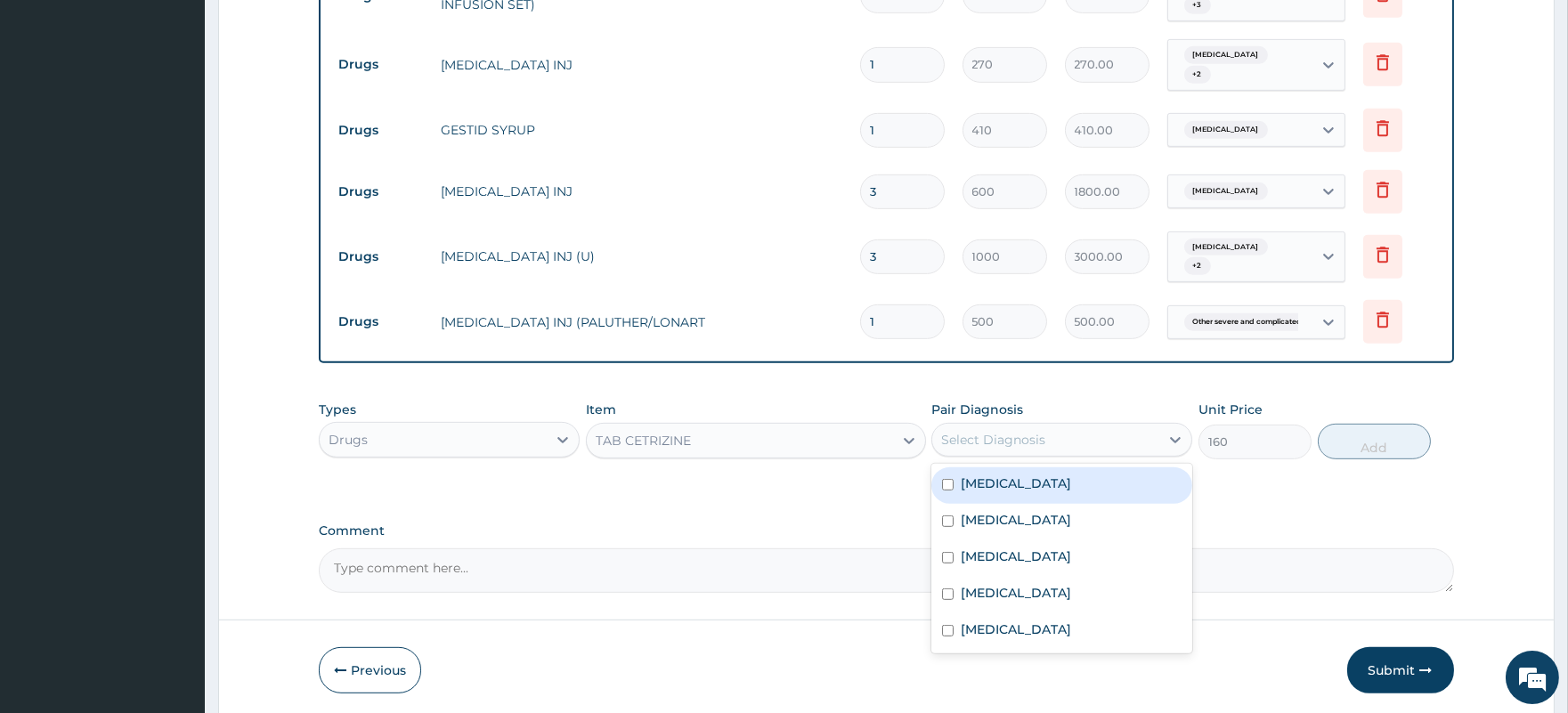
click at [1026, 431] on div "Select Diagnosis" at bounding box center [992, 439] width 104 height 18
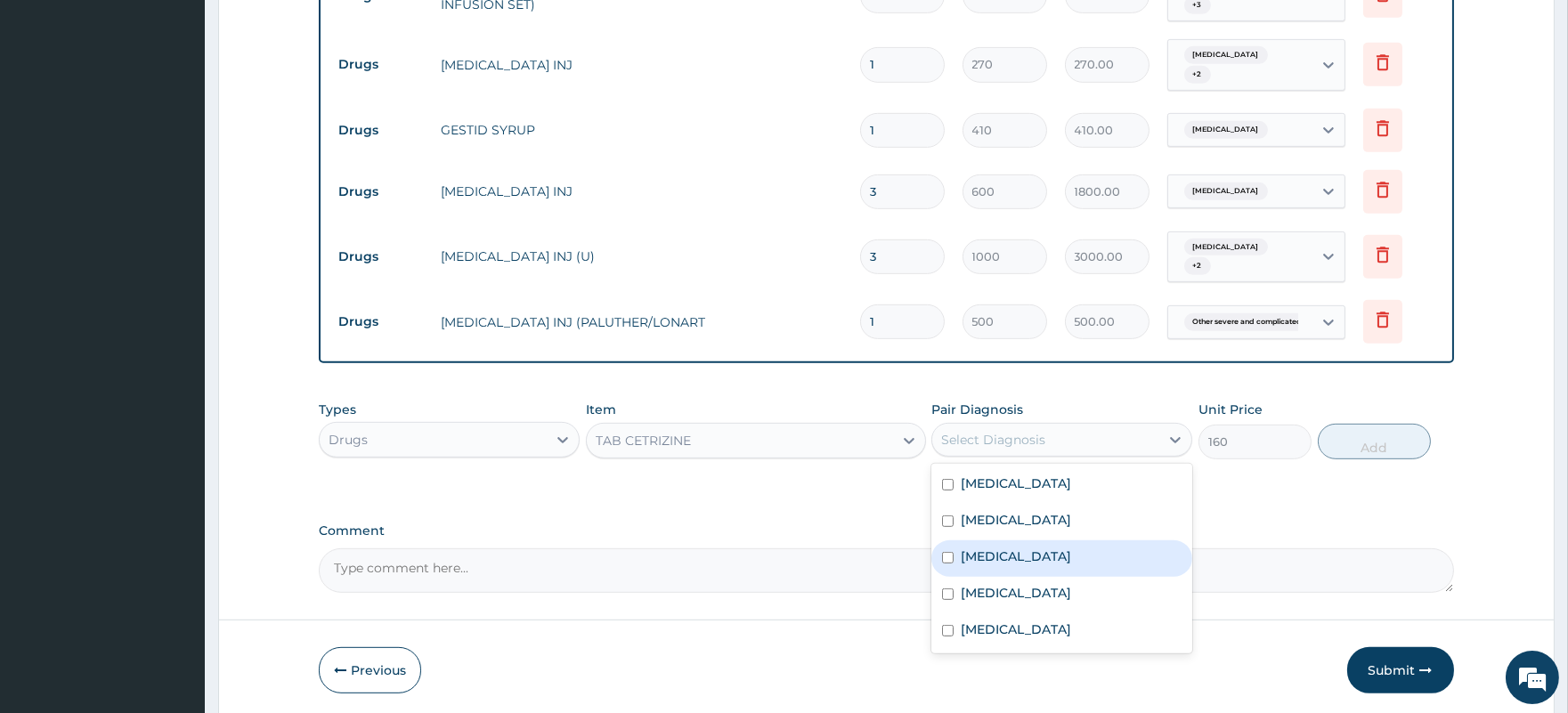
click at [1023, 540] on div "Sepsis" at bounding box center [1061, 558] width 261 height 36
checkbox input "true"
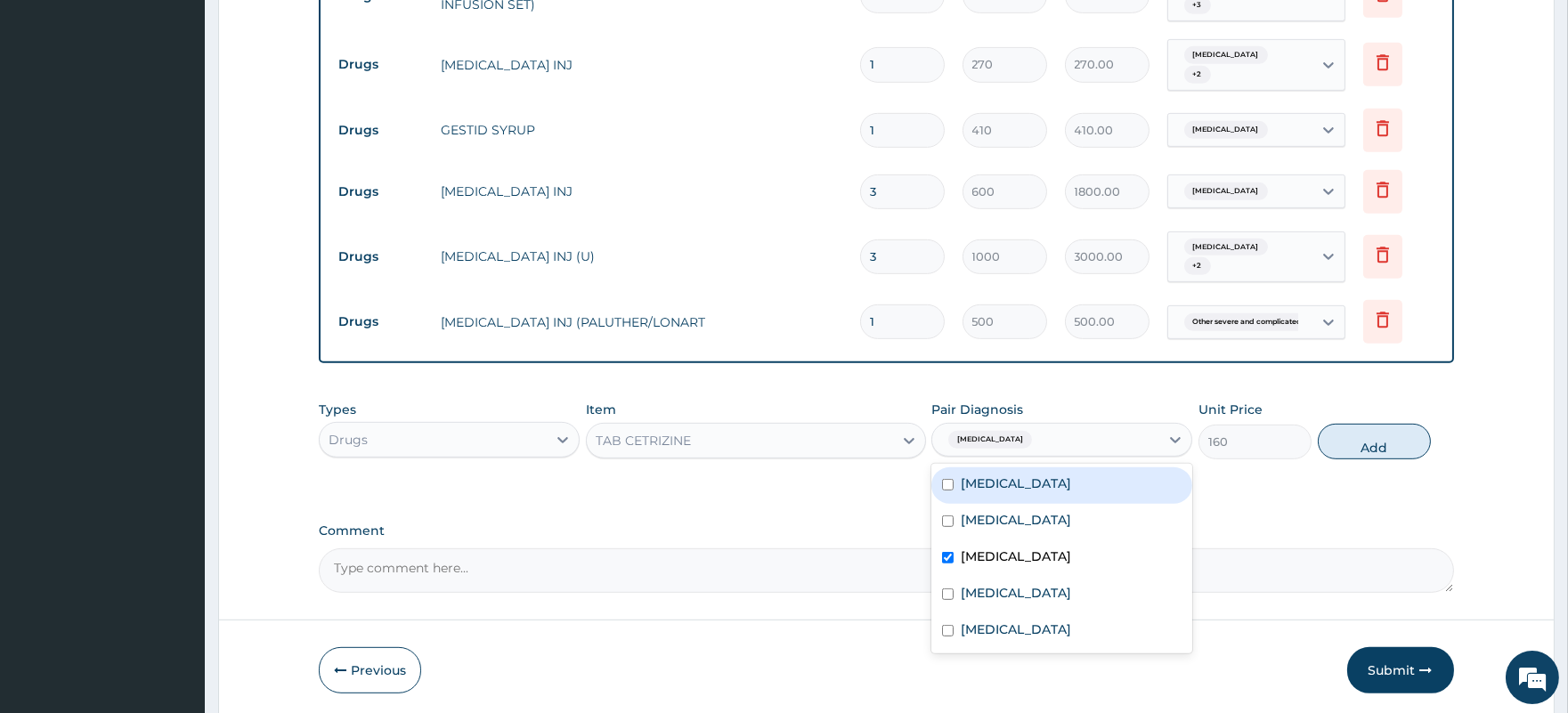
click at [1031, 467] on div "Gastritis" at bounding box center [1061, 485] width 261 height 36
checkbox input "true"
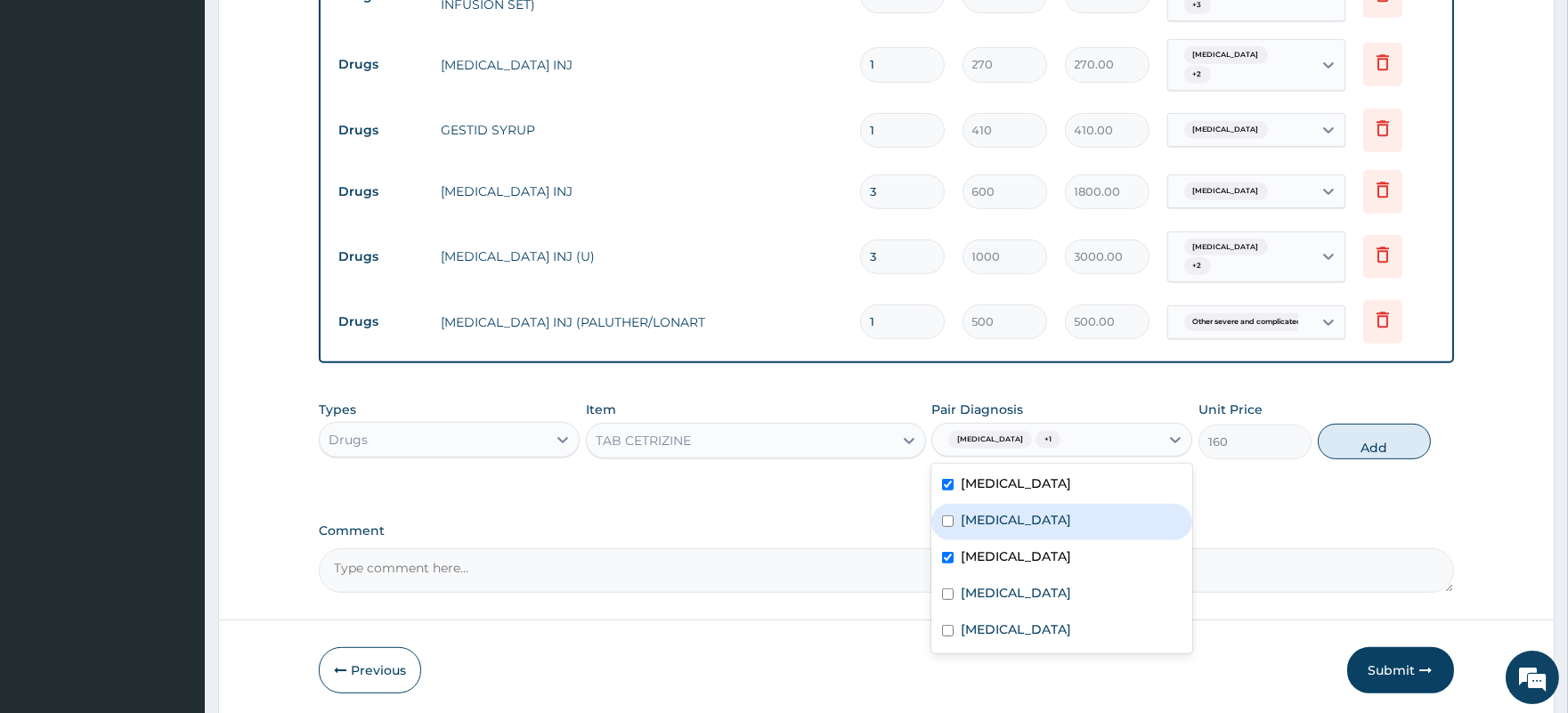
click at [1048, 511] on label "Acute chest syndrome" at bounding box center [1016, 520] width 110 height 18
checkbox input "true"
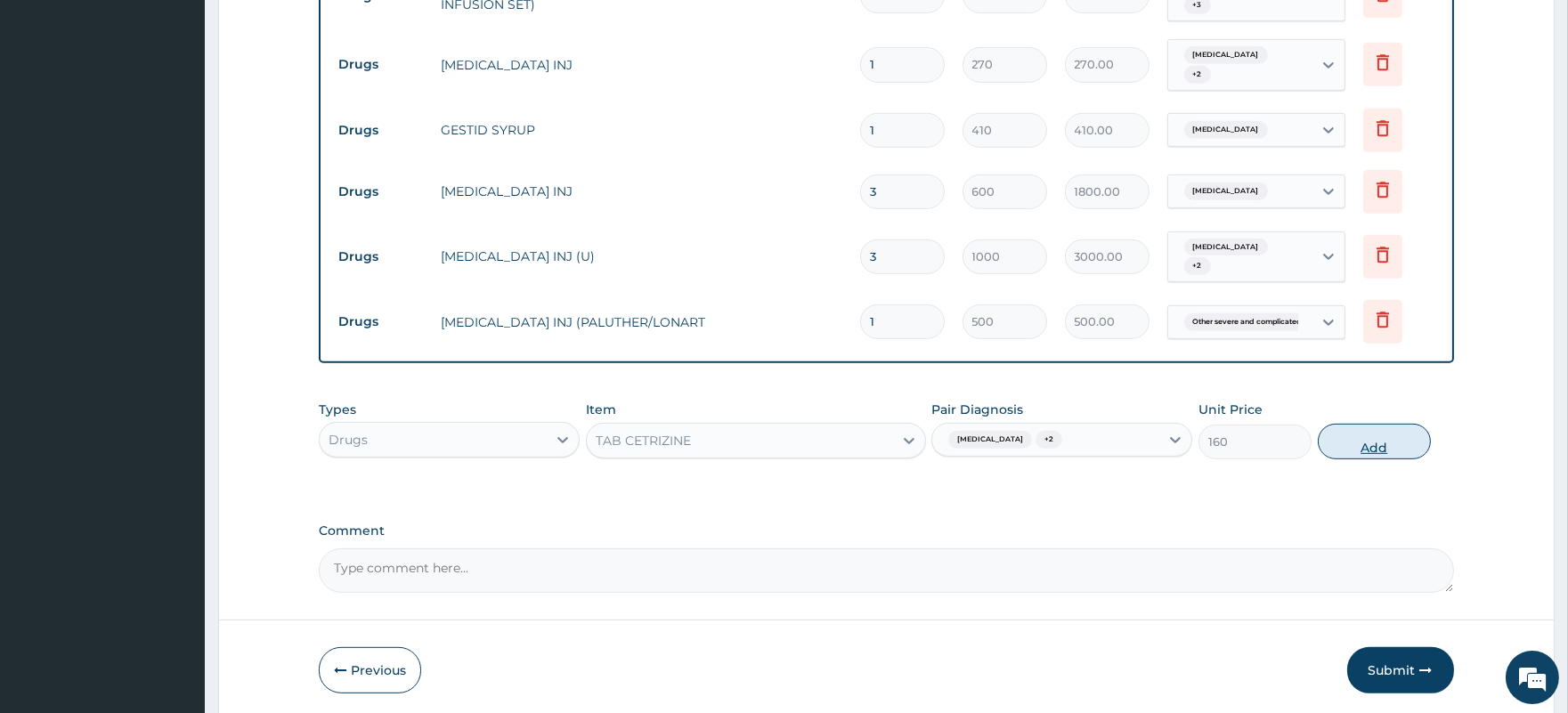
click at [1380, 423] on button "Add" at bounding box center [1374, 441] width 113 height 36
type input "0"
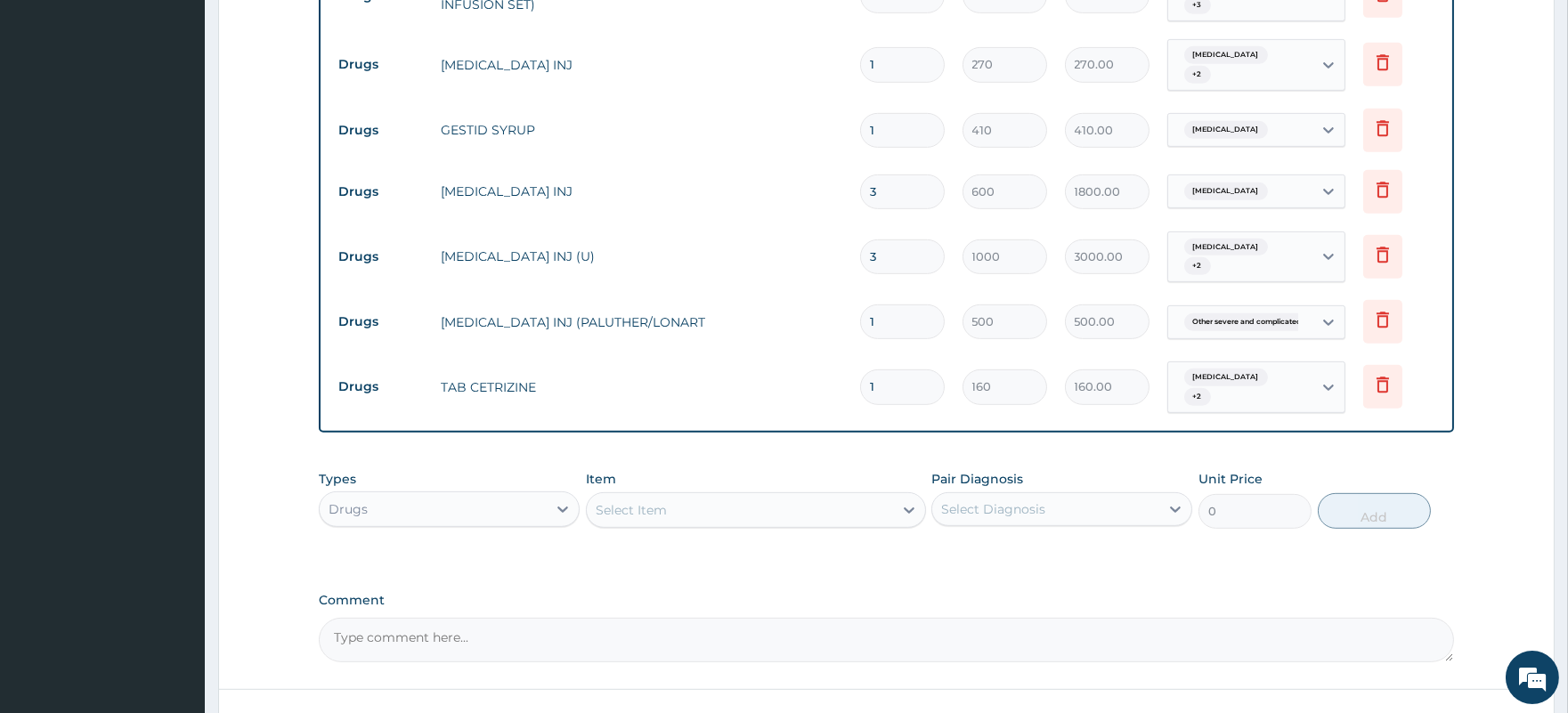
click at [655, 501] on div "Select Item" at bounding box center [631, 509] width 71 height 18
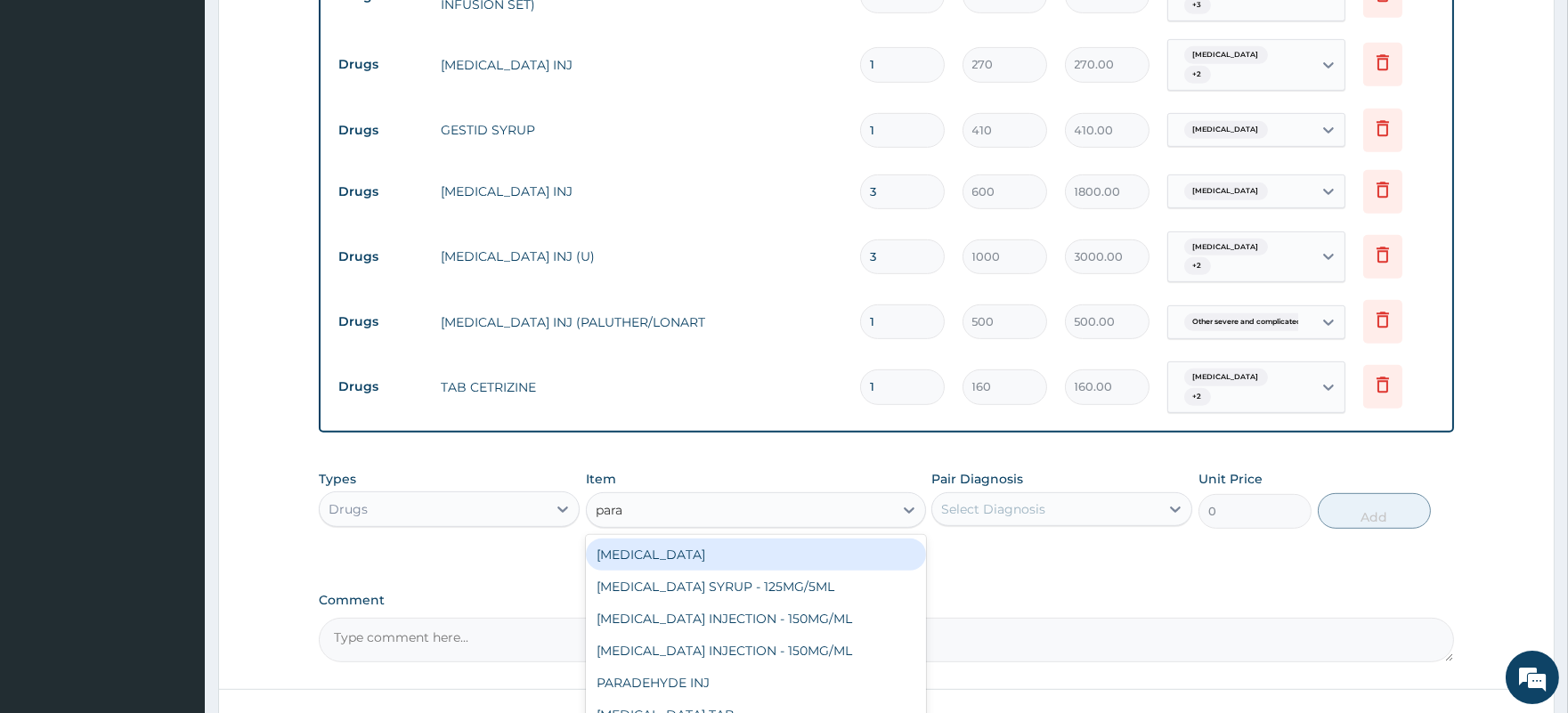
type input "parac"
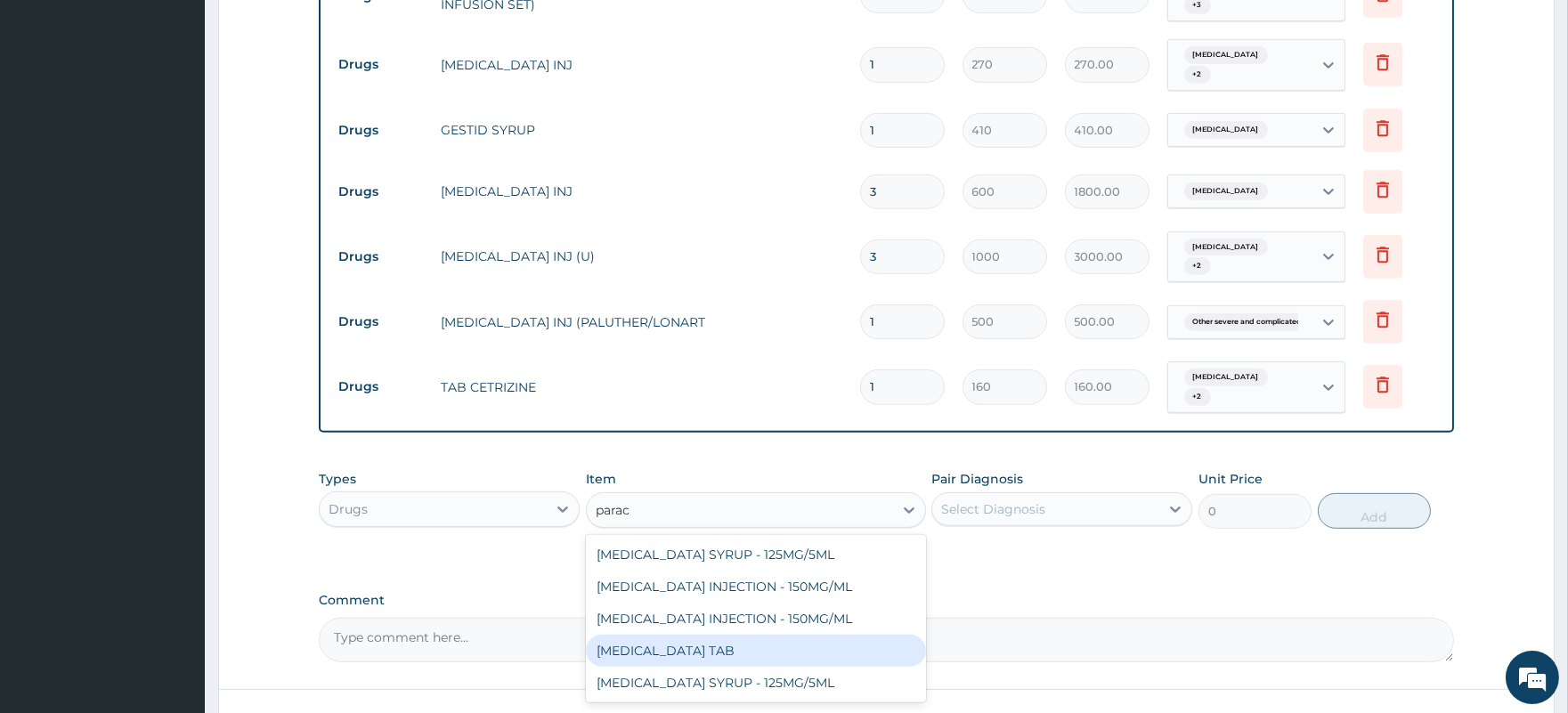
click at [735, 635] on div "PARACETAMOL TAB" at bounding box center [756, 650] width 340 height 32
type input "7.5"
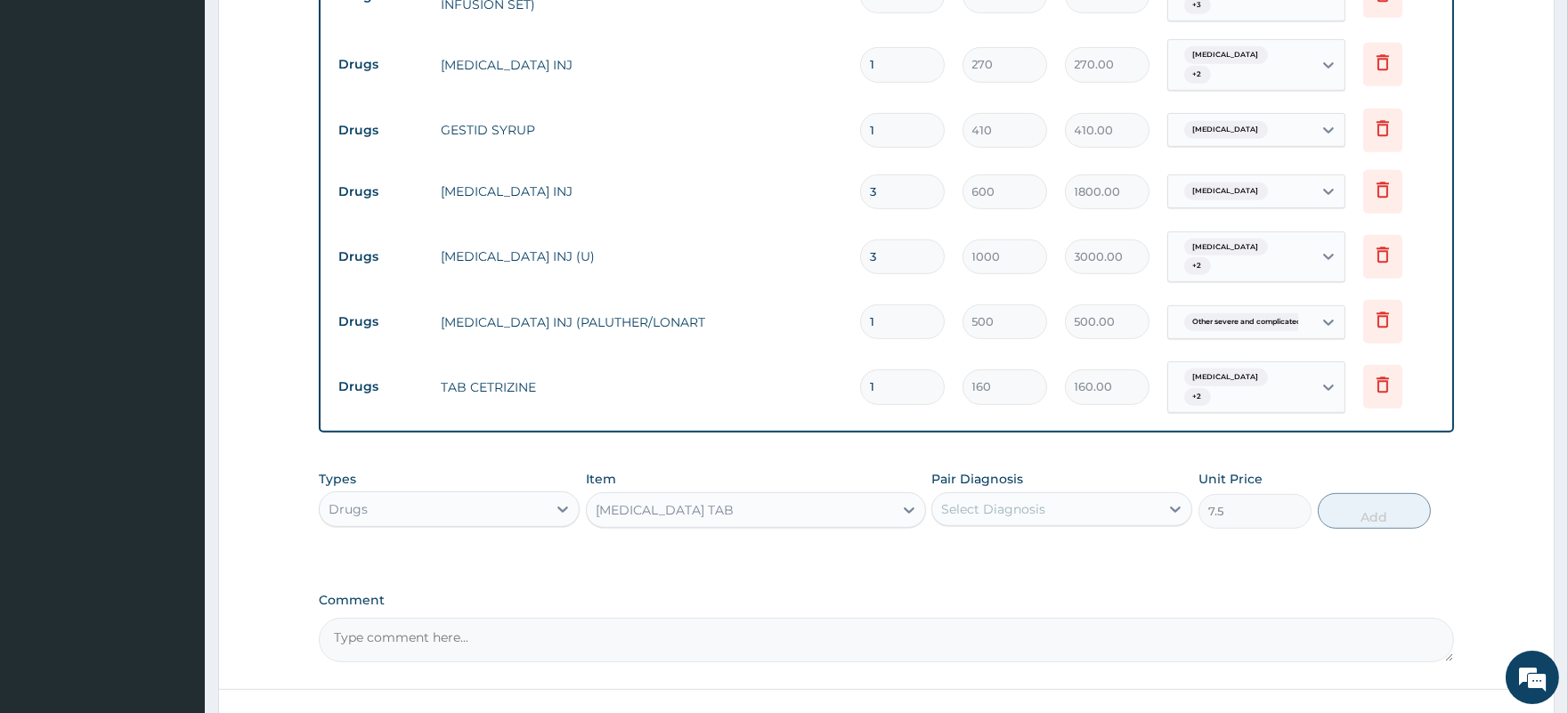
click at [1005, 470] on div "Pair Diagnosis Select Diagnosis" at bounding box center [1061, 499] width 261 height 59
click at [1017, 495] on div "Select Diagnosis" at bounding box center [1045, 509] width 227 height 28
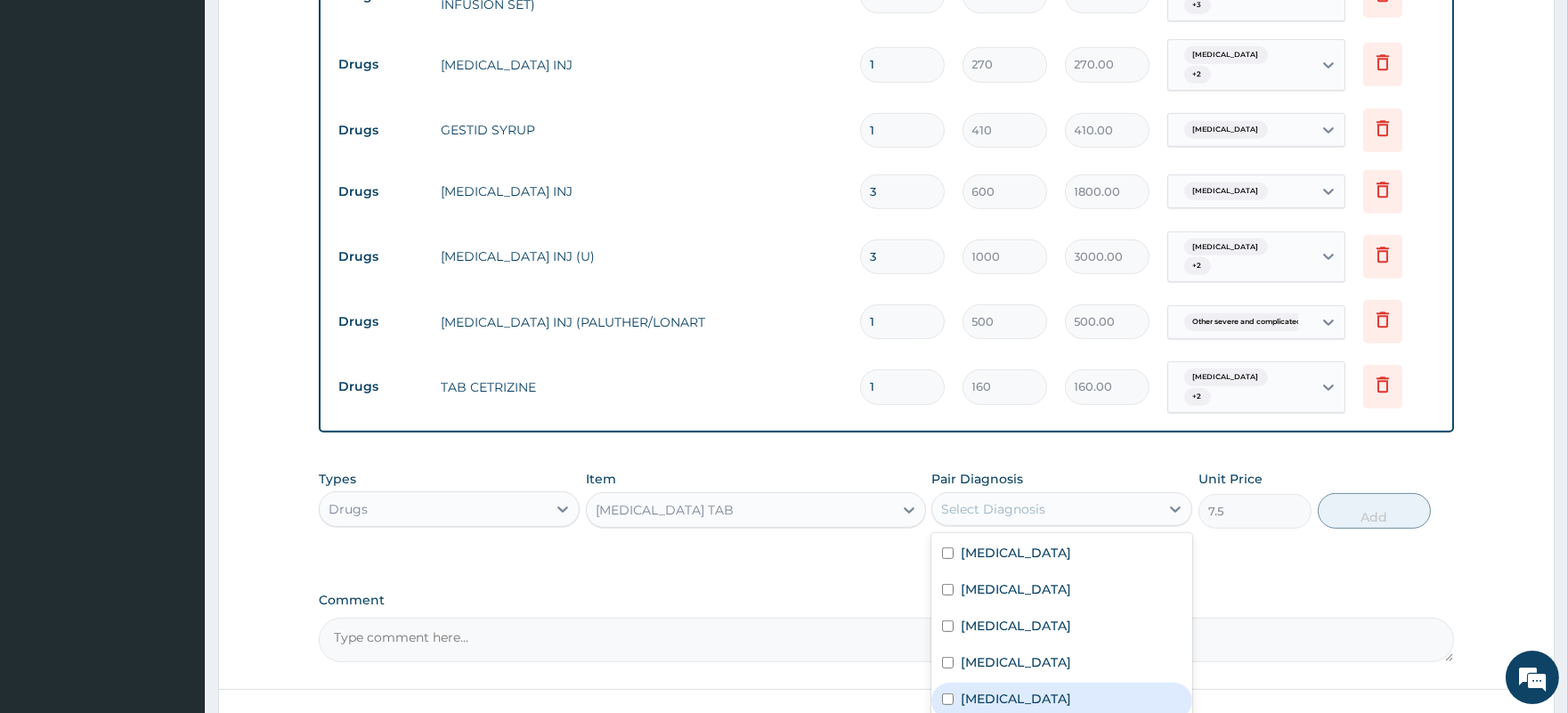
click at [1023, 690] on label "Other severe and complicated Plasmodium falciparum malaria" at bounding box center [1016, 698] width 110 height 18
checkbox input "true"
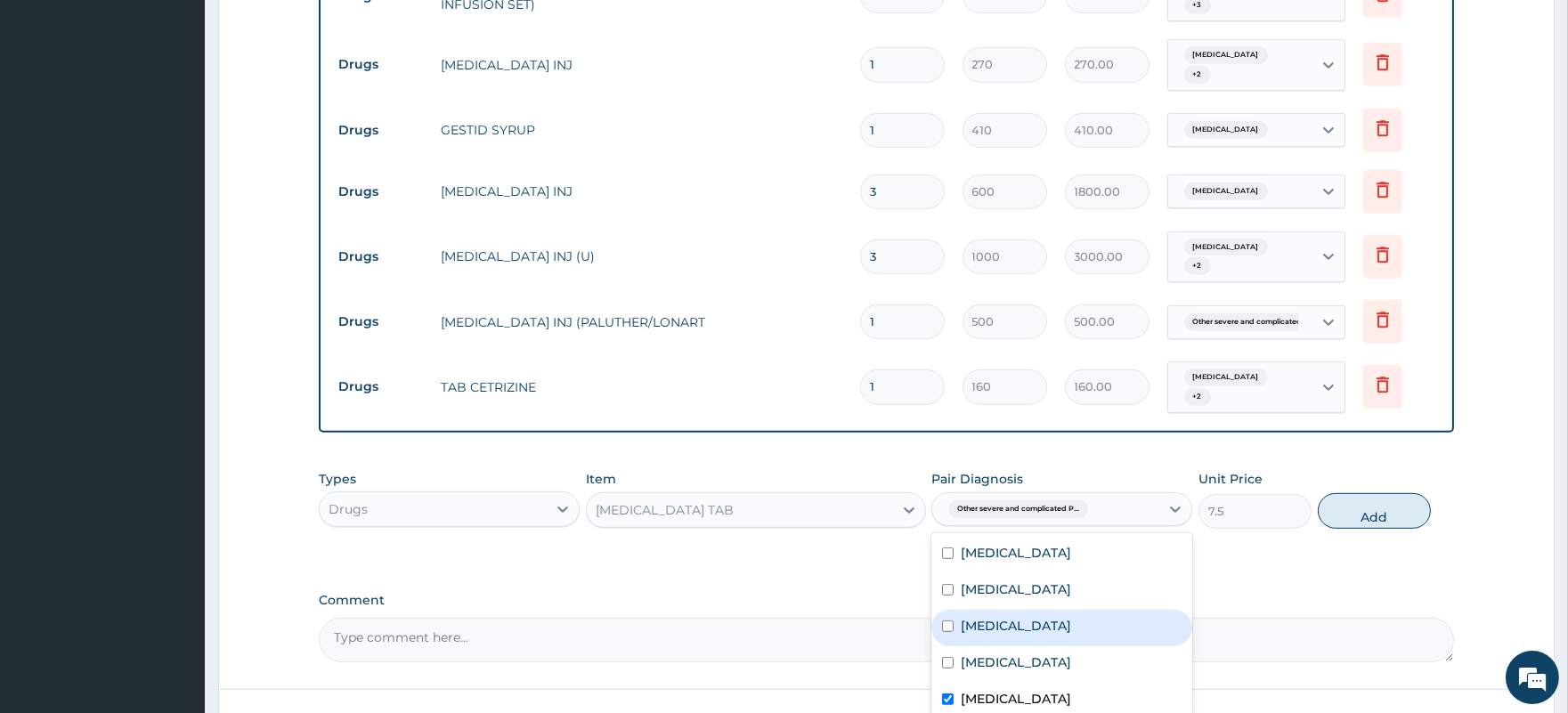
drag, startPoint x: 1375, startPoint y: 437, endPoint x: 1349, endPoint y: 447, distance: 27.9
click at [1375, 493] on button "Add" at bounding box center [1374, 511] width 113 height 36
type input "0"
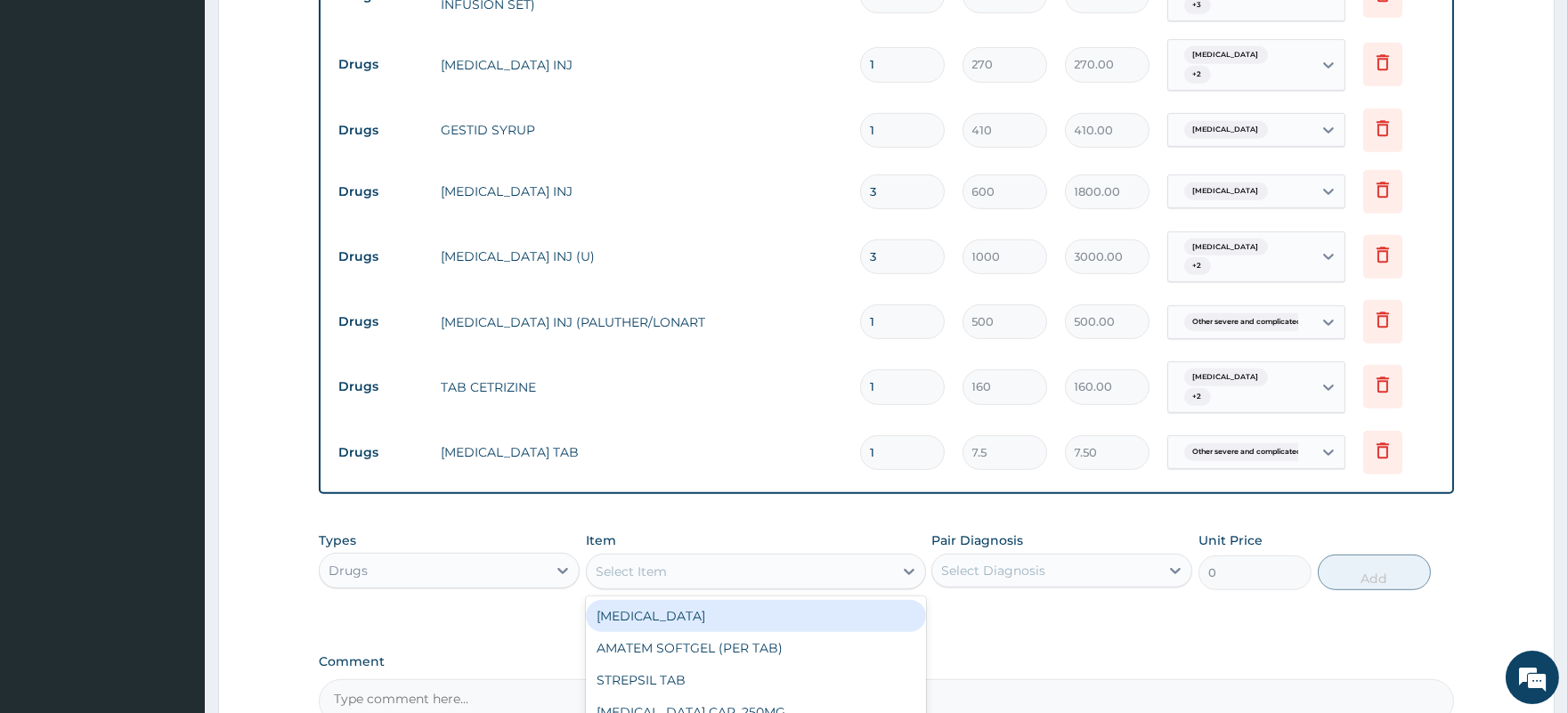
click at [748, 557] on div "Select Item" at bounding box center [740, 571] width 306 height 28
type input "art"
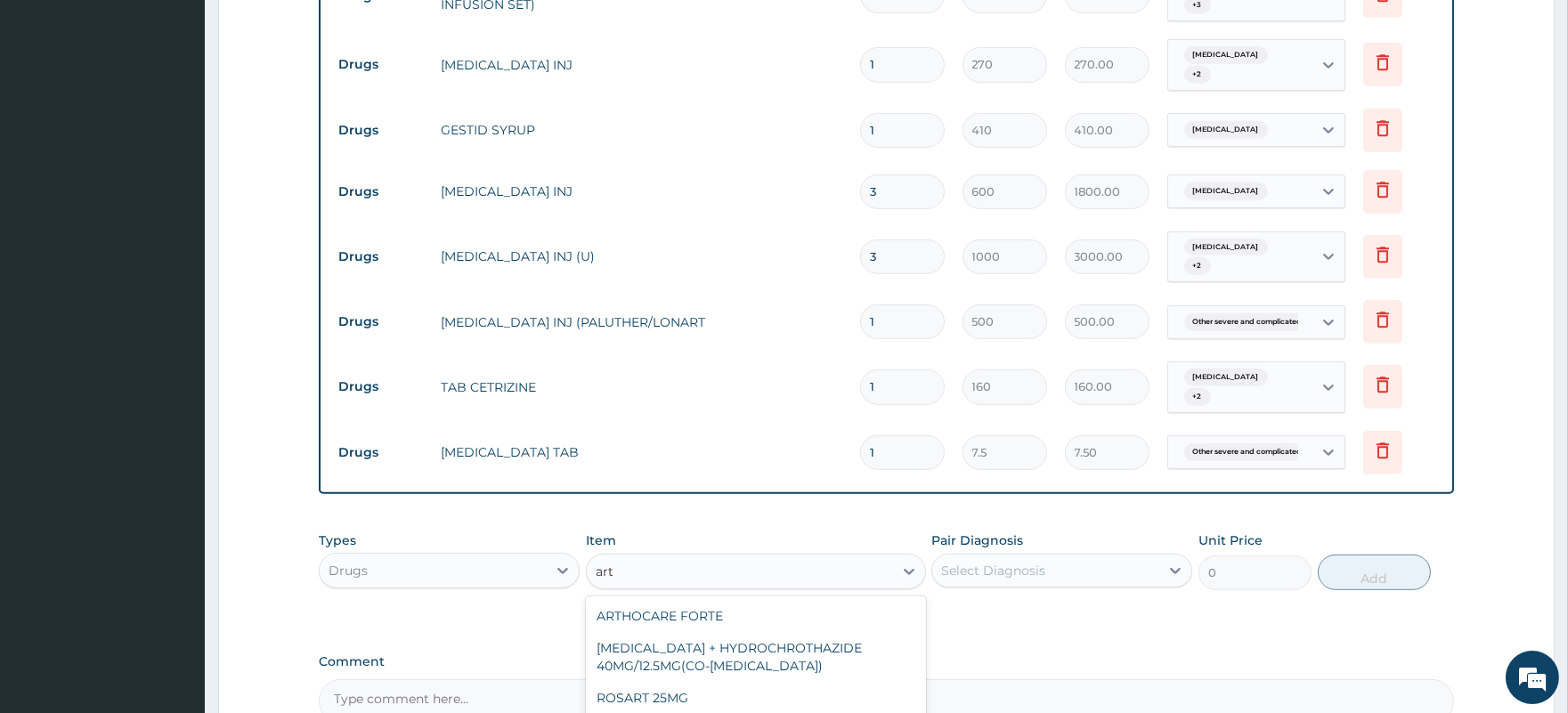
type input "120"
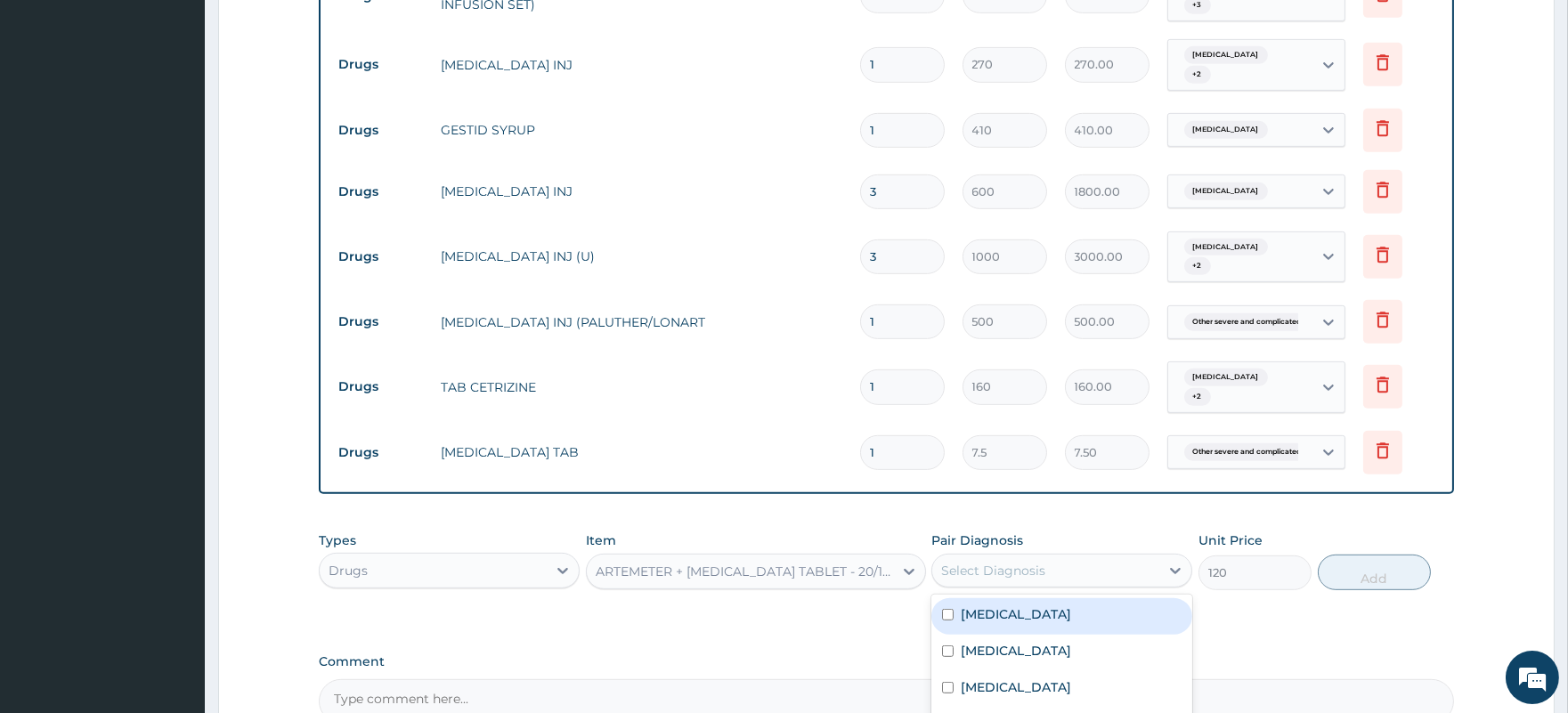
click at [1007, 562] on div "Select Diagnosis" at bounding box center [992, 570] width 104 height 18
checkbox input "true"
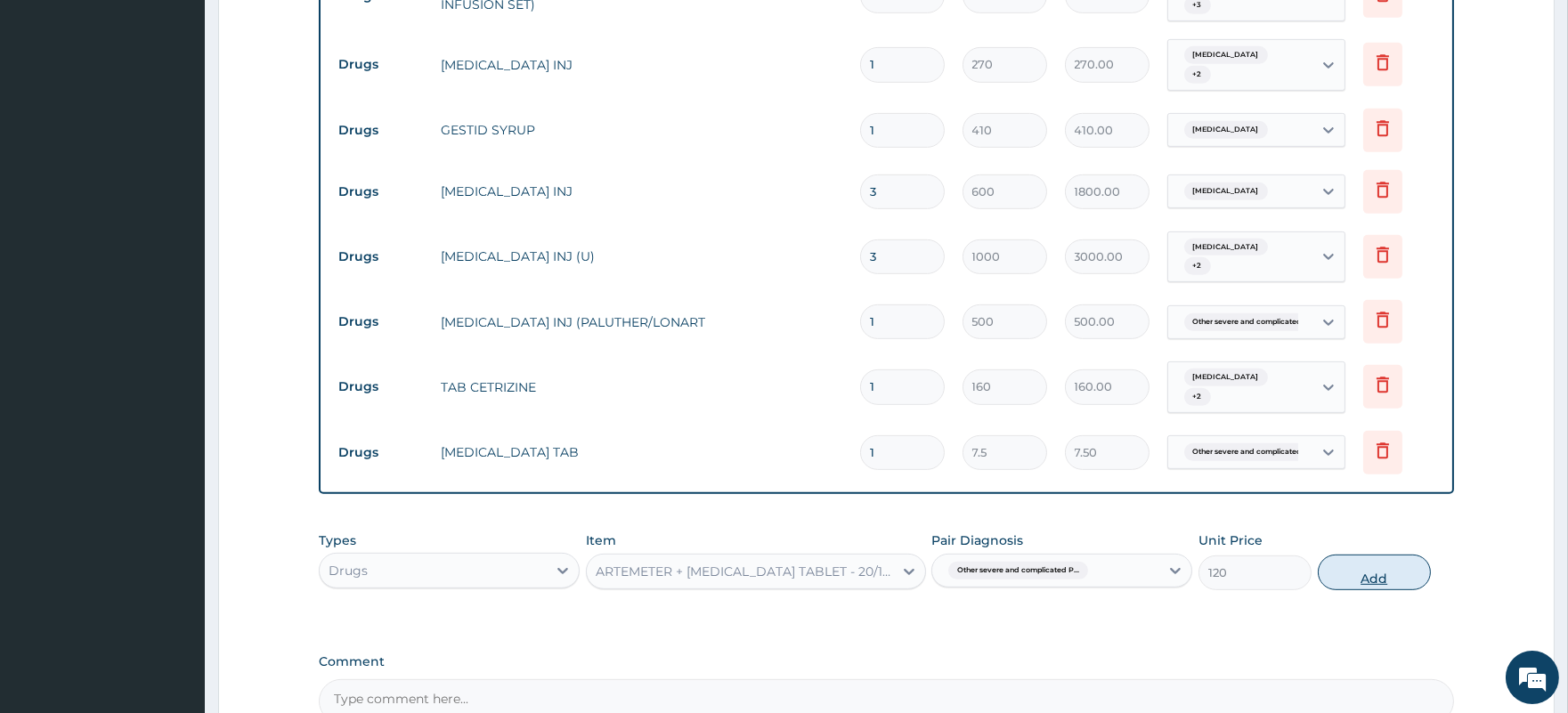
click at [1378, 554] on button "Add" at bounding box center [1374, 572] width 113 height 36
type input "0"
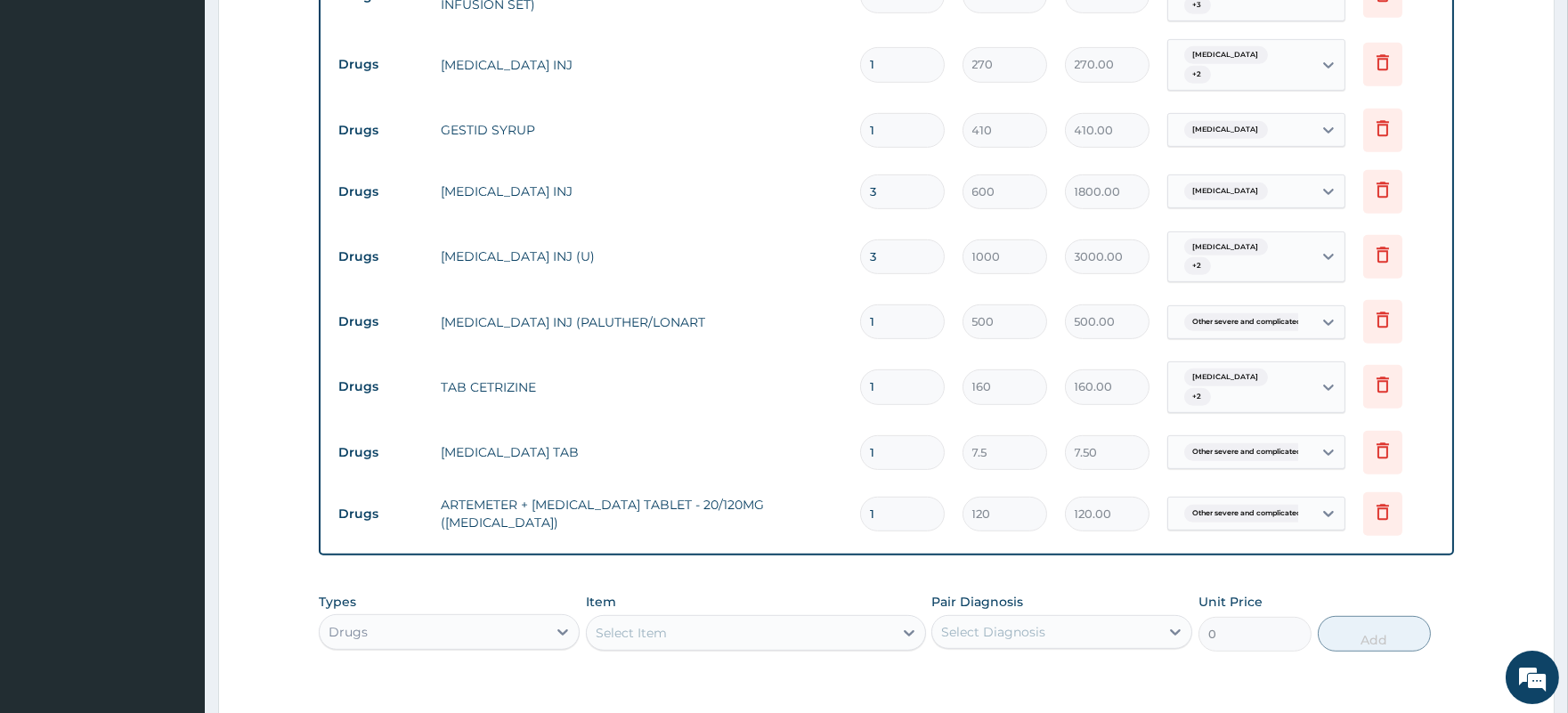
type input "0.00"
type input "2"
type input "240.00"
type input "24"
type input "2880.00"
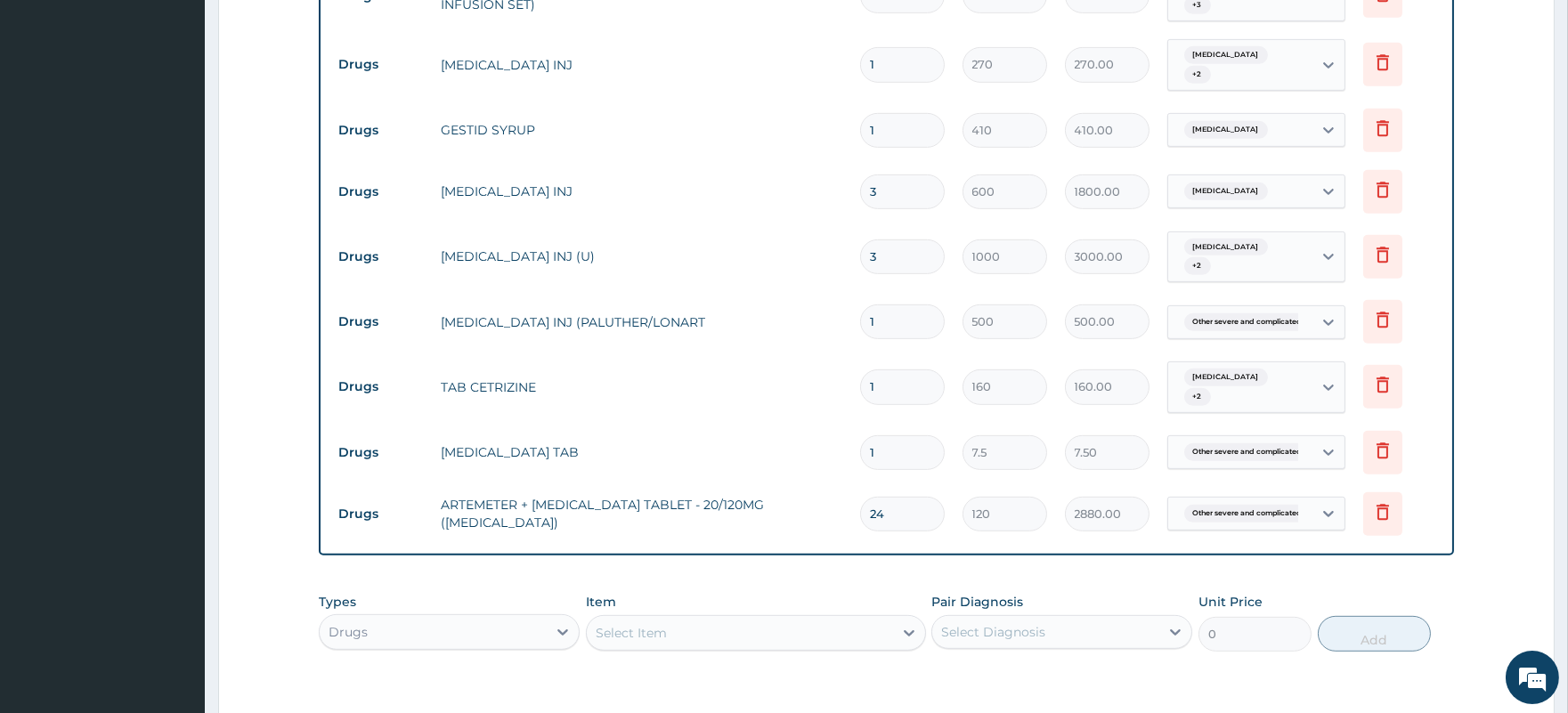
type input "24"
click at [915, 435] on input "1" at bounding box center [902, 452] width 84 height 35
type input "18"
type input "135.00"
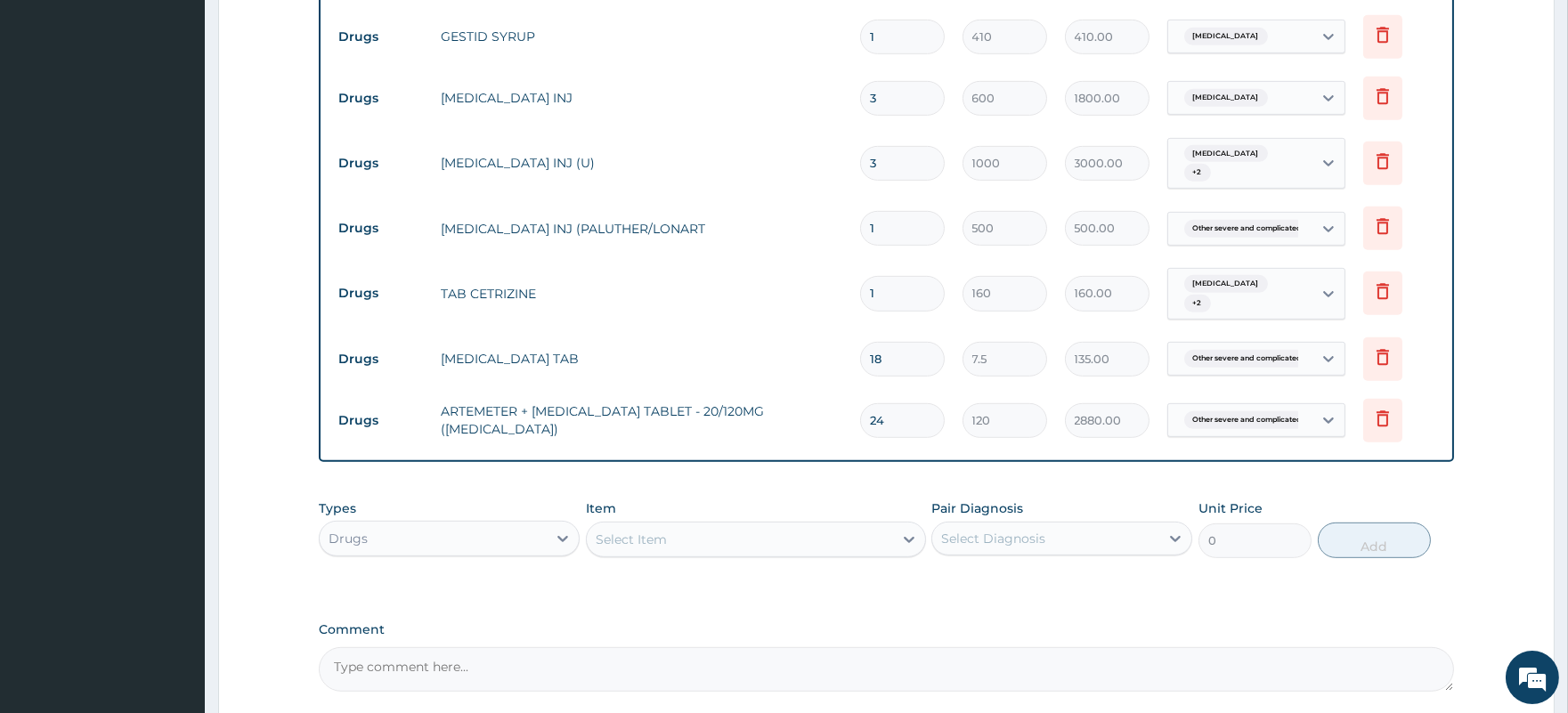
scroll to position [2115, 0]
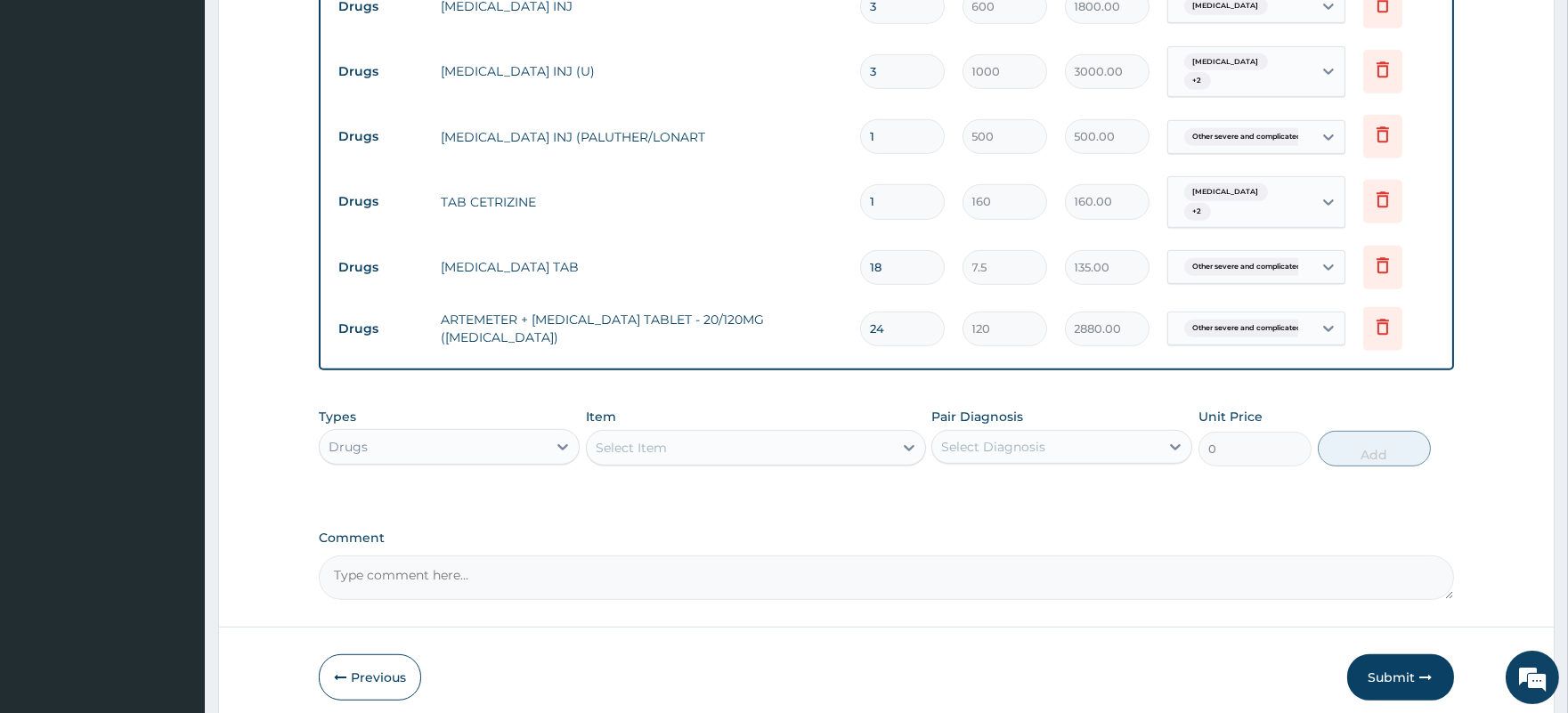
type input "18"
click at [745, 434] on div "Select Item" at bounding box center [740, 448] width 306 height 28
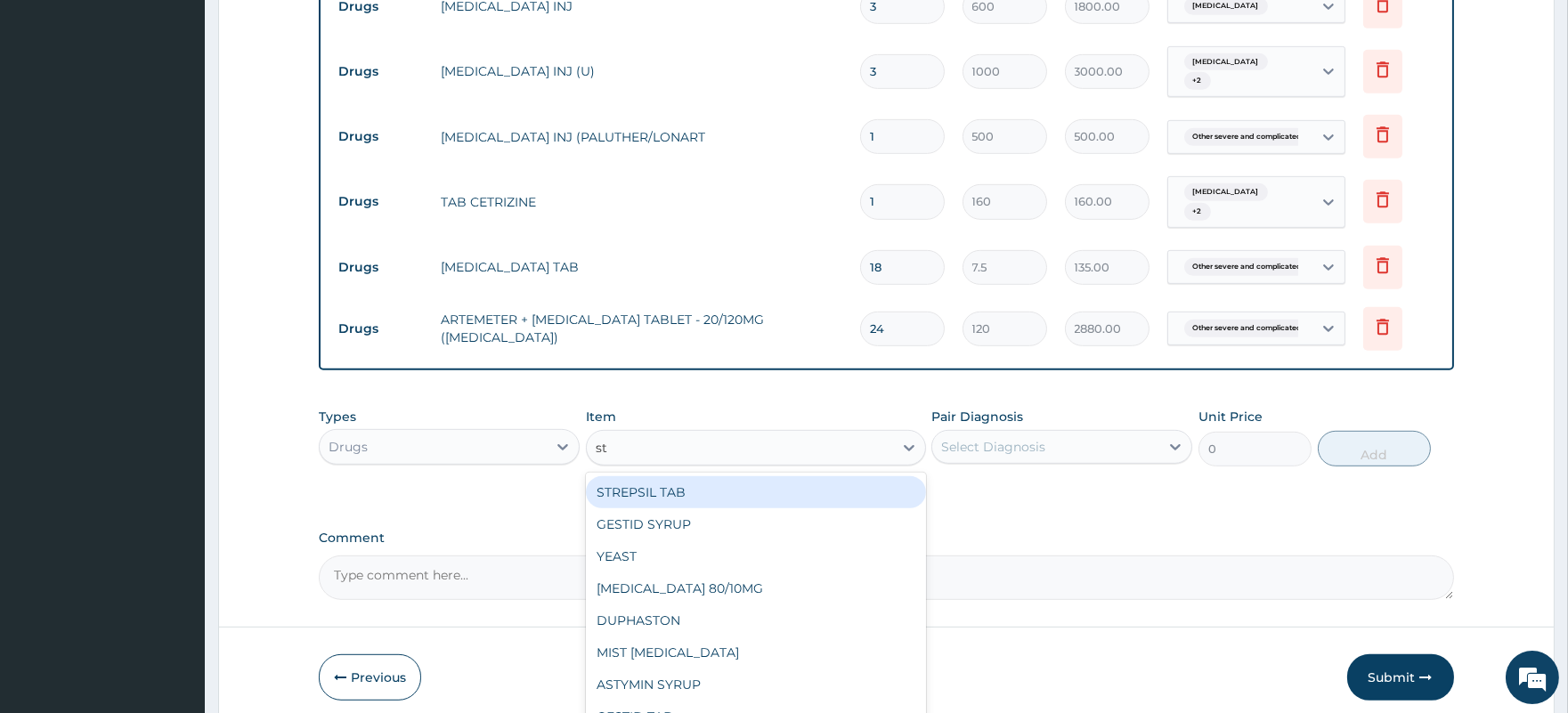
type input "s"
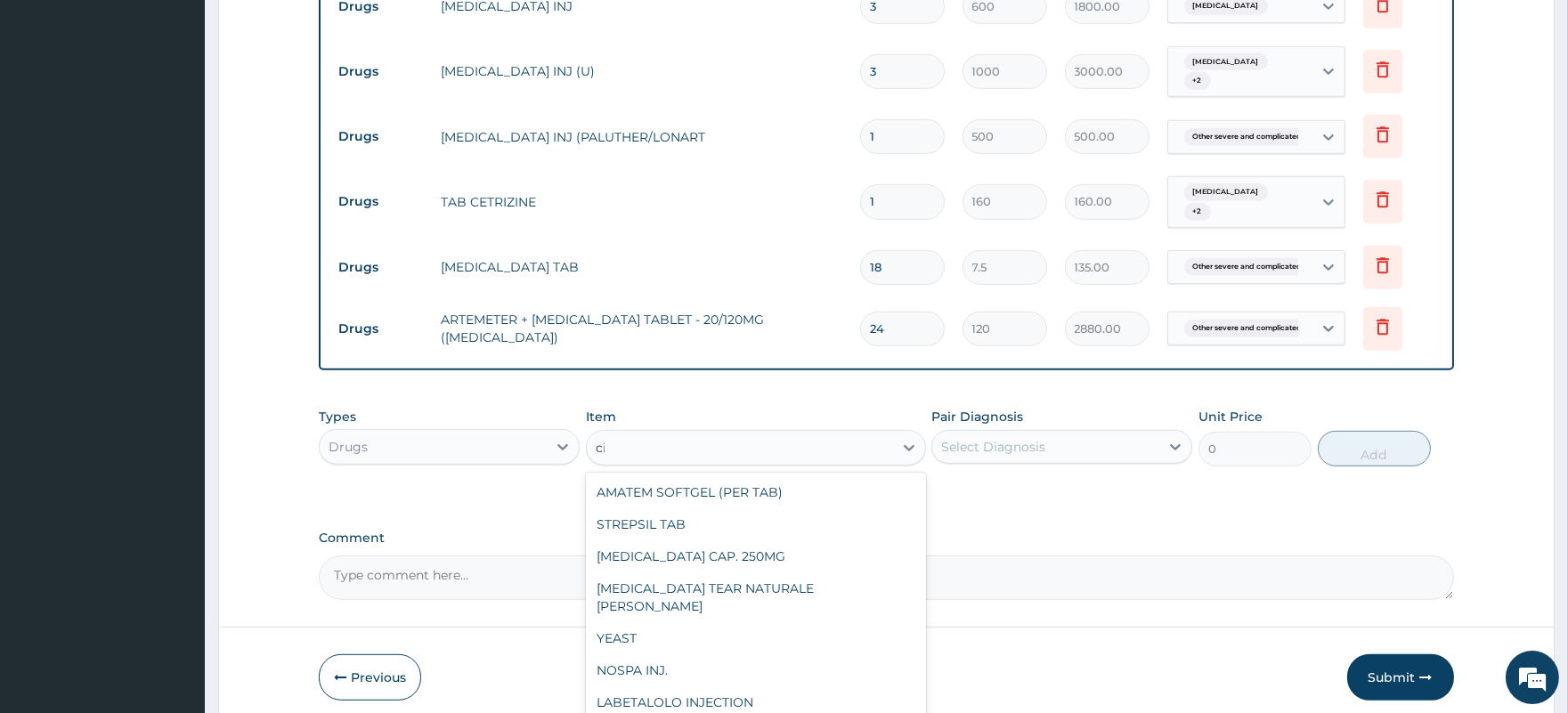
type input "c"
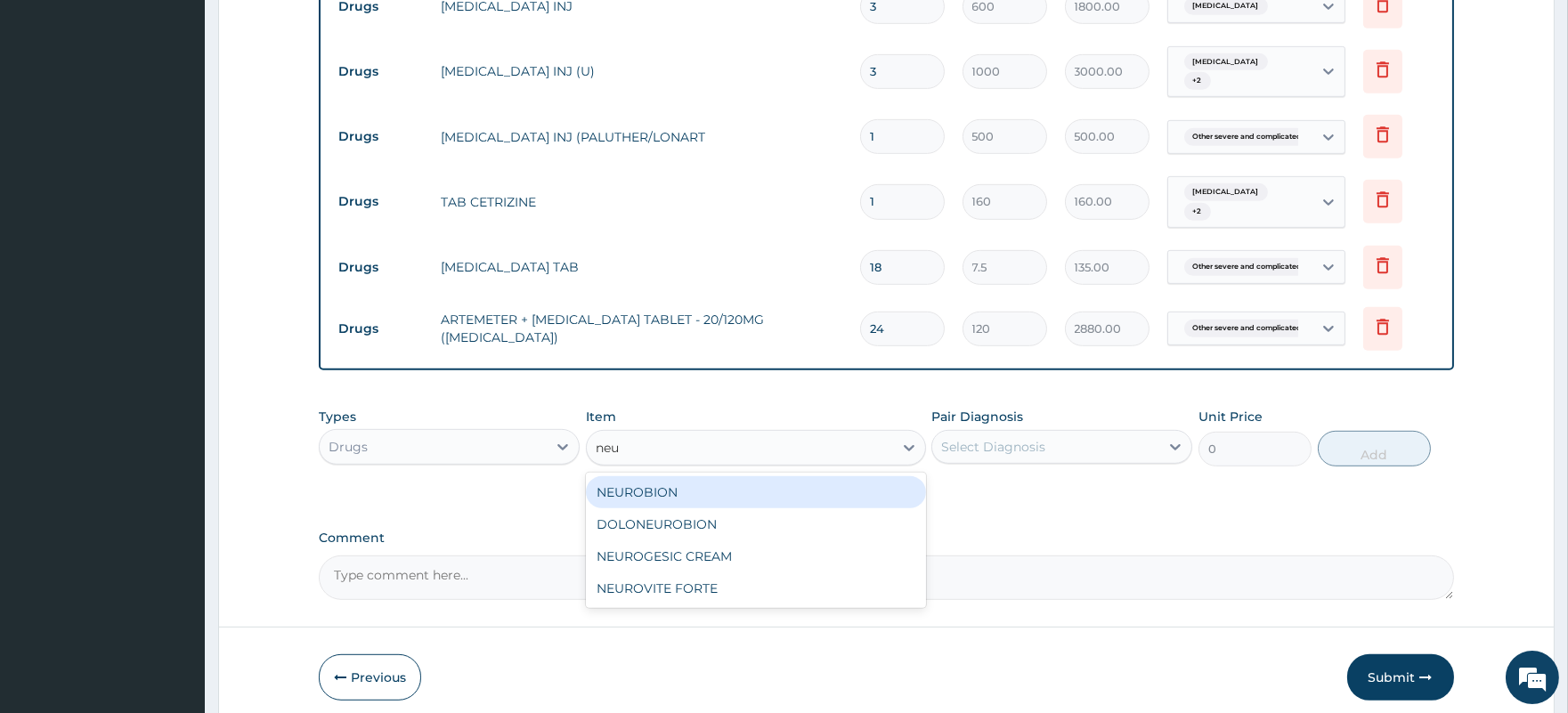
type input "neur"
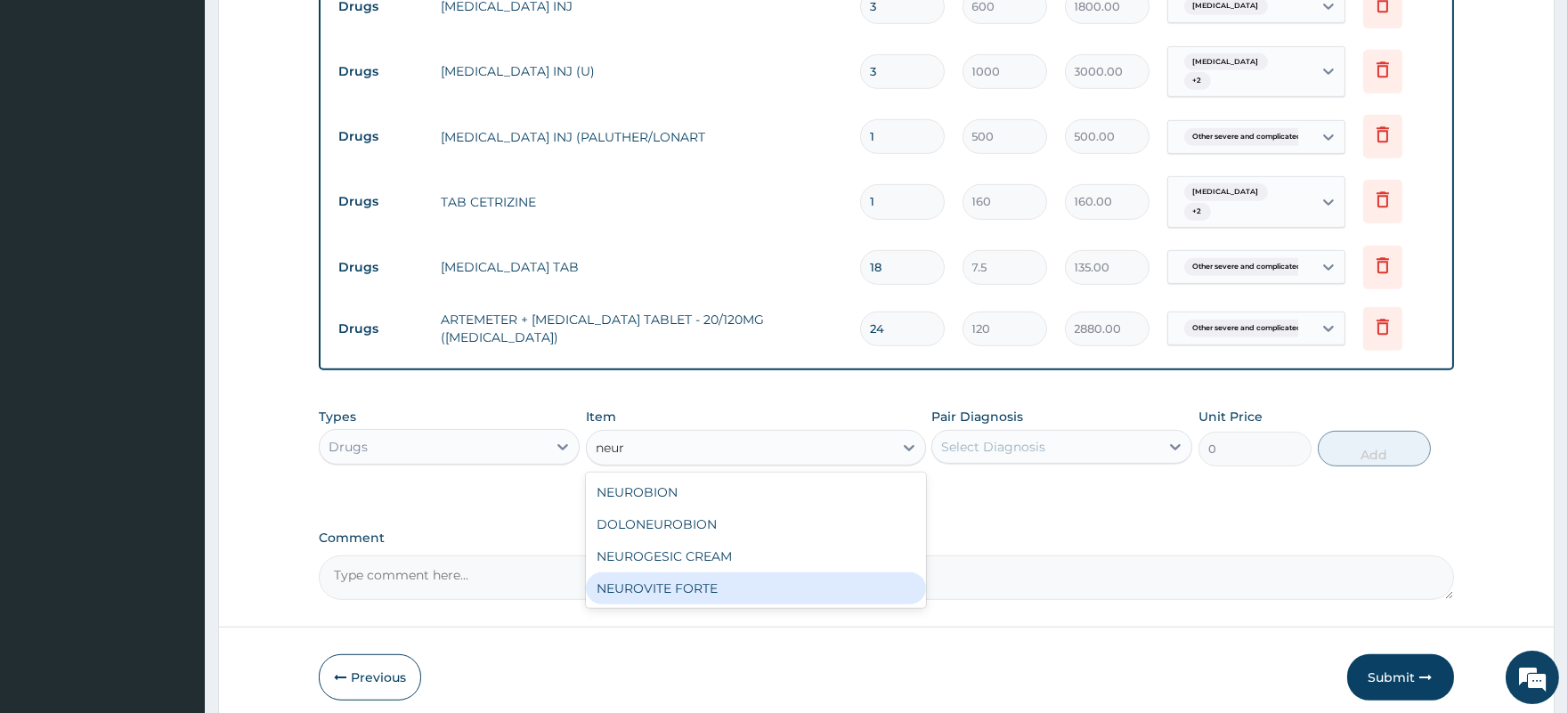
click at [710, 573] on div "NEUROVITE FORTE" at bounding box center [756, 589] width 340 height 32
type input "32.5"
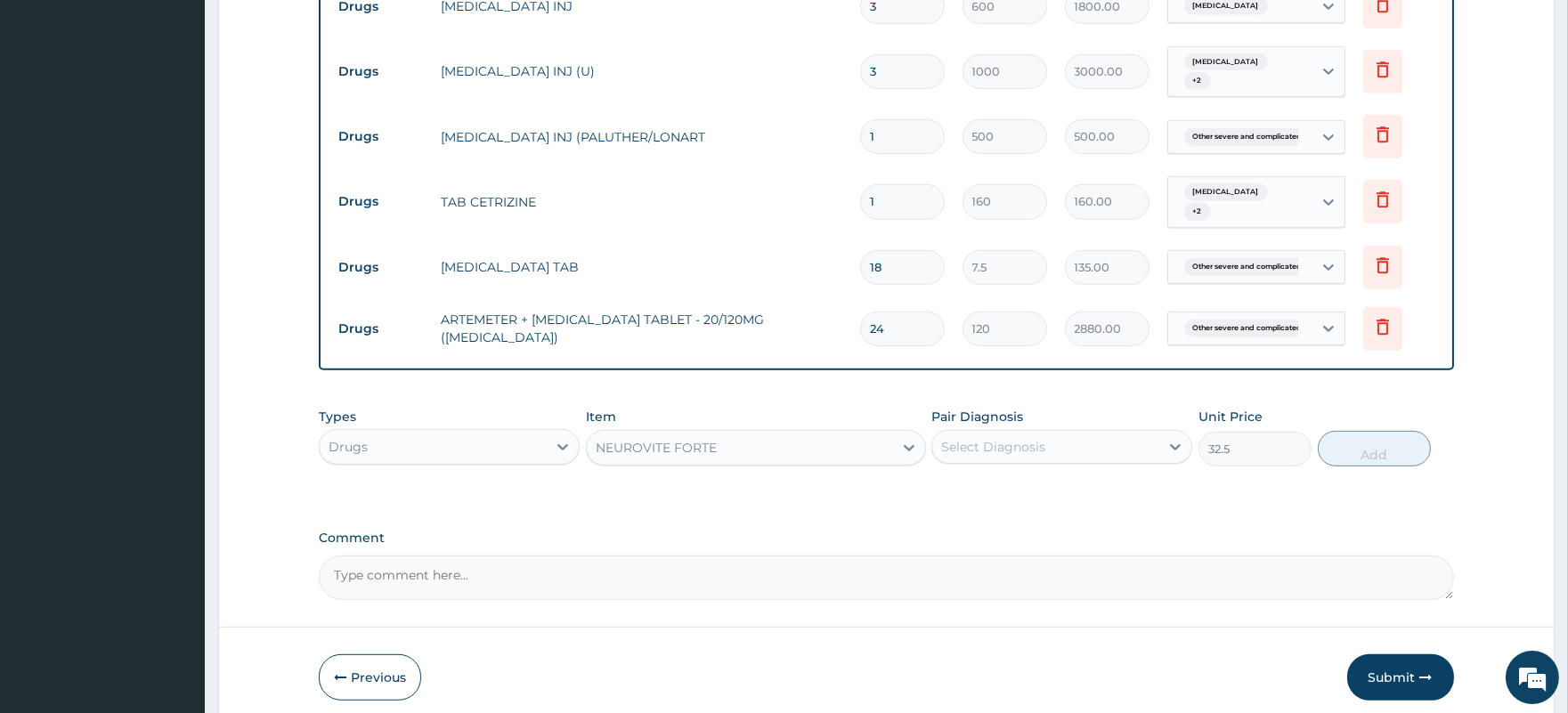
click at [1025, 438] on div "Select Diagnosis" at bounding box center [992, 447] width 104 height 18
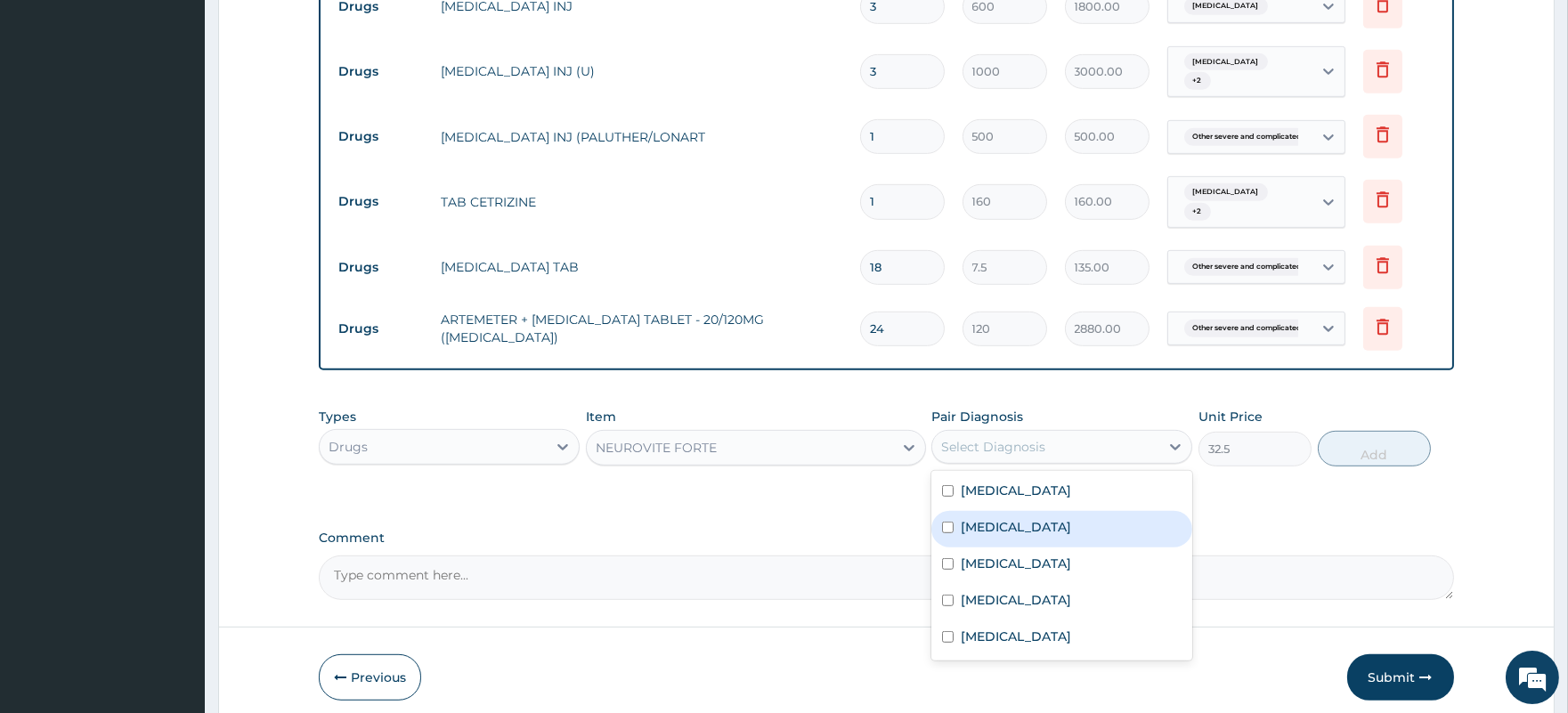
click at [1033, 518] on label "Acute chest syndrome" at bounding box center [1016, 526] width 110 height 18
checkbox input "true"
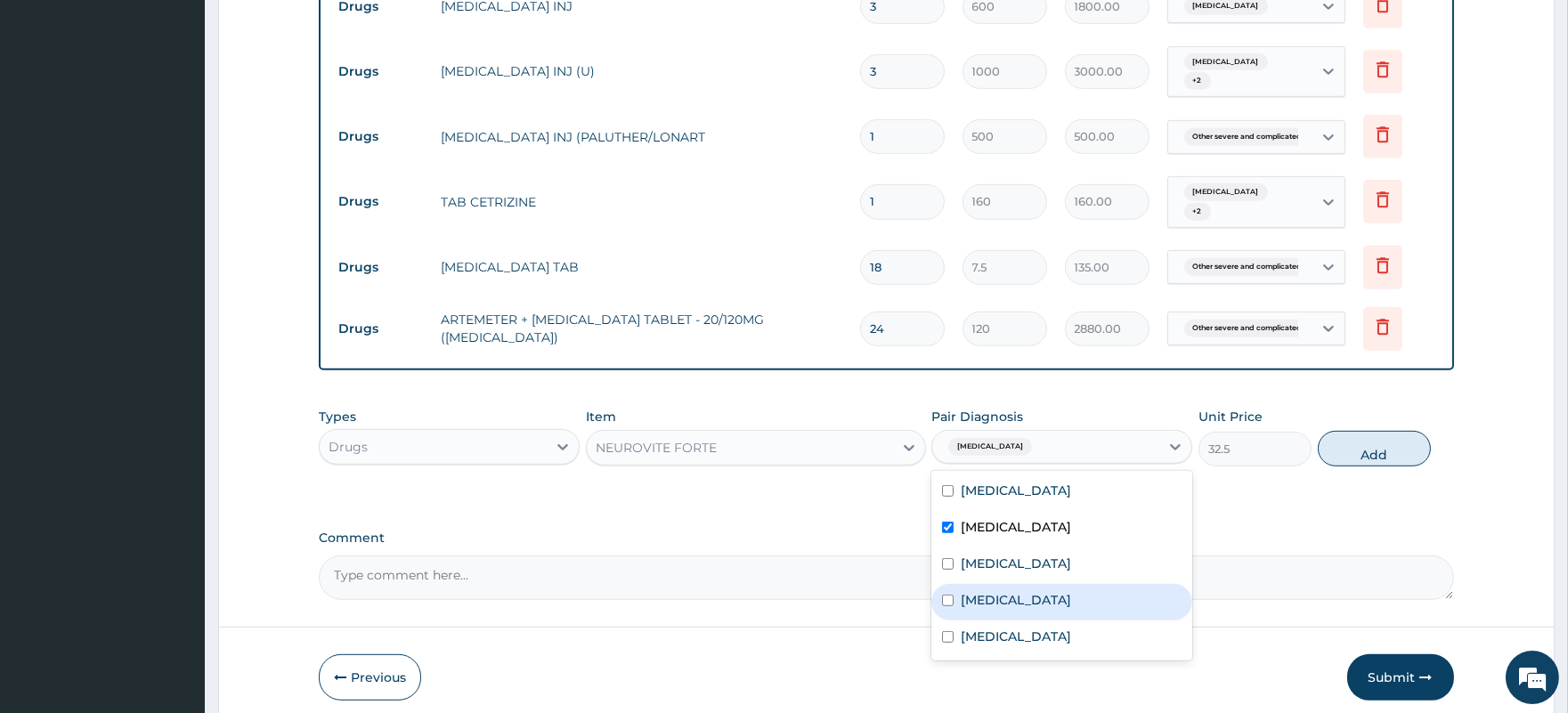
click at [1017, 584] on div "Lipoma" at bounding box center [1061, 602] width 261 height 36
checkbox input "true"
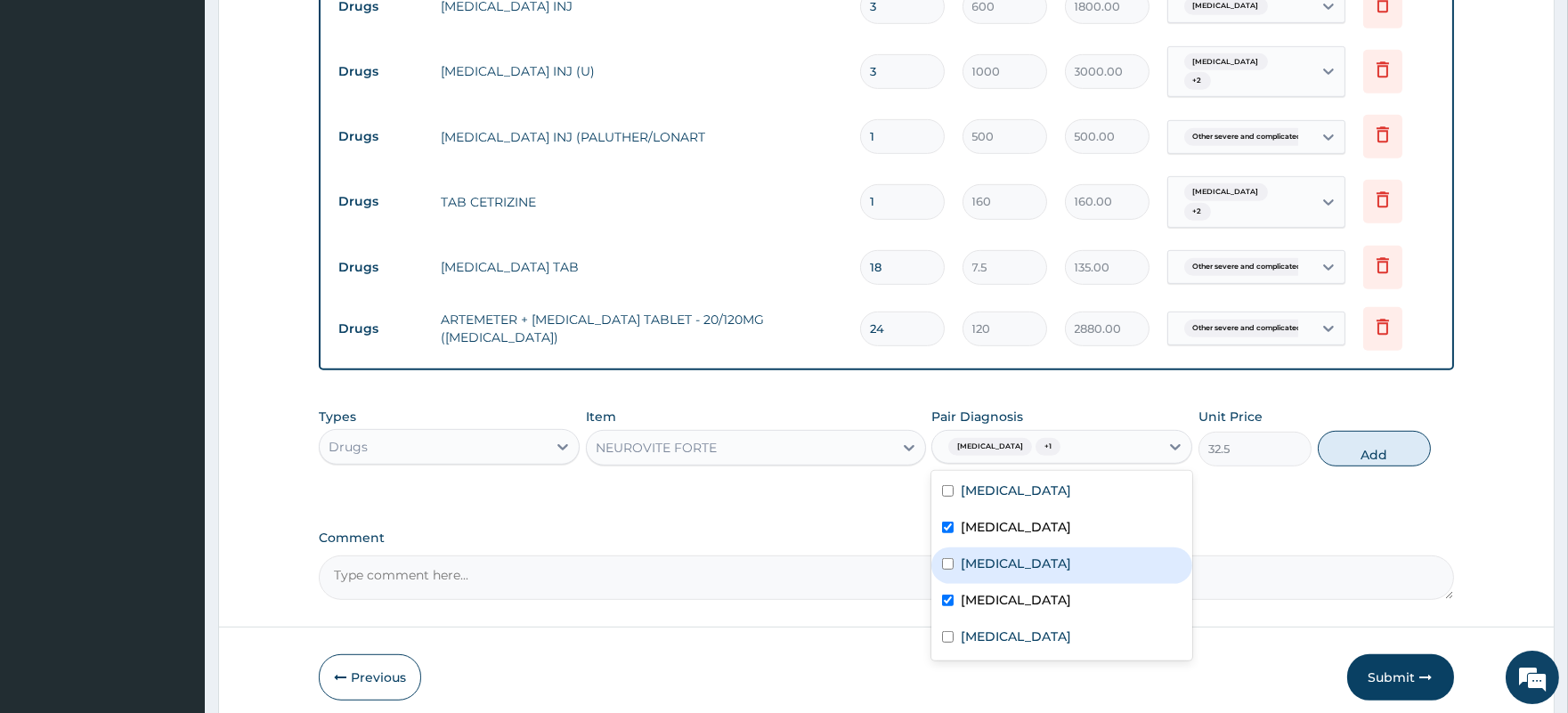
click at [991, 554] on label "Sepsis" at bounding box center [1016, 563] width 110 height 18
checkbox input "true"
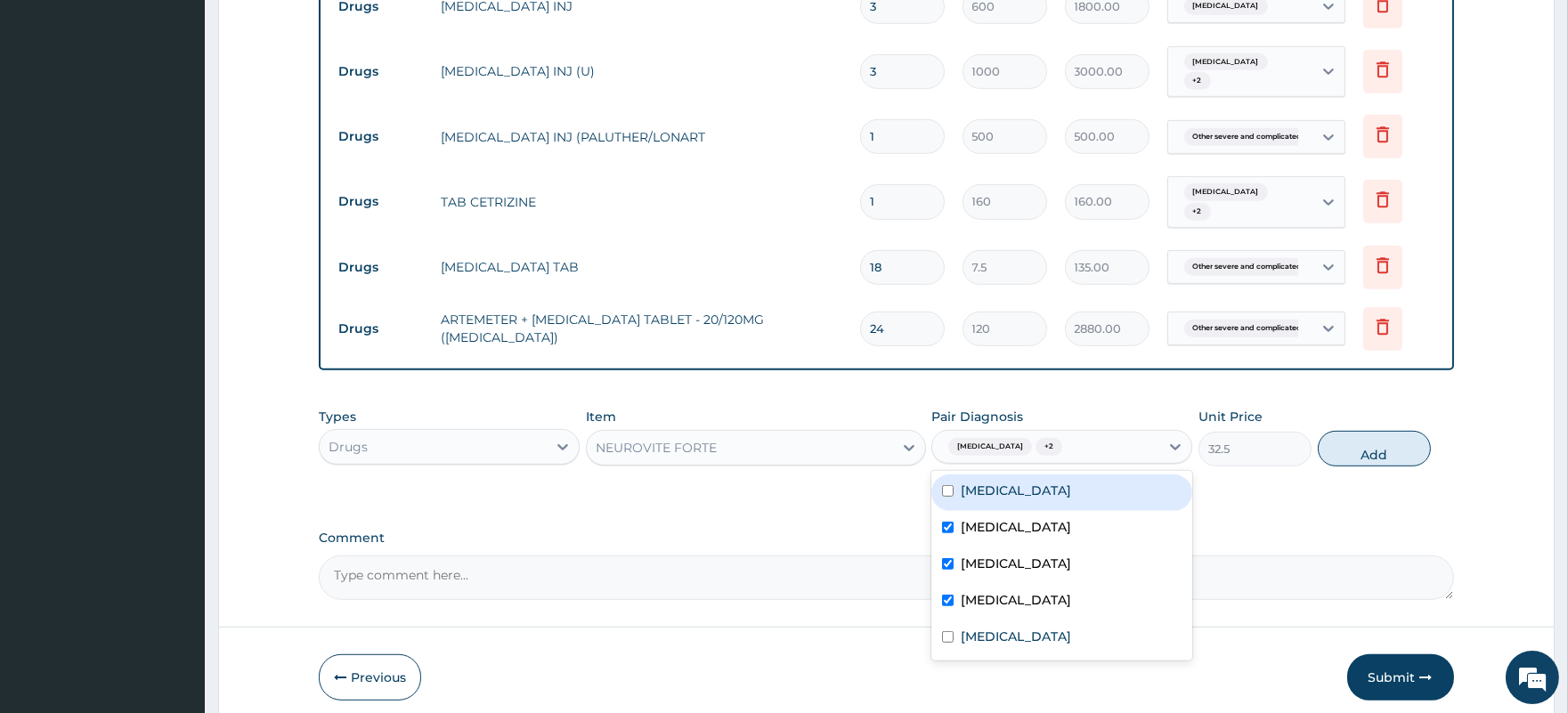
click at [1061, 475] on div "Gastritis" at bounding box center [1061, 492] width 261 height 36
checkbox input "true"
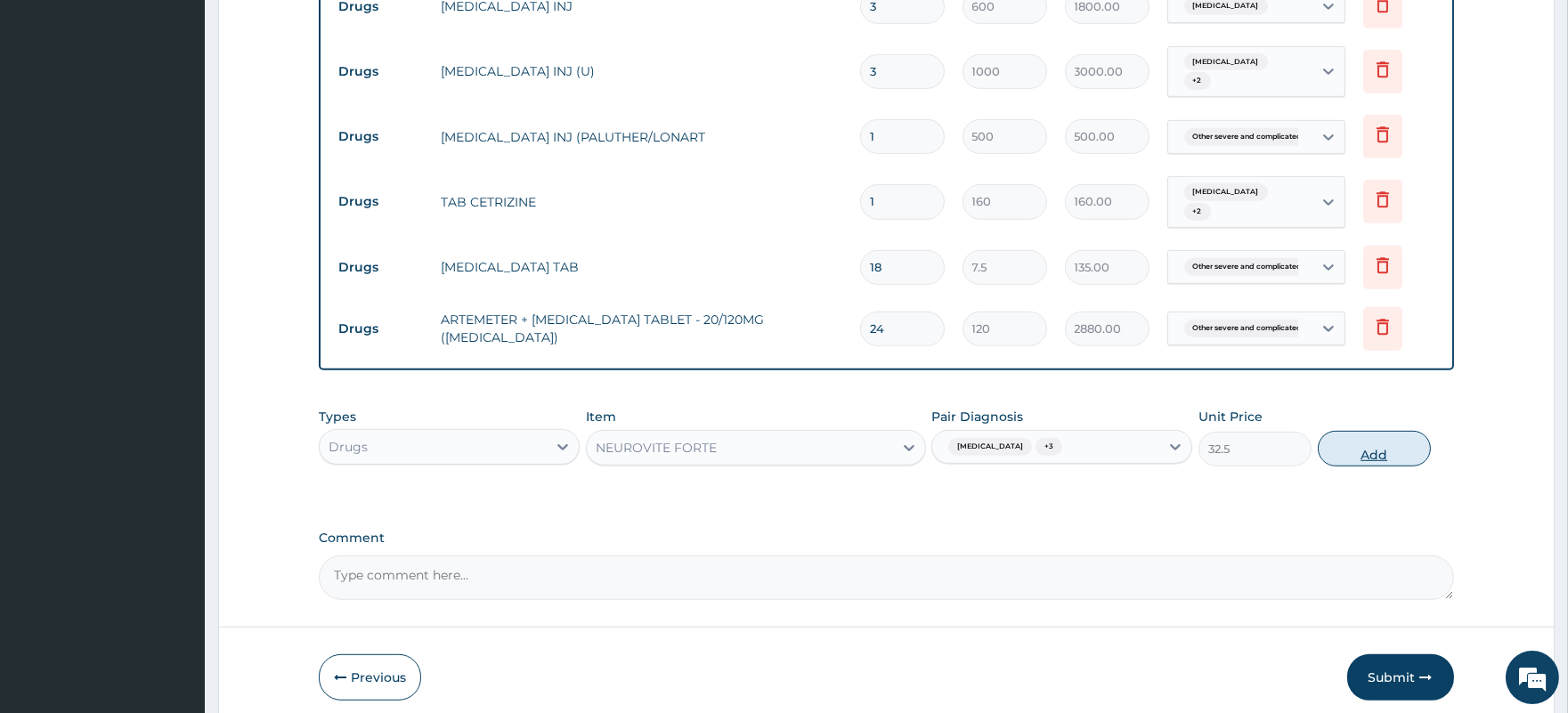
click at [1367, 431] on button "Add" at bounding box center [1374, 449] width 113 height 36
type input "0"
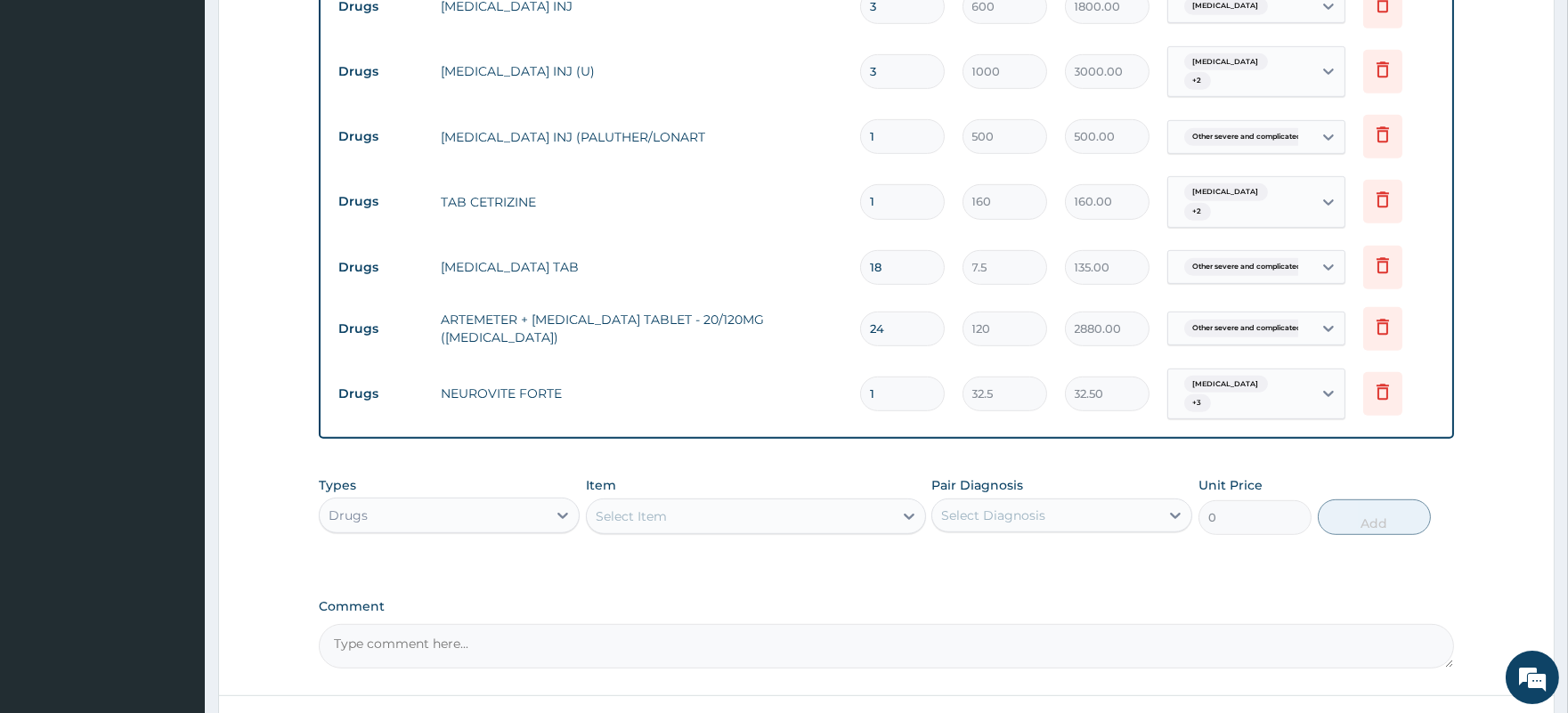
click at [851, 367] on td "1" at bounding box center [903, 393] width 103 height 52
type input "2"
type input "65.00"
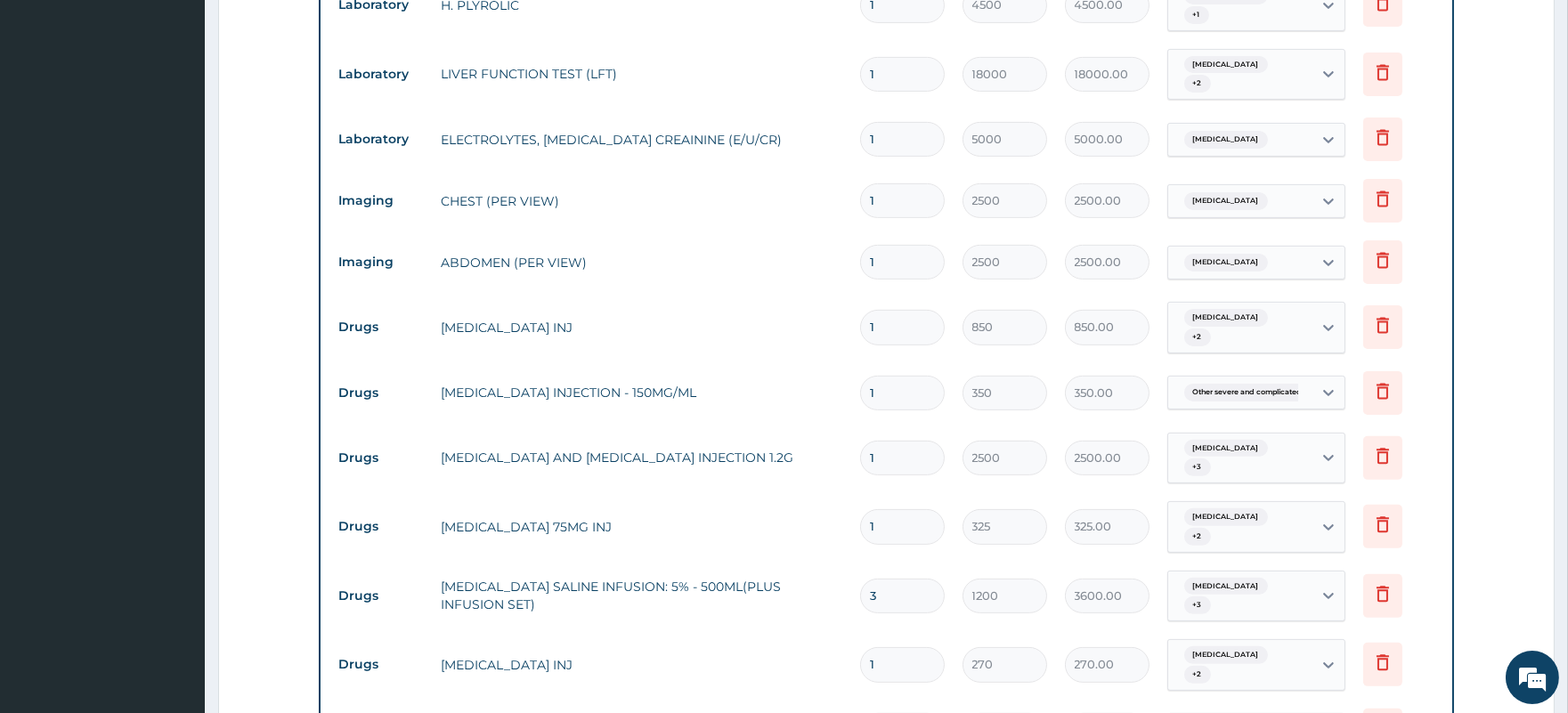
scroll to position [1324, 0]
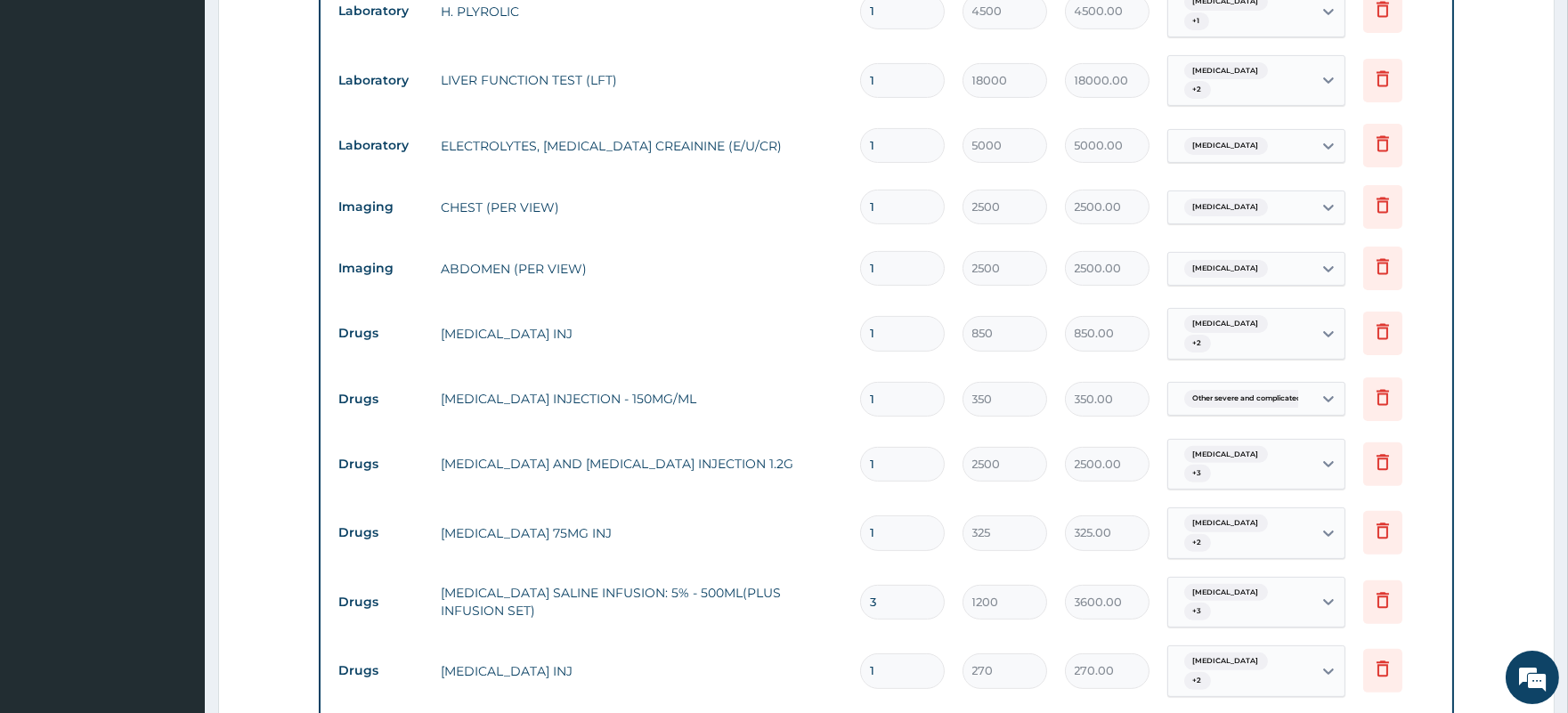
type input "2"
drag, startPoint x: 877, startPoint y: 352, endPoint x: 864, endPoint y: 358, distance: 14.3
click at [864, 382] on input "1" at bounding box center [902, 399] width 84 height 35
type input "2"
type input "700.00"
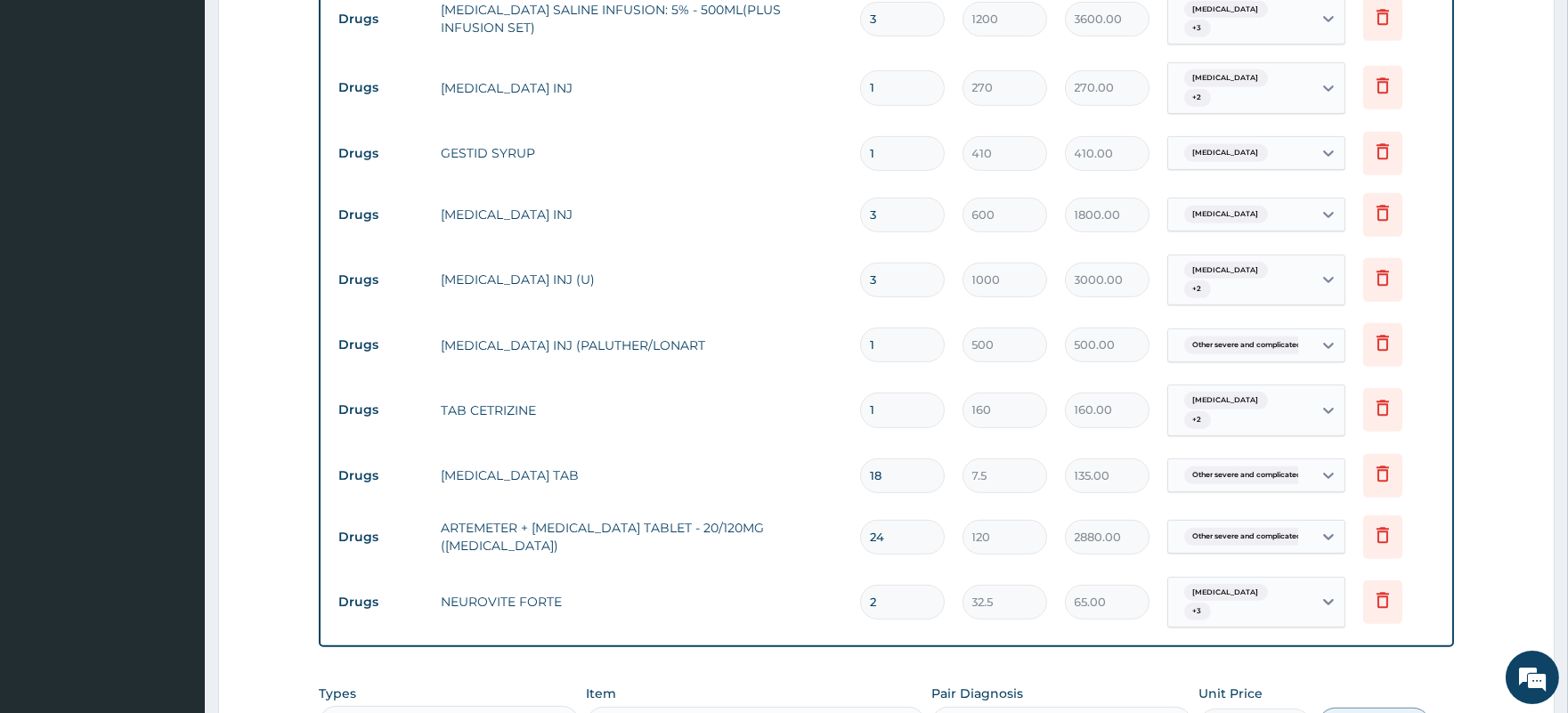
scroll to position [2185, 0]
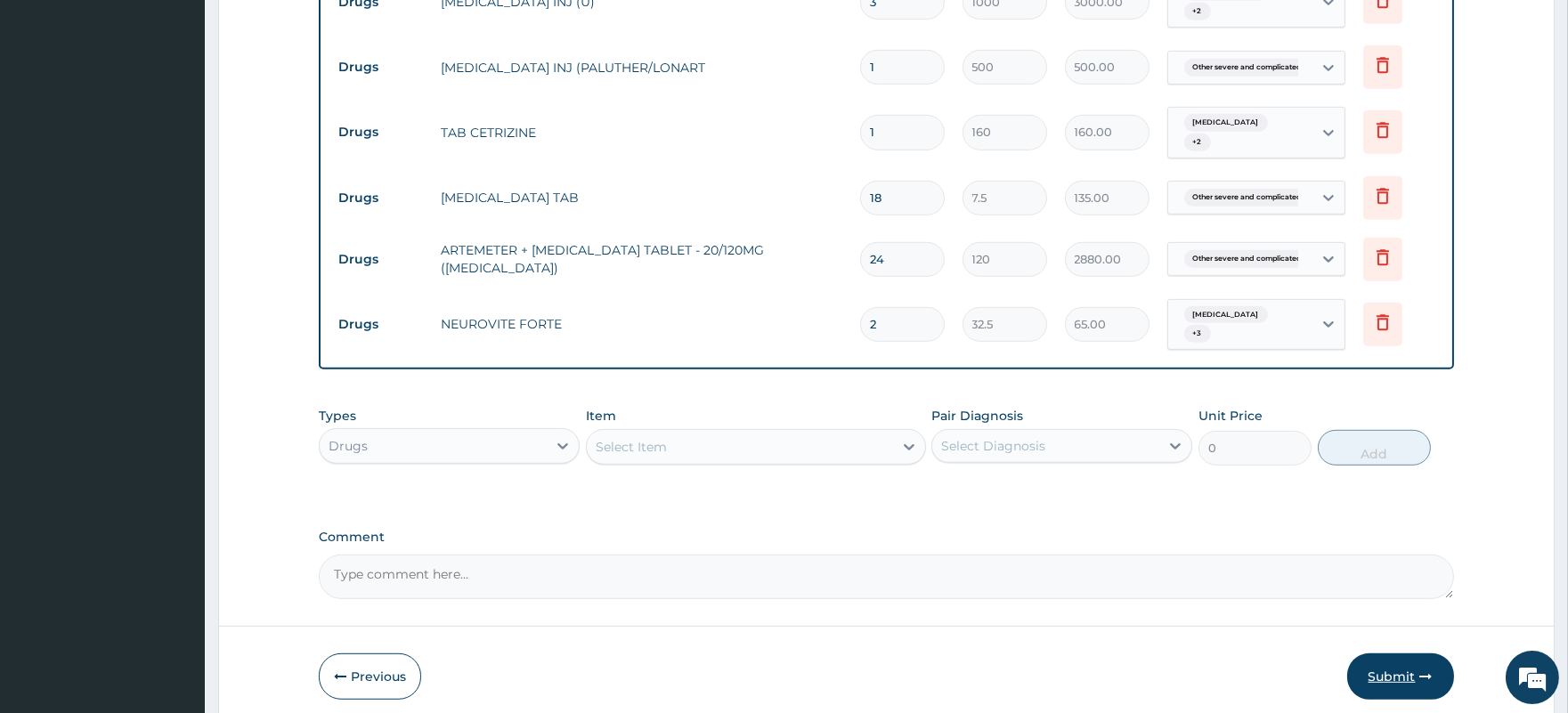
type input "2"
click at [1386, 653] on button "Submit" at bounding box center [1400, 677] width 107 height 47
